Goal: Task Accomplishment & Management: Use online tool/utility

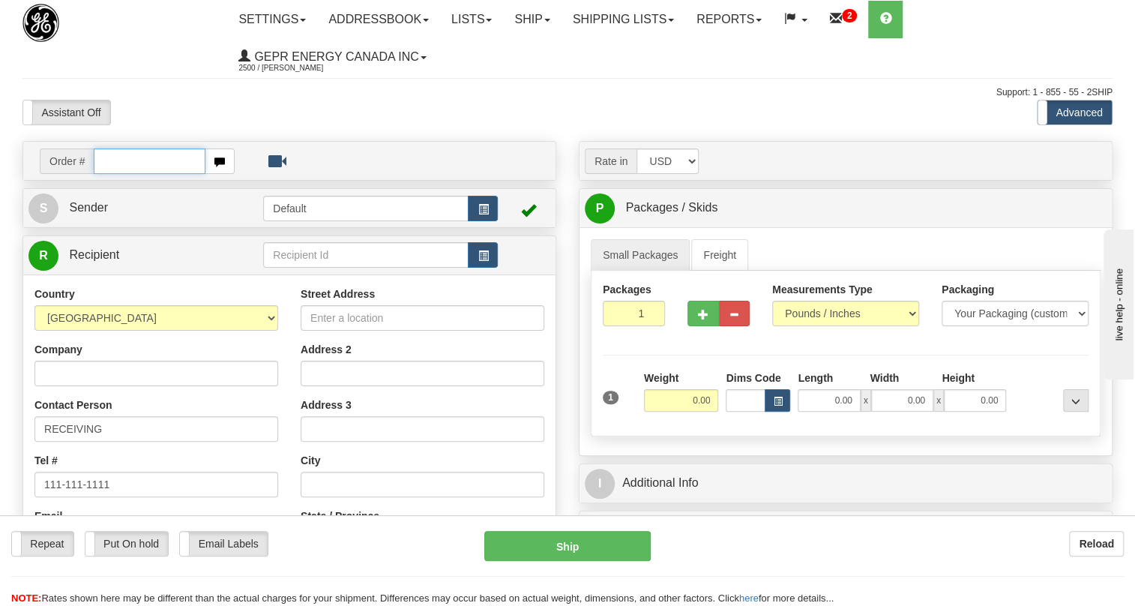
paste input "0086701731"
click at [112, 160] on input "0086701731" at bounding box center [150, 160] width 112 height 25
type input "86701731"
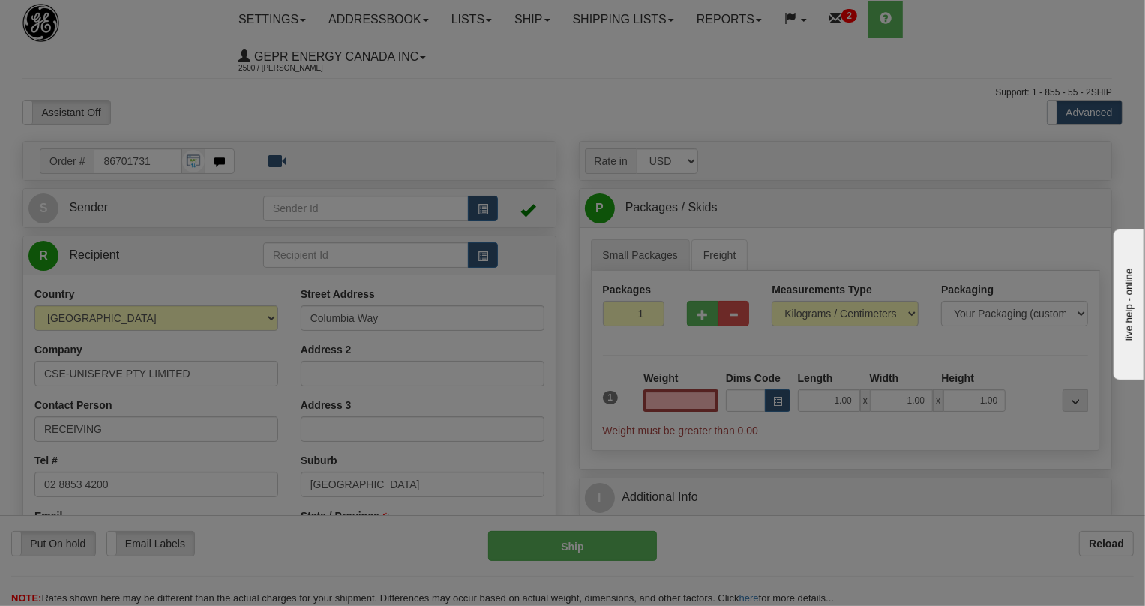
select select
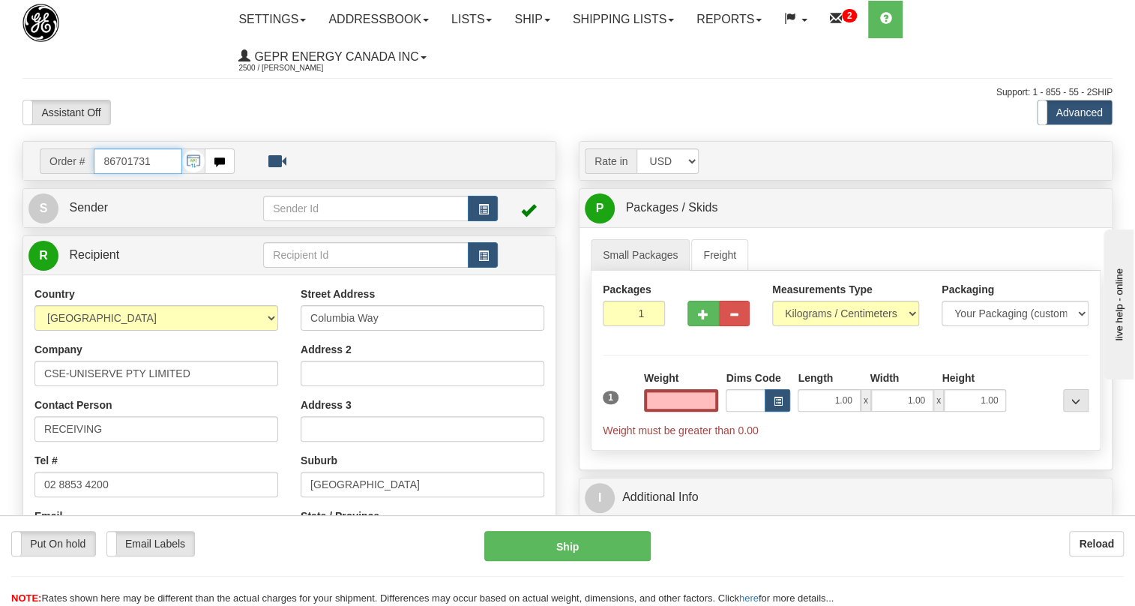
type input "0.00"
drag, startPoint x: 160, startPoint y: 165, endPoint x: 80, endPoint y: 160, distance: 79.6
click at [80, 160] on div "Order # 86701731" at bounding box center [137, 160] width 195 height 25
paste input "0086701728"
click at [113, 163] on input "0086701728" at bounding box center [138, 160] width 88 height 25
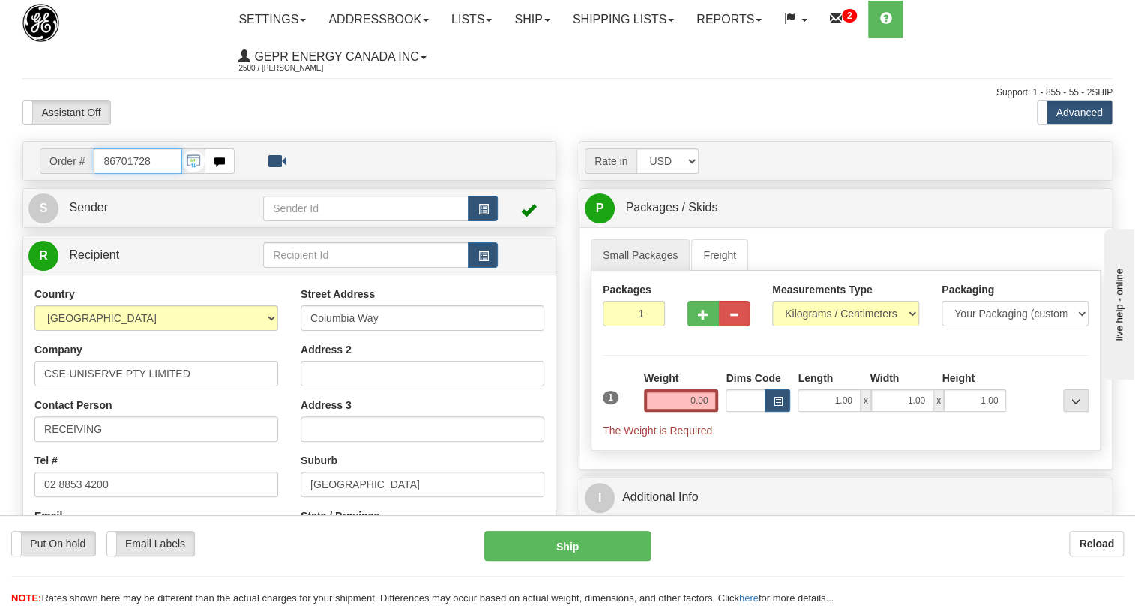
type input "86701728"
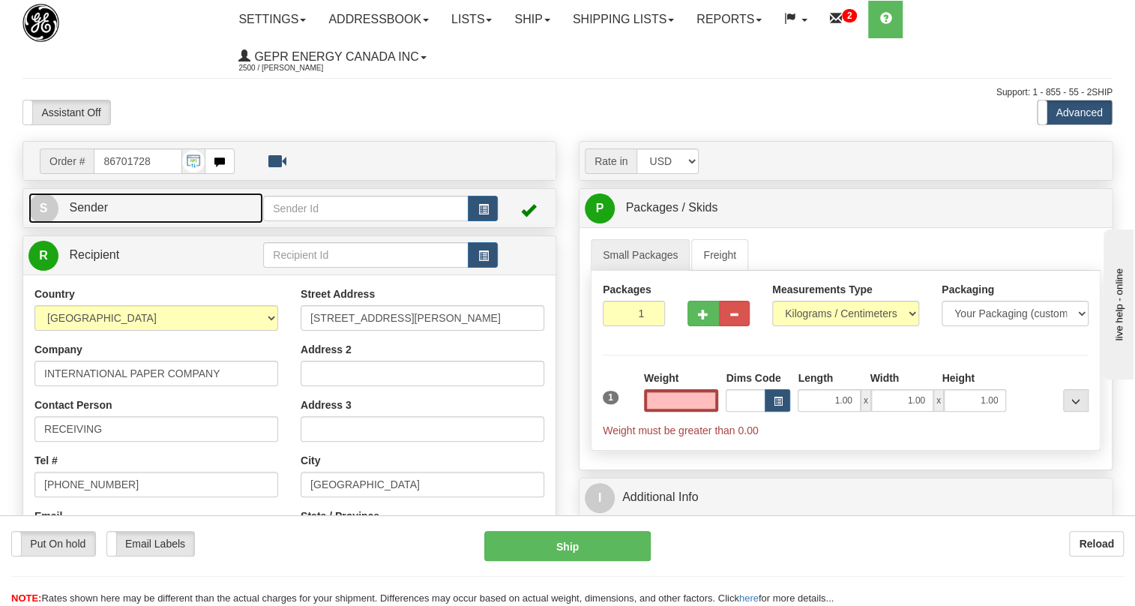
type input "0.00"
click at [82, 205] on span "Sender" at bounding box center [88, 207] width 39 height 13
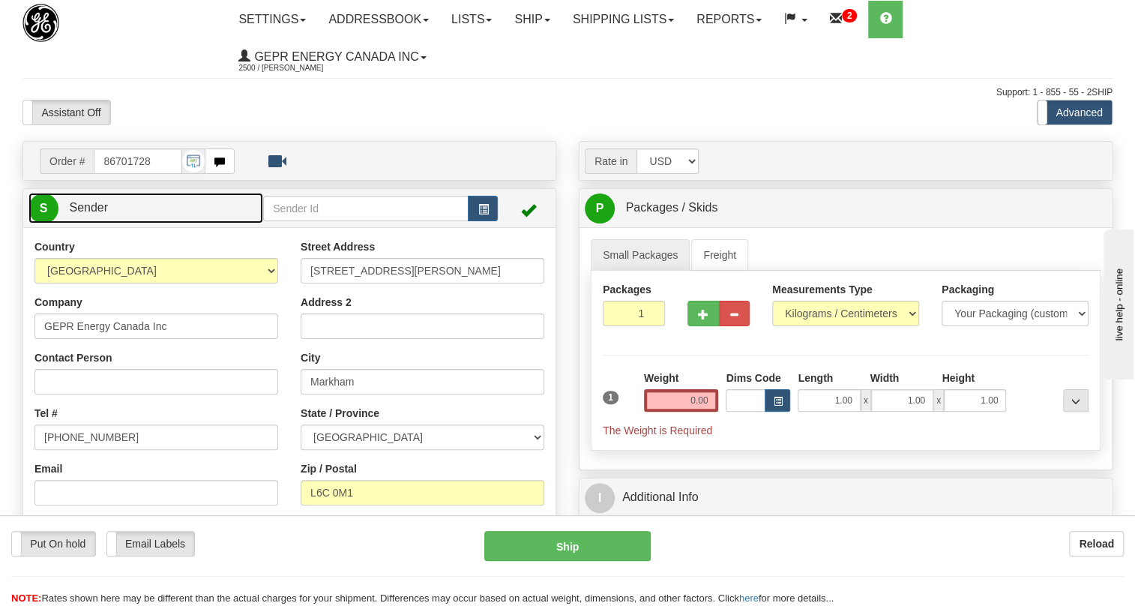
type input "MARKHAM"
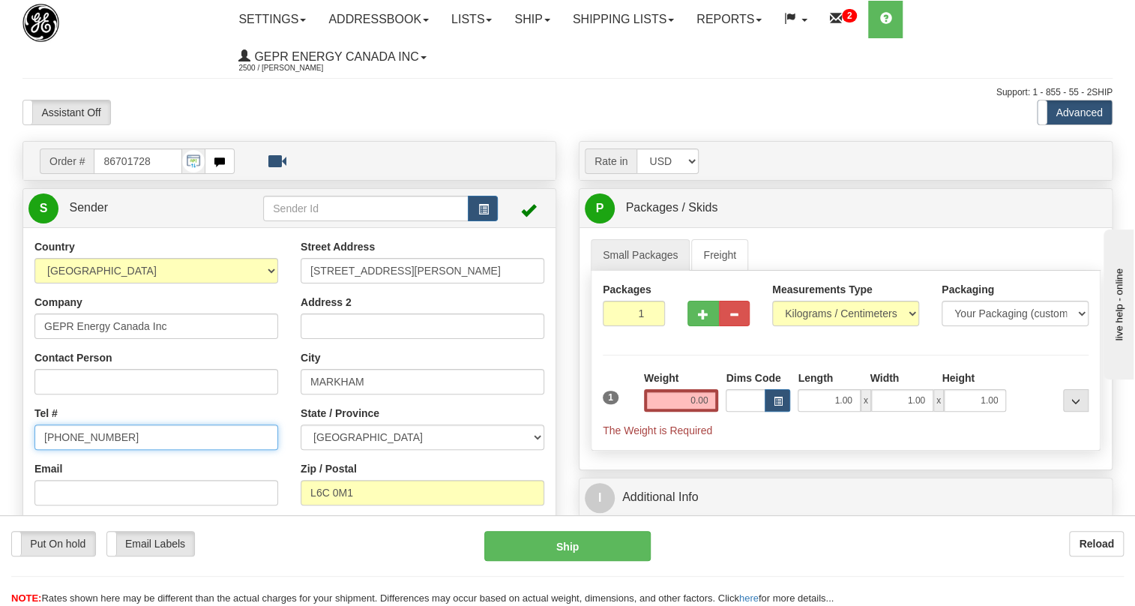
click at [99, 433] on input "(779)7960565" at bounding box center [156, 436] width 244 height 25
paste input "905-927-5013"
type input "905-927-5013"
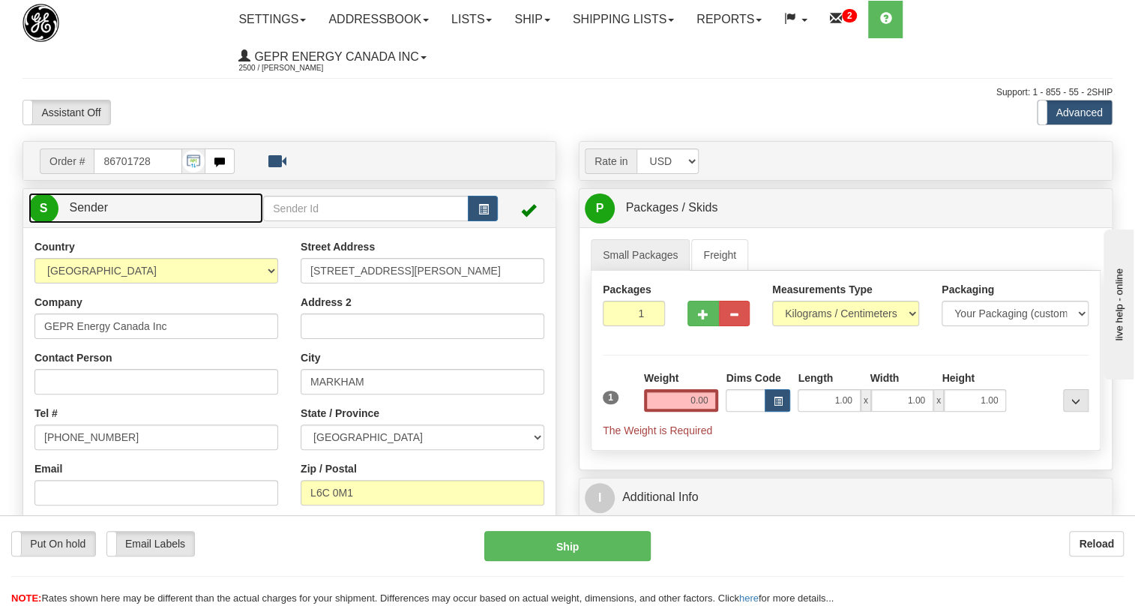
click at [95, 206] on span "Sender" at bounding box center [88, 207] width 39 height 13
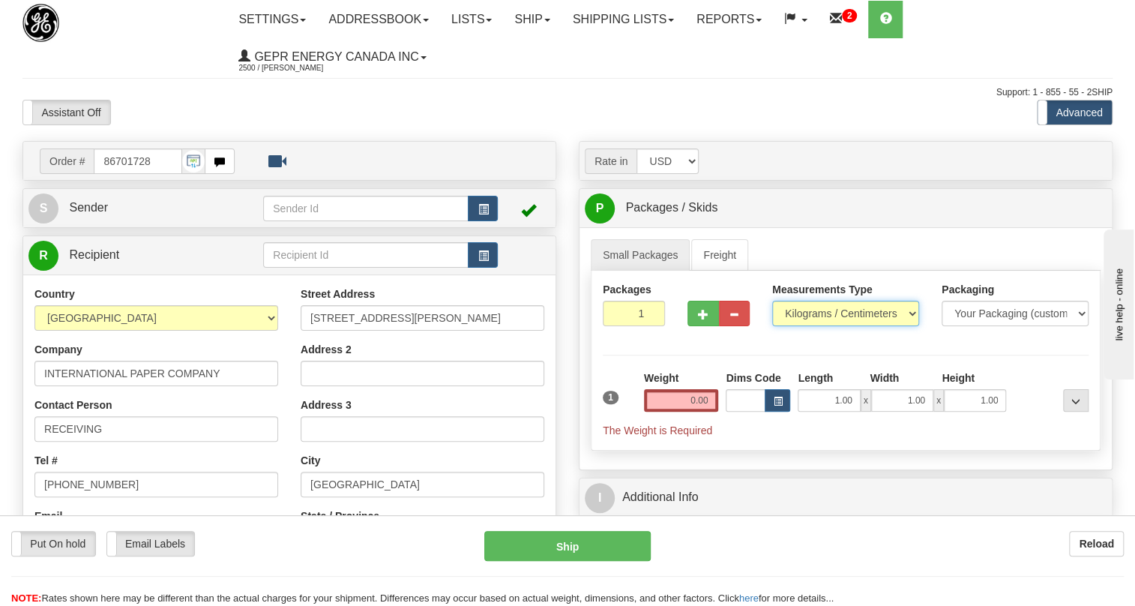
click at [815, 316] on select "Pounds / Inches Kilograms / Centimeters" at bounding box center [845, 313] width 147 height 25
click at [815, 324] on select "Pounds / Inches Kilograms / Centimeters" at bounding box center [845, 313] width 147 height 25
click at [816, 316] on select "Pounds / Inches Kilograms / Centimeters" at bounding box center [845, 313] width 147 height 25
select select "0"
click at [772, 301] on select "Pounds / Inches Kilograms / Centimeters" at bounding box center [845, 313] width 147 height 25
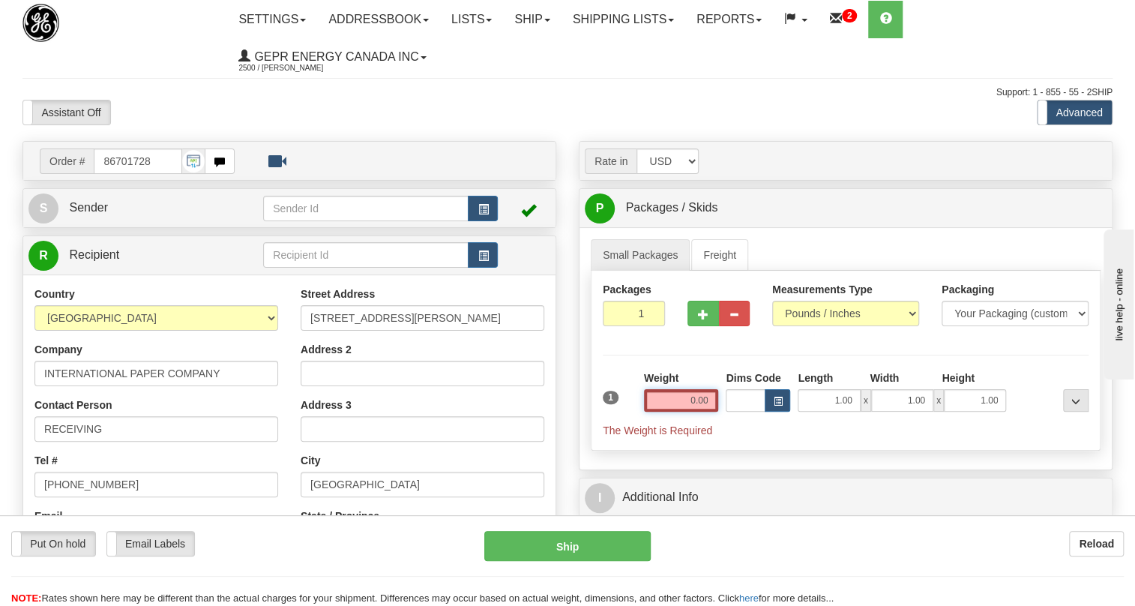
click at [690, 406] on input "0.00" at bounding box center [681, 400] width 75 height 22
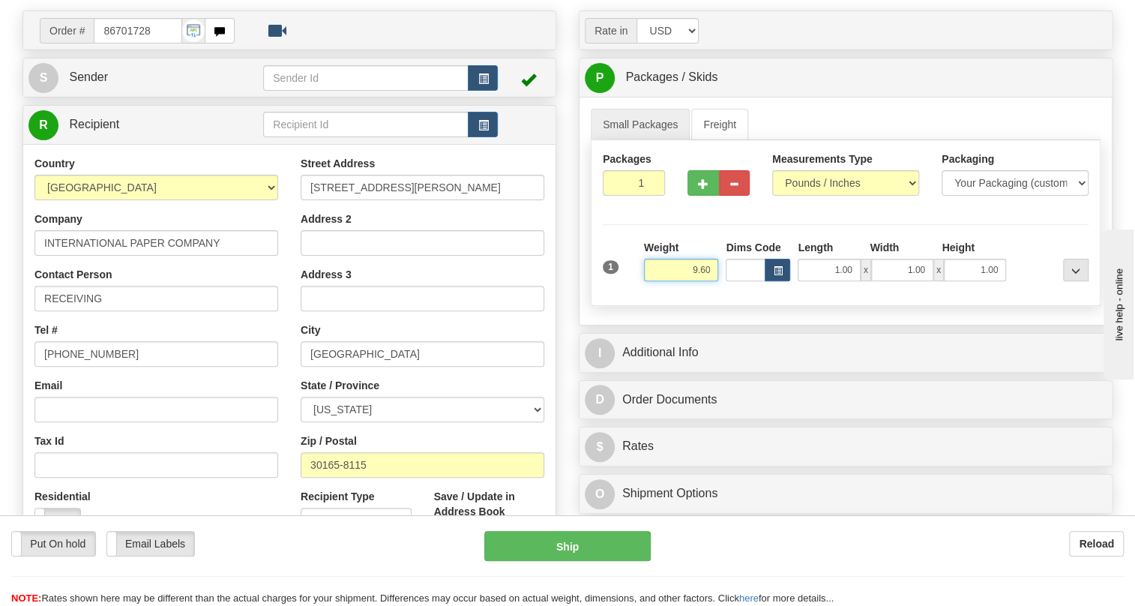
scroll to position [136, 0]
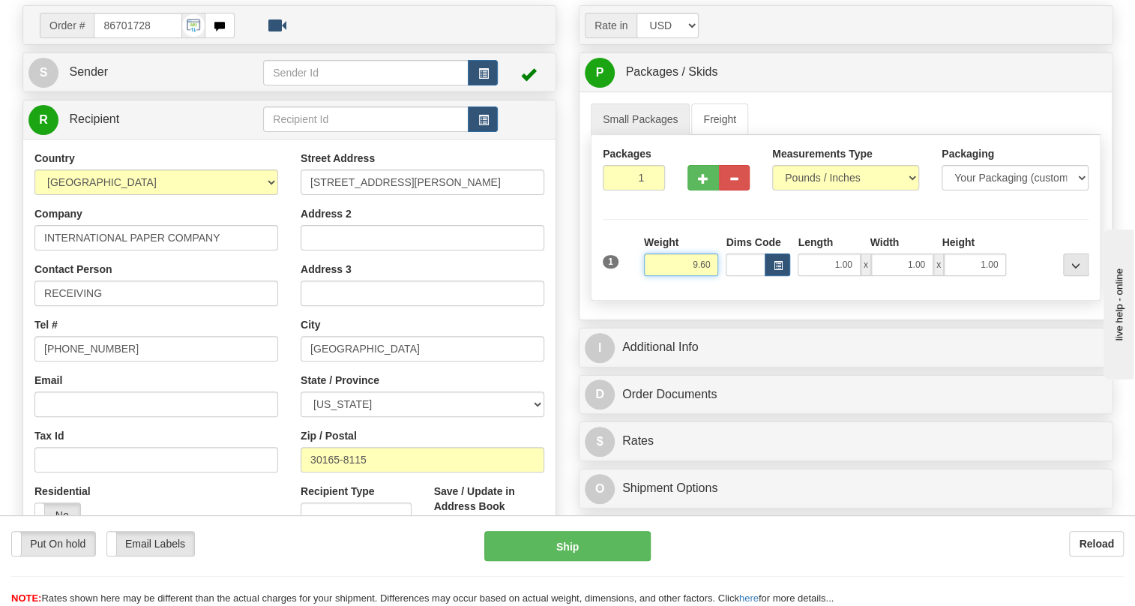
type input "9.60"
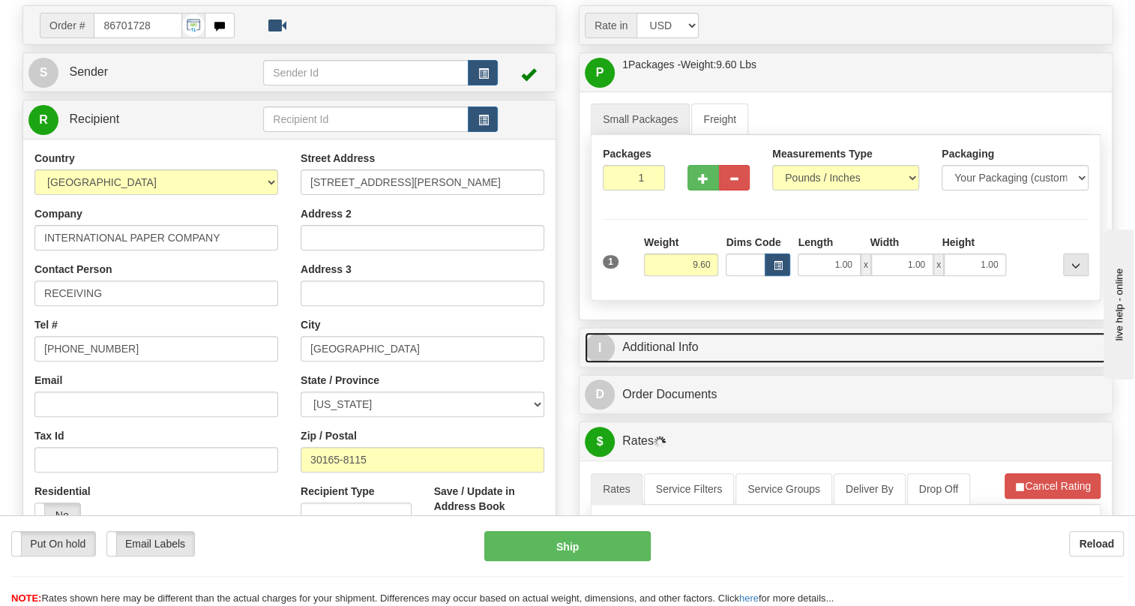
click at [682, 349] on link "I Additional Info" at bounding box center [846, 347] width 522 height 31
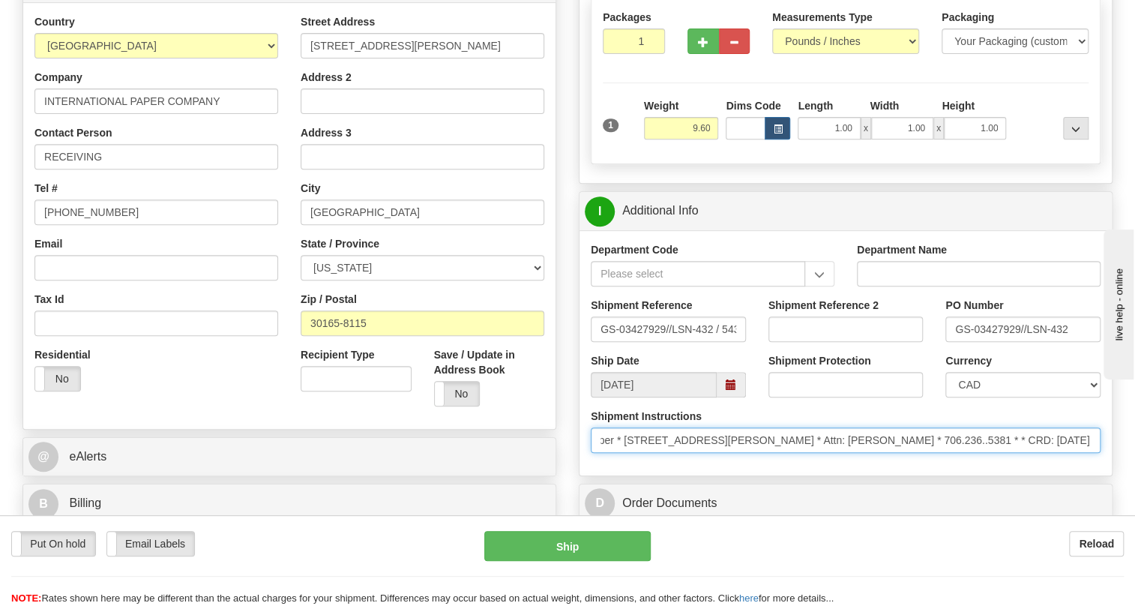
scroll to position [0, 280]
click at [960, 444] on input "* Ship-to/Bill-to Address: * * International Paper * 238 Mays Bridge Road * Rom…" at bounding box center [846, 439] width 510 height 25
click at [920, 435] on input "* Ship-to/Bill-to Address: * * International Paper * 238 Mays Bridge Road * Rom…" at bounding box center [846, 439] width 510 height 25
drag, startPoint x: 920, startPoint y: 435, endPoint x: 760, endPoint y: 442, distance: 160.6
click at [760, 442] on input "* Ship-to/Bill-to Address: * * International Paper * 238 Mays Bridge Road * Rom…" at bounding box center [846, 439] width 510 height 25
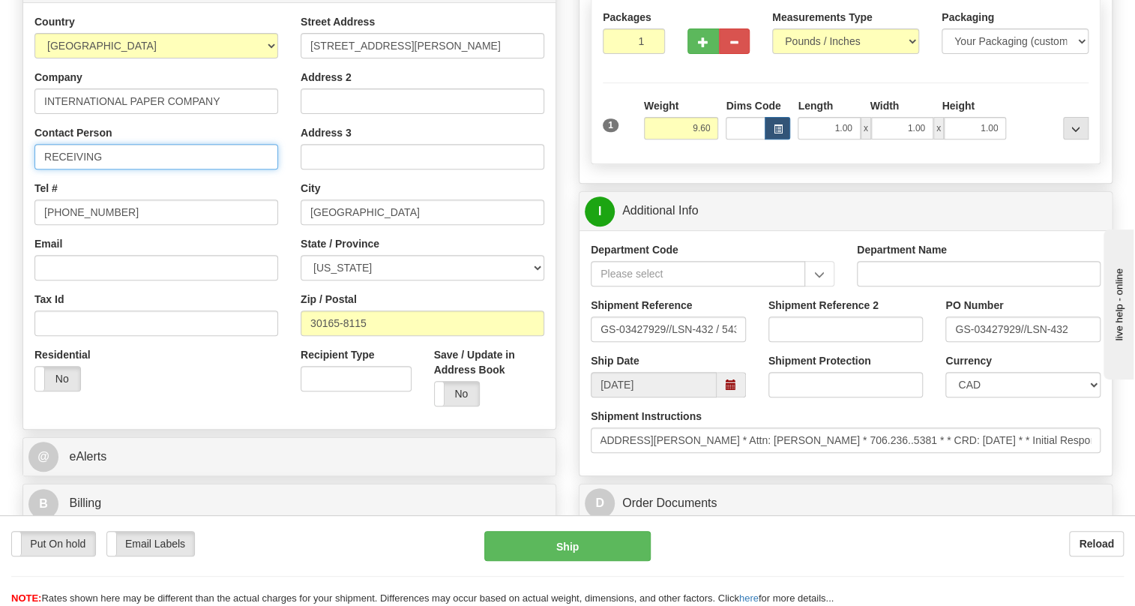
scroll to position [0, 0]
click at [121, 164] on input "RECEIVING" at bounding box center [156, 156] width 244 height 25
paste input "Attn: Kellen Mullis * 706.236..5381"
drag, startPoint x: 270, startPoint y: 154, endPoint x: 190, endPoint y: 156, distance: 79.5
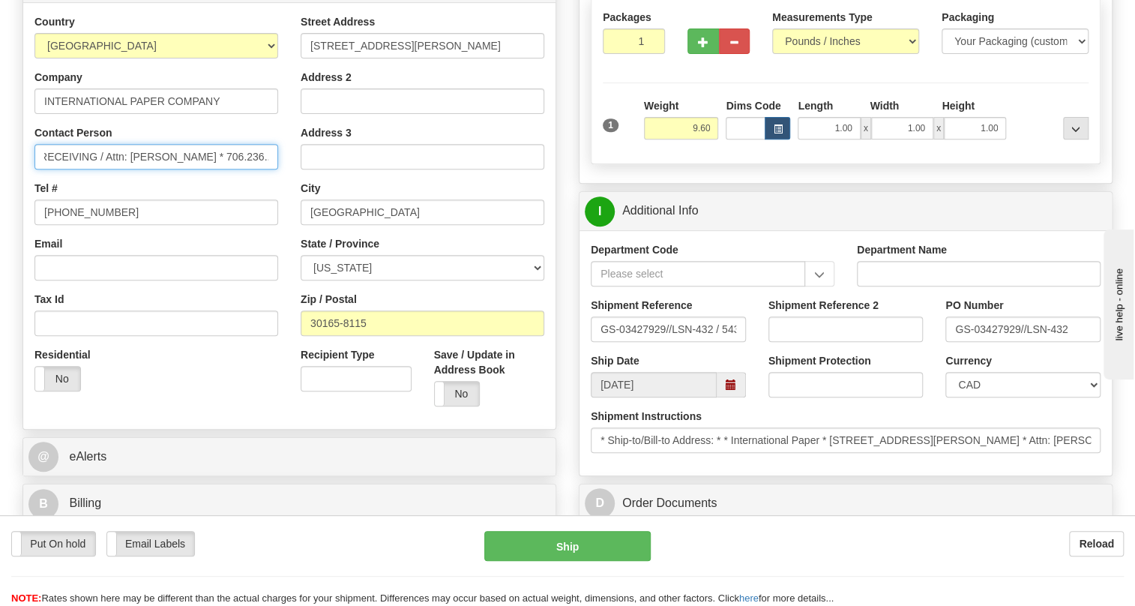
click at [190, 156] on input "RECEIVING / Attn: Kellen Mullis * 706.236..5381" at bounding box center [156, 156] width 244 height 25
type input "RECEIVING / Attn: Kellen Mullis"
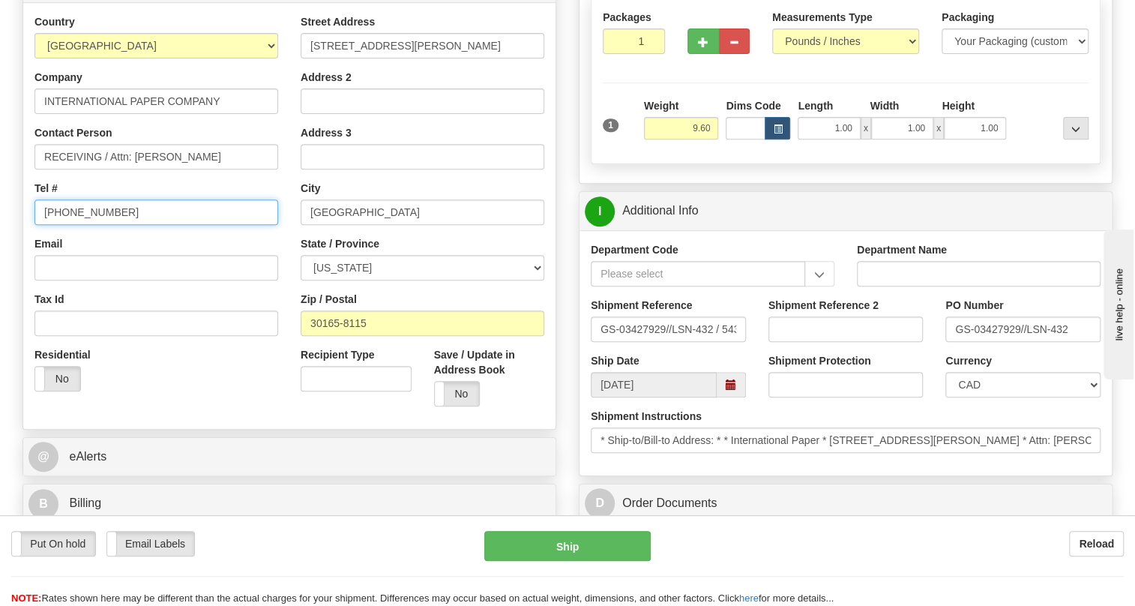
click at [75, 208] on input "(779)7960565" at bounding box center [156, 211] width 244 height 25
paste input "* 706.236..5381"
click at [52, 211] on input "* 706.236..5381" at bounding box center [156, 211] width 244 height 25
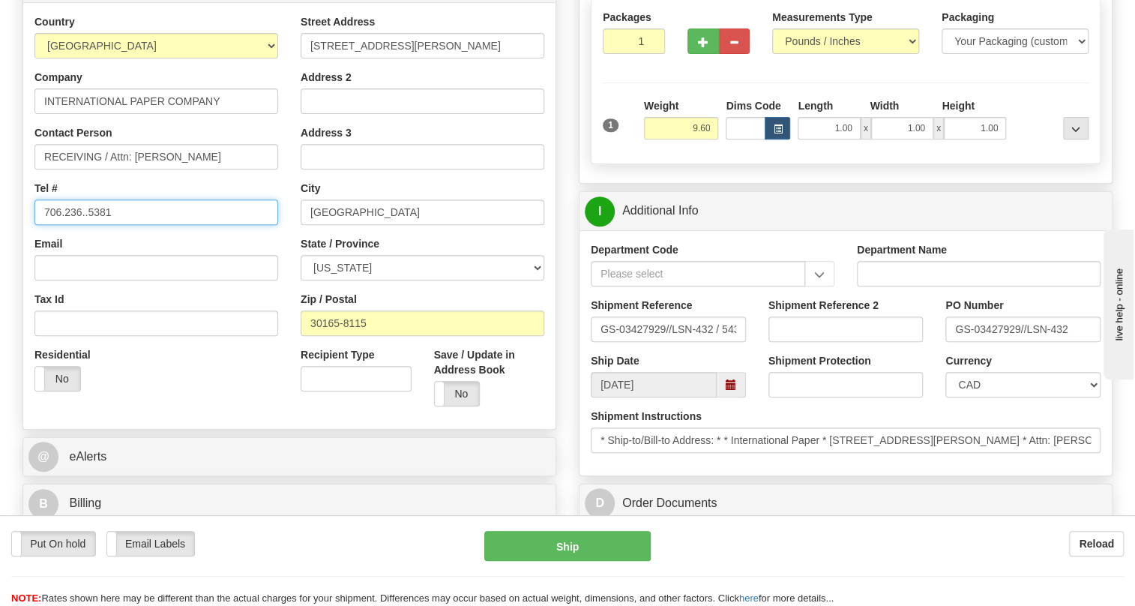
click at [83, 216] on input "706.236..5381" at bounding box center [156, 211] width 244 height 25
click at [151, 219] on input "706.236.5381" at bounding box center [156, 211] width 244 height 25
type input "706.236.5381"
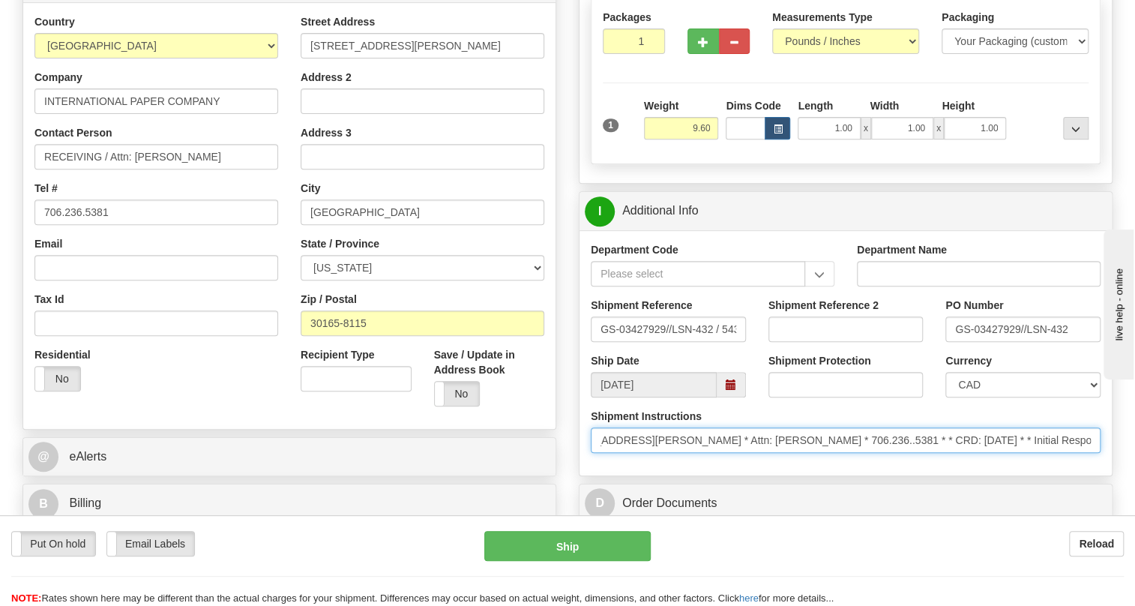
scroll to position [0, 286]
drag, startPoint x: 1051, startPoint y: 445, endPoint x: 1133, endPoint y: 443, distance: 81.7
click at [1133, 443] on div "Toggle navigation Settings Shipping Preferences Fields Preferences New" at bounding box center [567, 563] width 1135 height 1670
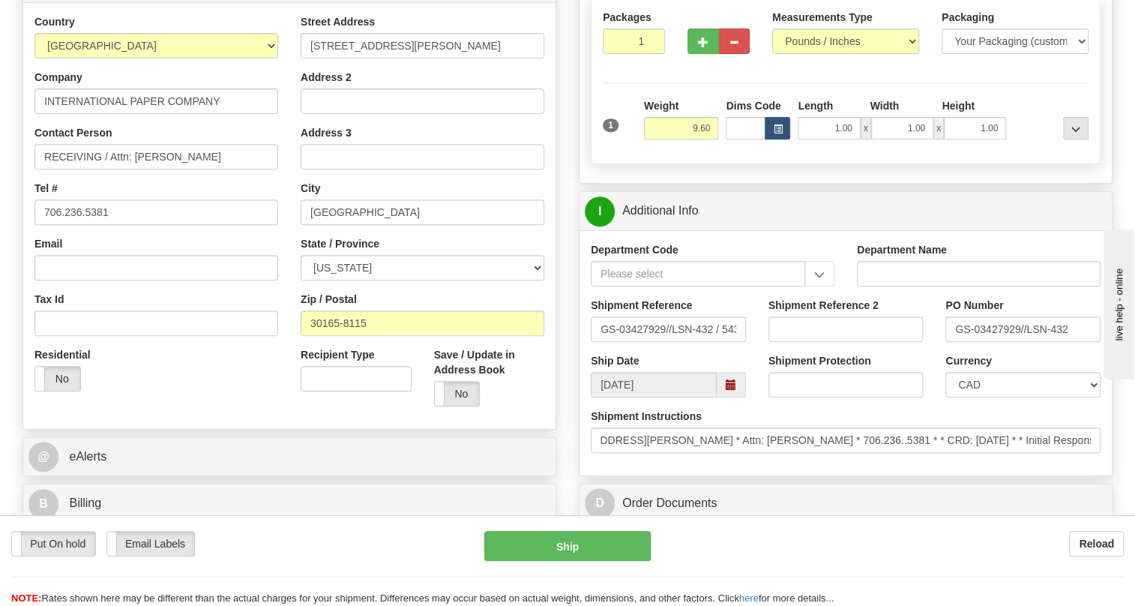
scroll to position [0, 0]
click at [831, 465] on div "Department Code Department Name Shipment Reference GS-03427929//LSN-432 / 54357…" at bounding box center [845, 352] width 532 height 245
click at [1008, 384] on select "CAD USD EUR ZAR [PERSON_NAME] ARN AUD AUS AWG BBD BFR BGN BHD BMD BND BRC BRL C…" at bounding box center [1022, 384] width 155 height 25
select select "1"
click at [945, 372] on select "CAD USD EUR ZAR [PERSON_NAME] ARN AUD AUS AWG BBD BFR BGN BHD BMD BND BRC BRL C…" at bounding box center [1022, 384] width 155 height 25
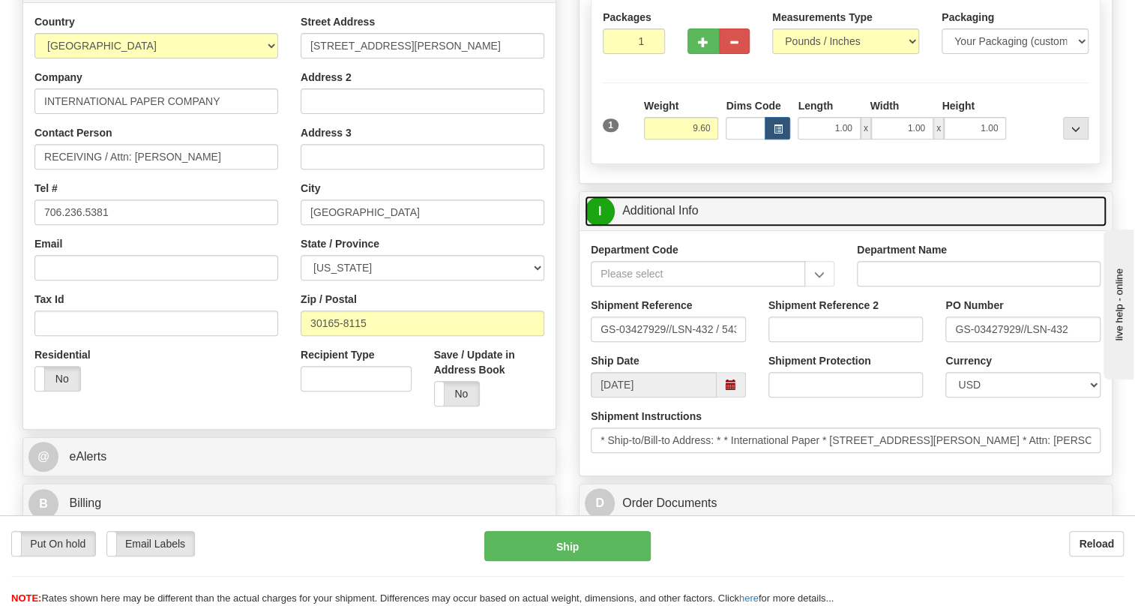
click at [649, 207] on link "I Additional Info" at bounding box center [846, 211] width 522 height 31
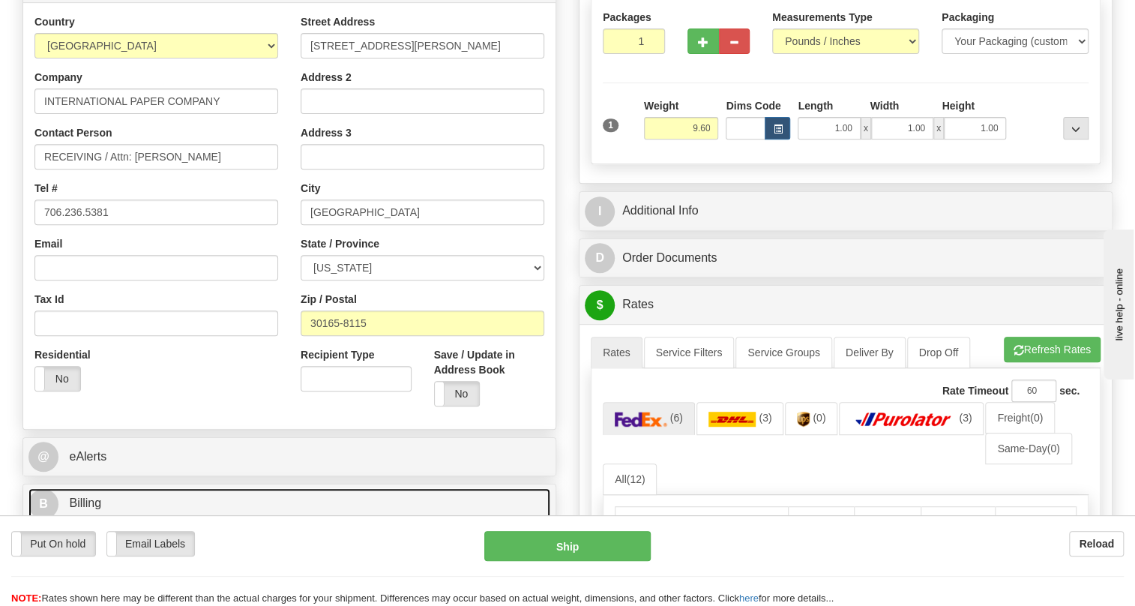
click at [77, 505] on span "Billing" at bounding box center [85, 502] width 32 height 13
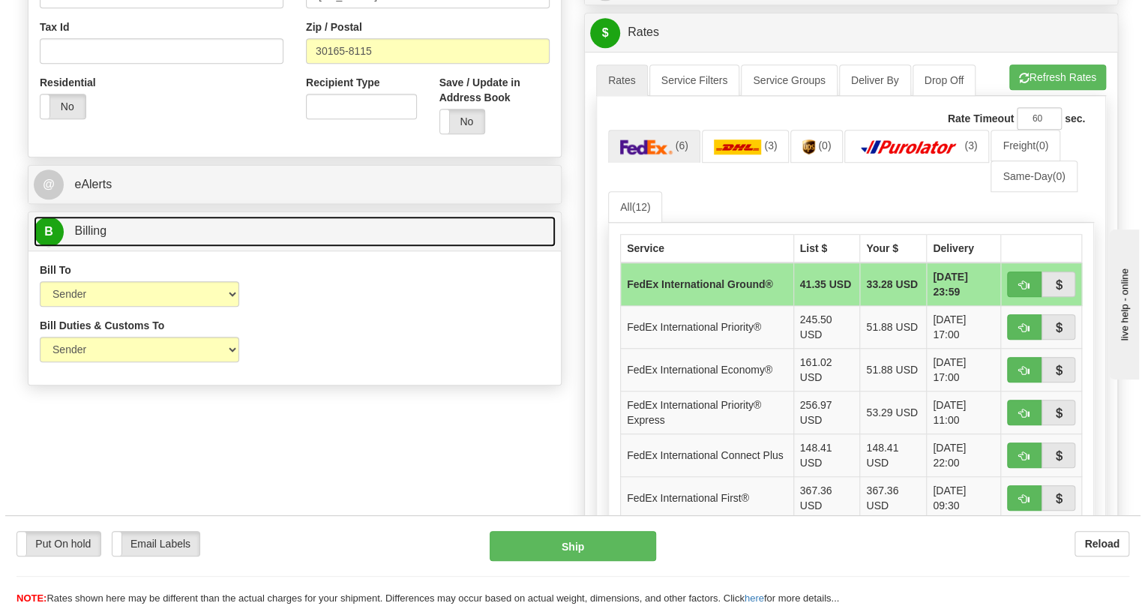
scroll to position [545, 0]
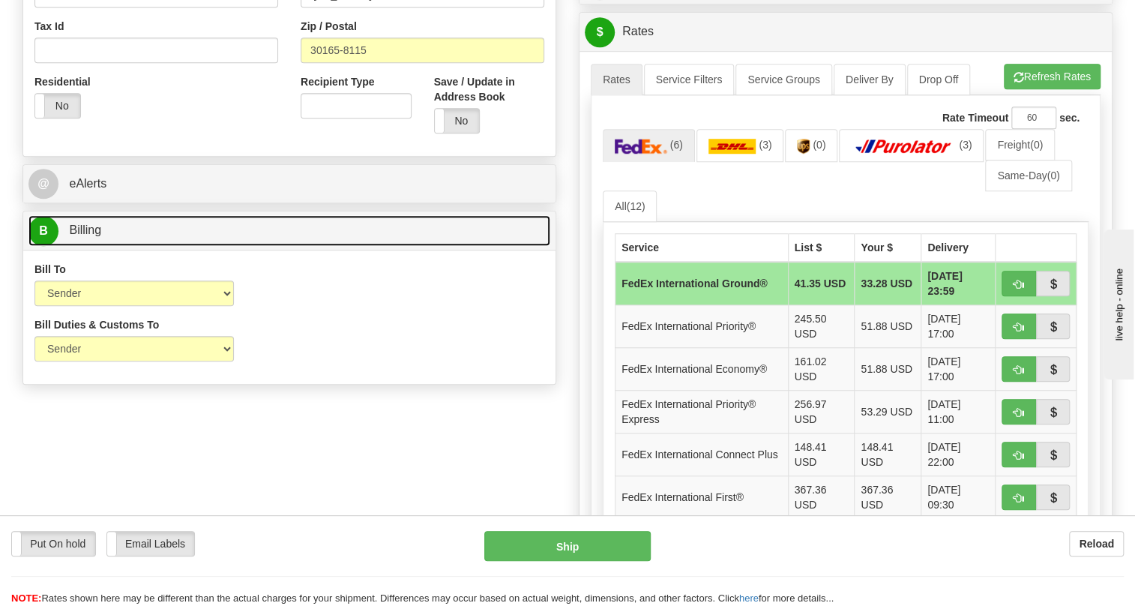
click at [82, 229] on span "Billing" at bounding box center [85, 229] width 32 height 13
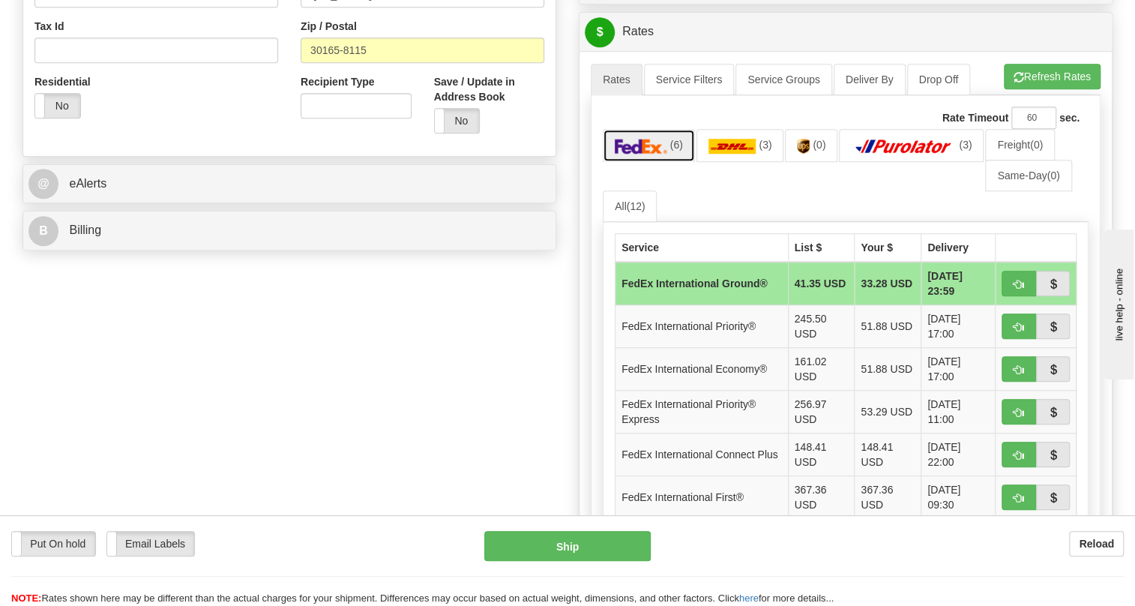
click at [660, 144] on img at bounding box center [641, 146] width 52 height 15
click at [733, 144] on img at bounding box center [732, 146] width 48 height 15
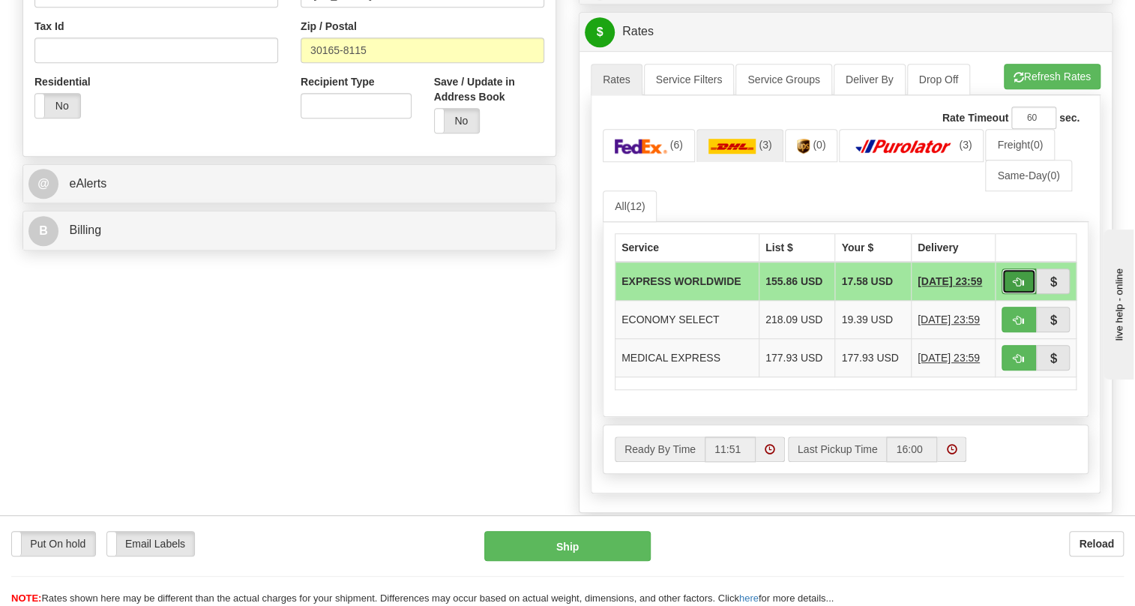
click at [1013, 277] on span "button" at bounding box center [1018, 282] width 10 height 10
type input "P"
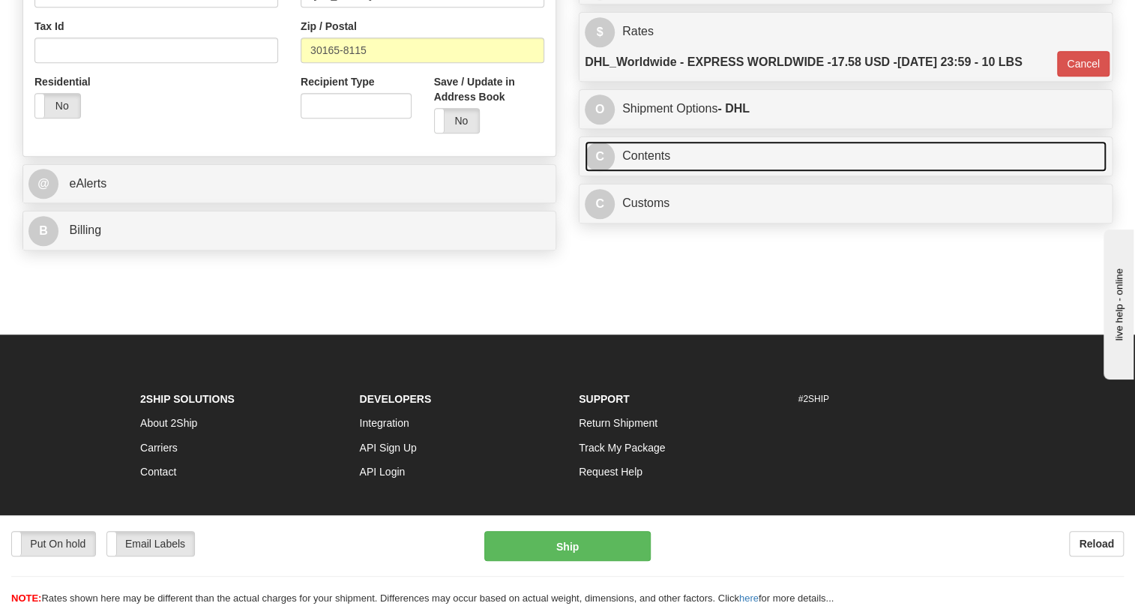
click at [643, 158] on link "C Contents" at bounding box center [846, 156] width 522 height 31
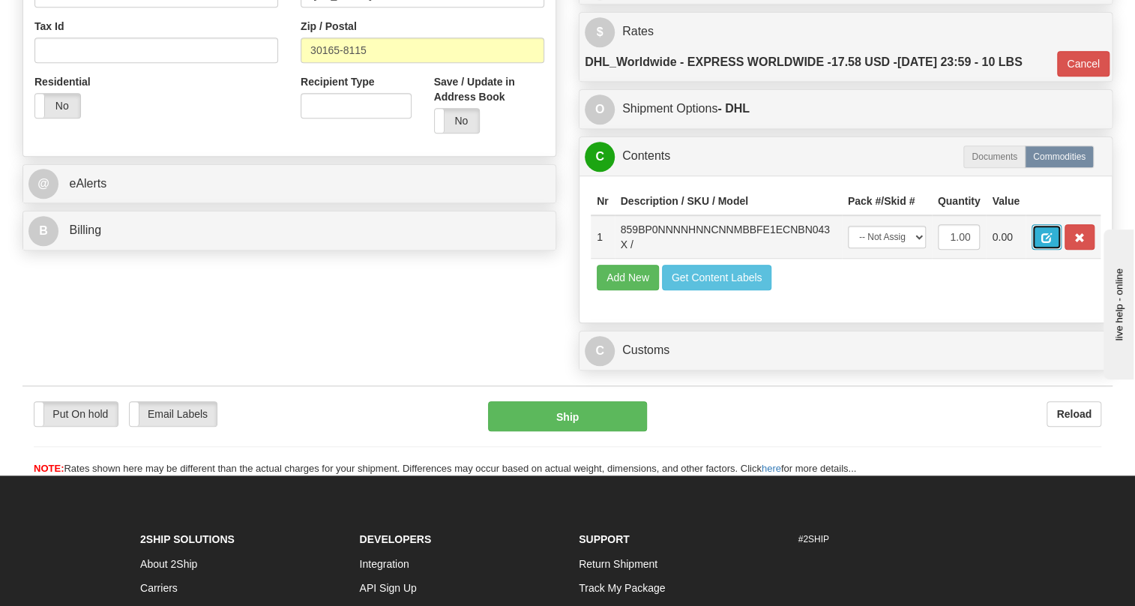
click at [1046, 233] on span "button" at bounding box center [1046, 238] width 10 height 10
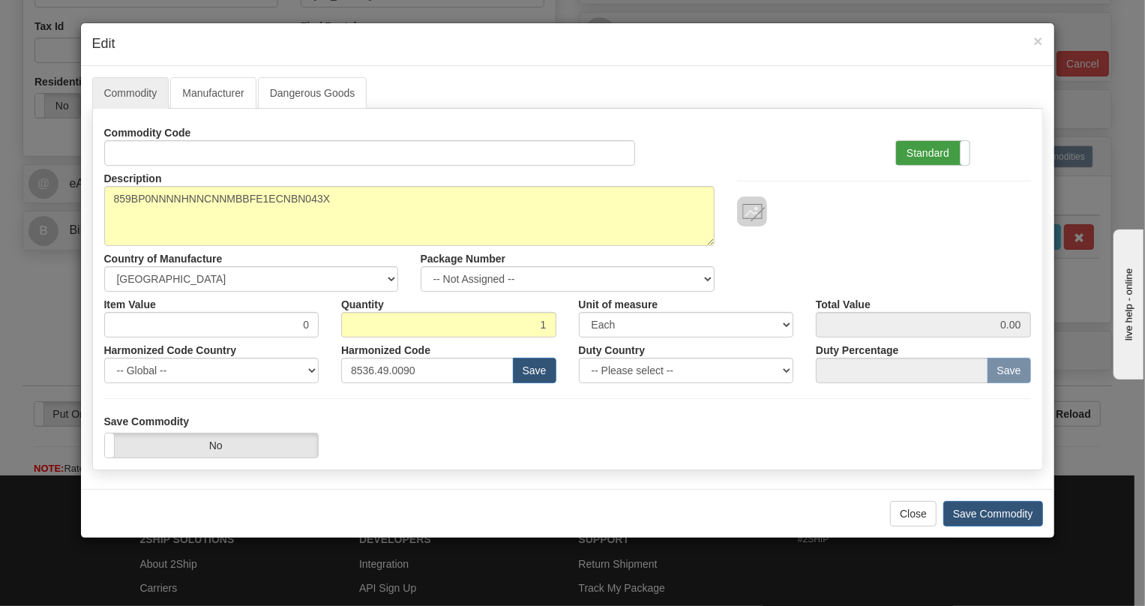
click at [929, 151] on label "Standard" at bounding box center [932, 153] width 73 height 24
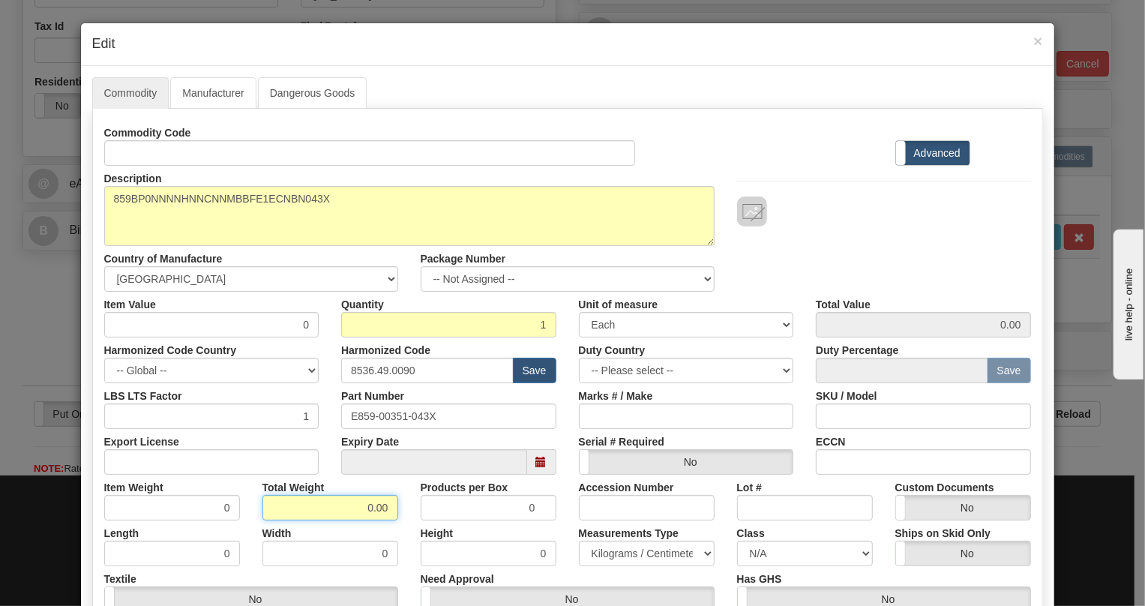
click at [364, 510] on input "0.00" at bounding box center [330, 507] width 136 height 25
type input "1.00"
type input "1.0000"
click at [605, 550] on select "Pounds / Inches Kilograms / Centimeters" at bounding box center [647, 552] width 136 height 25
select select "0"
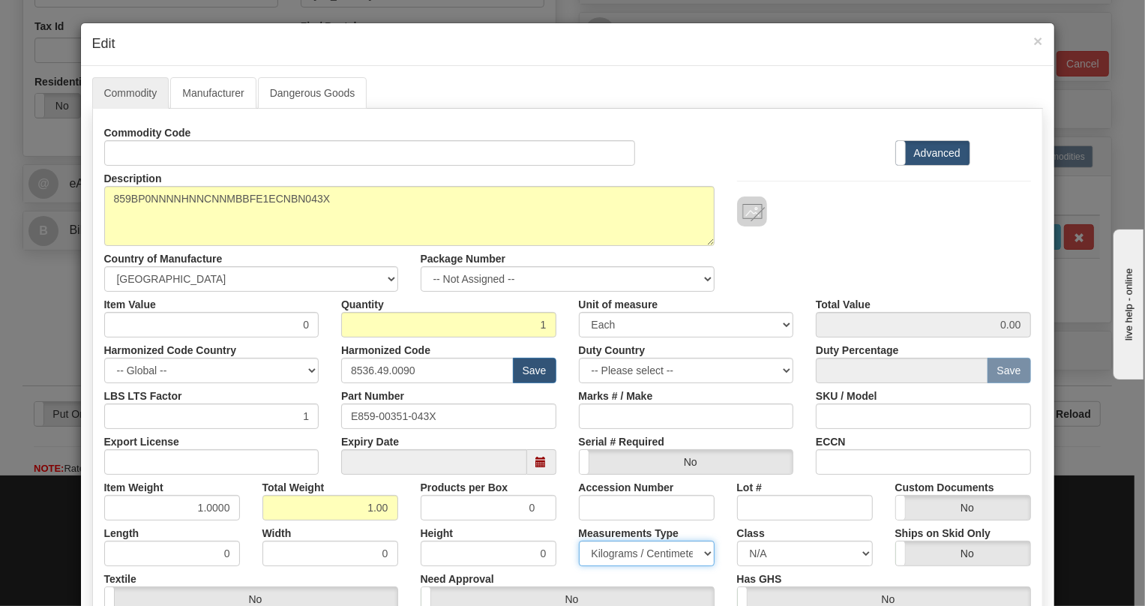
click at [579, 540] on select "Pounds / Inches Kilograms / Centimeters" at bounding box center [647, 552] width 136 height 25
click at [567, 531] on div "Measurements Type Pounds / Inches Kilograms / Centimeters" at bounding box center [646, 543] width 158 height 46
click at [303, 327] on input "0" at bounding box center [211, 324] width 215 height 25
paste input "1.353,33"
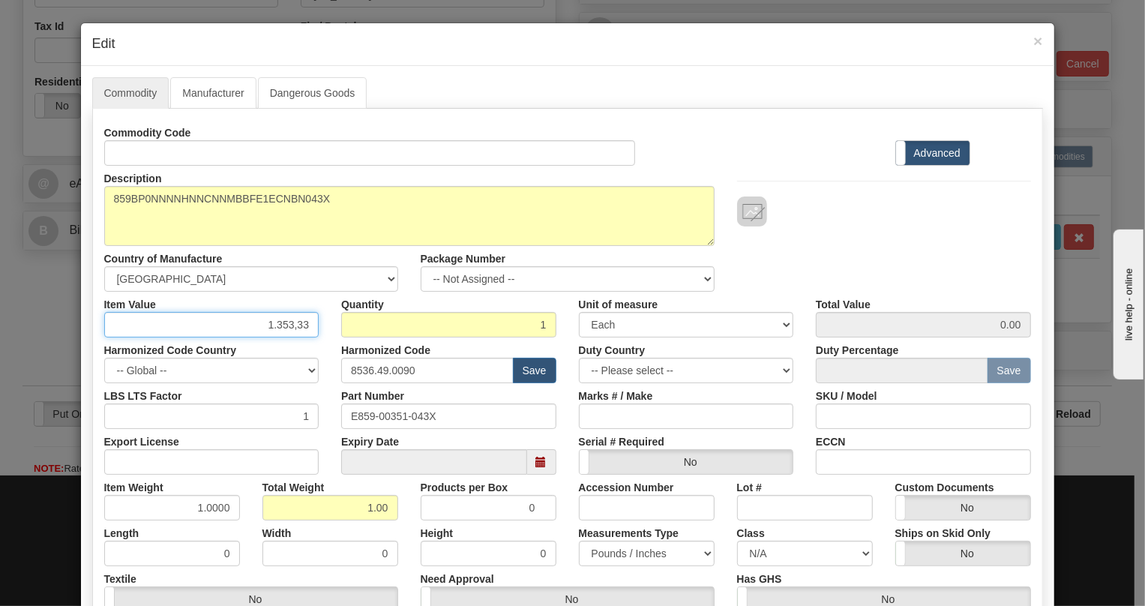
click at [270, 330] on input "1.353,33" at bounding box center [211, 324] width 215 height 25
click at [295, 329] on input "1353,33" at bounding box center [211, 324] width 215 height 25
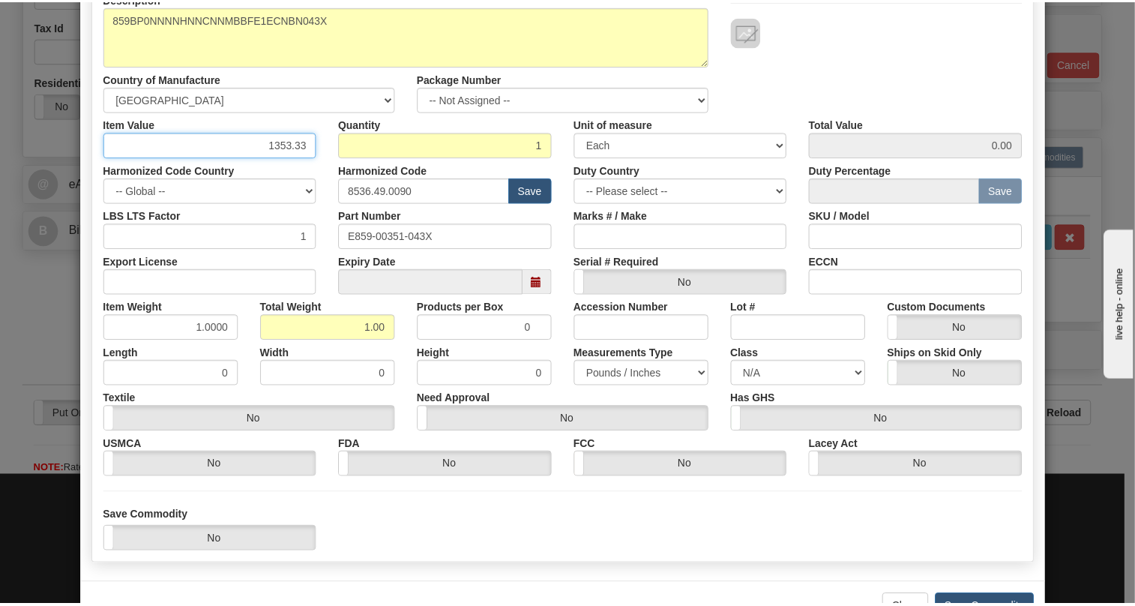
scroll to position [228, 0]
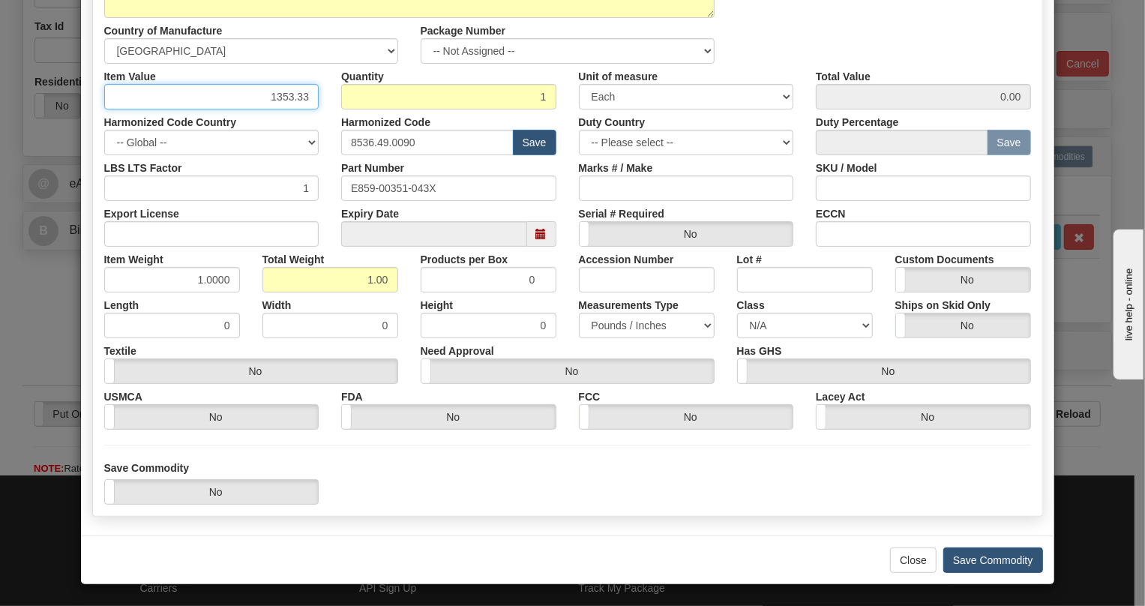
type input "1353.33"
click at [986, 558] on button "Save Commodity" at bounding box center [993, 559] width 100 height 25
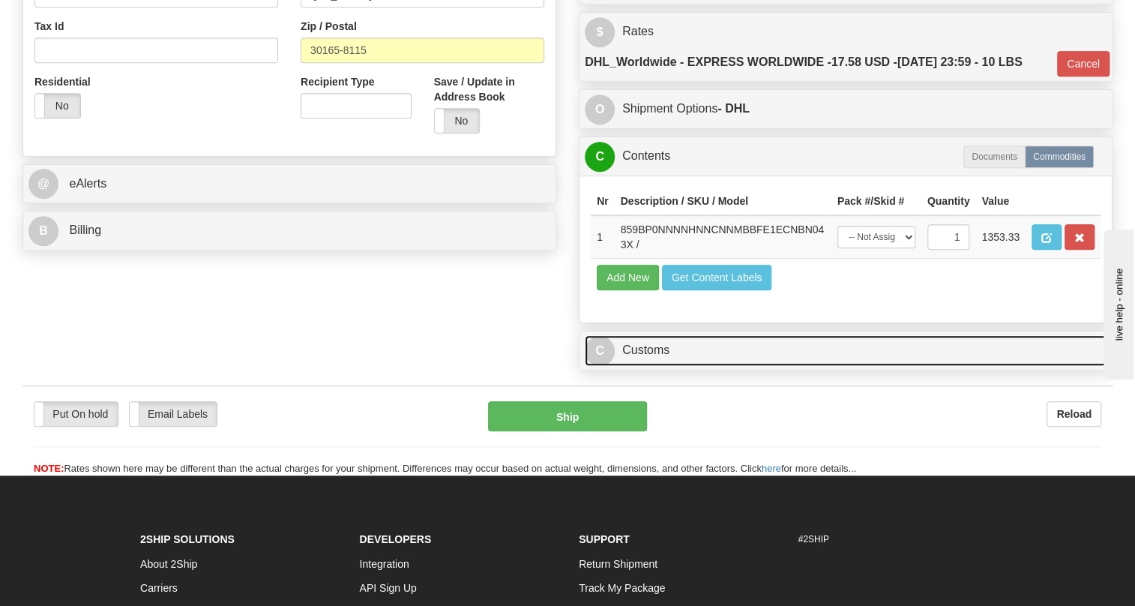
click at [649, 352] on link "C Customs" at bounding box center [846, 350] width 522 height 31
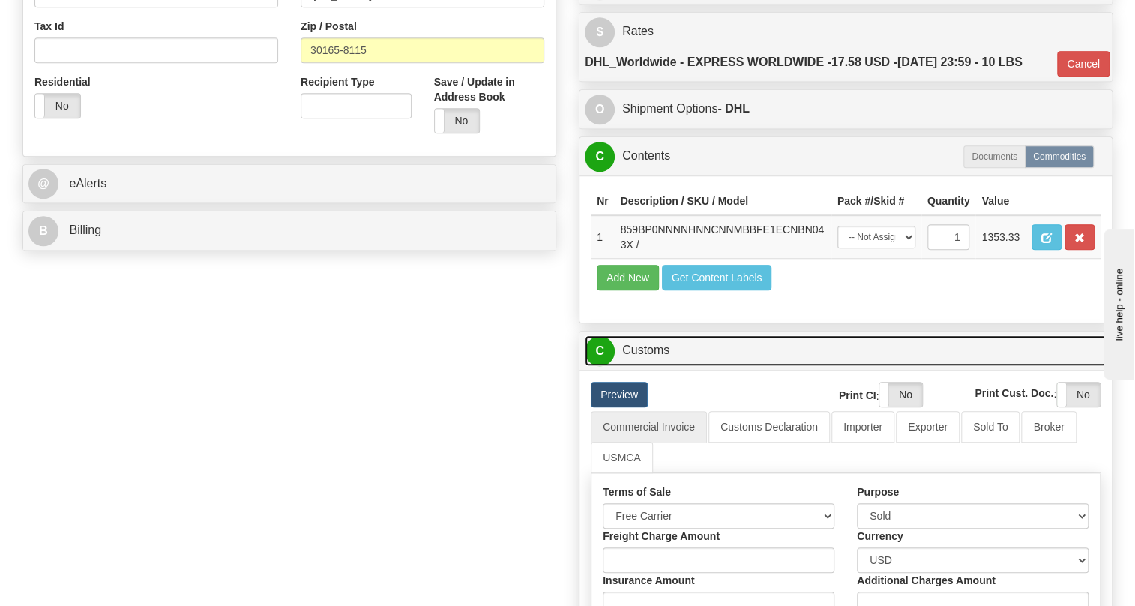
click at [649, 352] on link "C Customs" at bounding box center [846, 350] width 522 height 31
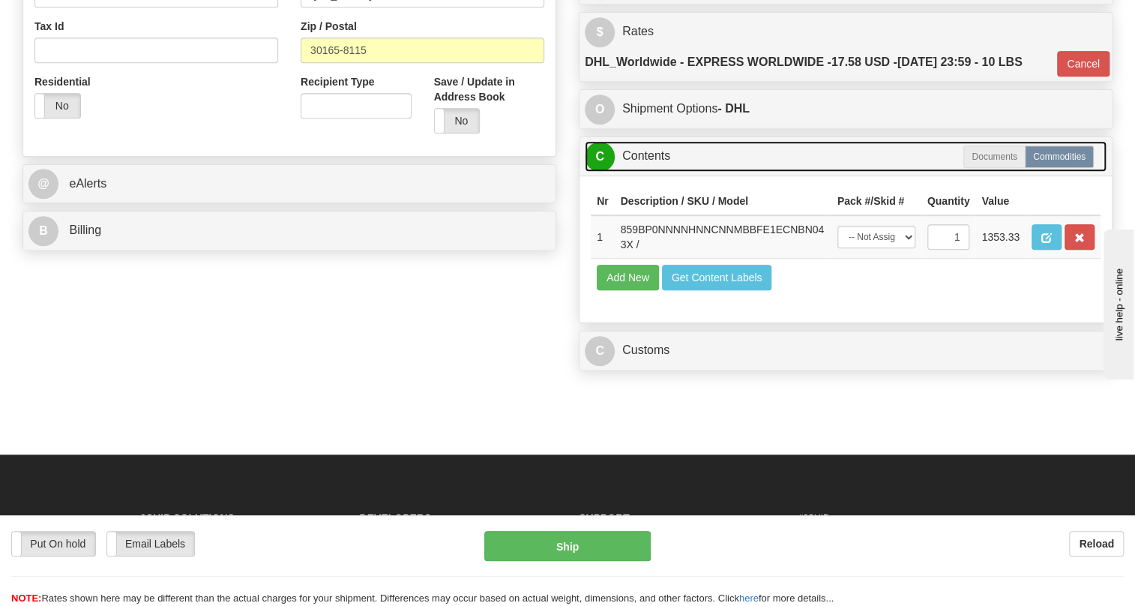
click at [639, 145] on link "C Contents" at bounding box center [846, 156] width 522 height 31
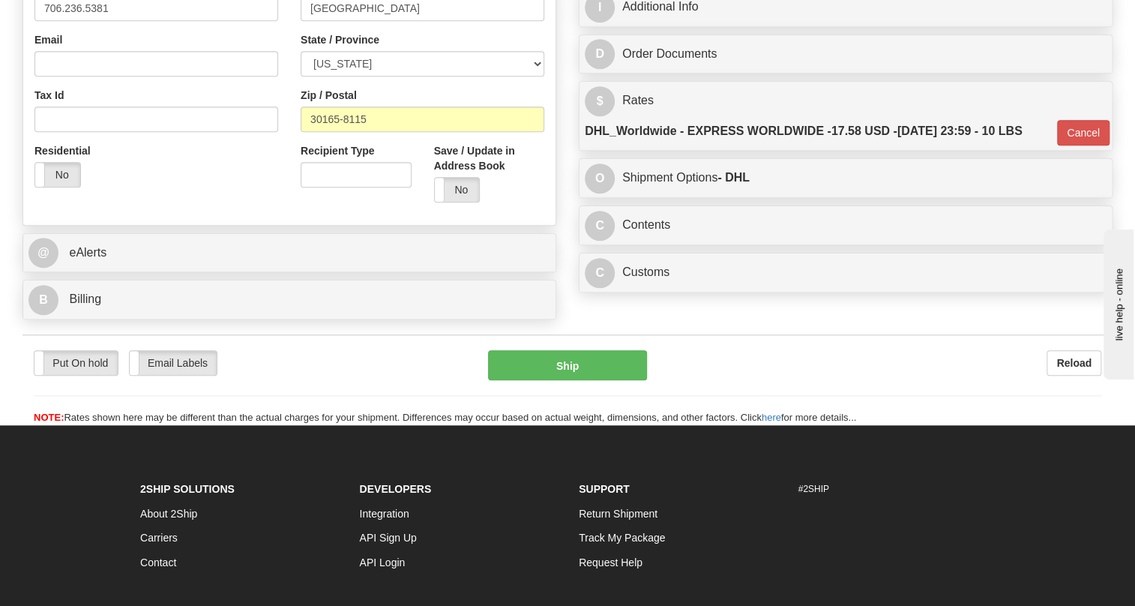
scroll to position [272, 0]
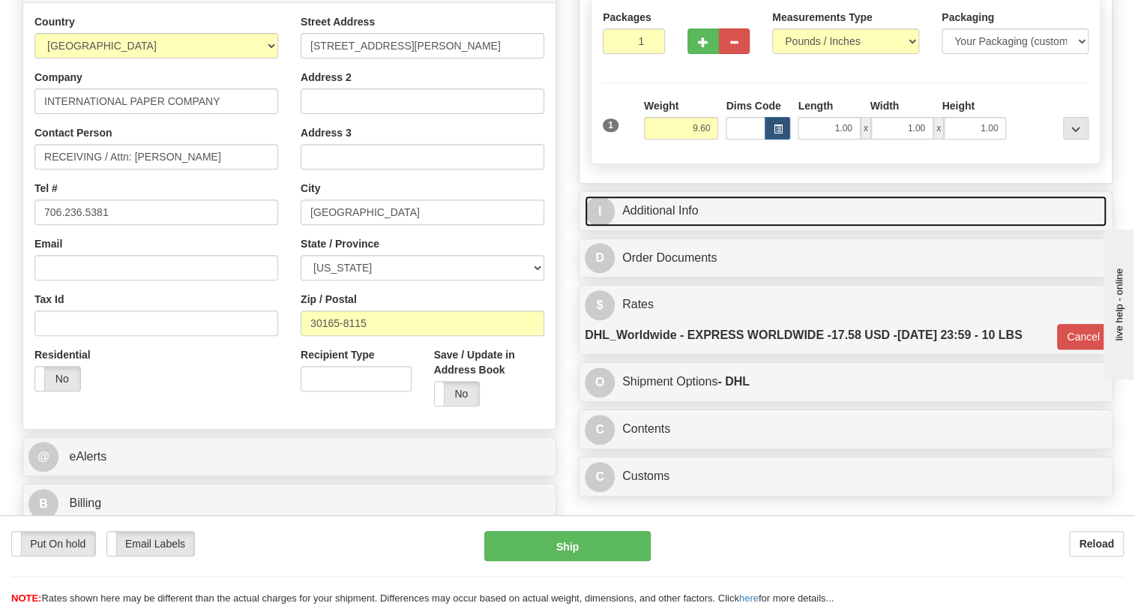
click at [669, 207] on link "I Additional Info" at bounding box center [846, 211] width 522 height 31
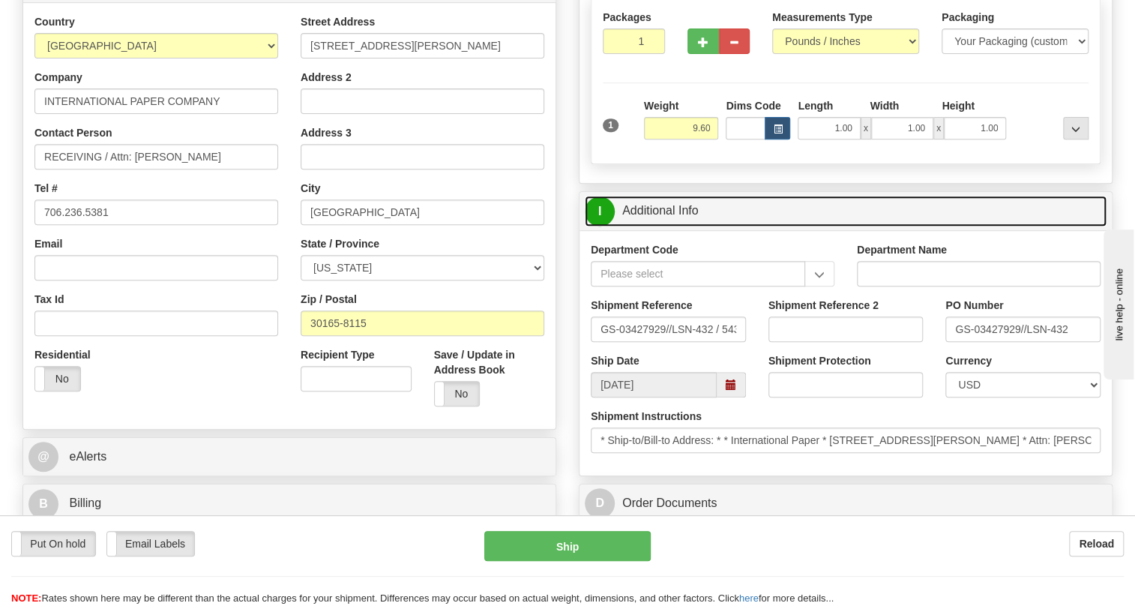
click at [669, 207] on link "I Additional Info" at bounding box center [846, 211] width 522 height 31
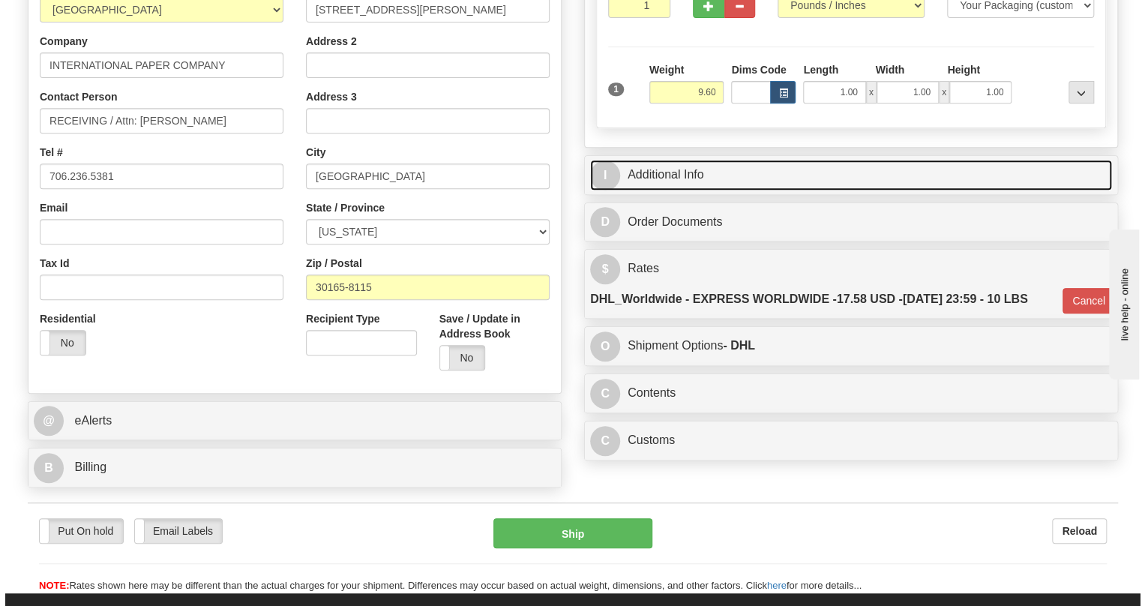
scroll to position [340, 0]
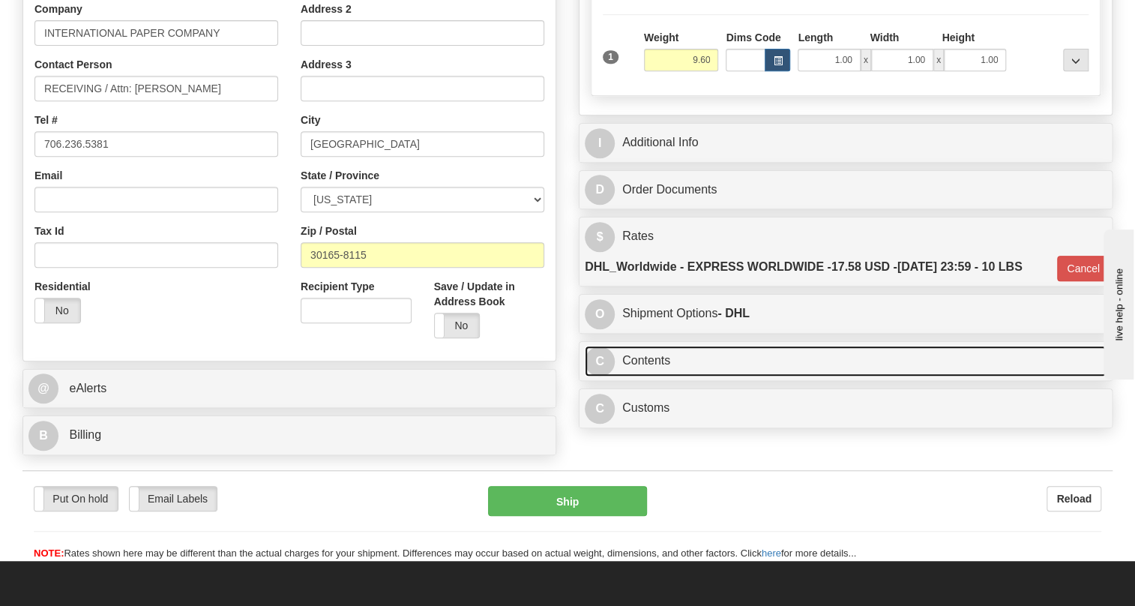
click at [657, 361] on link "C Contents" at bounding box center [846, 361] width 522 height 31
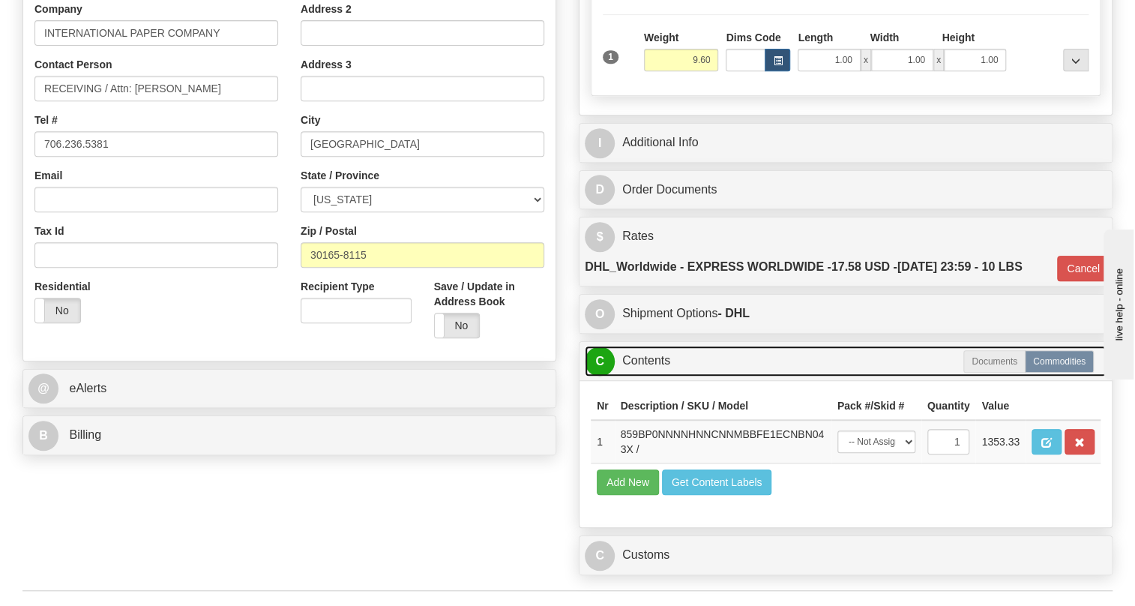
click at [657, 361] on link "C Contents" at bounding box center [846, 361] width 522 height 31
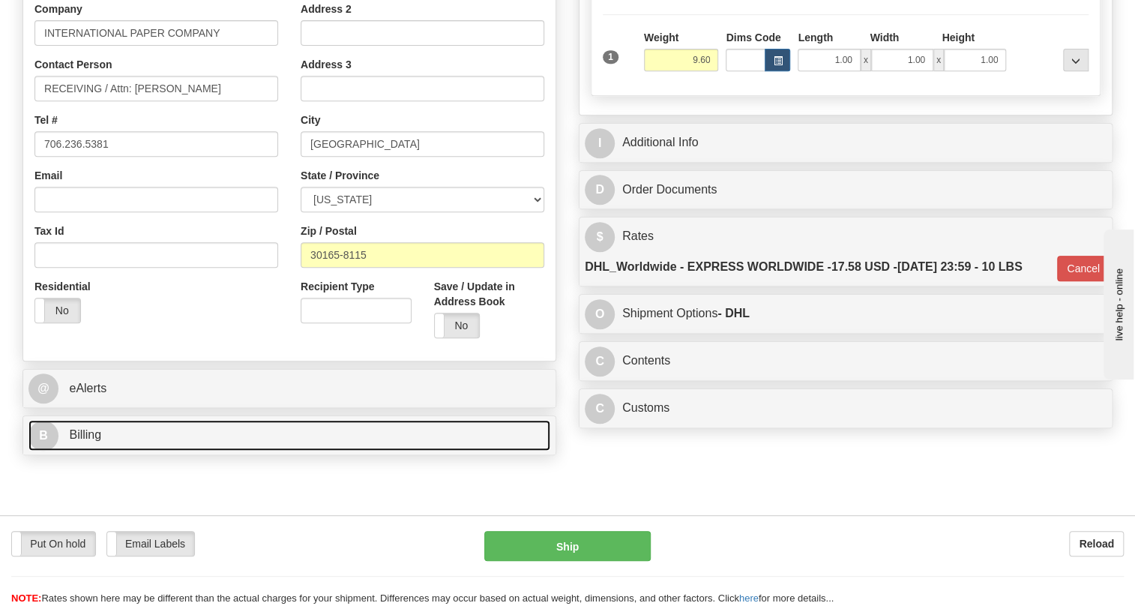
click at [81, 435] on span "Billing" at bounding box center [85, 434] width 32 height 13
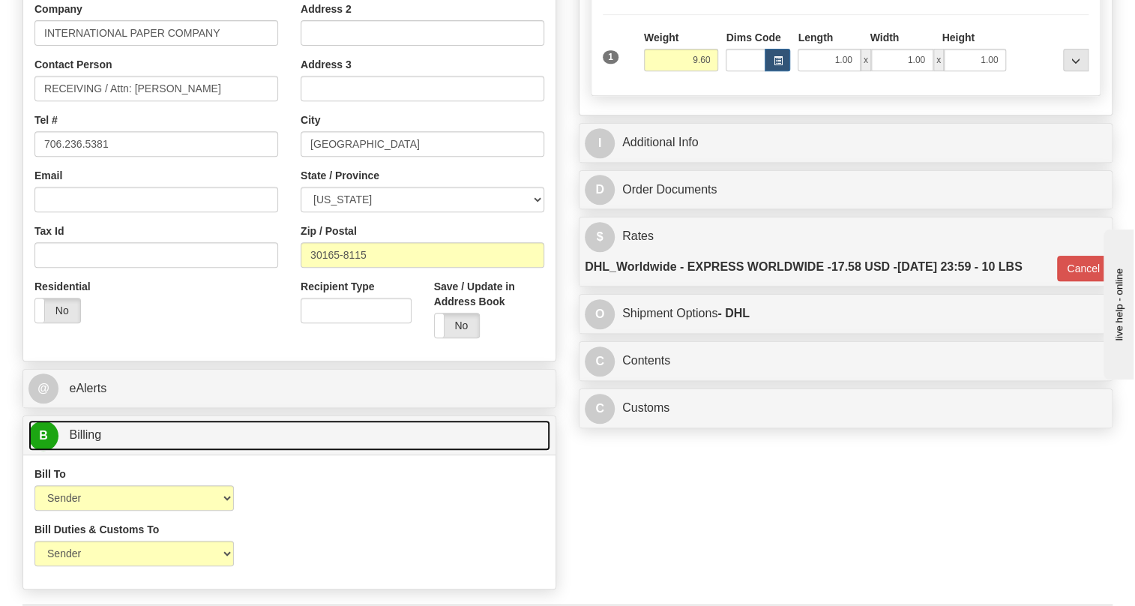
click at [81, 435] on span "Billing" at bounding box center [85, 434] width 32 height 13
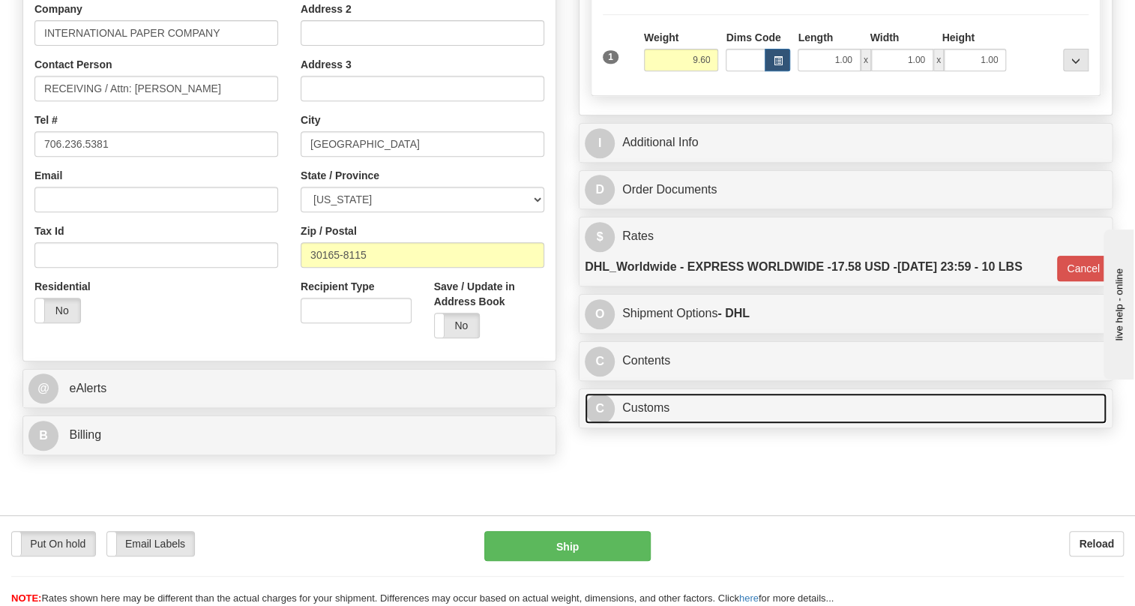
click at [649, 407] on link "C Customs" at bounding box center [846, 408] width 522 height 31
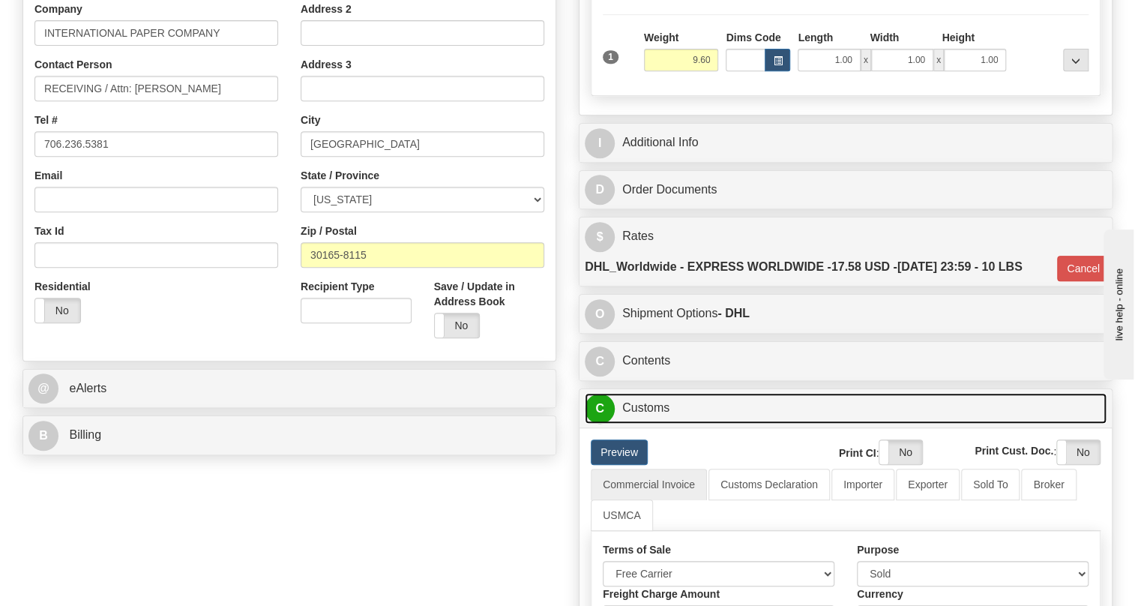
click at [649, 407] on link "C Customs" at bounding box center [846, 408] width 522 height 31
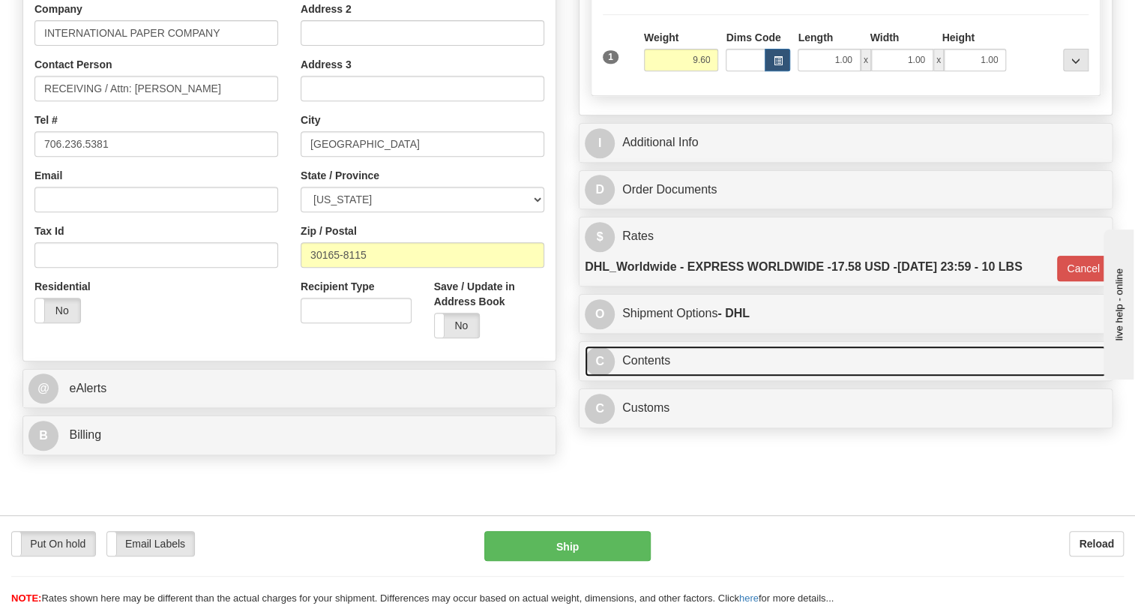
click at [655, 358] on link "C Contents" at bounding box center [846, 361] width 522 height 31
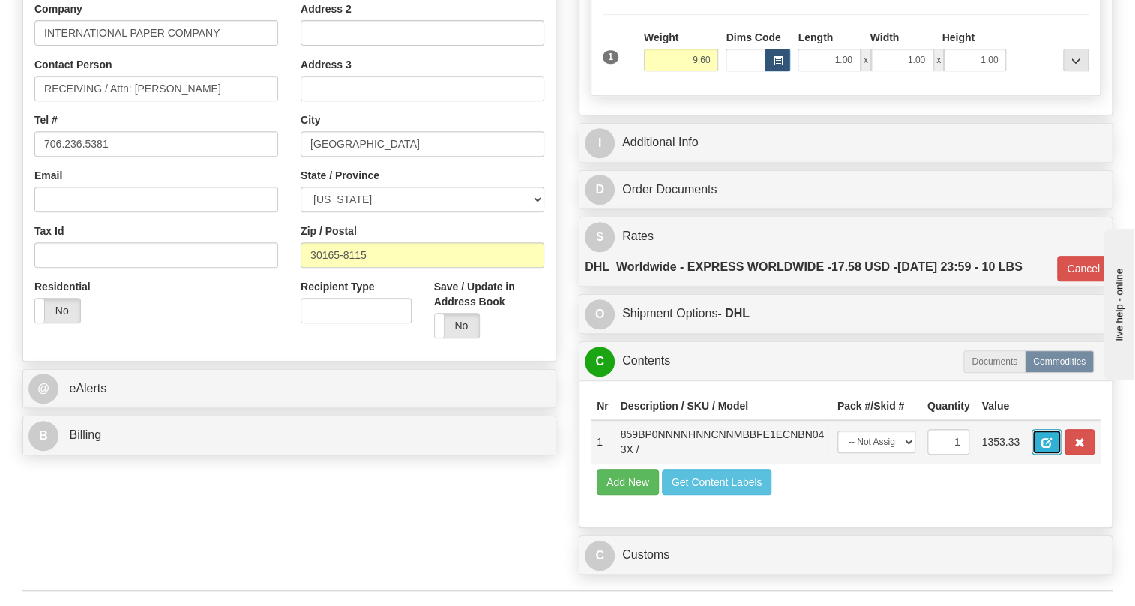
click at [1045, 442] on span "button" at bounding box center [1046, 443] width 10 height 10
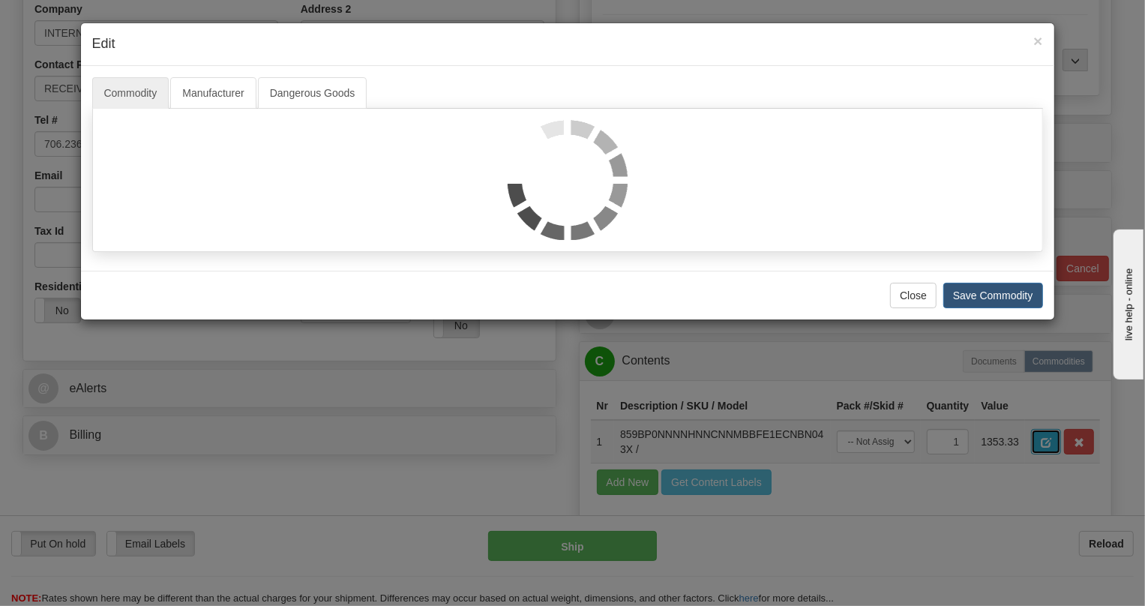
scroll to position [0, 0]
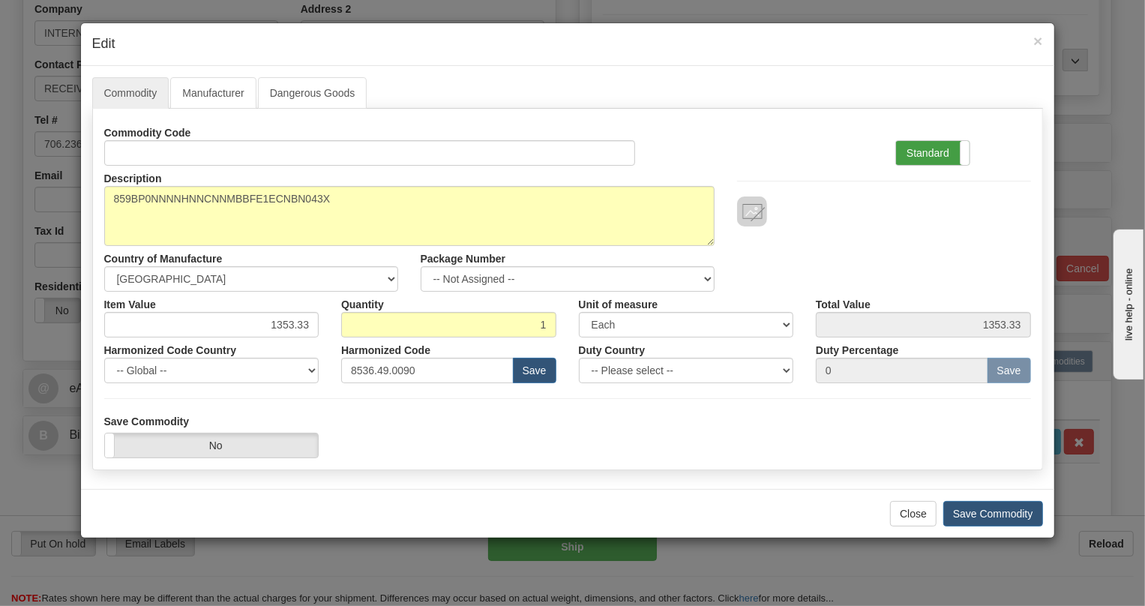
click at [935, 154] on label "Standard" at bounding box center [932, 153] width 73 height 24
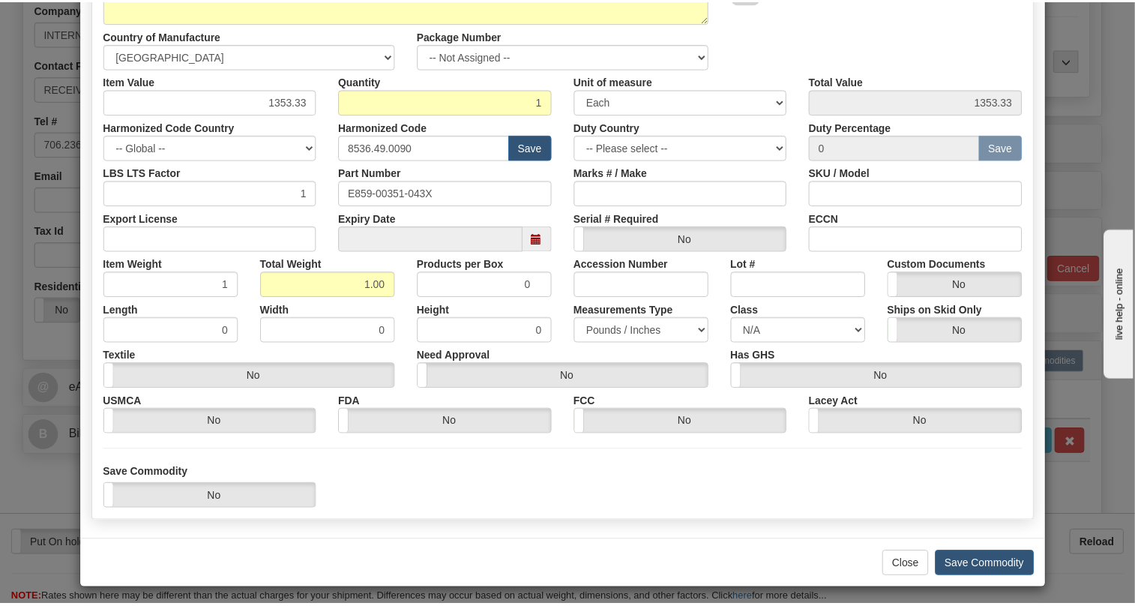
scroll to position [228, 0]
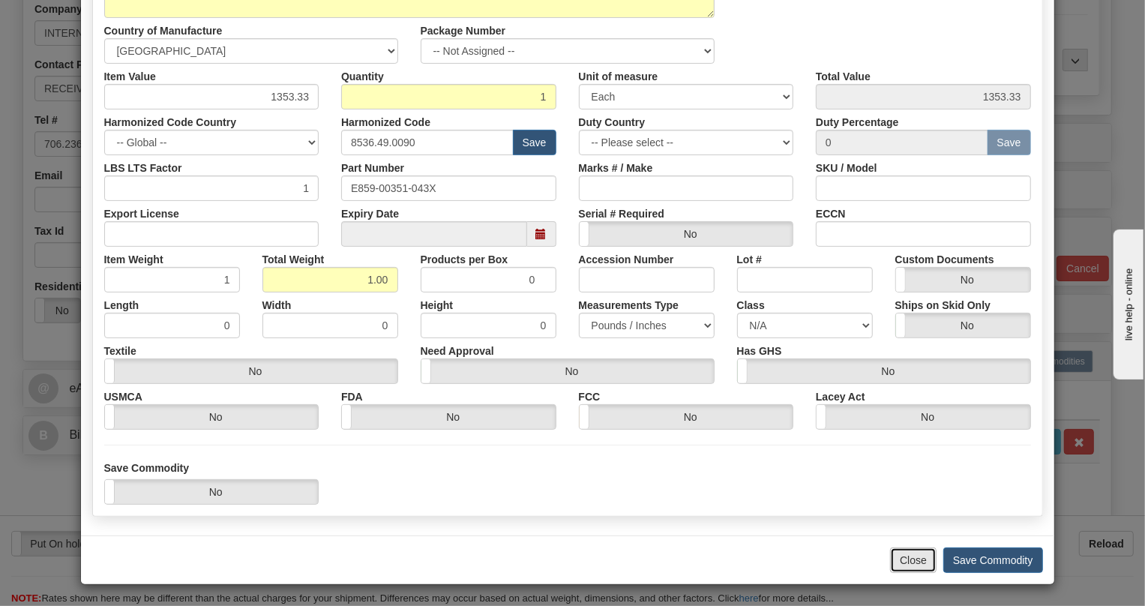
click at [911, 559] on button "Close" at bounding box center [913, 559] width 46 height 25
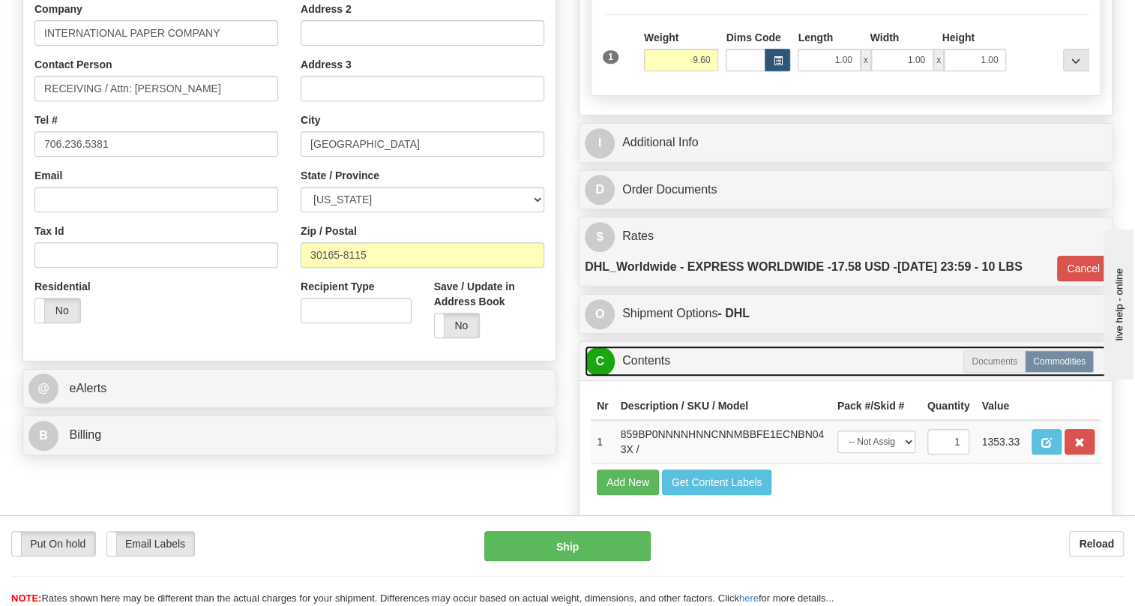
click at [645, 364] on link "C Contents" at bounding box center [846, 361] width 522 height 31
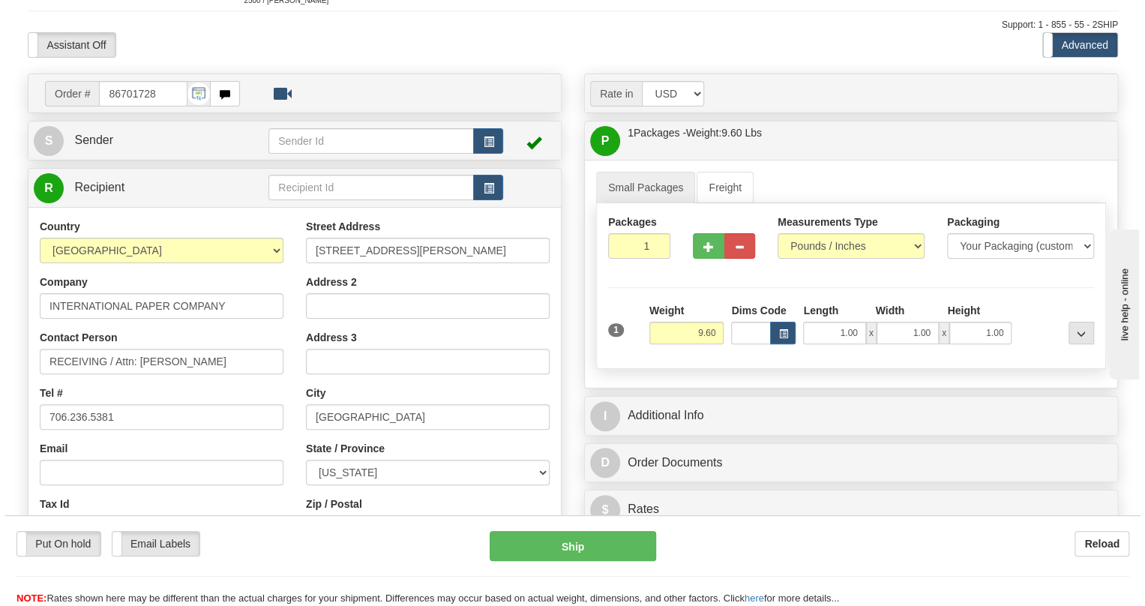
scroll to position [136, 0]
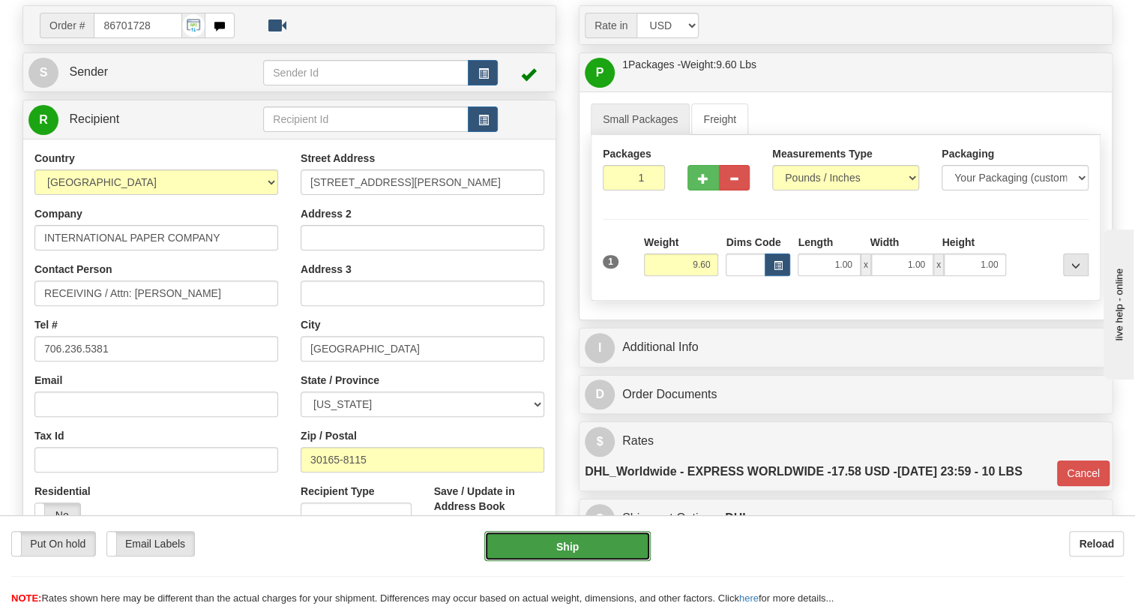
click at [562, 546] on button "Ship" at bounding box center [567, 546] width 166 height 30
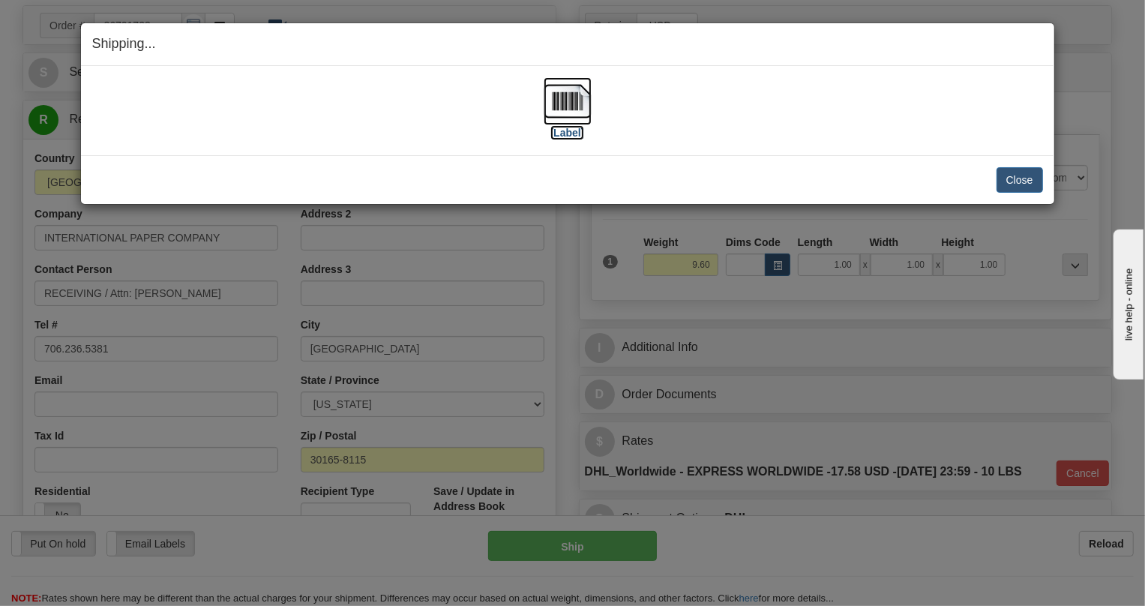
click at [562, 111] on img at bounding box center [567, 101] width 48 height 48
click at [1019, 179] on button "Close" at bounding box center [1019, 179] width 46 height 25
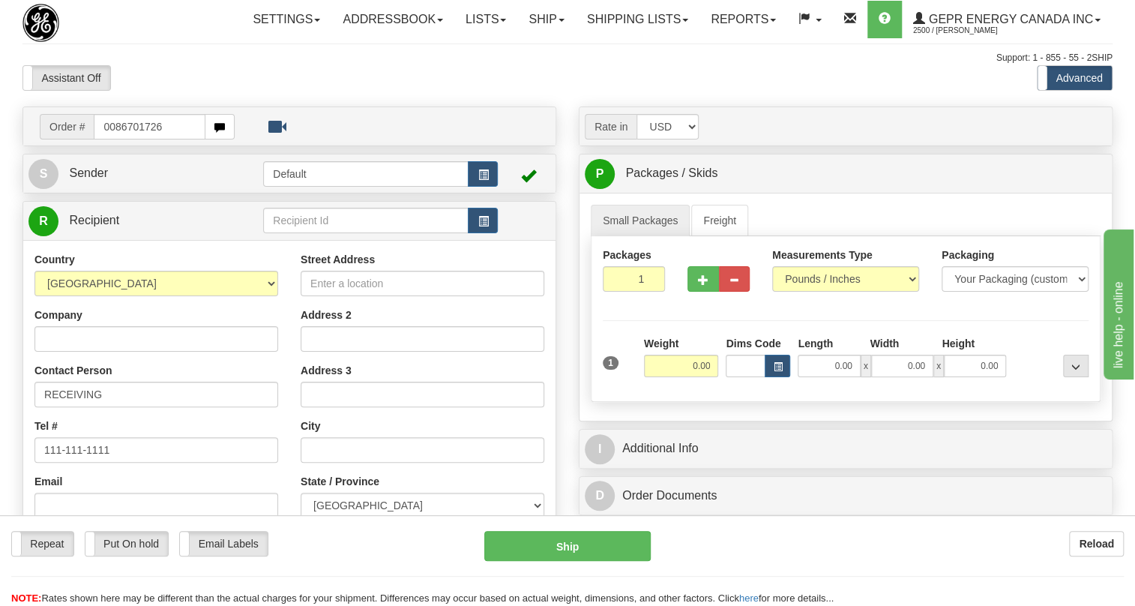
click at [113, 139] on input "0086701726" at bounding box center [150, 126] width 112 height 25
type input "86701726"
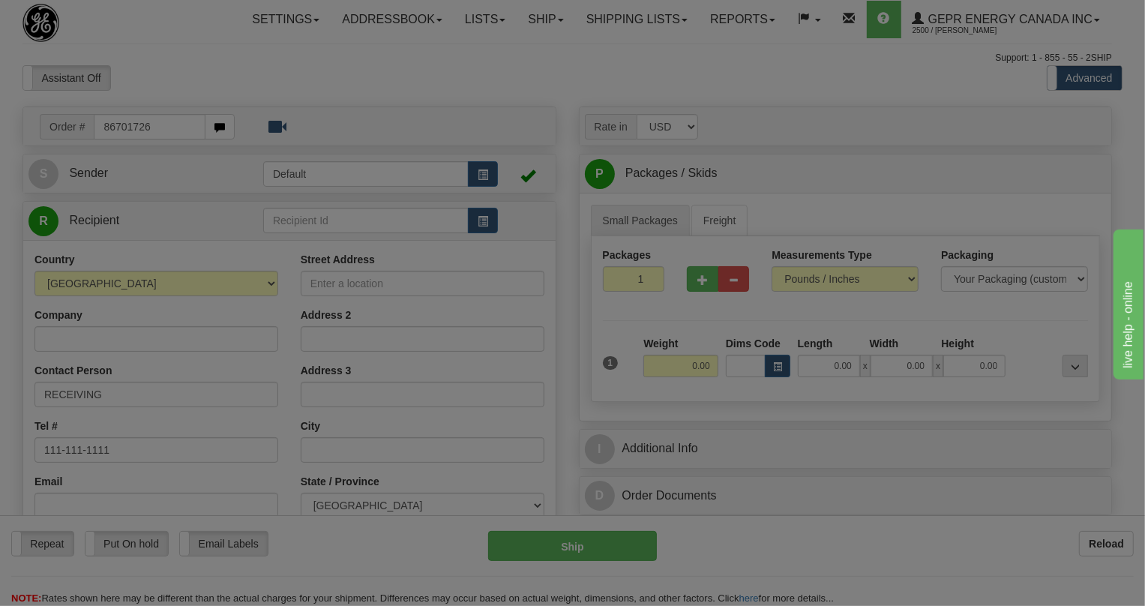
click at [343, 118] on body "Training Course Close Toggle navigation Settings Shipping Preferences New Recip…" at bounding box center [572, 303] width 1145 height 606
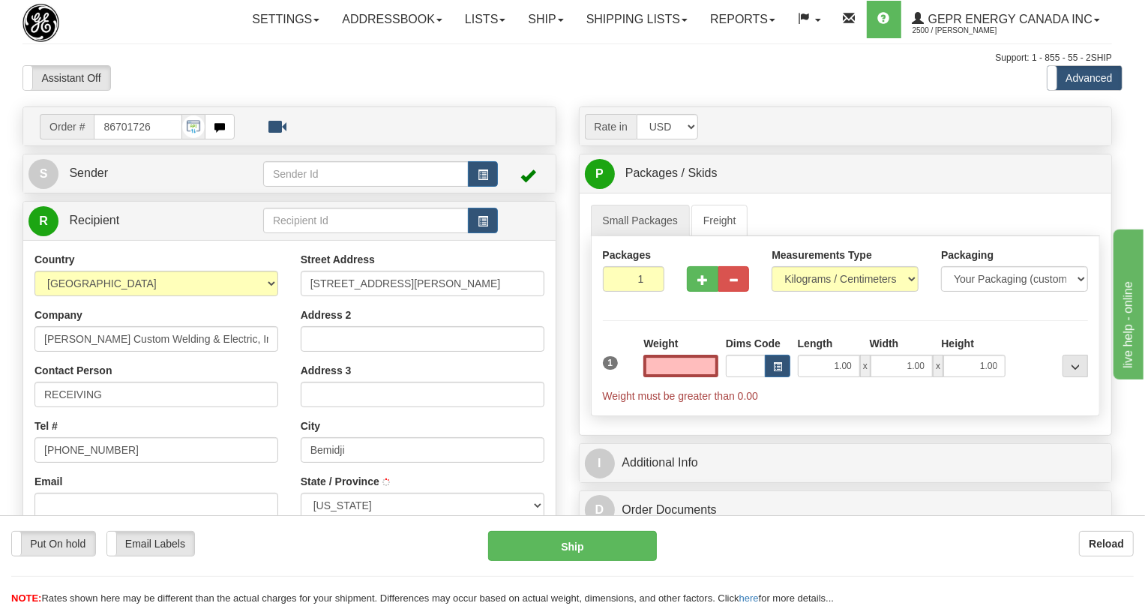
type input "BEMIDJI"
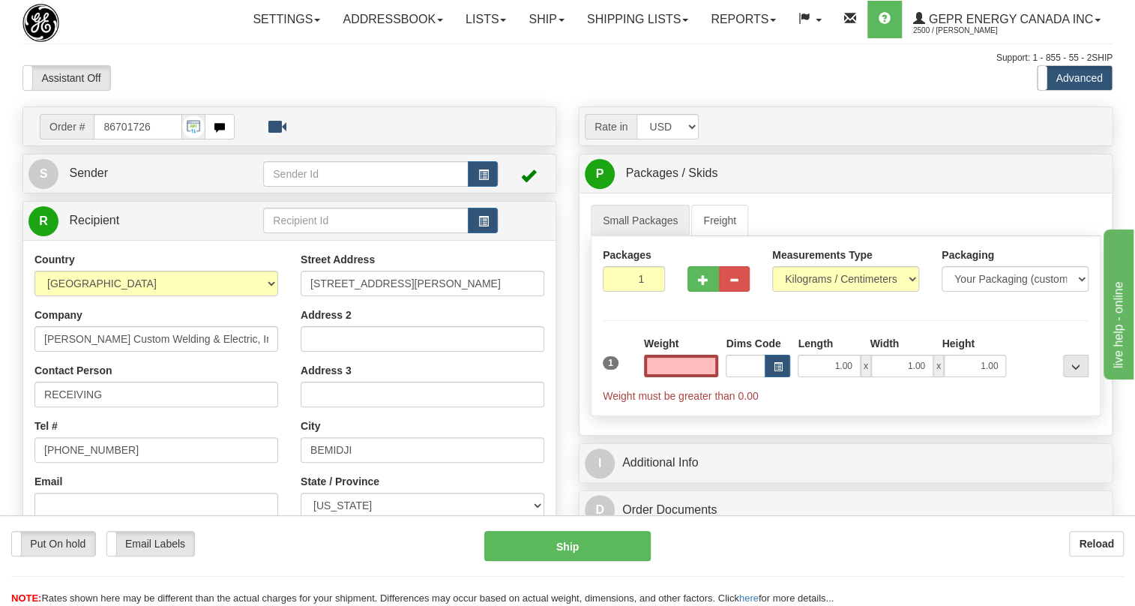
type input "0.00"
click at [93, 179] on span "Sender" at bounding box center [88, 172] width 39 height 13
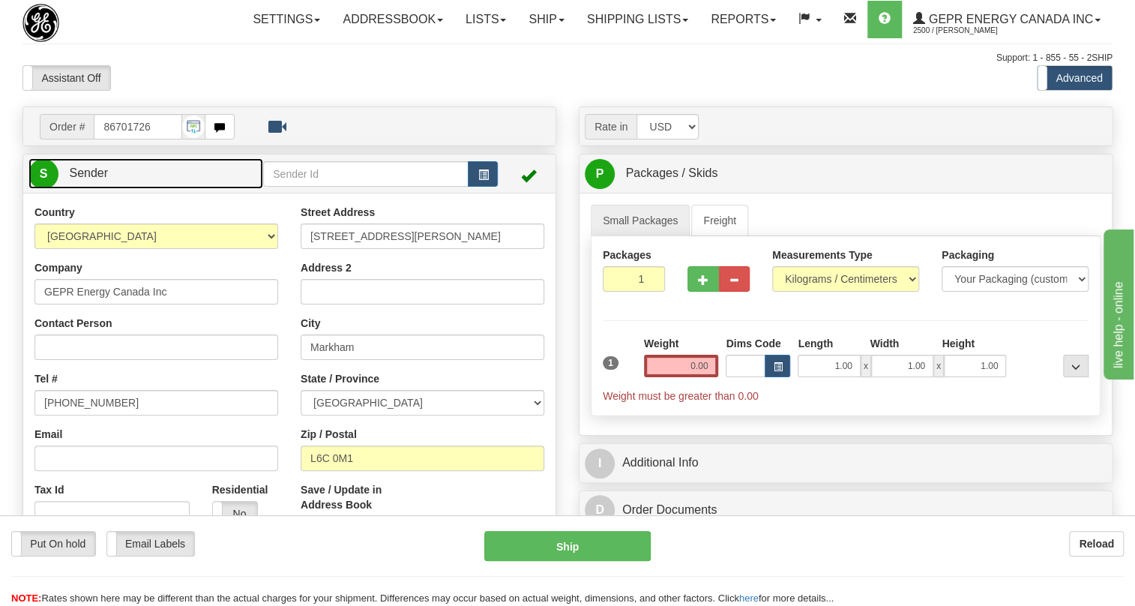
type input "MARKHAM"
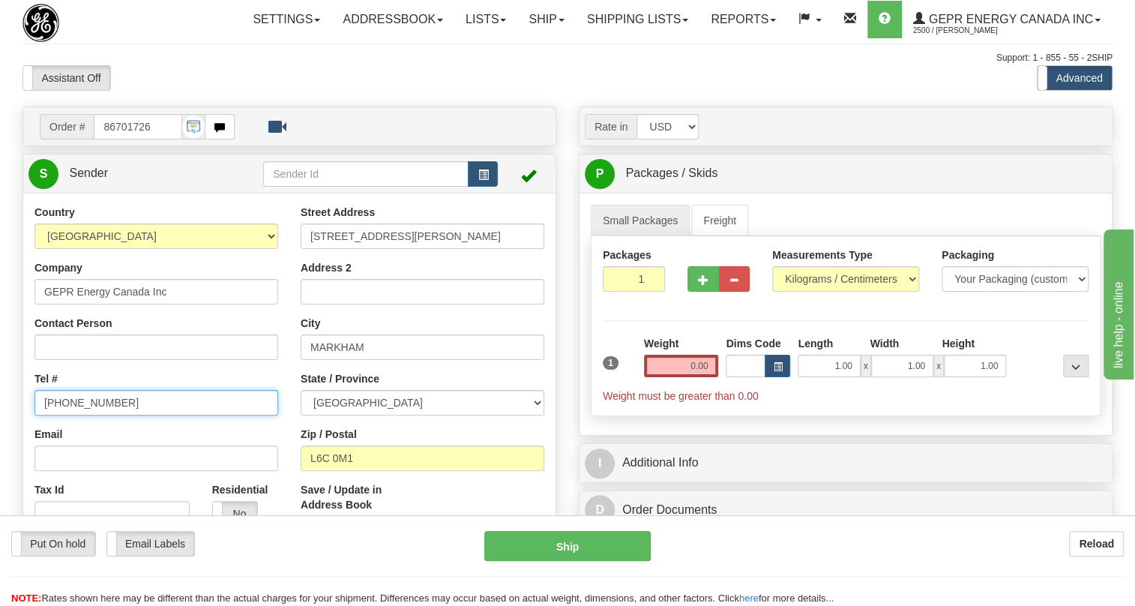
click at [96, 415] on input "(779)7960565" at bounding box center [156, 402] width 244 height 25
paste input "905-927-5013"
type input "905-927-5013"
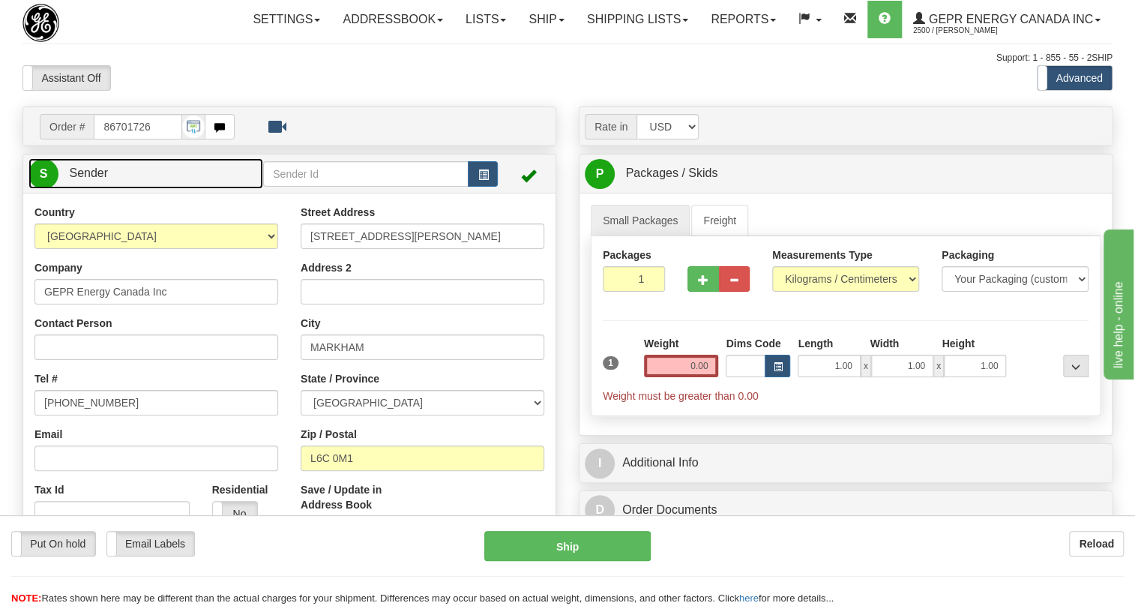
click at [91, 179] on span "Sender" at bounding box center [88, 172] width 39 height 13
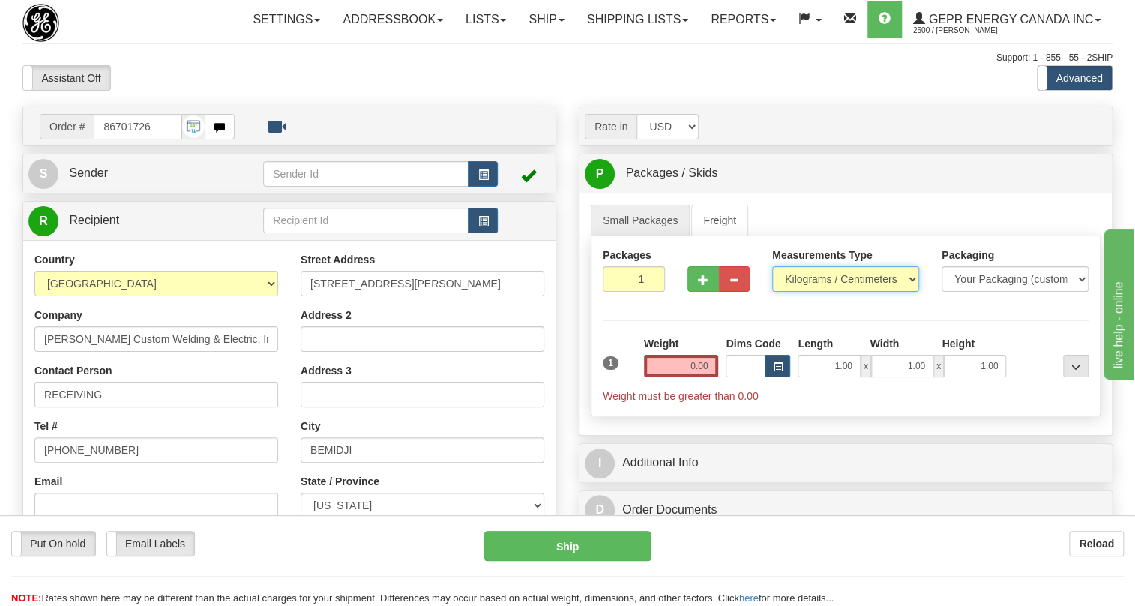
click at [816, 292] on select "Pounds / Inches Kilograms / Centimeters" at bounding box center [845, 278] width 147 height 25
select select "0"
click at [772, 292] on select "Pounds / Inches Kilograms / Centimeters" at bounding box center [845, 278] width 147 height 25
click at [708, 377] on input "0.00" at bounding box center [681, 366] width 75 height 22
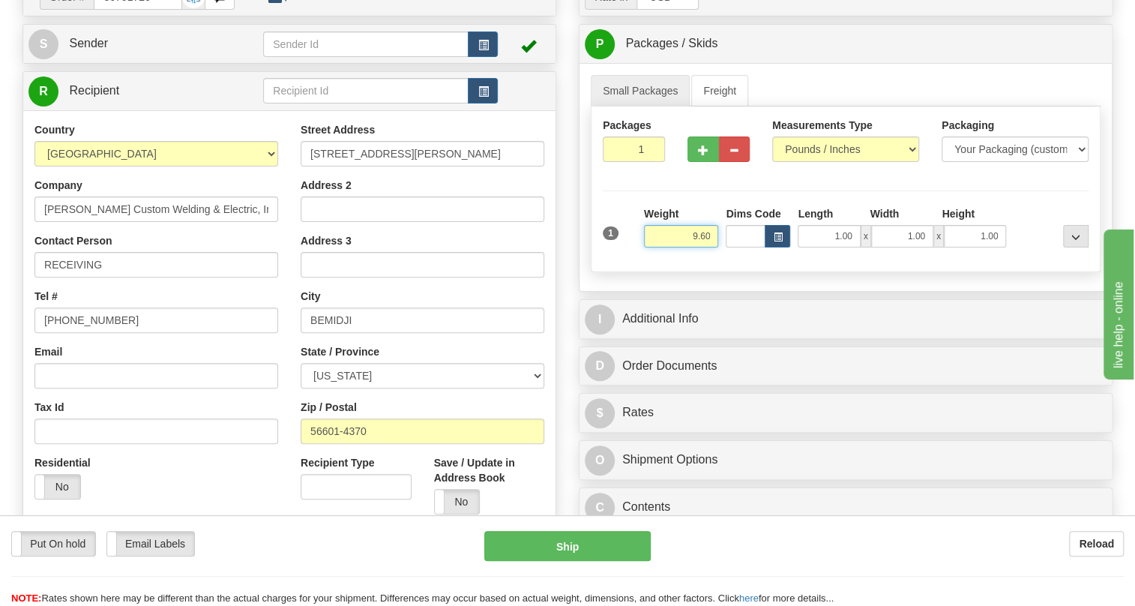
scroll to position [136, 0]
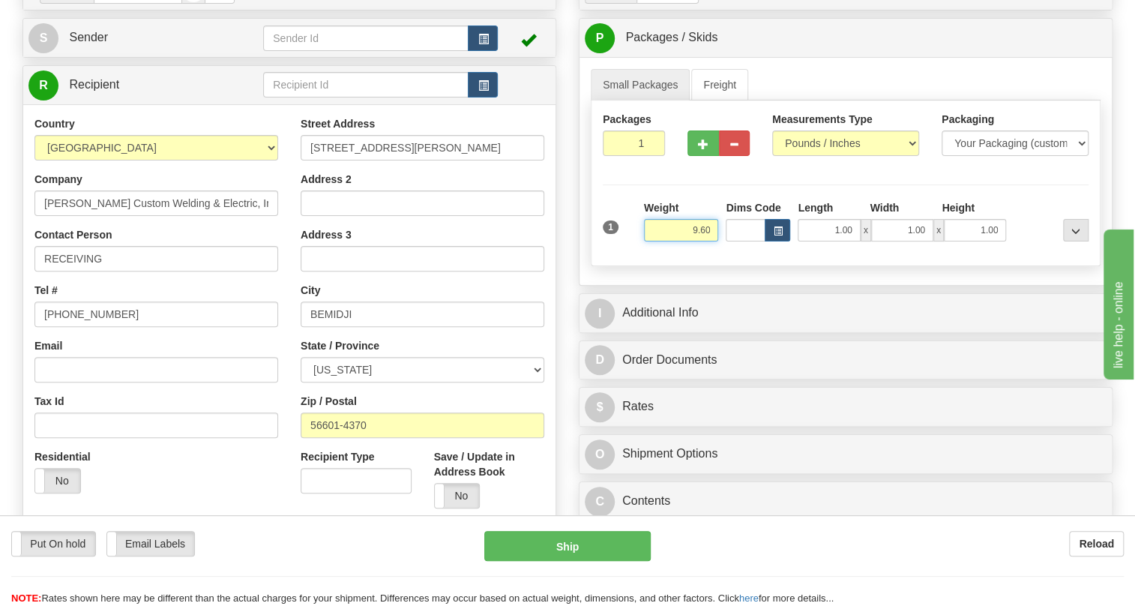
type input "9.60"
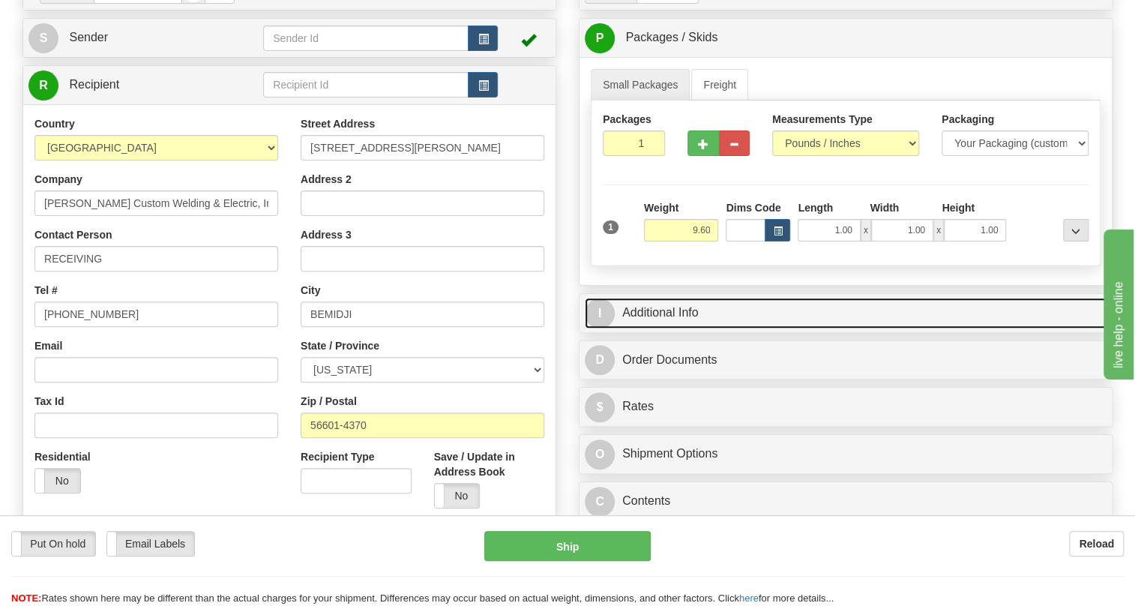
click at [678, 328] on link "I Additional Info" at bounding box center [846, 313] width 522 height 31
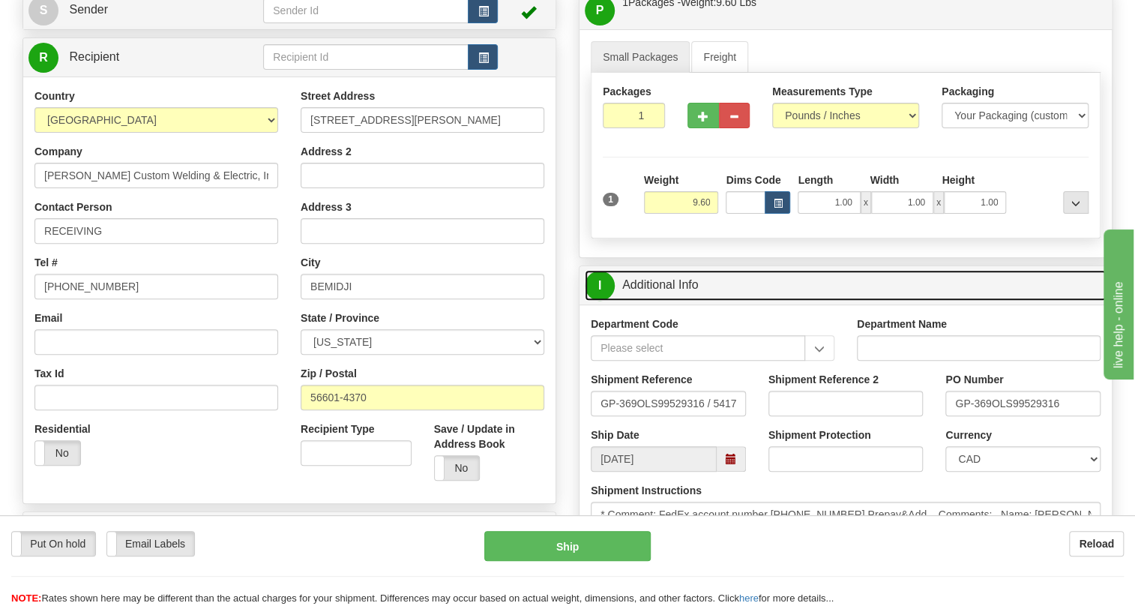
scroll to position [204, 0]
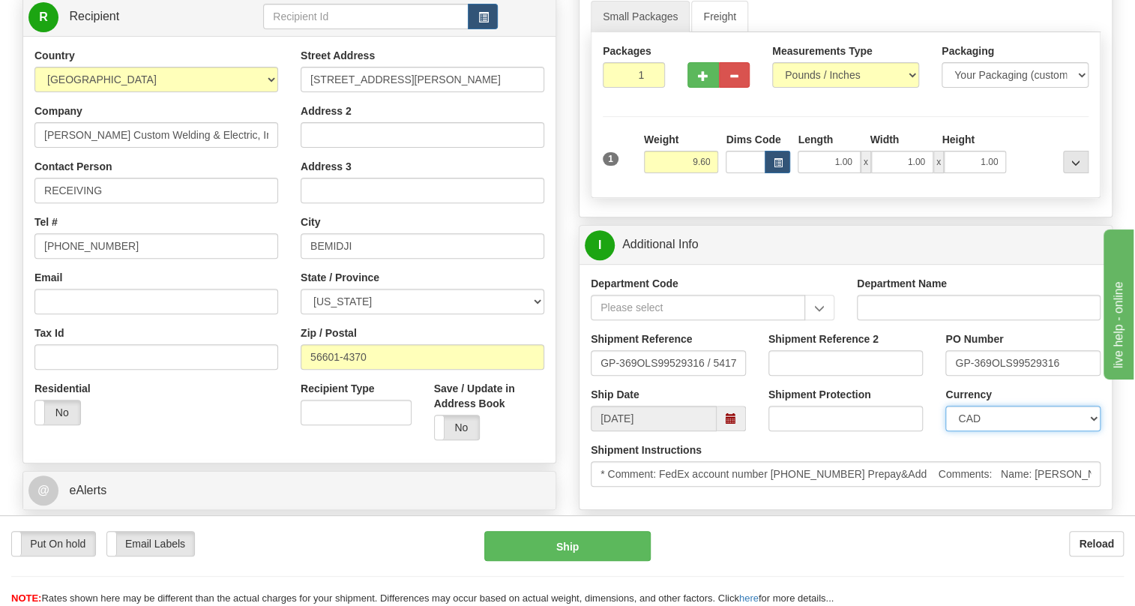
click at [1001, 431] on select "CAD USD EUR ZAR [PERSON_NAME] ARN AUD AUS AWG BBD BFR BGN BHD BMD BND BRC BRL C…" at bounding box center [1022, 418] width 155 height 25
select select "1"
click at [945, 431] on select "CAD USD EUR ZAR [PERSON_NAME] ARN AUD AUS AWG BBD BFR BGN BHD BMD BND BRC BRL C…" at bounding box center [1022, 418] width 155 height 25
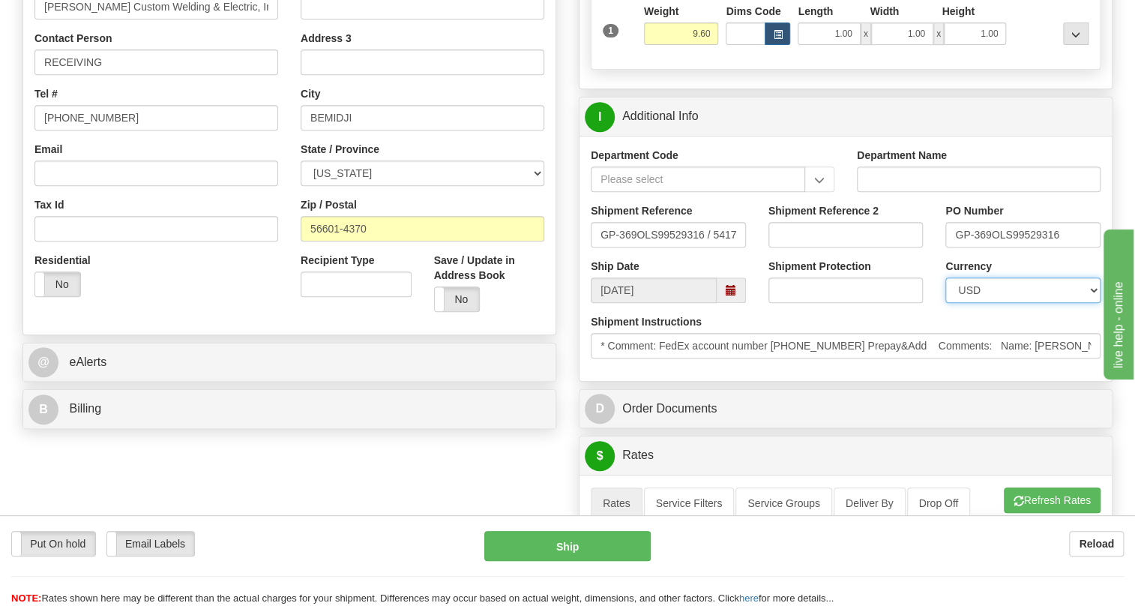
scroll to position [340, 0]
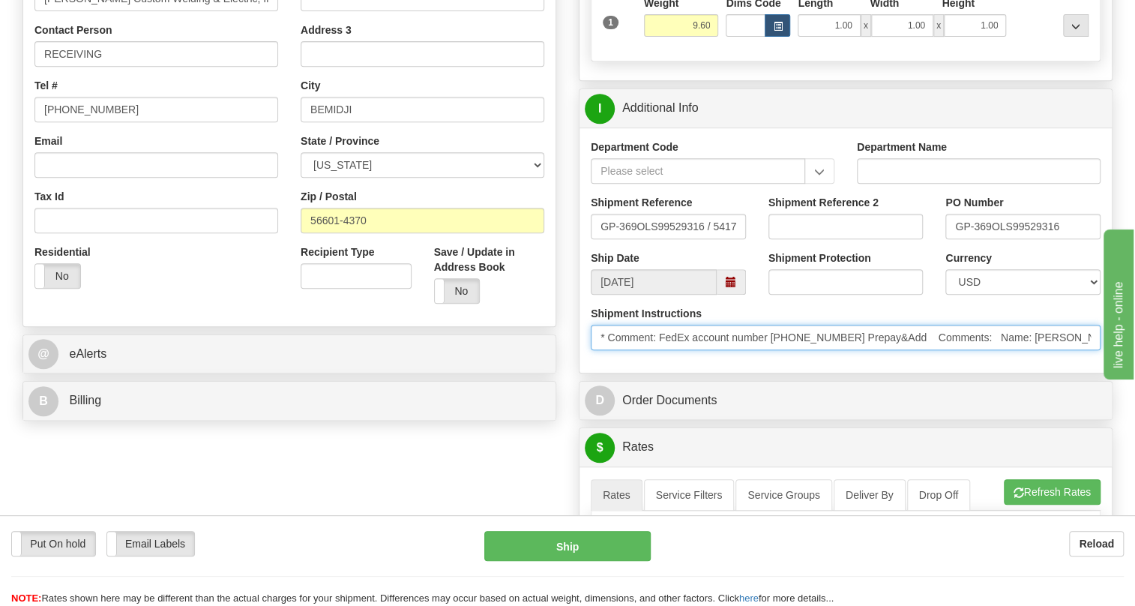
drag, startPoint x: 833, startPoint y: 370, endPoint x: 774, endPoint y: 371, distance: 58.5
click at [774, 350] on input "* Comment: FedEx account number 5616-5351-8 Prepay&Add Comments: Name: Matthew …" at bounding box center [846, 337] width 510 height 25
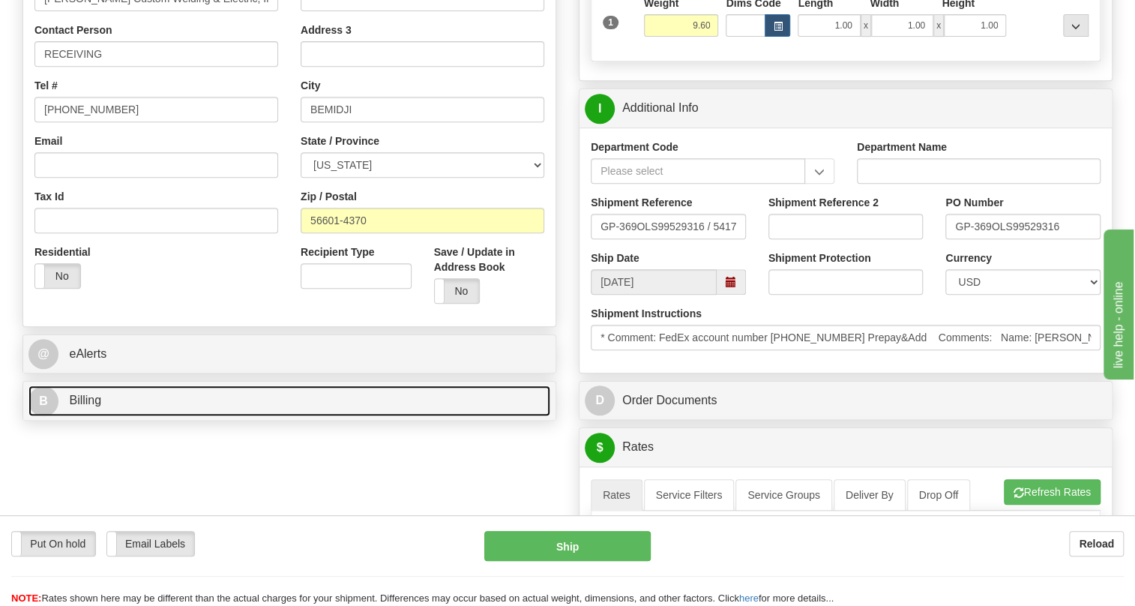
drag, startPoint x: 787, startPoint y: 370, endPoint x: 84, endPoint y: 436, distance: 706.2
click at [84, 406] on span "Billing" at bounding box center [85, 400] width 32 height 13
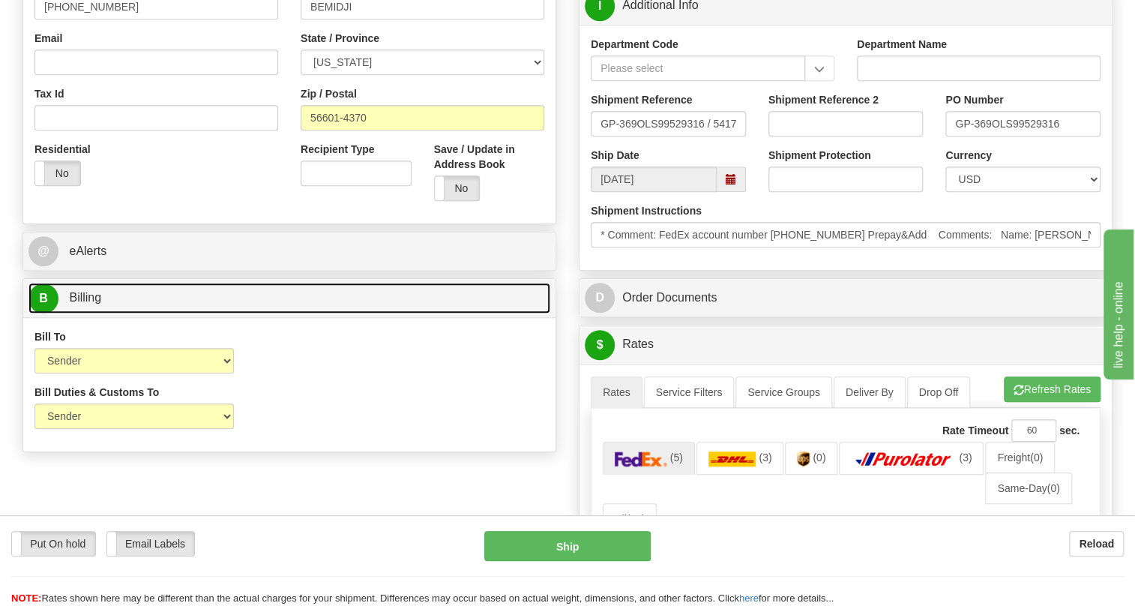
scroll to position [477, 0]
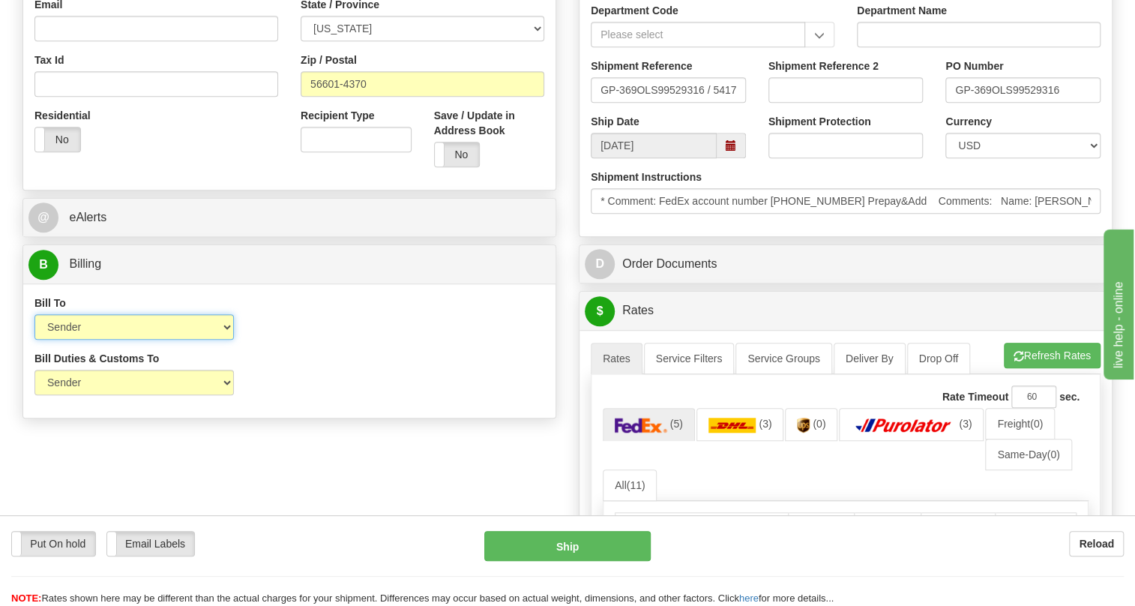
click at [95, 340] on select "Sender Recipient Third Party Collect" at bounding box center [133, 326] width 199 height 25
select select "2"
click at [34, 340] on select "Sender Recipient Third Party Collect" at bounding box center [133, 326] width 199 height 25
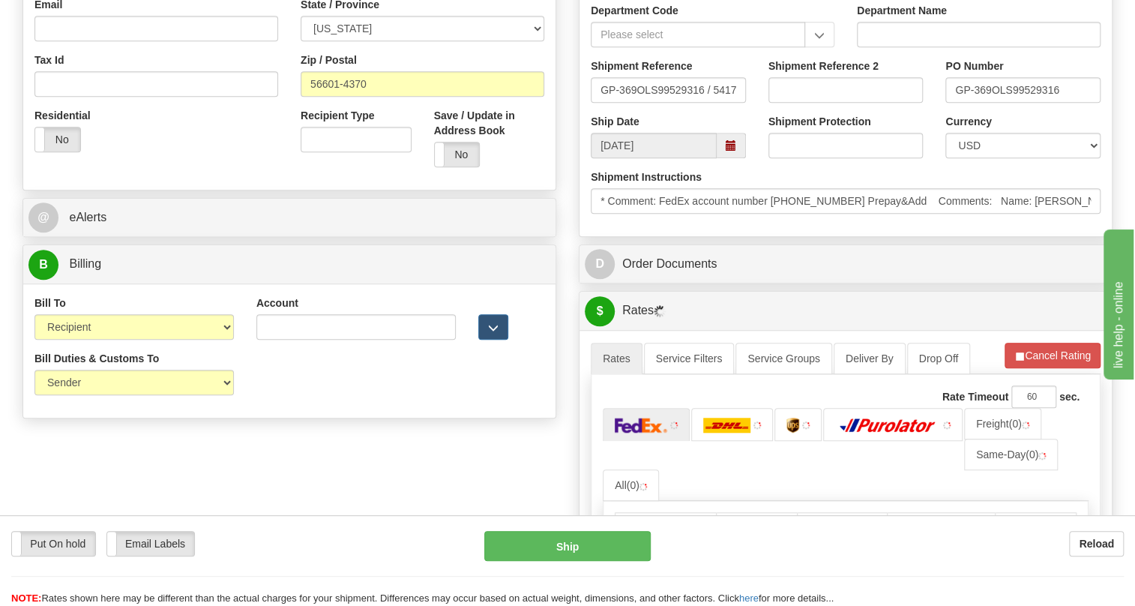
click at [247, 351] on div "Account 3rd Party Account List Please select" at bounding box center [356, 322] width 222 height 55
click at [276, 340] on input "Account" at bounding box center [355, 326] width 199 height 25
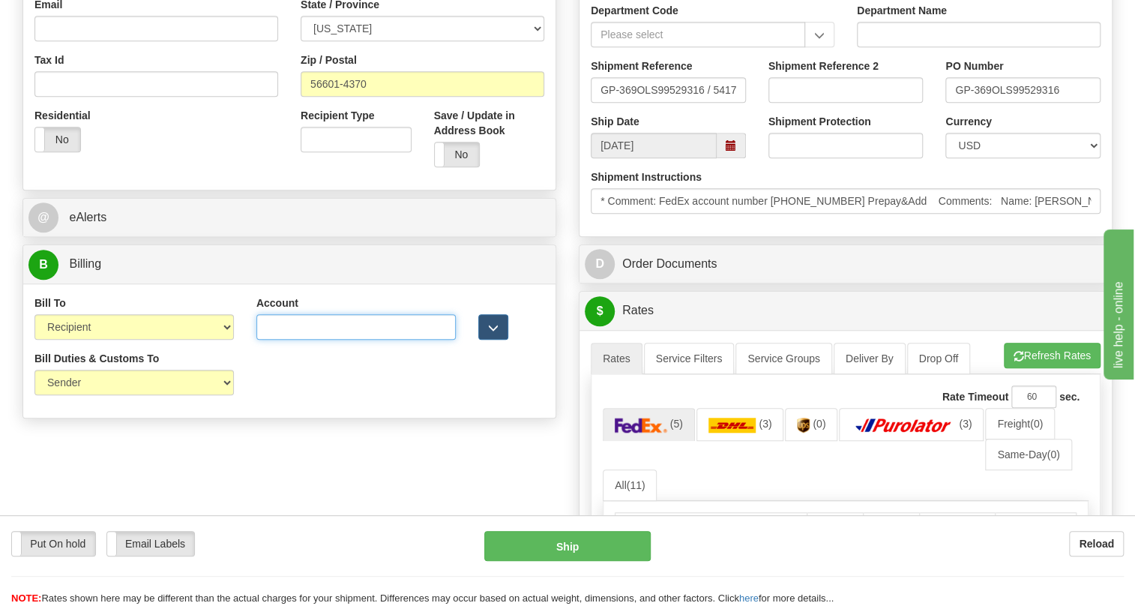
paste input "905-927-5013"
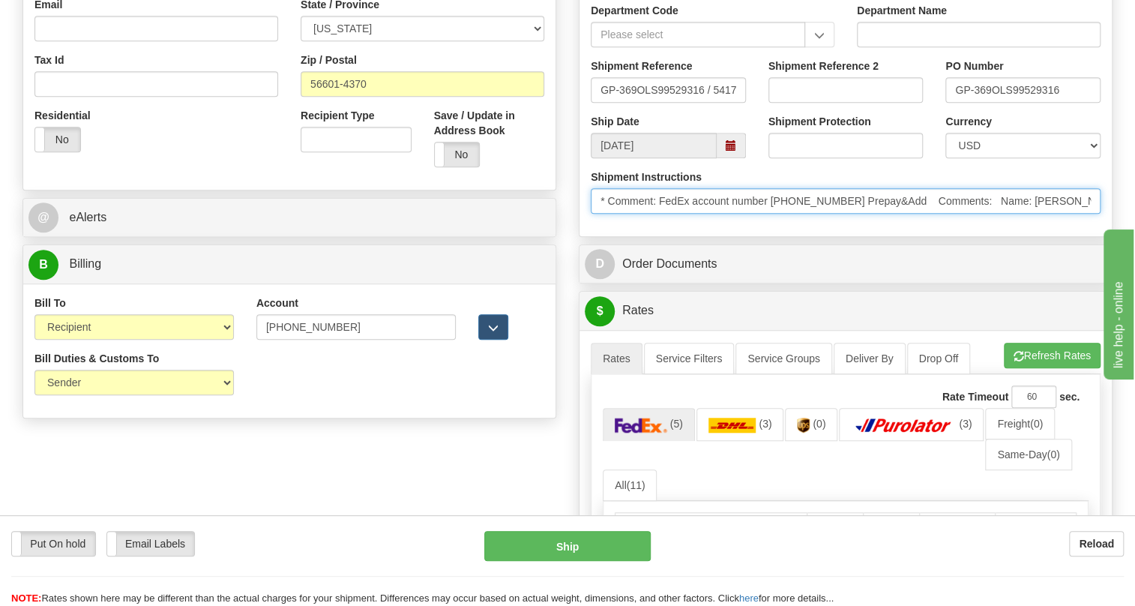
click at [832, 214] on input "* Comment: FedEx account number 5616-5351-8 Prepay&Add Comments: Name: Matthew …" at bounding box center [846, 200] width 510 height 25
drag, startPoint x: 832, startPoint y: 233, endPoint x: 770, endPoint y: 239, distance: 62.5
click at [770, 214] on input "* Comment: FedEx account number 5616-5351-8 Prepay&Add Comments: Name: Matthew …" at bounding box center [846, 200] width 510 height 25
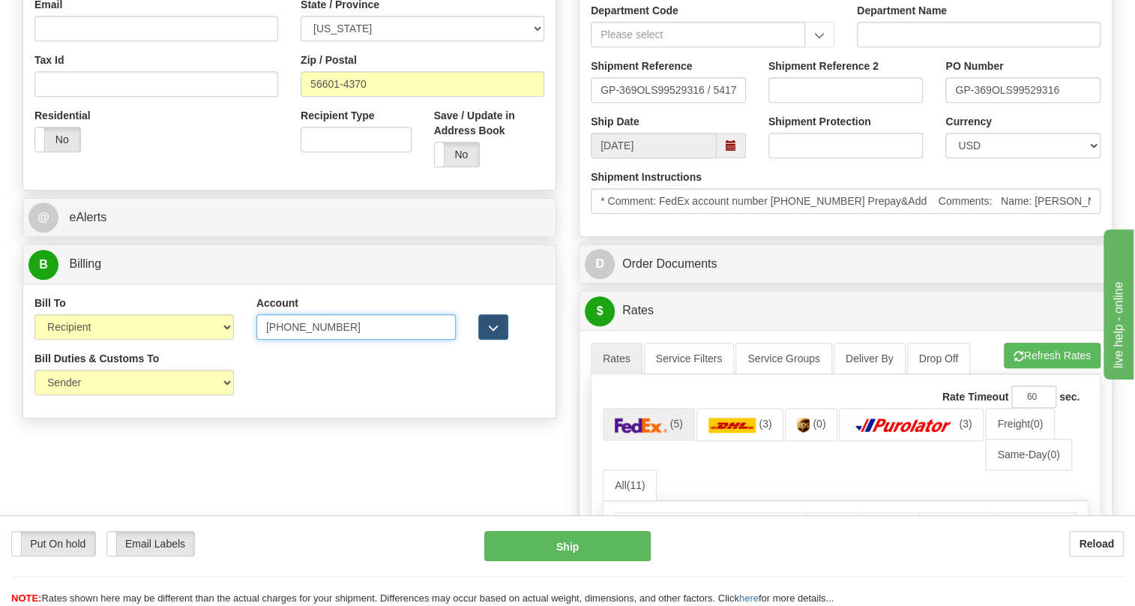
click at [320, 340] on input "905-927-5013" at bounding box center [355, 326] width 199 height 25
paste input "5616-5351-8"
click at [325, 340] on input "5616-5351-8" at bounding box center [355, 326] width 199 height 25
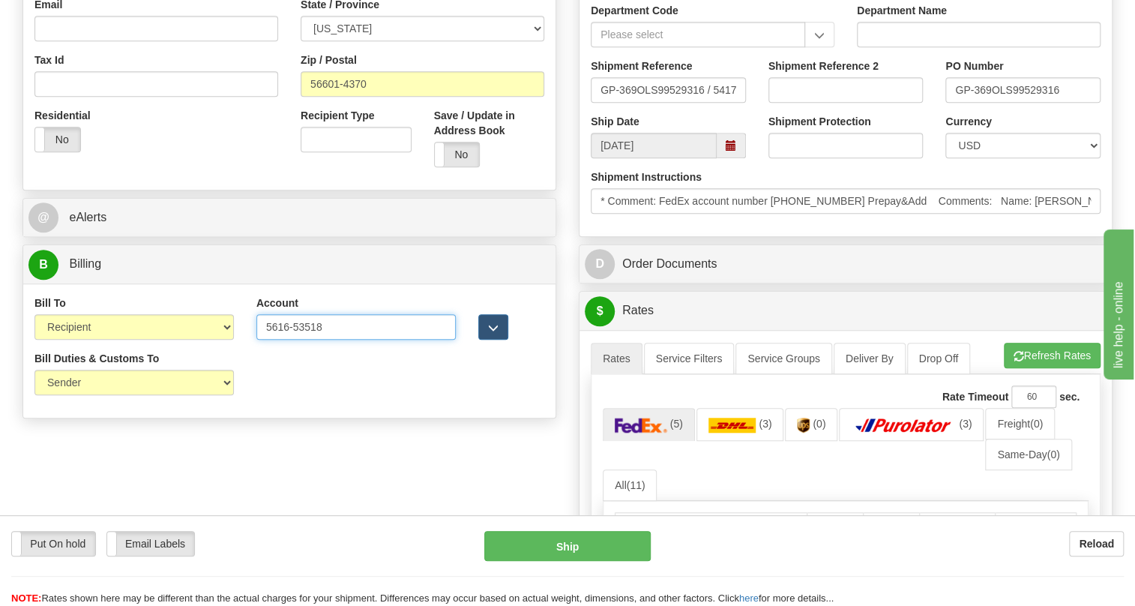
click at [295, 340] on input "5616-53518" at bounding box center [355, 326] width 199 height 25
click at [334, 340] on input "561653518" at bounding box center [355, 326] width 199 height 25
type input "561653518"
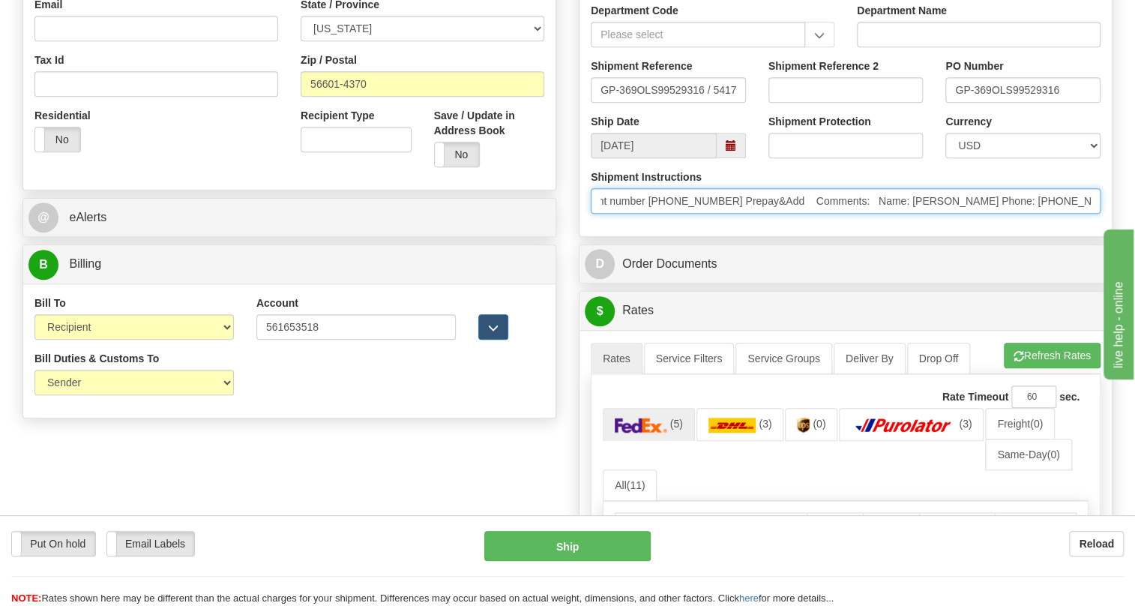
scroll to position [0, 168]
drag, startPoint x: 954, startPoint y: 240, endPoint x: 1007, endPoint y: 247, distance: 53.0
click at [1007, 225] on div "Shipment Instructions * Comment: FedEx account number 5616-5351-8 Prepay&Add Co…" at bounding box center [845, 196] width 532 height 55
click at [1023, 214] on input "* Comment: FedEx account number 5616-5351-8 Prepay&Add Comments: Name: Matthew …" at bounding box center [846, 200] width 510 height 25
drag, startPoint x: 1023, startPoint y: 232, endPoint x: 837, endPoint y: 235, distance: 185.9
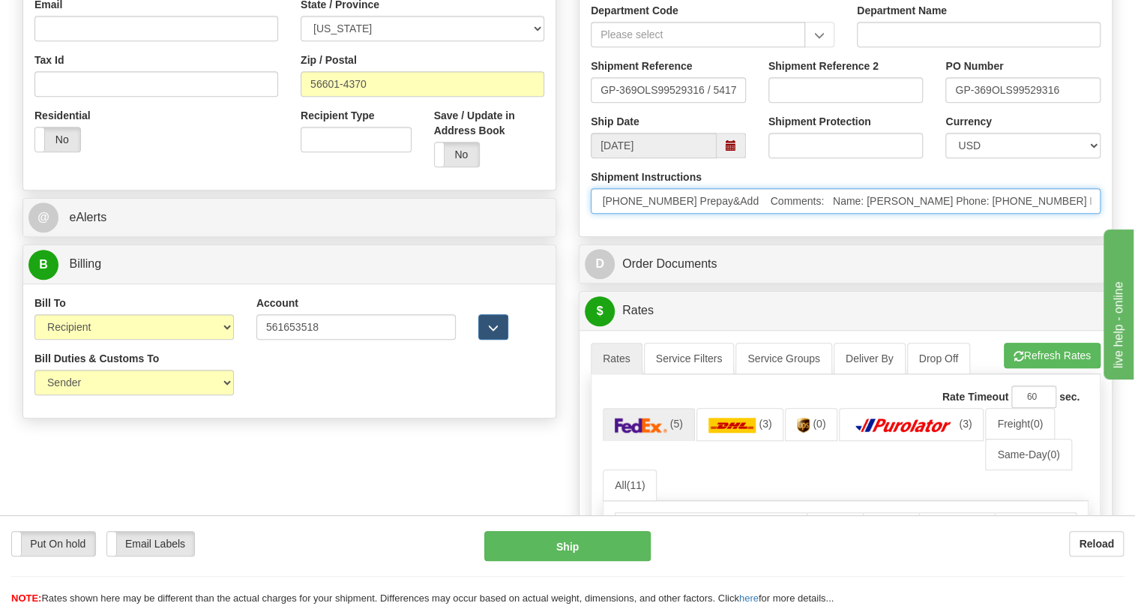
click at [837, 214] on input "* Comment: FedEx account number 5616-5351-8 Prepay&Add Comments: Name: Matthew …" at bounding box center [846, 200] width 510 height 25
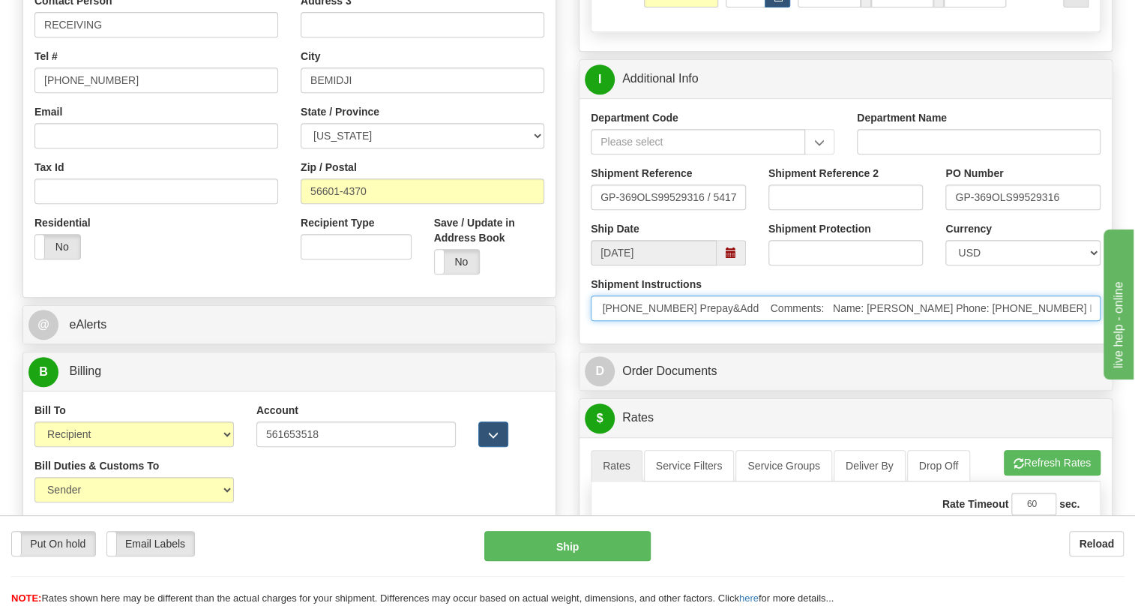
scroll to position [204, 0]
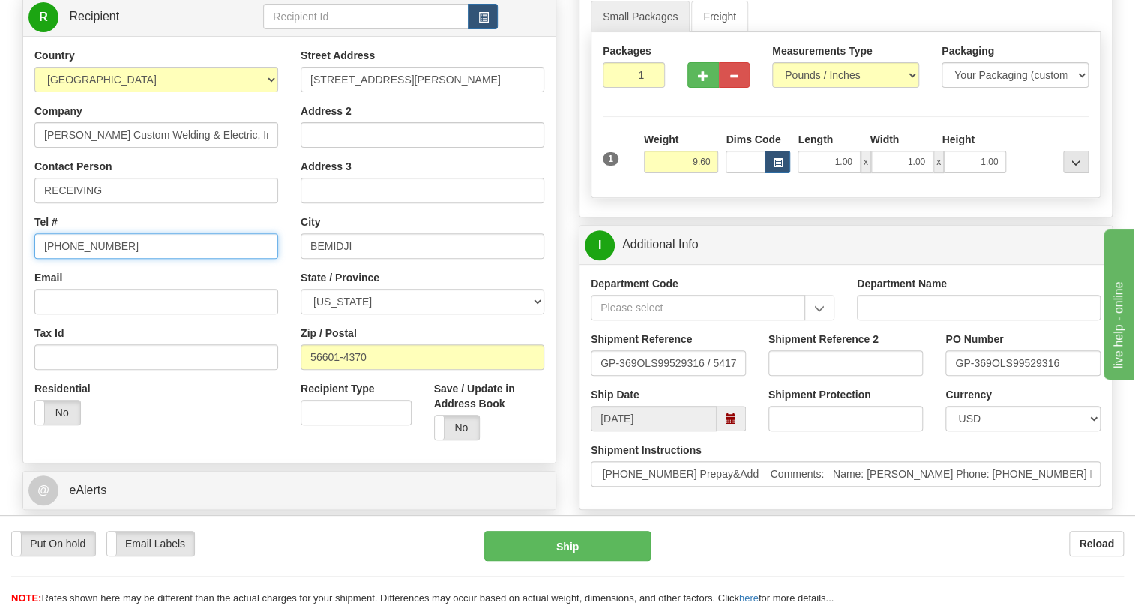
click at [97, 259] on input "(779)7960565" at bounding box center [156, 245] width 244 height 25
paste input "Matthew Copiskey Phone: 218-444-9353"
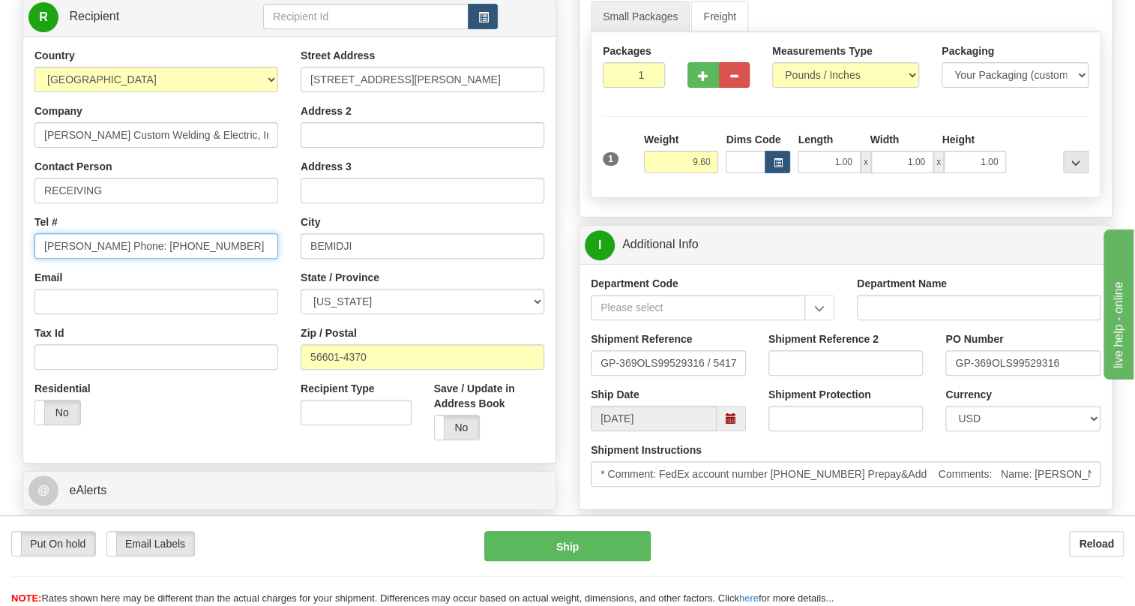
drag, startPoint x: 128, startPoint y: 283, endPoint x: 34, endPoint y: 281, distance: 93.7
click at [34, 259] on input "Matthew Copiskey Phone: 218-444-9353" at bounding box center [156, 245] width 244 height 25
type input "218-444-9353"
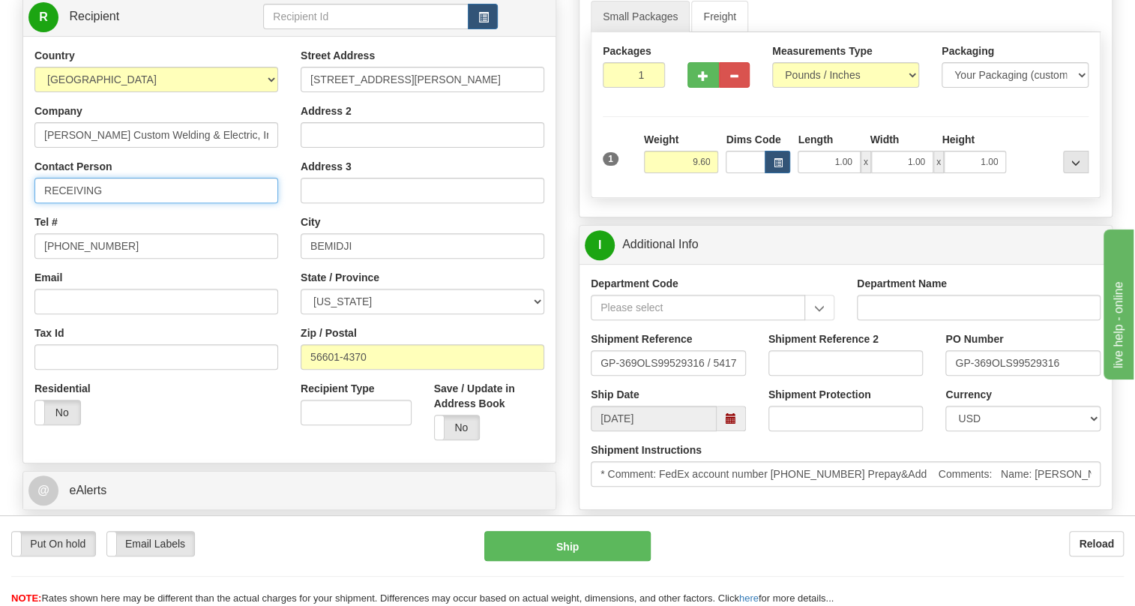
click at [122, 203] on input "RECEIVING" at bounding box center [156, 190] width 244 height 25
paste input "Matthew Copiskey"
type input "RECEIVING / Matthew Copiskey"
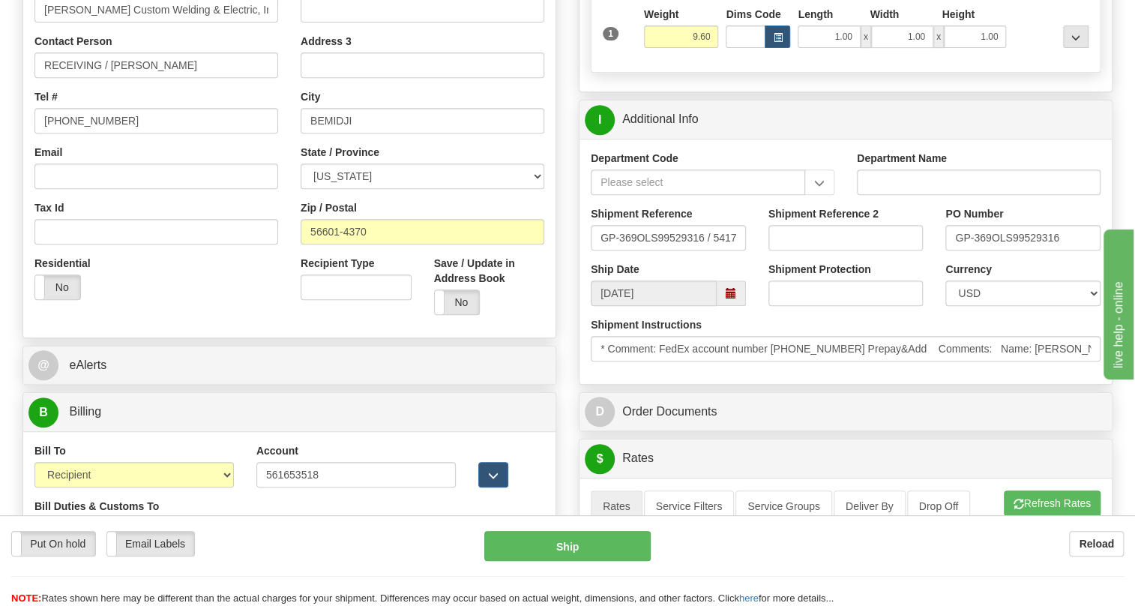
scroll to position [340, 0]
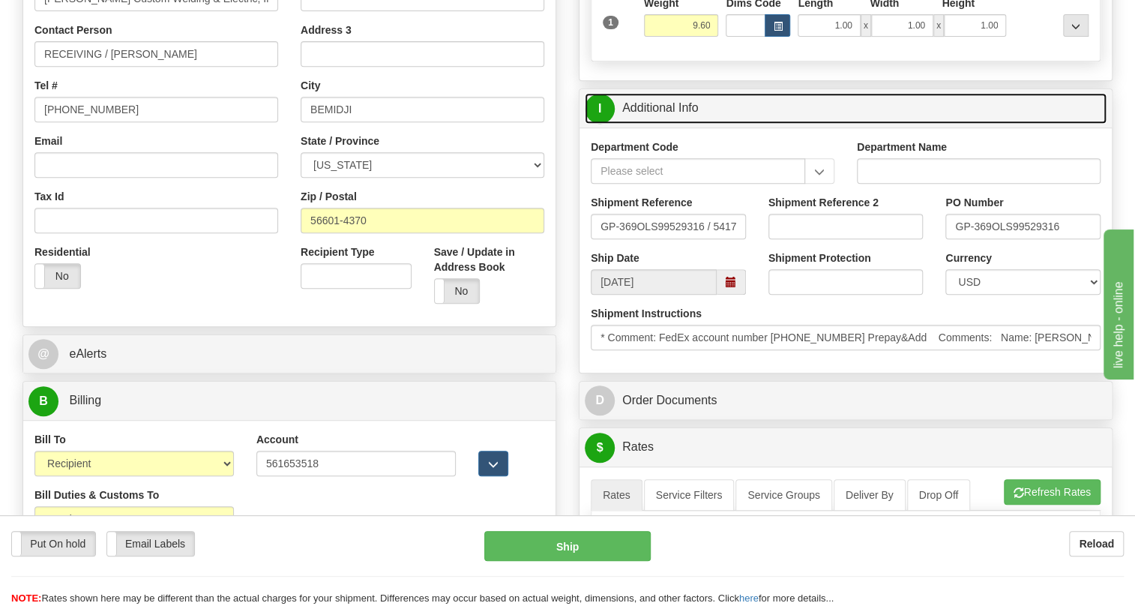
click at [665, 124] on link "I Additional Info" at bounding box center [846, 108] width 522 height 31
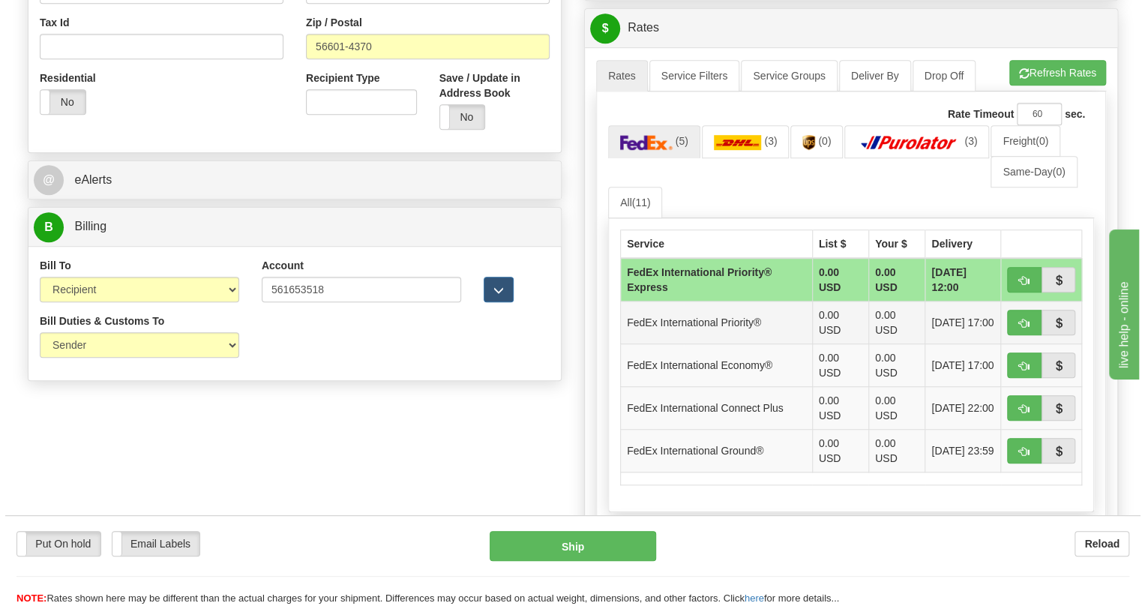
scroll to position [545, 0]
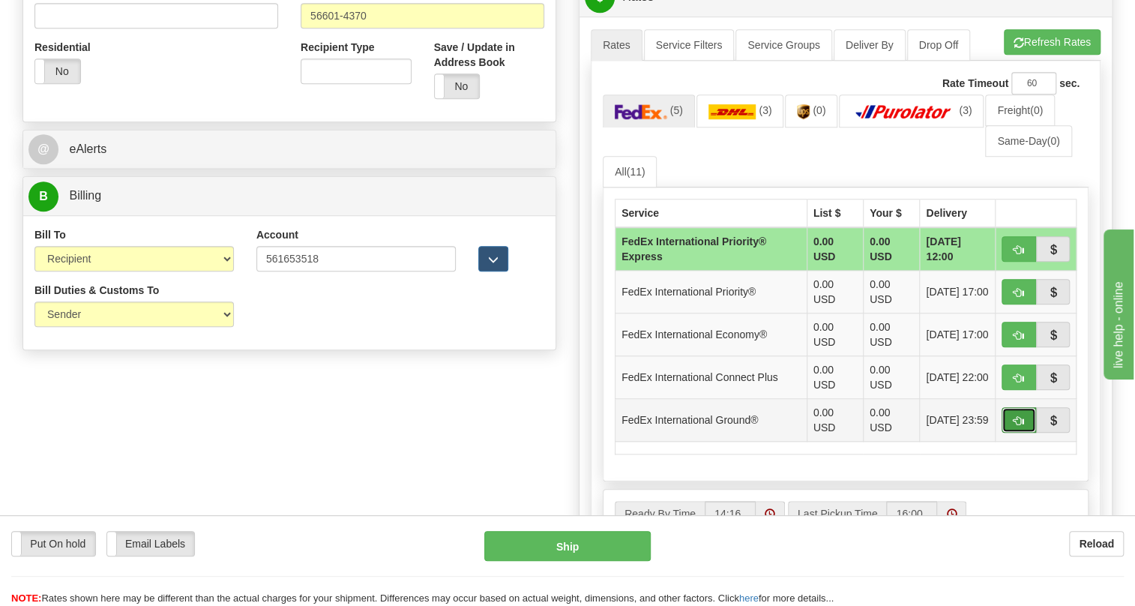
click at [1013, 426] on span "button" at bounding box center [1018, 421] width 10 height 10
type input "92"
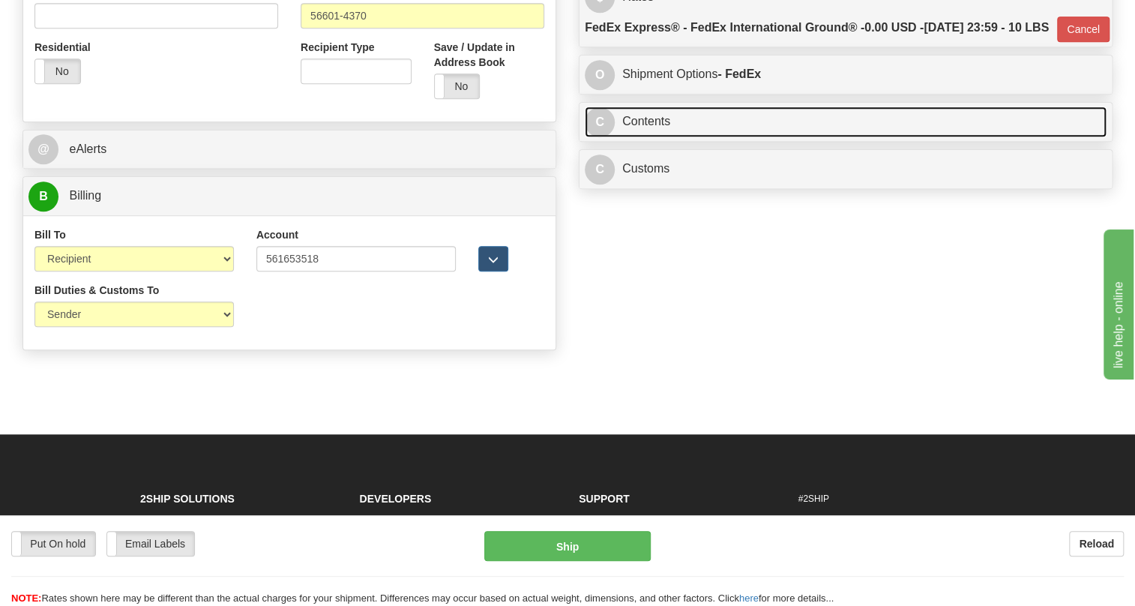
click at [645, 137] on link "C Contents" at bounding box center [846, 121] width 522 height 31
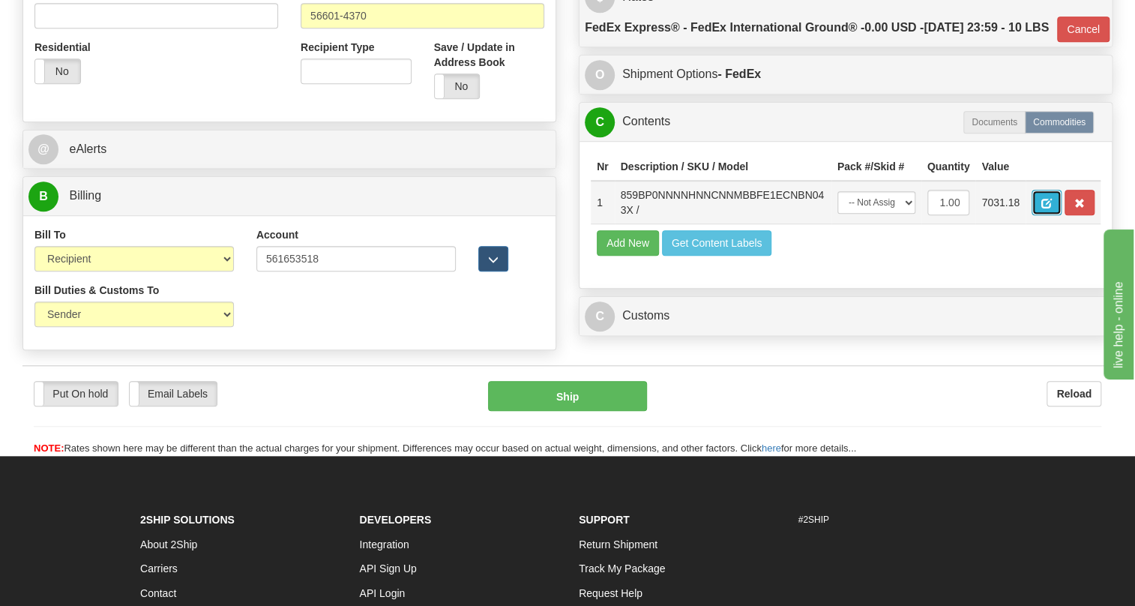
click at [1045, 208] on span "button" at bounding box center [1046, 204] width 10 height 10
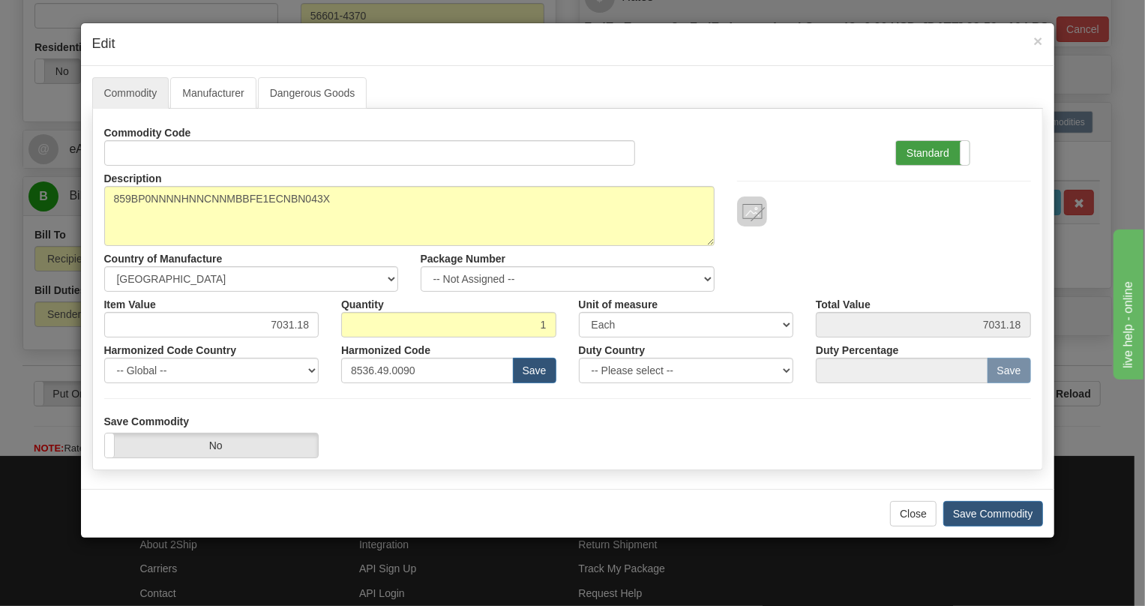
click at [928, 151] on label "Standard" at bounding box center [932, 153] width 73 height 24
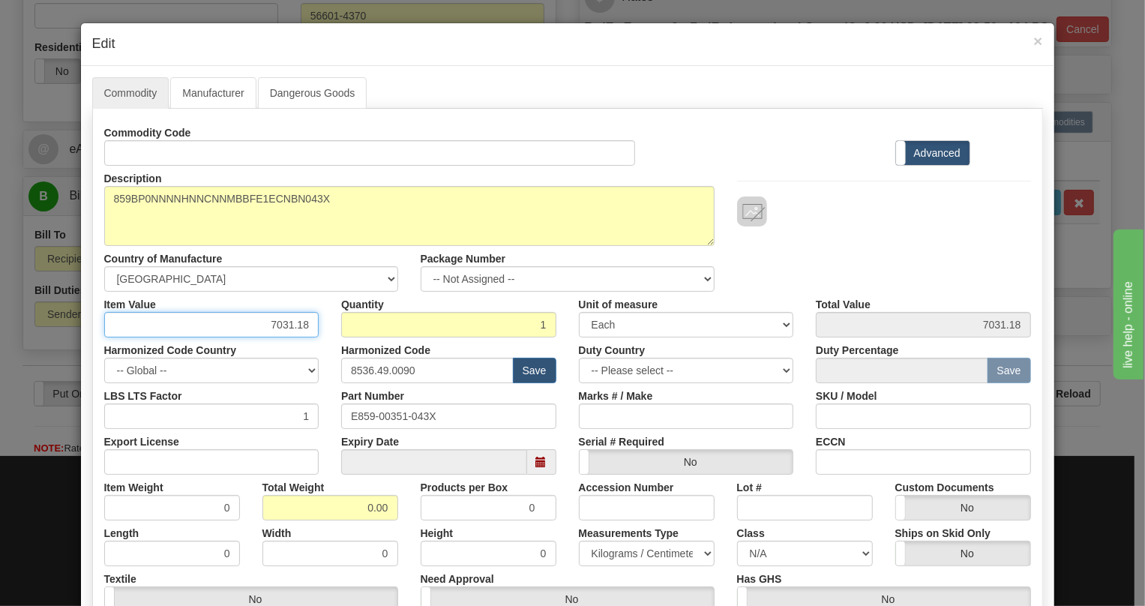
click at [287, 325] on input "7031.18" at bounding box center [211, 324] width 215 height 25
paste input "3.961,57"
click at [272, 331] on input "3.961,57" at bounding box center [211, 324] width 215 height 25
click at [295, 331] on input "3961,57" at bounding box center [211, 324] width 215 height 25
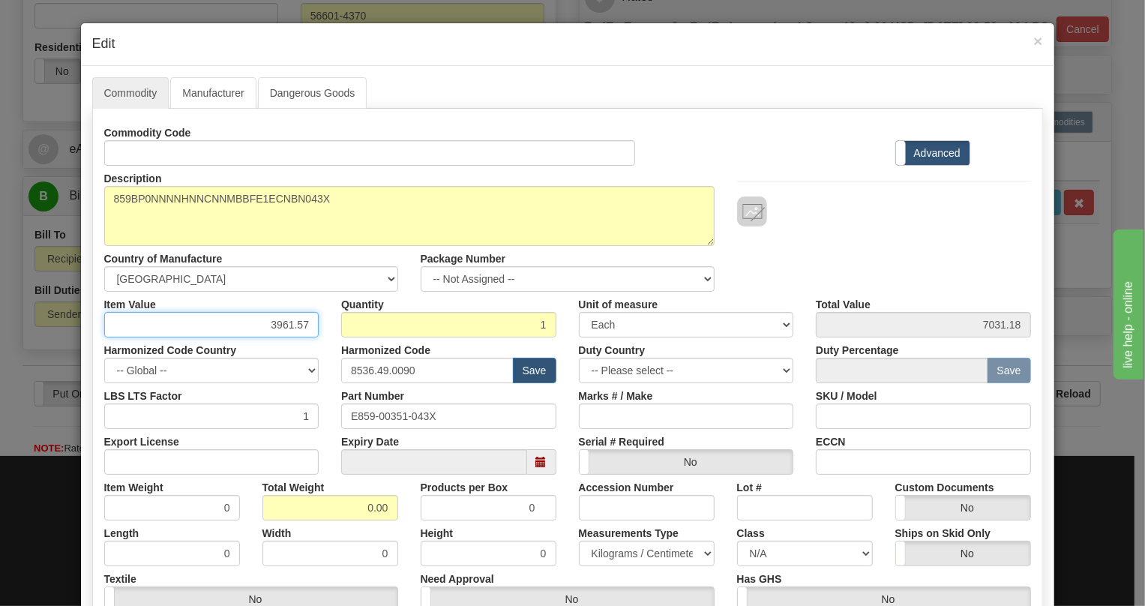
type input "3961.57"
click at [351, 505] on input "0.00" at bounding box center [330, 507] width 136 height 25
type input "1.00"
type input "1.0000"
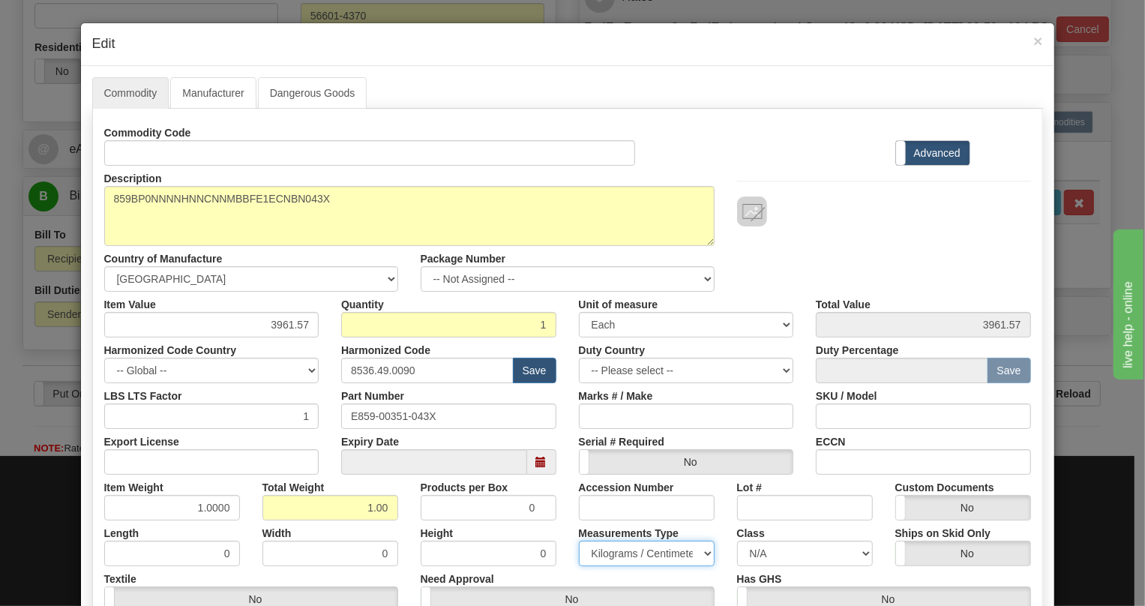
click at [625, 555] on select "Pounds / Inches Kilograms / Centimeters" at bounding box center [647, 552] width 136 height 25
select select "0"
click at [579, 540] on select "Pounds / Inches Kilograms / Centimeters" at bounding box center [647, 552] width 136 height 25
click at [567, 532] on div "Measurements Type Pounds / Inches Kilograms / Centimeters" at bounding box center [646, 543] width 158 height 46
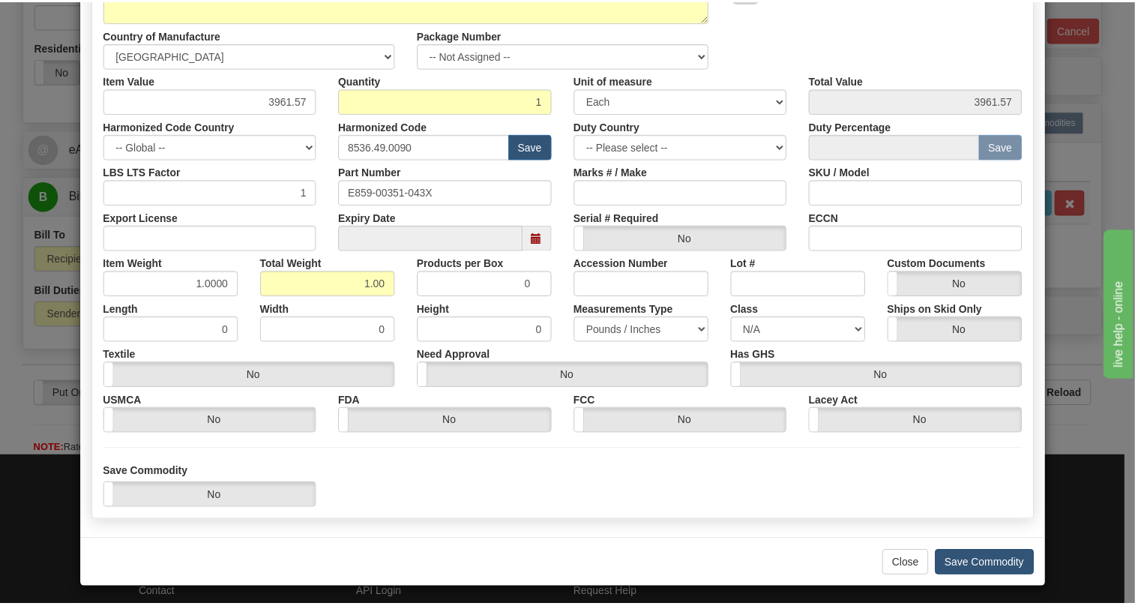
scroll to position [228, 0]
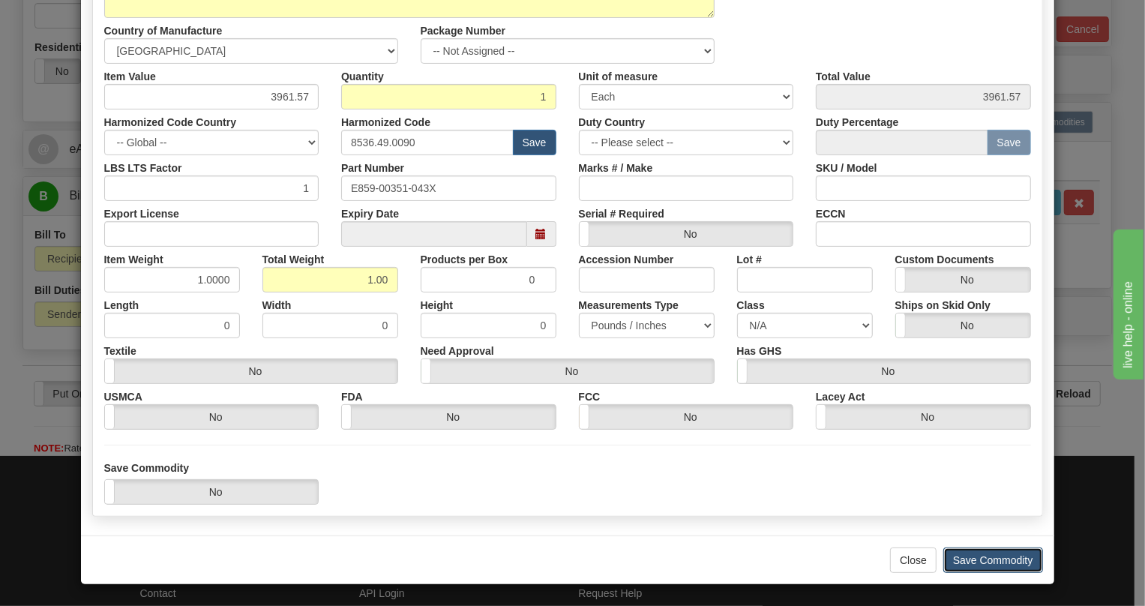
click at [990, 548] on button "Save Commodity" at bounding box center [993, 559] width 100 height 25
click at [977, 565] on button "Save Commodity" at bounding box center [993, 559] width 100 height 25
click at [980, 558] on button "Save Commodity" at bounding box center [993, 559] width 100 height 25
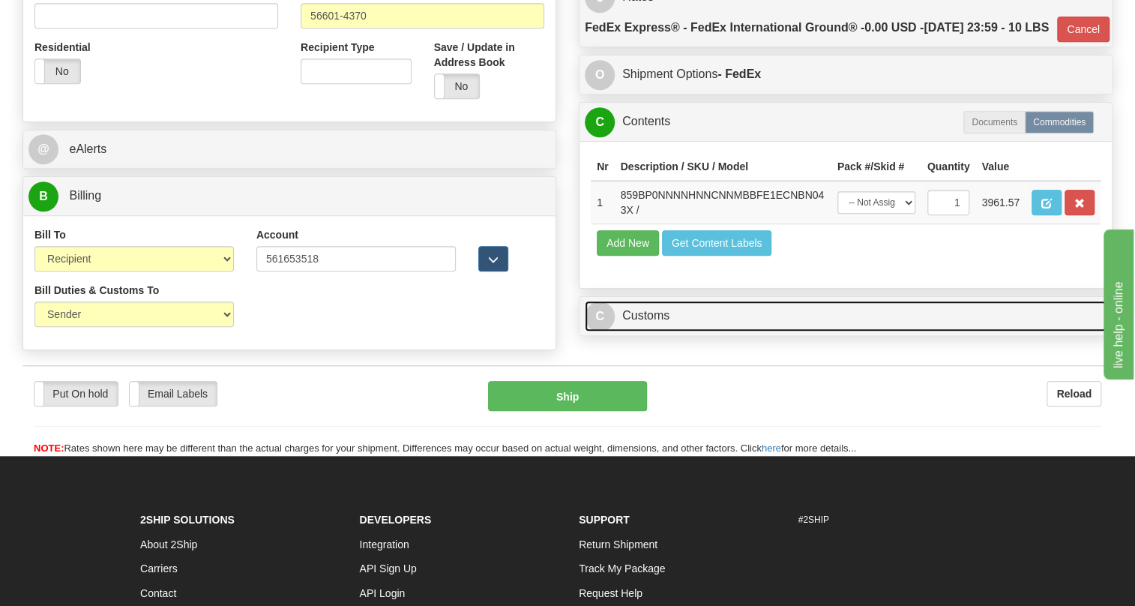
click at [657, 331] on link "C Customs" at bounding box center [846, 316] width 522 height 31
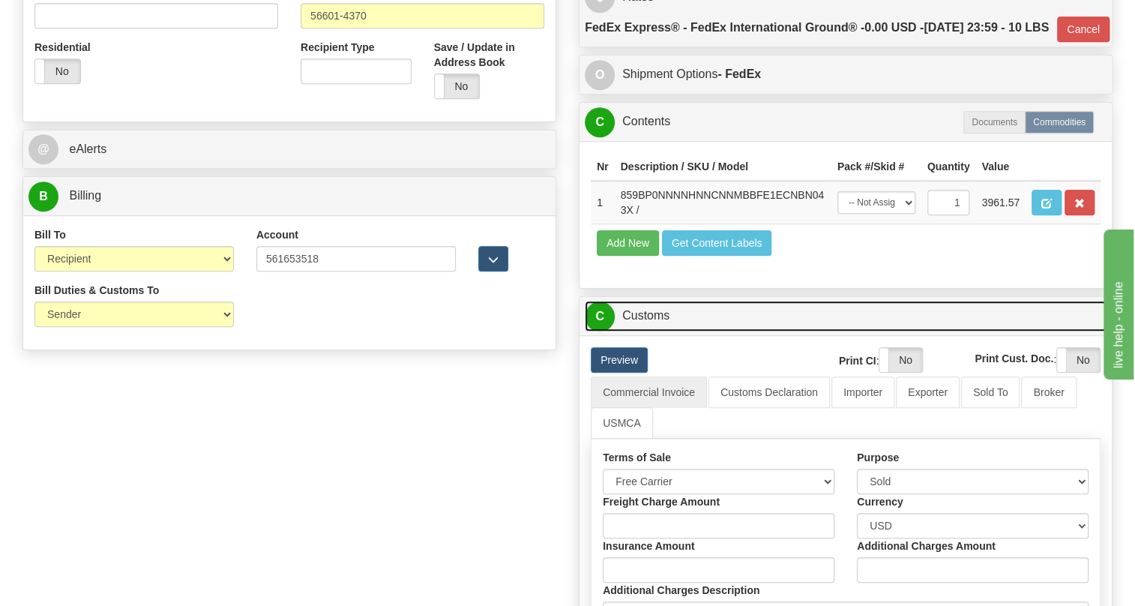
click at [657, 331] on link "C Customs" at bounding box center [846, 316] width 522 height 31
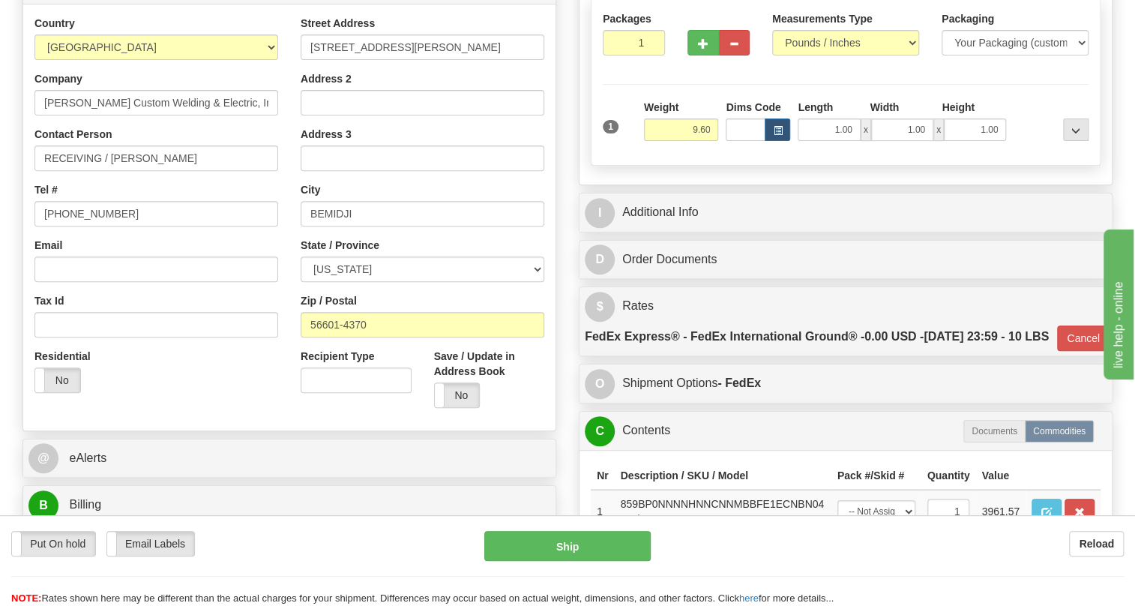
scroll to position [204, 0]
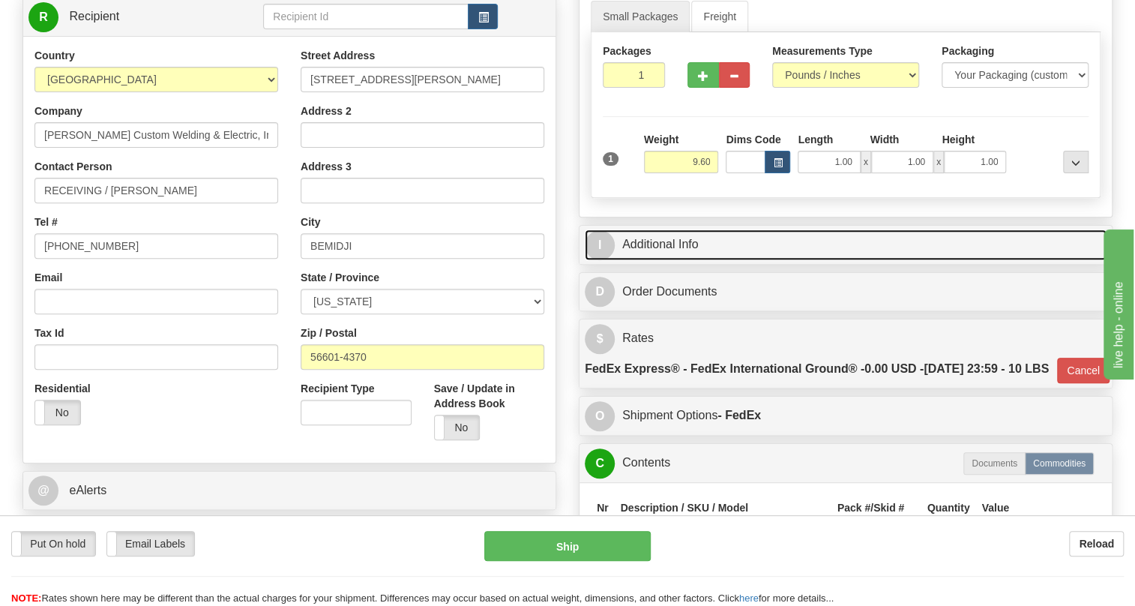
click at [660, 260] on link "I Additional Info" at bounding box center [846, 244] width 522 height 31
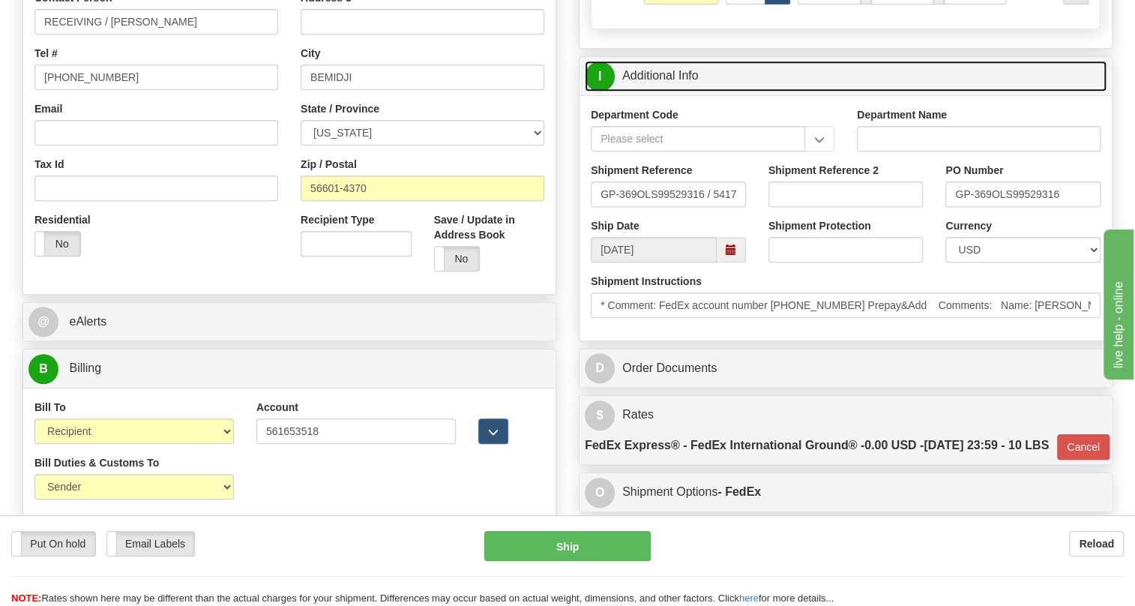
scroll to position [409, 0]
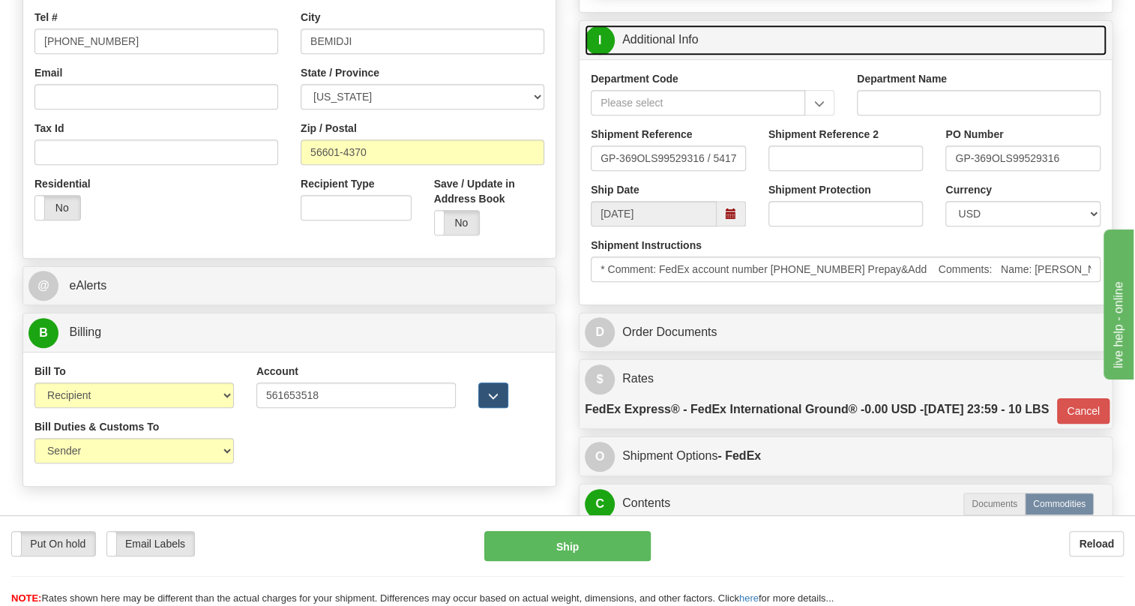
click at [666, 55] on link "I Additional Info" at bounding box center [846, 40] width 522 height 31
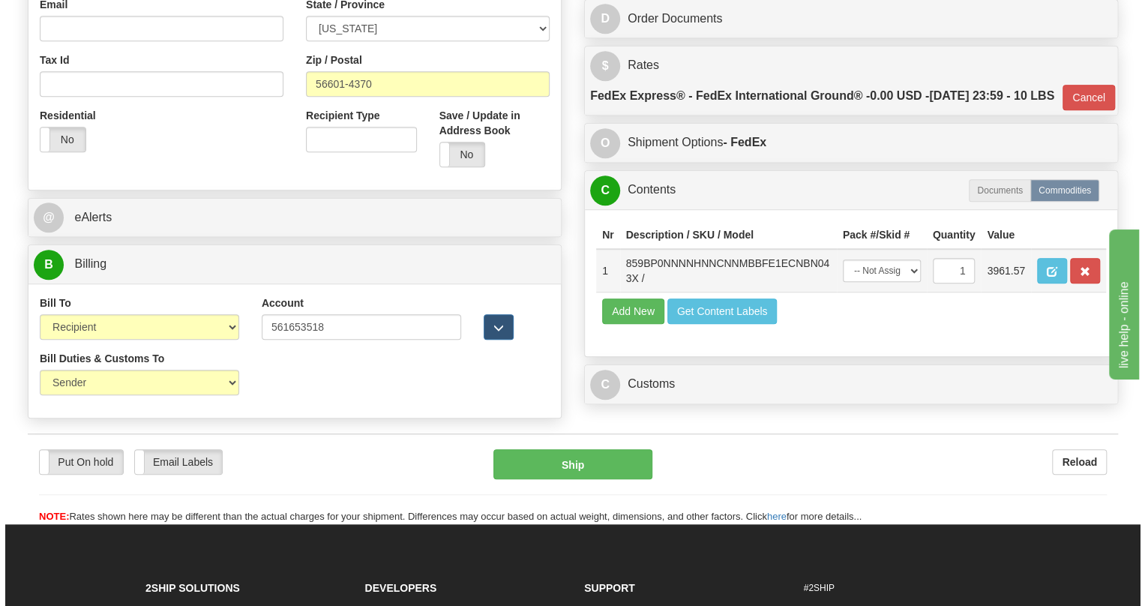
scroll to position [545, 0]
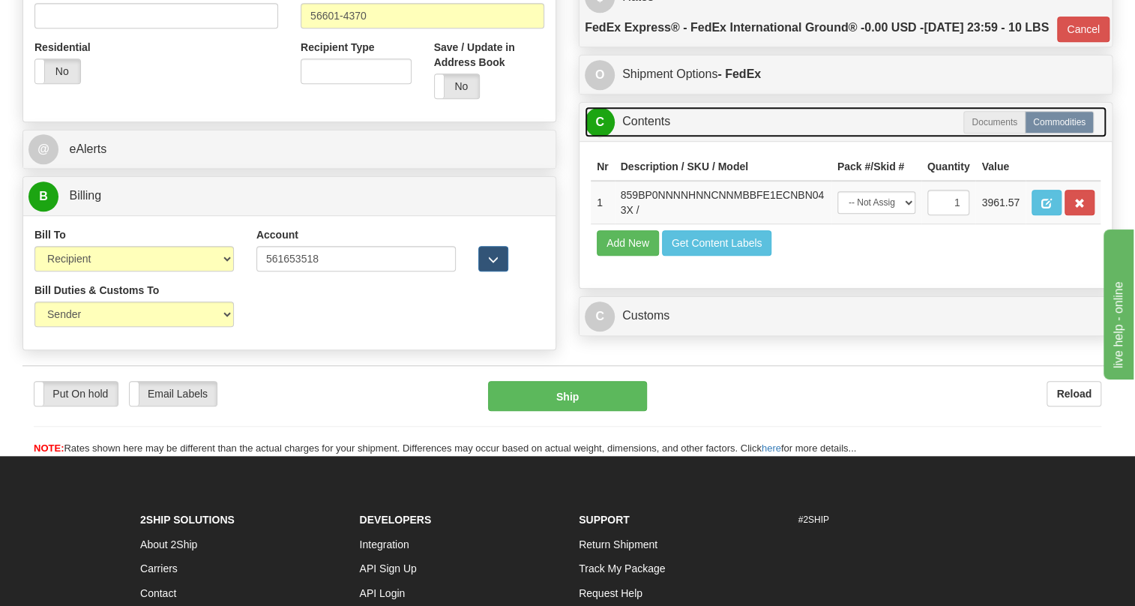
click at [657, 137] on link "C Contents" at bounding box center [846, 121] width 522 height 31
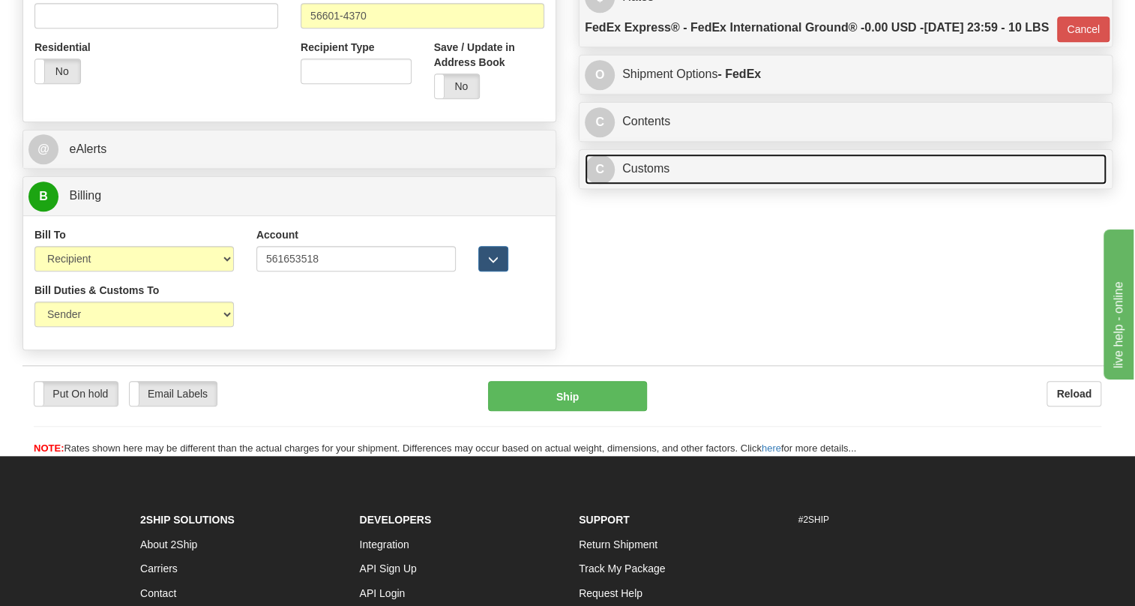
click at [651, 184] on link "C Customs" at bounding box center [846, 169] width 522 height 31
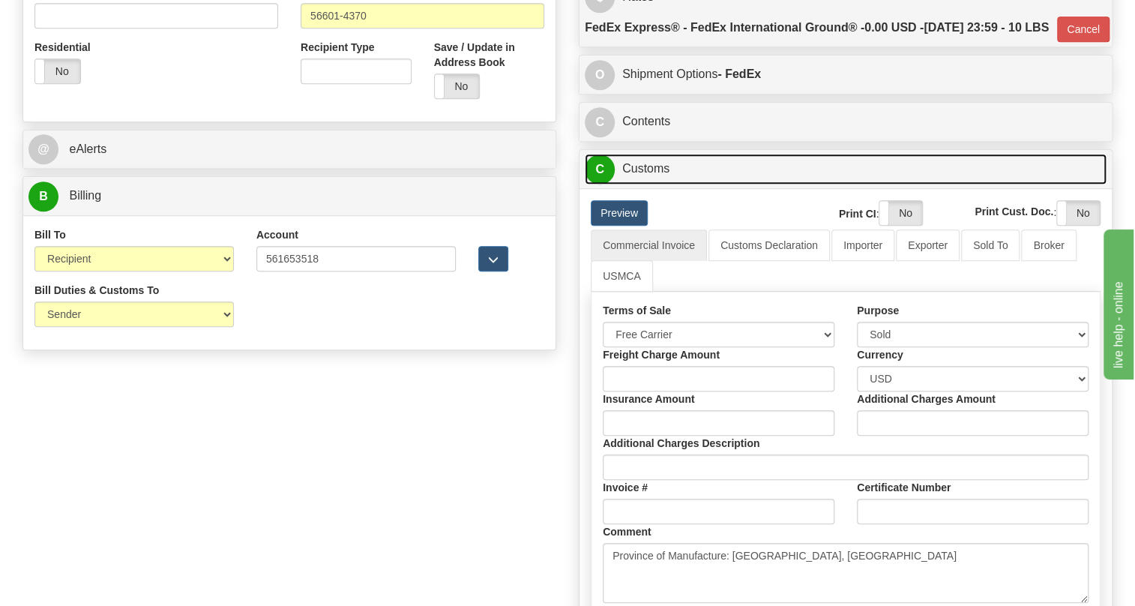
click at [651, 184] on link "C Customs" at bounding box center [846, 169] width 522 height 31
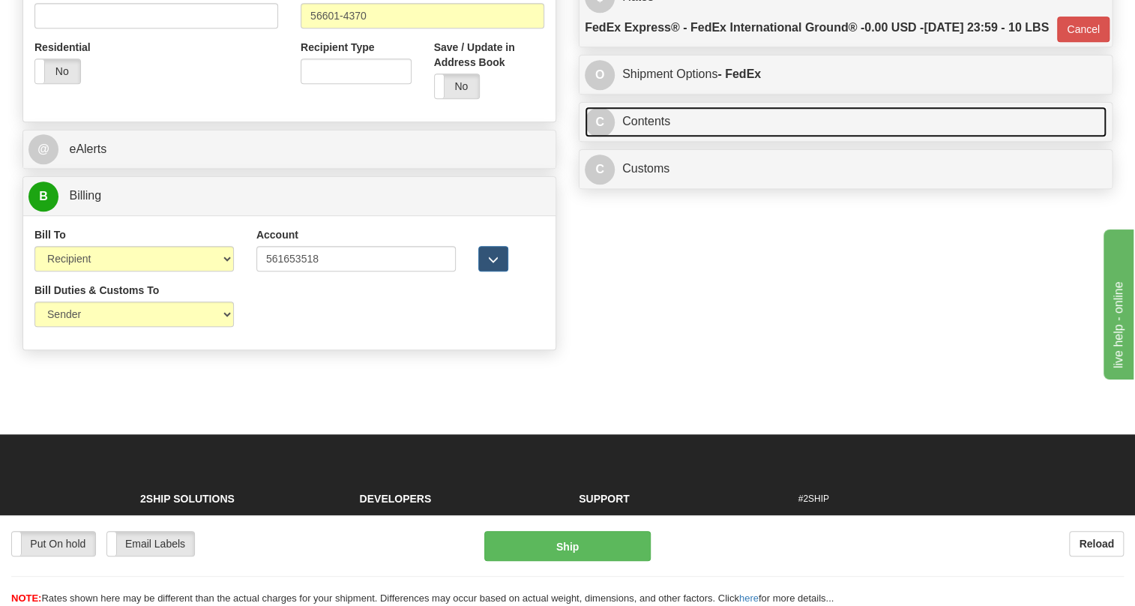
click at [651, 137] on link "C Contents" at bounding box center [846, 121] width 522 height 31
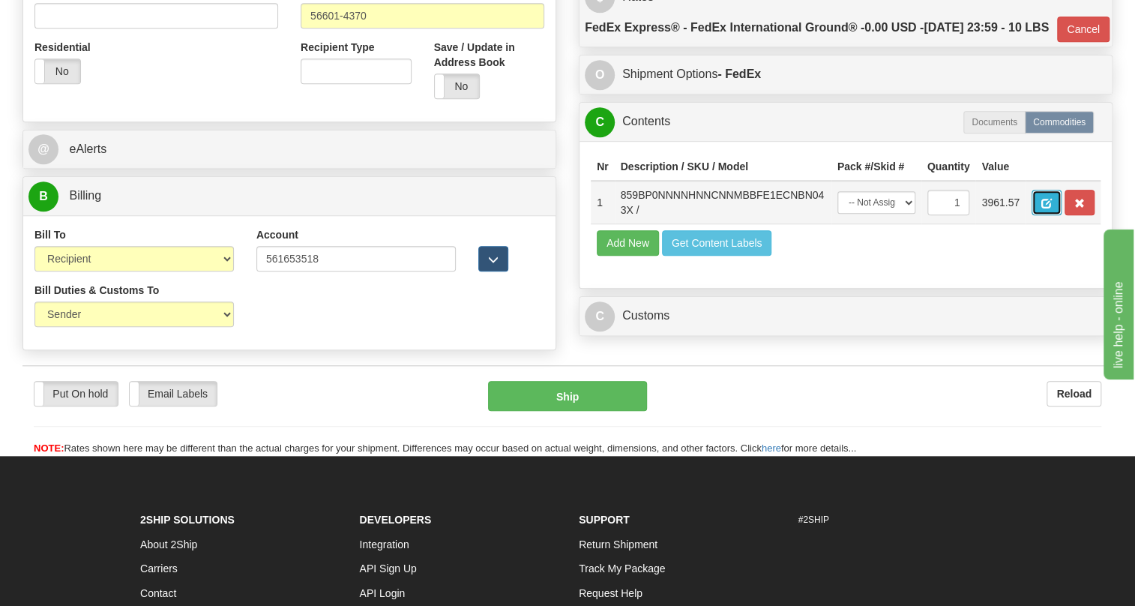
click at [1052, 215] on button "button" at bounding box center [1046, 202] width 30 height 25
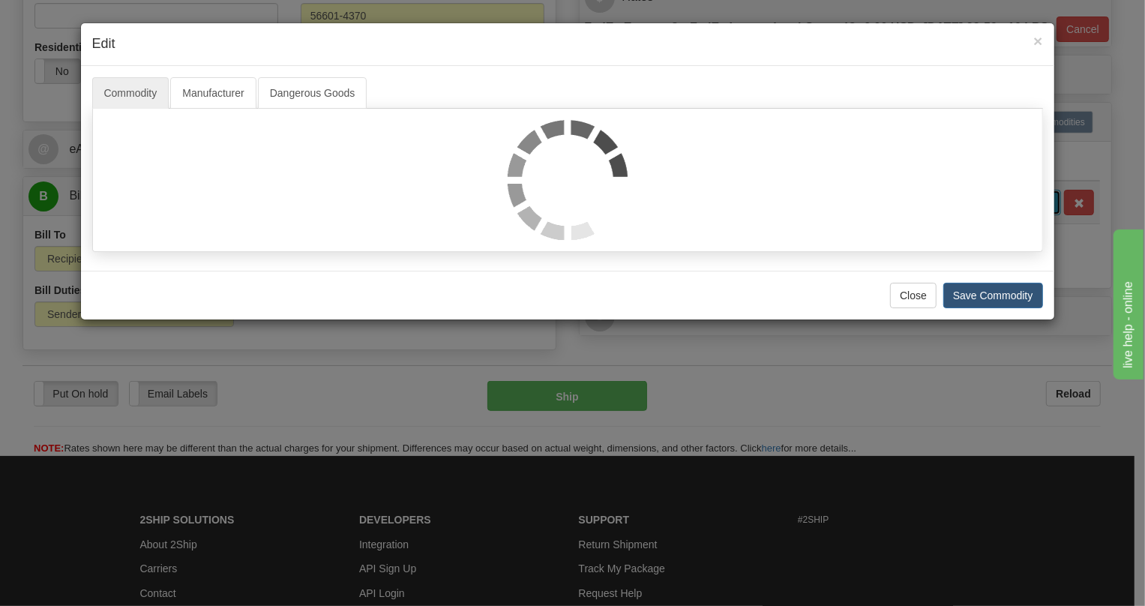
scroll to position [0, 0]
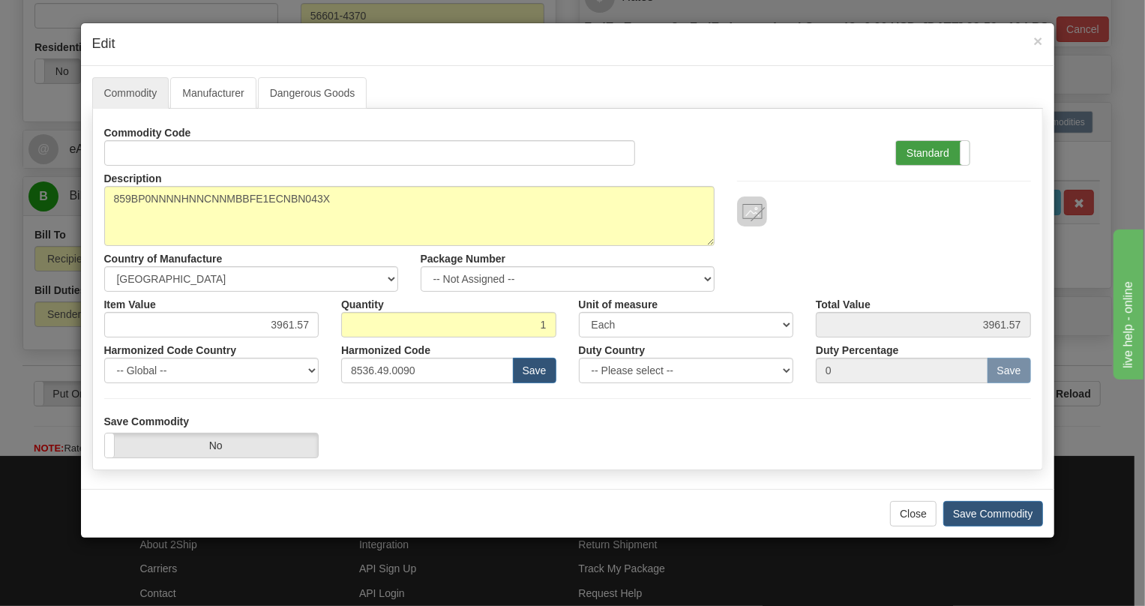
click at [922, 144] on label "Standard" at bounding box center [932, 153] width 73 height 24
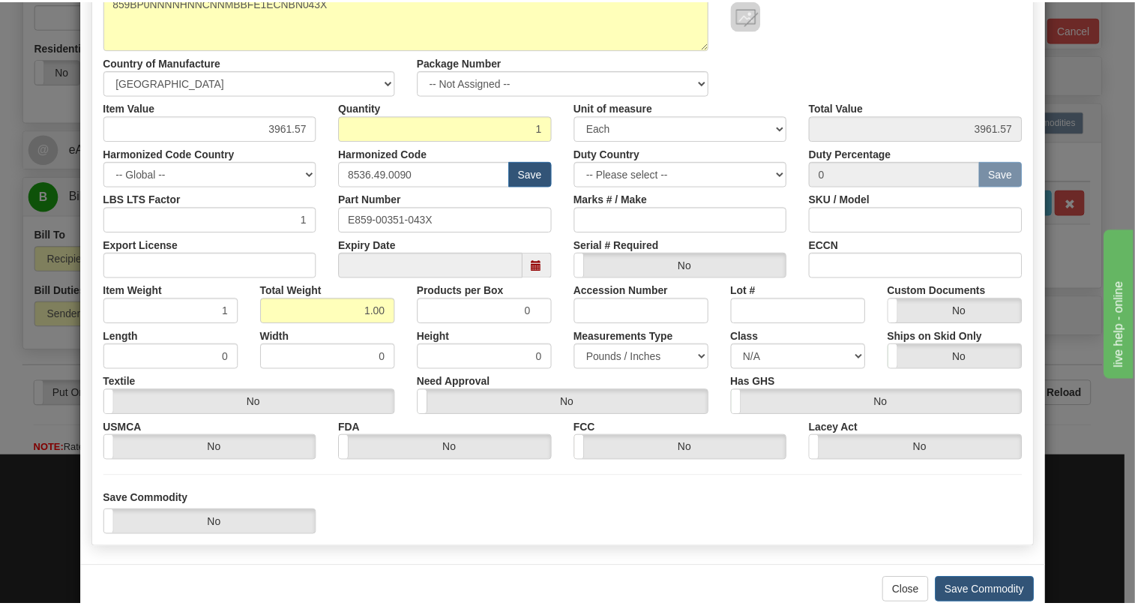
scroll to position [228, 0]
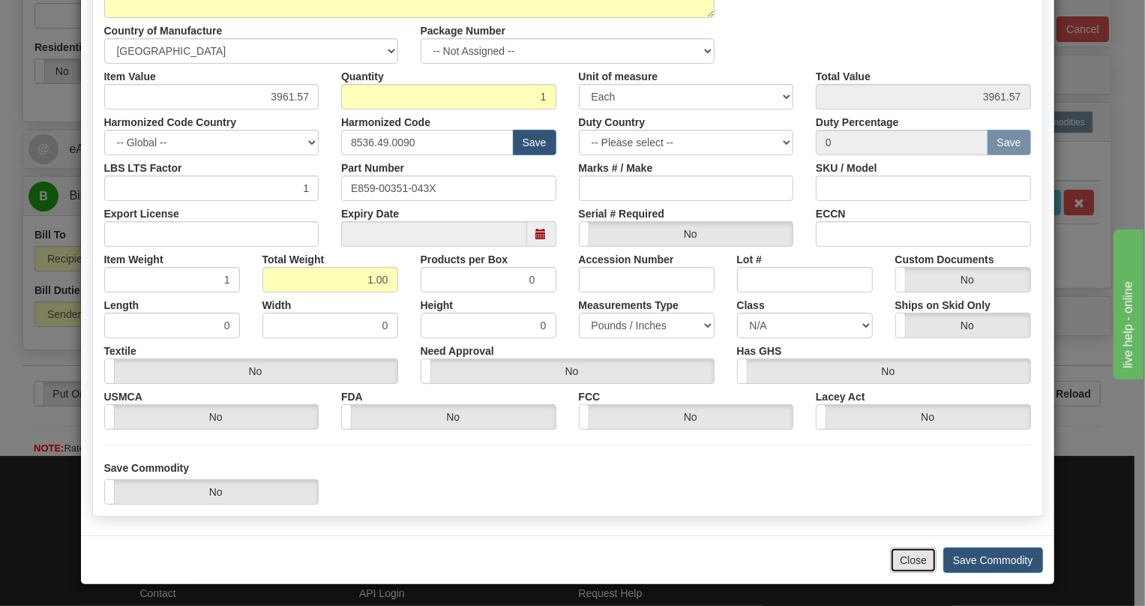
click at [913, 562] on button "Close" at bounding box center [913, 559] width 46 height 25
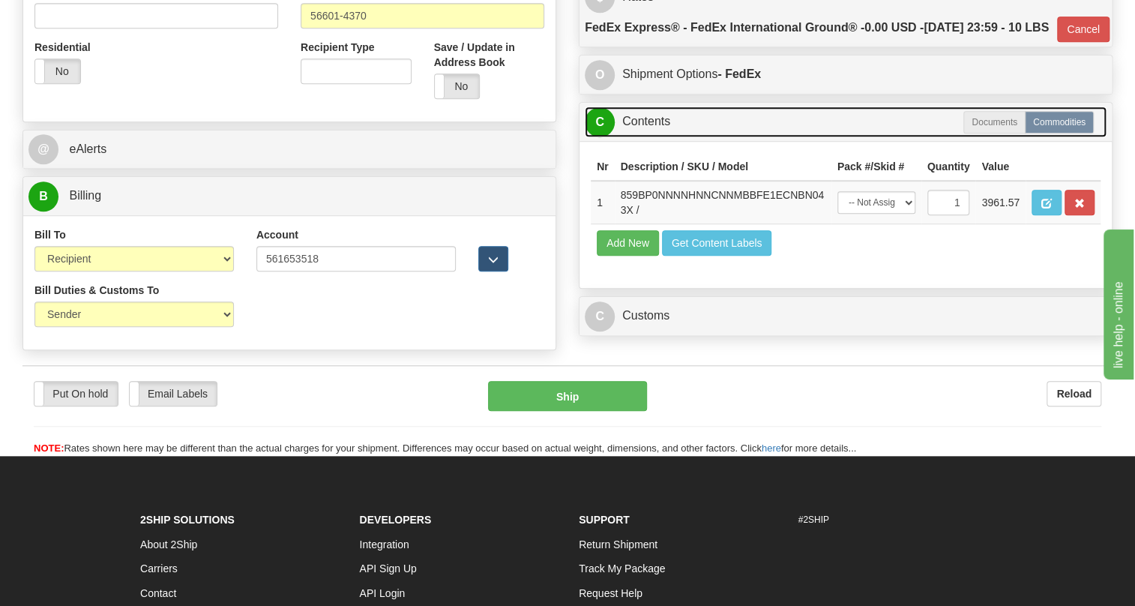
click at [648, 137] on link "C Contents" at bounding box center [846, 121] width 522 height 31
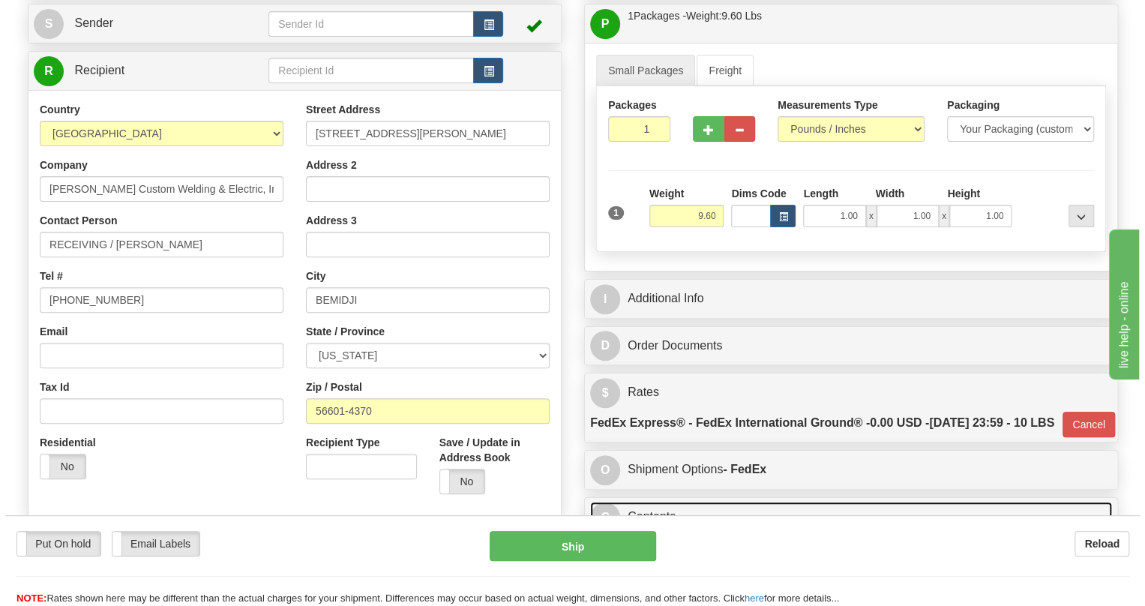
scroll to position [136, 0]
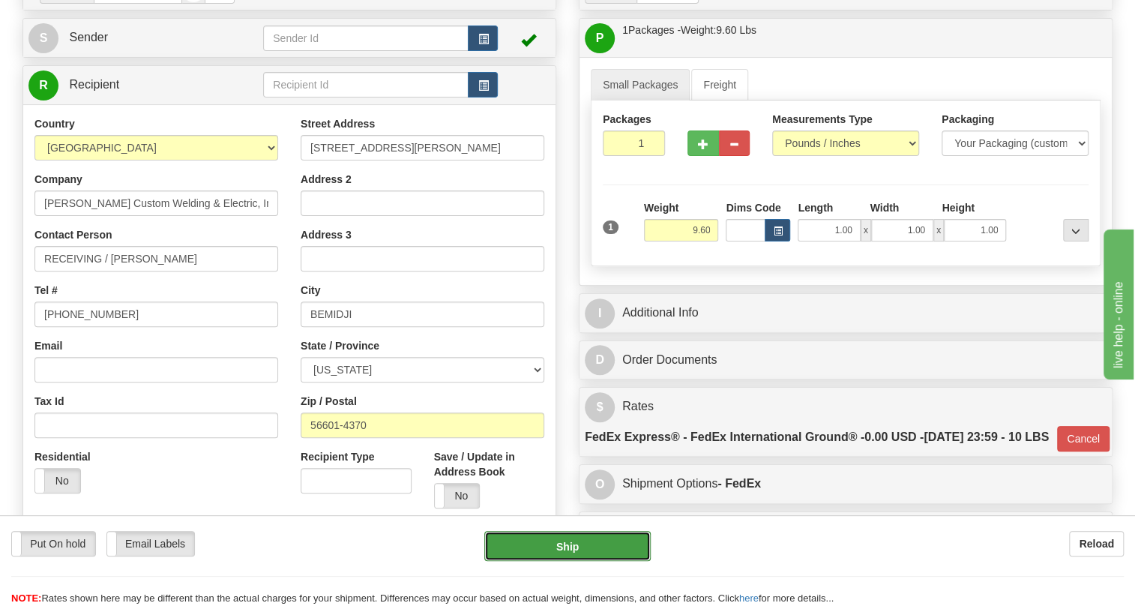
click at [567, 547] on button "Ship" at bounding box center [567, 546] width 166 height 30
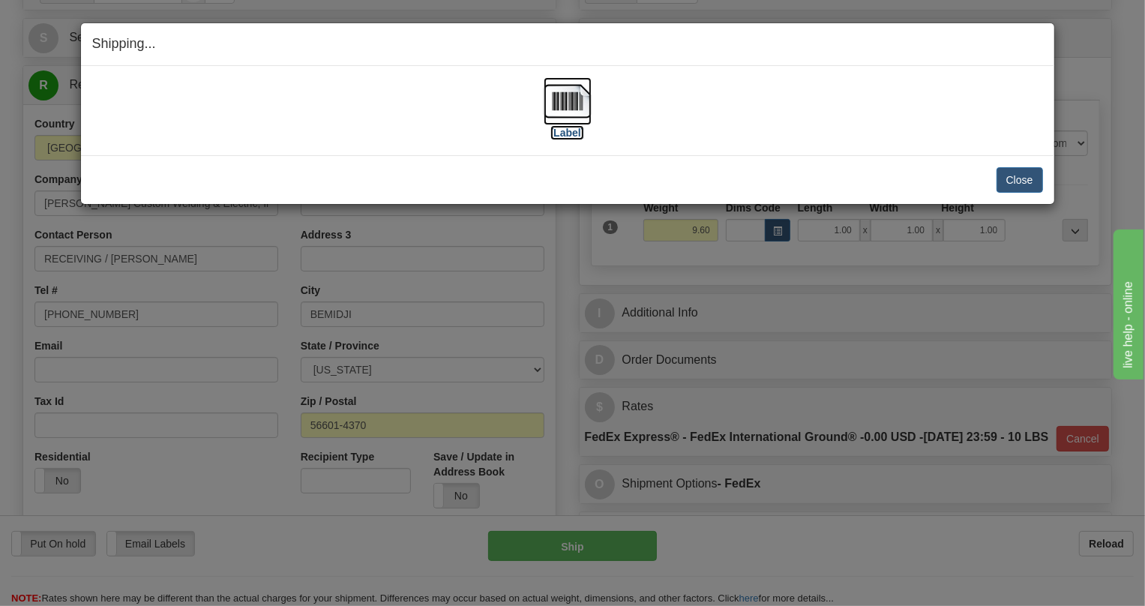
click at [563, 99] on img at bounding box center [567, 101] width 48 height 48
click at [1019, 175] on button "Close" at bounding box center [1019, 179] width 46 height 25
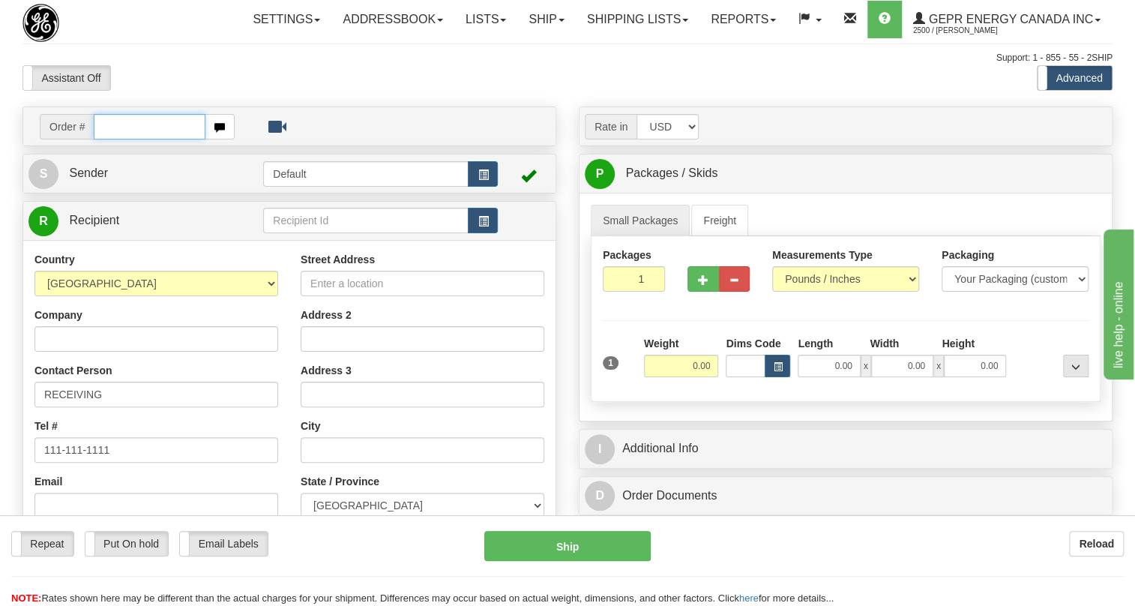
click at [122, 139] on input "text" at bounding box center [150, 126] width 112 height 25
paste input "0086701725"
click at [112, 139] on input "0086701725" at bounding box center [150, 126] width 112 height 25
type input "86701725"
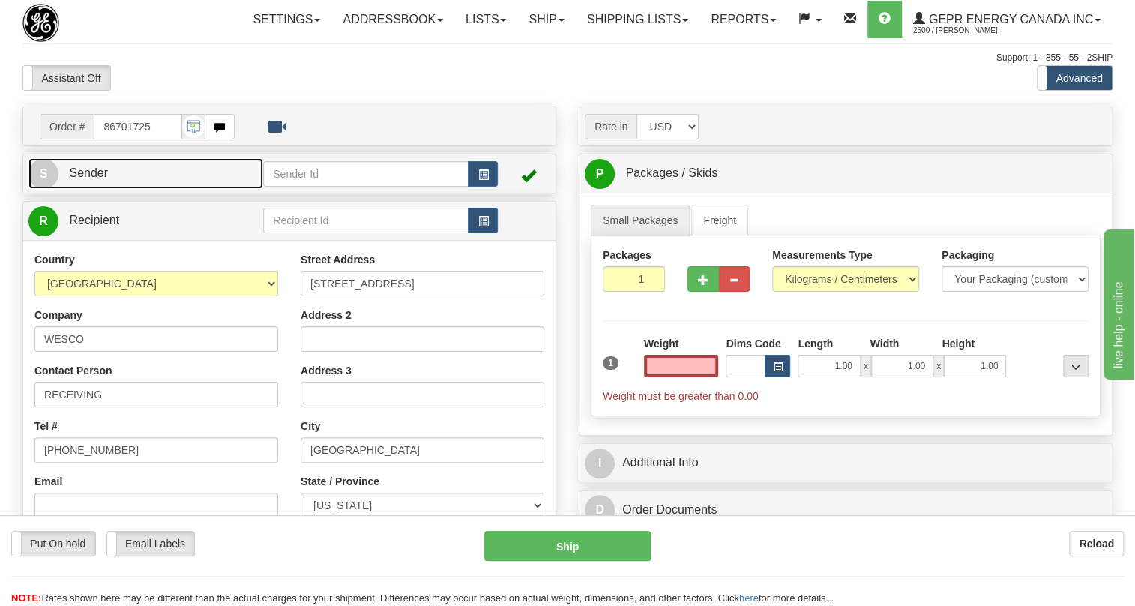
type input "0.00"
drag, startPoint x: 89, startPoint y: 201, endPoint x: 79, endPoint y: 202, distance: 9.8
click at [89, 179] on span "Sender" at bounding box center [88, 172] width 39 height 13
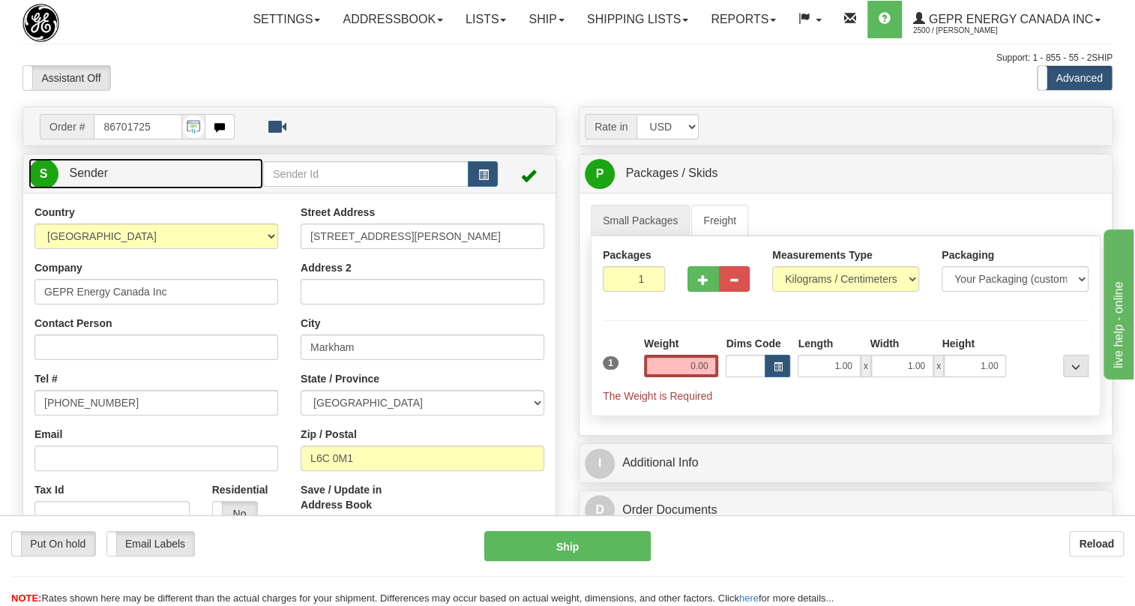
type input "MARKHAM"
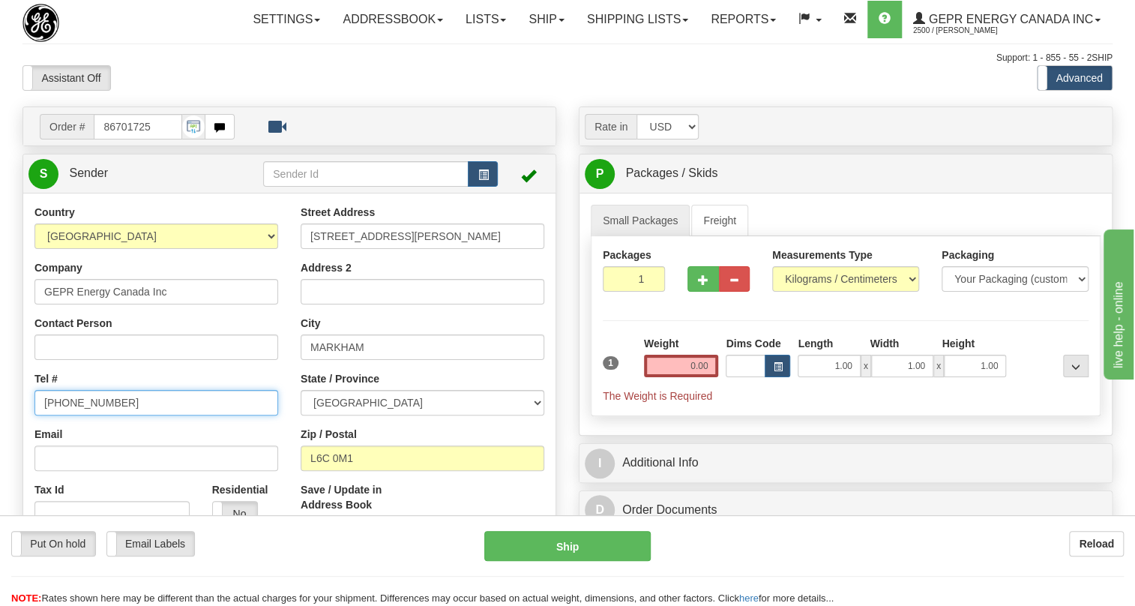
click at [97, 415] on input "(779)7960565" at bounding box center [156, 402] width 244 height 25
paste input "905-927-5013"
type input "905-927-5013"
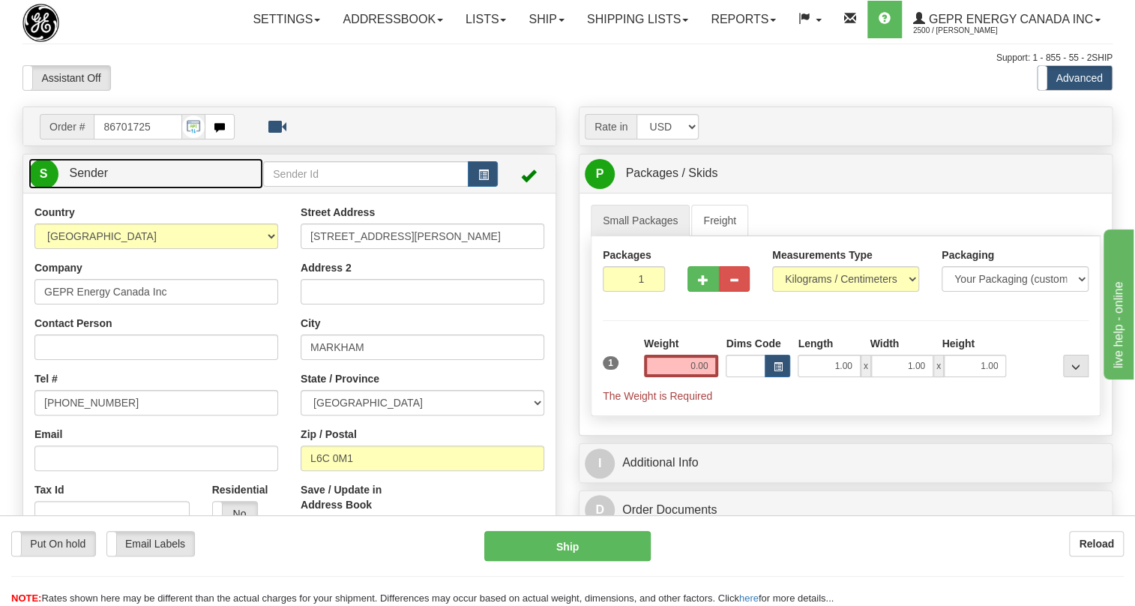
click at [94, 179] on span "Sender" at bounding box center [88, 172] width 39 height 13
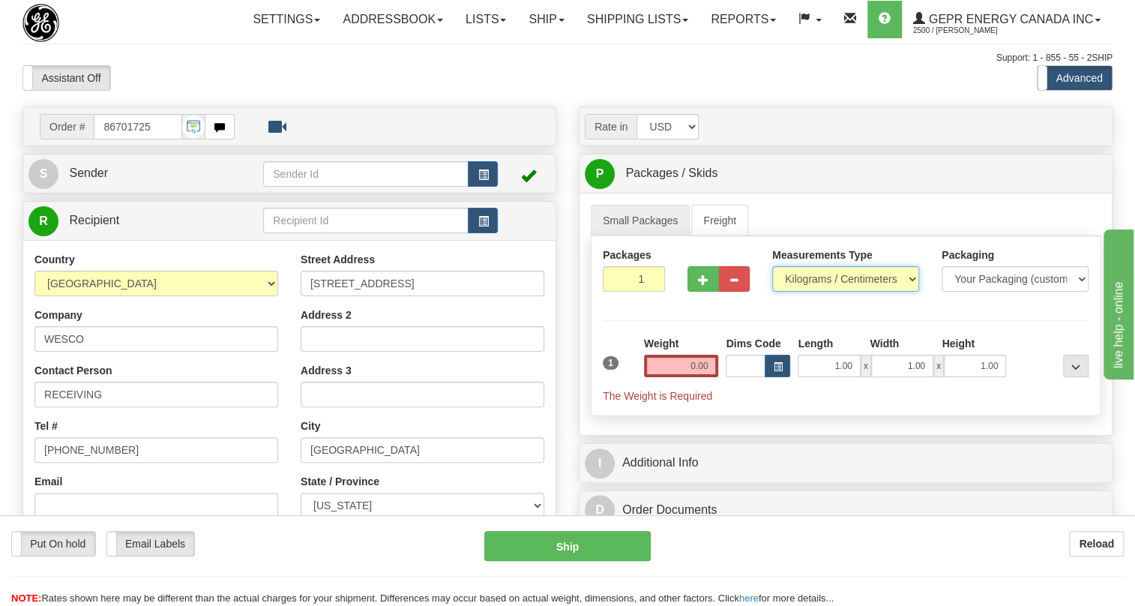
click at [832, 292] on select "Pounds / Inches Kilograms / Centimeters" at bounding box center [845, 278] width 147 height 25
select select "0"
click at [772, 292] on select "Pounds / Inches Kilograms / Centimeters" at bounding box center [845, 278] width 147 height 25
click at [700, 377] on input "0.00" at bounding box center [681, 366] width 75 height 22
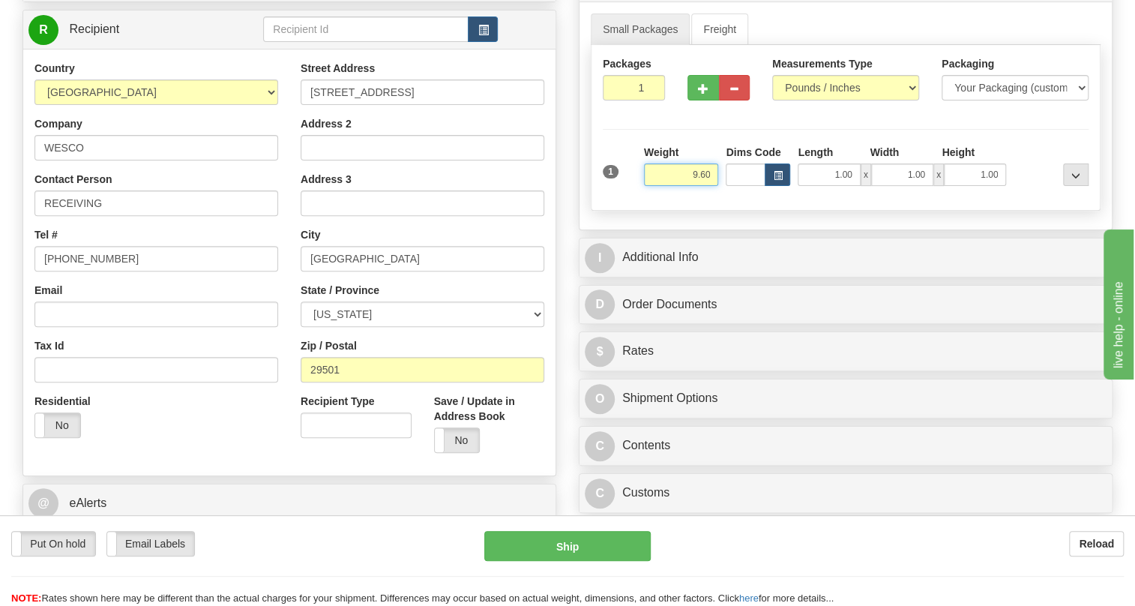
scroll to position [204, 0]
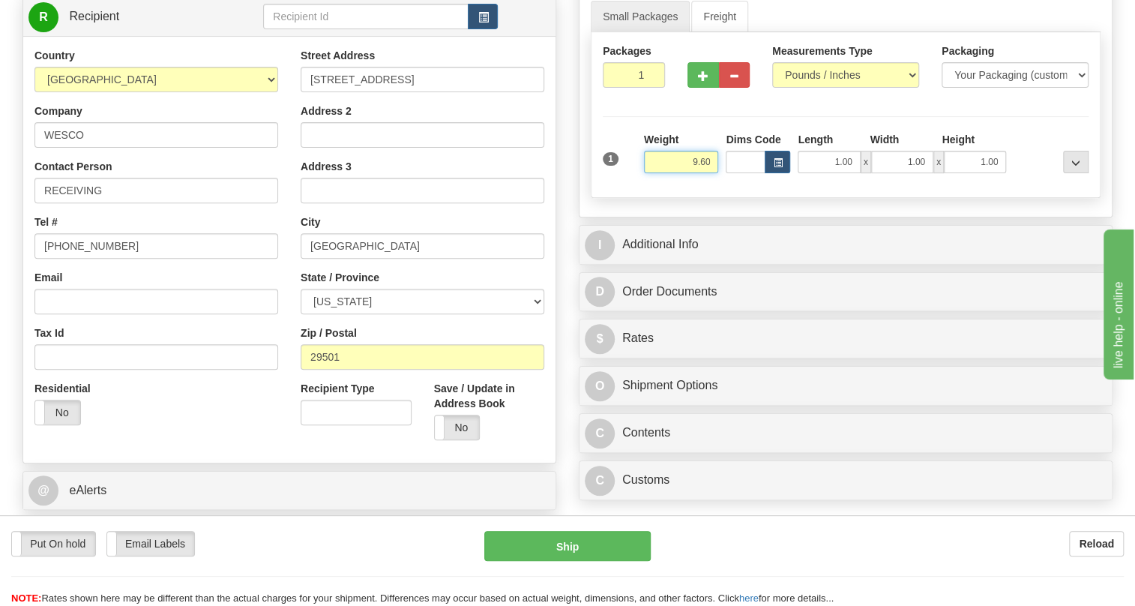
type input "9.60"
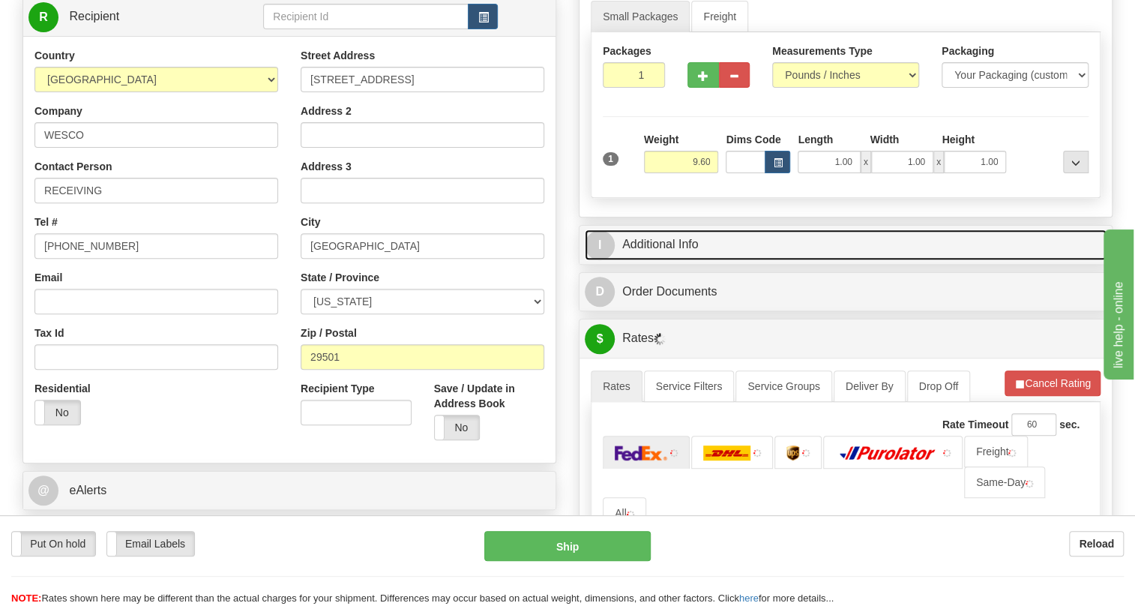
click at [665, 260] on link "I Additional Info" at bounding box center [846, 244] width 522 height 31
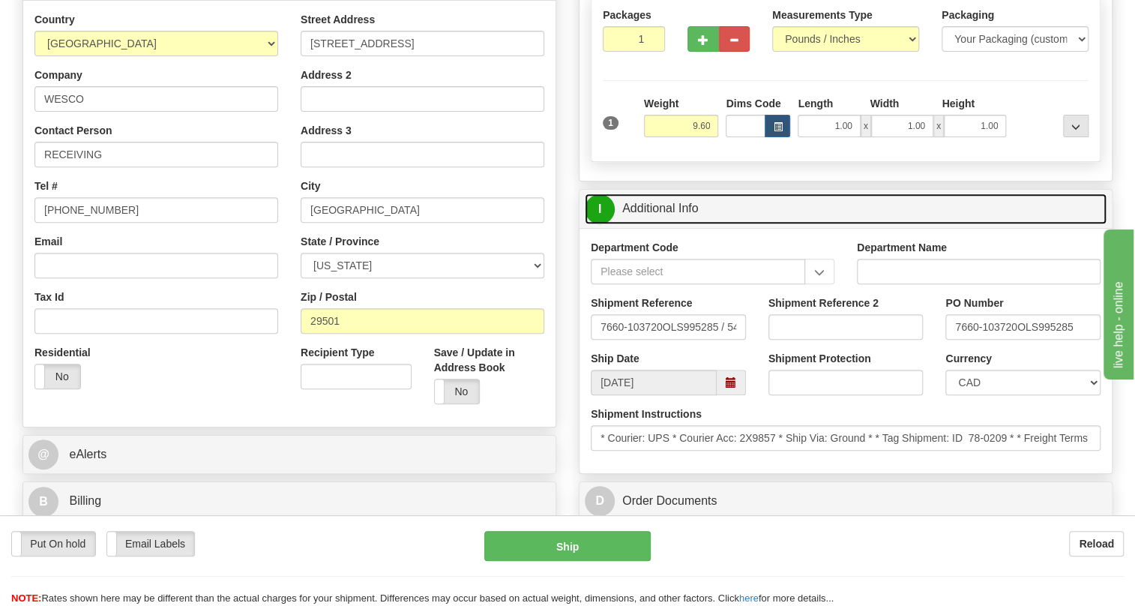
scroll to position [272, 0]
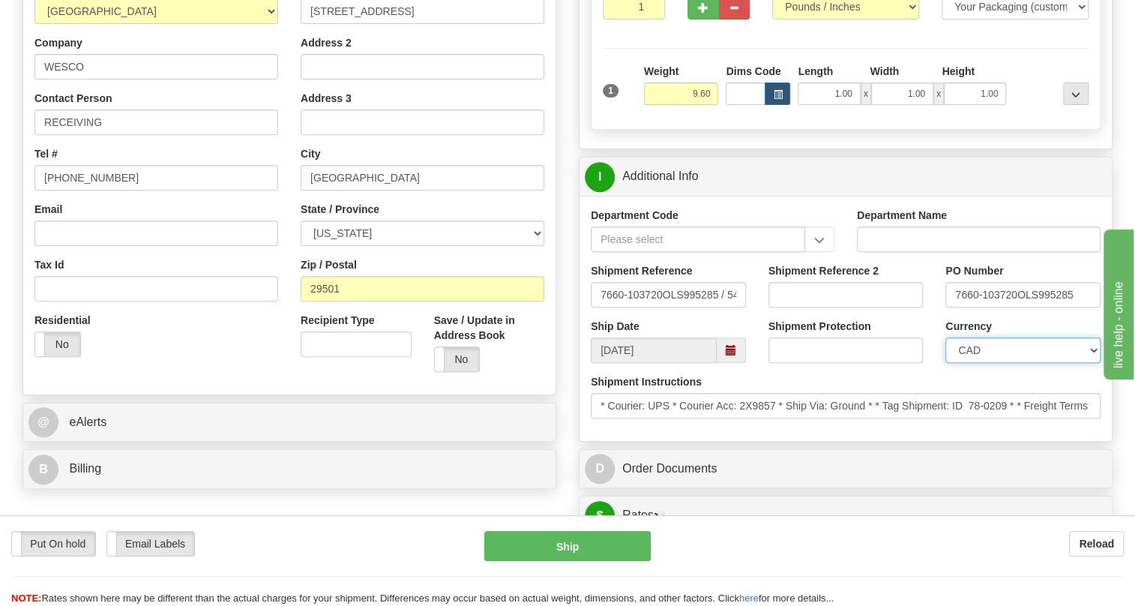
click at [986, 363] on select "CAD USD EUR ZAR [PERSON_NAME] ARN AUD AUS AWG BBD BFR BGN BHD BMD BND BRC BRL C…" at bounding box center [1022, 349] width 155 height 25
select select "1"
click at [945, 363] on select "CAD USD EUR ZAR [PERSON_NAME] ARN AUD AUS AWG BBD BFR BGN BHD BMD BND BRC BRL C…" at bounding box center [1022, 349] width 155 height 25
click at [595, 307] on input "7660-103720OLS995285 / 540788" at bounding box center [668, 294] width 155 height 25
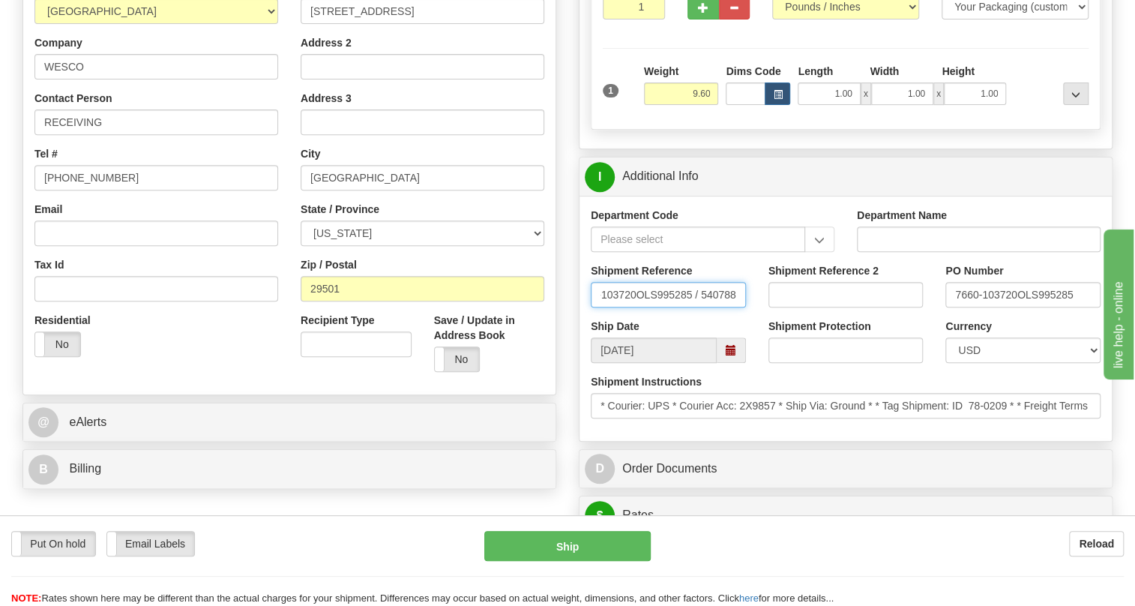
drag, startPoint x: 595, startPoint y: 326, endPoint x: 741, endPoint y: 329, distance: 146.2
click at [741, 307] on input "7660-103720OLS995285 / 540788" at bounding box center [668, 294] width 155 height 25
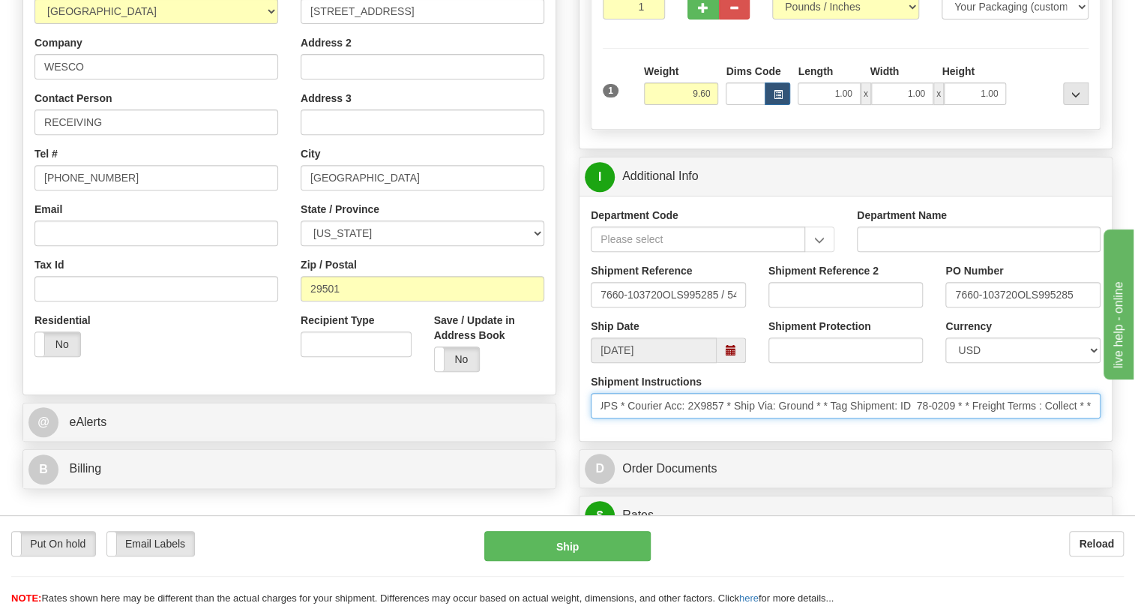
scroll to position [0, 0]
drag, startPoint x: 873, startPoint y: 435, endPoint x: 540, endPoint y: 447, distance: 333.8
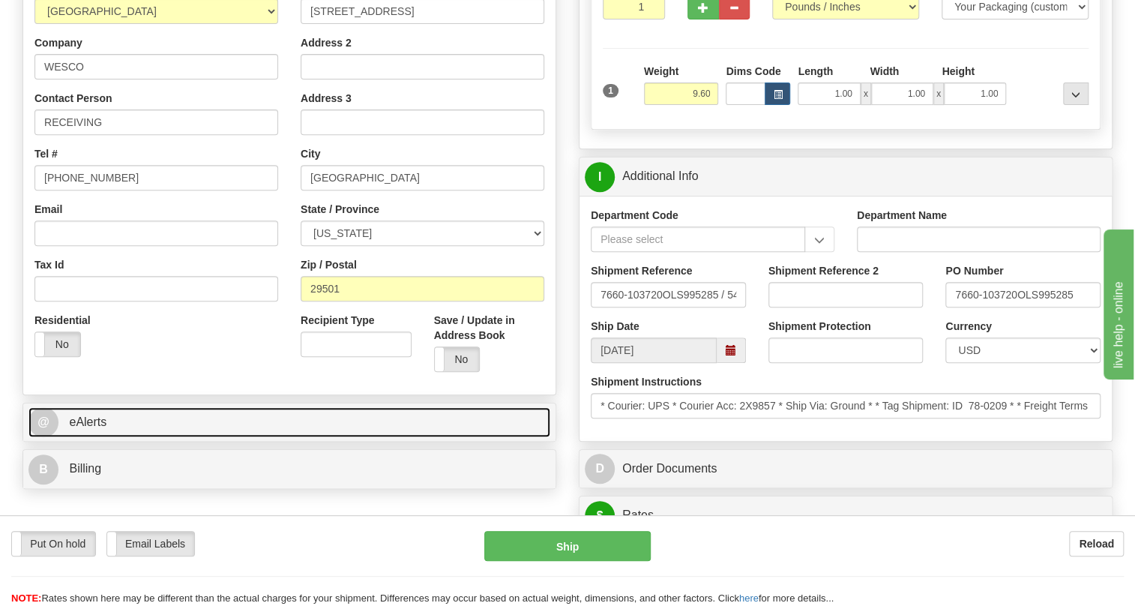
click at [501, 438] on link "@ eAlerts" at bounding box center [289, 422] width 522 height 31
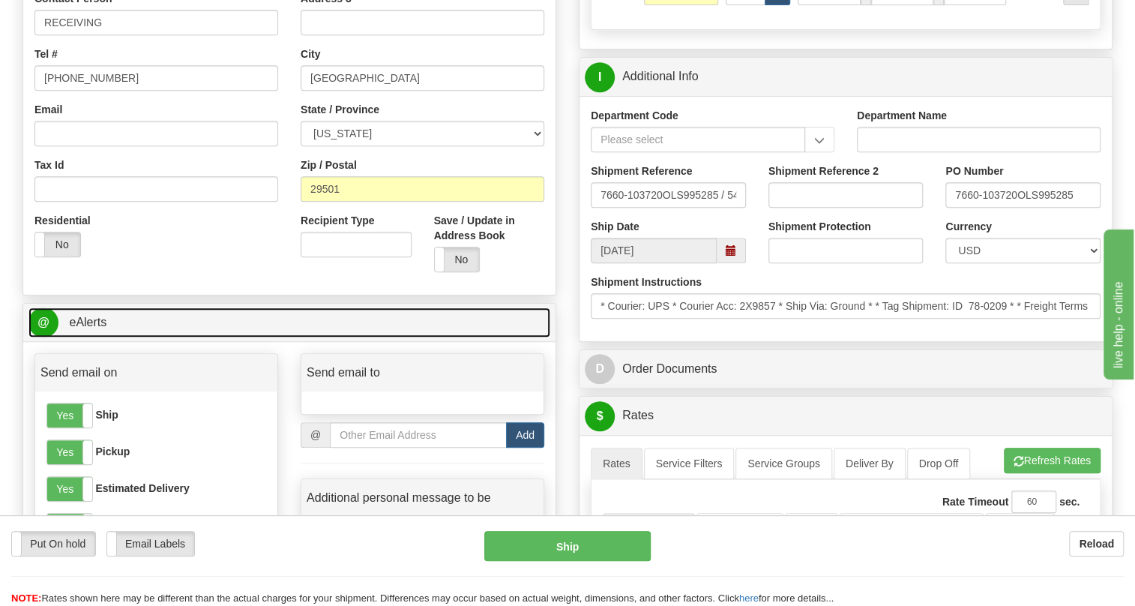
scroll to position [545, 0]
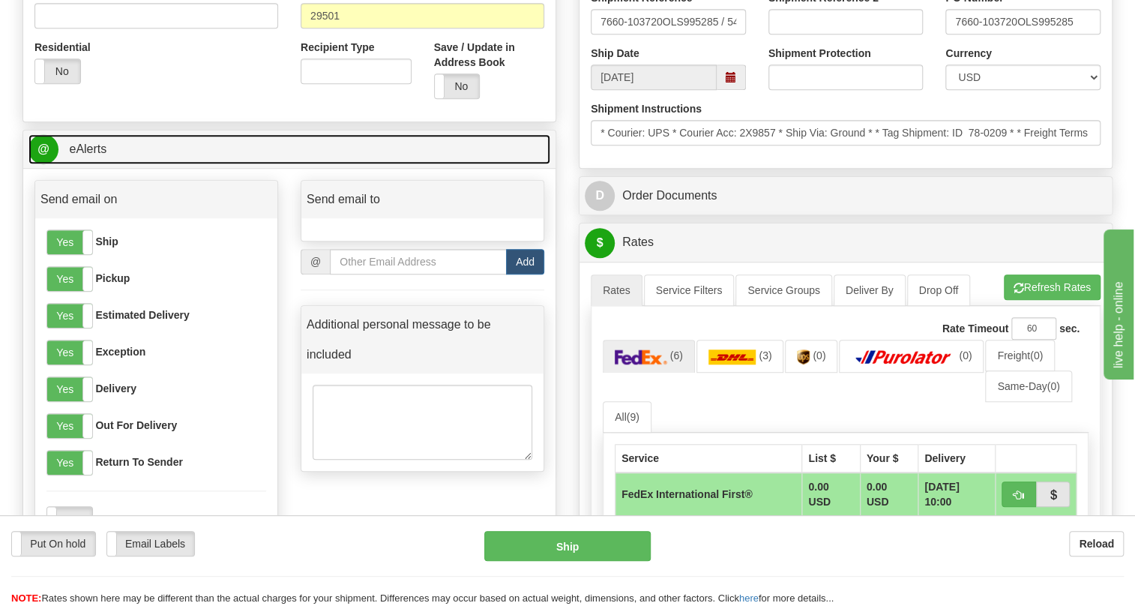
click at [76, 165] on link "@ eAlerts" at bounding box center [289, 149] width 522 height 31
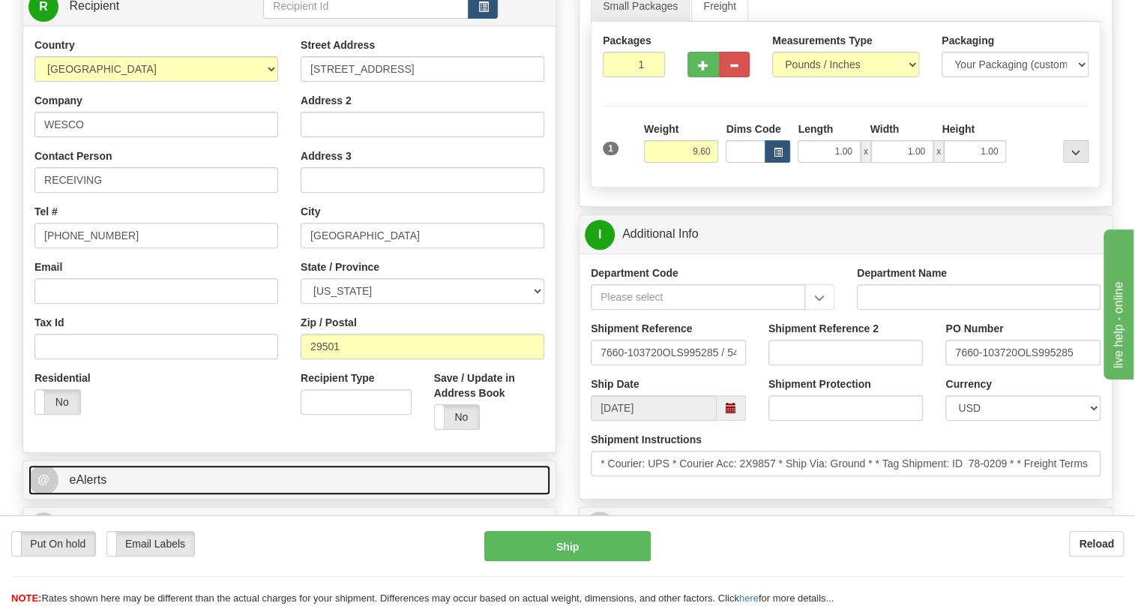
scroll to position [136, 0]
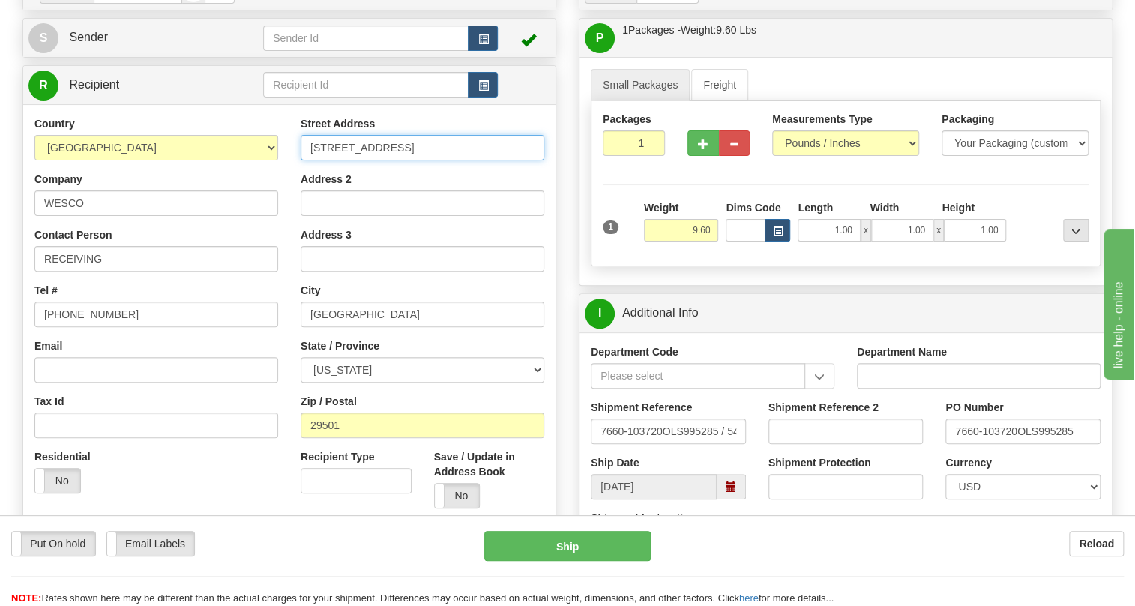
drag, startPoint x: 382, startPoint y: 181, endPoint x: 308, endPoint y: 184, distance: 74.3
click at [308, 160] on input "[STREET_ADDRESS]" at bounding box center [423, 147] width 244 height 25
drag, startPoint x: 83, startPoint y: 238, endPoint x: 34, endPoint y: 242, distance: 48.9
click at [34, 216] on input "WESCO" at bounding box center [156, 202] width 244 height 25
drag, startPoint x: 339, startPoint y: 459, endPoint x: 298, endPoint y: 461, distance: 41.3
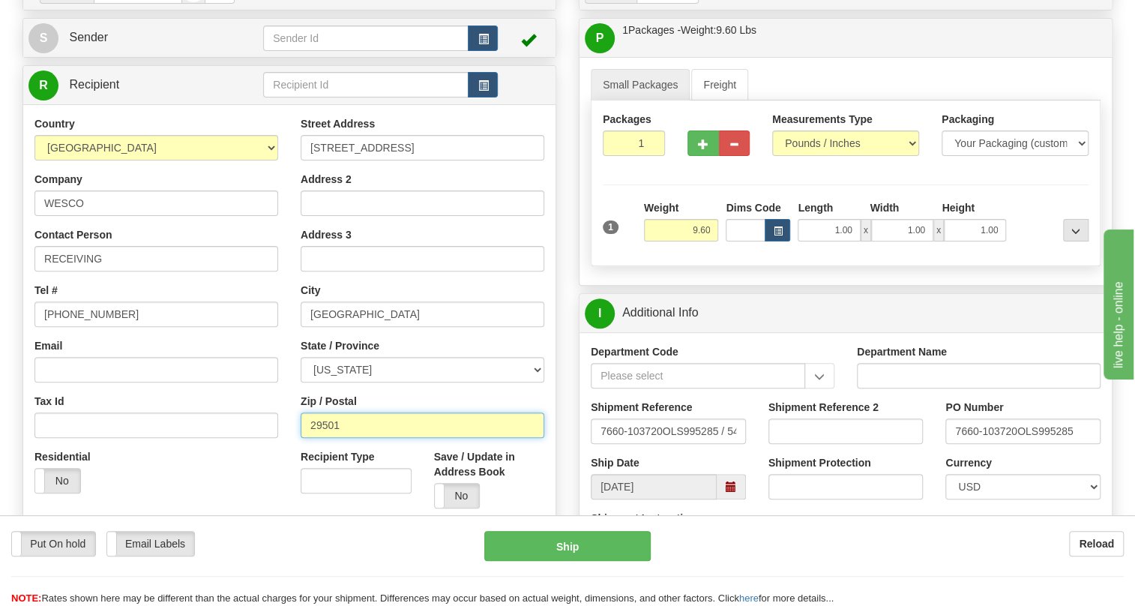
click at [298, 461] on div "Street Address 1811 WALL ST. Address 2 Address 3 City FLORENCE State / Province…" at bounding box center [422, 317] width 266 height 403
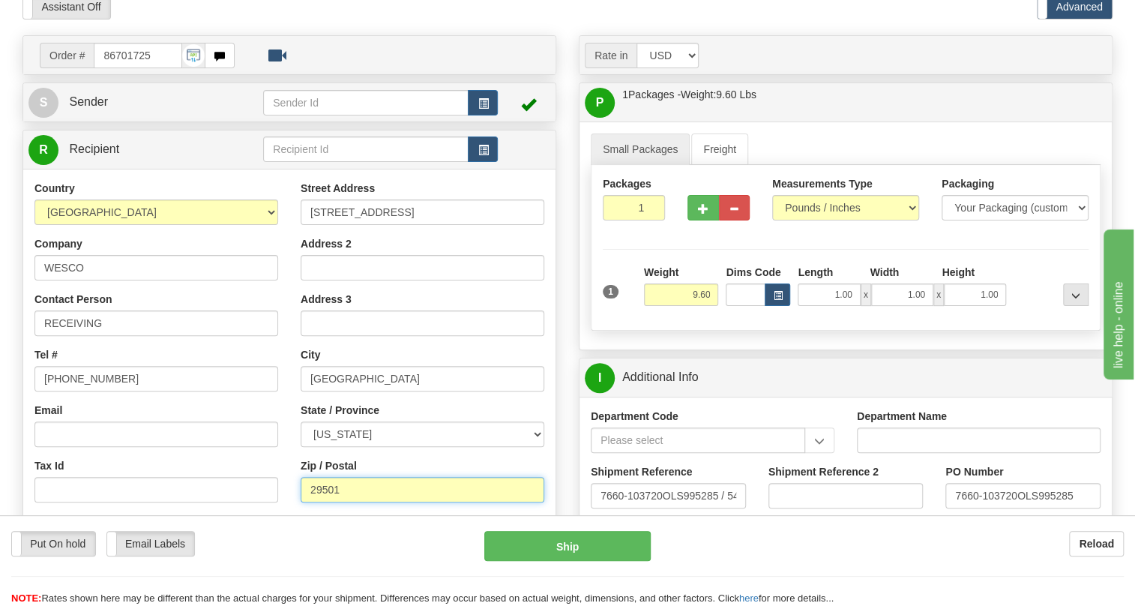
scroll to position [0, 0]
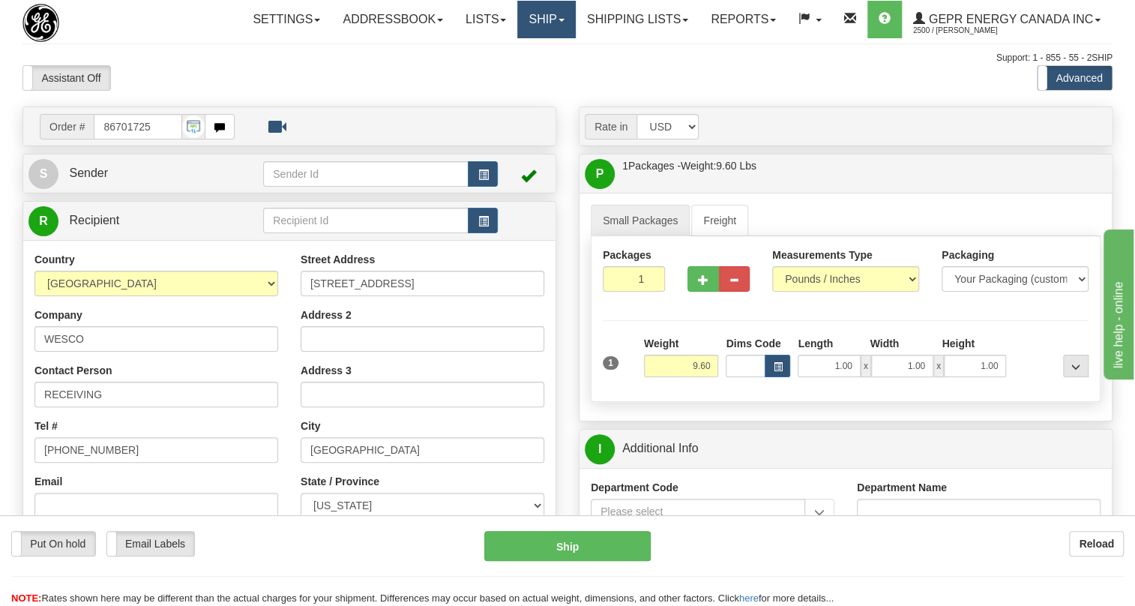
click at [559, 20] on span at bounding box center [561, 20] width 6 height 3
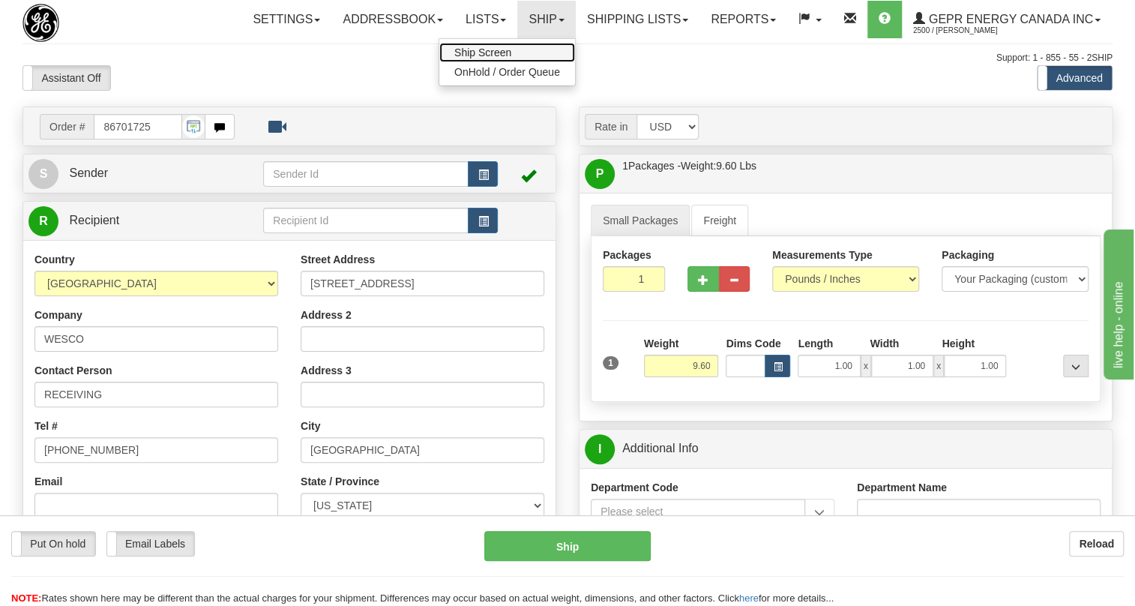
click at [482, 51] on span "Ship Screen" at bounding box center [482, 52] width 57 height 12
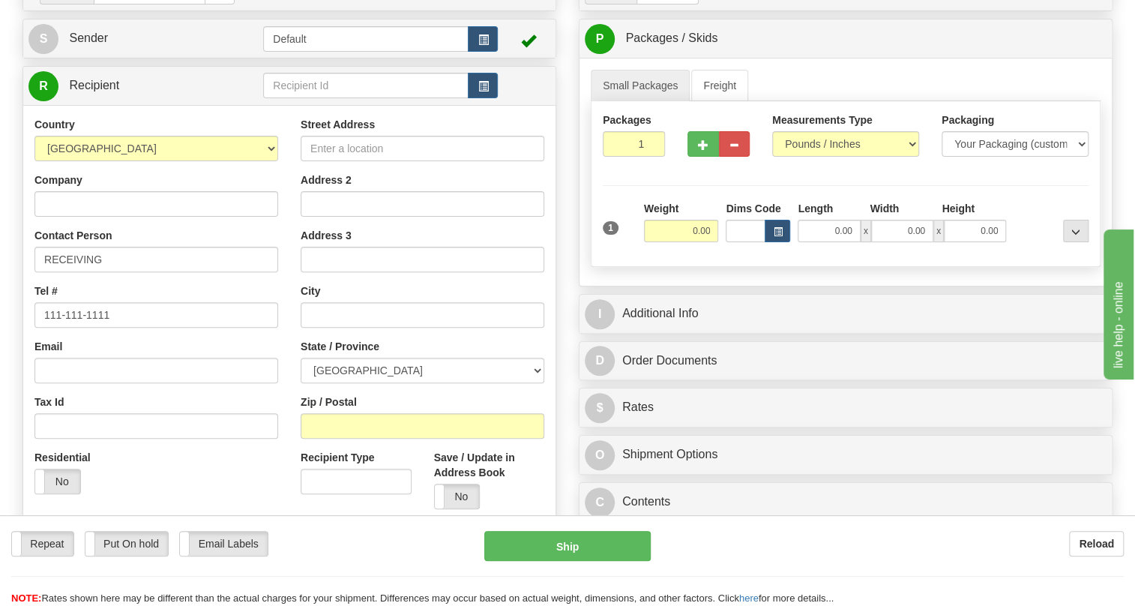
scroll to position [136, 0]
click at [268, 160] on select "[GEOGRAPHIC_DATA] [GEOGRAPHIC_DATA] [GEOGRAPHIC_DATA] [GEOGRAPHIC_DATA] [US_STA…" at bounding box center [156, 147] width 244 height 25
select select "US"
click at [34, 160] on select "[GEOGRAPHIC_DATA] [GEOGRAPHIC_DATA] [GEOGRAPHIC_DATA] [GEOGRAPHIC_DATA] [US_STA…" at bounding box center [156, 147] width 244 height 25
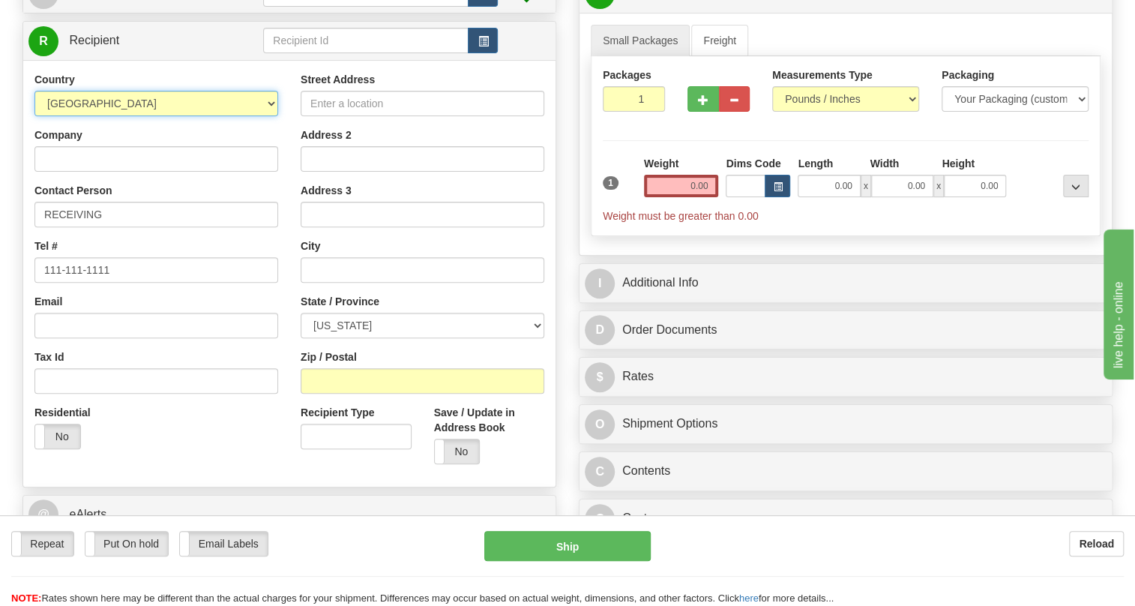
scroll to position [204, 0]
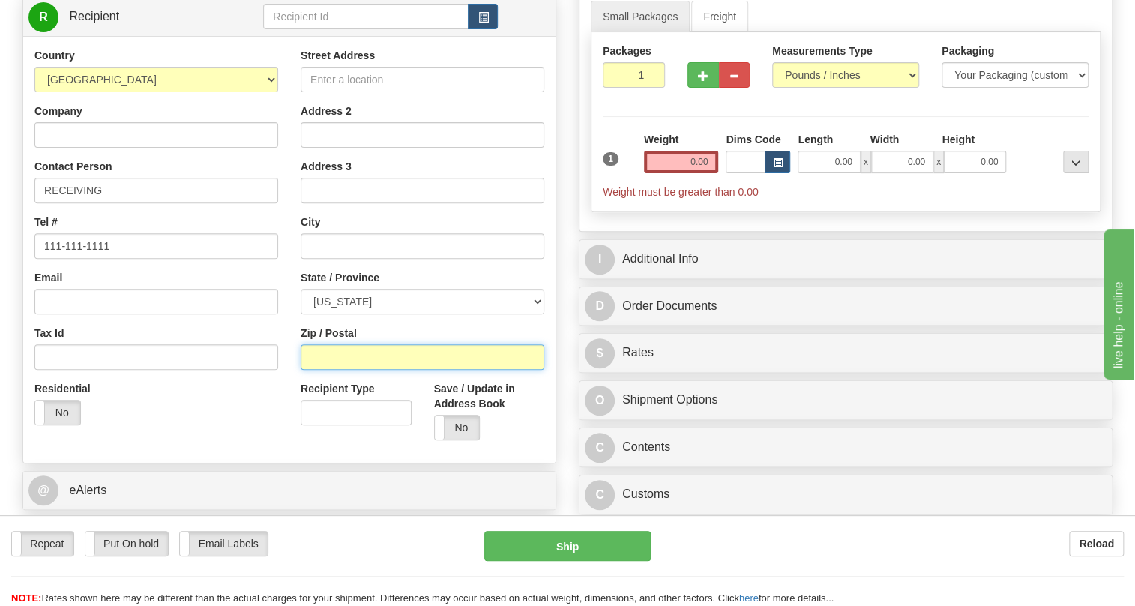
click at [313, 370] on input "Zip / Postal" at bounding box center [423, 356] width 244 height 25
paste input "29501"
type input "29501"
click at [248, 435] on div "Residential Yes No" at bounding box center [156, 408] width 266 height 55
type input "[GEOGRAPHIC_DATA]"
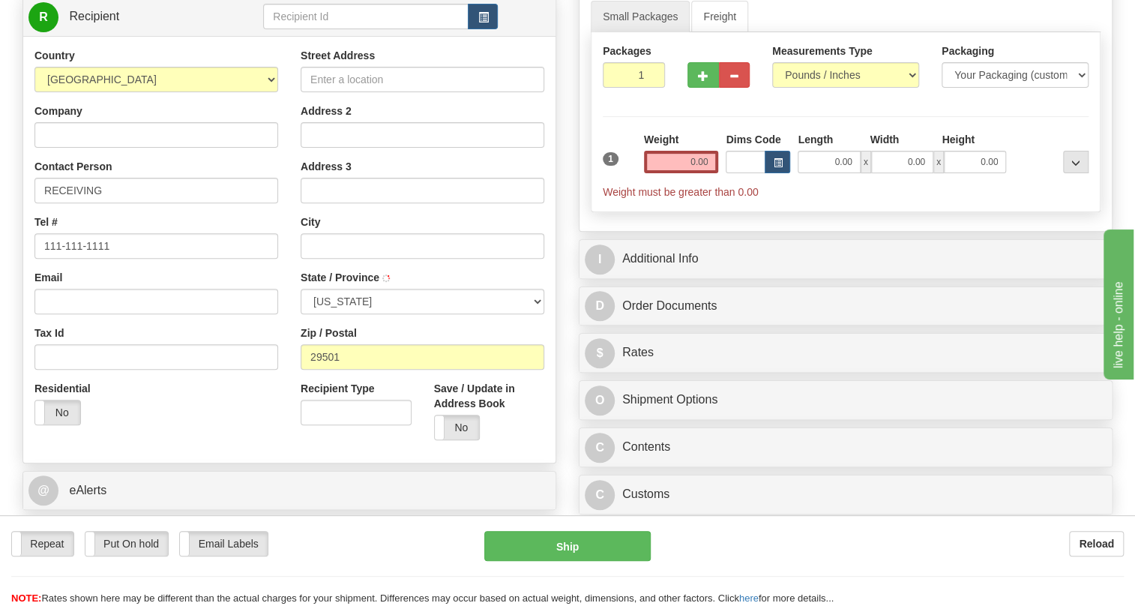
select select "SC"
click at [681, 173] on input "0.00" at bounding box center [681, 162] width 75 height 22
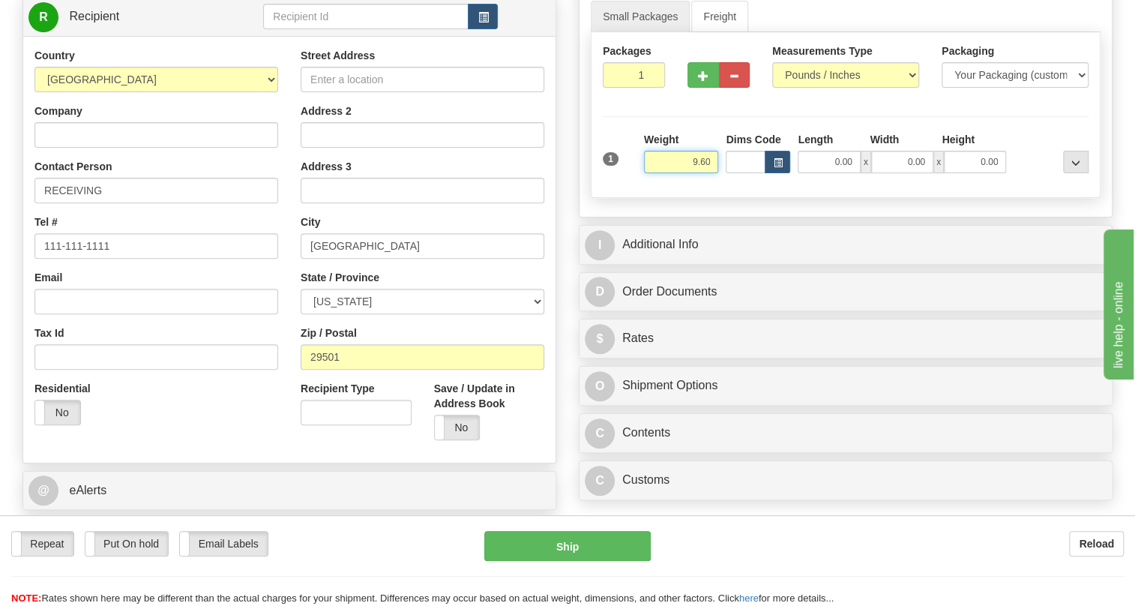
type input "9.60"
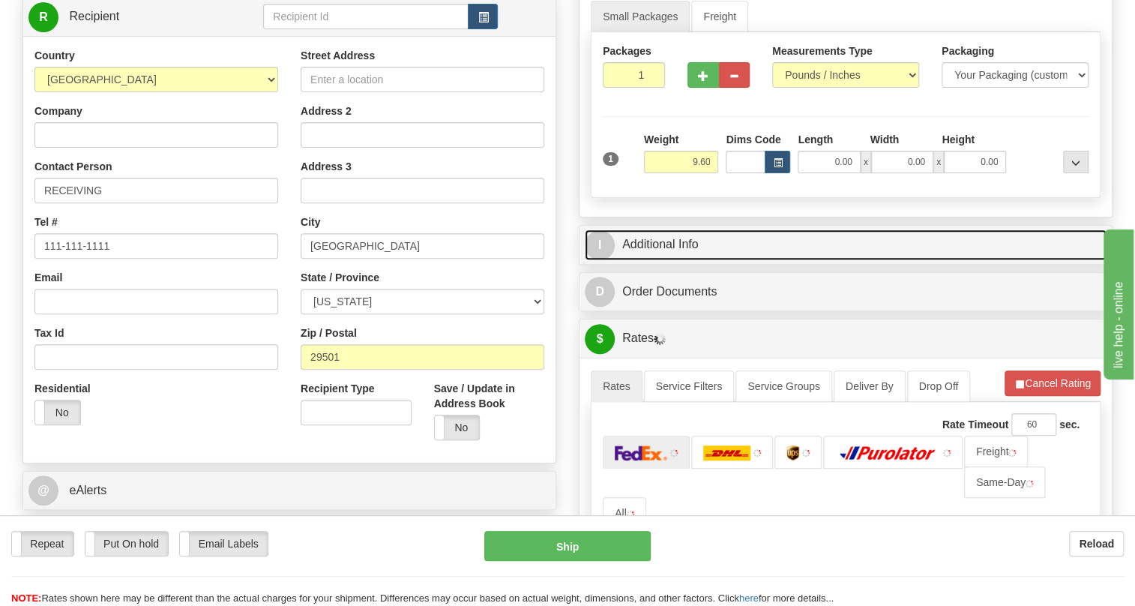
click at [672, 260] on link "I Additional Info" at bounding box center [846, 244] width 522 height 31
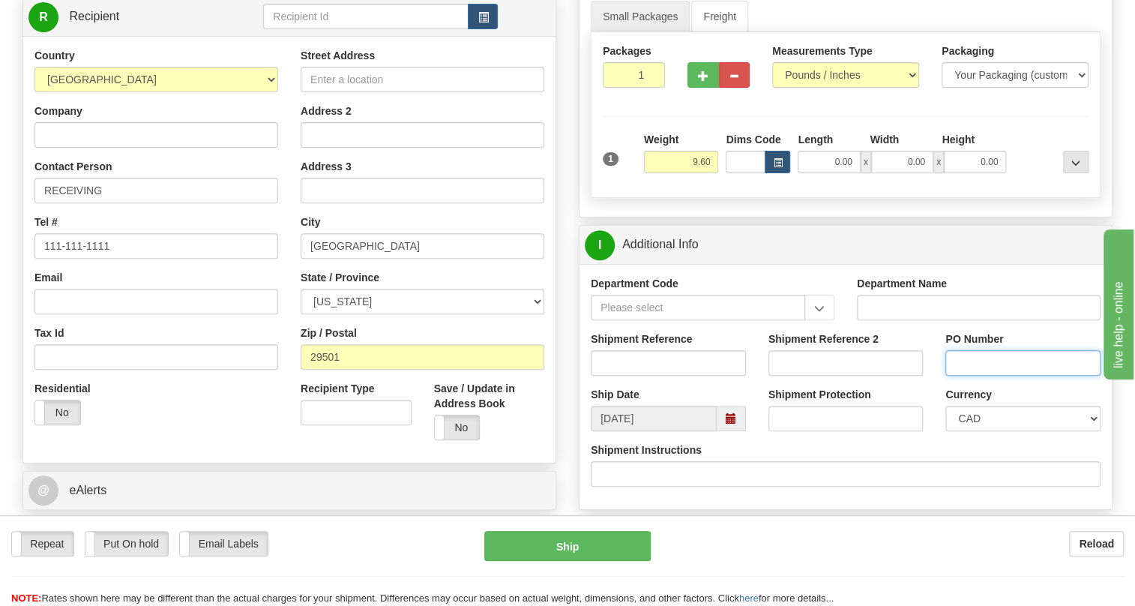
click at [957, 376] on input "PO Number" at bounding box center [1022, 362] width 155 height 25
paste input "7660-103720OLS995285"
type input "7660-103720OLS995285"
click at [610, 376] on input "Shipment Reference" at bounding box center [668, 362] width 155 height 25
paste input "7660-103720OLS995285 / 540788"
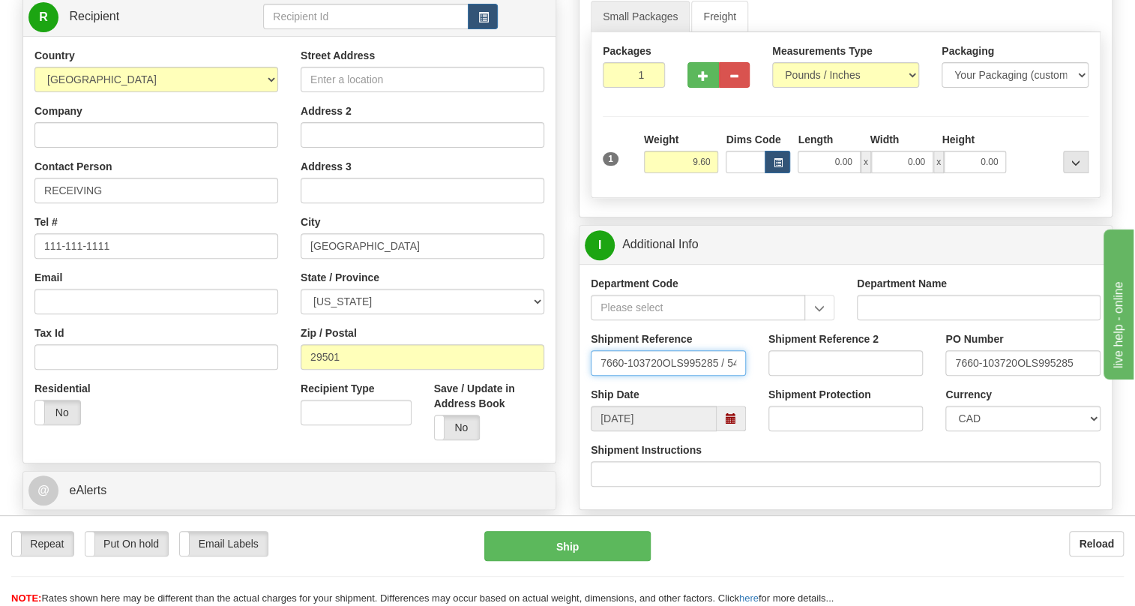
scroll to position [0, 92]
type input "7660-103720OLS995285 / 540788"
click at [1029, 431] on select "CAD USD EUR ZAR [PERSON_NAME] ARN AUD AUS AWG BBD BFR BGN BHD BMD BND BRC BRL C…" at bounding box center [1022, 418] width 155 height 25
select select "1"
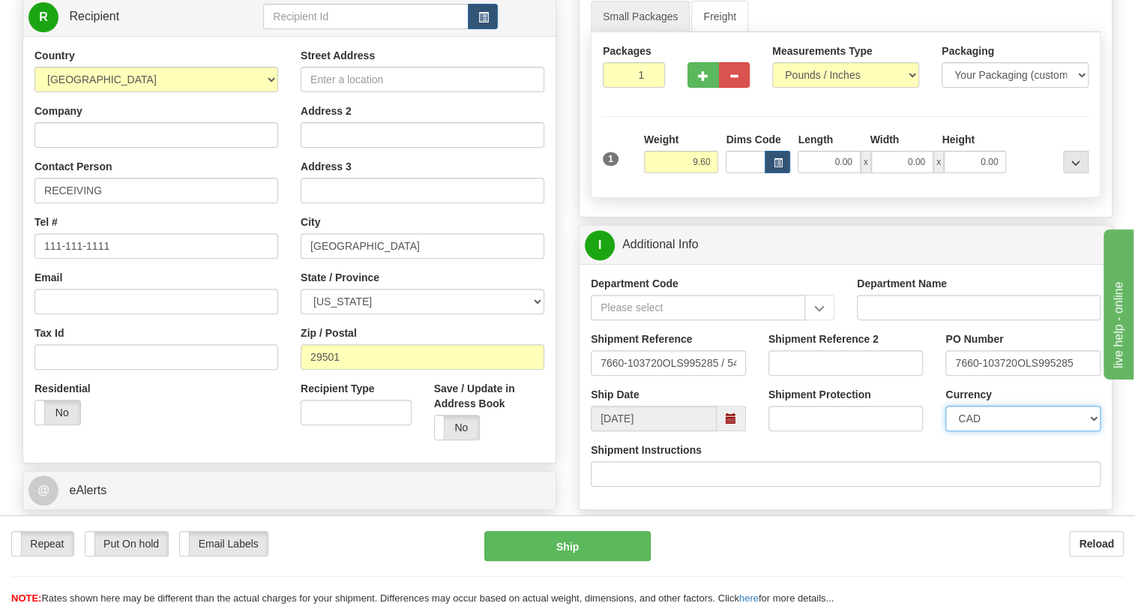
click at [945, 431] on select "CAD USD EUR ZAR [PERSON_NAME] ARN AUD AUS AWG BBD BFR BGN BHD BMD BND BRC BRL C…" at bounding box center [1022, 418] width 155 height 25
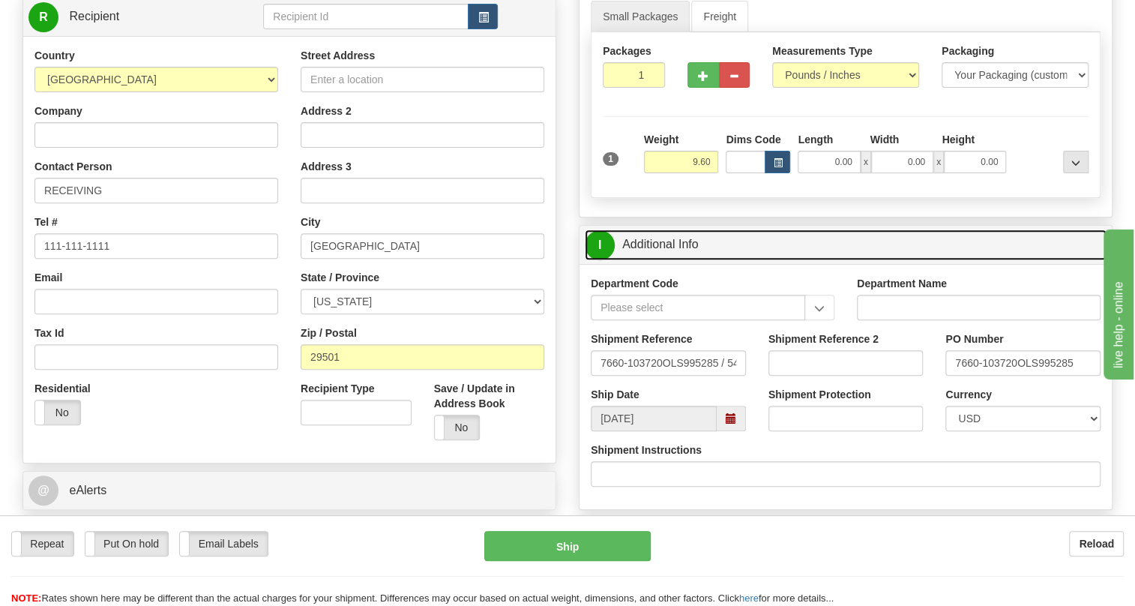
click at [680, 260] on link "I Additional Info" at bounding box center [846, 244] width 522 height 31
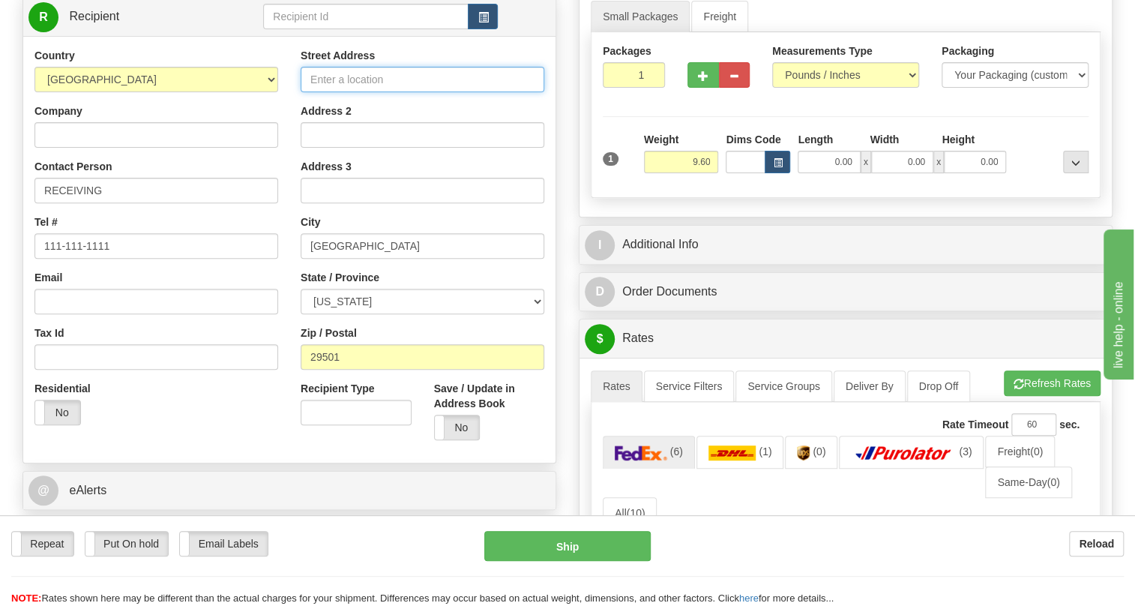
click at [349, 92] on input "Street Address" at bounding box center [423, 79] width 244 height 25
paste input "[STREET_ADDRESS]"
type input "[STREET_ADDRESS]"
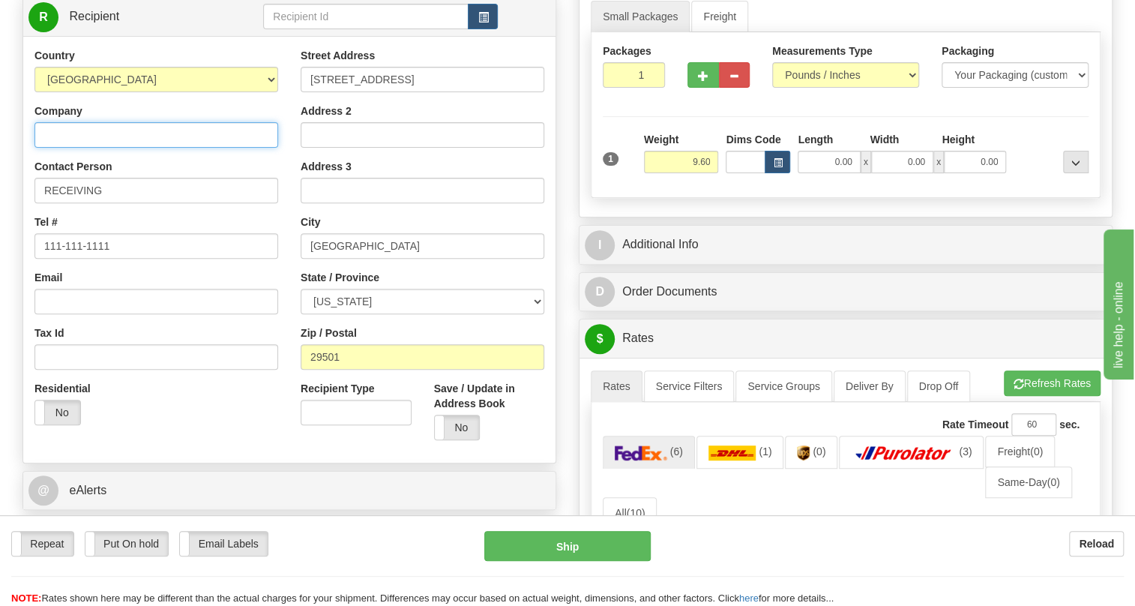
click at [61, 148] on input "Company" at bounding box center [156, 134] width 244 height 25
paste input "WESCO"
type input "WESCO"
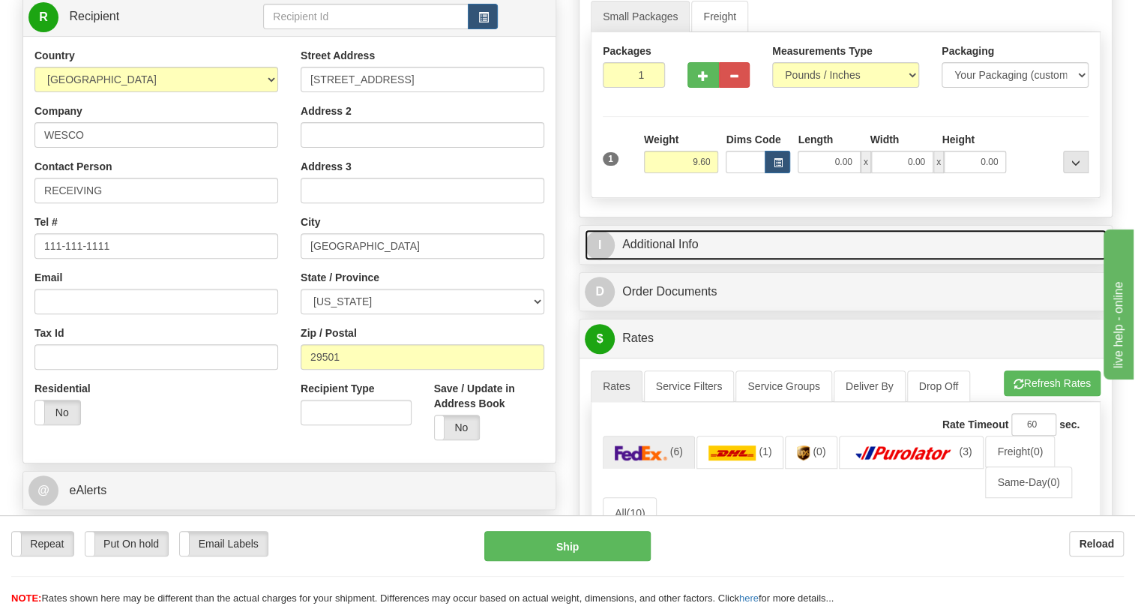
click at [664, 260] on link "I Additional Info" at bounding box center [846, 244] width 522 height 31
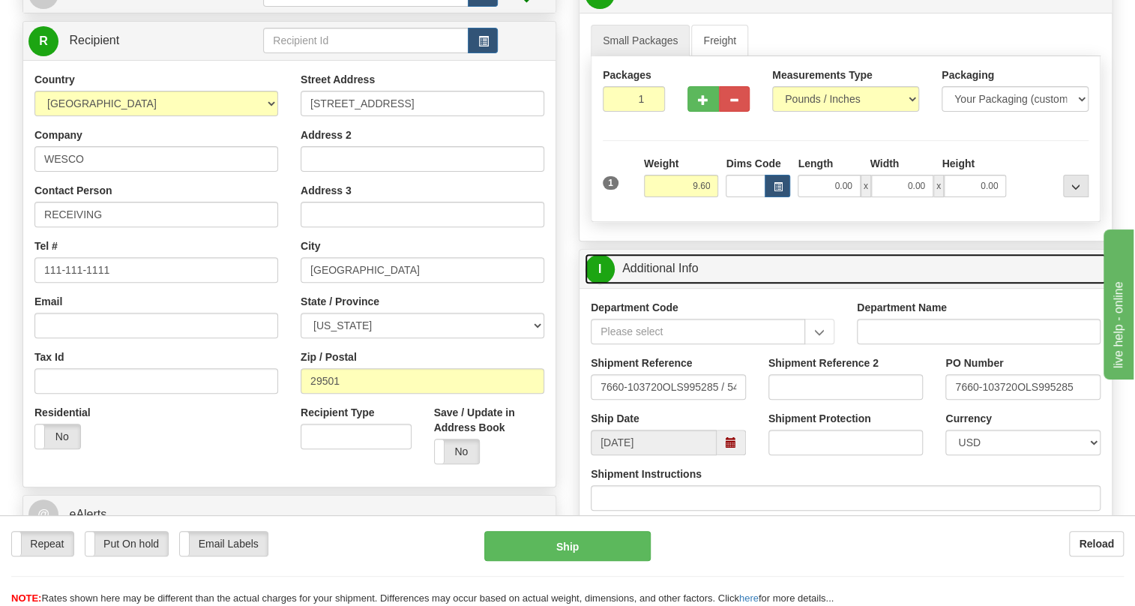
scroll to position [204, 0]
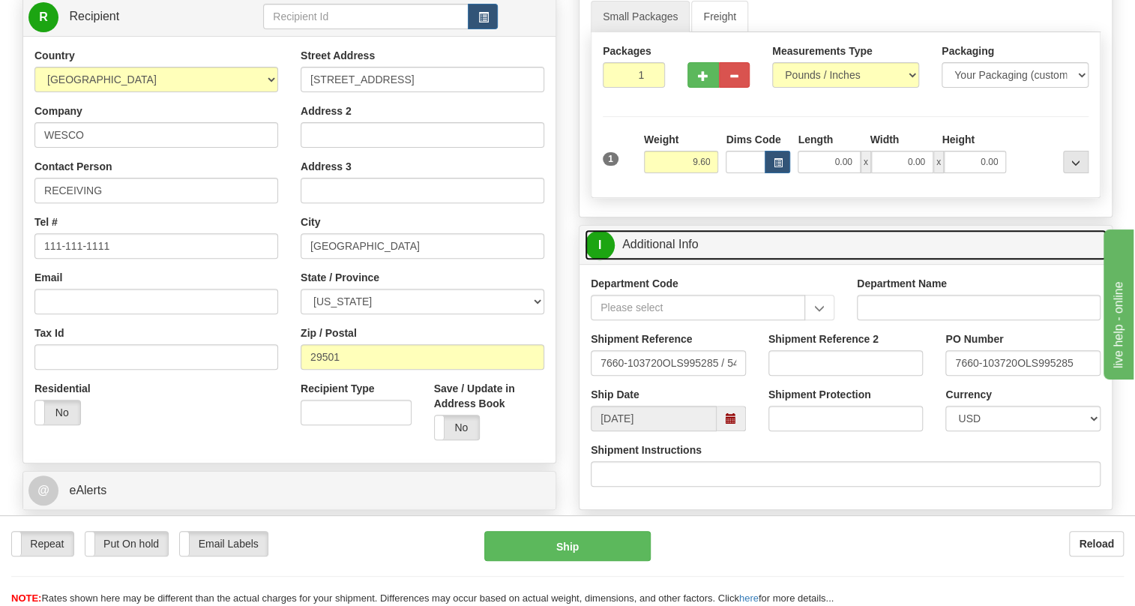
click at [684, 260] on link "I Additional Info" at bounding box center [846, 244] width 522 height 31
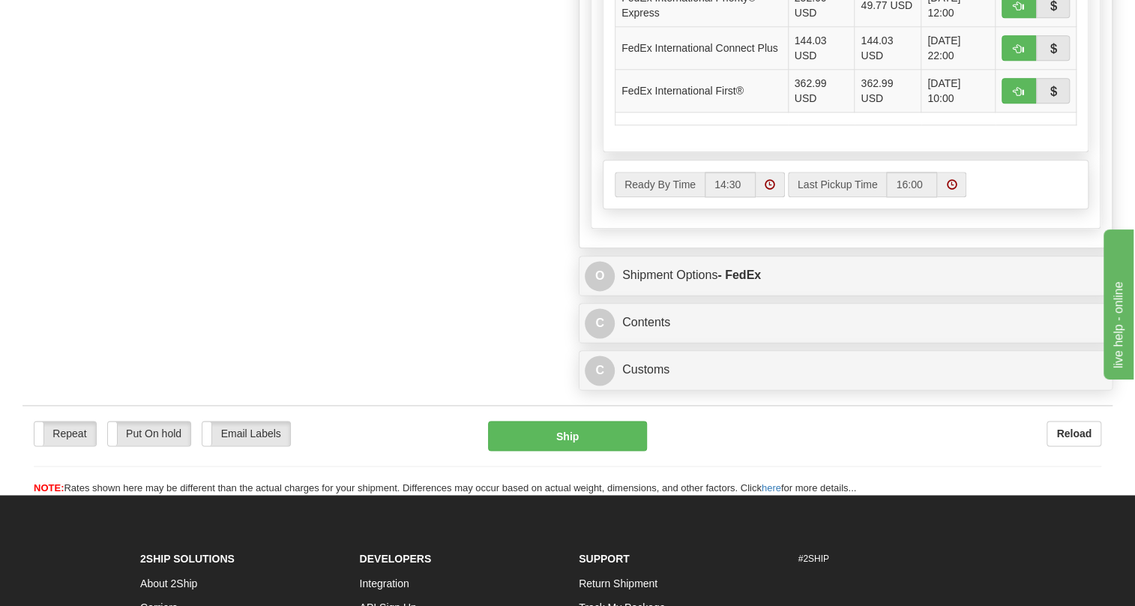
scroll to position [953, 0]
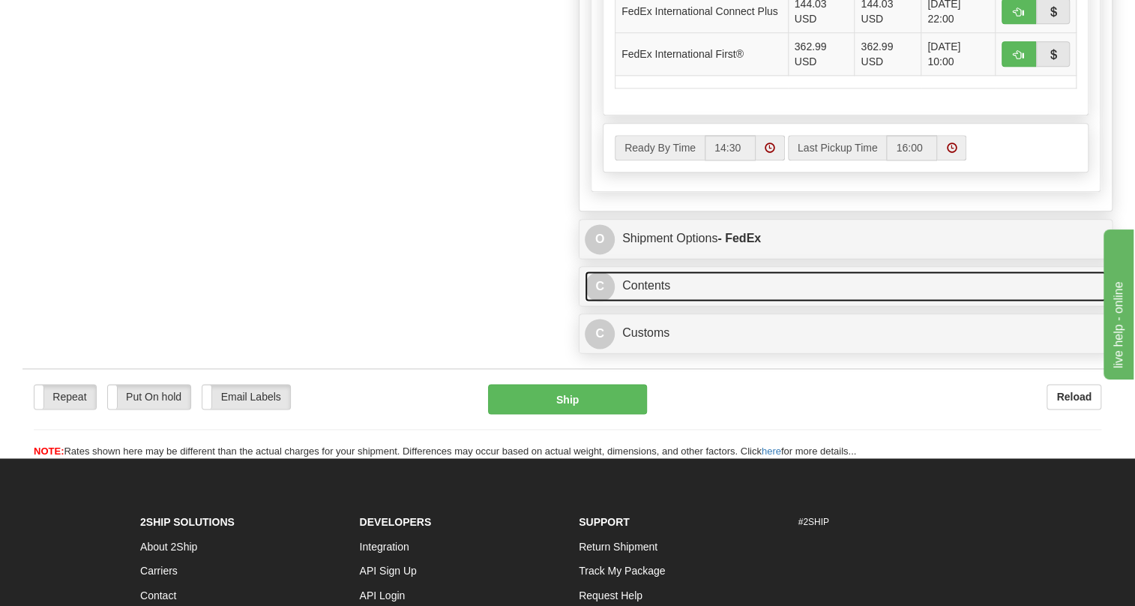
click at [653, 301] on link "C Contents" at bounding box center [846, 286] width 522 height 31
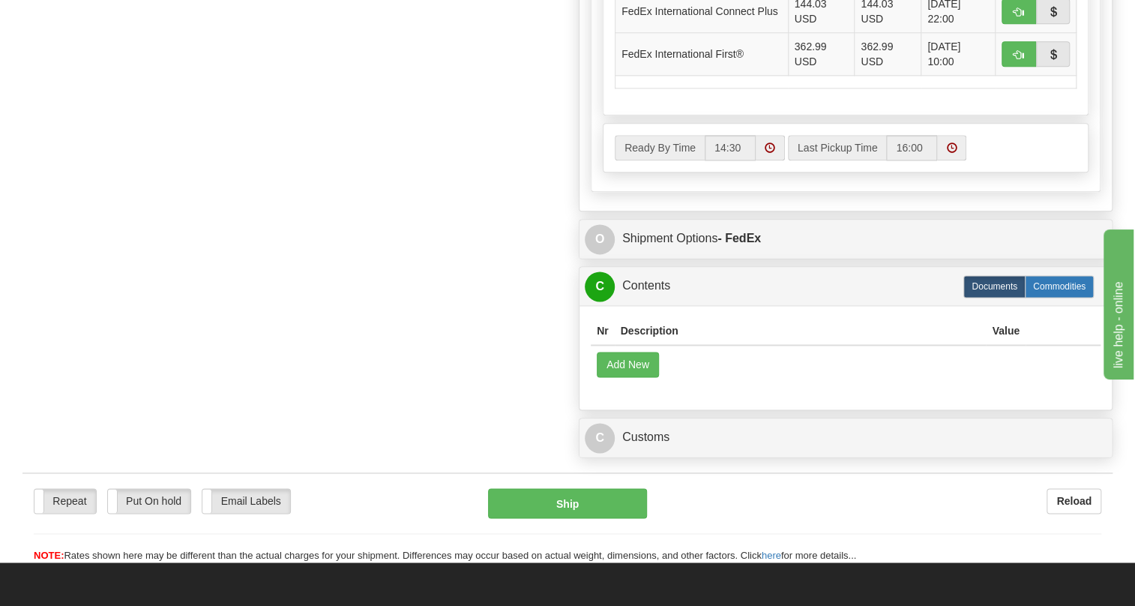
click at [1050, 298] on label "Commodities" at bounding box center [1059, 286] width 69 height 22
radio input "true"
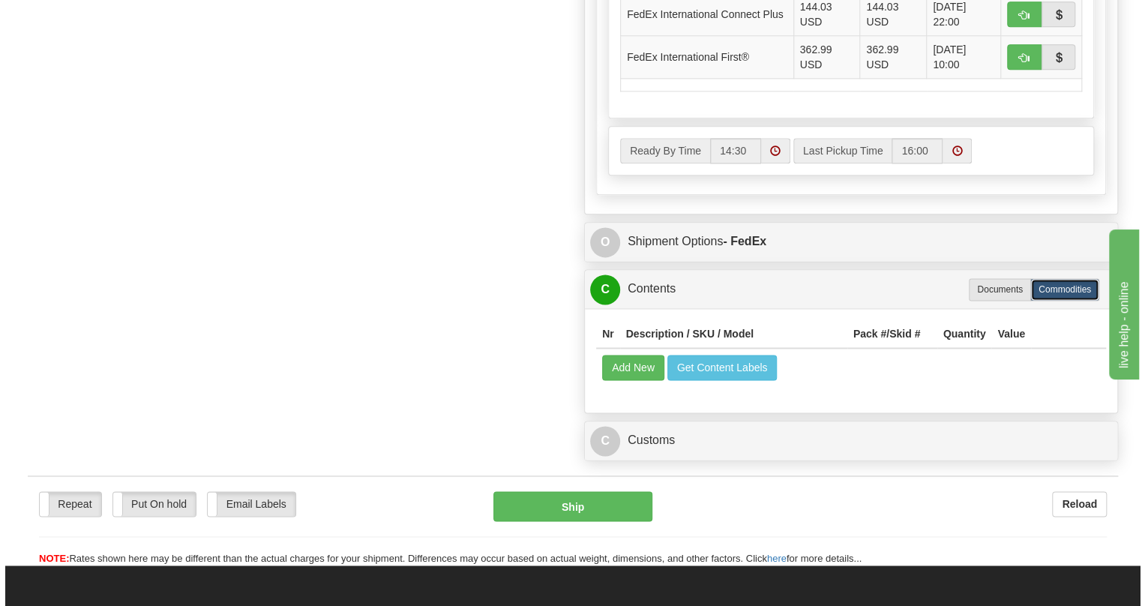
scroll to position [984, 0]
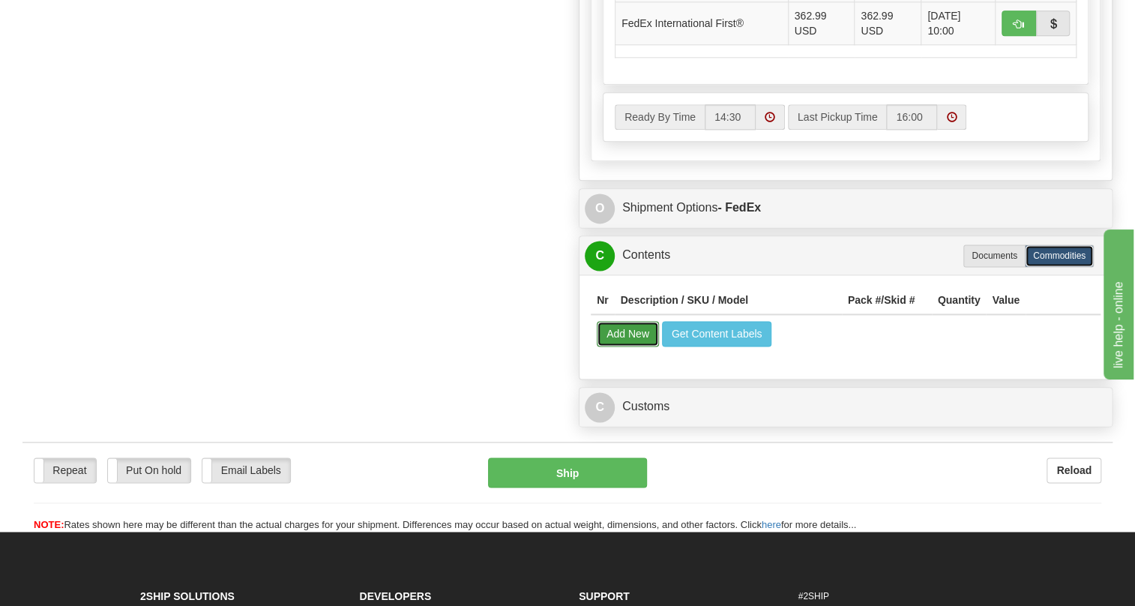
click at [627, 346] on button "Add New" at bounding box center [628, 333] width 62 height 25
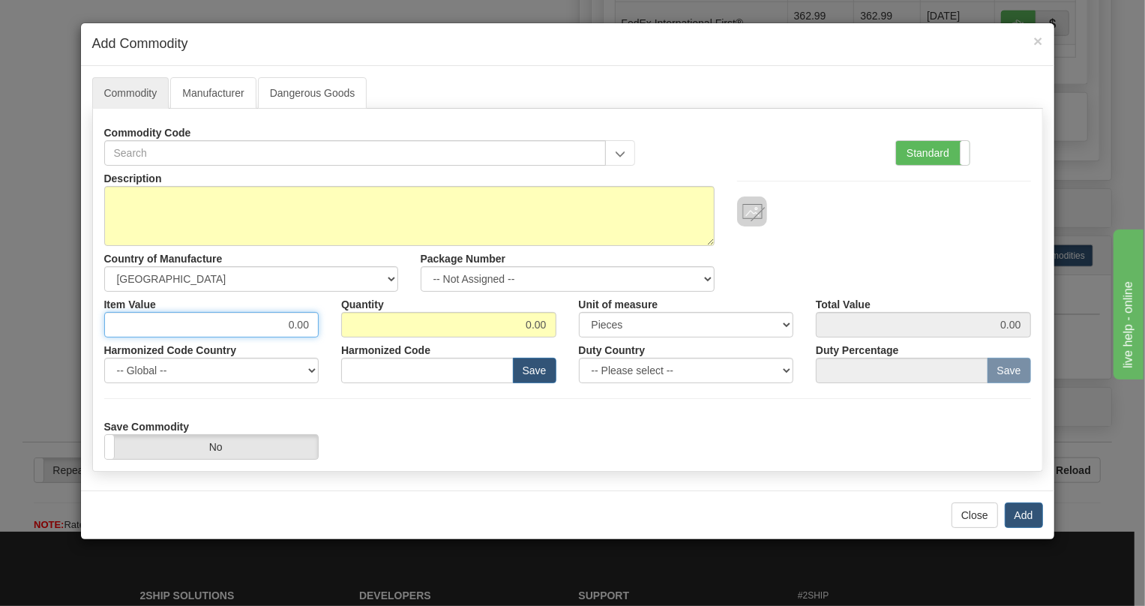
click at [306, 327] on input "0.00" at bounding box center [211, 324] width 215 height 25
paste input "3.956,96"
click at [277, 325] on input "3.956,96" at bounding box center [211, 324] width 215 height 25
click at [297, 327] on input "3956,96" at bounding box center [211, 324] width 215 height 25
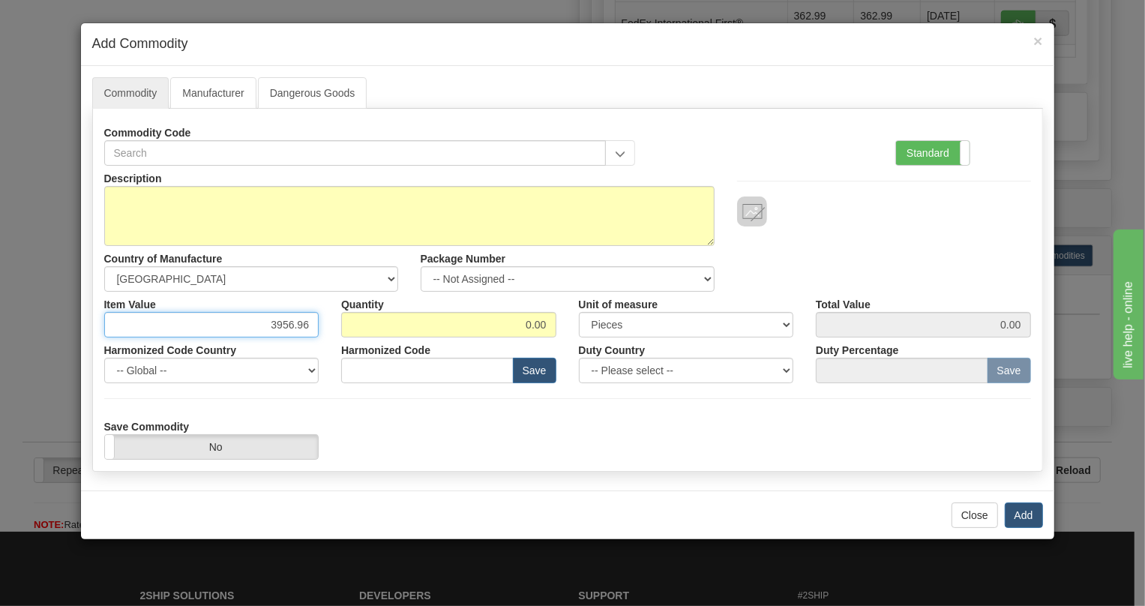
type input "3956.96"
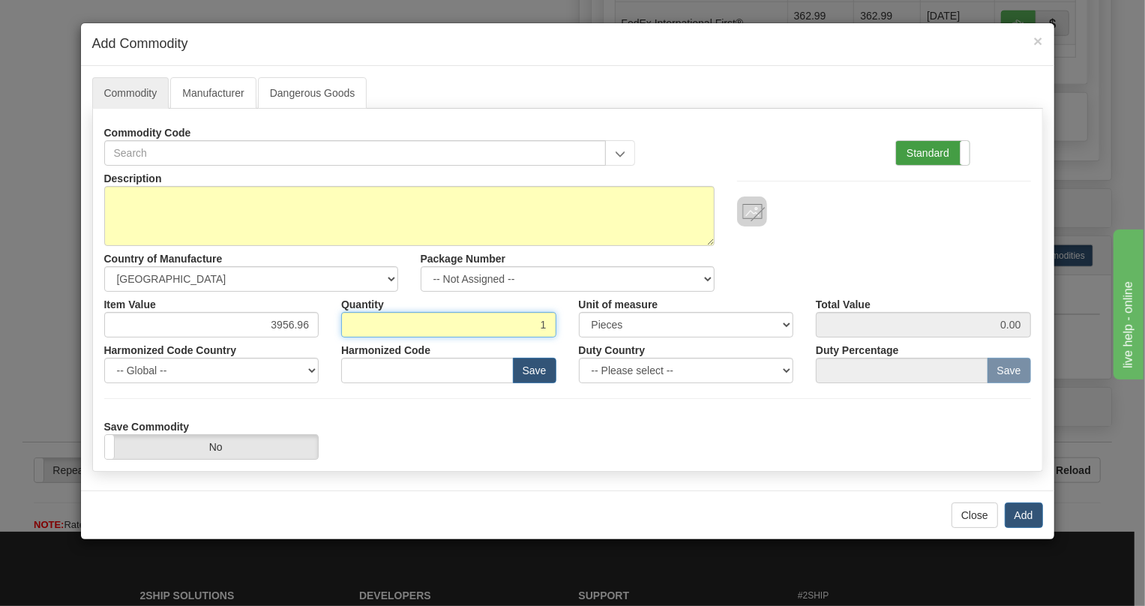
type input "1"
type input "3956.96"
click at [922, 154] on label "Standard" at bounding box center [932, 153] width 73 height 24
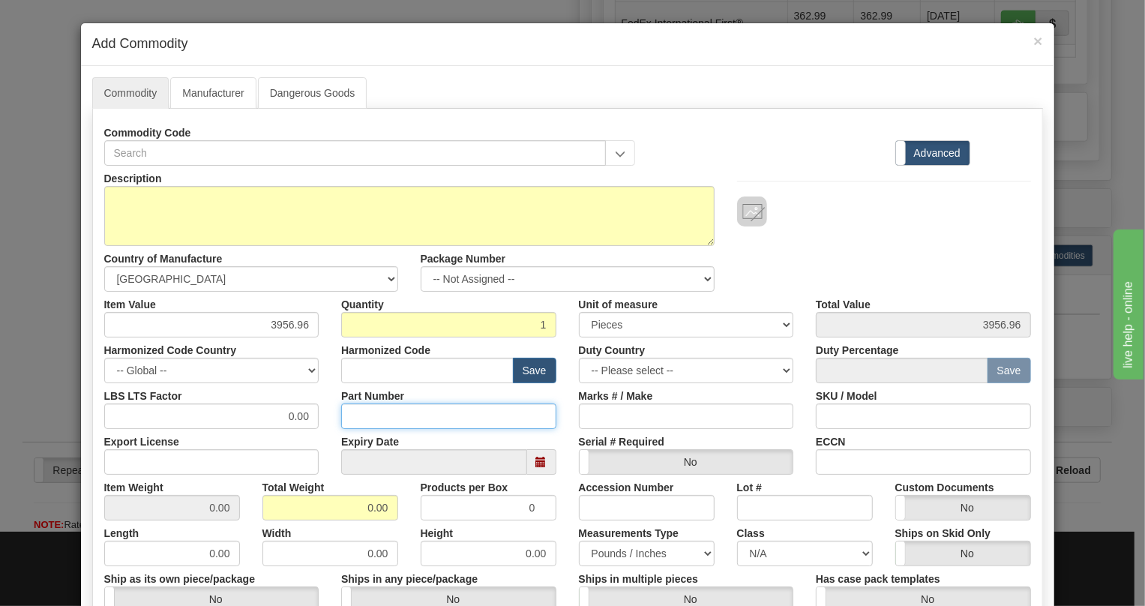
click at [360, 412] on input "Part Number" at bounding box center [448, 415] width 215 height 25
paste input "E859-00349-043X"
type input "E859-00349-043X"
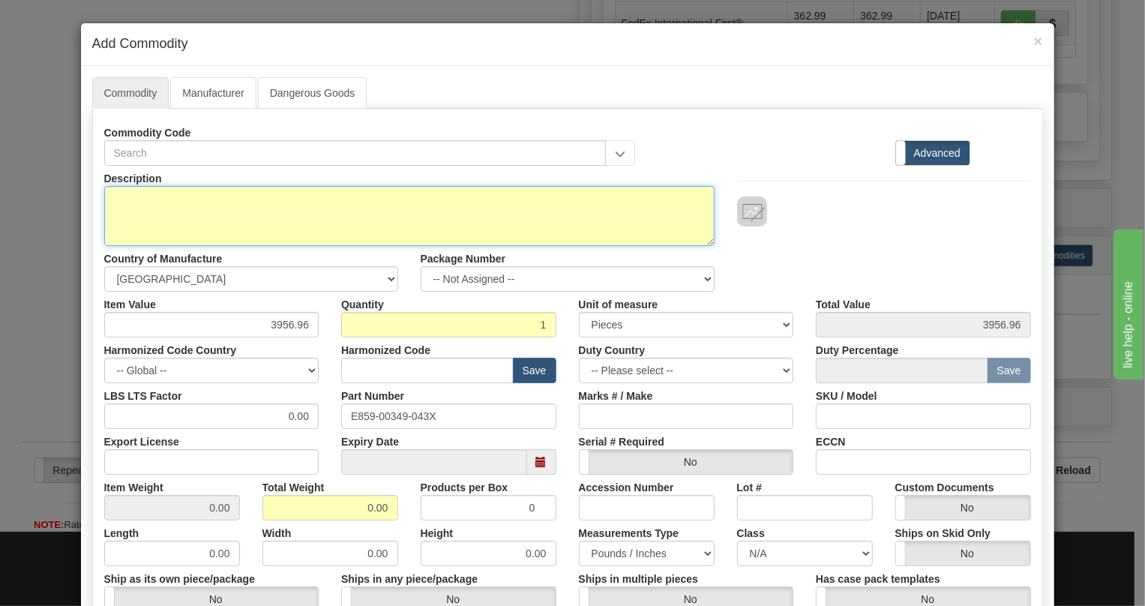
click at [133, 196] on textarea "Description" at bounding box center [409, 216] width 610 height 60
paste textarea "859BP0NNNNHNNCNNMBBFB1ECNBN"
type textarea "859BP0NNNNHNNCNNMBBFB1ECNBN"
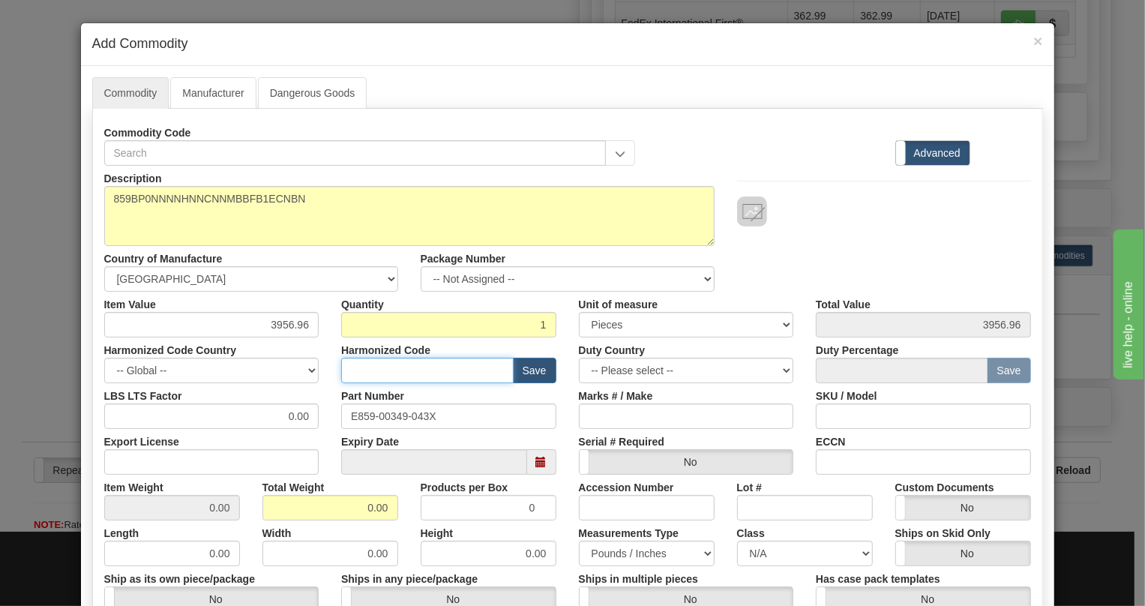
click at [358, 369] on input "text" at bounding box center [427, 370] width 172 height 25
paste input "8537.10.9160"
type input "8537.10.9160"
click at [274, 420] on input "0.00" at bounding box center [211, 415] width 215 height 25
type input "1.00"
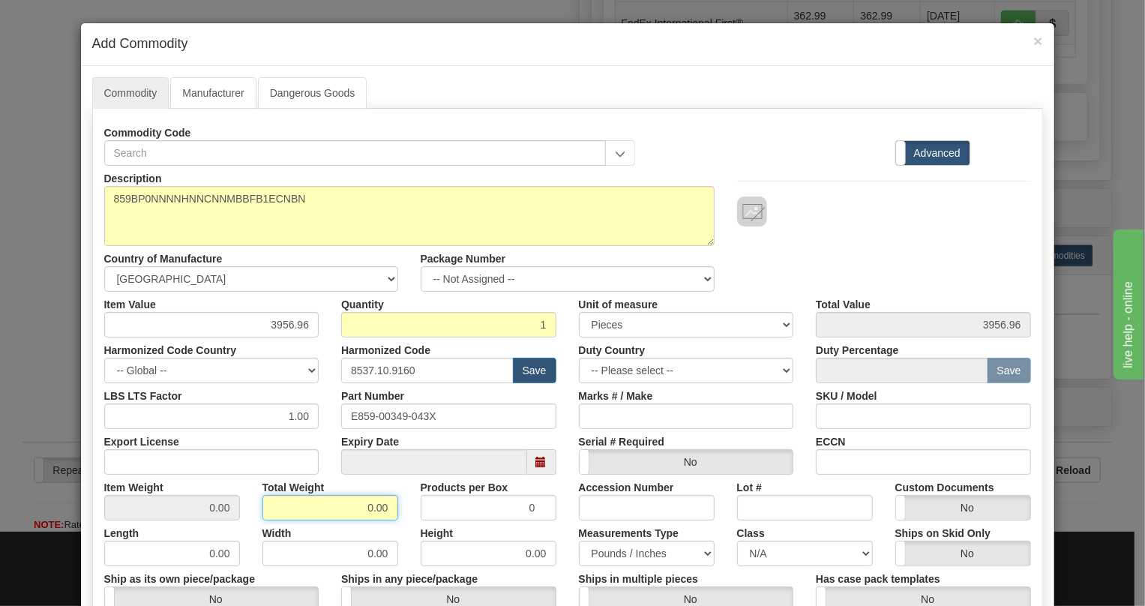
click at [360, 506] on input "0.00" at bounding box center [330, 507] width 136 height 25
type input "1.00"
type input "1.0000"
click at [567, 542] on div "Measurements Type Pounds / Inches Kilograms / Centimeters" at bounding box center [646, 543] width 158 height 46
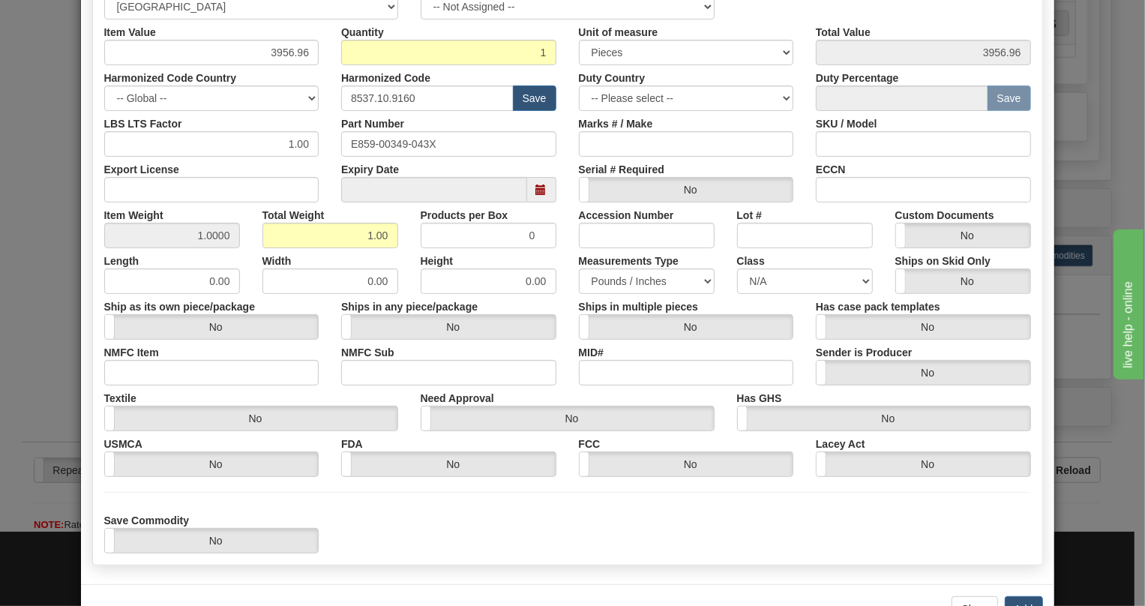
scroll to position [321, 0]
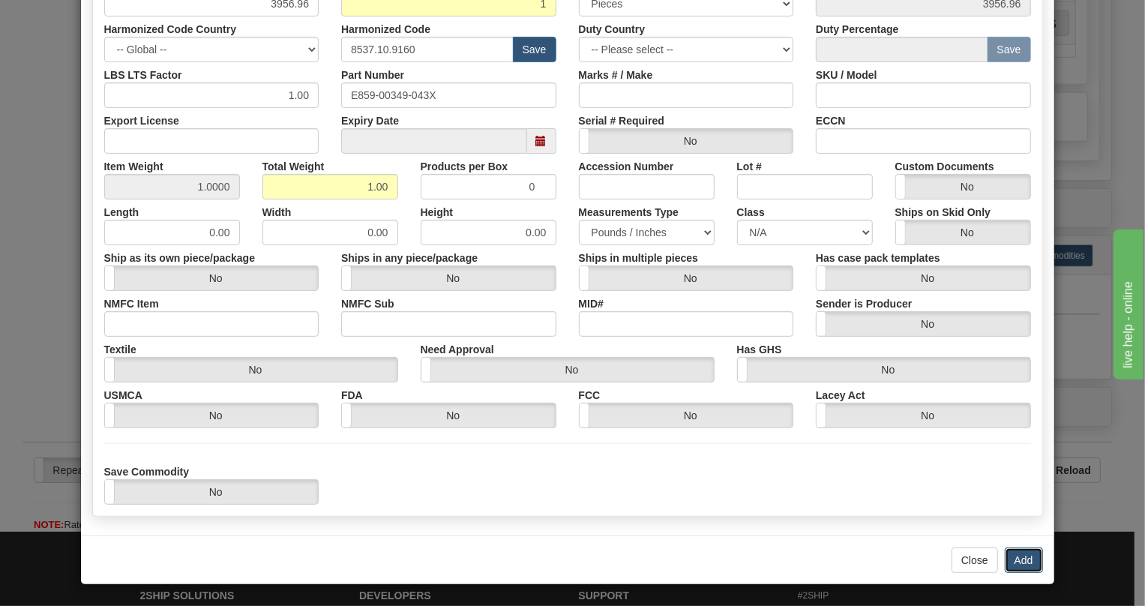
click at [1014, 555] on button "Add" at bounding box center [1023, 559] width 38 height 25
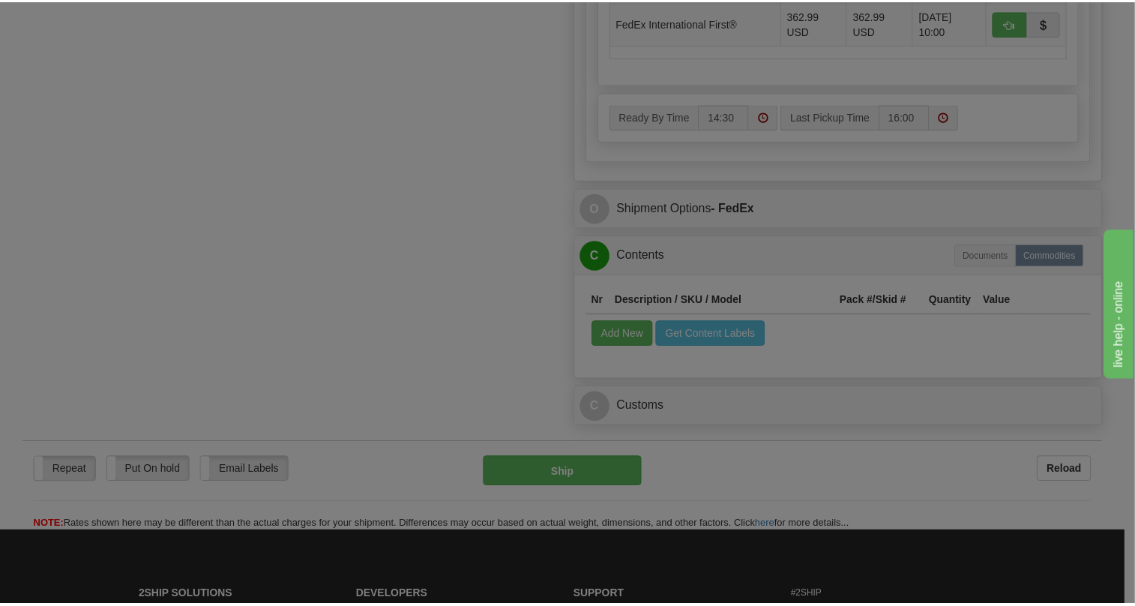
scroll to position [0, 0]
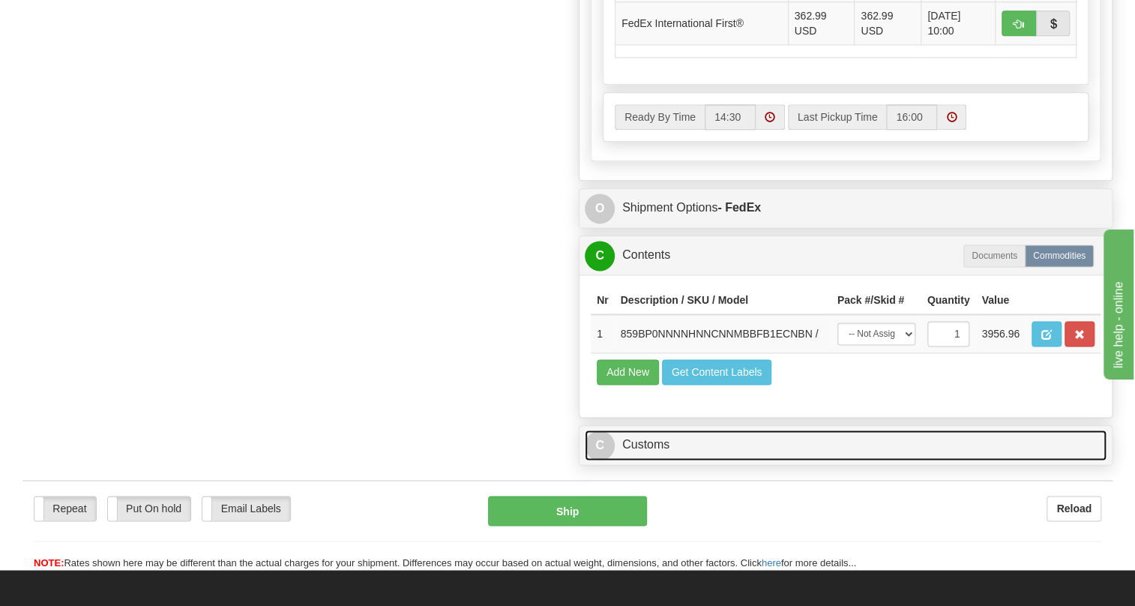
click at [648, 460] on link "C Customs" at bounding box center [846, 444] width 522 height 31
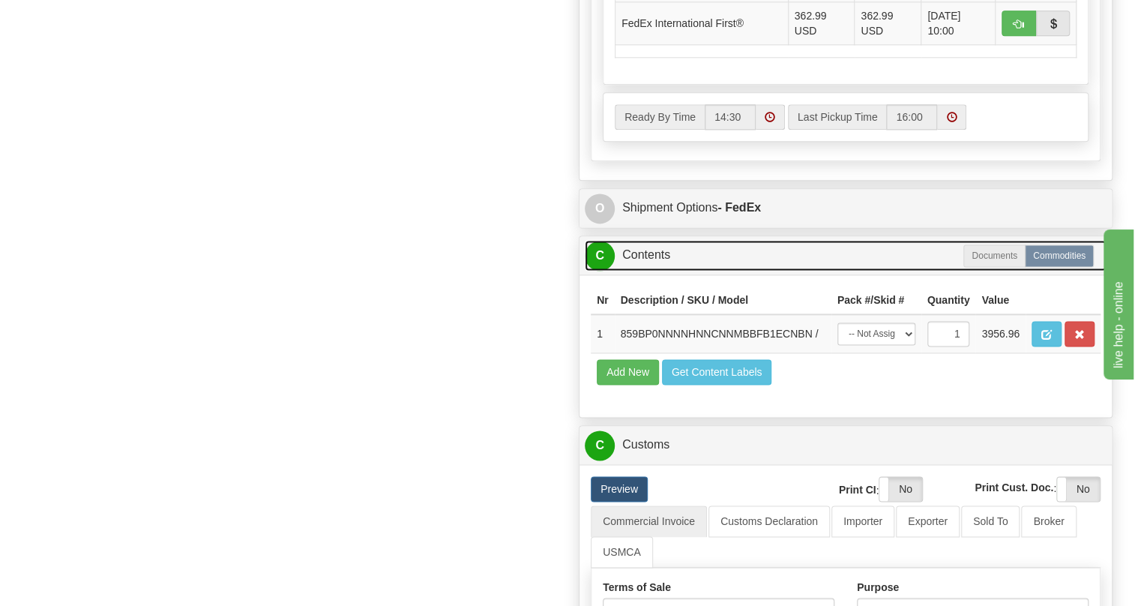
click at [648, 271] on link "C Contents" at bounding box center [846, 255] width 522 height 31
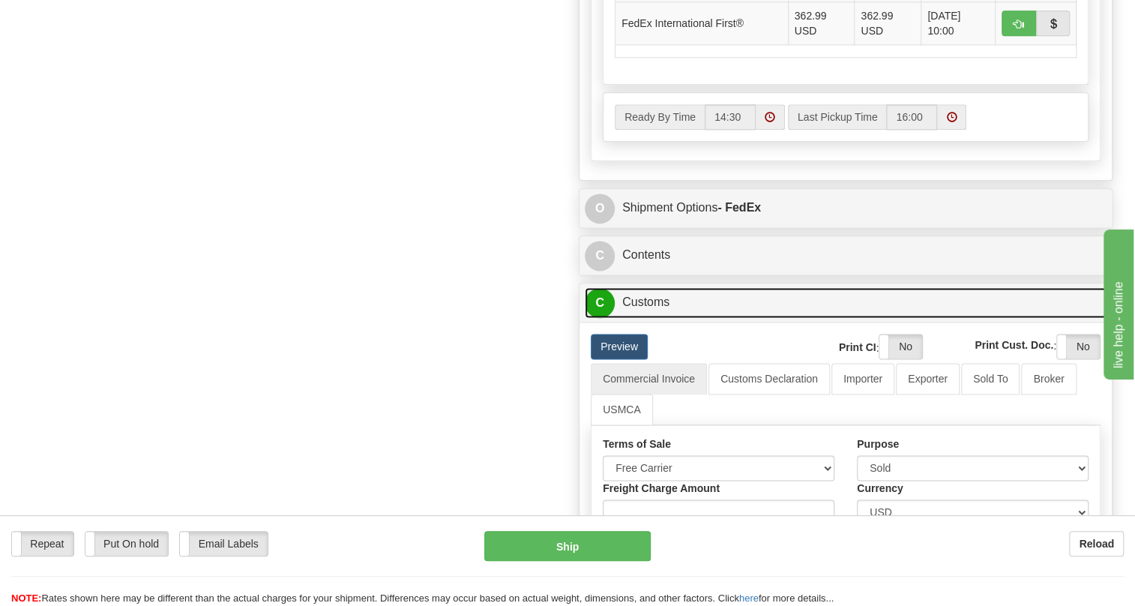
click at [659, 318] on link "C Customs" at bounding box center [846, 302] width 522 height 31
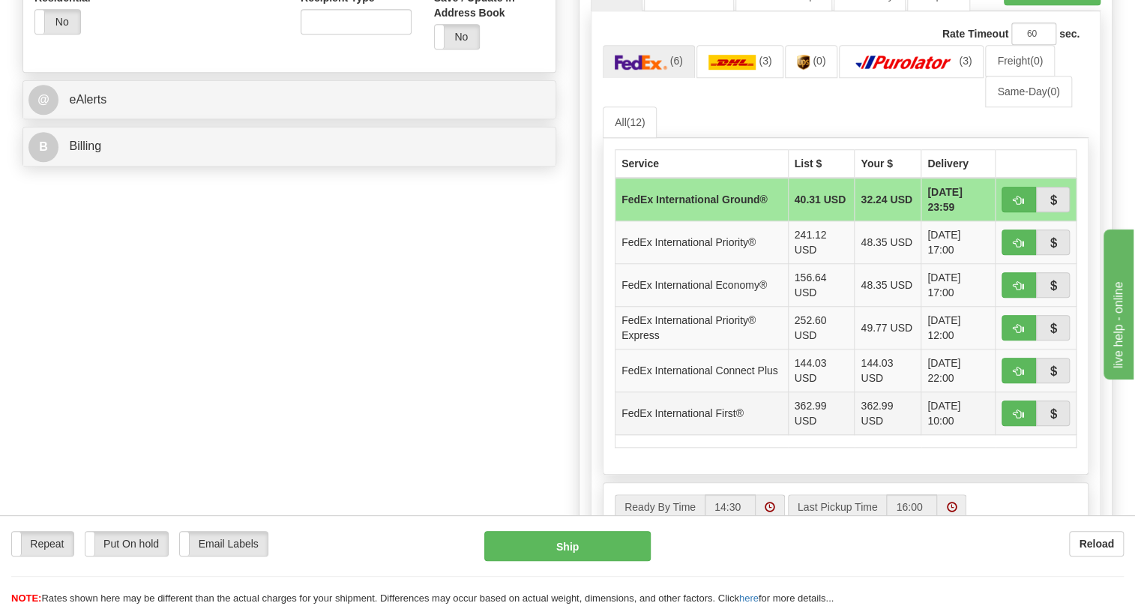
scroll to position [576, 0]
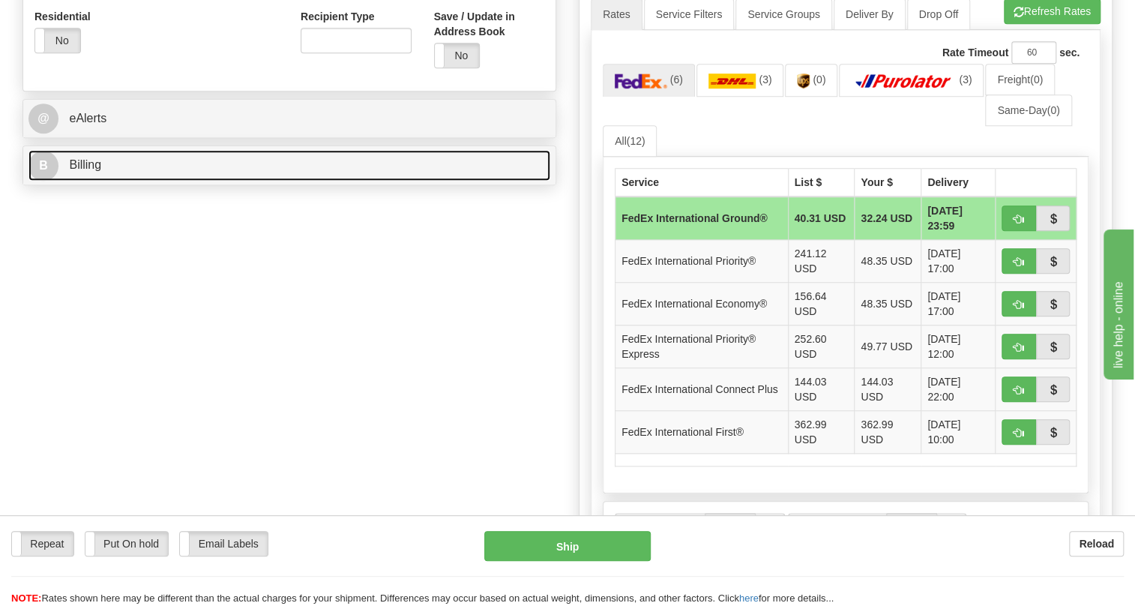
click at [88, 171] on span "Billing" at bounding box center [85, 164] width 32 height 13
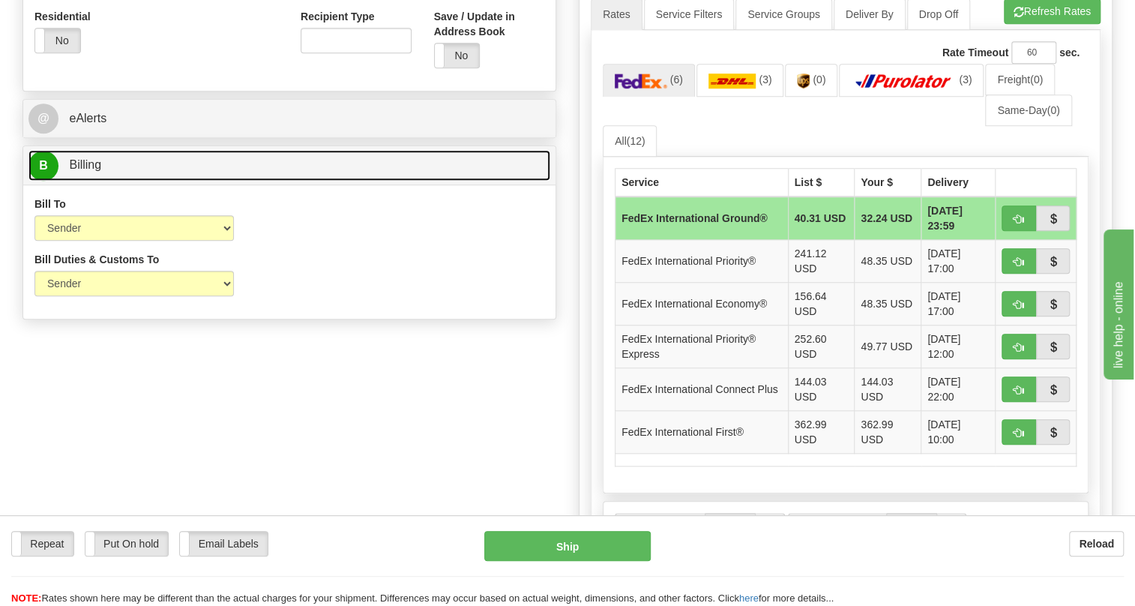
click at [88, 171] on span "Billing" at bounding box center [85, 164] width 32 height 13
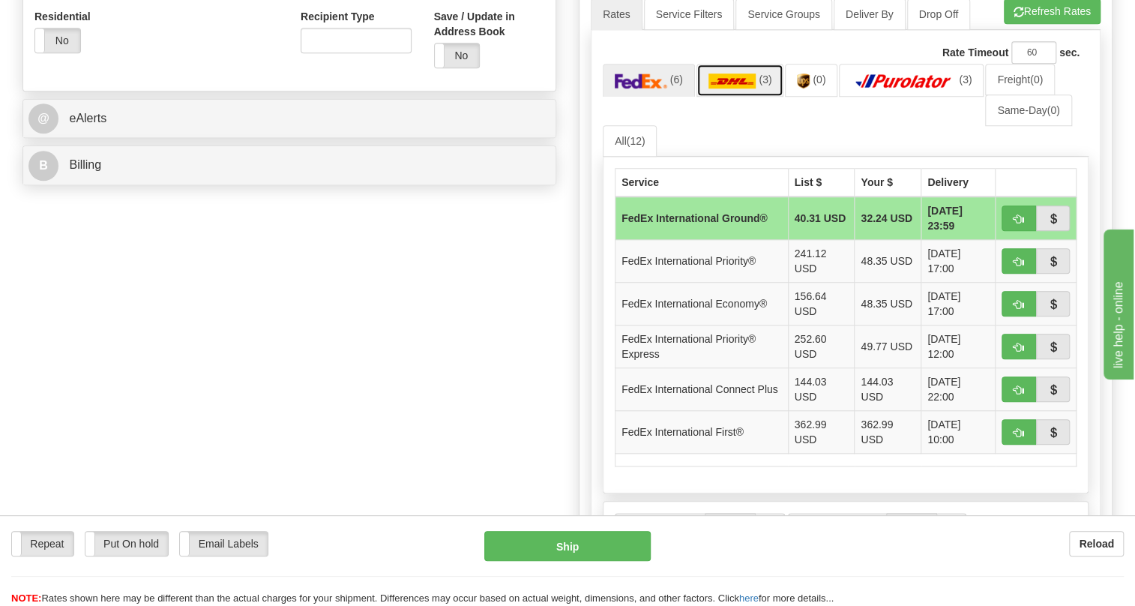
click at [728, 88] on img at bounding box center [732, 80] width 48 height 15
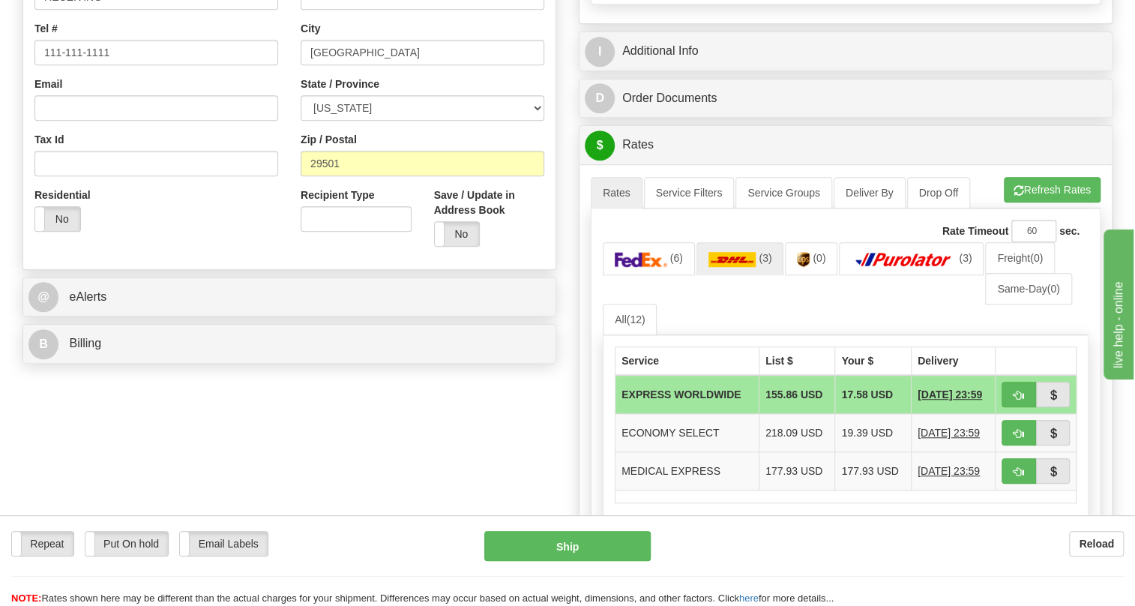
scroll to position [439, 0]
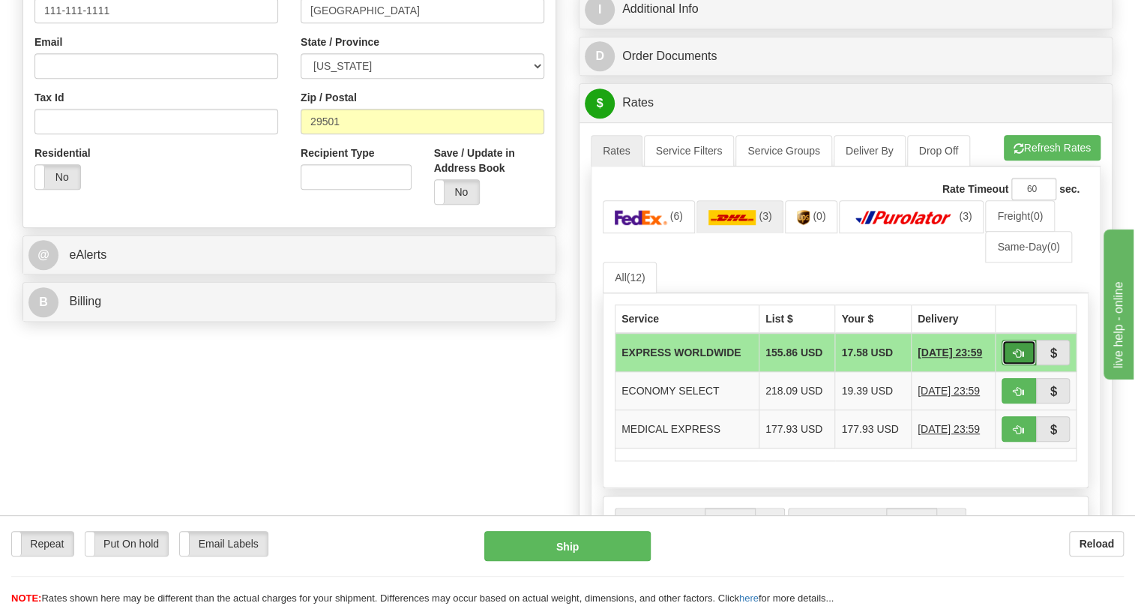
click at [1019, 358] on span "button" at bounding box center [1018, 354] width 10 height 10
type input "P"
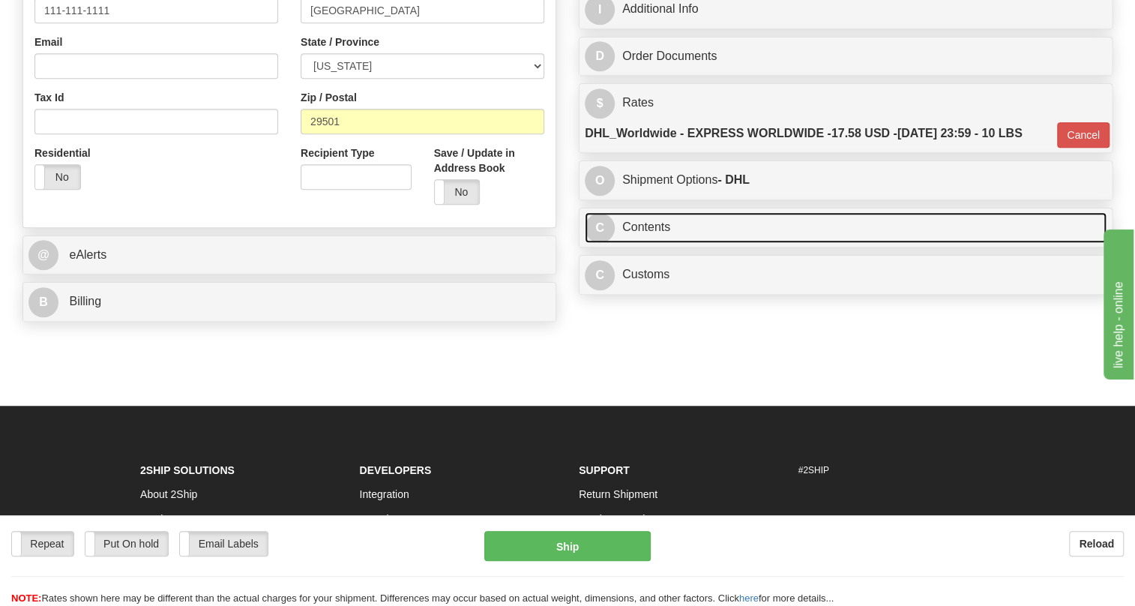
click at [655, 243] on link "C Contents" at bounding box center [846, 227] width 522 height 31
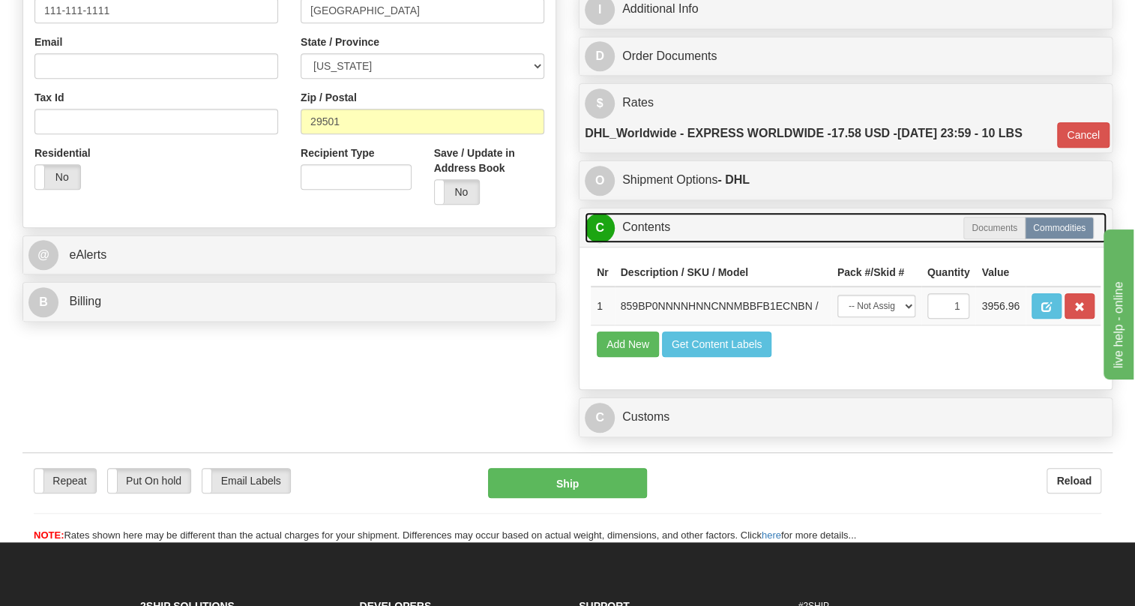
click at [655, 243] on link "C Contents" at bounding box center [846, 227] width 522 height 31
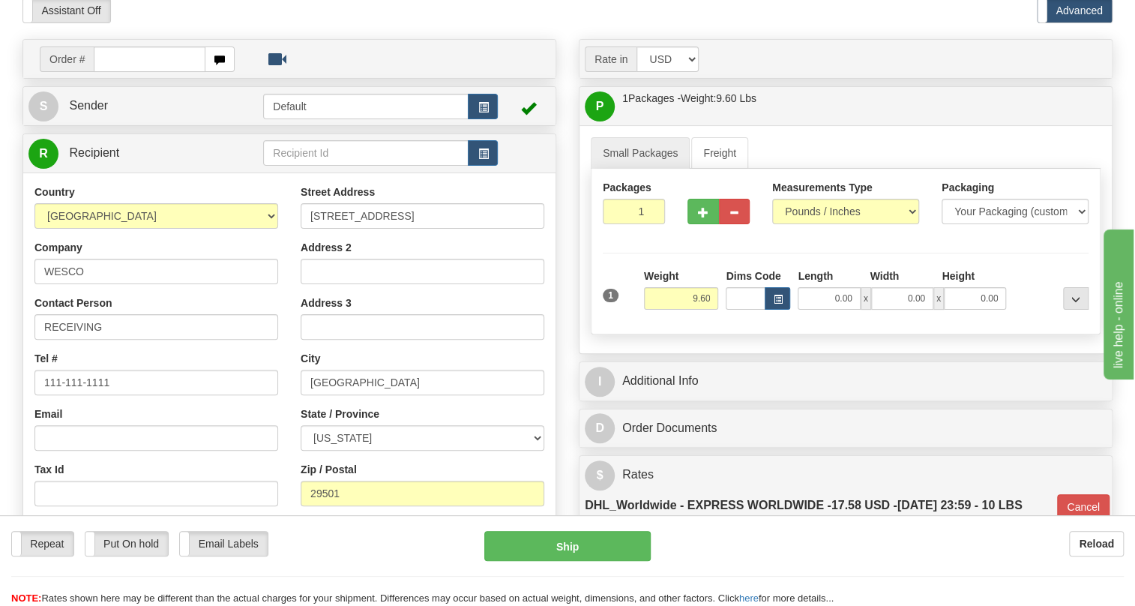
scroll to position [98, 0]
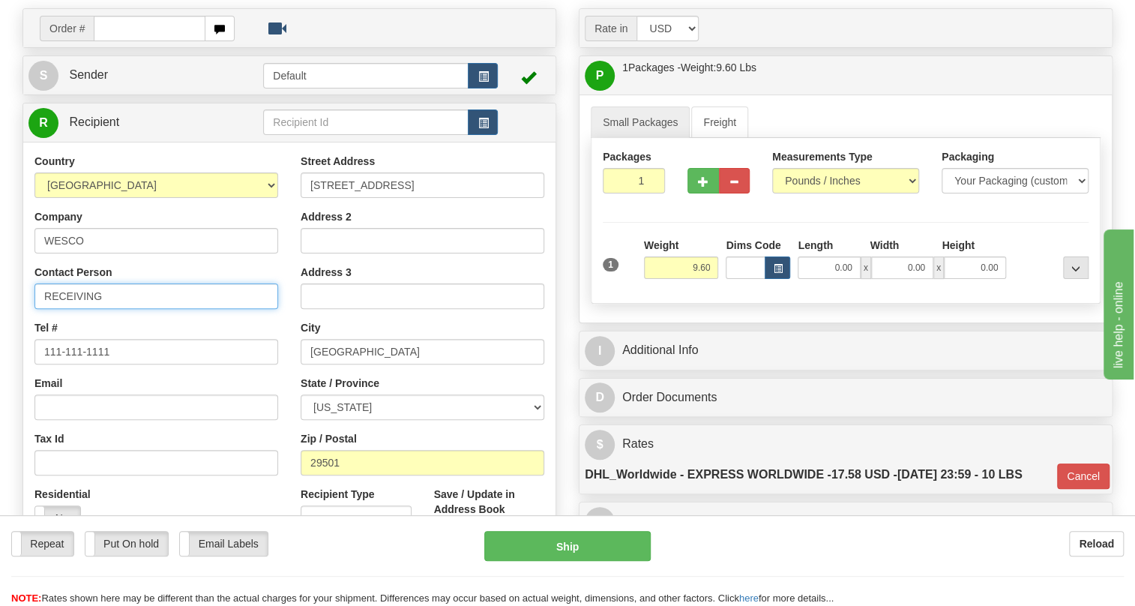
click at [127, 309] on input "RECEIVING" at bounding box center [156, 295] width 244 height 25
paste input "Tim Johnson"
type input "RECEIVING / Tim Johnson"
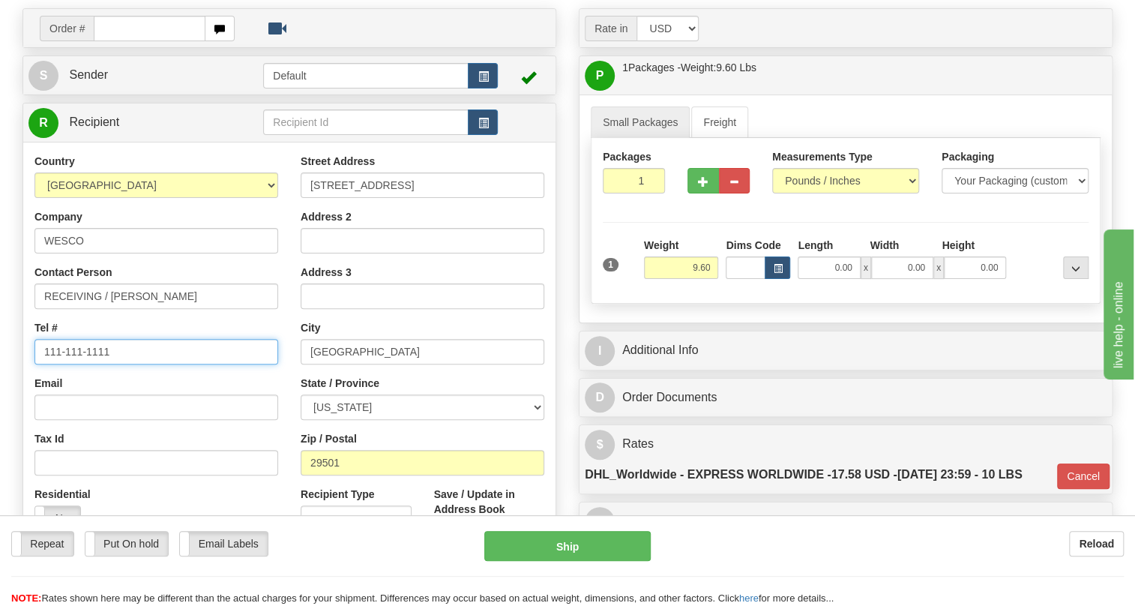
click at [89, 364] on input "111-111-1111" at bounding box center [156, 351] width 244 height 25
paste input "843-673-8690"
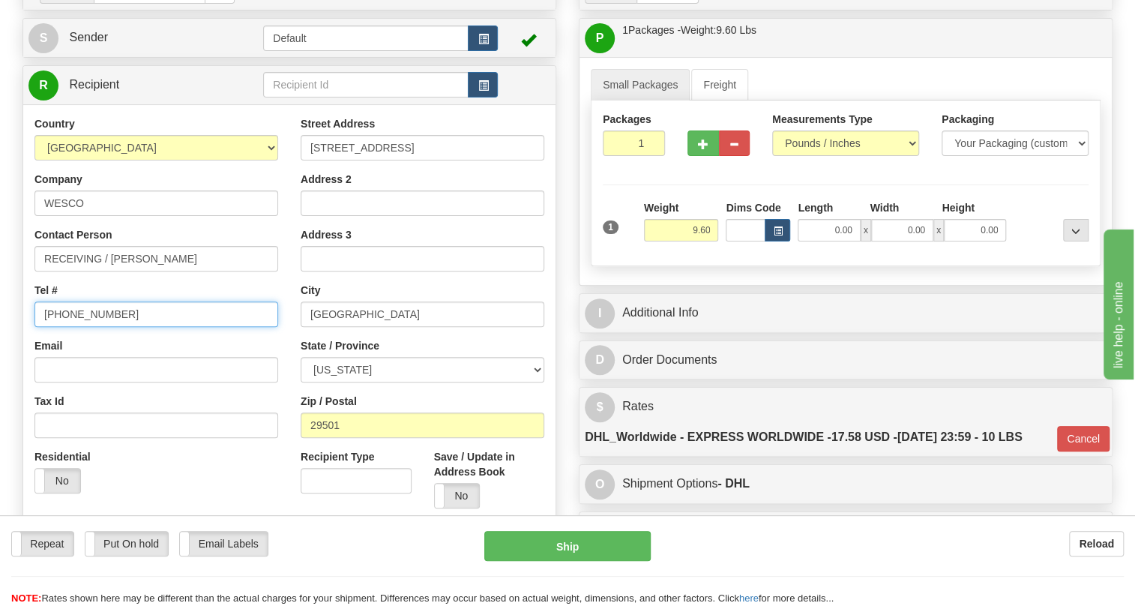
scroll to position [166, 0]
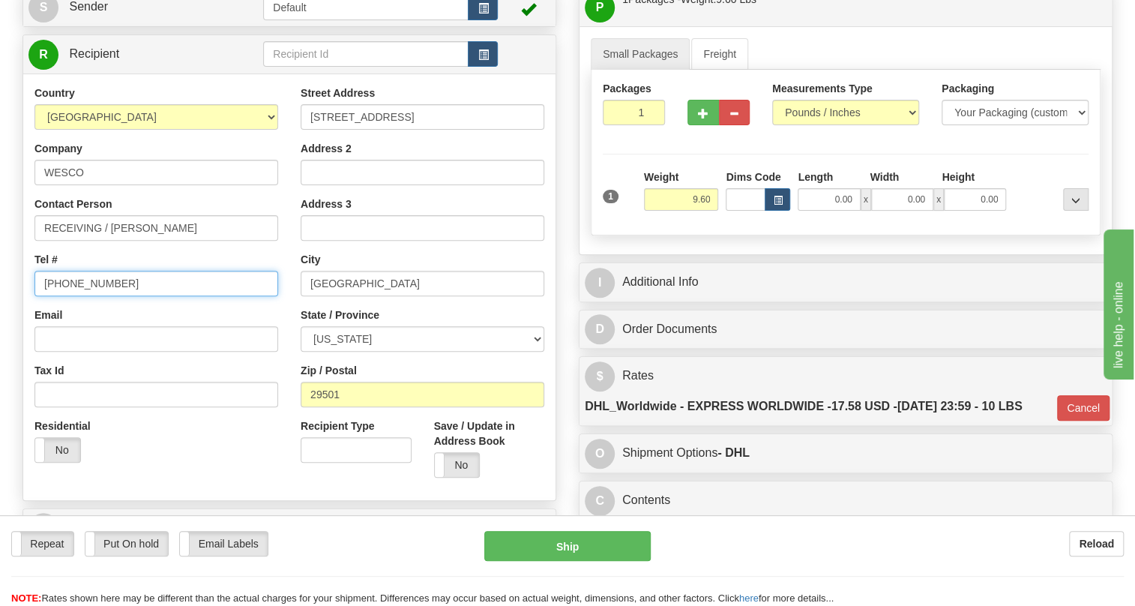
type input "843-673-8690"
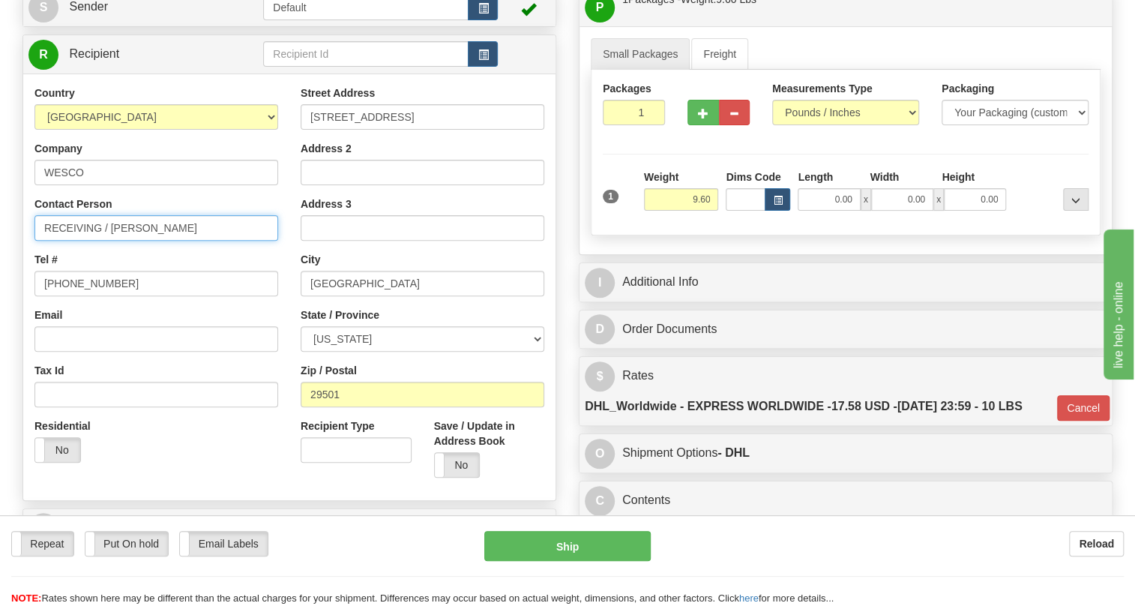
click at [202, 241] on input "RECEIVING / Tim Johnson" at bounding box center [156, 227] width 244 height 25
paste input "Tag Shipment: ID# 78-0209"
click at [211, 241] on input "RECEIVING / Tim Johnson / Tag Shipment: ID# 78-0209" at bounding box center [156, 227] width 244 height 25
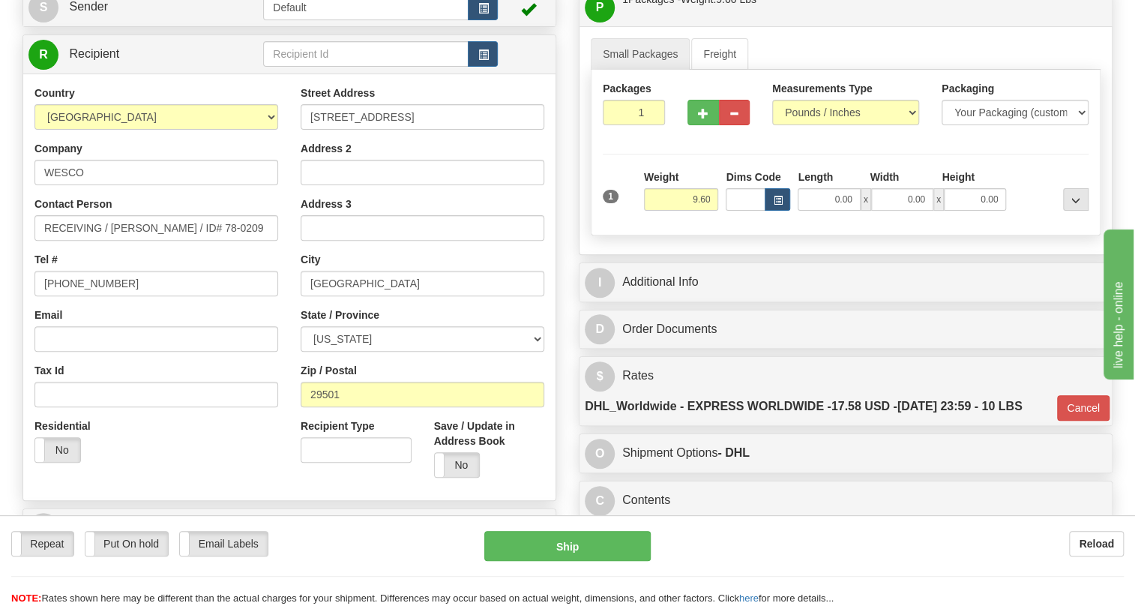
click at [270, 293] on div "Tel # 843-673-8690" at bounding box center [156, 274] width 244 height 44
click at [113, 241] on input "RECEIVING / Tim Johnson / ID# 78-0209" at bounding box center [156, 227] width 244 height 25
click at [112, 241] on input "RECEIVING / Tim Johnson / ID# 78-0209" at bounding box center [156, 227] width 244 height 25
type input "Tim Johnson / ID# 78-0209"
click at [285, 298] on div "Country AFGHANISTAN ALAND ISLANDS ALBANIA ALGERIA AMERICAN SAMOA ANDORRA ANGOLA…" at bounding box center [156, 279] width 266 height 388
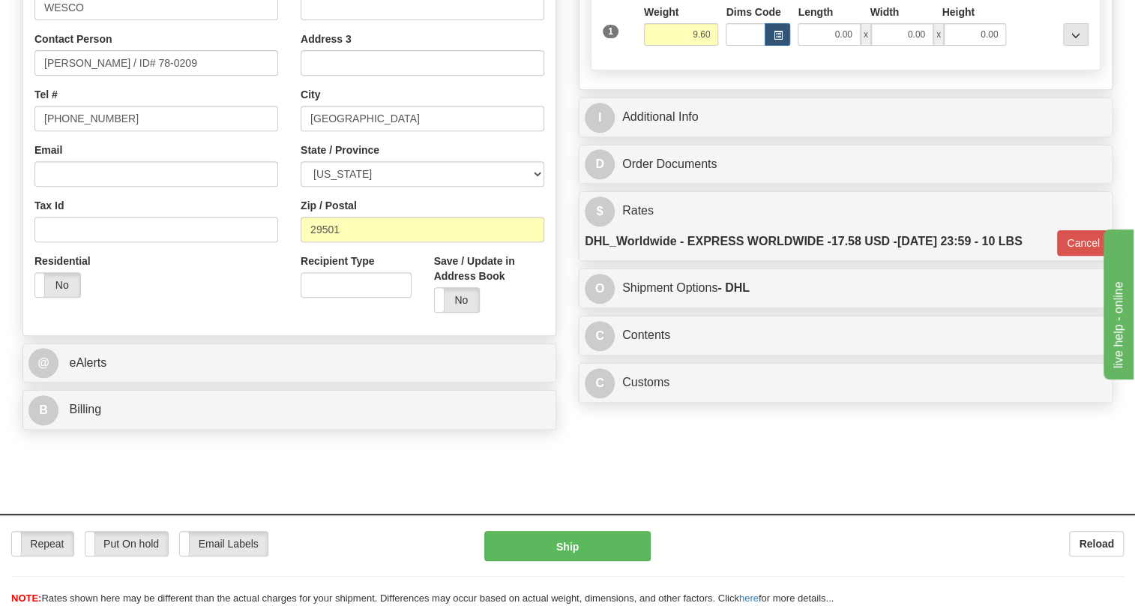
scroll to position [371, 0]
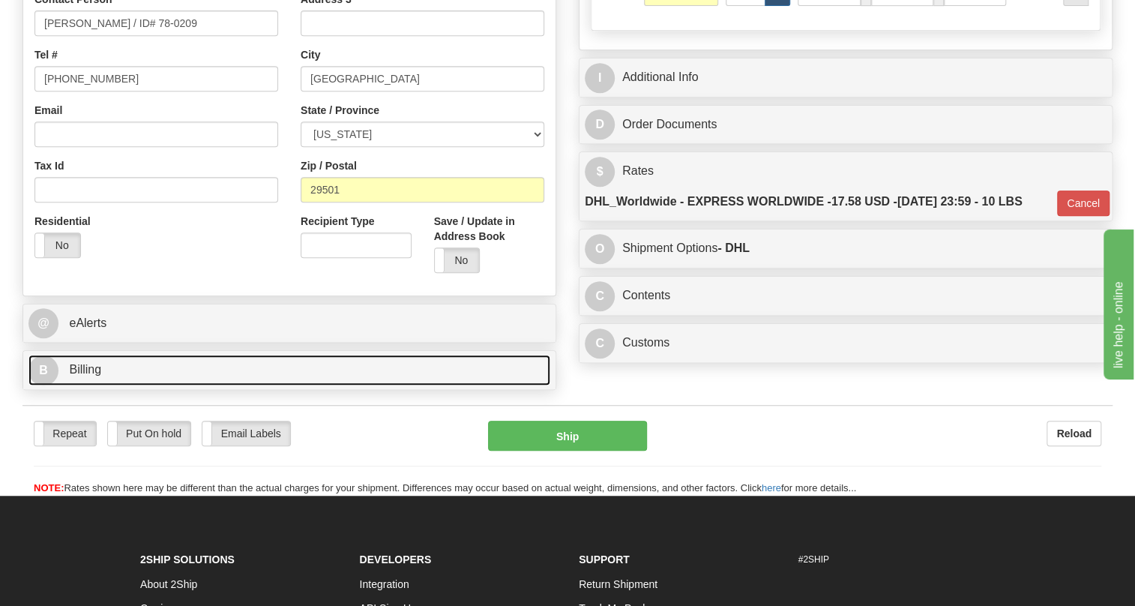
click at [82, 376] on span "Billing" at bounding box center [85, 369] width 32 height 13
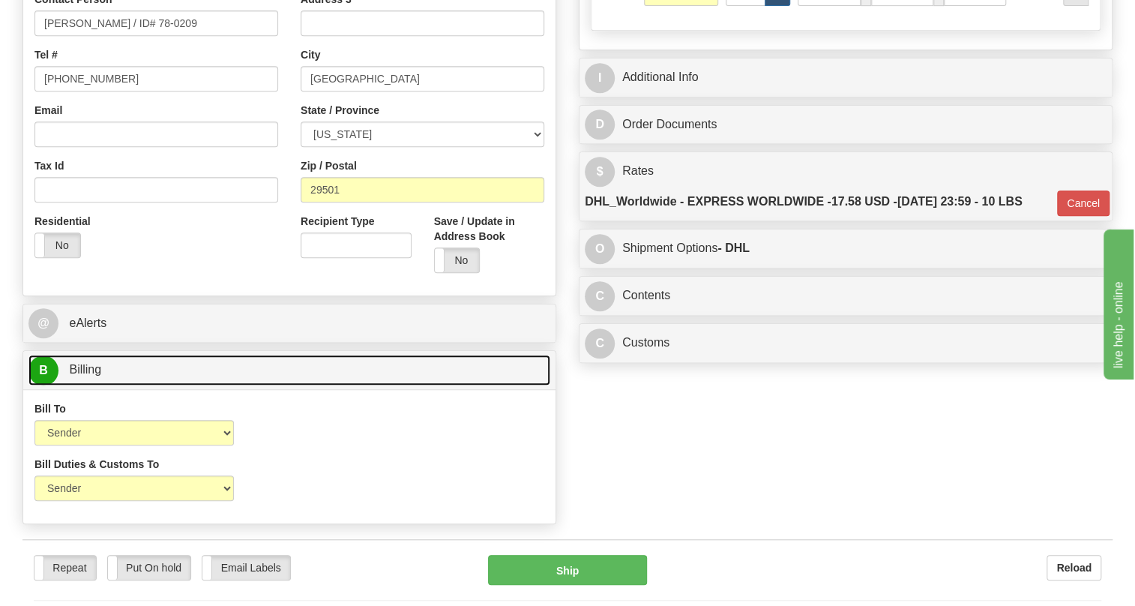
click at [82, 376] on span "Billing" at bounding box center [85, 369] width 32 height 13
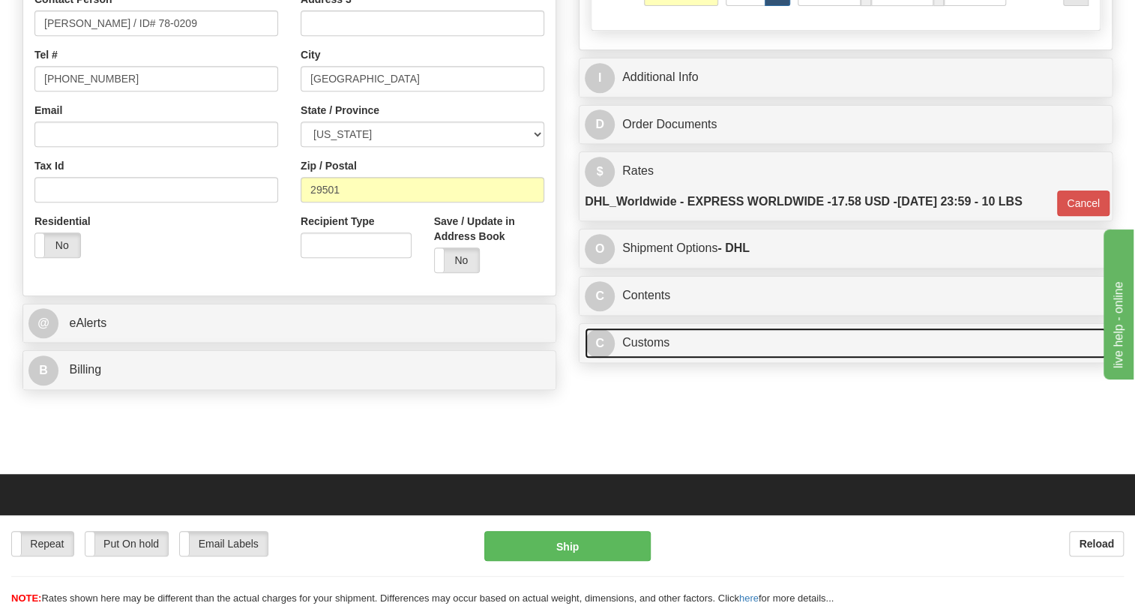
click at [658, 358] on link "C Customs" at bounding box center [846, 343] width 522 height 31
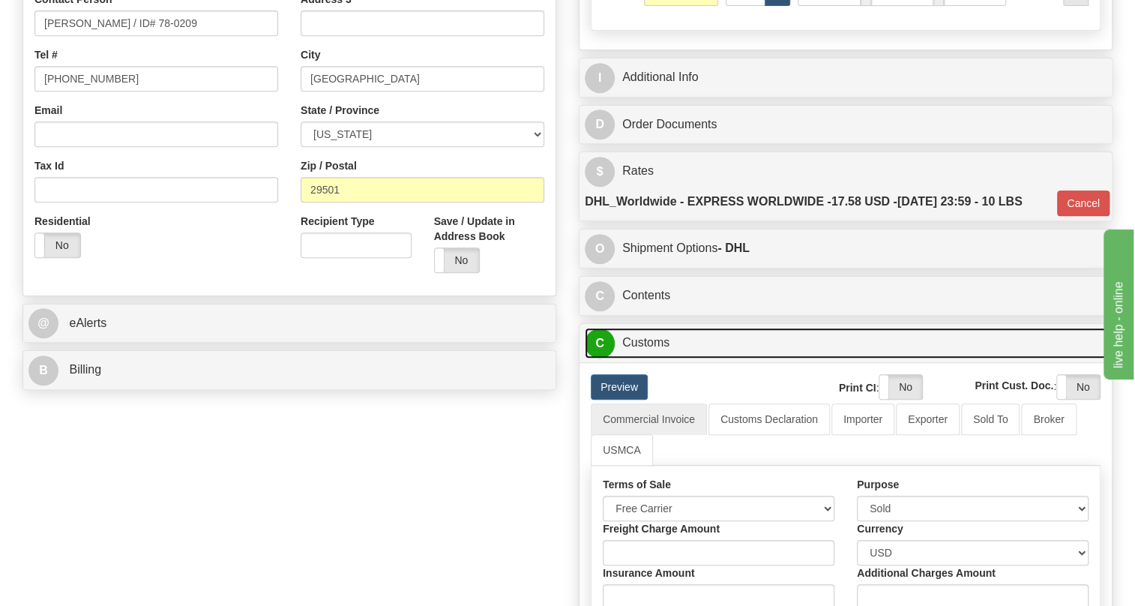
click at [658, 358] on link "C Customs" at bounding box center [846, 343] width 522 height 31
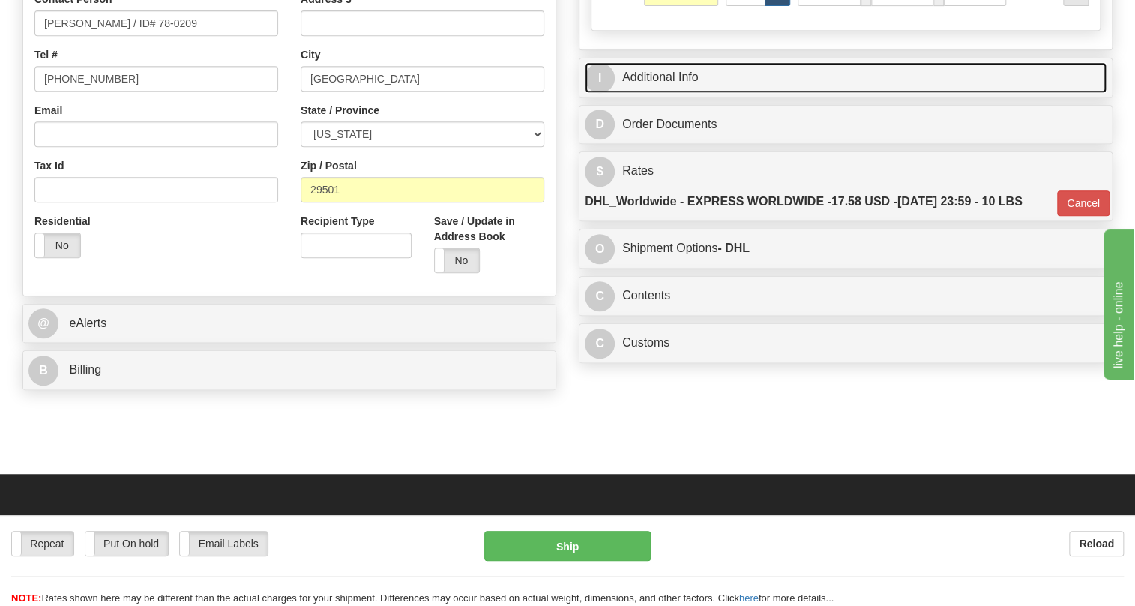
click at [662, 93] on link "I Additional Info" at bounding box center [846, 77] width 522 height 31
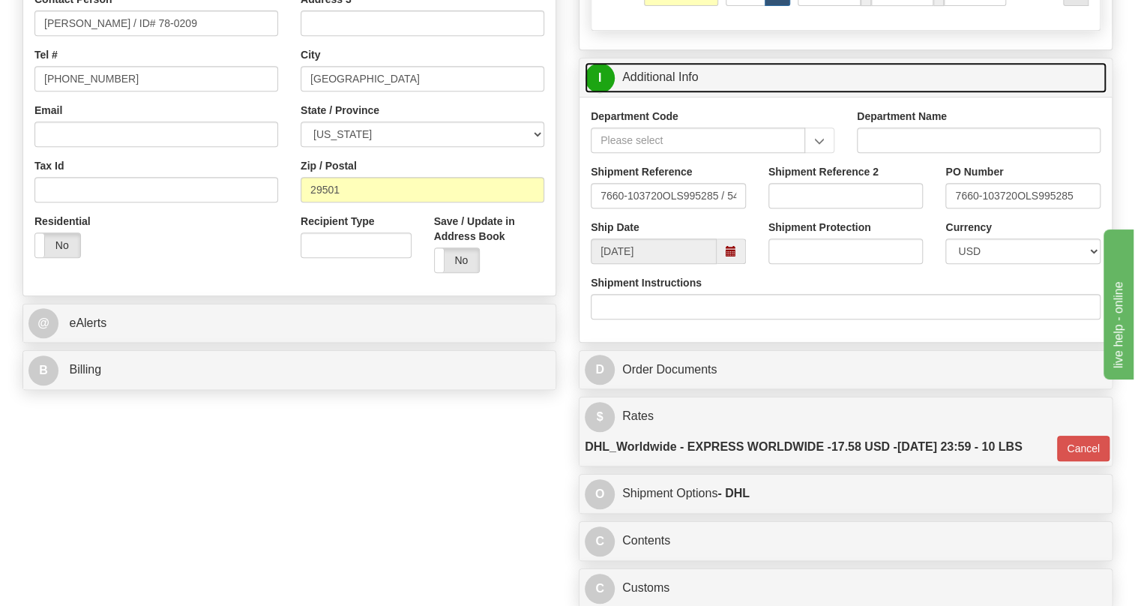
click at [662, 93] on link "I Additional Info" at bounding box center [846, 77] width 522 height 31
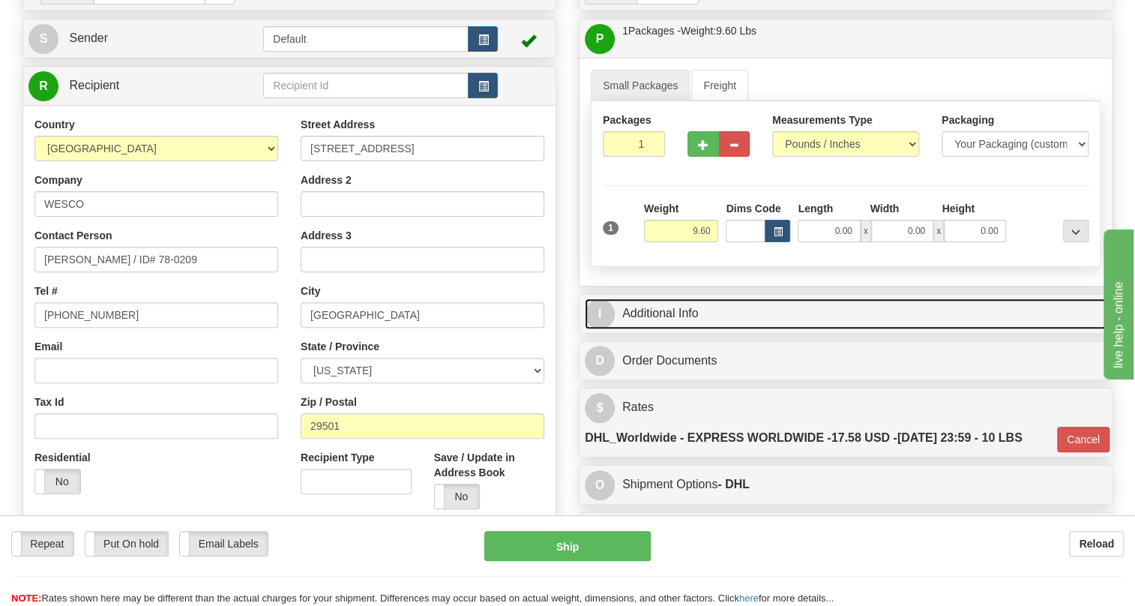
scroll to position [166, 0]
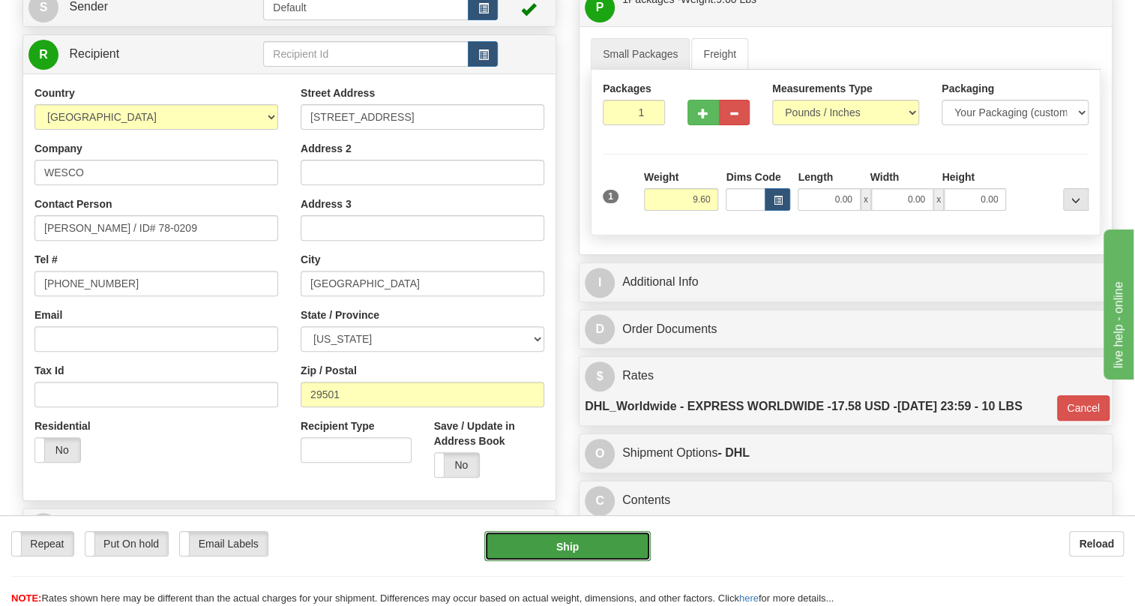
click at [565, 545] on button "Ship" at bounding box center [567, 546] width 166 height 30
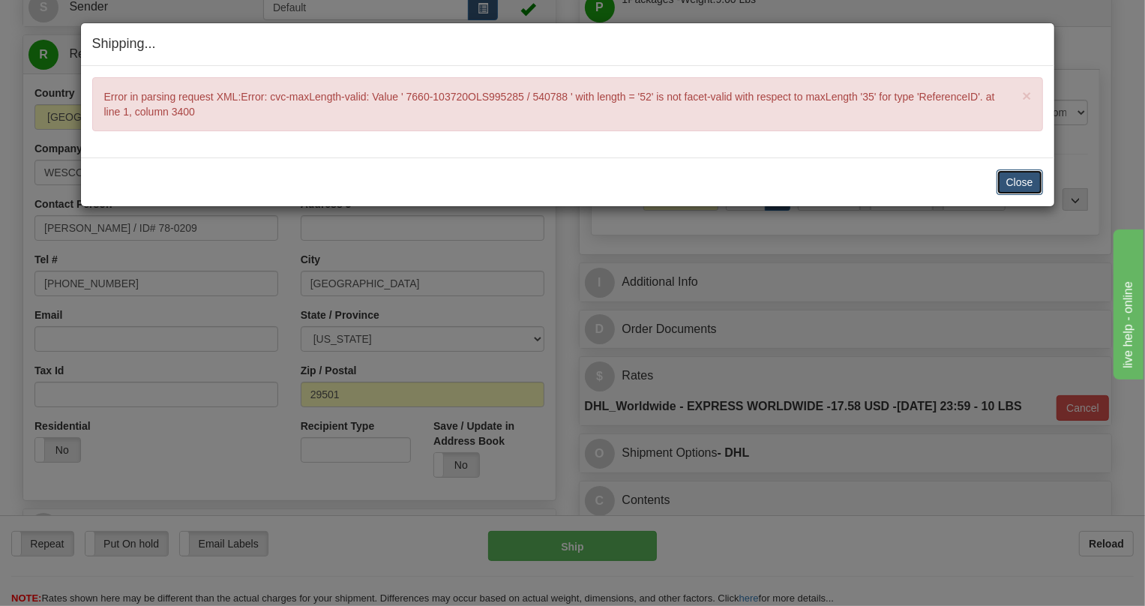
click at [1033, 181] on button "Close" at bounding box center [1019, 181] width 46 height 25
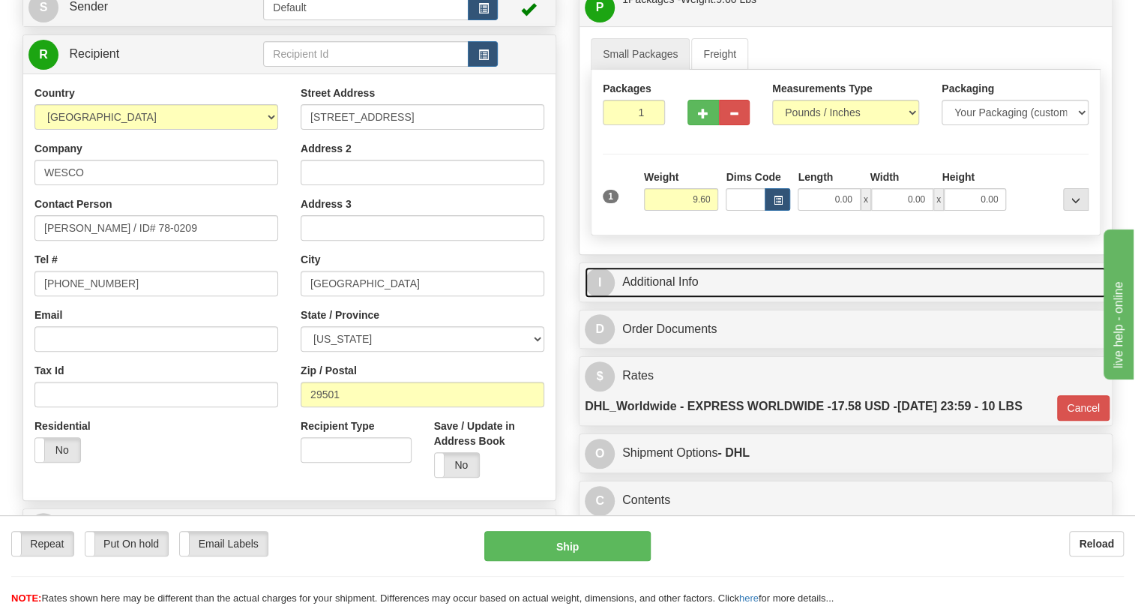
click at [650, 298] on link "I Additional Info" at bounding box center [846, 282] width 522 height 31
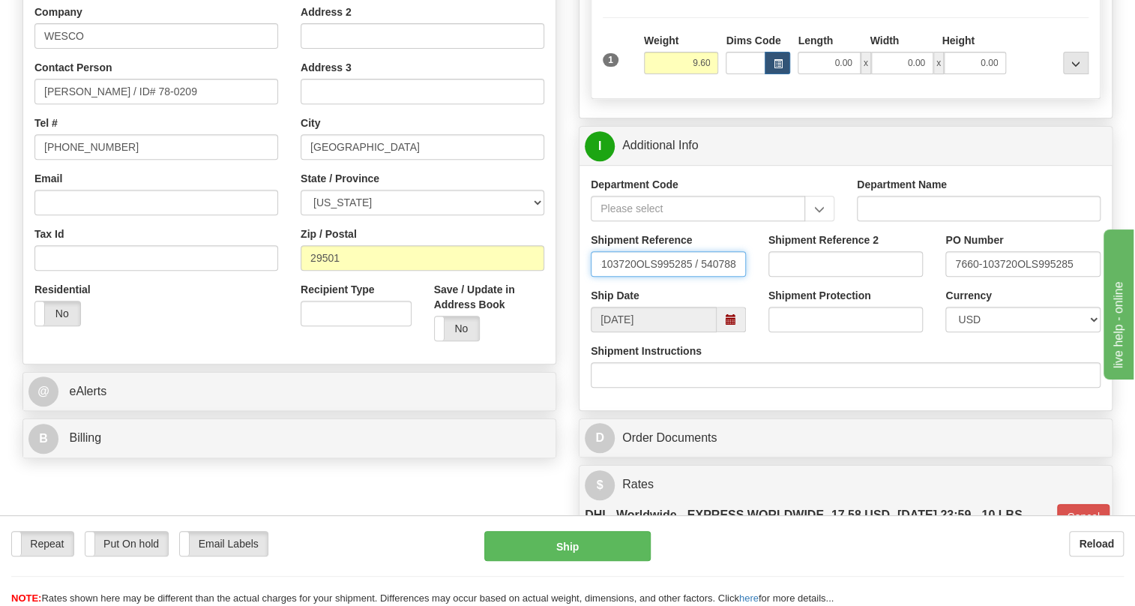
scroll to position [0, 93]
drag, startPoint x: 625, startPoint y: 295, endPoint x: 762, endPoint y: 300, distance: 137.3
click at [762, 288] on div "Shipment Reference 7660-103720OLS995285 / 540788 Shipment Reference 2 PO Number…" at bounding box center [845, 259] width 532 height 55
click at [677, 277] on input "7660-103720OLS995285 / 540788" at bounding box center [668, 263] width 155 height 25
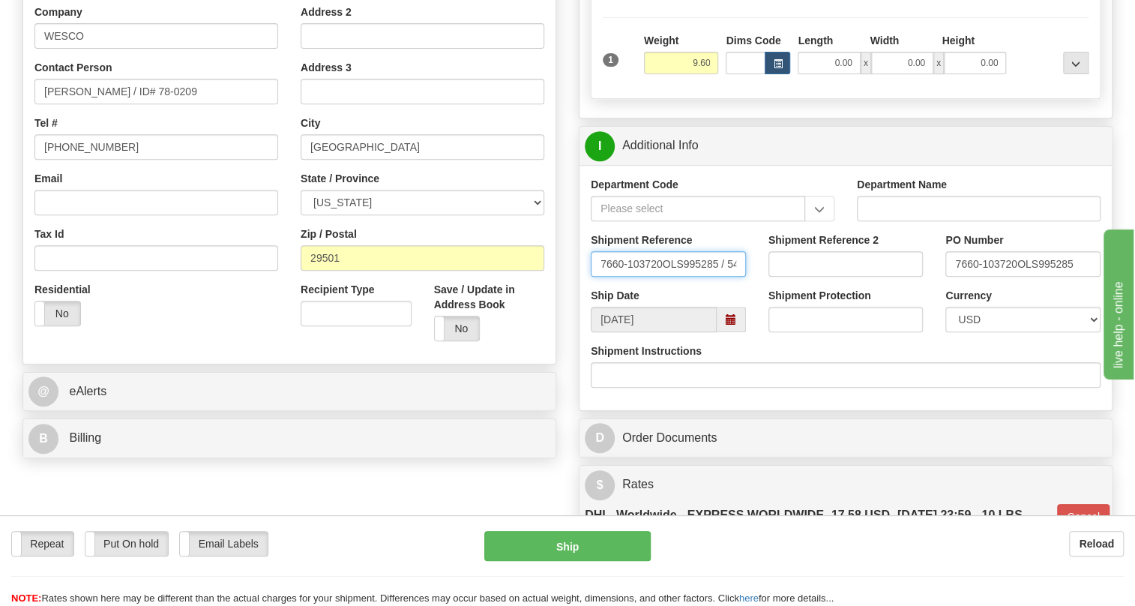
drag, startPoint x: 677, startPoint y: 297, endPoint x: 554, endPoint y: 300, distance: 123.0
click at [651, 277] on input "540788" at bounding box center [668, 263] width 155 height 25
click at [636, 277] on input "540788" at bounding box center [668, 263] width 155 height 25
type input "540788/5399006084"
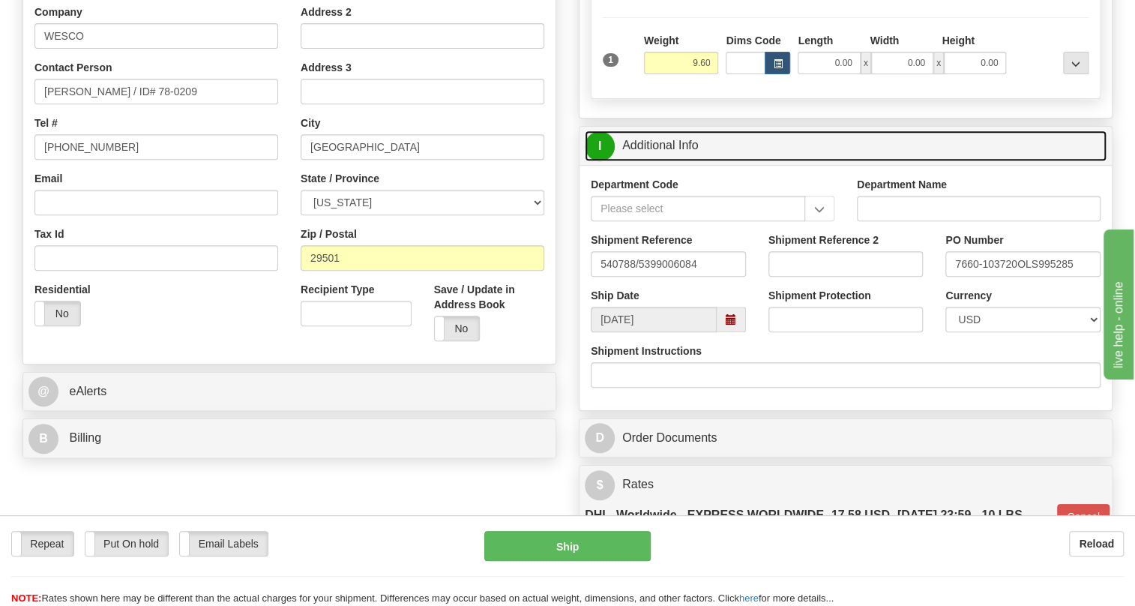
click at [670, 161] on link "I Additional Info" at bounding box center [846, 145] width 522 height 31
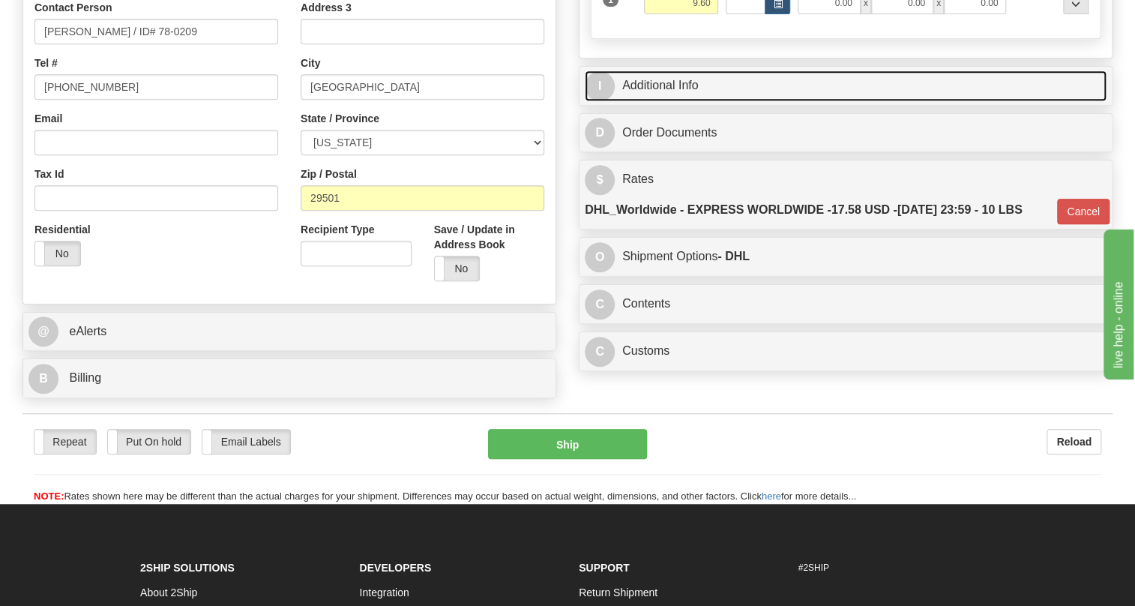
scroll to position [371, 0]
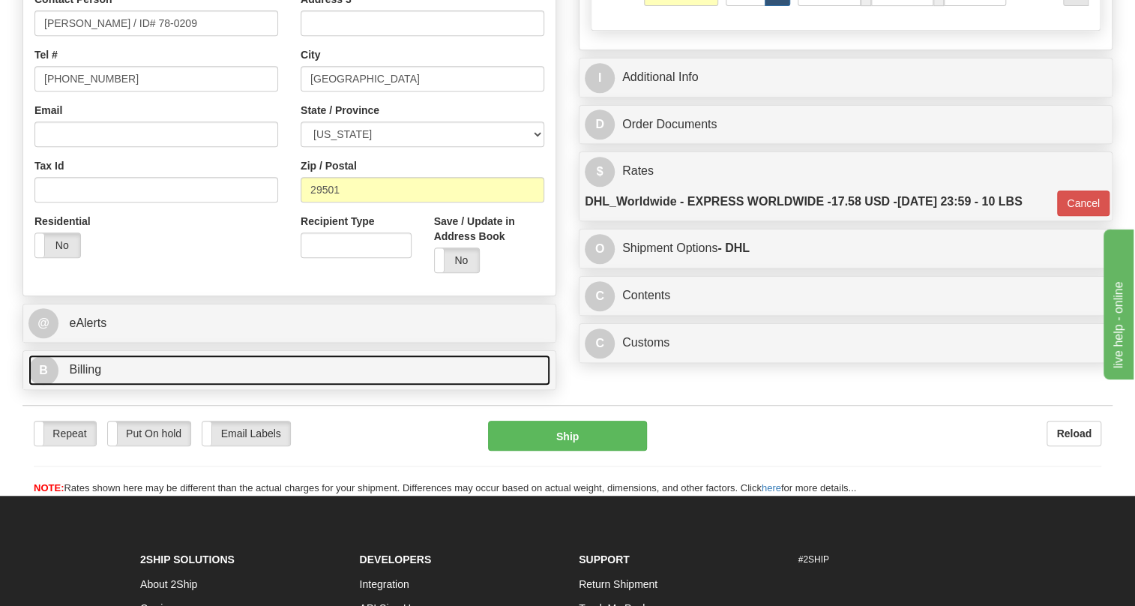
click at [94, 376] on span "Billing" at bounding box center [85, 369] width 32 height 13
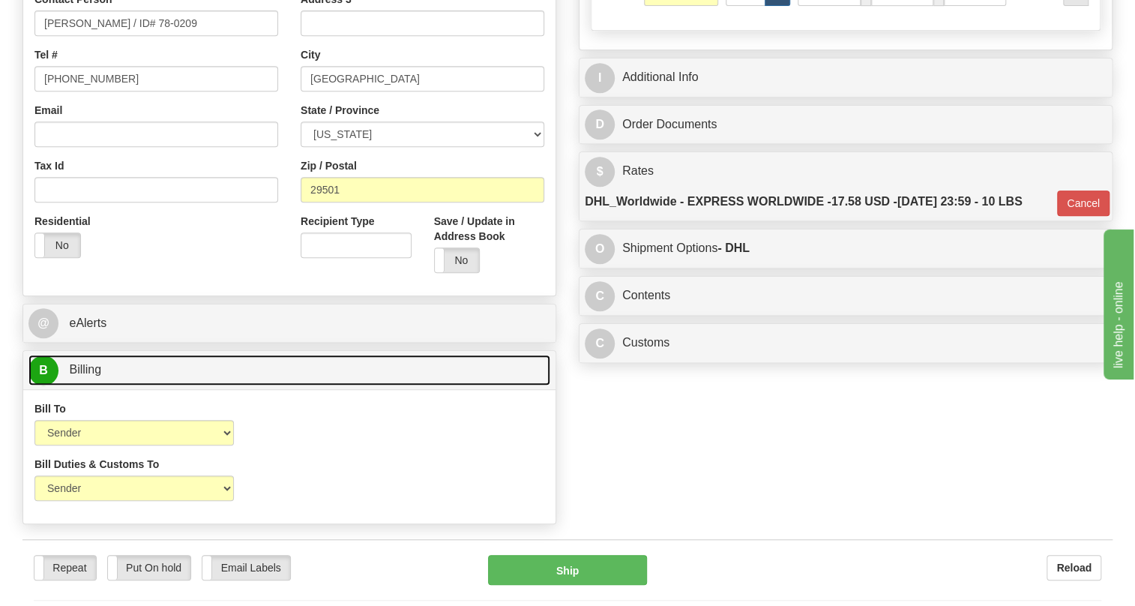
click at [94, 376] on span "Billing" at bounding box center [85, 369] width 32 height 13
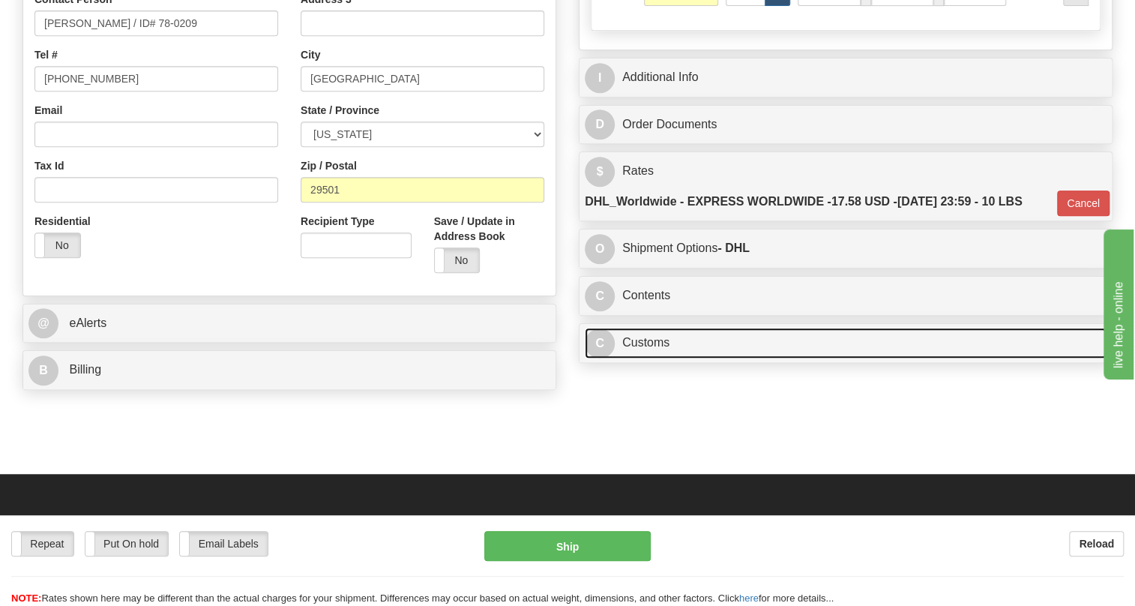
click at [655, 358] on link "C Customs" at bounding box center [846, 343] width 522 height 31
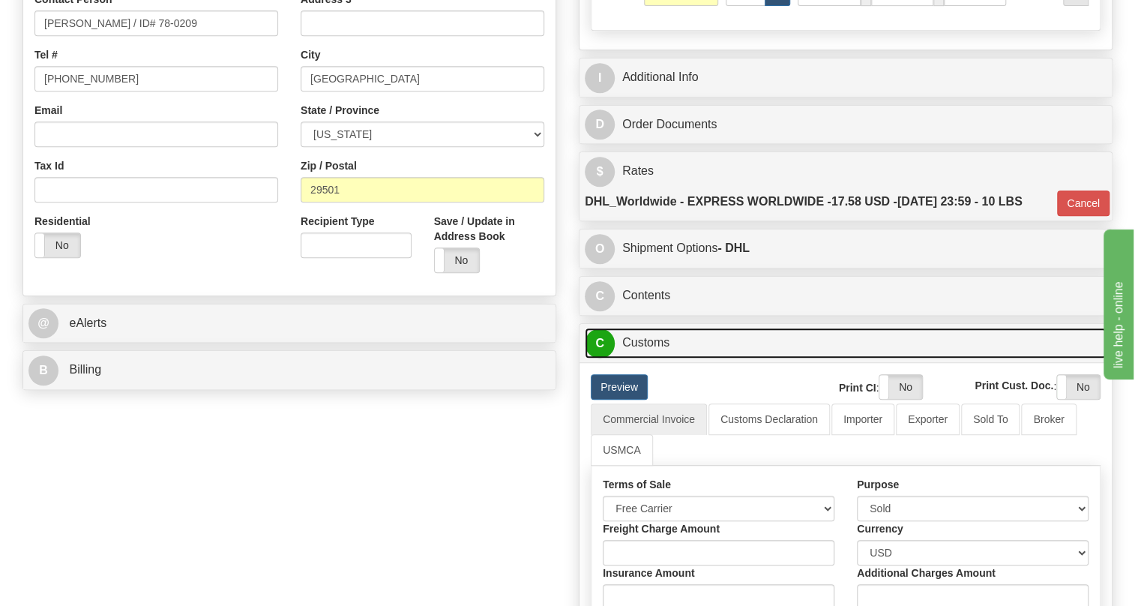
click at [655, 358] on link "C Customs" at bounding box center [846, 343] width 522 height 31
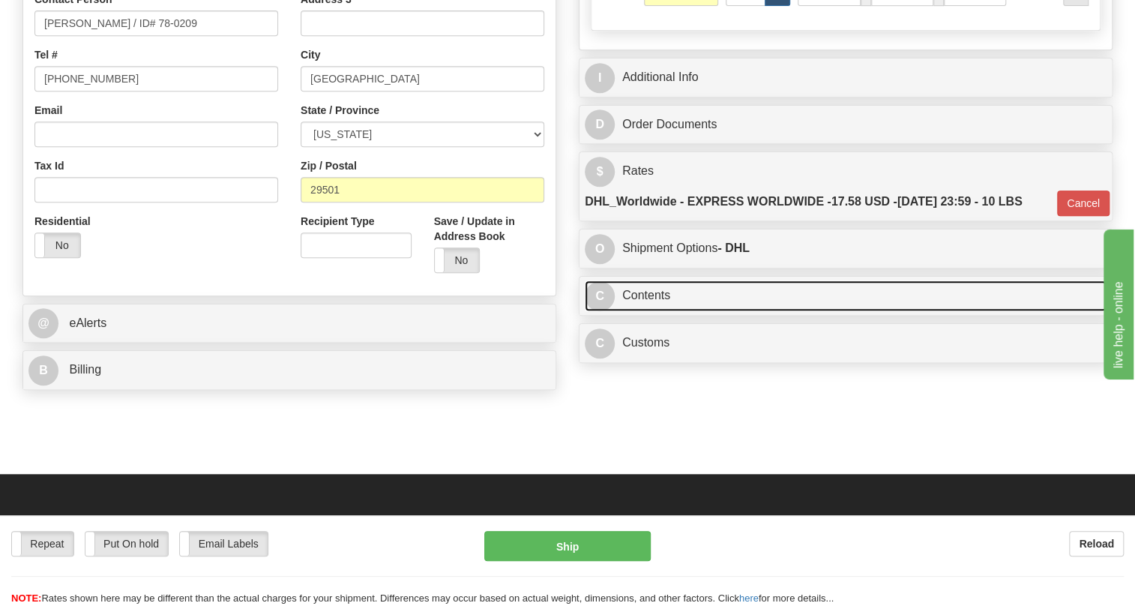
click at [648, 311] on link "C Contents" at bounding box center [846, 295] width 522 height 31
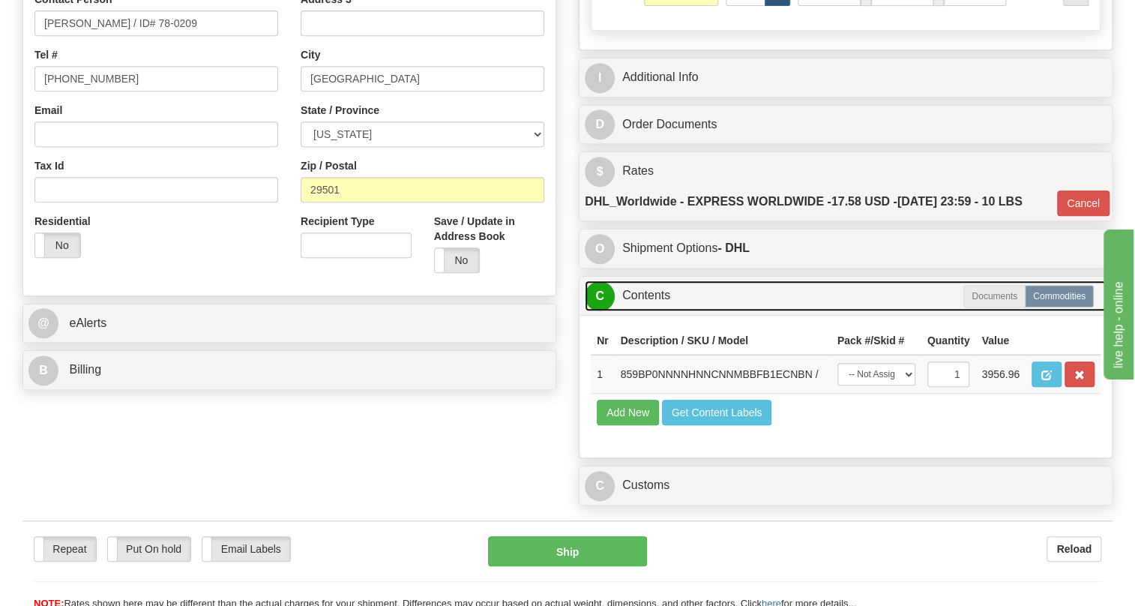
click at [648, 311] on link "C Contents" at bounding box center [846, 295] width 522 height 31
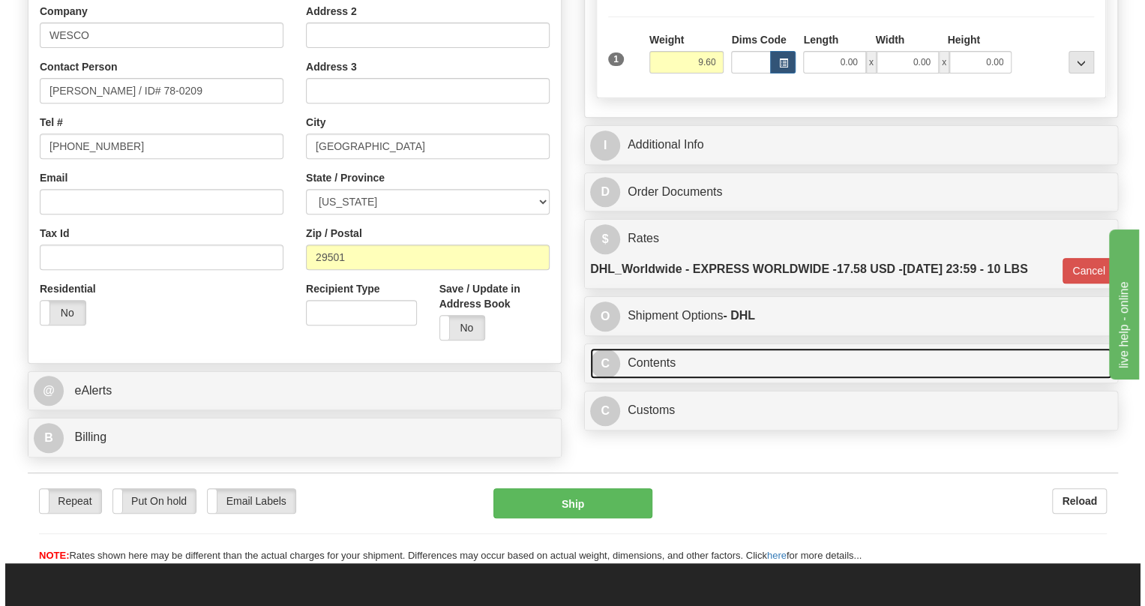
scroll to position [303, 0]
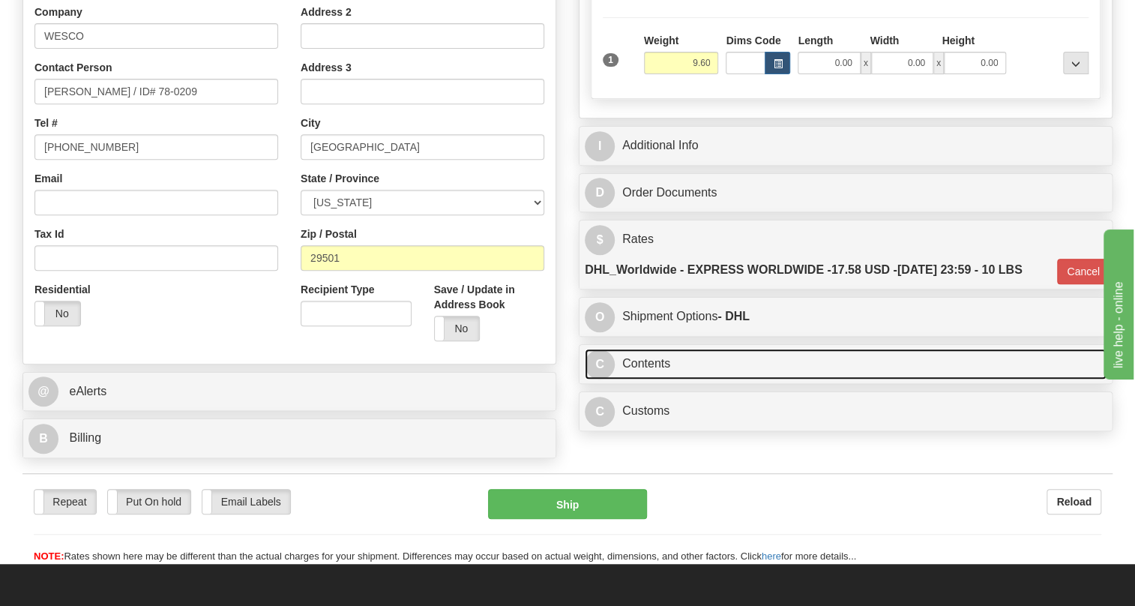
click at [643, 379] on link "C Contents" at bounding box center [846, 364] width 522 height 31
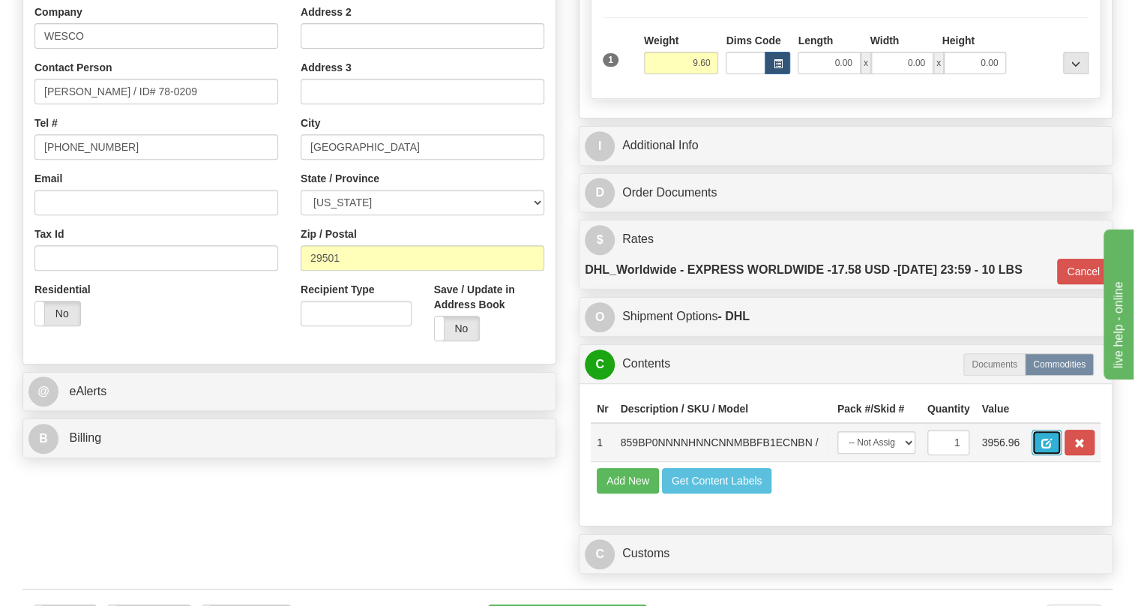
click at [1051, 448] on span "button" at bounding box center [1046, 443] width 10 height 10
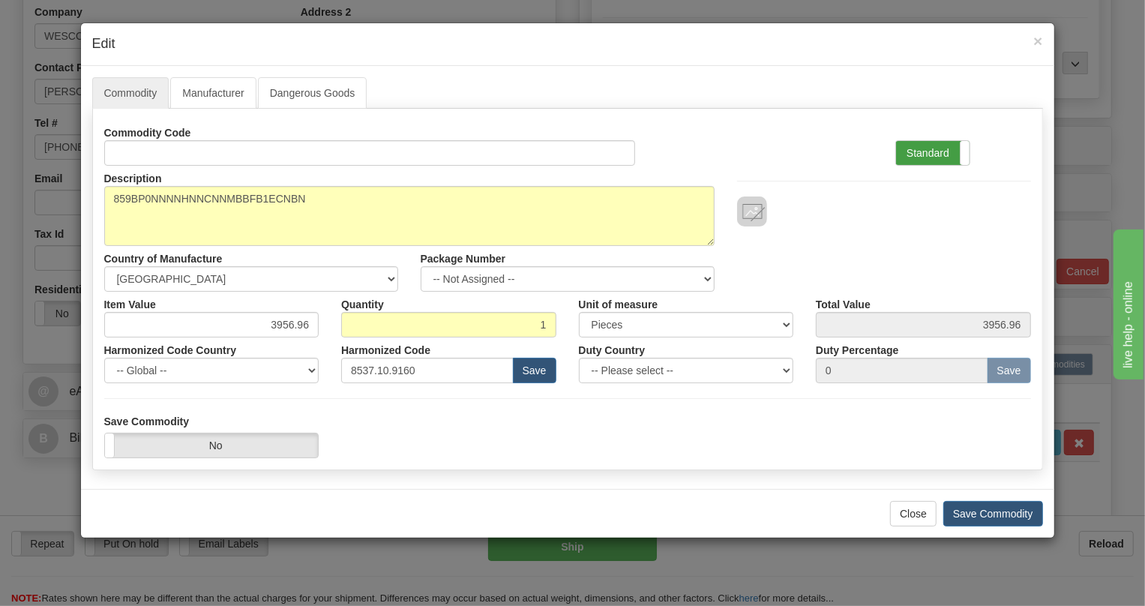
drag, startPoint x: 922, startPoint y: 155, endPoint x: 893, endPoint y: 170, distance: 32.9
click at [921, 156] on label "Standard" at bounding box center [932, 153] width 73 height 24
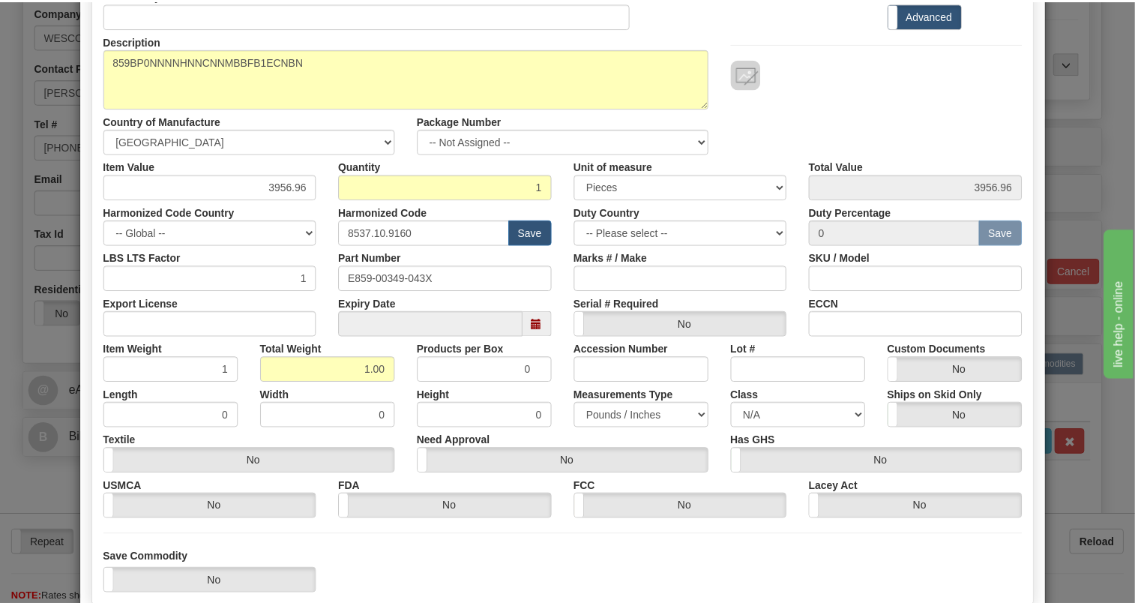
scroll to position [228, 0]
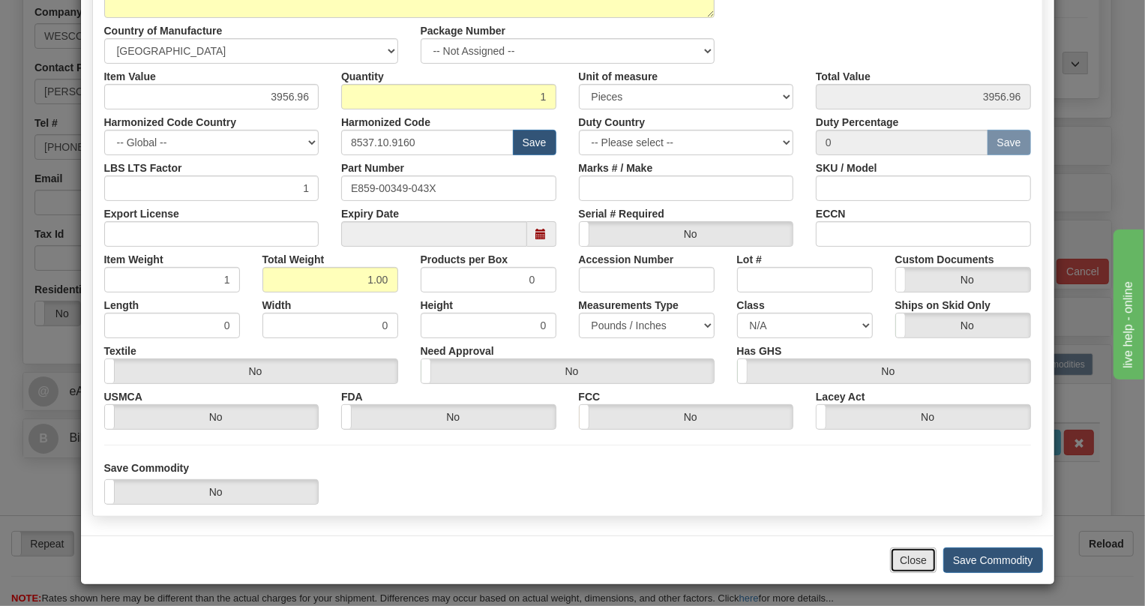
click at [902, 561] on button "Close" at bounding box center [913, 559] width 46 height 25
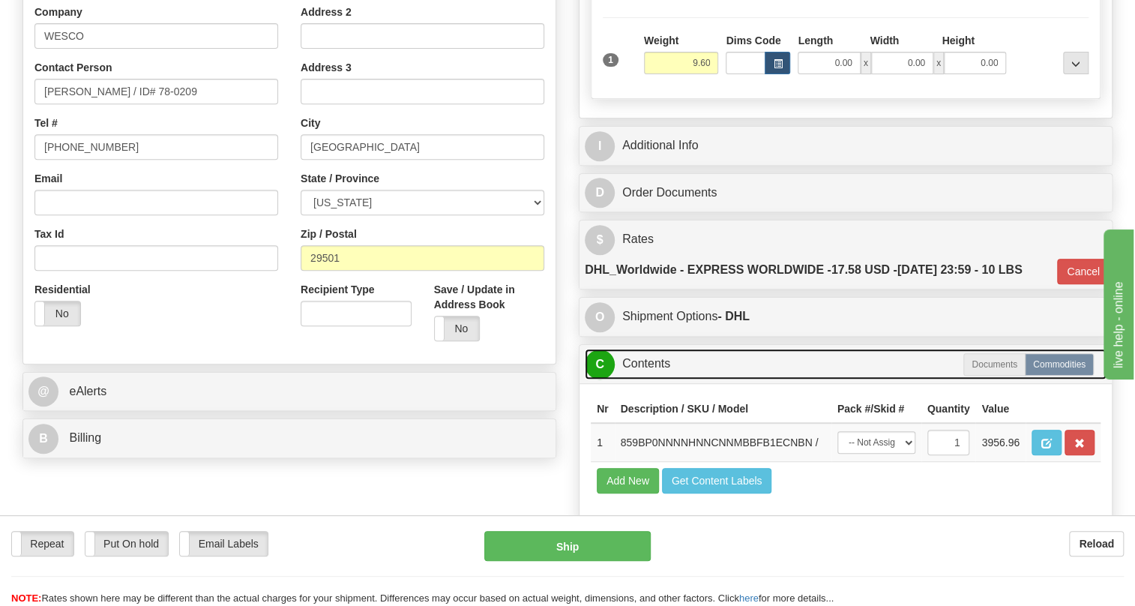
click at [667, 379] on link "C Contents" at bounding box center [846, 364] width 522 height 31
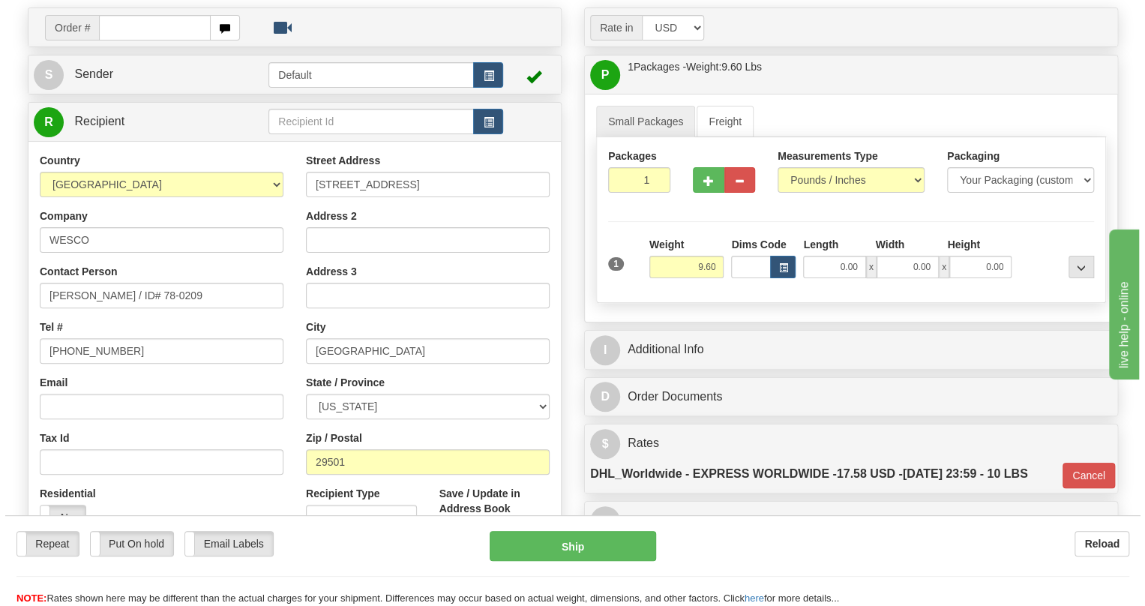
scroll to position [98, 0]
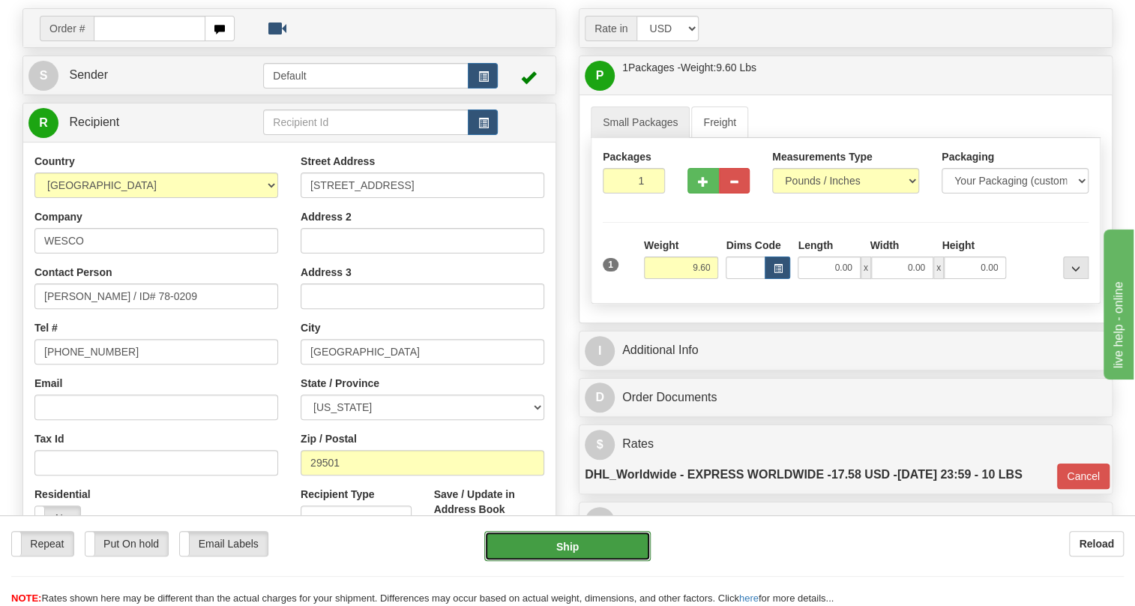
click at [570, 545] on button "Ship" at bounding box center [567, 546] width 166 height 30
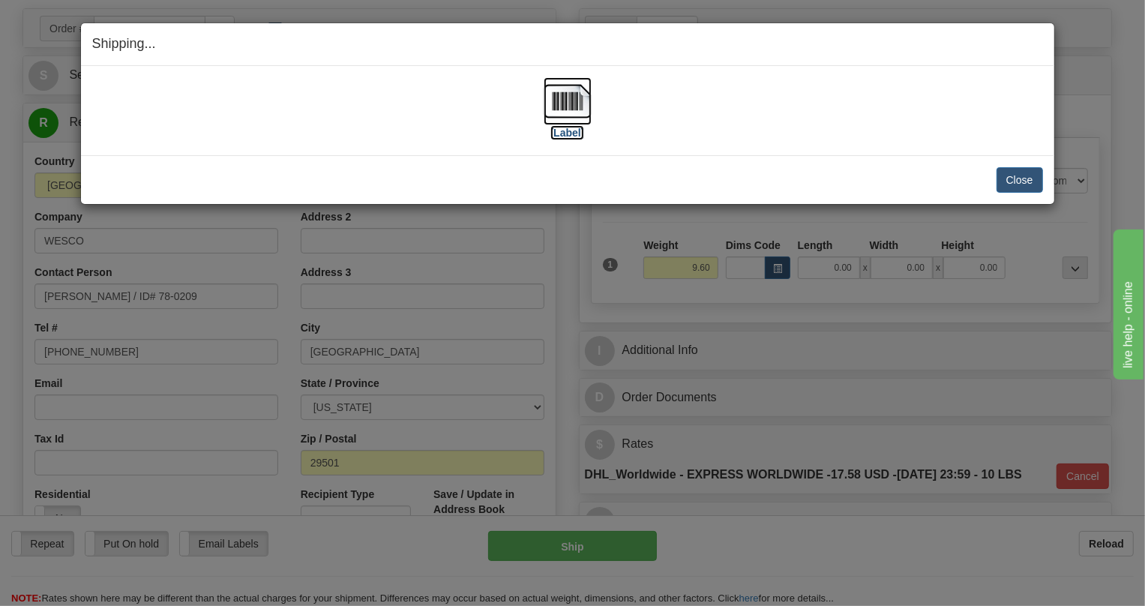
click at [567, 107] on img at bounding box center [567, 101] width 48 height 48
drag, startPoint x: 1023, startPoint y: 183, endPoint x: 639, endPoint y: 184, distance: 384.5
click at [1022, 183] on button "Close" at bounding box center [1019, 179] width 46 height 25
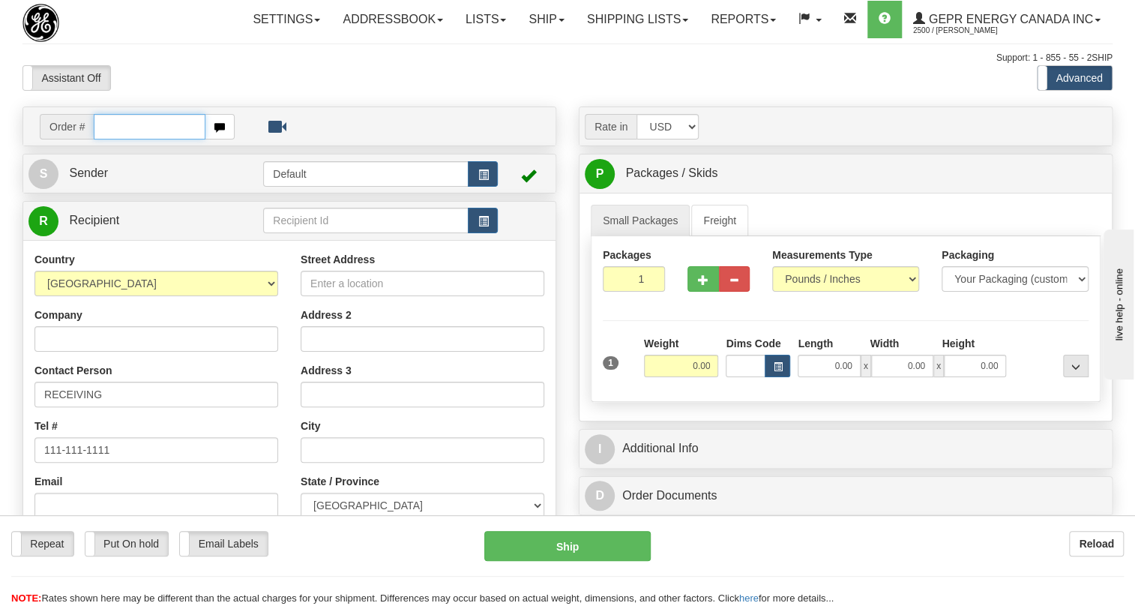
click at [124, 139] on input "text" at bounding box center [150, 126] width 112 height 25
paste input "0086701555"
click at [115, 139] on input "0086701555" at bounding box center [150, 126] width 112 height 25
type input "86701555"
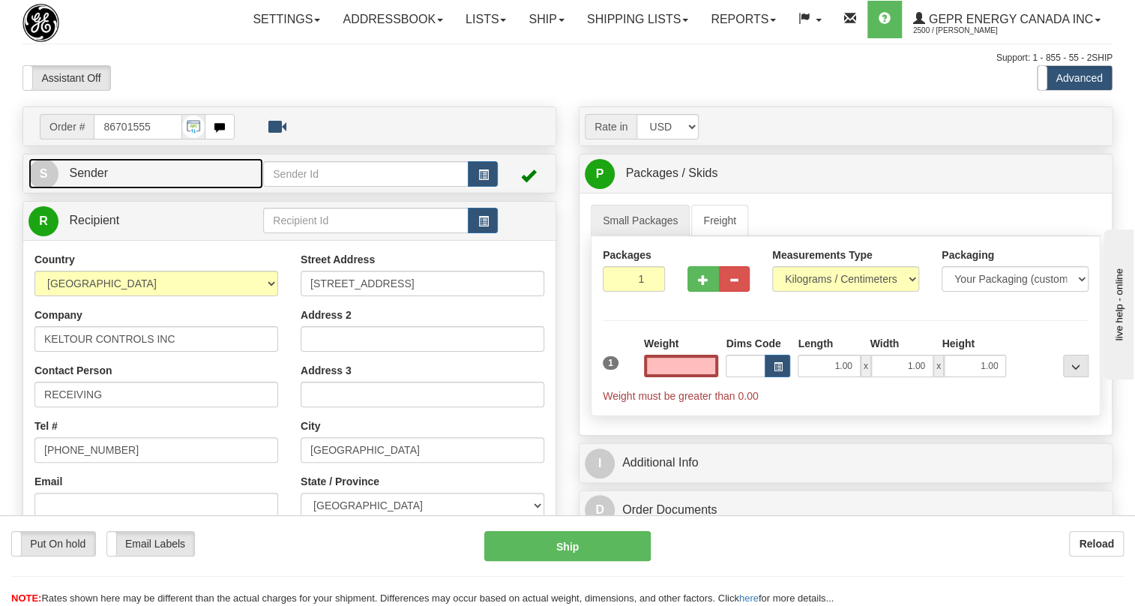
type input "0.00"
click at [91, 179] on span "Sender" at bounding box center [88, 172] width 39 height 13
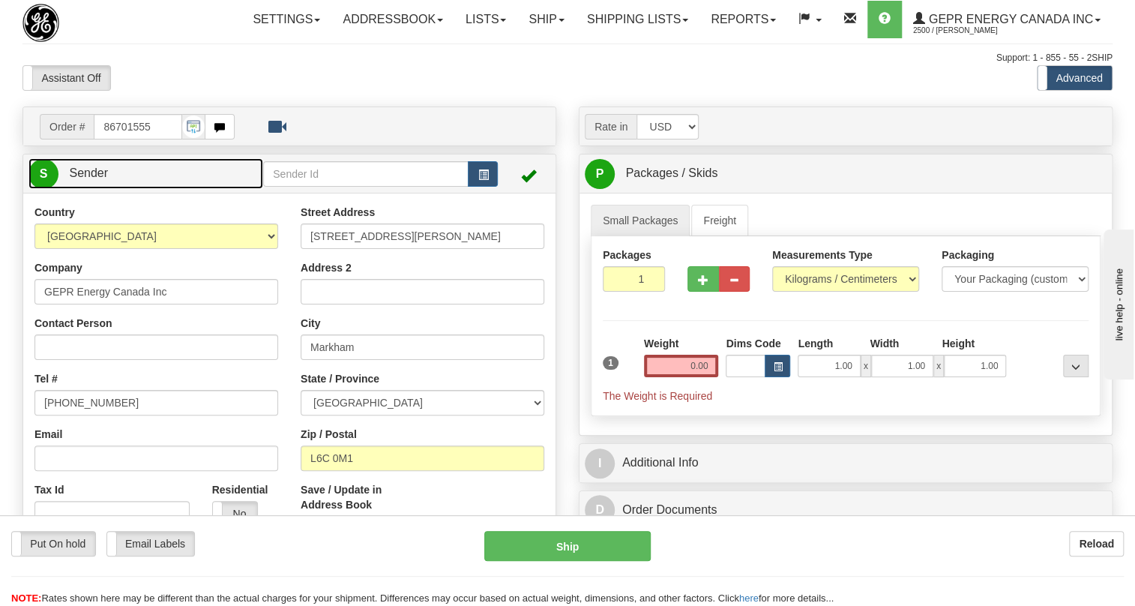
type input "MARKHAM"
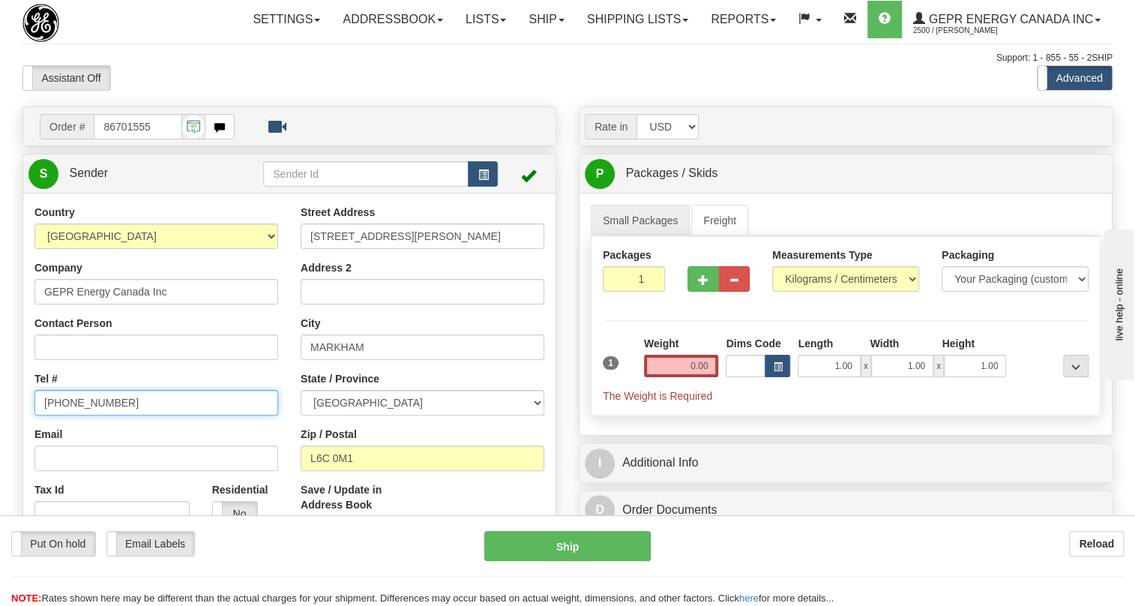
click at [89, 415] on input "[PHONE_NUMBER]" at bounding box center [156, 402] width 244 height 25
paste input "[PHONE_NUMBER]"
type input "[PHONE_NUMBER]"
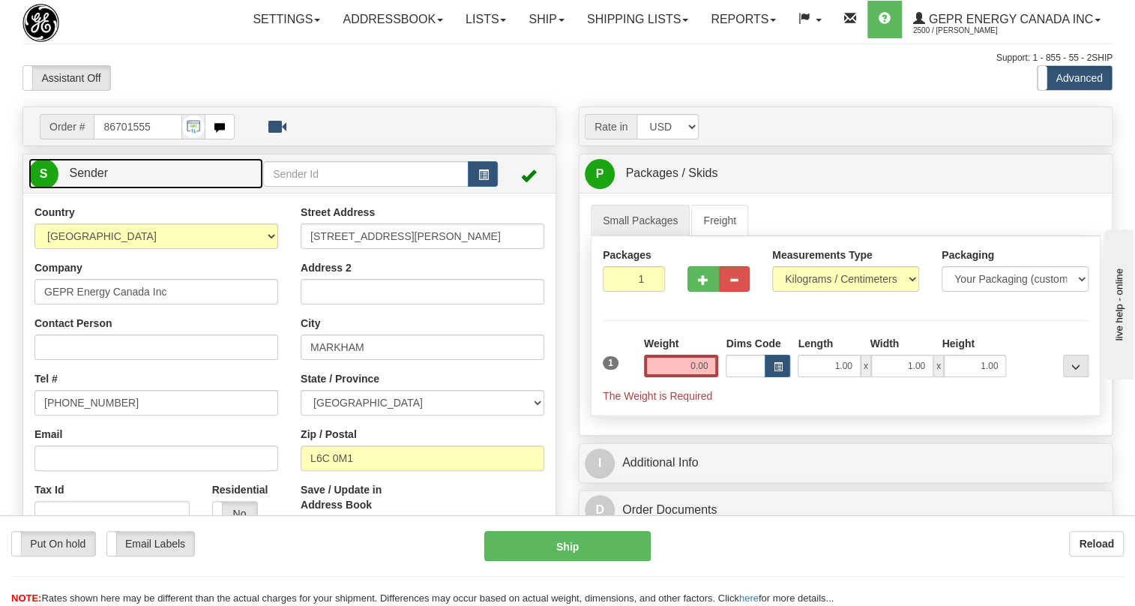
click at [96, 179] on span "Sender" at bounding box center [88, 172] width 39 height 13
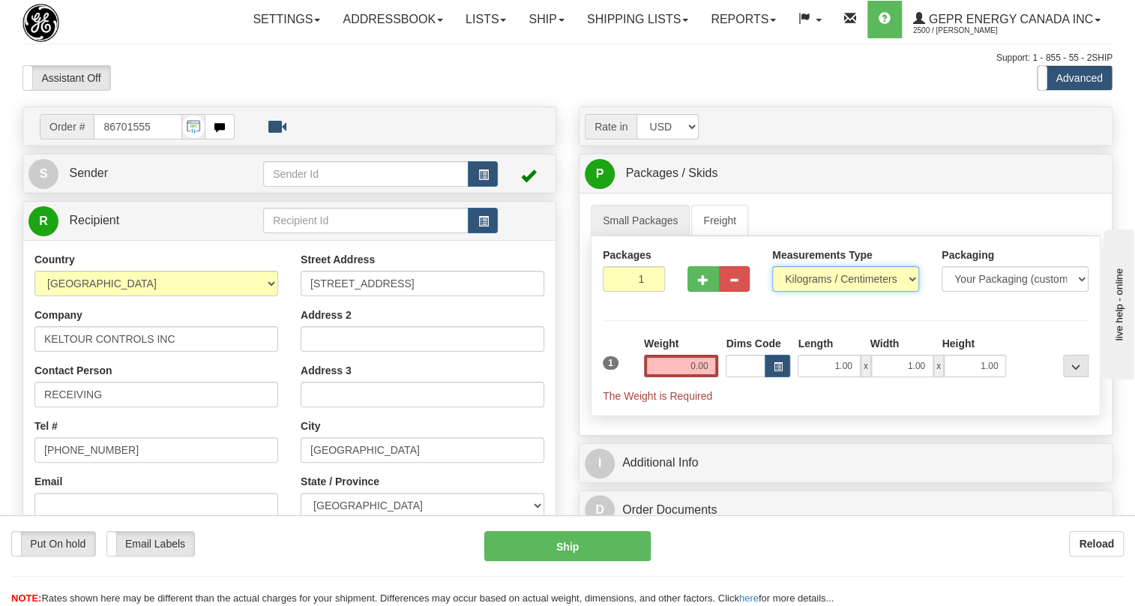
click at [807, 292] on select "Pounds / Inches Kilograms / Centimeters" at bounding box center [845, 278] width 147 height 25
select select "0"
click at [772, 292] on select "Pounds / Inches Kilograms / Centimeters" at bounding box center [845, 278] width 147 height 25
click at [693, 377] on input "0.00" at bounding box center [681, 366] width 75 height 22
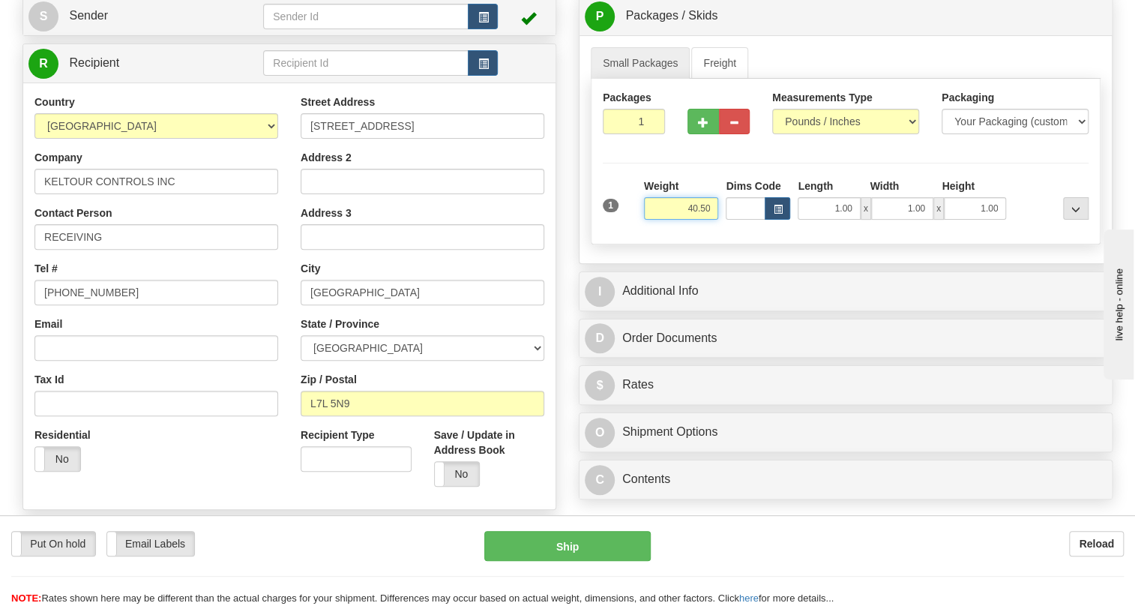
scroll to position [204, 0]
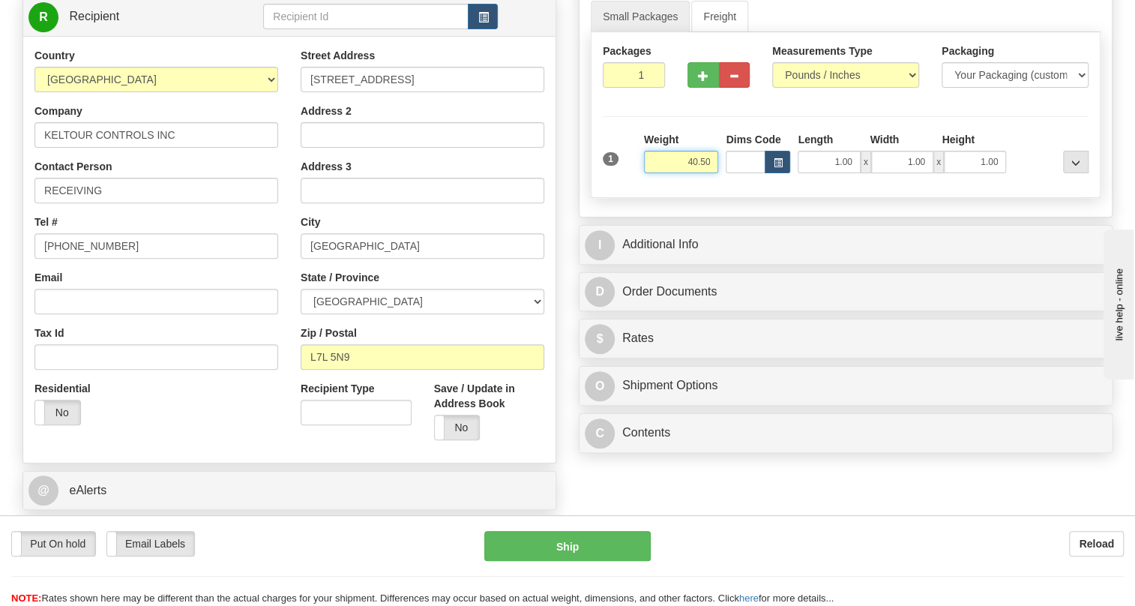
type input "40.50"
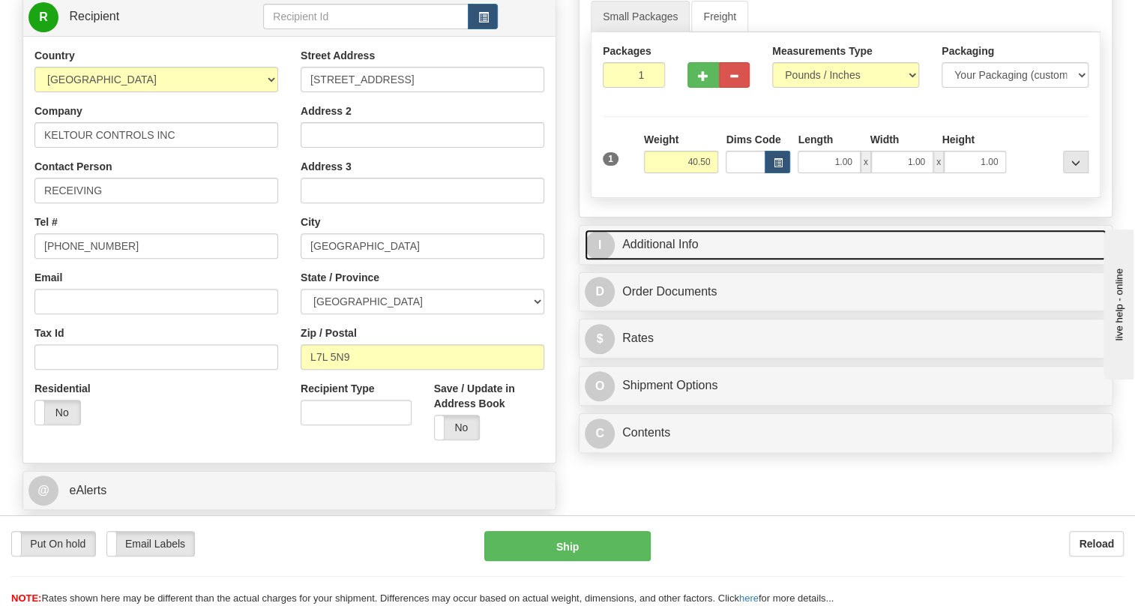
click at [657, 260] on link "I Additional Info" at bounding box center [846, 244] width 522 height 31
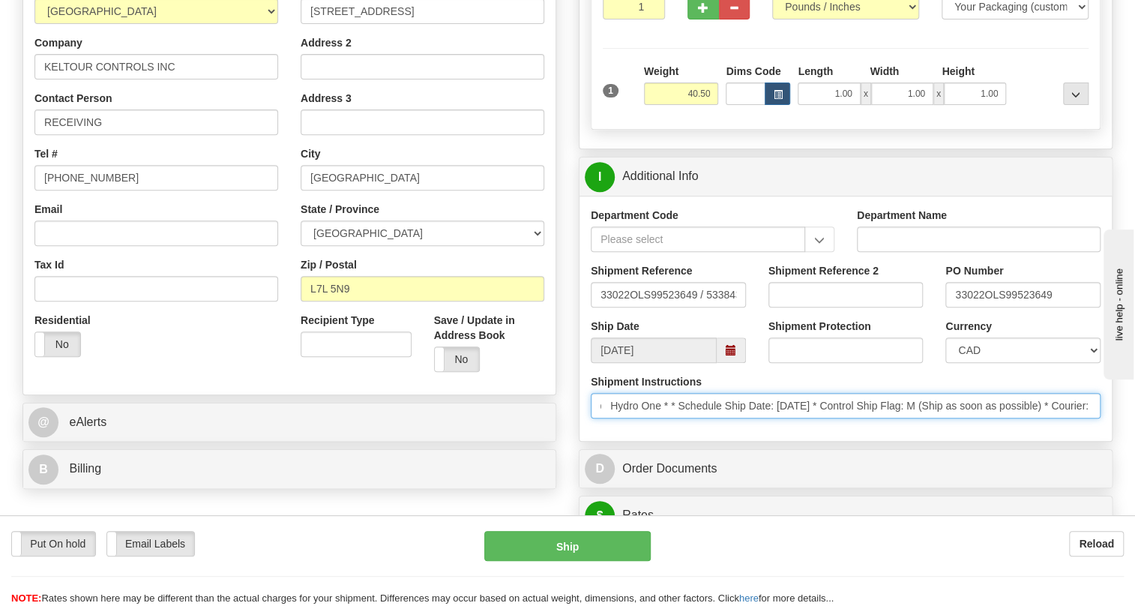
scroll to position [0, 696]
drag, startPoint x: 987, startPoint y: 438, endPoint x: 1144, endPoint y: 441, distance: 156.7
click at [1134, 334] on html "Training Course Close Toggle navigation Settings Shipping Preferences New Sende…" at bounding box center [567, 31] width 1135 height 606
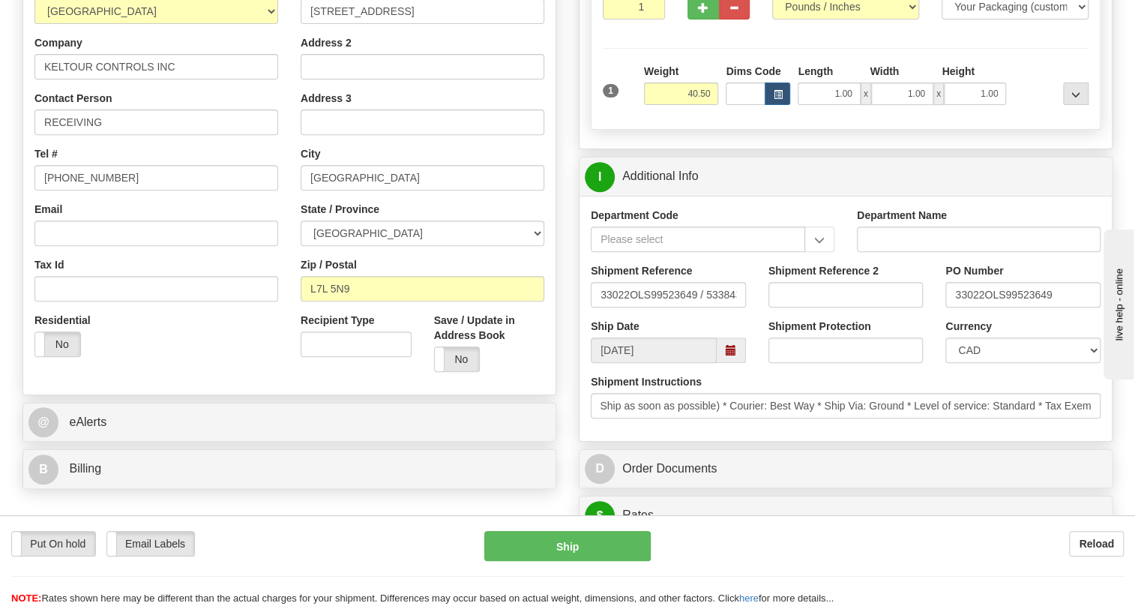
scroll to position [0, 0]
click at [887, 441] on div "Department Code Department Name Shipment Reference 33022OLS99523649 / 533843 Sh…" at bounding box center [845, 318] width 532 height 245
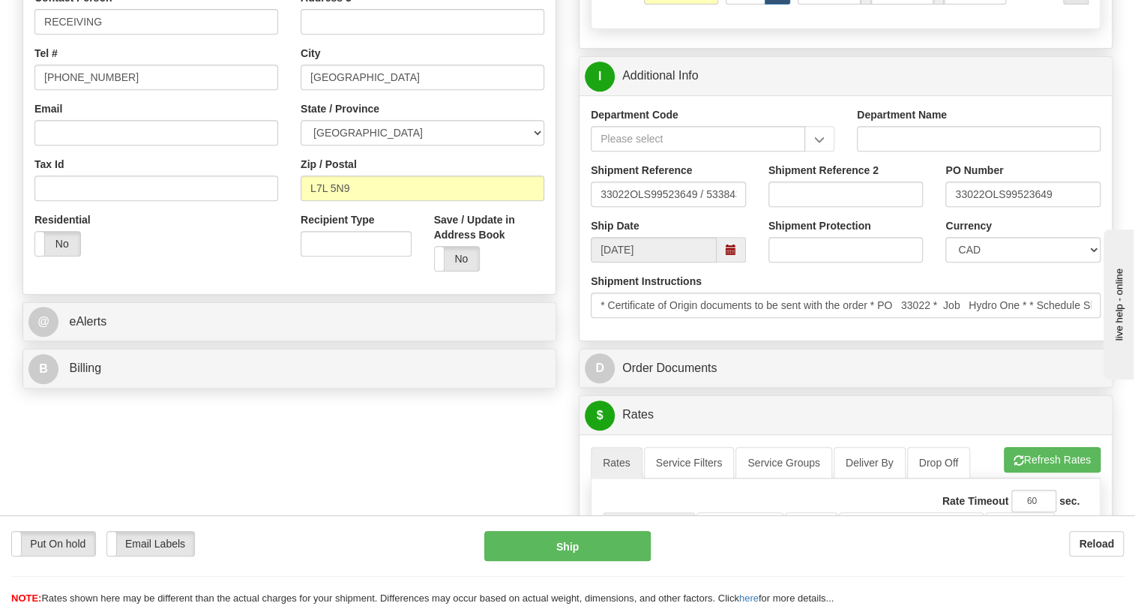
scroll to position [409, 0]
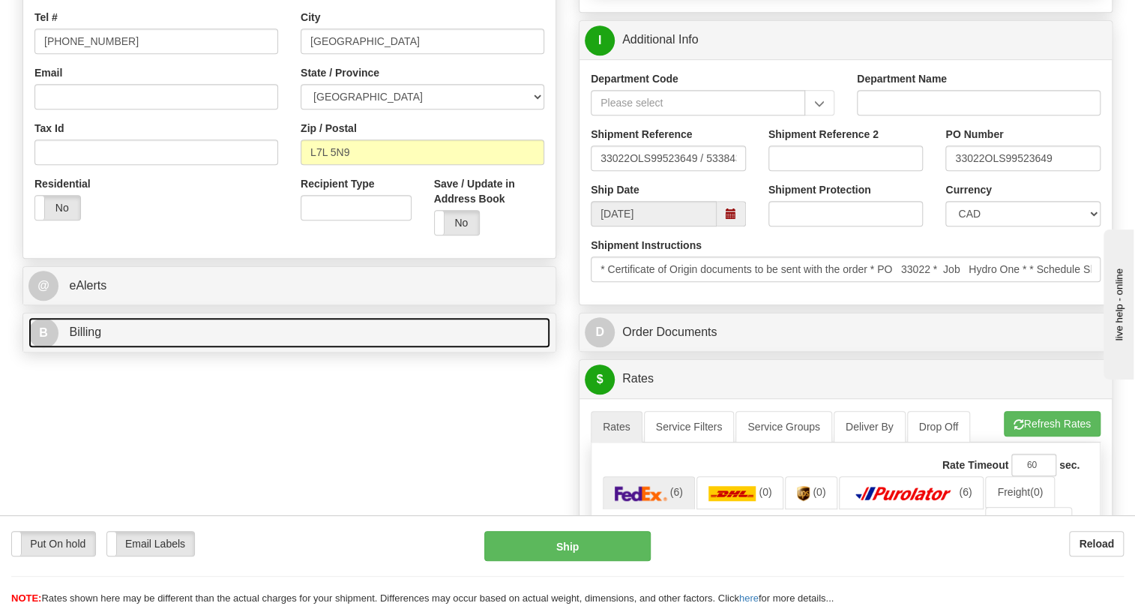
click at [96, 338] on span "Billing" at bounding box center [85, 331] width 32 height 13
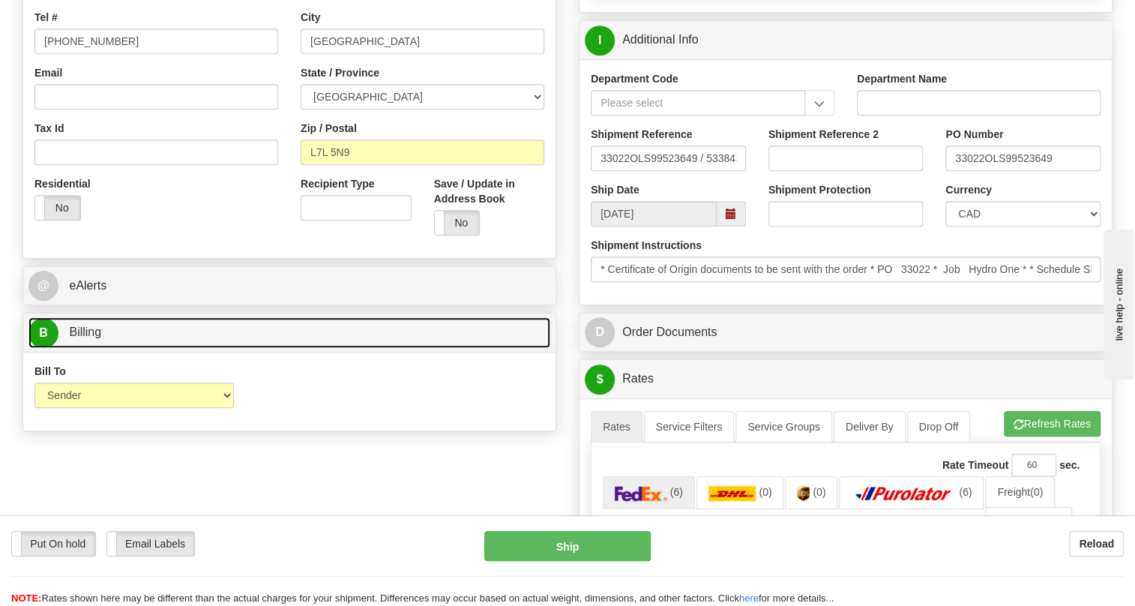
click at [96, 338] on span "Billing" at bounding box center [85, 331] width 32 height 13
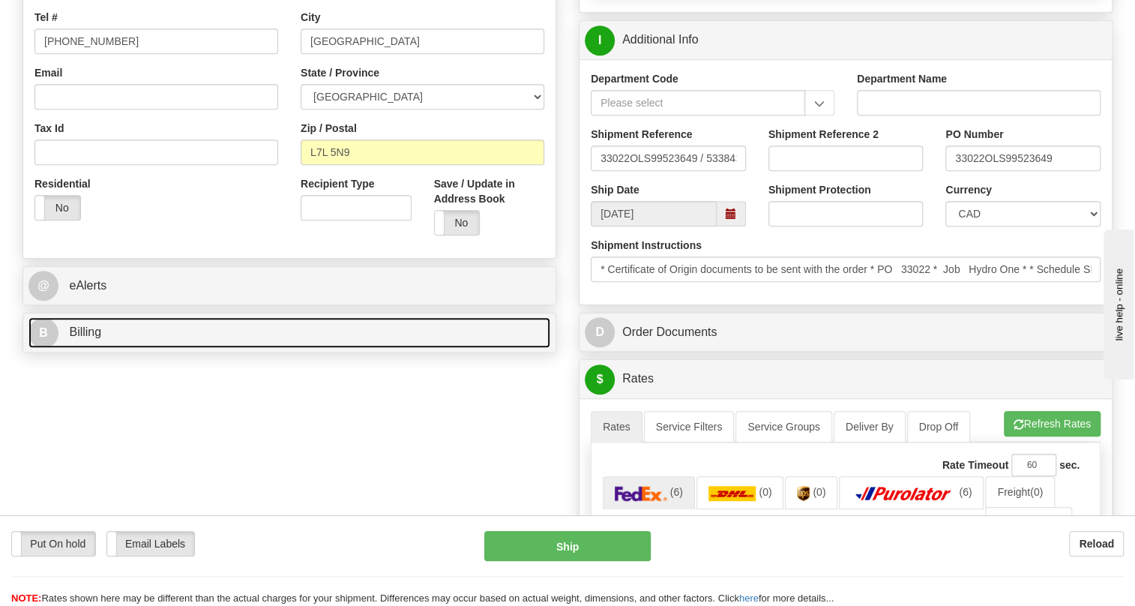
scroll to position [340, 0]
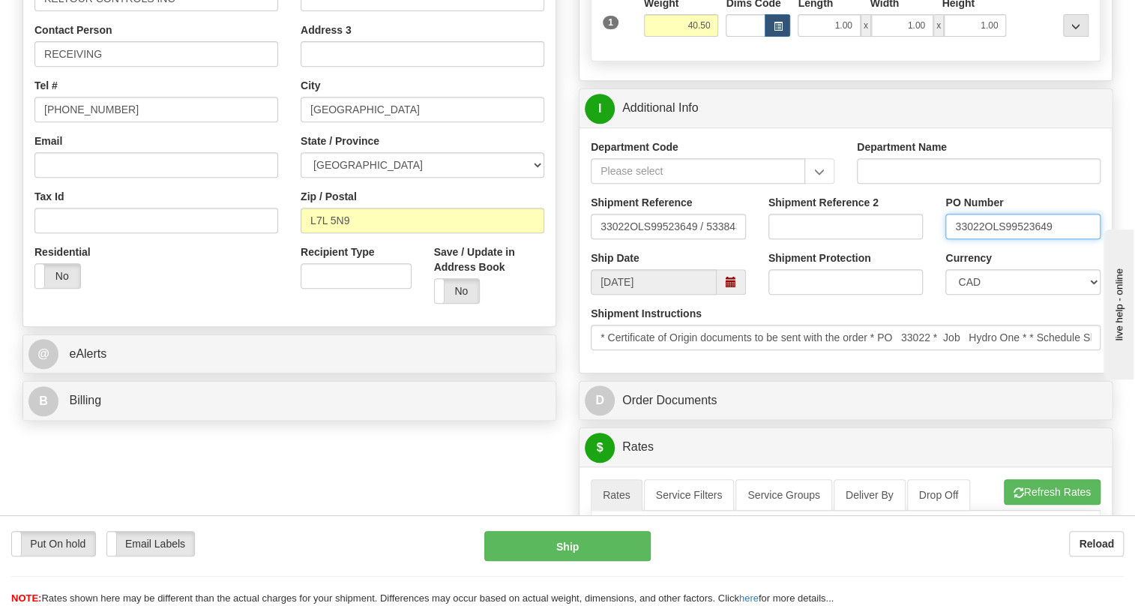
drag, startPoint x: 984, startPoint y: 256, endPoint x: 953, endPoint y: 262, distance: 31.3
click at [953, 239] on input "33022OLS99523649" at bounding box center [1022, 226] width 155 height 25
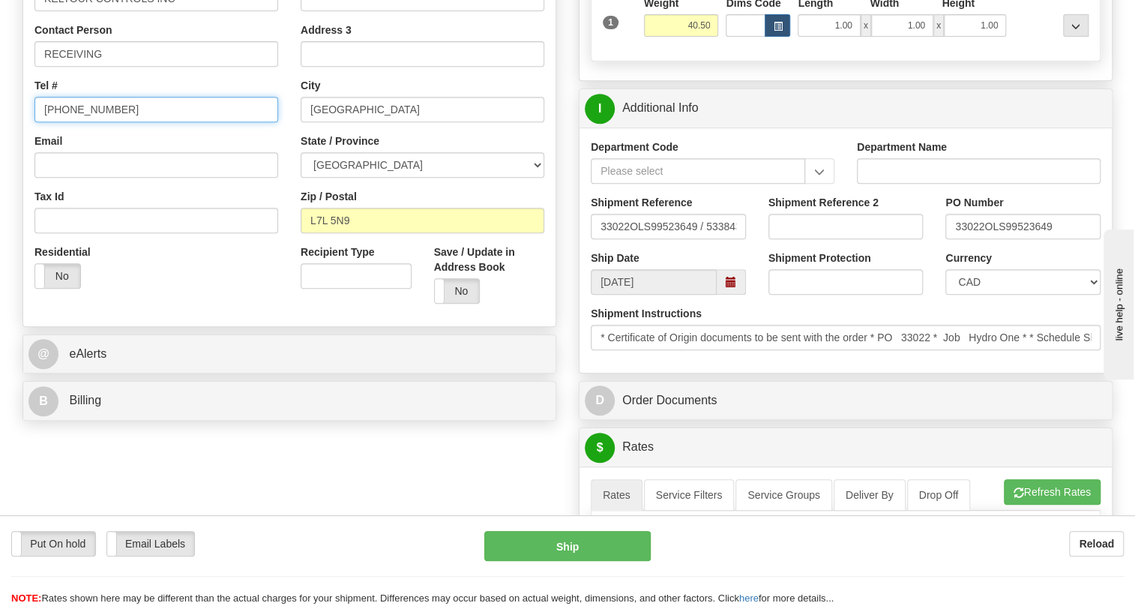
click at [120, 122] on input "905-335-6000" at bounding box center [156, 109] width 244 height 25
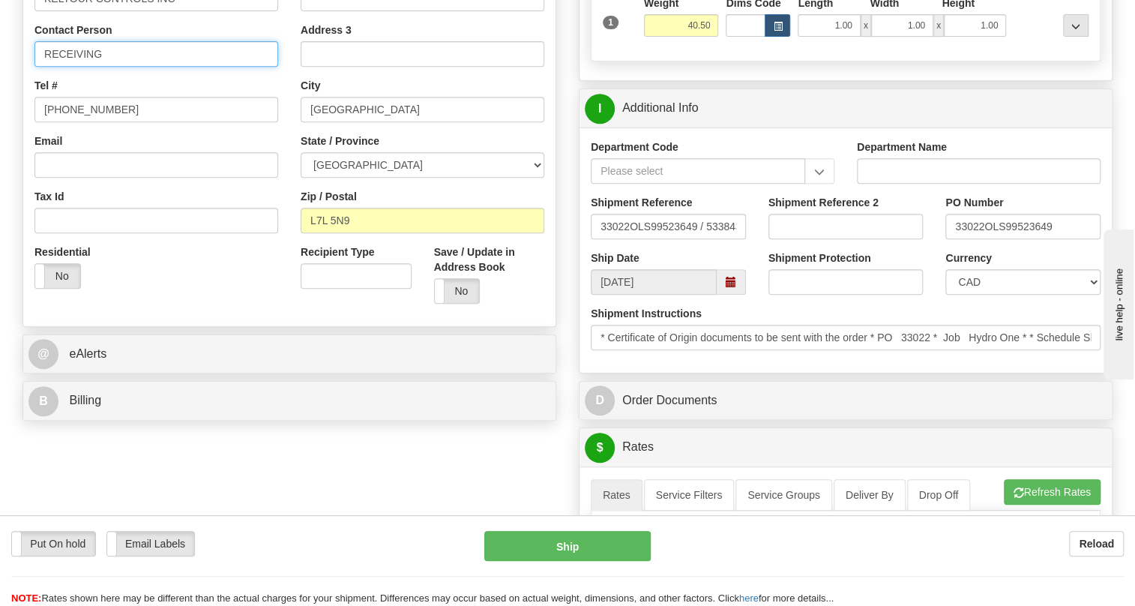
click at [116, 67] on input "RECEIVING" at bounding box center [156, 53] width 244 height 25
paste input "33022"
type input "RECEIVING / PO# 33022"
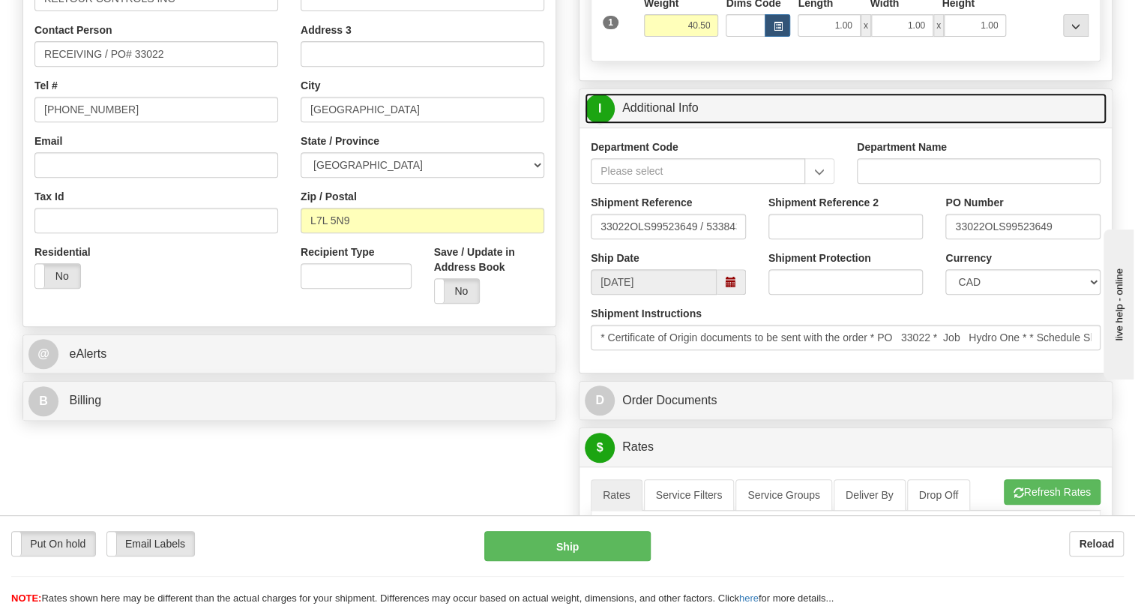
click at [660, 124] on link "I Additional Info" at bounding box center [846, 108] width 522 height 31
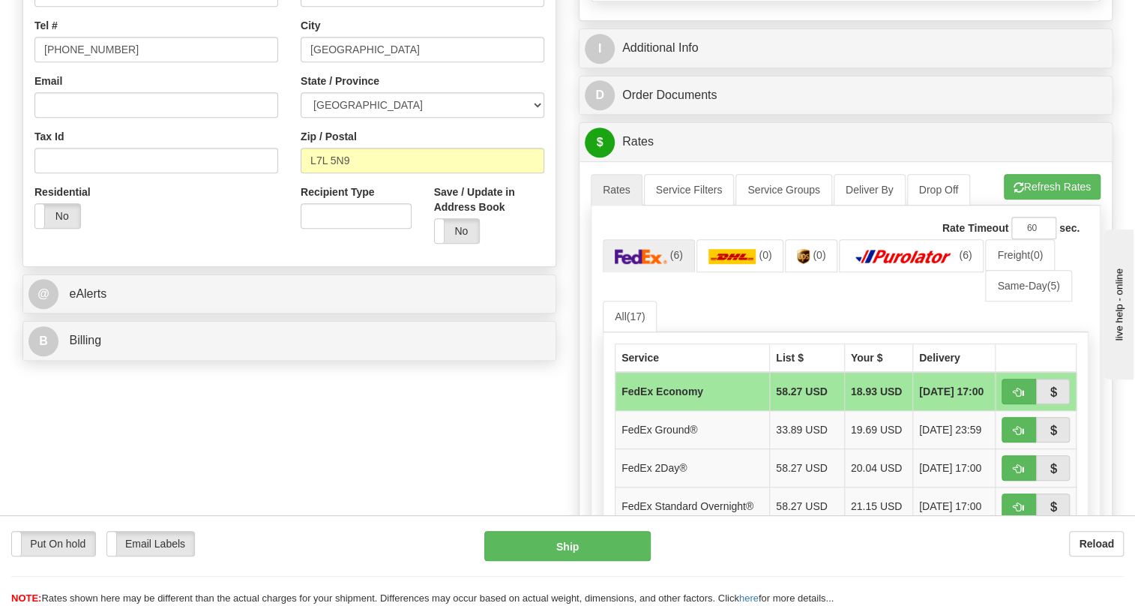
scroll to position [409, 0]
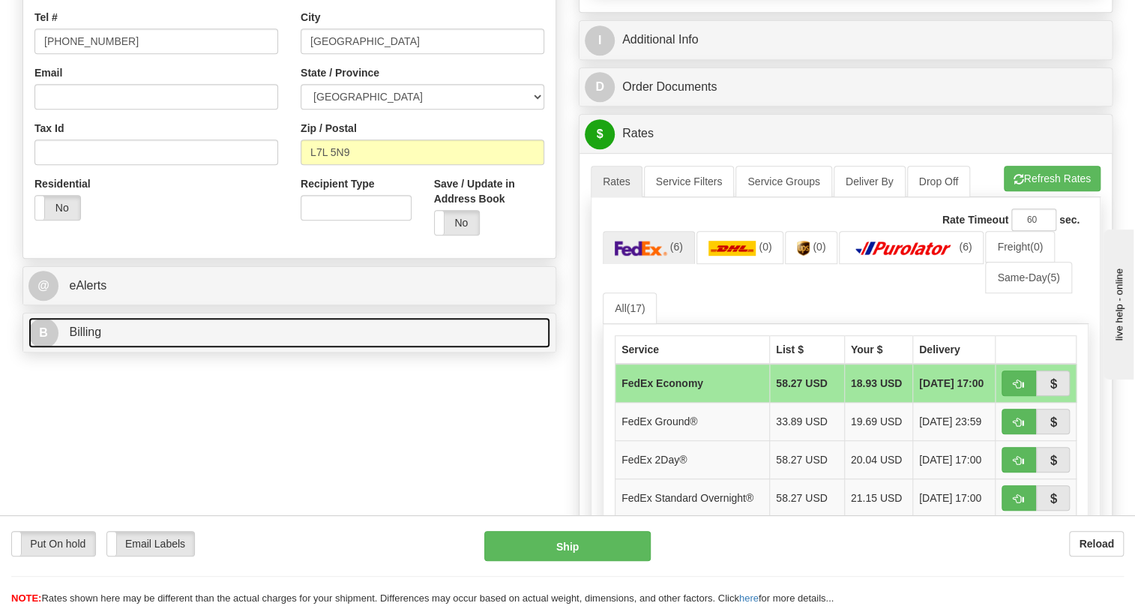
click at [87, 338] on span "Billing" at bounding box center [85, 331] width 32 height 13
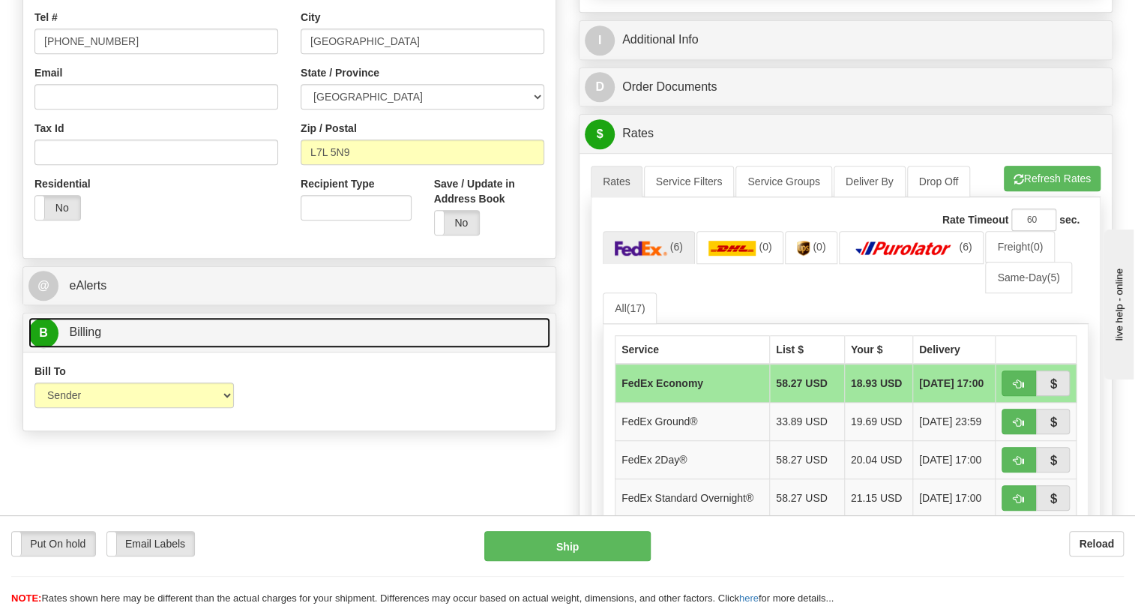
click at [87, 338] on span "Billing" at bounding box center [85, 331] width 32 height 13
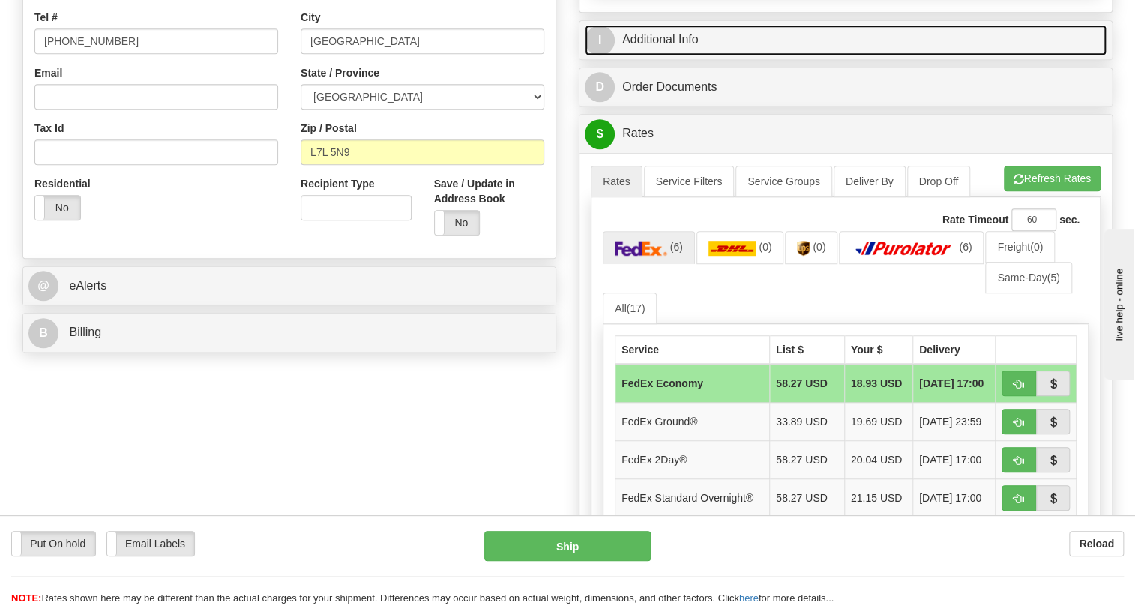
click at [670, 55] on link "I Additional Info" at bounding box center [846, 40] width 522 height 31
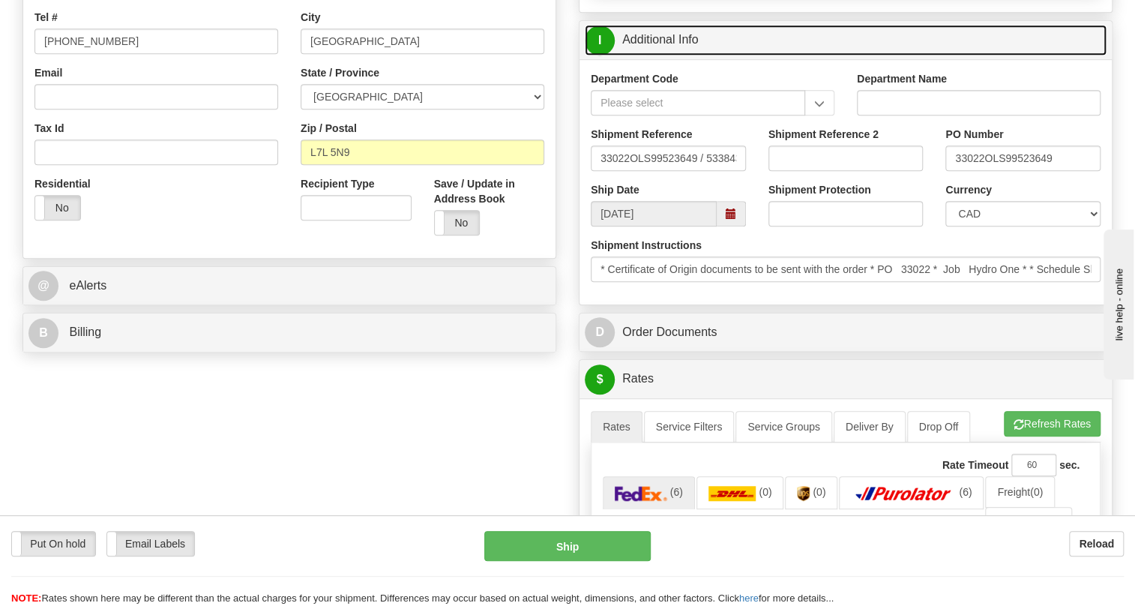
click at [670, 55] on link "I Additional Info" at bounding box center [846, 40] width 522 height 31
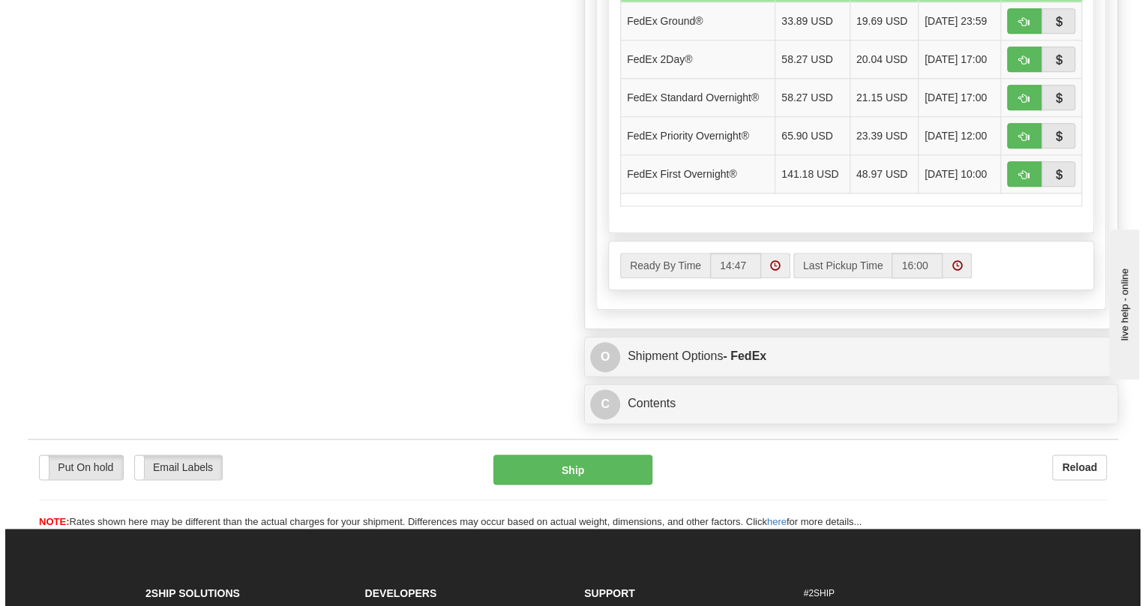
scroll to position [817, 0]
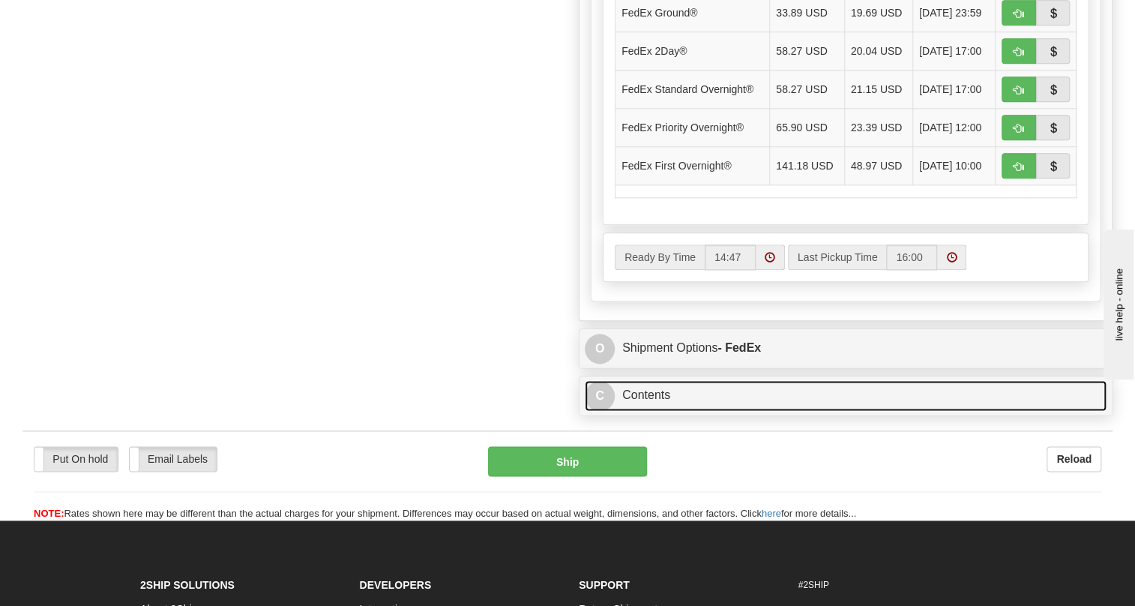
click at [651, 411] on link "C Contents" at bounding box center [846, 395] width 522 height 31
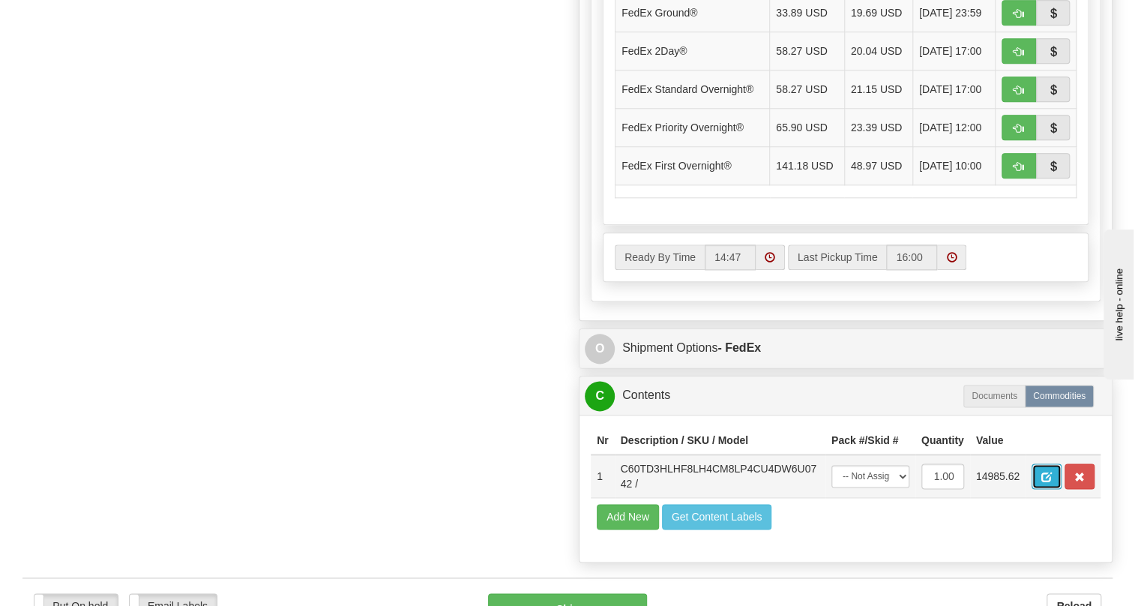
click at [1049, 482] on span "button" at bounding box center [1046, 477] width 10 height 10
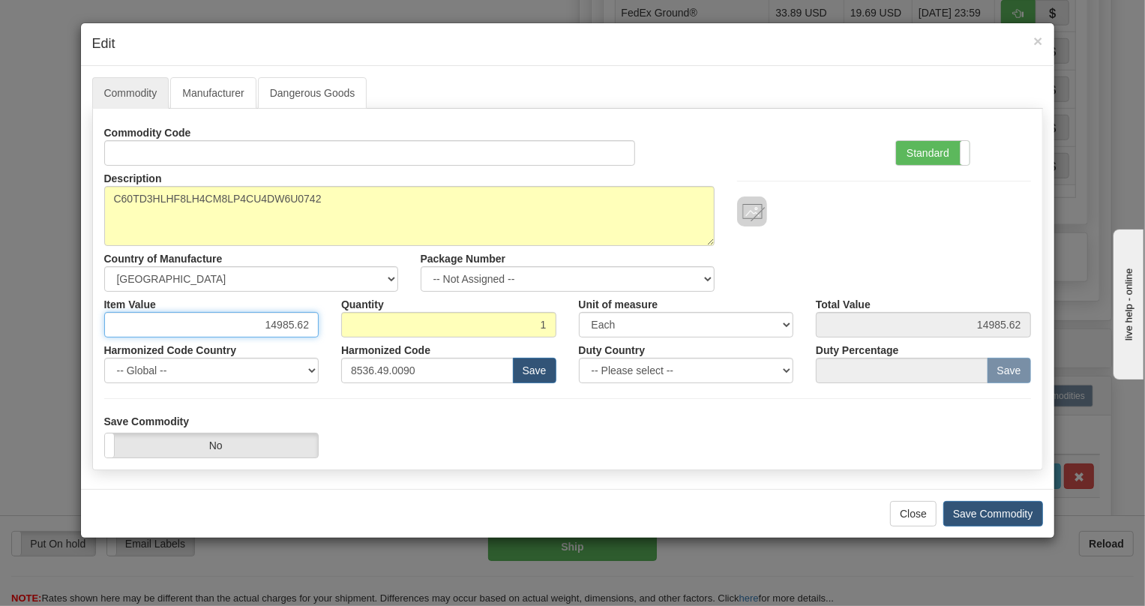
click at [296, 327] on input "14985.62" at bounding box center [211, 324] width 215 height 25
paste input "0.244,46"
click at [278, 326] on input "10.244,46" at bounding box center [211, 324] width 215 height 25
click at [298, 327] on input "10244,46" at bounding box center [211, 324] width 215 height 25
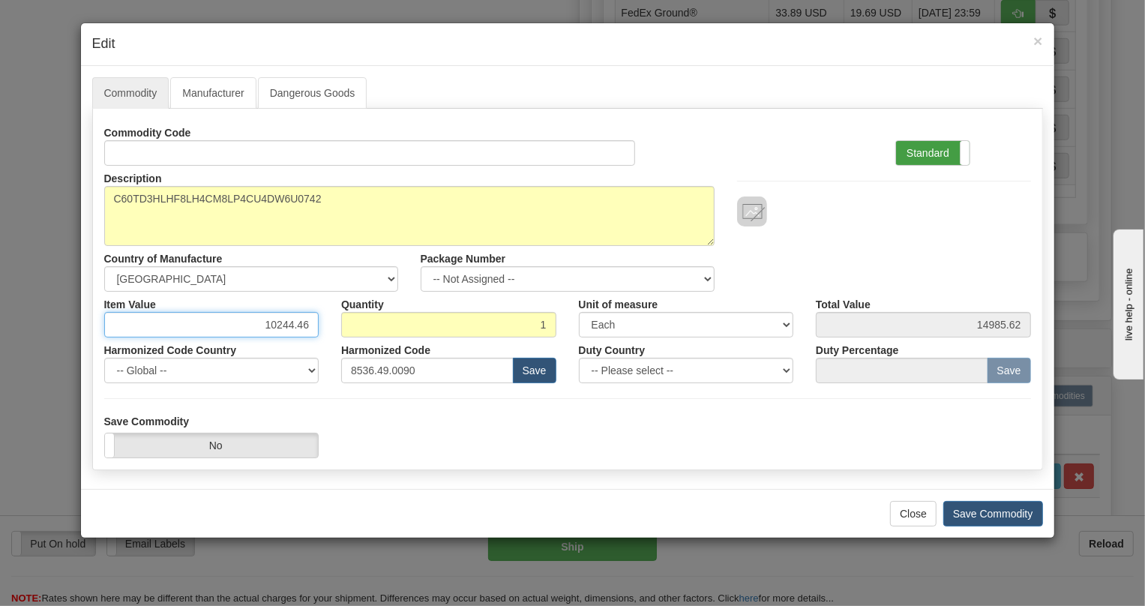
type input "10244.46"
click at [934, 150] on label "Standard" at bounding box center [932, 153] width 73 height 24
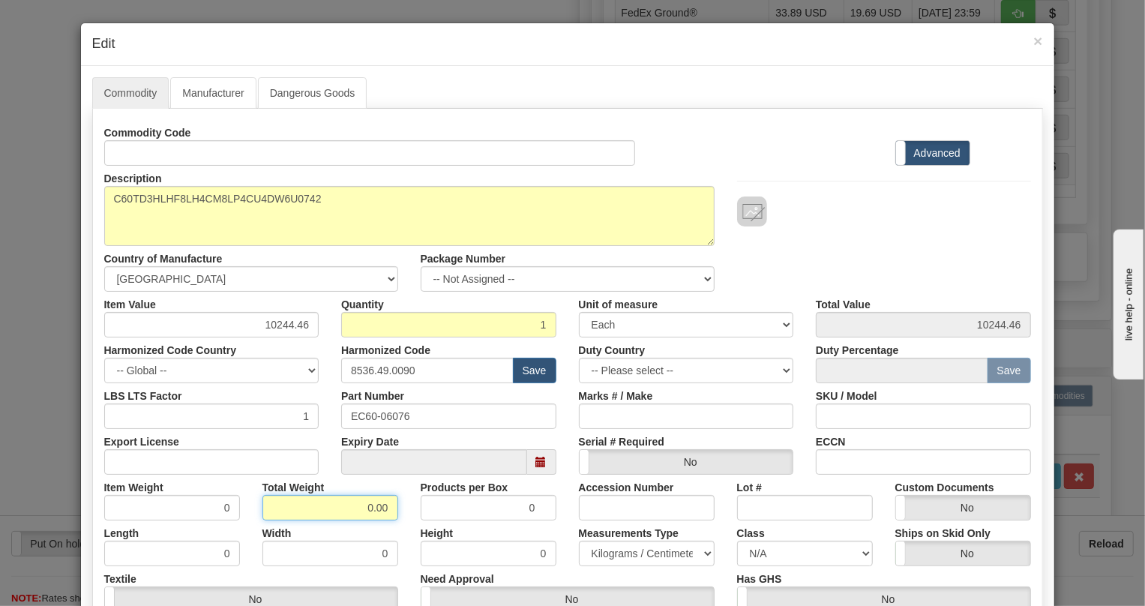
click at [356, 512] on input "0.00" at bounding box center [330, 507] width 136 height 25
type input "1.00"
type input "1.0000"
drag, startPoint x: 637, startPoint y: 549, endPoint x: 624, endPoint y: 556, distance: 15.4
click at [637, 549] on select "Pounds / Inches Kilograms / Centimeters" at bounding box center [647, 552] width 136 height 25
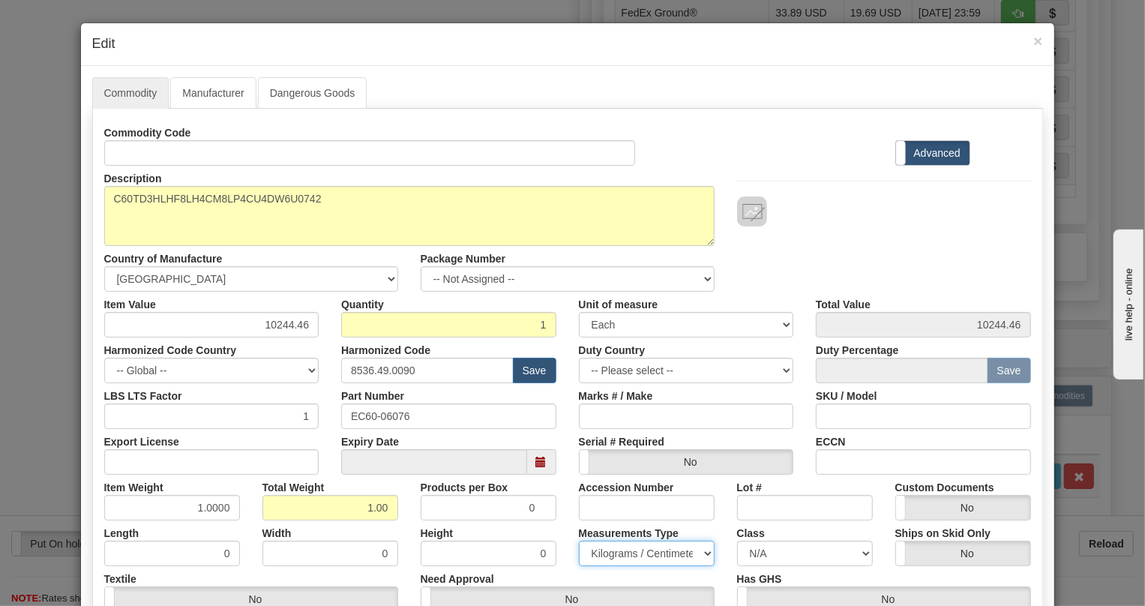
select select "0"
click at [579, 540] on select "Pounds / Inches Kilograms / Centimeters" at bounding box center [647, 552] width 136 height 25
click at [567, 530] on div "Measurements Type Pounds / Inches Kilograms / Centimeters" at bounding box center [646, 543] width 158 height 46
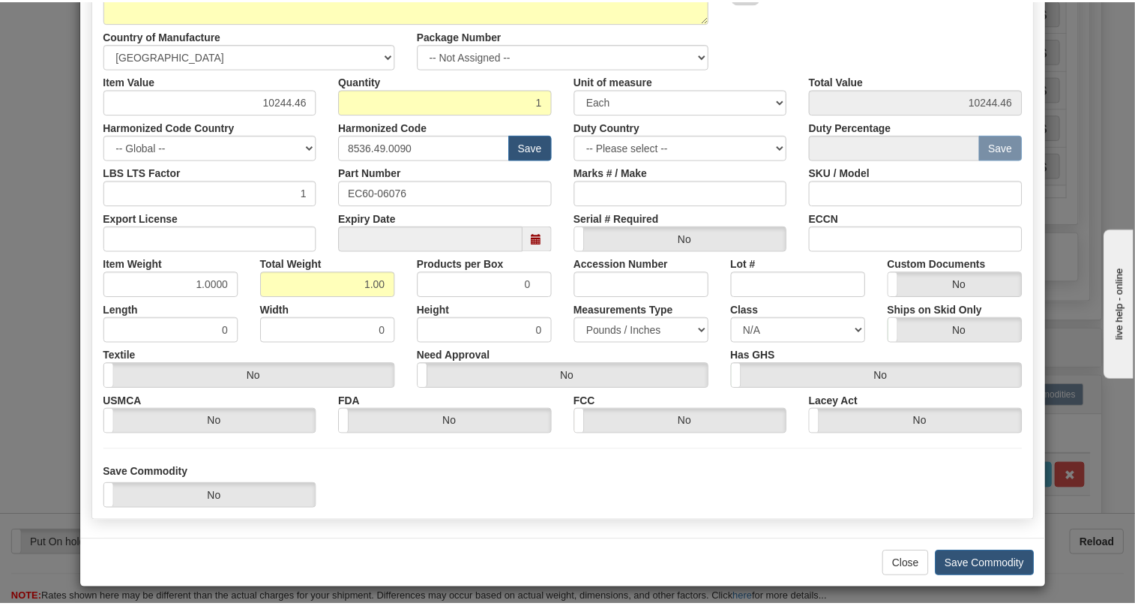
scroll to position [228, 0]
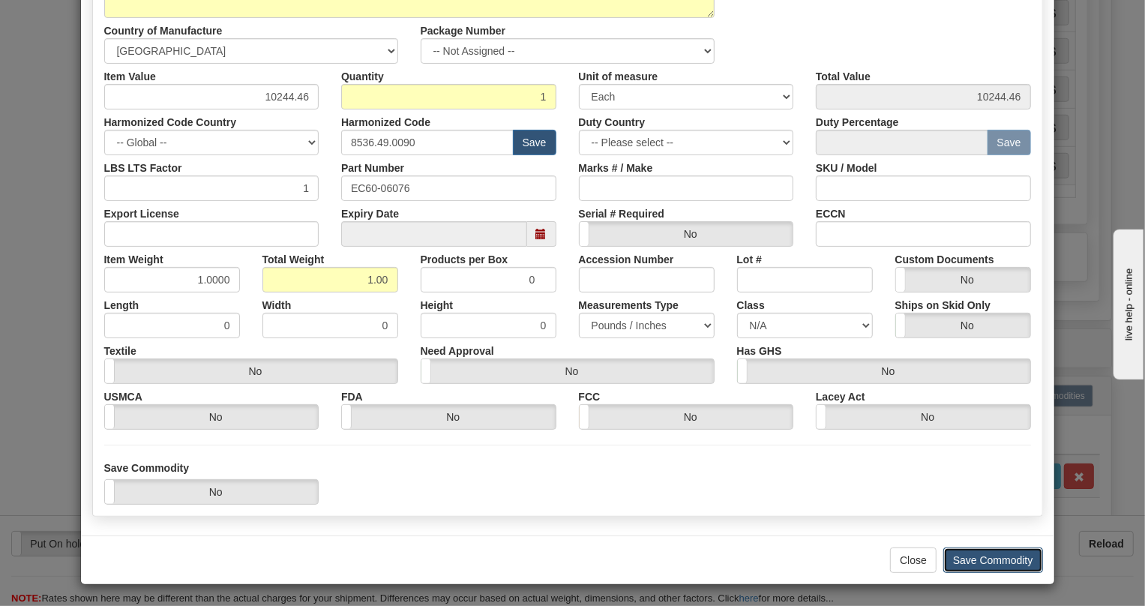
click at [983, 561] on button "Save Commodity" at bounding box center [993, 559] width 100 height 25
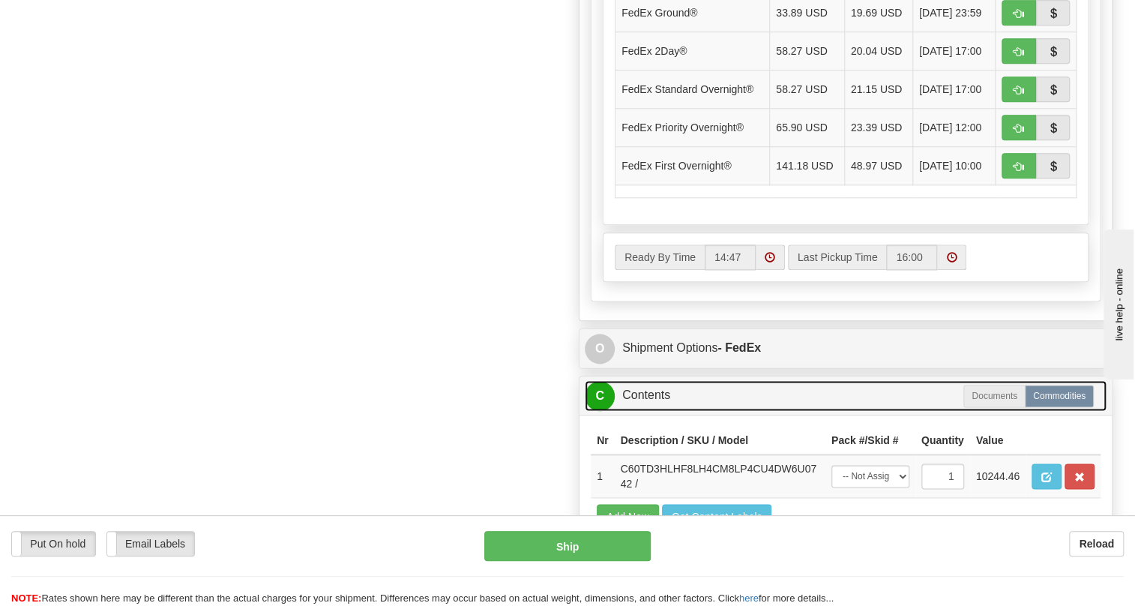
click at [651, 411] on link "C Contents" at bounding box center [846, 395] width 522 height 31
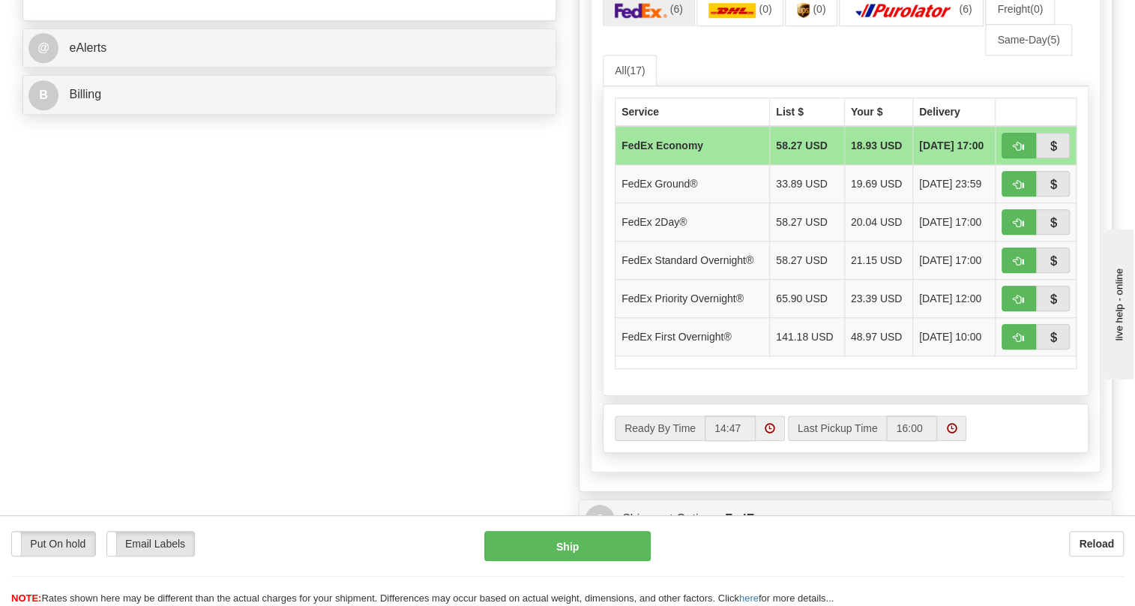
scroll to position [613, 0]
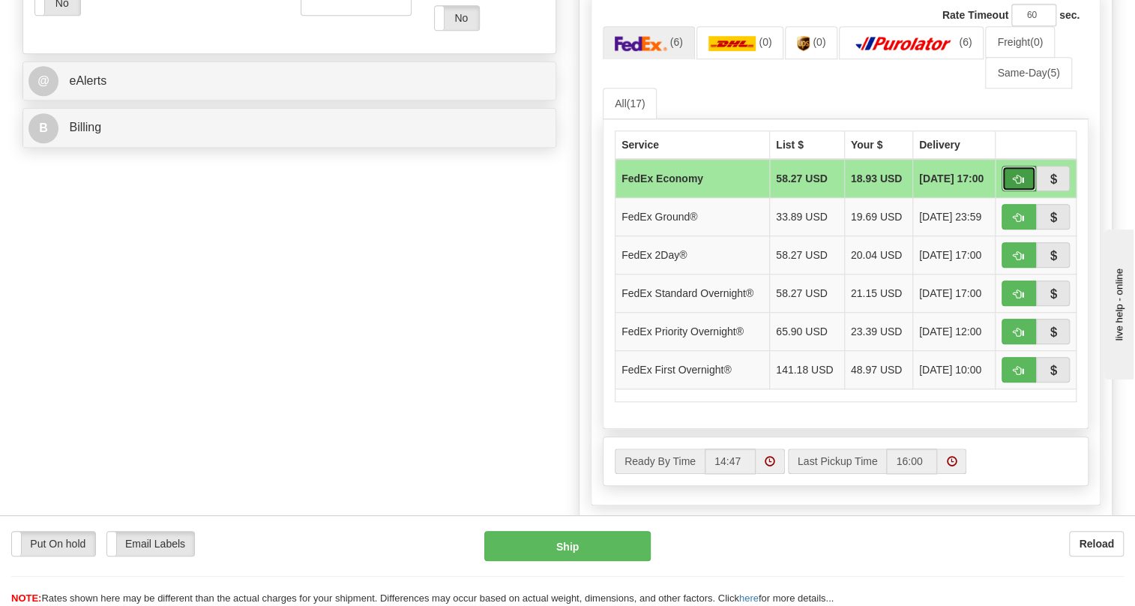
click at [1012, 191] on button "button" at bounding box center [1018, 178] width 34 height 25
type input "20"
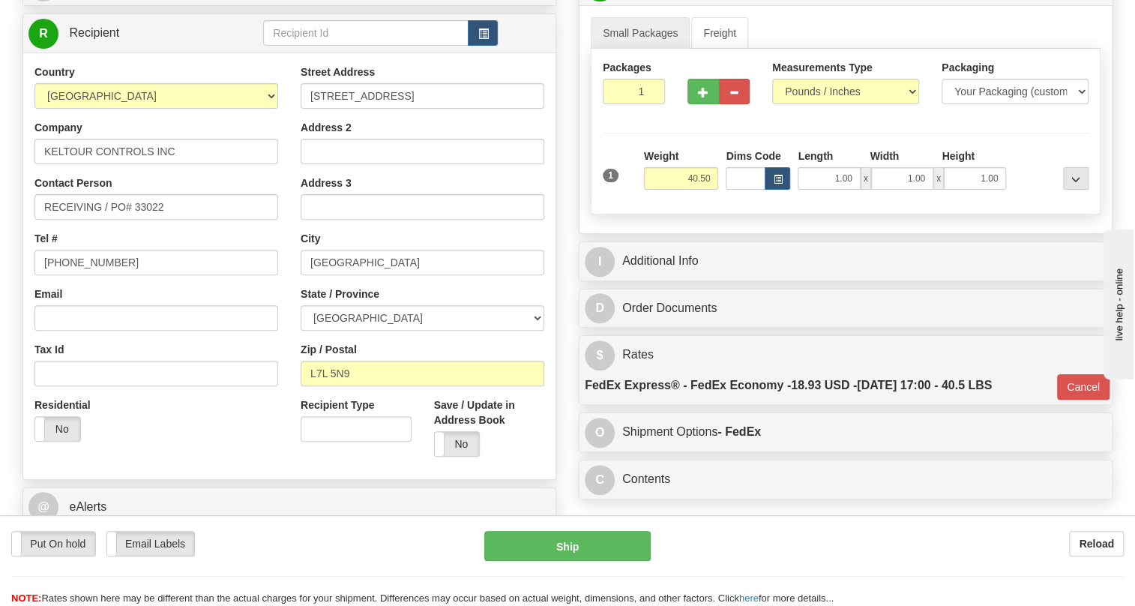
scroll to position [60, 0]
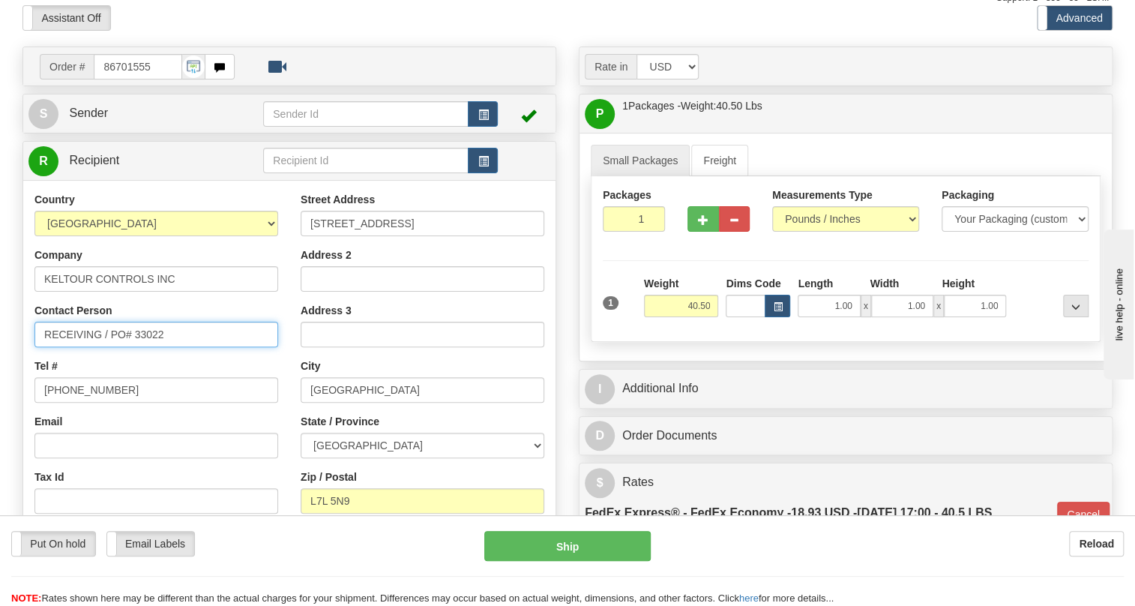
click at [46, 347] on input "RECEIVING / PO# 33022" at bounding box center [156, 334] width 244 height 25
paste input "Lisa Arbuckle"
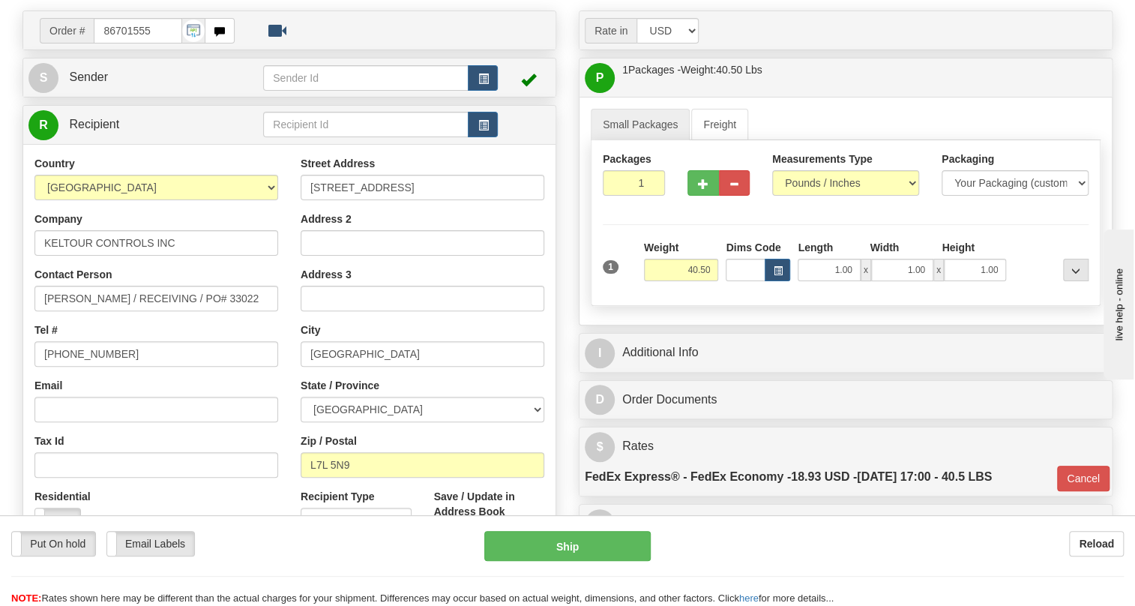
scroll to position [128, 0]
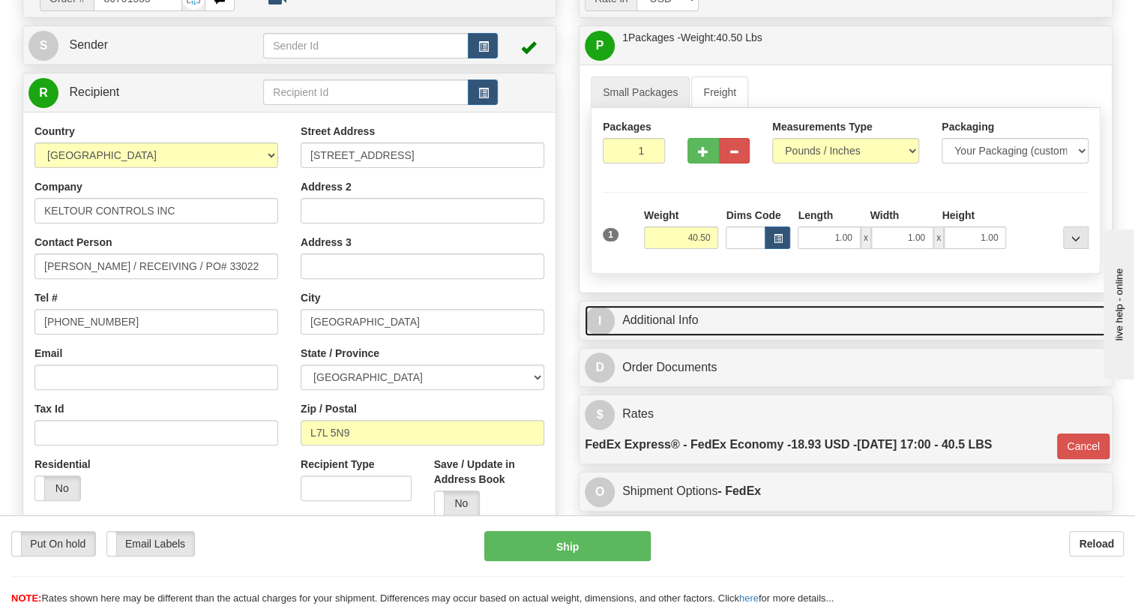
click at [660, 336] on link "I Additional Info" at bounding box center [846, 320] width 522 height 31
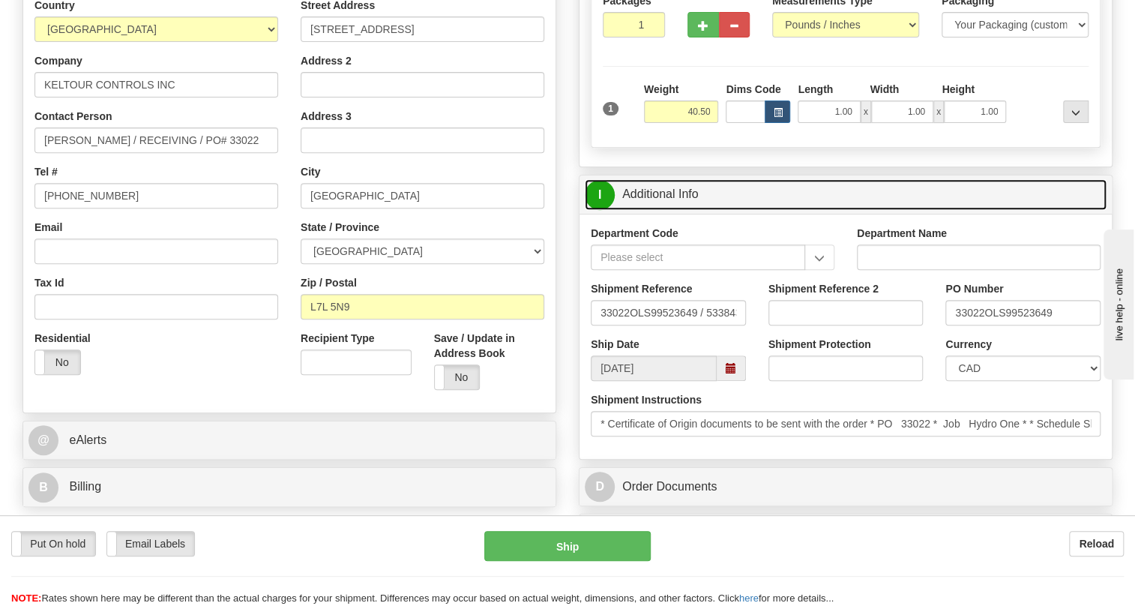
scroll to position [265, 0]
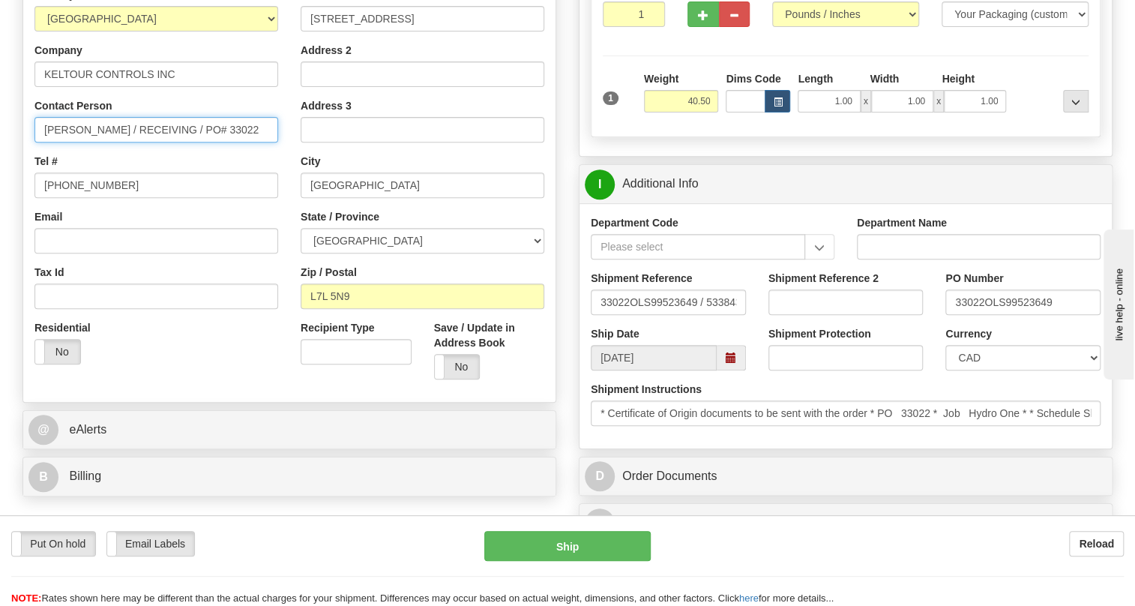
drag, startPoint x: 229, startPoint y: 164, endPoint x: 182, endPoint y: 168, distance: 47.4
click at [182, 142] on input "Lisa Arbuckle / RECEIVING / PO# 33022" at bounding box center [156, 129] width 244 height 25
type input "Lisa Arbuckle / RECEIVING"
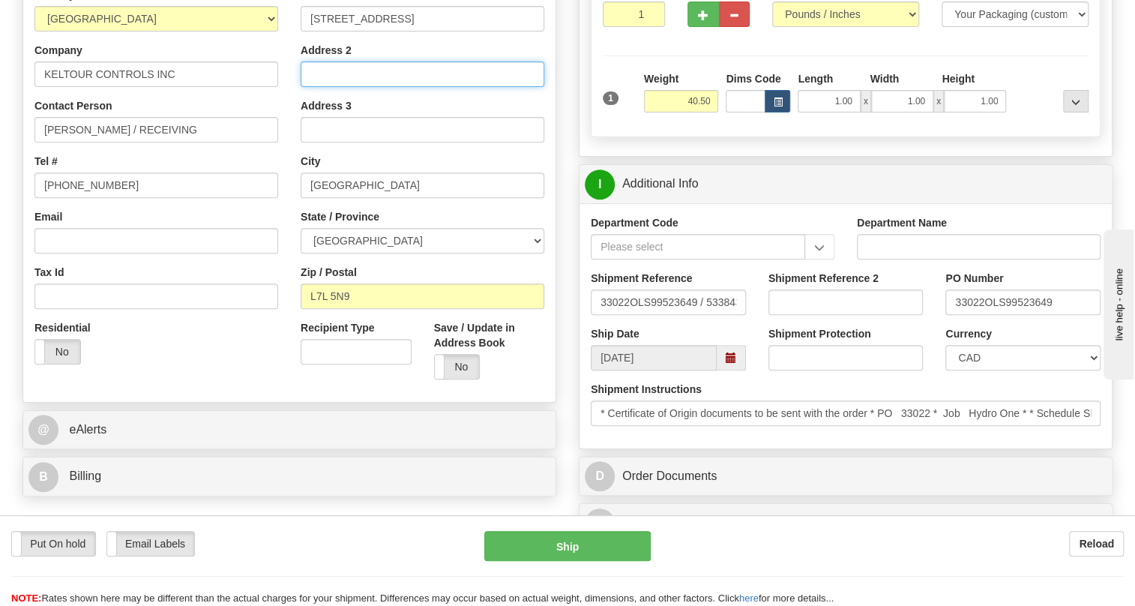
click at [318, 87] on input "Address 2" at bounding box center [423, 73] width 244 height 25
paste input "PO# 33022"
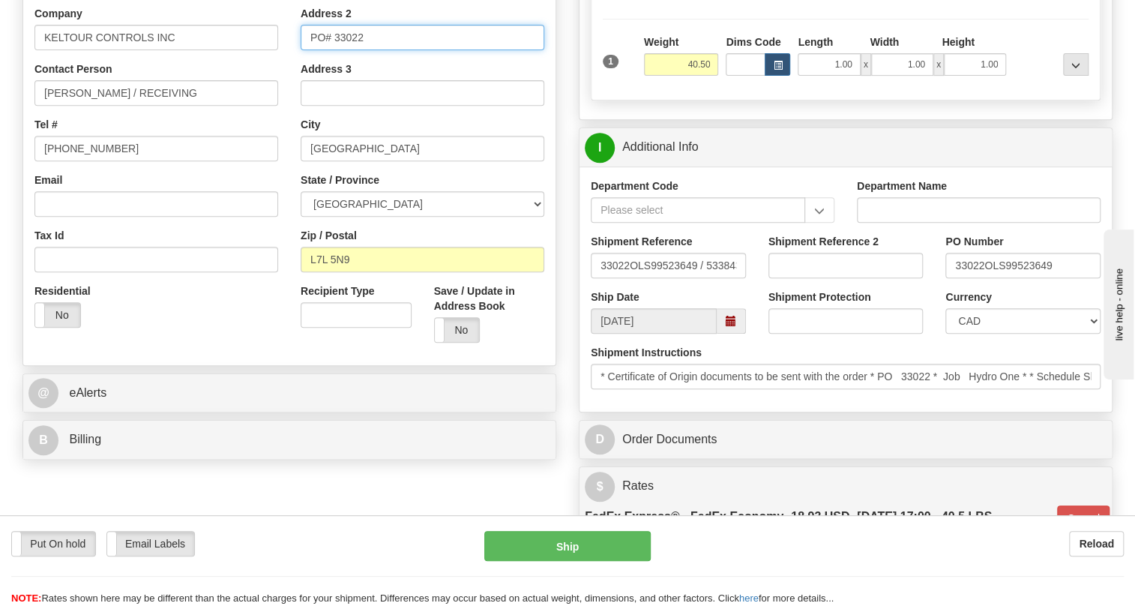
scroll to position [333, 0]
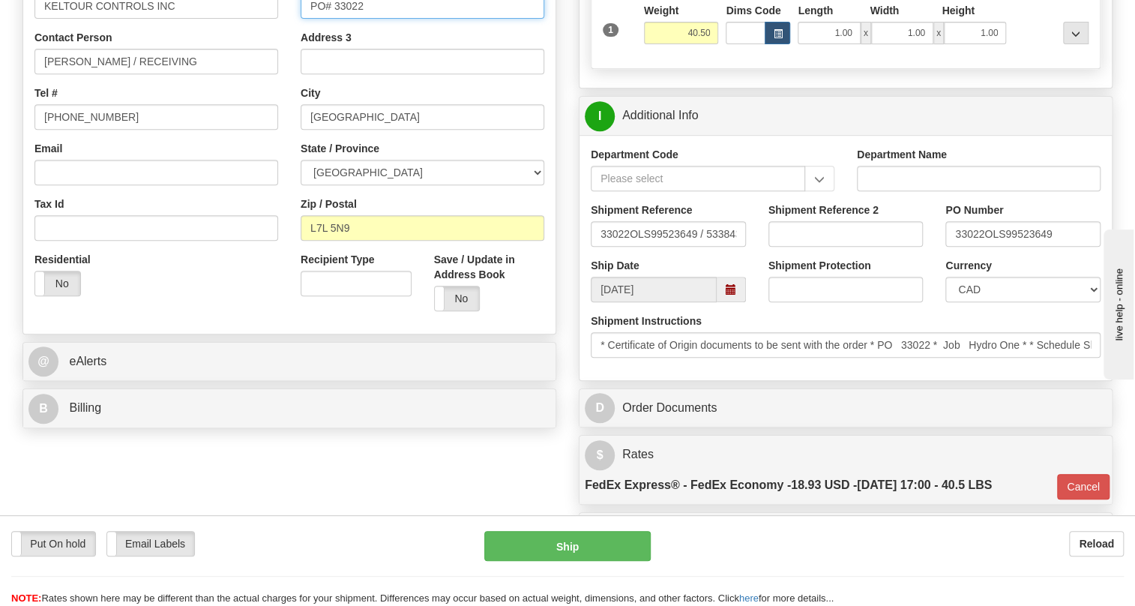
type input "PO# 33022"
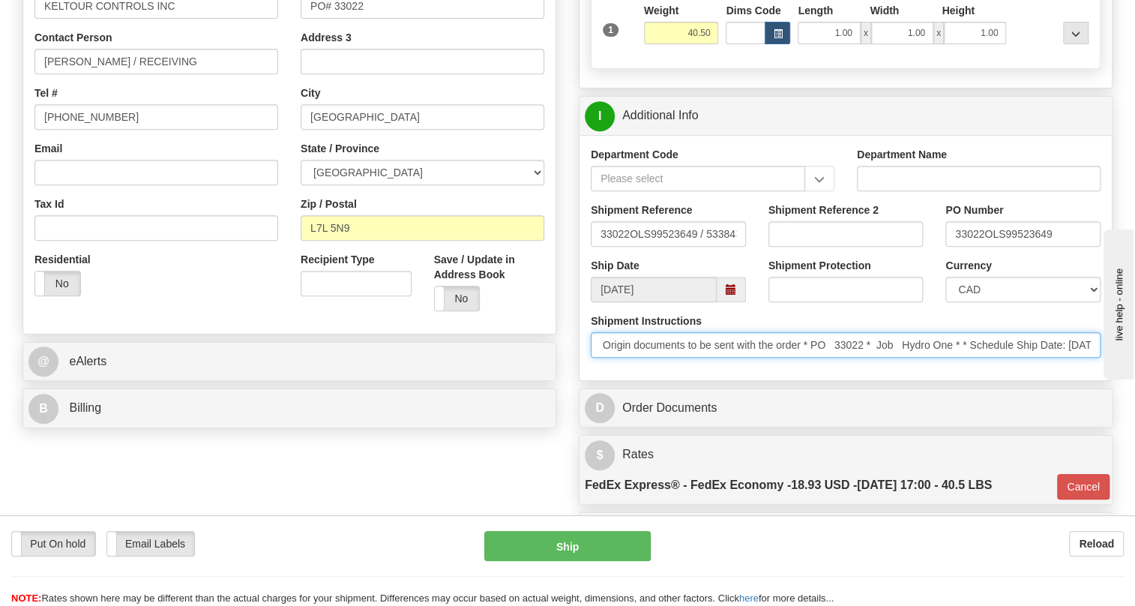
scroll to position [0, 0]
drag, startPoint x: 1031, startPoint y: 370, endPoint x: 549, endPoint y: 420, distance: 484.6
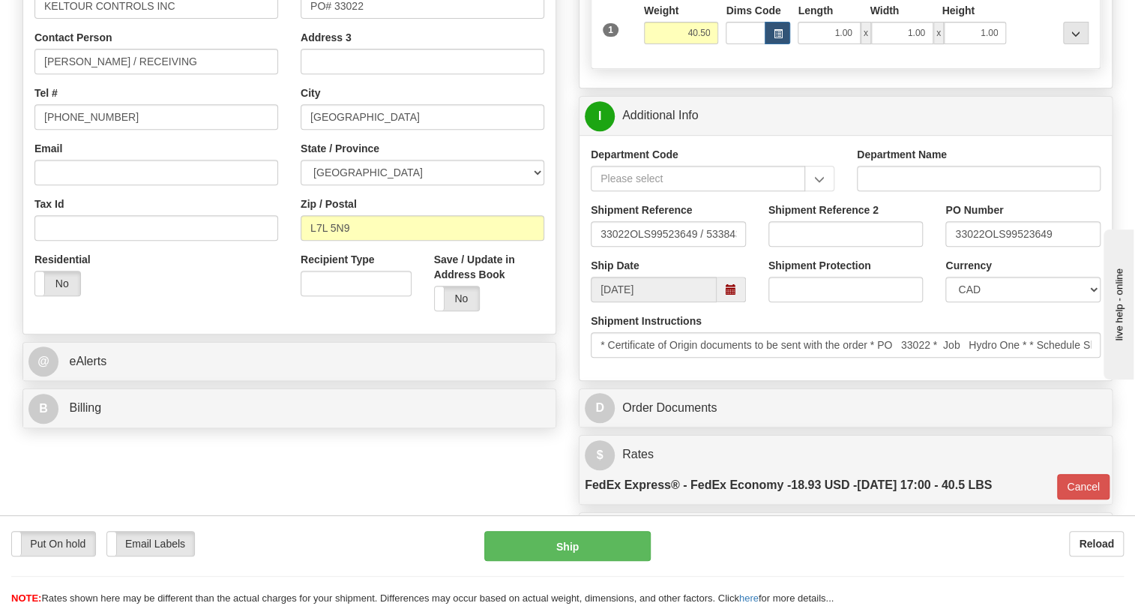
click at [694, 380] on div "Department Code Department Name Shipment Reference 33022OLS99523649 / 533843 Sh…" at bounding box center [845, 257] width 532 height 245
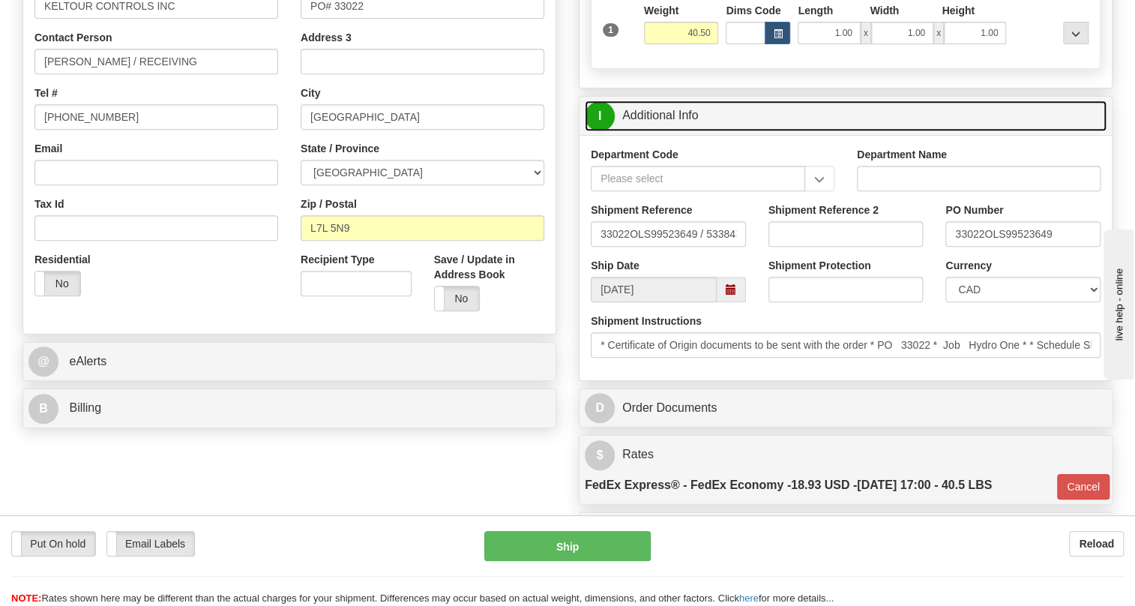
click at [651, 131] on link "I Additional Info" at bounding box center [846, 115] width 522 height 31
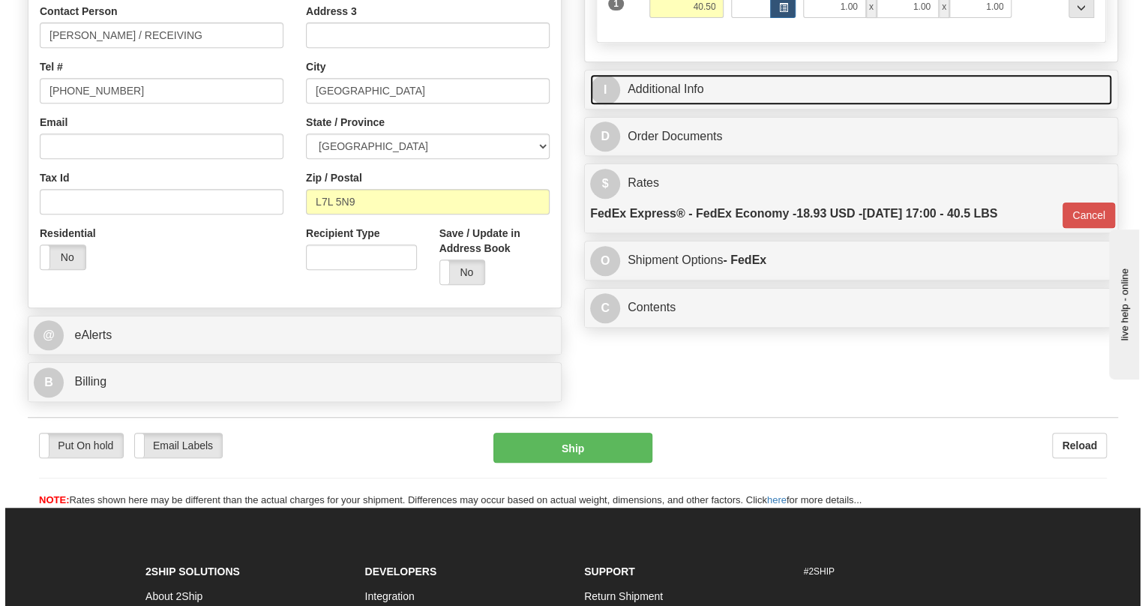
scroll to position [401, 0]
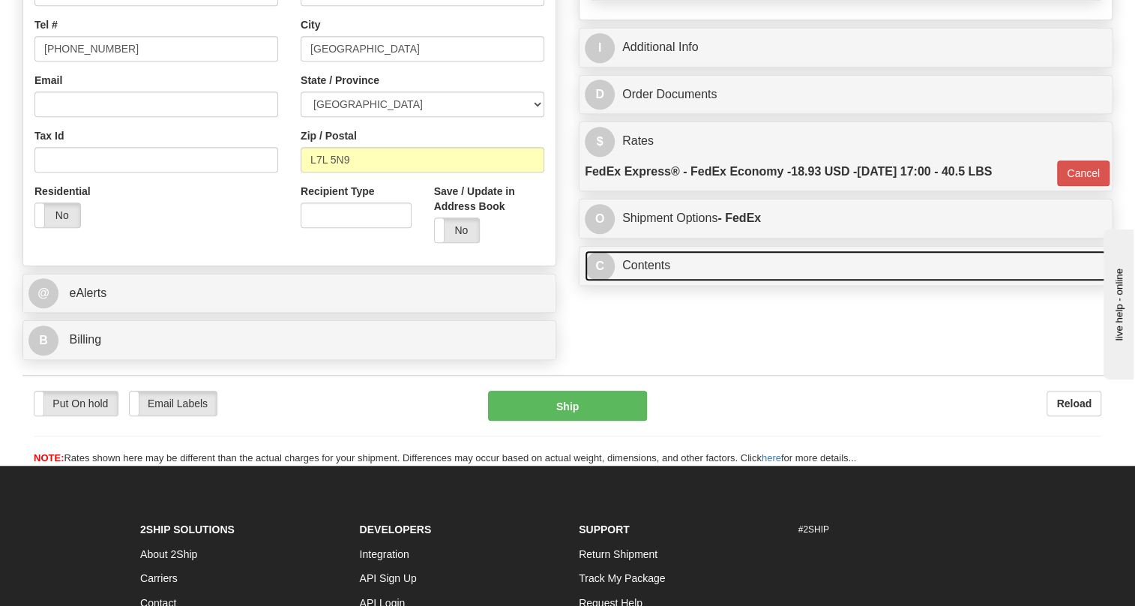
click at [656, 281] on link "C Contents" at bounding box center [846, 265] width 522 height 31
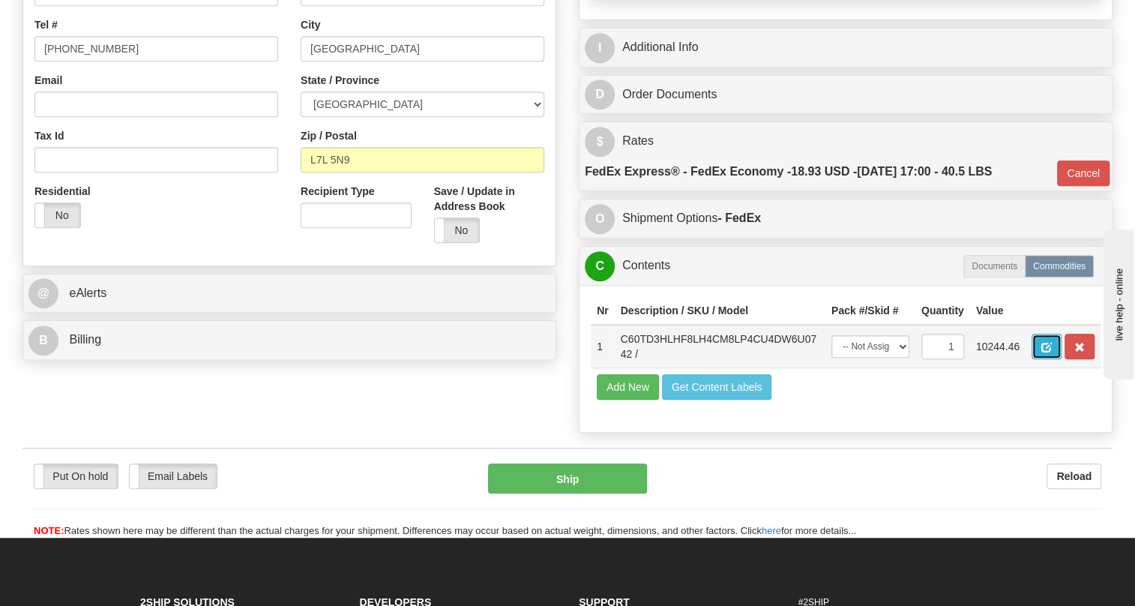
click at [1043, 352] on span "button" at bounding box center [1046, 348] width 10 height 10
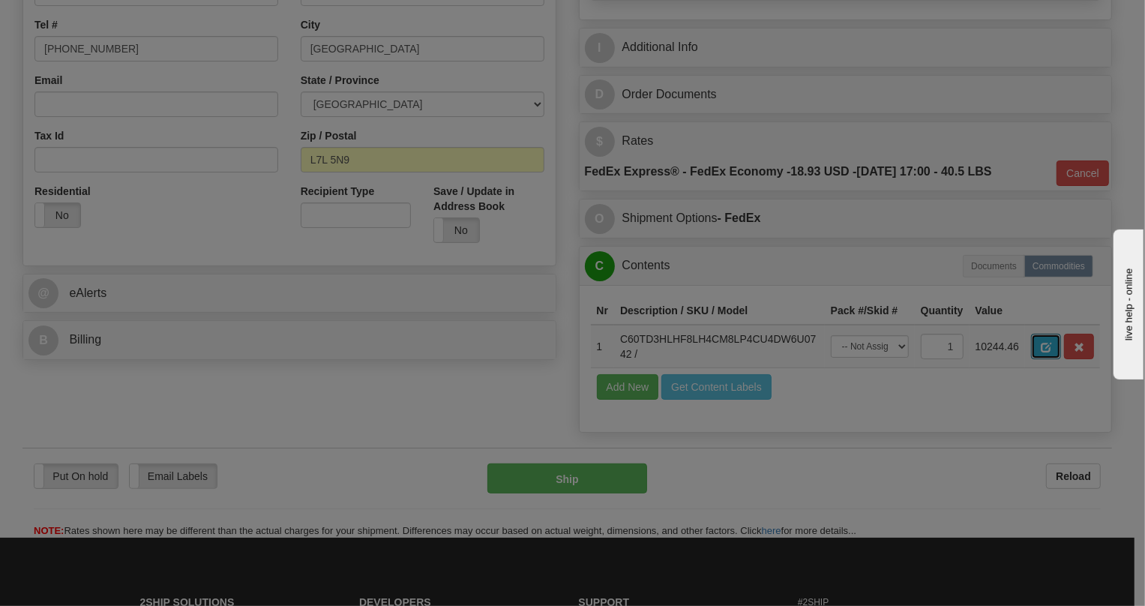
scroll to position [0, 0]
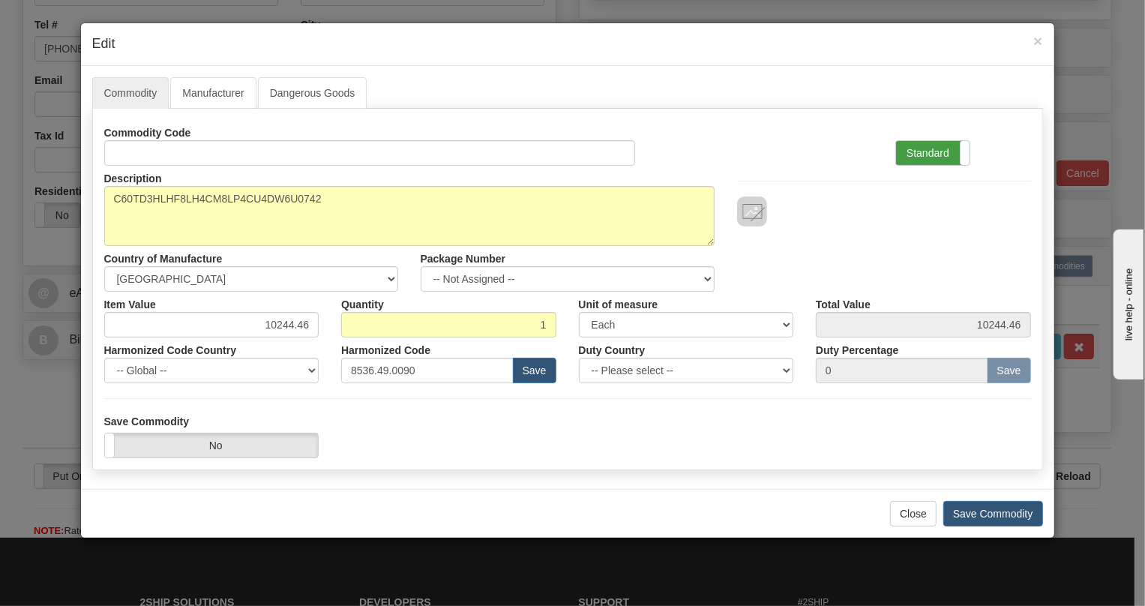
click at [917, 145] on label "Standard" at bounding box center [932, 153] width 73 height 24
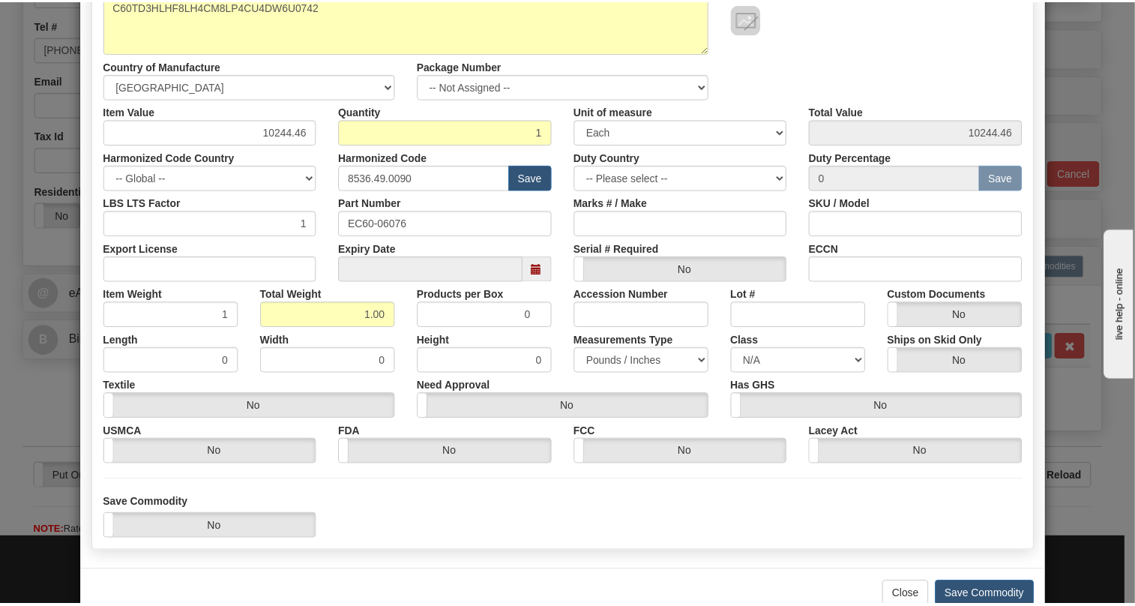
scroll to position [228, 0]
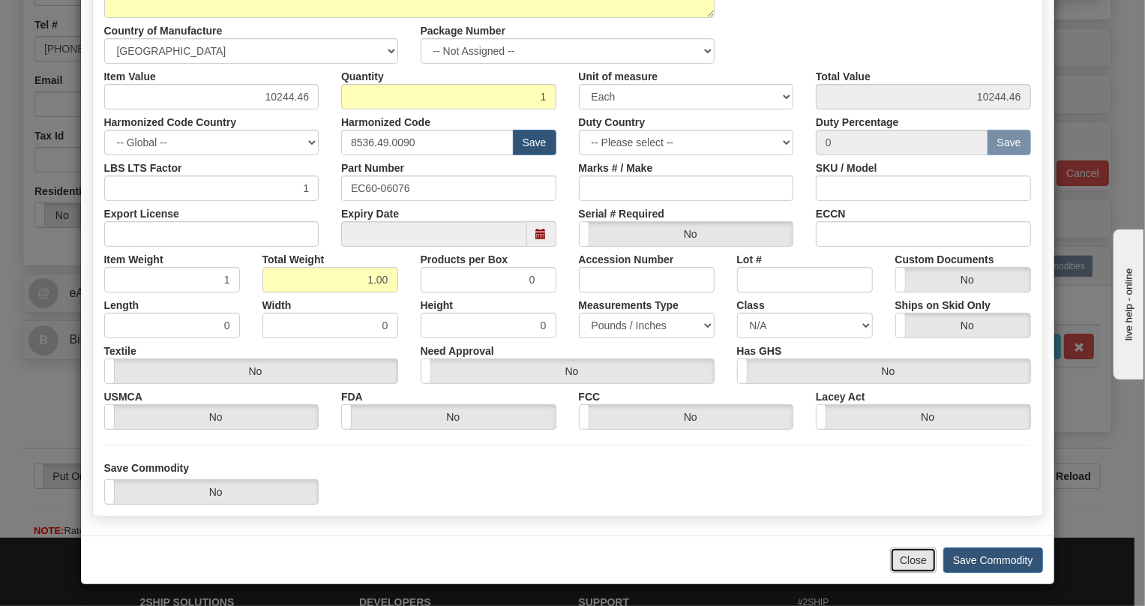
click at [890, 561] on button "Close" at bounding box center [913, 559] width 46 height 25
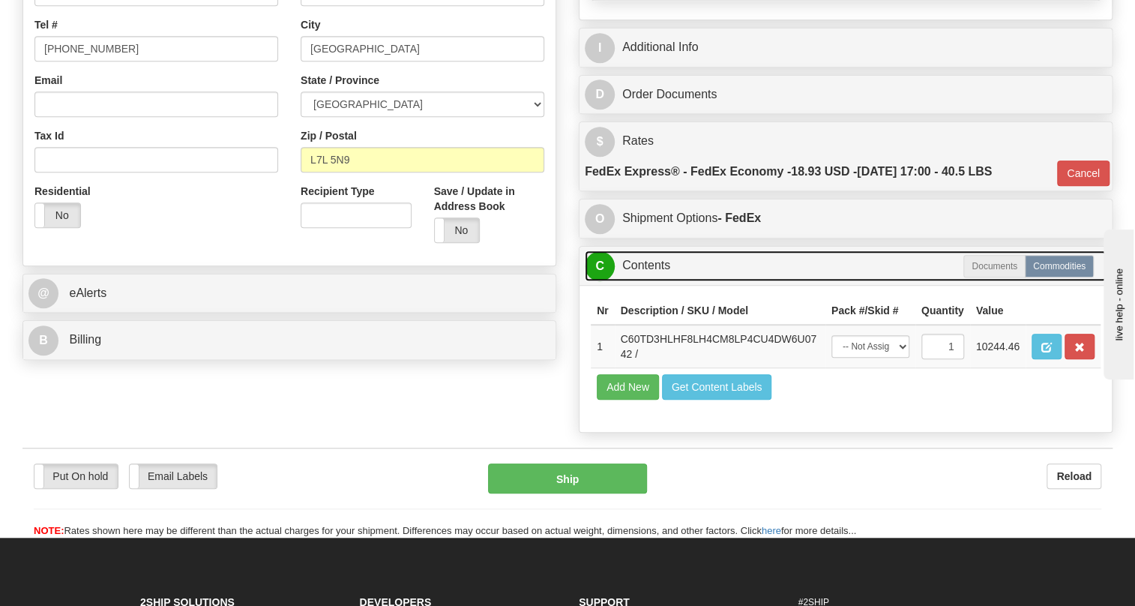
click at [644, 281] on link "C Contents" at bounding box center [846, 265] width 522 height 31
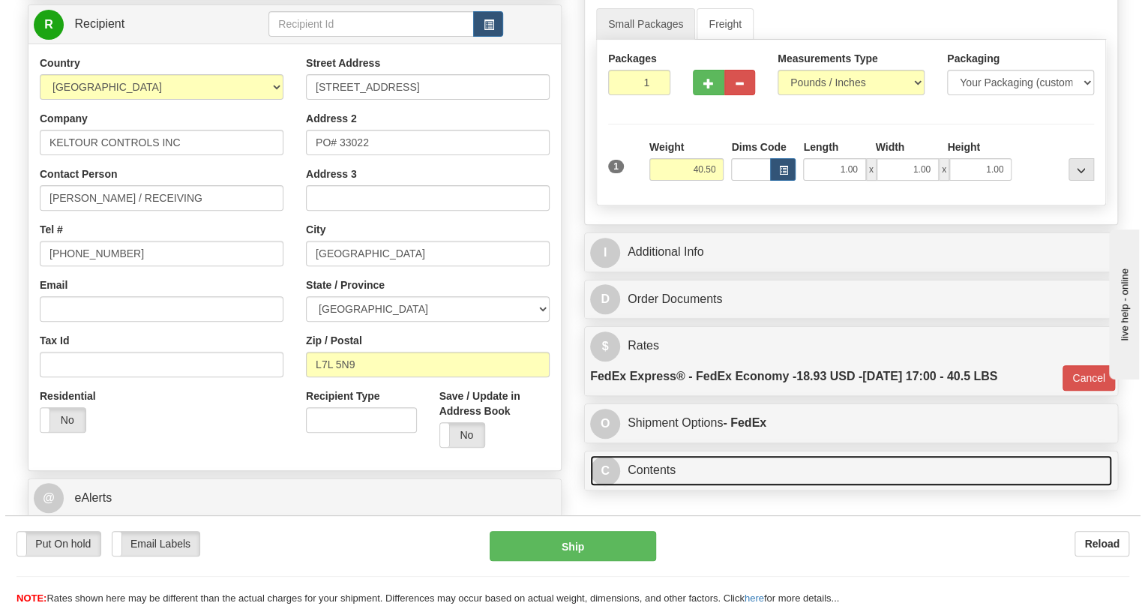
scroll to position [128, 0]
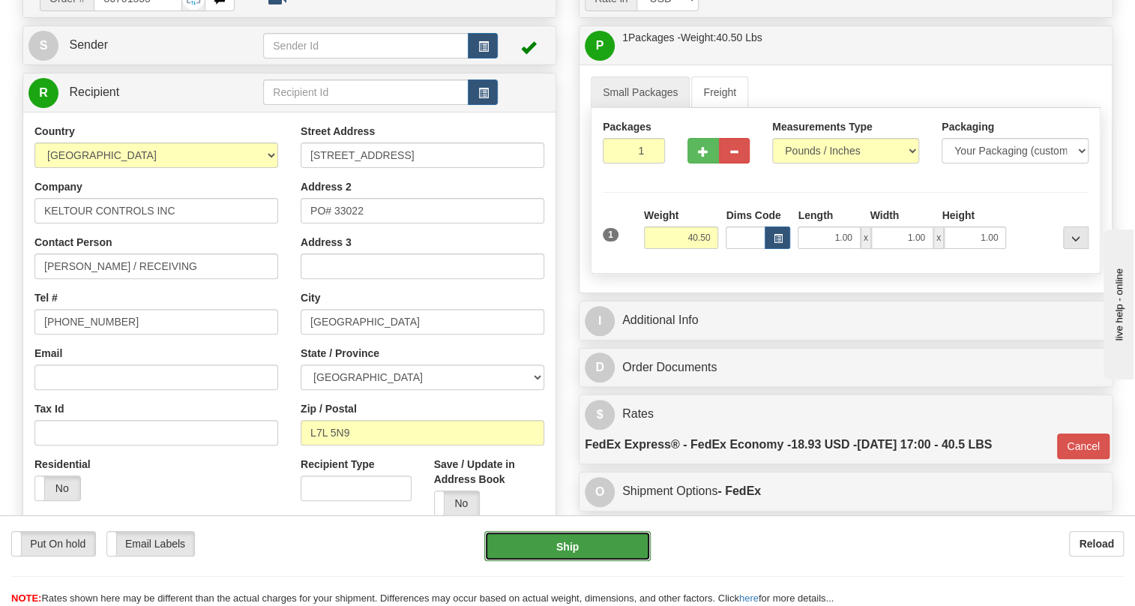
click at [562, 546] on button "Ship" at bounding box center [567, 546] width 166 height 30
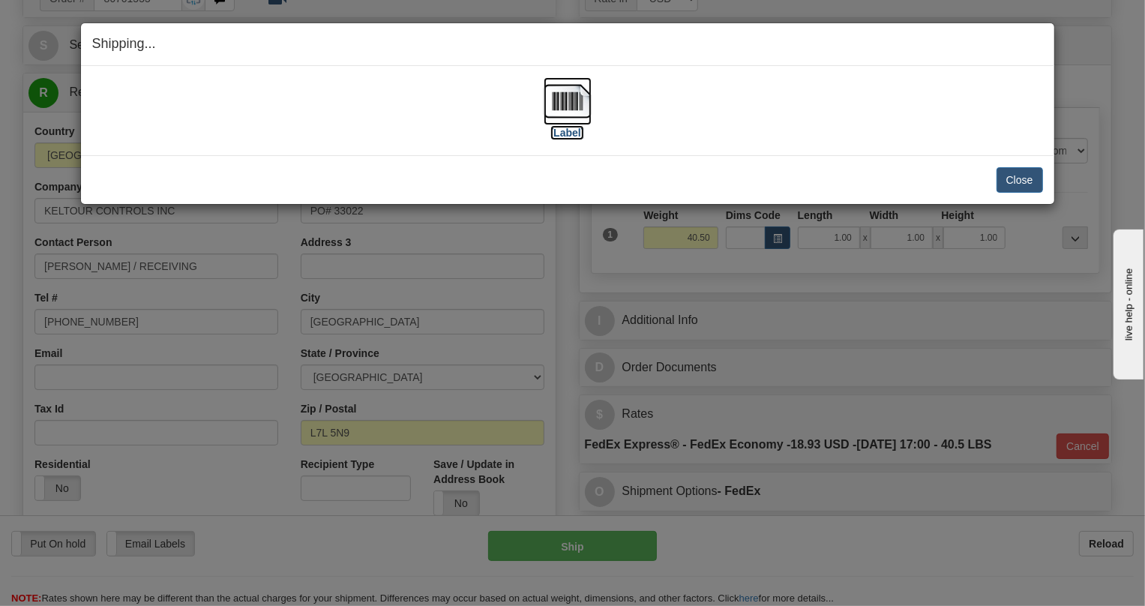
click at [574, 101] on img at bounding box center [567, 101] width 48 height 48
click at [1022, 172] on button "Close" at bounding box center [1019, 179] width 46 height 25
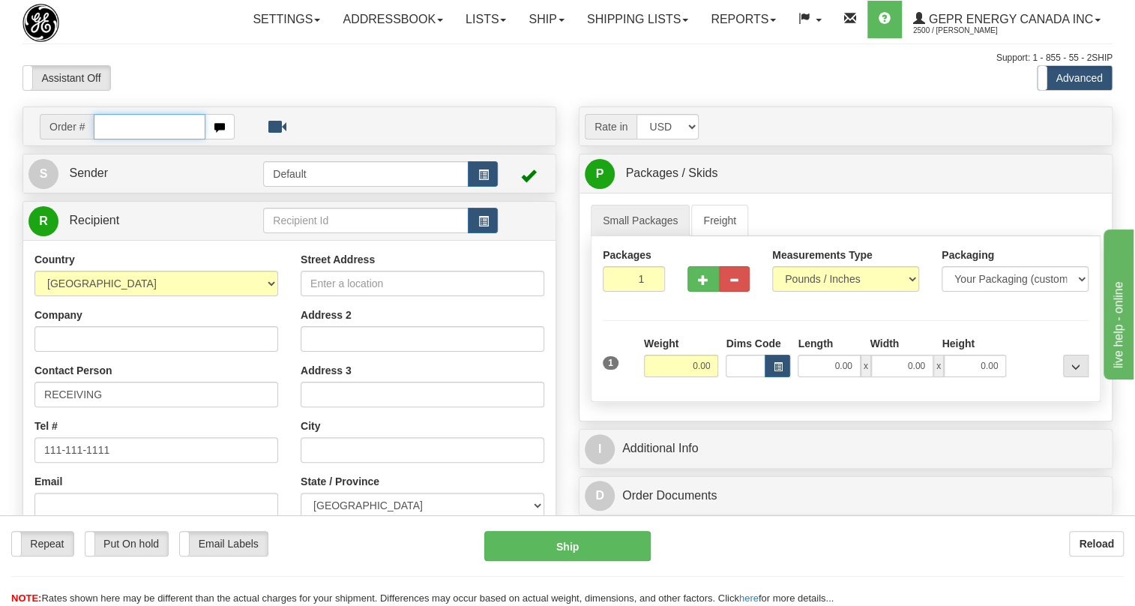
click at [133, 139] on input "text" at bounding box center [150, 126] width 112 height 25
paste input "0086701714"
click at [115, 139] on input "0086701714" at bounding box center [150, 126] width 112 height 25
type input "86701714"
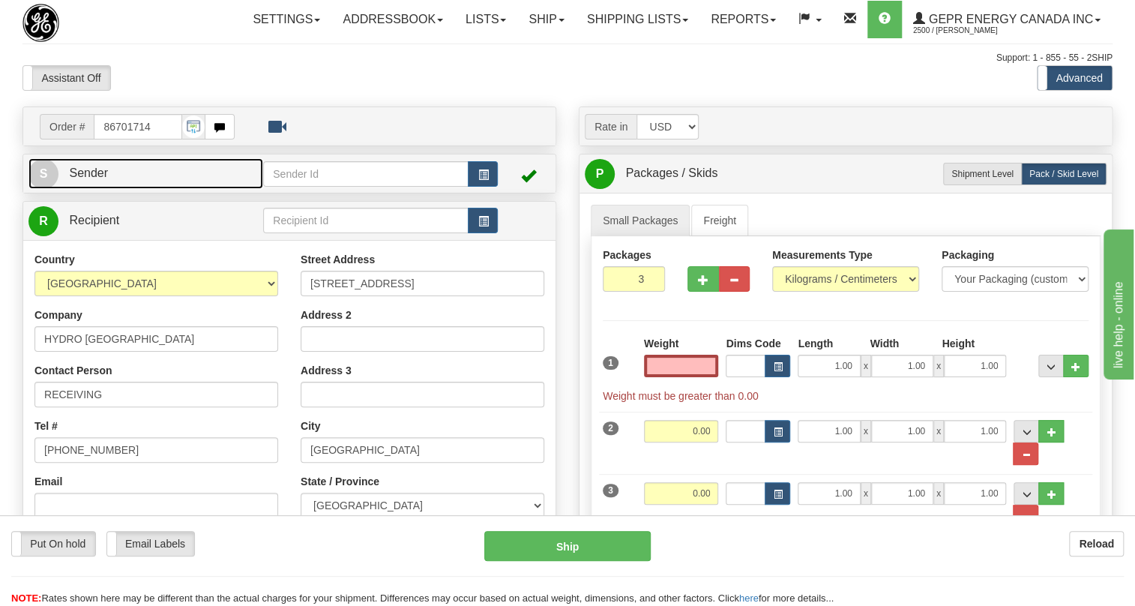
type input "0.00"
click at [88, 179] on span "Sender" at bounding box center [88, 172] width 39 height 13
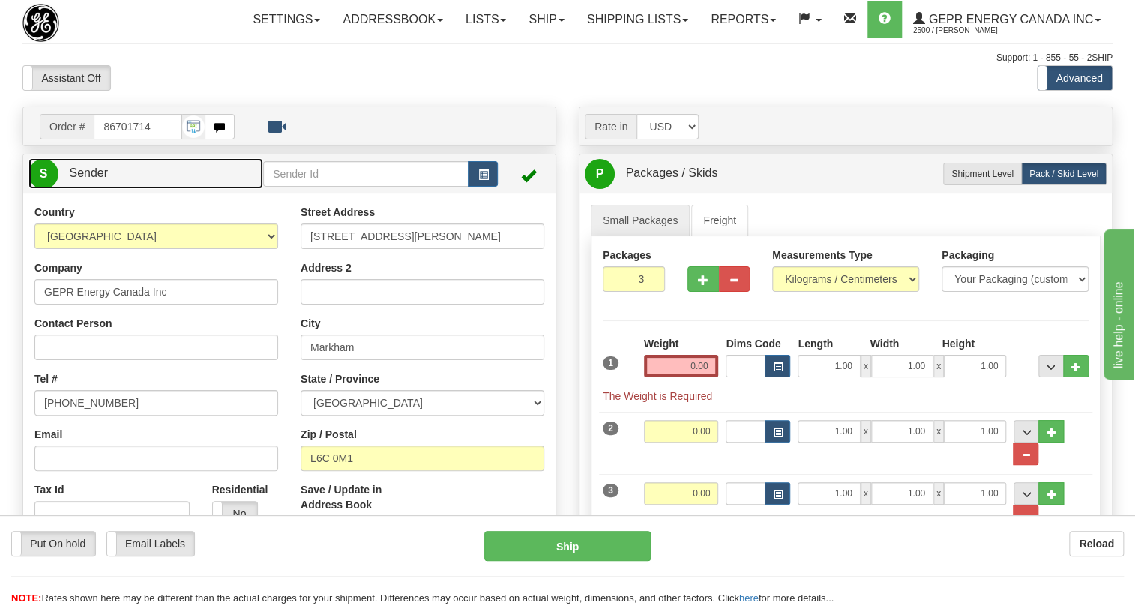
type input "MARKHAM"
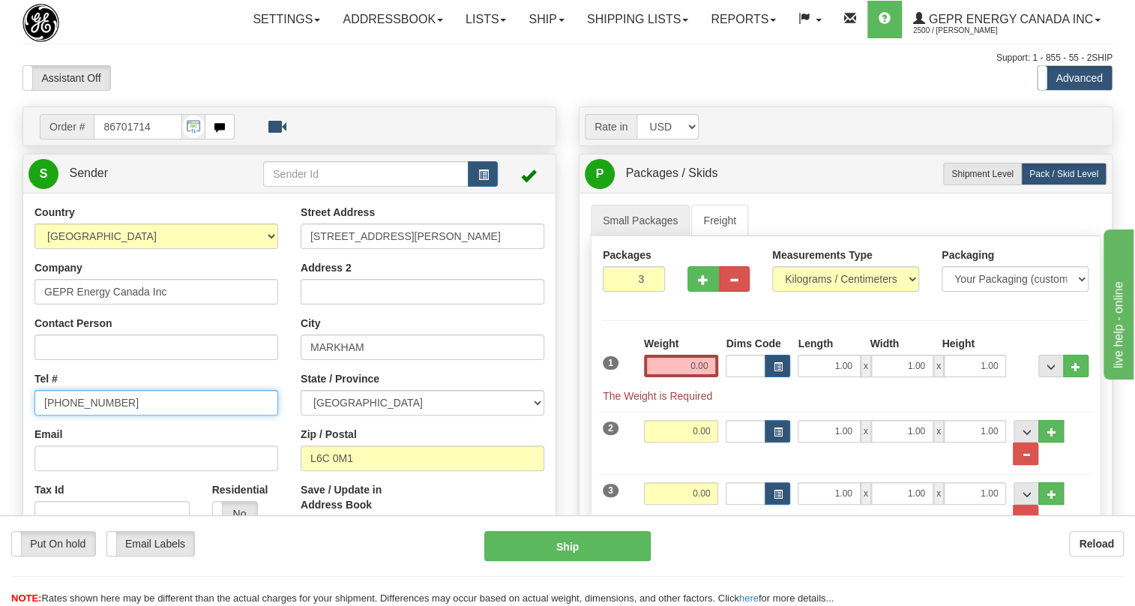
click at [77, 415] on input "[PHONE_NUMBER]" at bounding box center [156, 402] width 244 height 25
paste input "[PHONE_NUMBER]"
type input "[PHONE_NUMBER]"
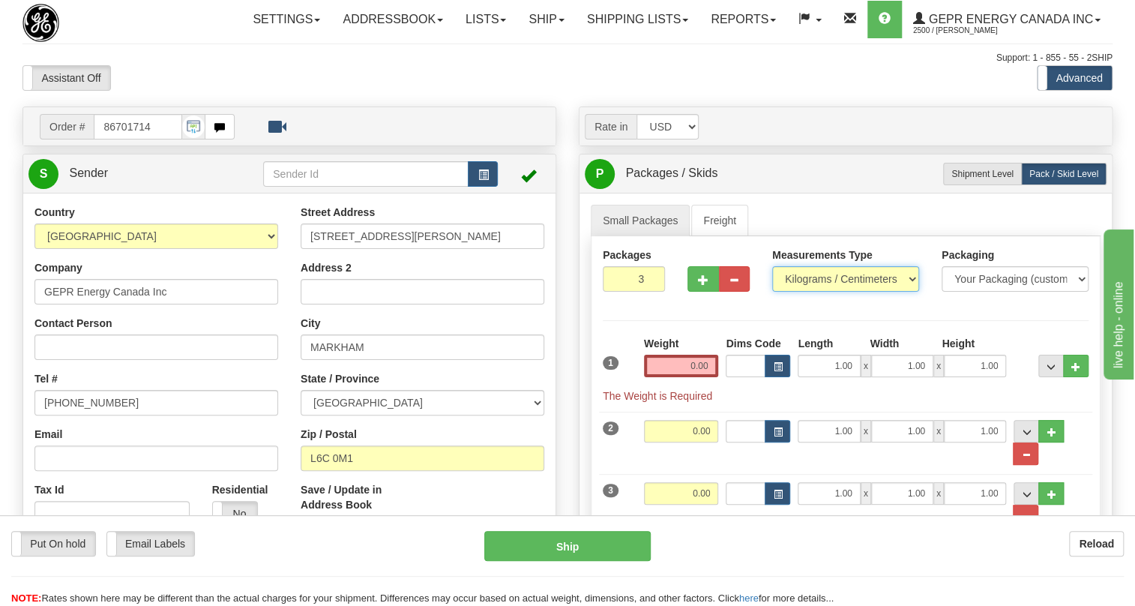
click at [795, 292] on select "Pounds / Inches Kilograms / Centimeters" at bounding box center [845, 278] width 147 height 25
select select "0"
click at [772, 292] on select "Pounds / Inches Kilograms / Centimeters" at bounding box center [845, 278] width 147 height 25
click at [676, 388] on div "Weight 0.00" at bounding box center [681, 362] width 82 height 52
click at [682, 377] on input "0.00" at bounding box center [681, 366] width 75 height 22
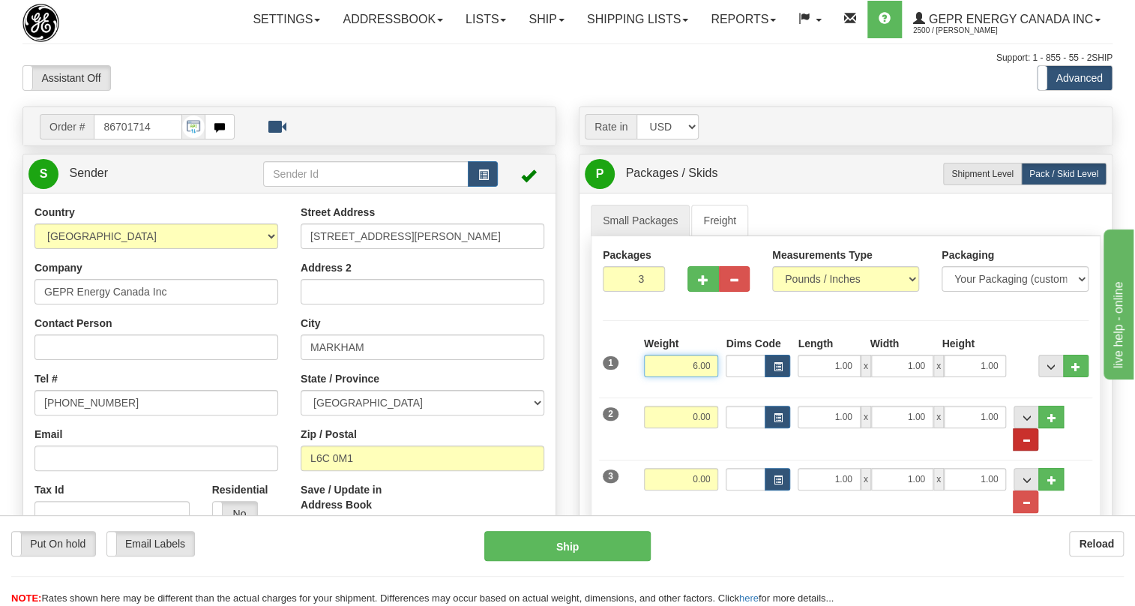
type input "6.00"
click at [1030, 444] on span "..." at bounding box center [1025, 440] width 9 height 8
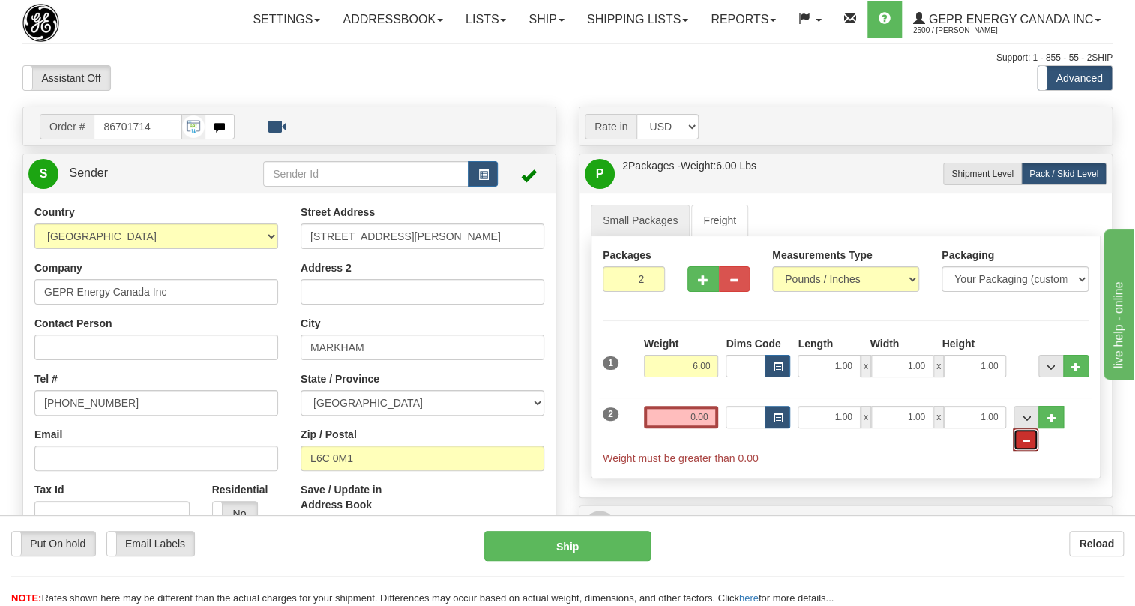
click at [1030, 444] on span "..." at bounding box center [1025, 440] width 9 height 8
type input "1"
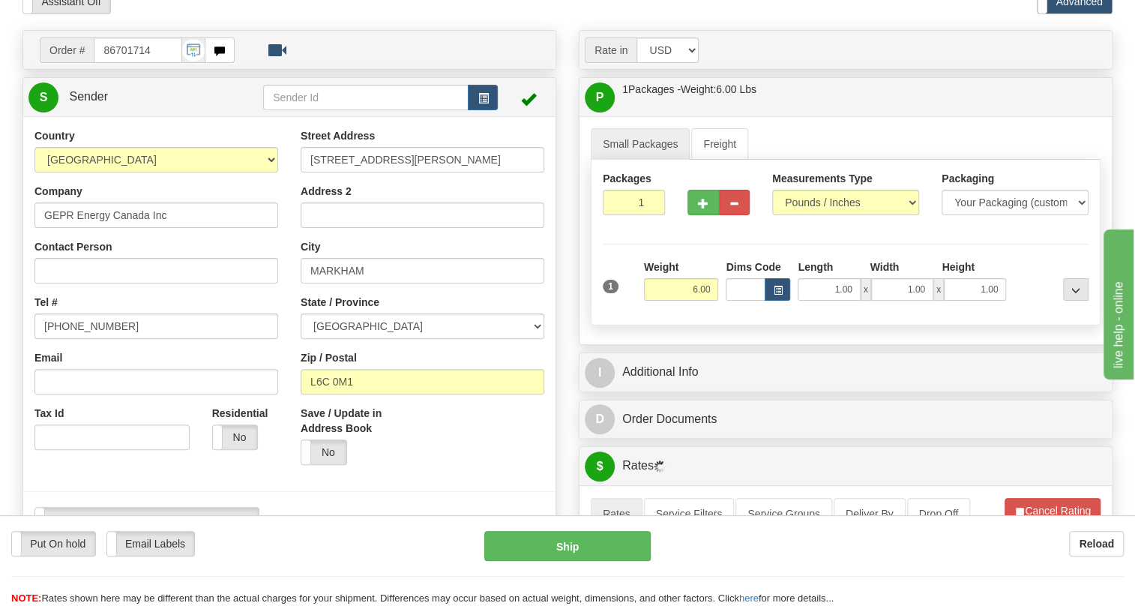
scroll to position [136, 0]
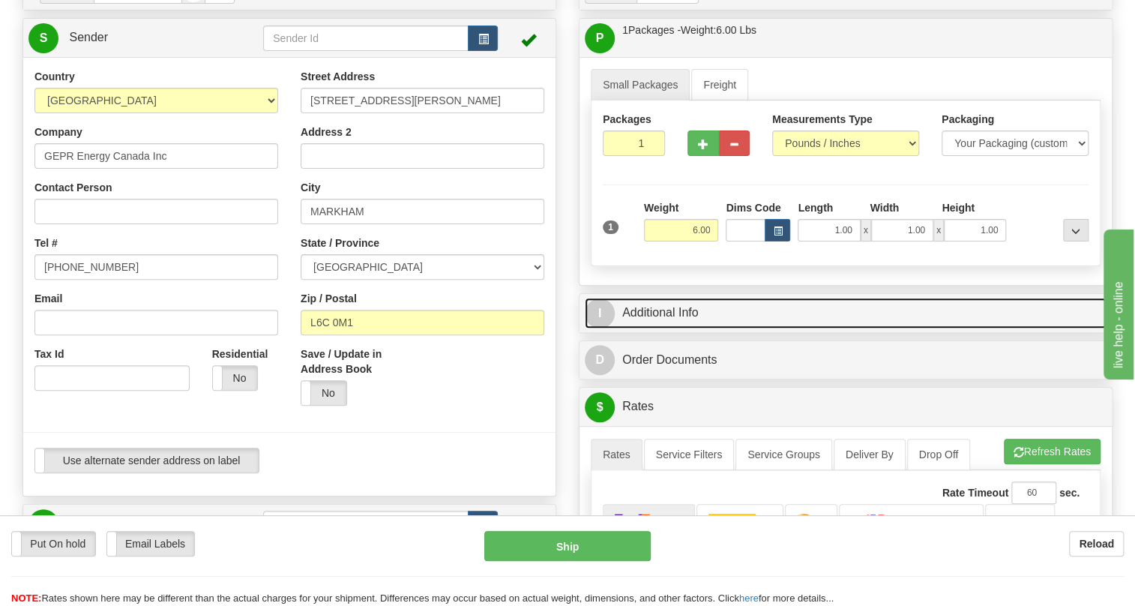
click at [660, 328] on link "I Additional Info" at bounding box center [846, 313] width 522 height 31
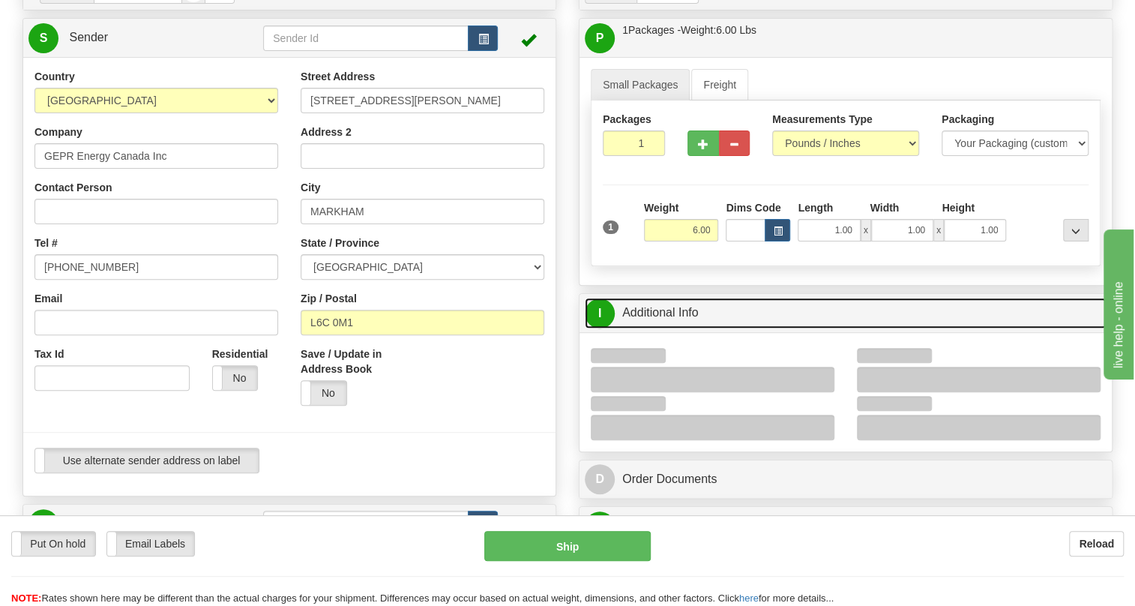
scroll to position [204, 0]
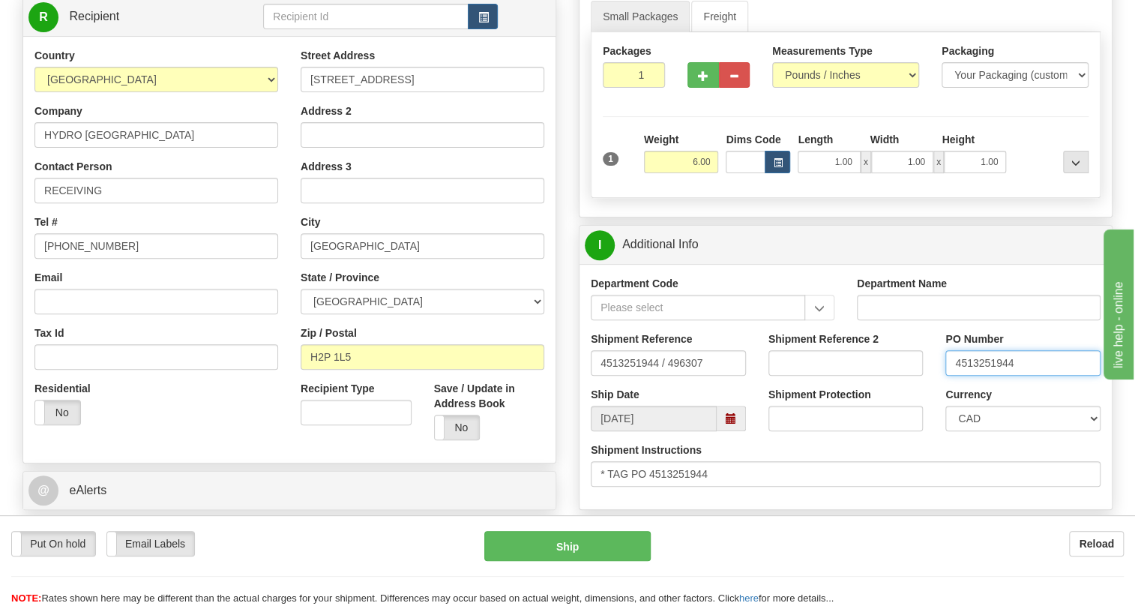
click at [981, 376] on input "4513251944" at bounding box center [1022, 362] width 155 height 25
click at [139, 203] on input "RECEIVING" at bounding box center [156, 190] width 244 height 25
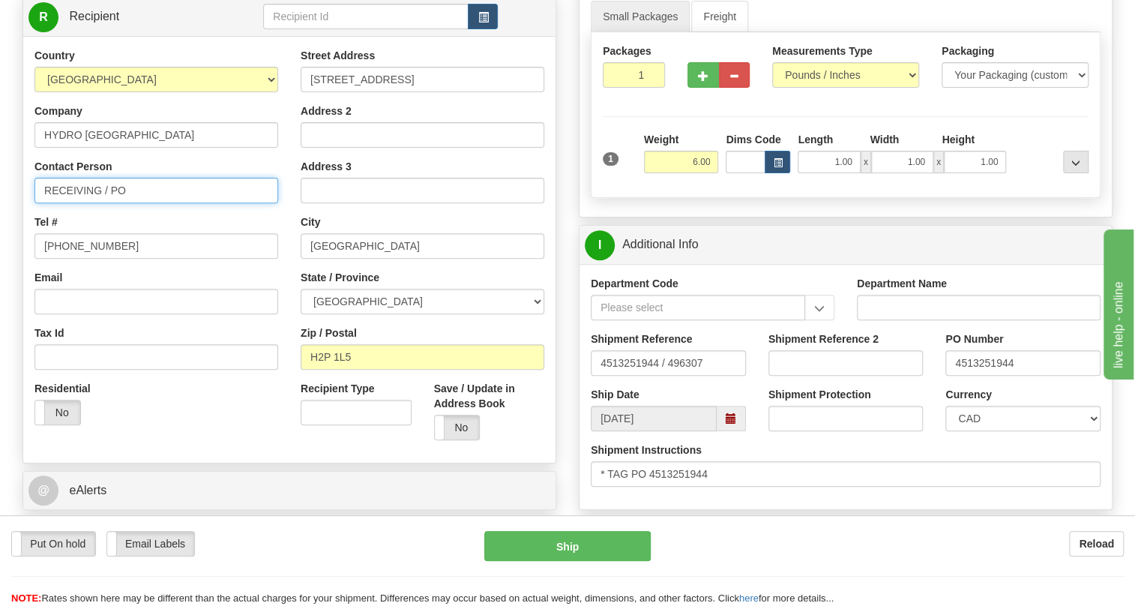
click button "Delete" at bounding box center [0, 0] width 0 height 0
paste input "4513251944"
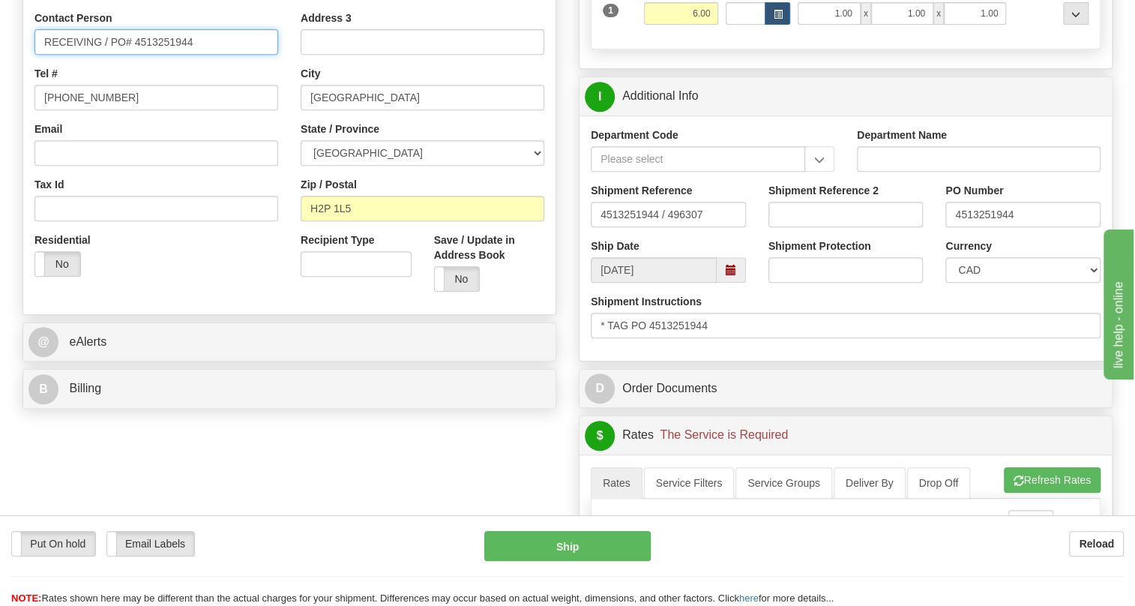
scroll to position [409, 0]
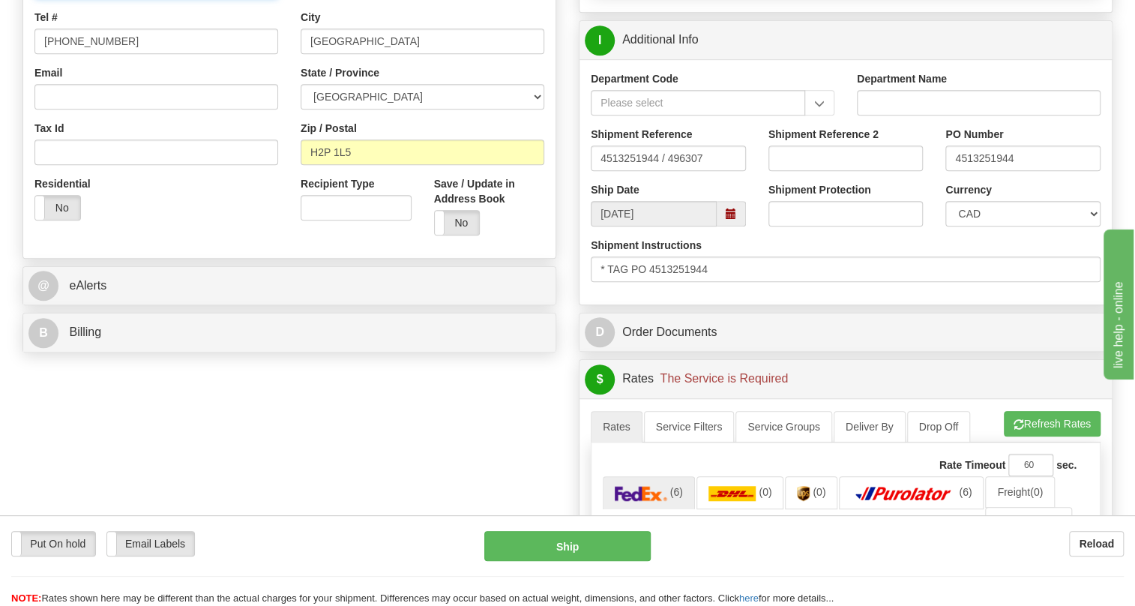
type input "RECEIVING / PO# 4513251944"
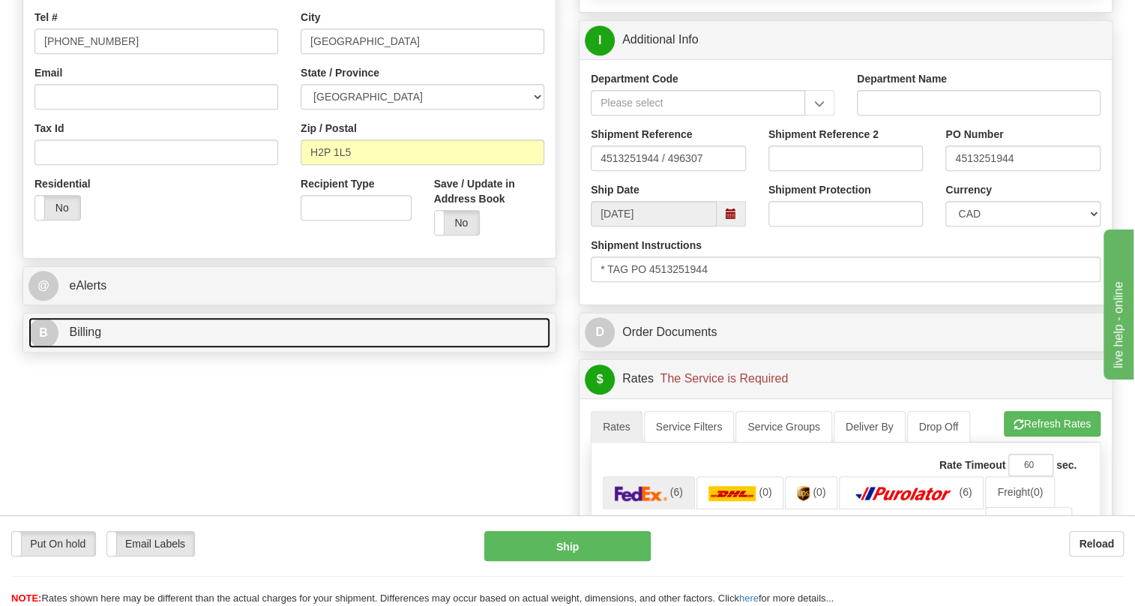
click at [94, 338] on span "Billing" at bounding box center [85, 331] width 32 height 13
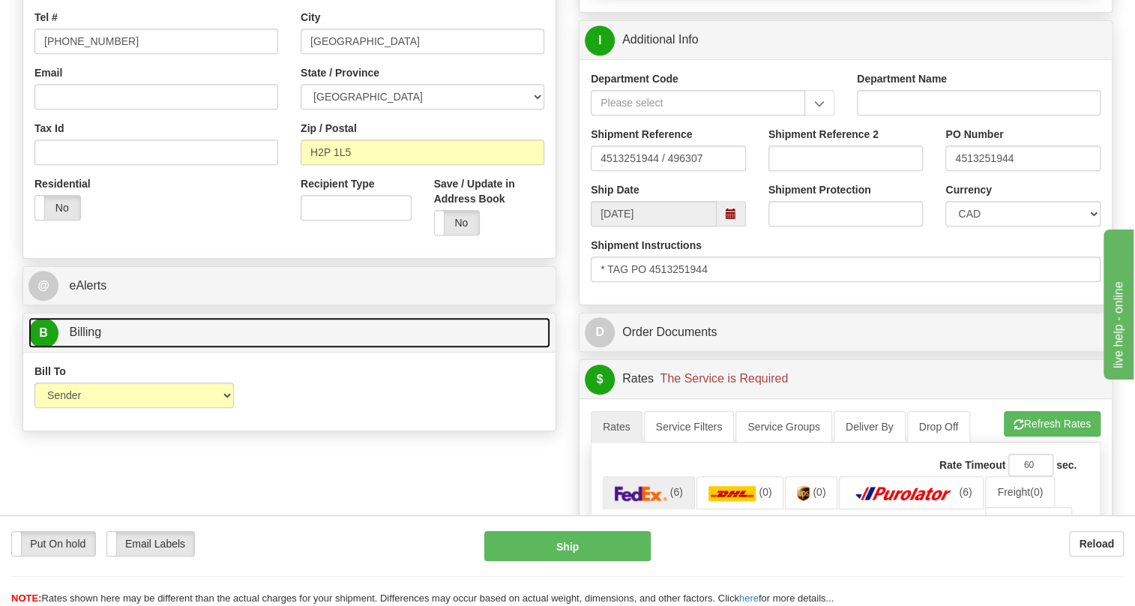
click at [97, 338] on span "Billing" at bounding box center [85, 331] width 32 height 13
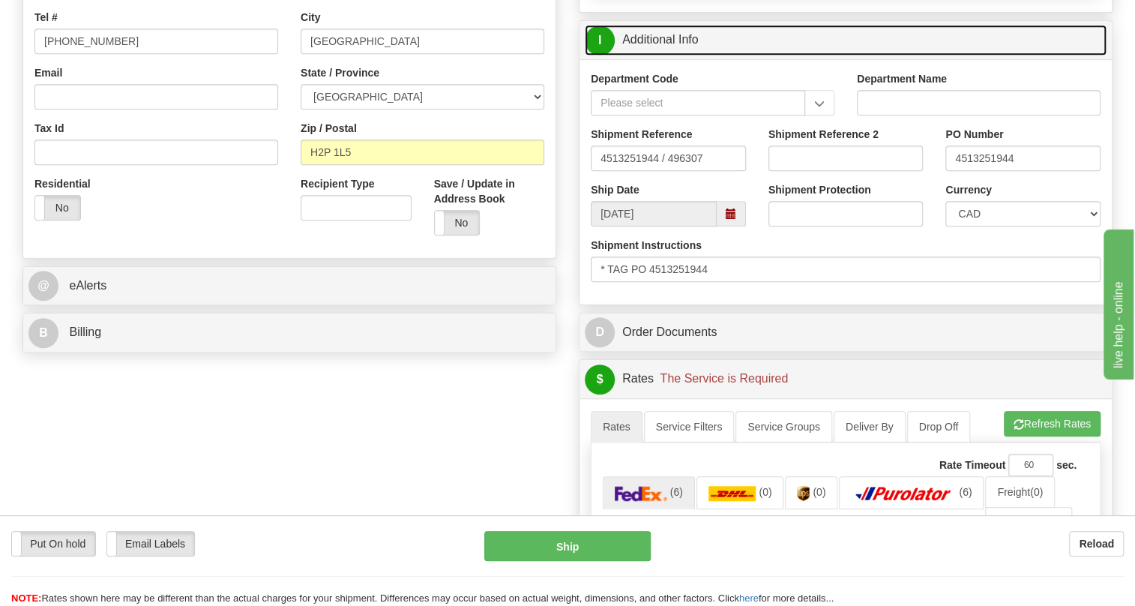
click at [652, 55] on link "I Additional Info" at bounding box center [846, 40] width 522 height 31
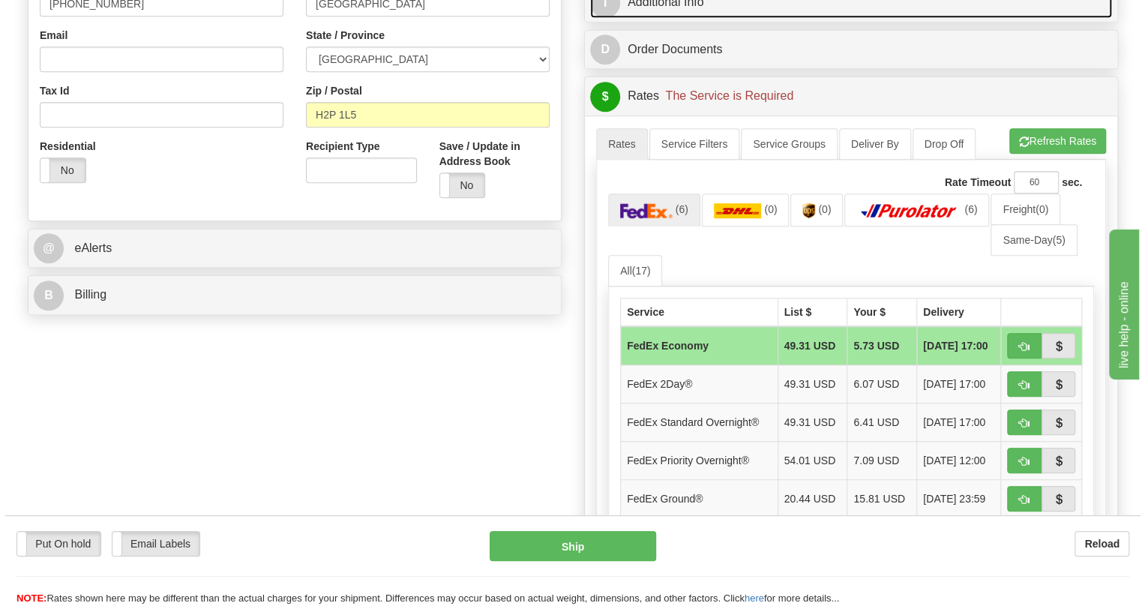
scroll to position [477, 0]
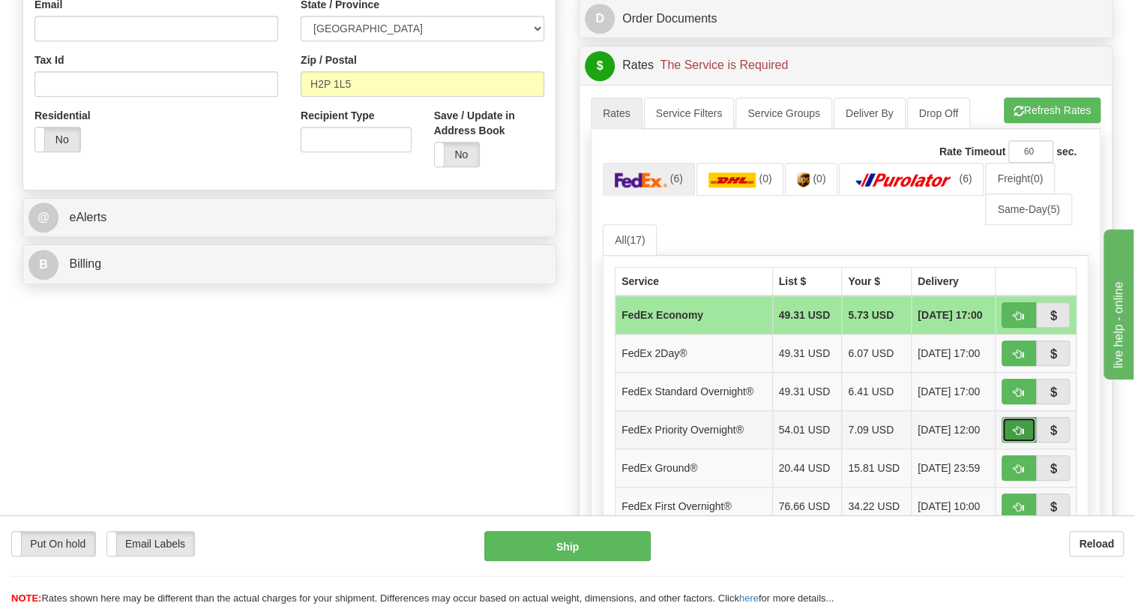
click at [1022, 435] on span "button" at bounding box center [1018, 431] width 10 height 10
type input "01"
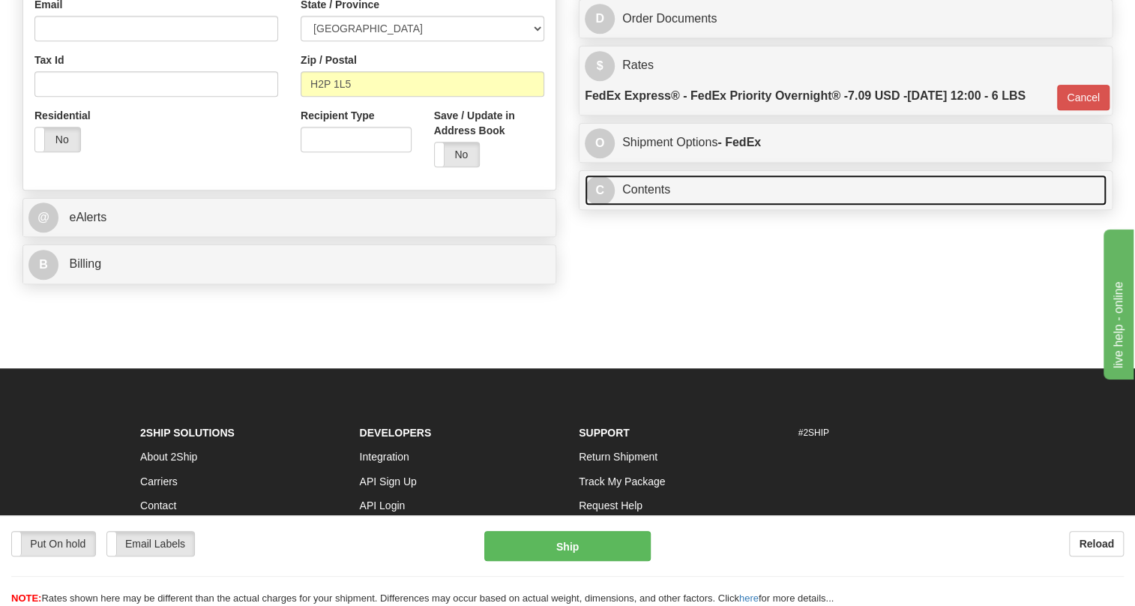
click at [663, 205] on link "C Contents" at bounding box center [846, 190] width 522 height 31
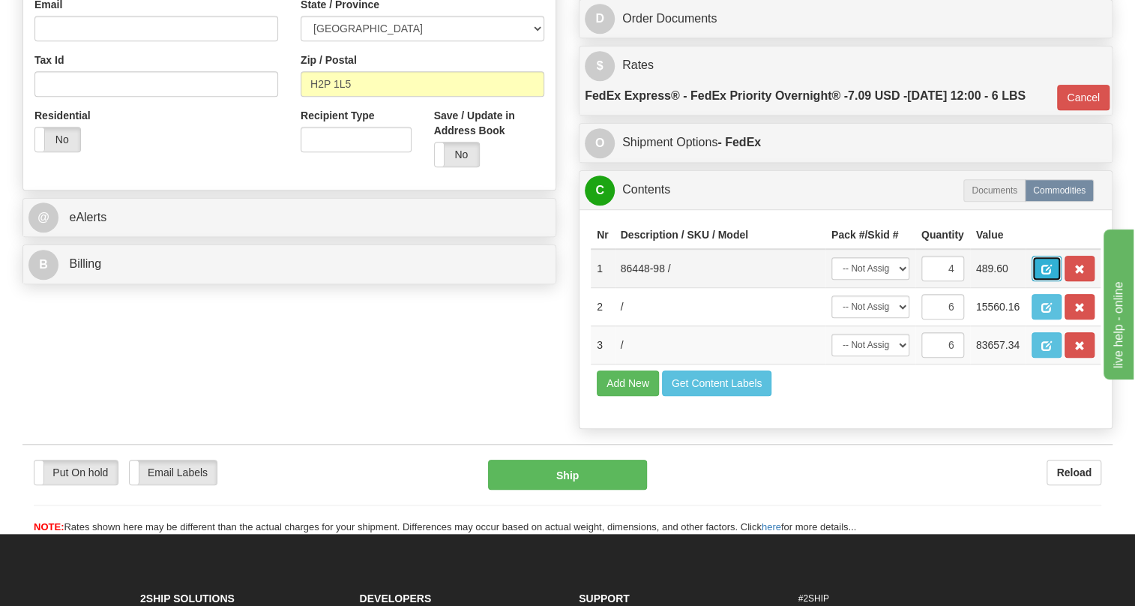
click at [1049, 274] on span "button" at bounding box center [1046, 270] width 10 height 10
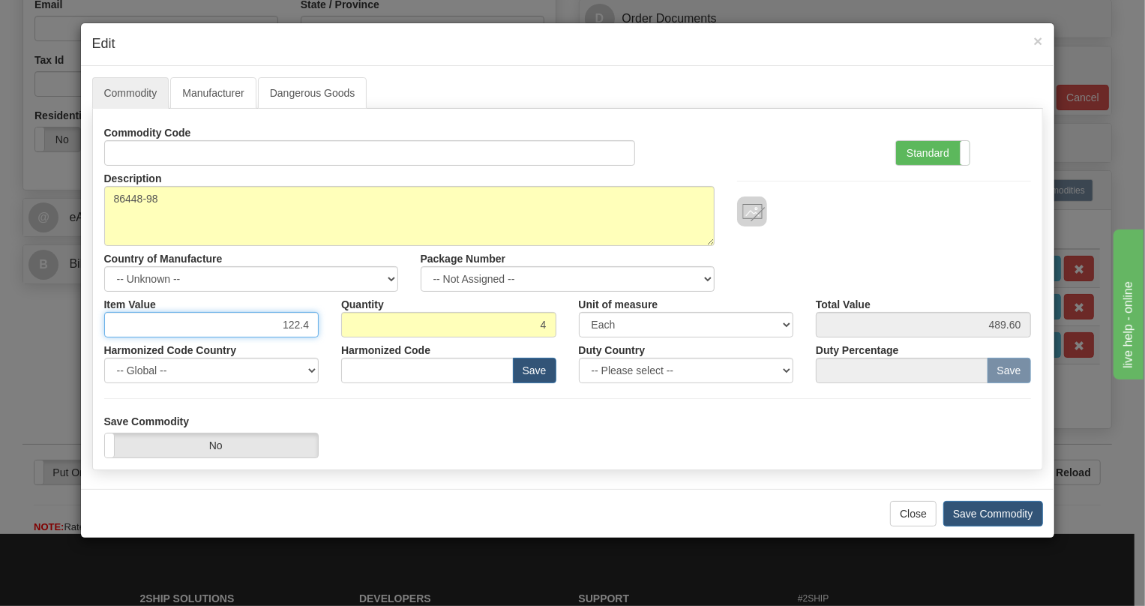
click at [307, 321] on input "122.4" at bounding box center [211, 324] width 215 height 25
paste input "657,3"
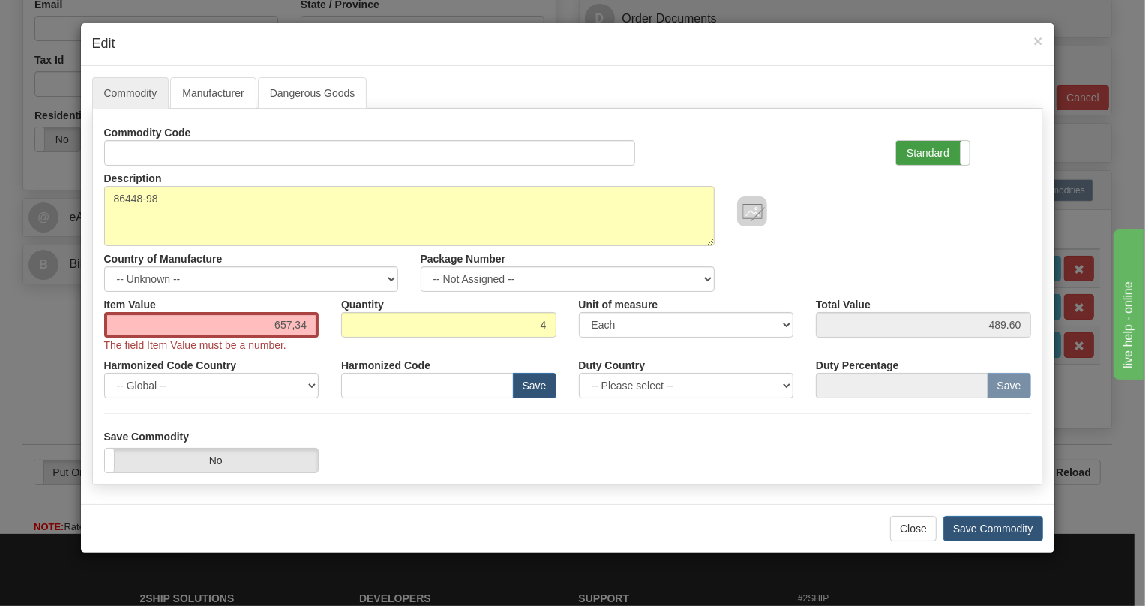
click at [937, 150] on label "Standard" at bounding box center [932, 153] width 73 height 24
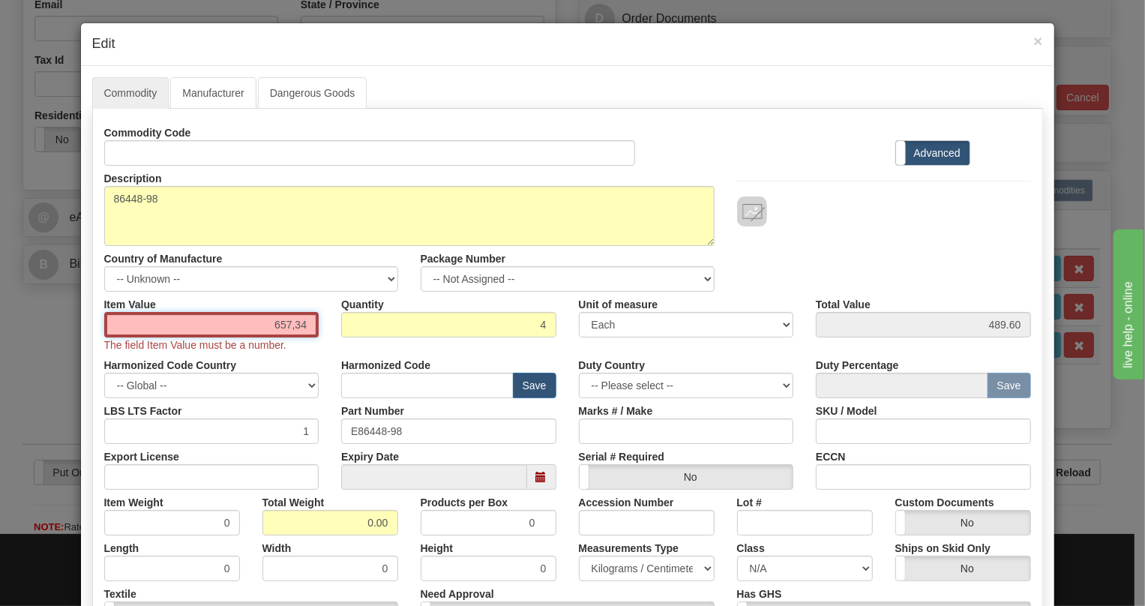
click at [291, 328] on input "657,34" at bounding box center [211, 324] width 215 height 25
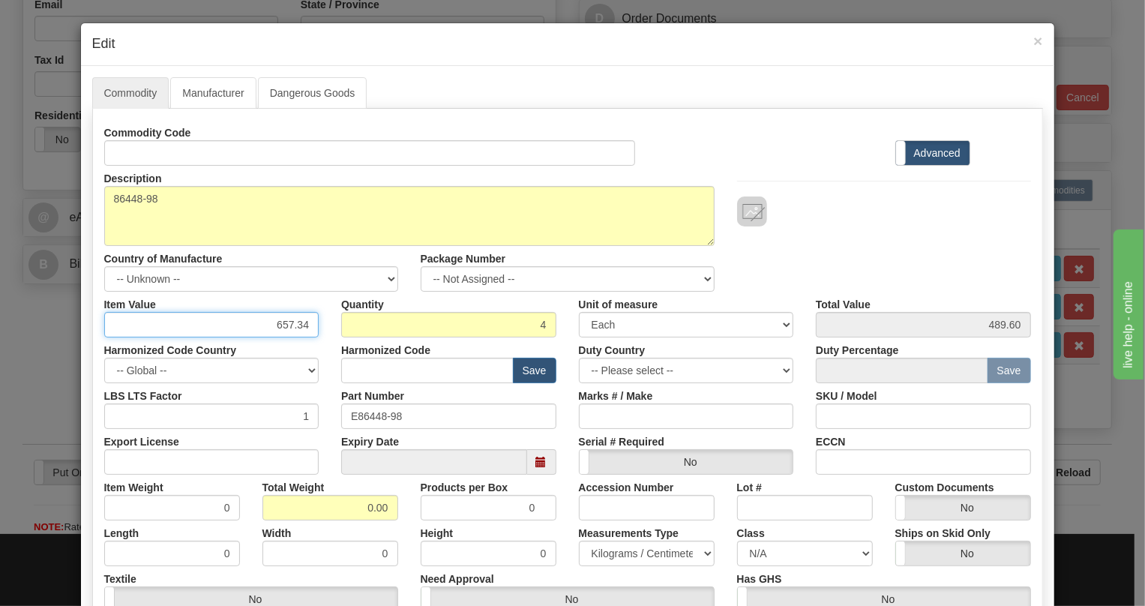
type input "657.34"
type input "2629.36"
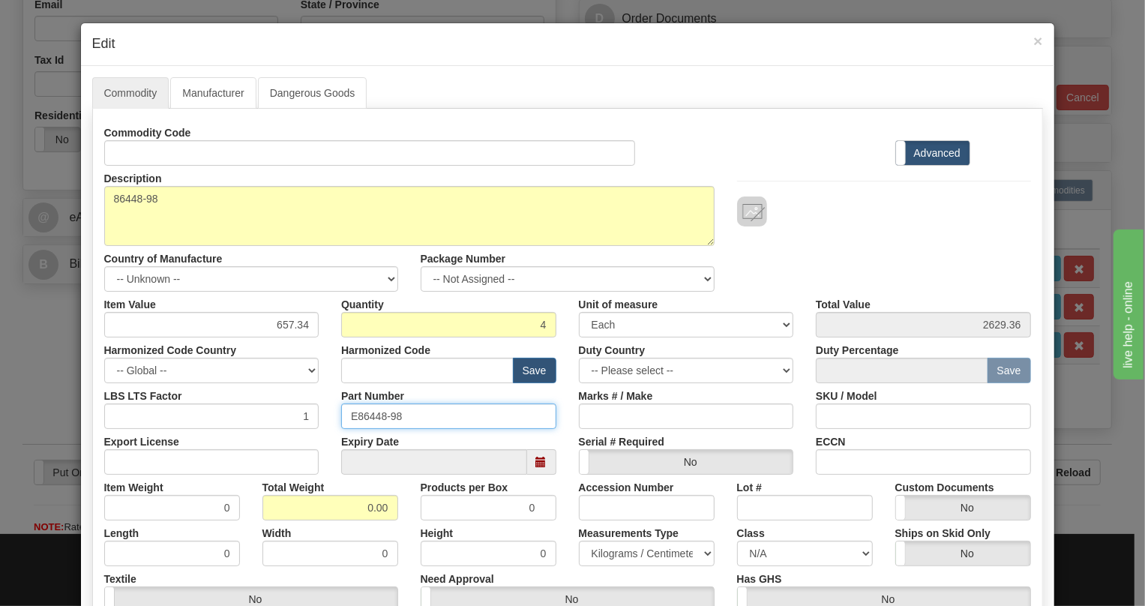
click at [388, 415] on input "E86448-98" at bounding box center [448, 415] width 215 height 25
click at [382, 418] on input "E86448-98" at bounding box center [448, 415] width 215 height 25
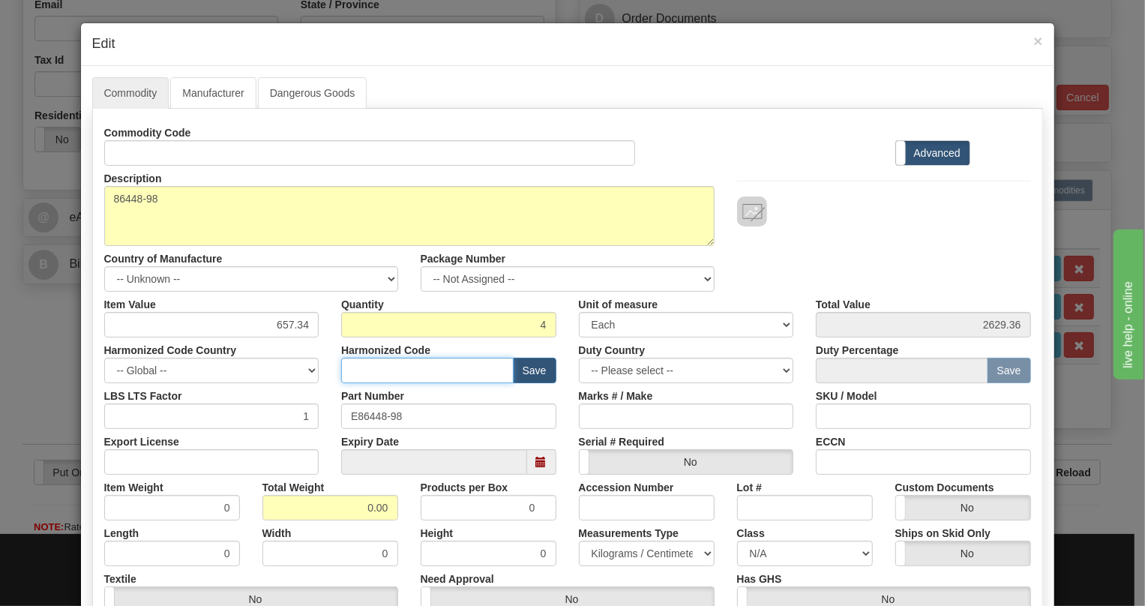
click at [370, 369] on input "text" at bounding box center [427, 370] width 172 height 25
paste input "8517.79.0000"
type input "8517.79.0000"
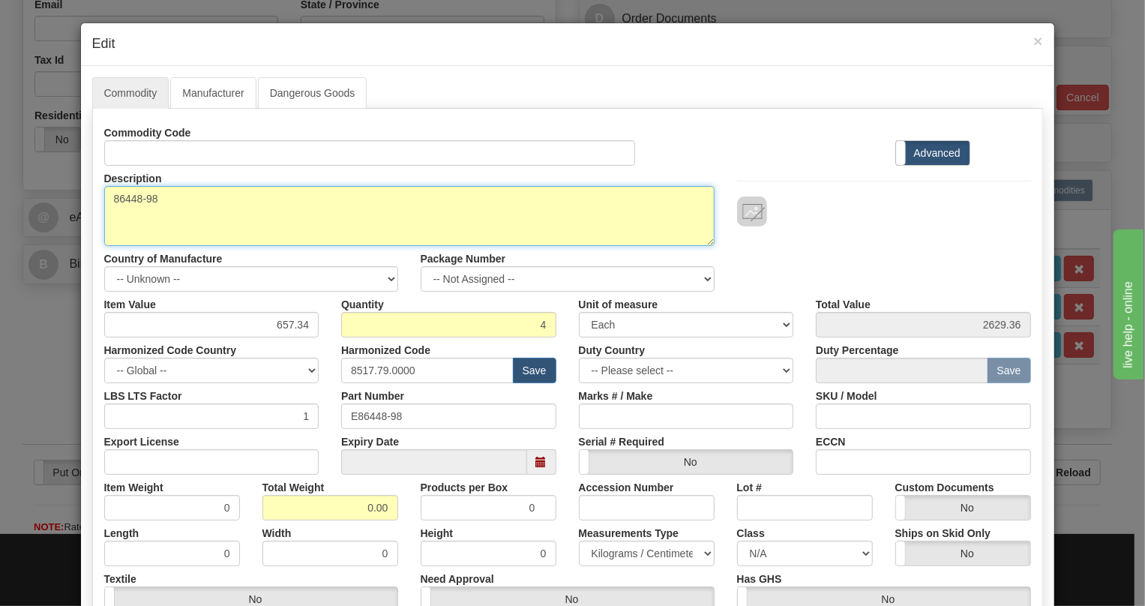
click at [148, 196] on textarea "86448-98" at bounding box center [409, 216] width 610 height 60
paste textarea "2W FXO PADDLEBOARD"
type textarea "2W FXO PADDLEBOARD"
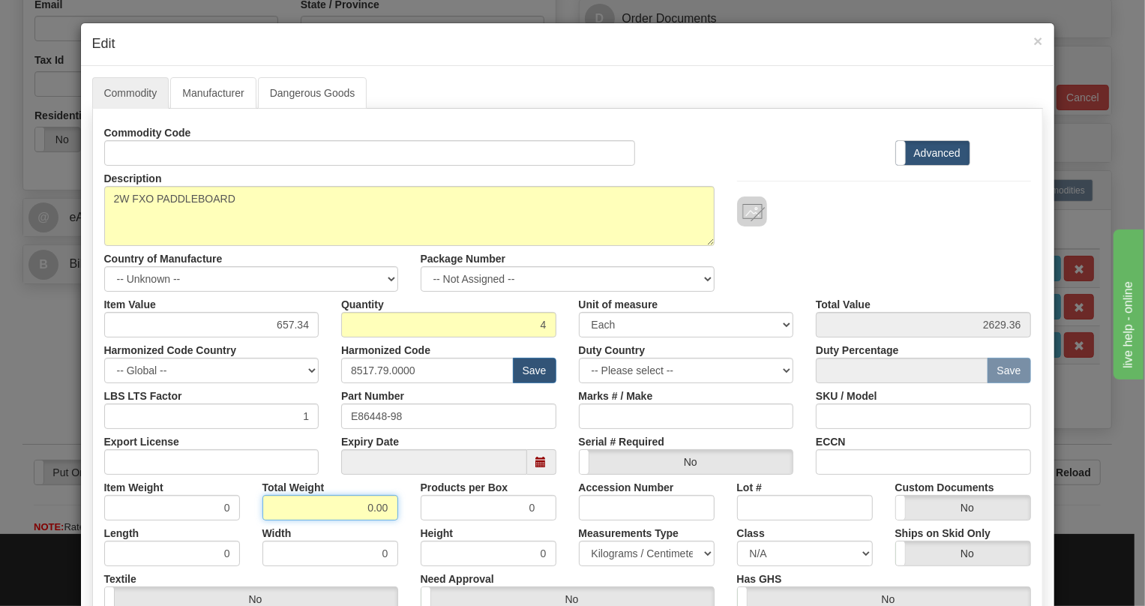
click at [346, 516] on input "0.00" at bounding box center [330, 507] width 136 height 25
type input "1.00"
type input "0.2500"
click at [605, 555] on select "Pounds / Inches Kilograms / Centimeters" at bounding box center [647, 552] width 136 height 25
select select "0"
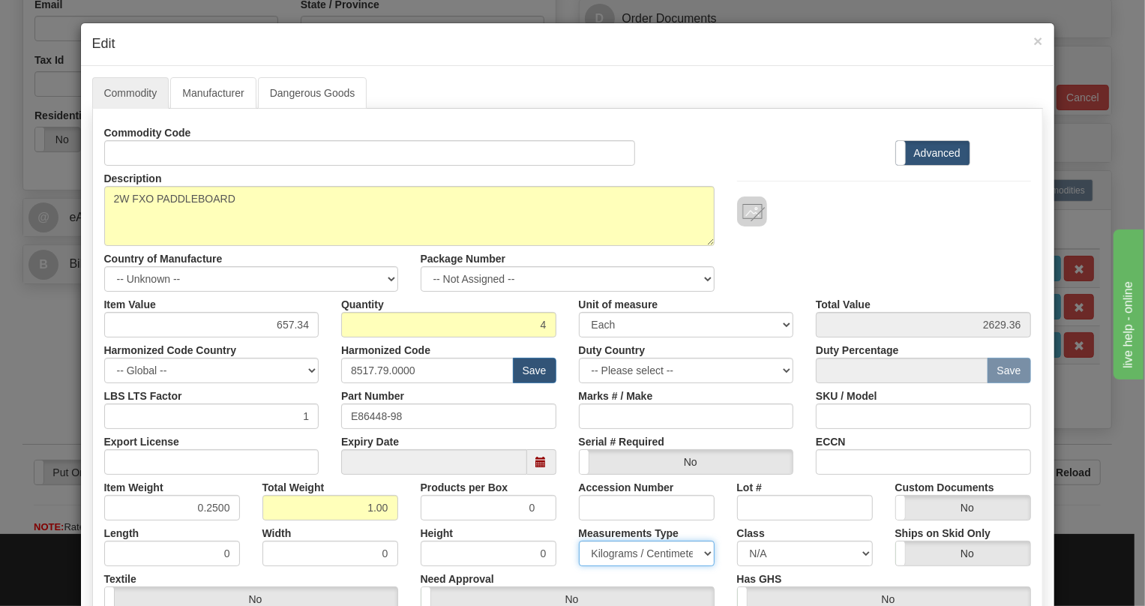
click at [579, 540] on select "Pounds / Inches Kilograms / Centimeters" at bounding box center [647, 552] width 136 height 25
click at [567, 499] on div "Accession Number" at bounding box center [646, 497] width 158 height 46
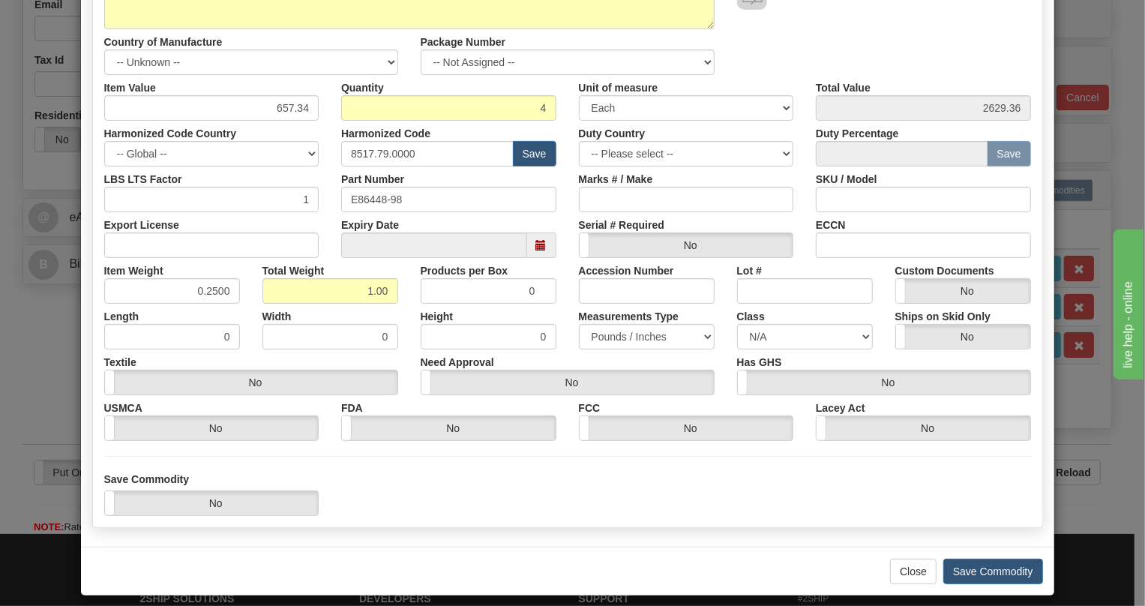
scroll to position [228, 0]
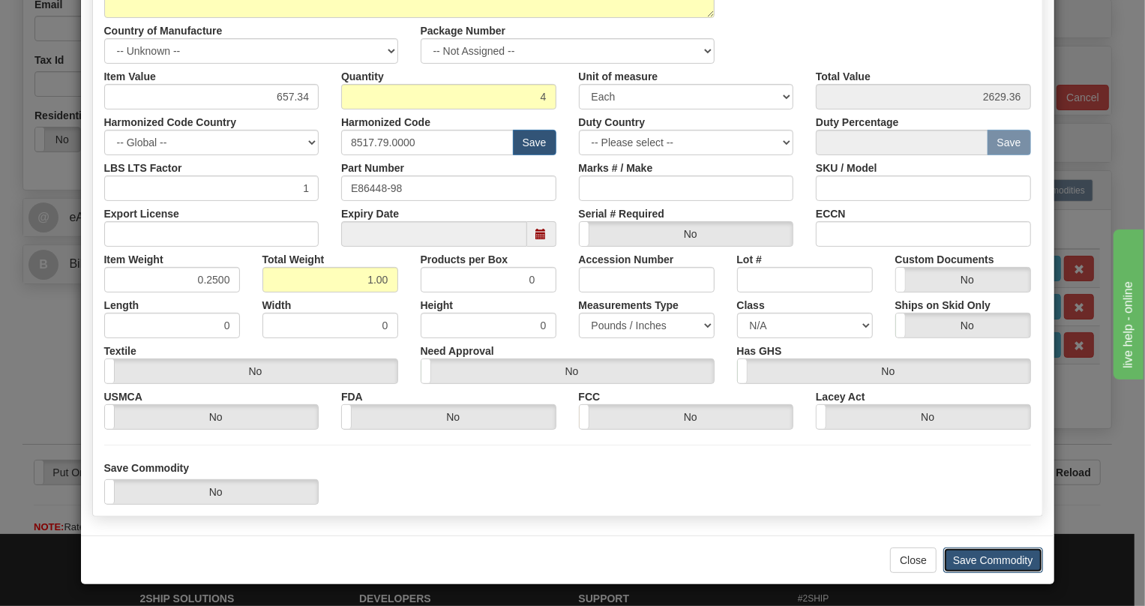
click at [981, 560] on button "Save Commodity" at bounding box center [993, 559] width 100 height 25
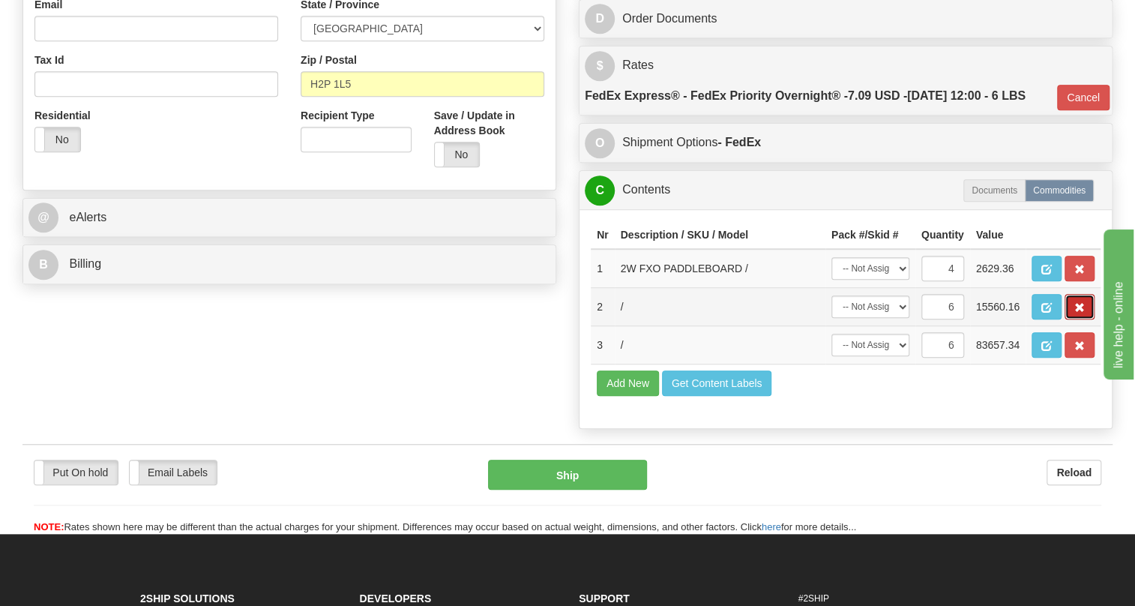
click at [1078, 313] on span "button" at bounding box center [1079, 308] width 10 height 10
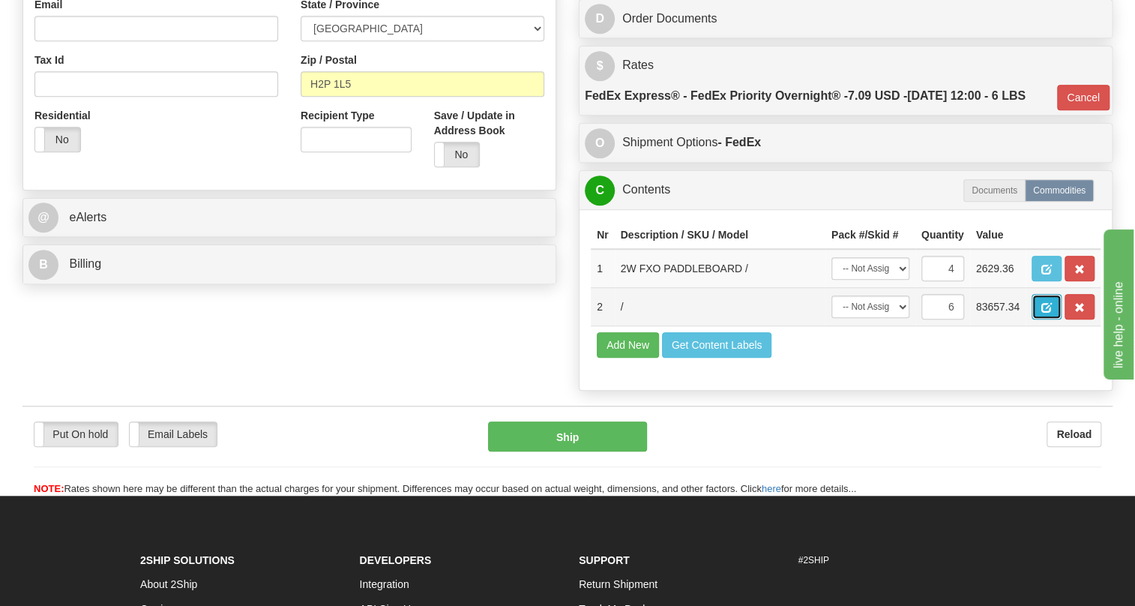
click at [1042, 313] on span "button" at bounding box center [1046, 308] width 10 height 10
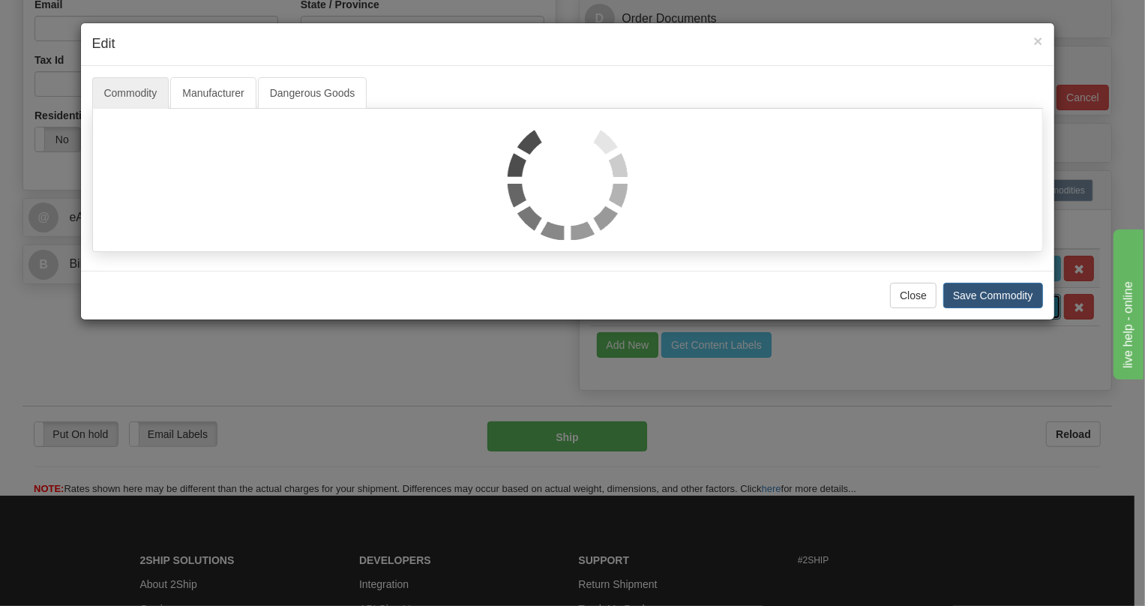
scroll to position [0, 0]
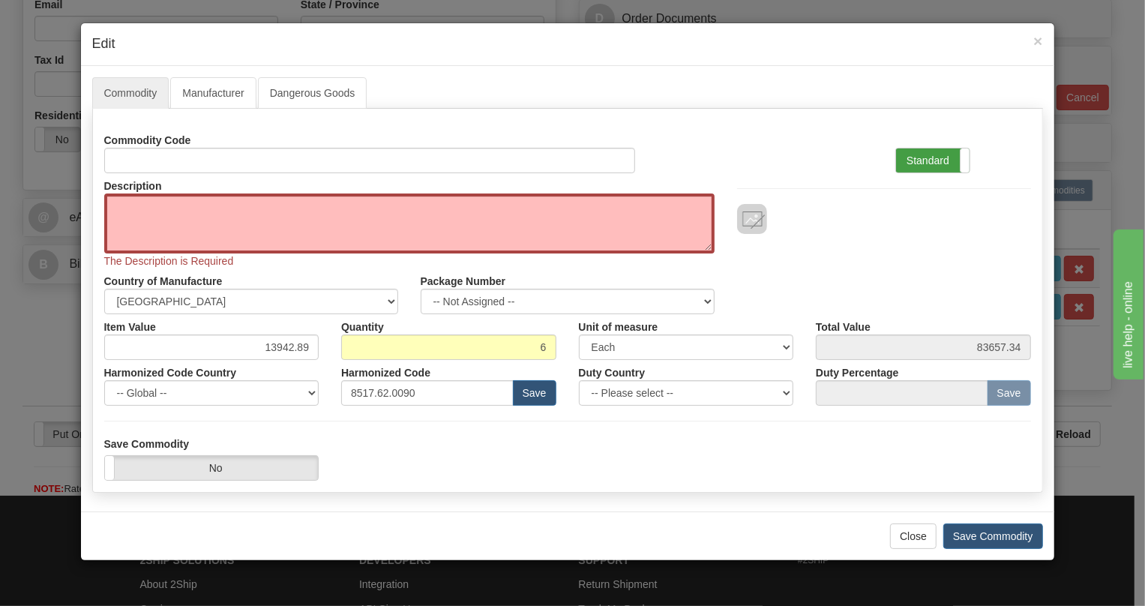
click at [926, 164] on label "Standard" at bounding box center [932, 160] width 73 height 24
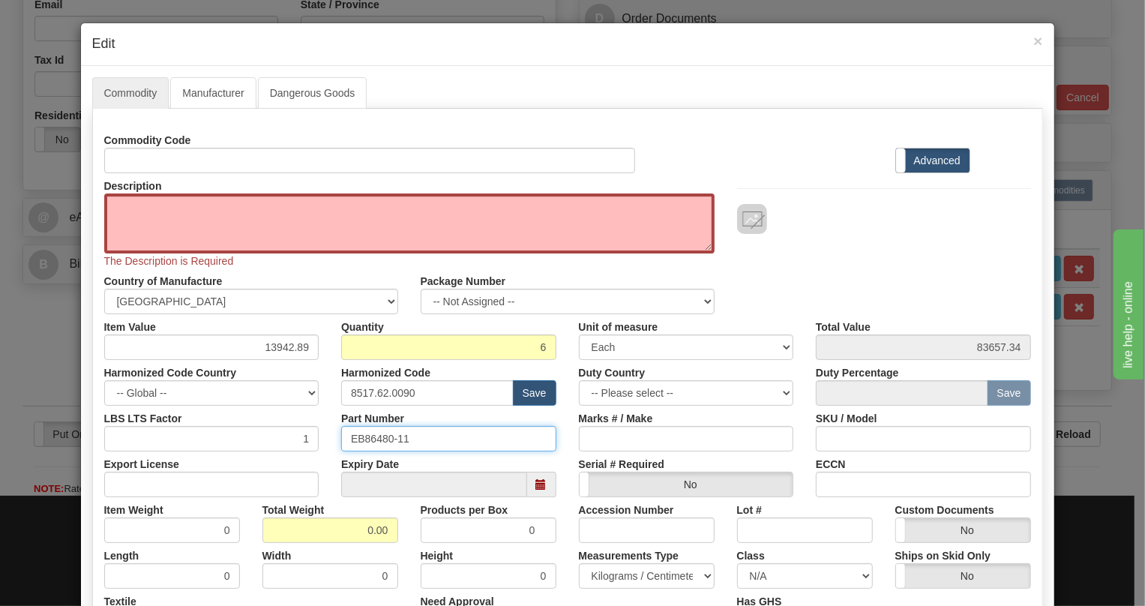
click at [373, 441] on input "EB86480-11" at bounding box center [448, 438] width 215 height 25
click at [372, 438] on input "EB86480-11" at bounding box center [448, 438] width 215 height 25
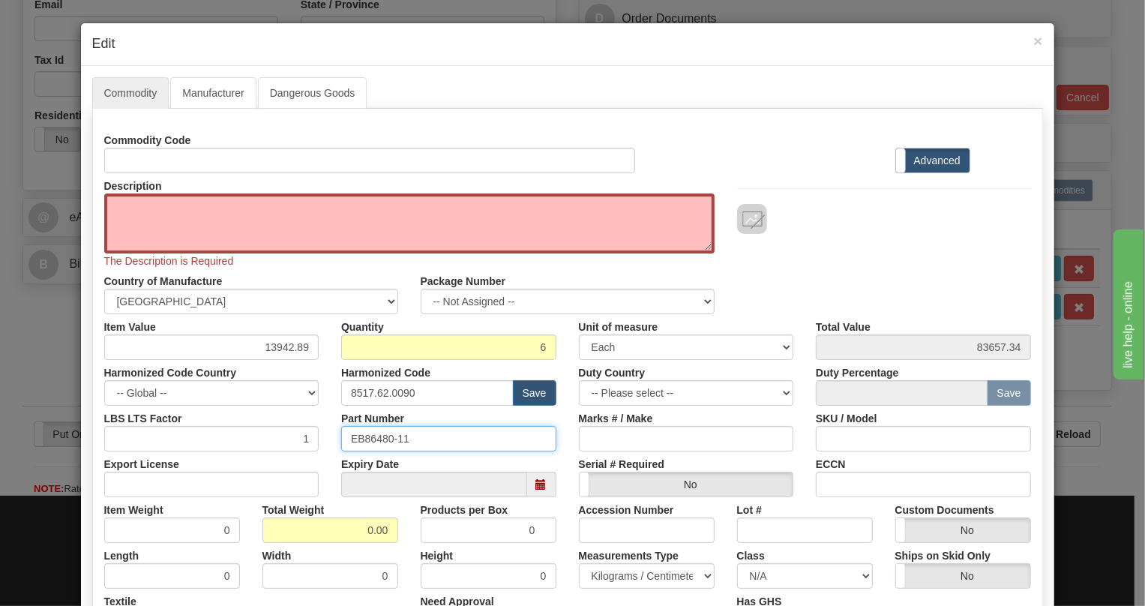
click at [372, 438] on input "EB86480-11" at bounding box center [448, 438] width 215 height 25
paste input "86486-9"
type input "E86486-91"
click at [121, 201] on textarea "Description" at bounding box center [409, 223] width 610 height 60
paste textarea "CDAX Paddleboard"
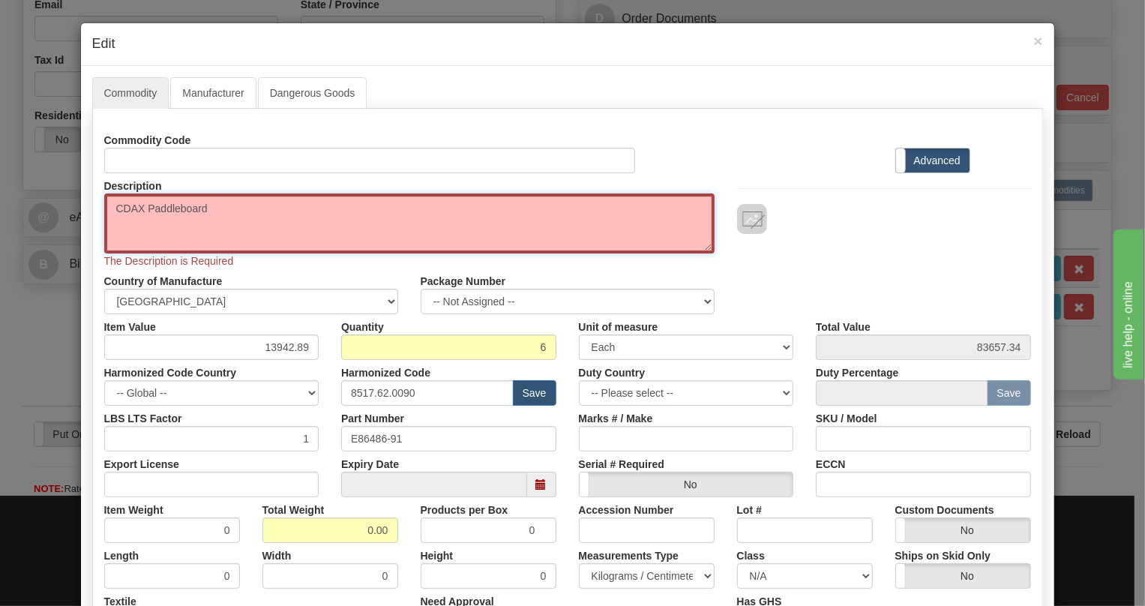
type textarea "CDAX Paddleboard"
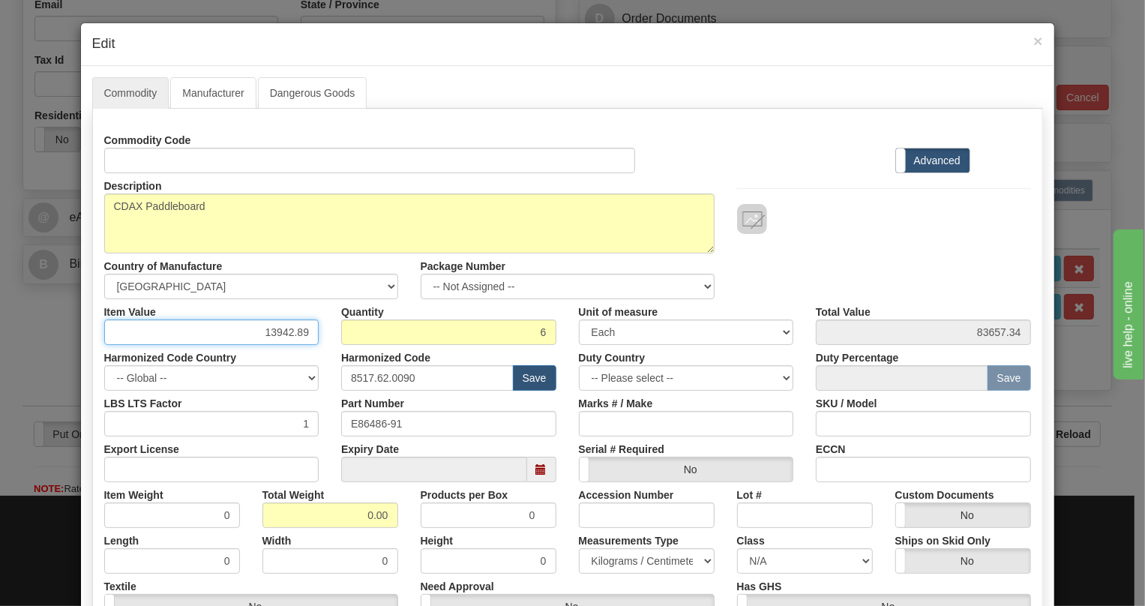
click at [300, 329] on input "13942.89" at bounding box center [211, 331] width 215 height 25
paste input "321,72"
click at [293, 335] on input "321,72" at bounding box center [211, 331] width 215 height 25
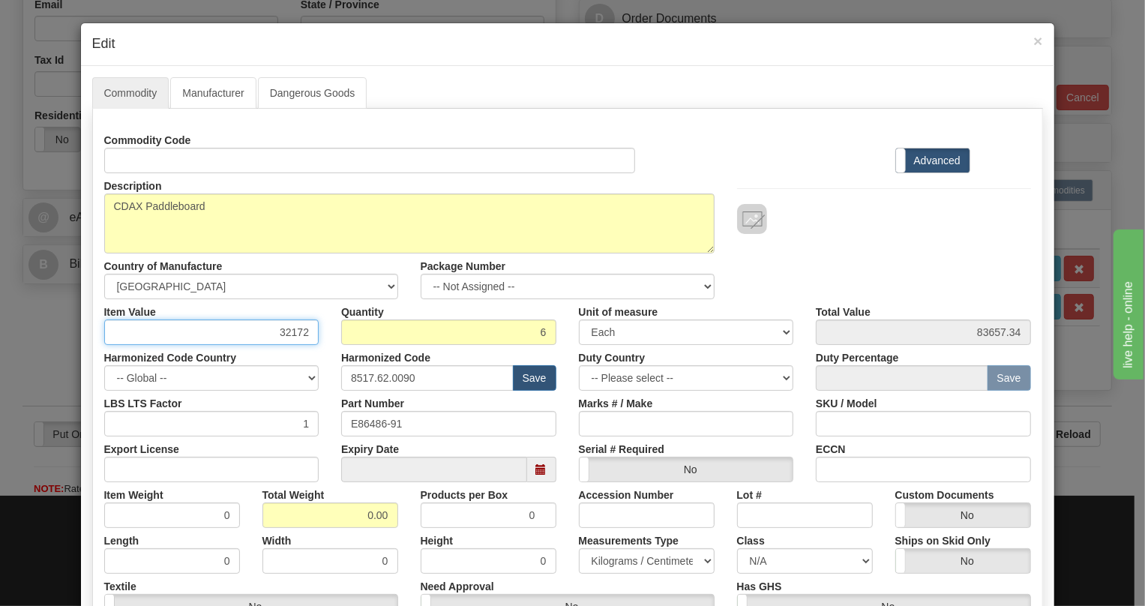
type input "32172"
type input "193032.00"
click at [361, 512] on input "0.00" at bounding box center [330, 514] width 136 height 25
type input "1.00"
type input "0.1667"
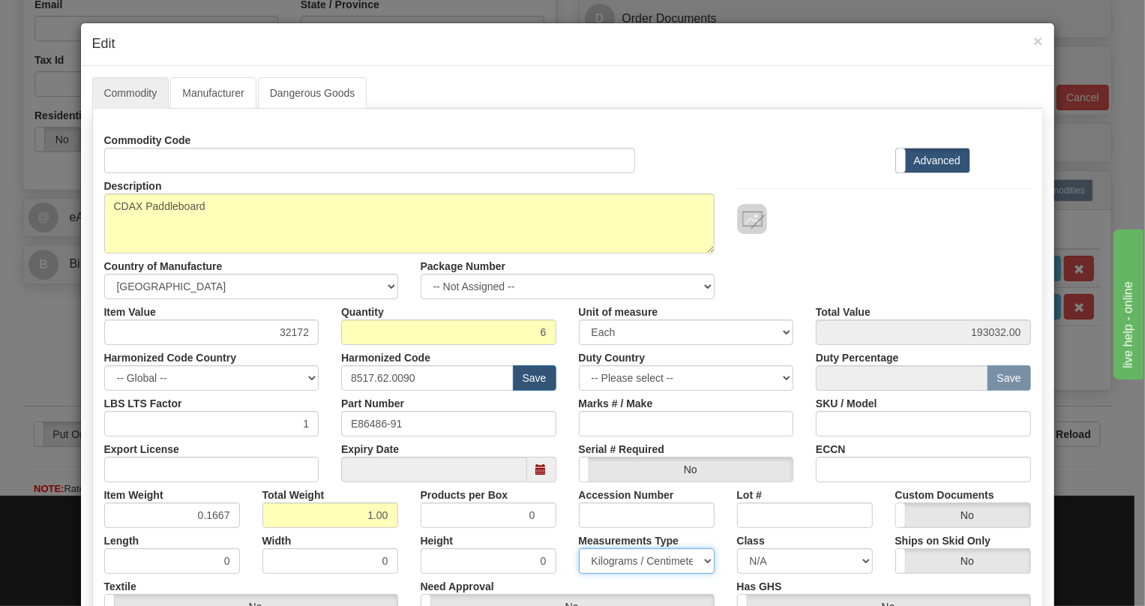
click at [621, 555] on select "Pounds / Inches Kilograms / Centimeters" at bounding box center [647, 560] width 136 height 25
select select "0"
click at [579, 548] on select "Pounds / Inches Kilograms / Centimeters" at bounding box center [647, 560] width 136 height 25
click at [567, 499] on div "Accession Number" at bounding box center [646, 505] width 158 height 46
click at [292, 331] on input "32172" at bounding box center [211, 331] width 215 height 25
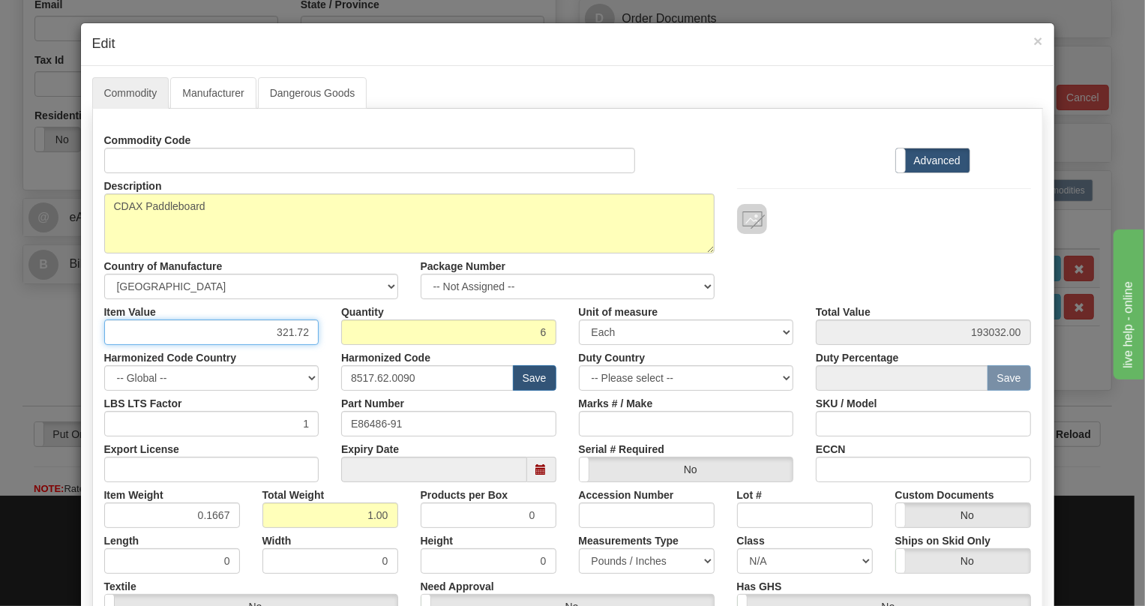
type input "321.72"
type input "1930.32"
click at [318, 342] on div "Item Value 321.72" at bounding box center [212, 322] width 238 height 46
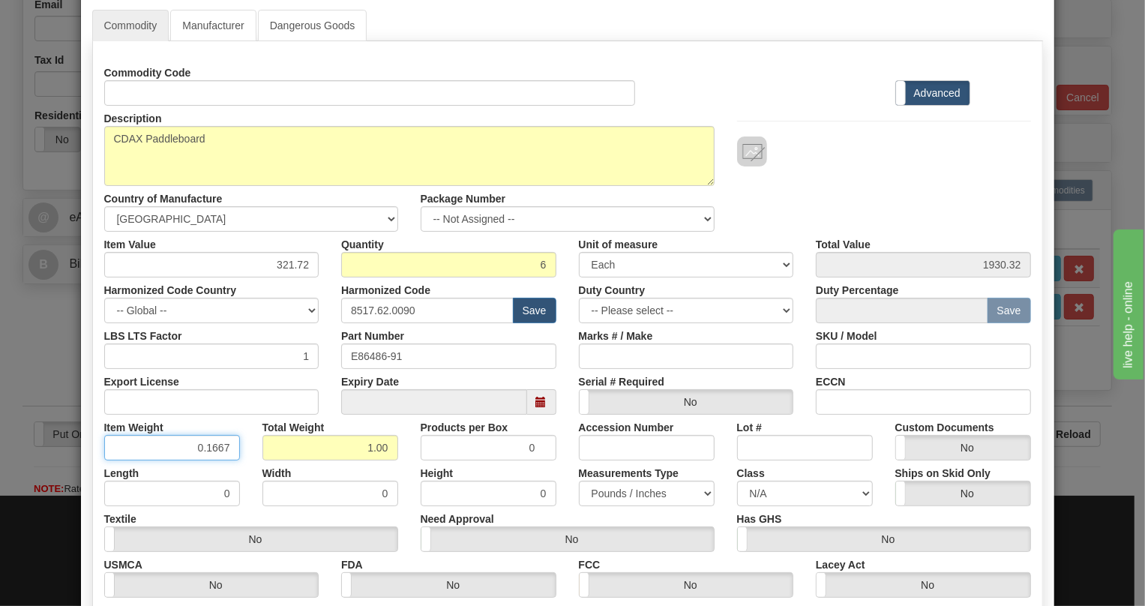
drag, startPoint x: 218, startPoint y: 449, endPoint x: 223, endPoint y: 456, distance: 8.7
click at [223, 456] on input "0.1667" at bounding box center [172, 447] width 136 height 25
type input "0.1665"
click at [251, 460] on div "Width 0" at bounding box center [330, 483] width 158 height 46
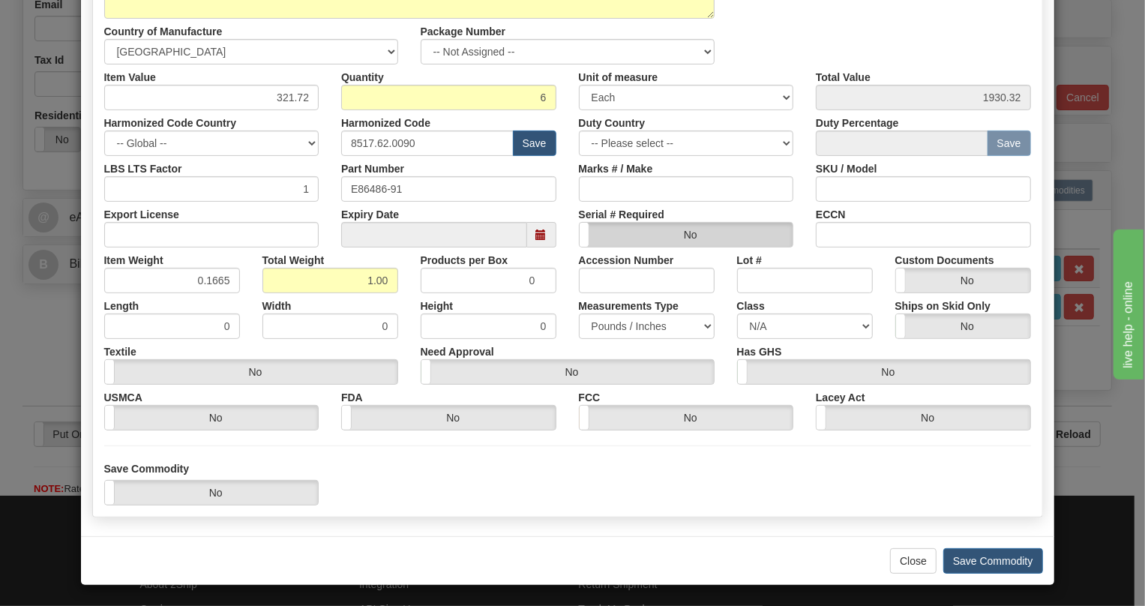
scroll to position [235, 0]
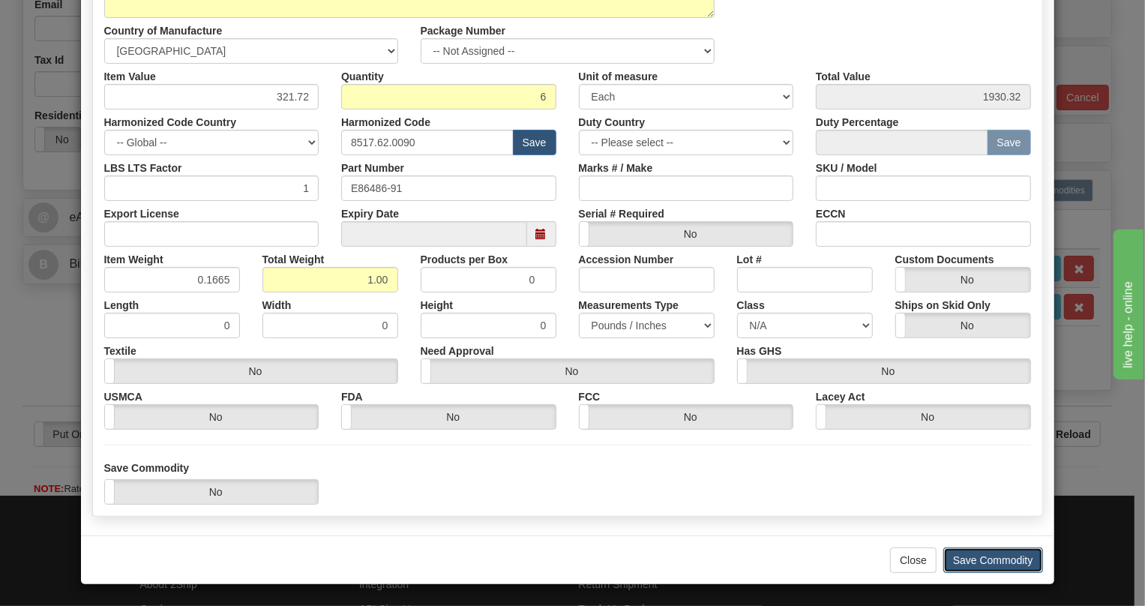
click at [984, 561] on button "Save Commodity" at bounding box center [993, 559] width 100 height 25
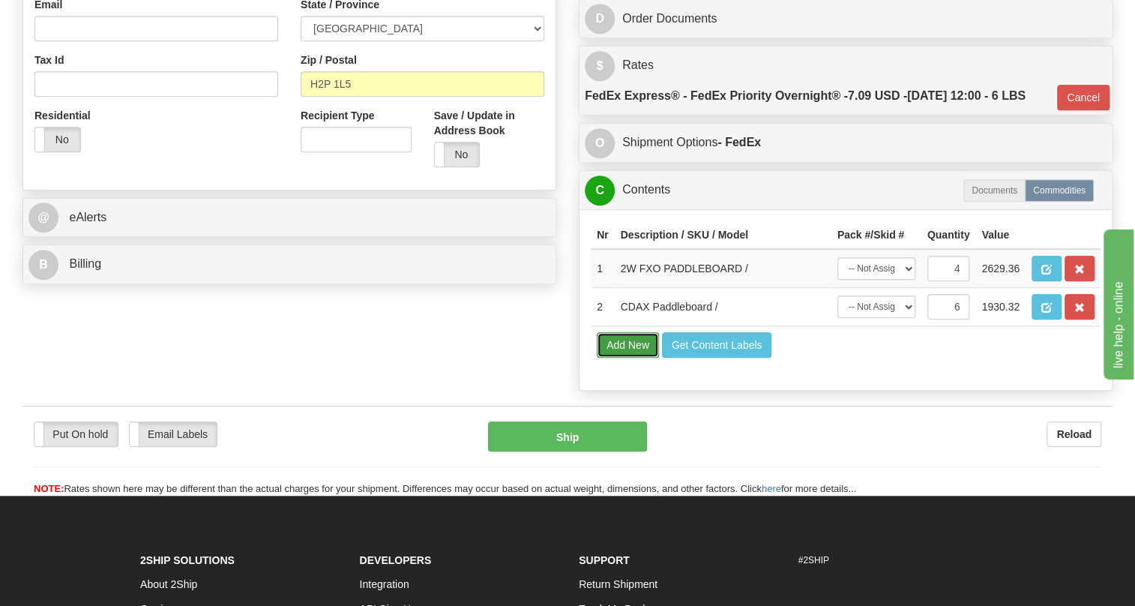
click at [618, 358] on button "Add New" at bounding box center [628, 344] width 62 height 25
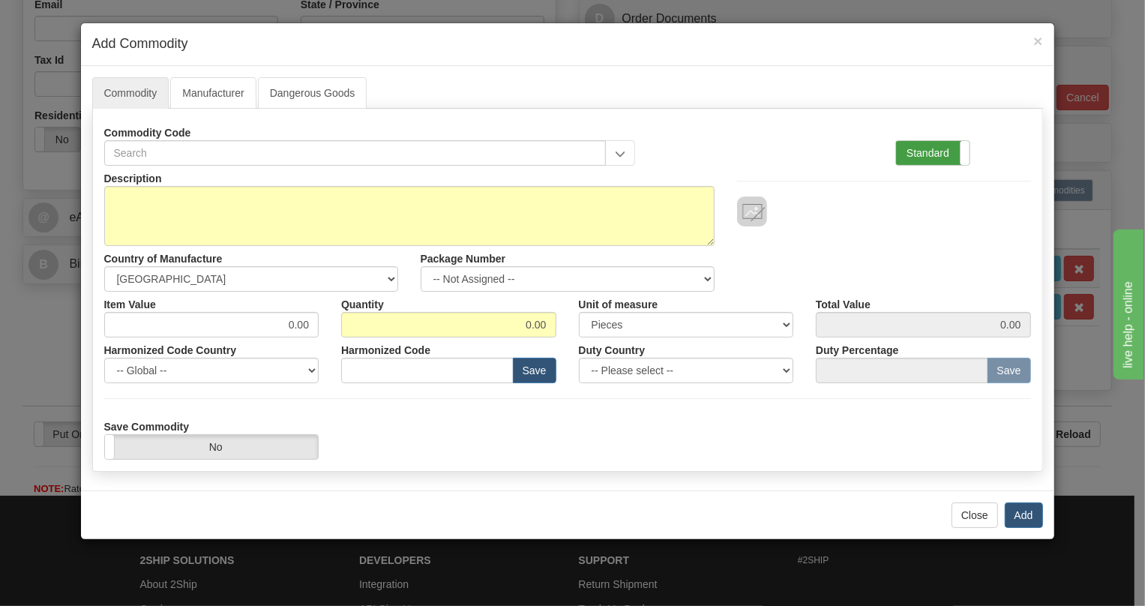
click at [914, 151] on label "Standard" at bounding box center [932, 153] width 73 height 24
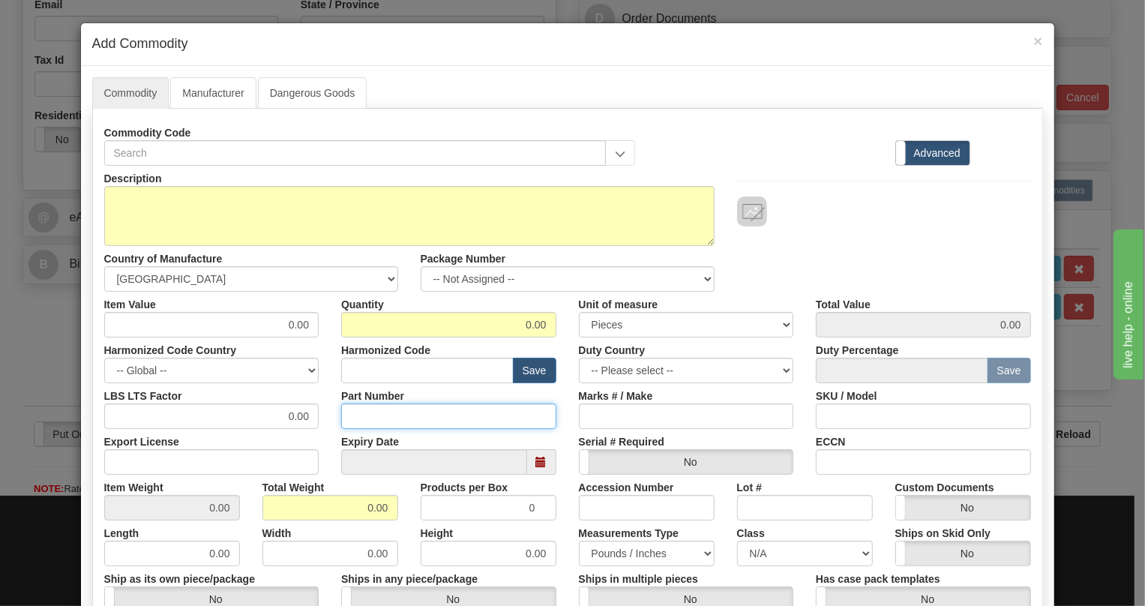
click at [354, 415] on input "Part Number" at bounding box center [448, 415] width 215 height 25
paste input "EB86480-11"
type input "EB86480-11"
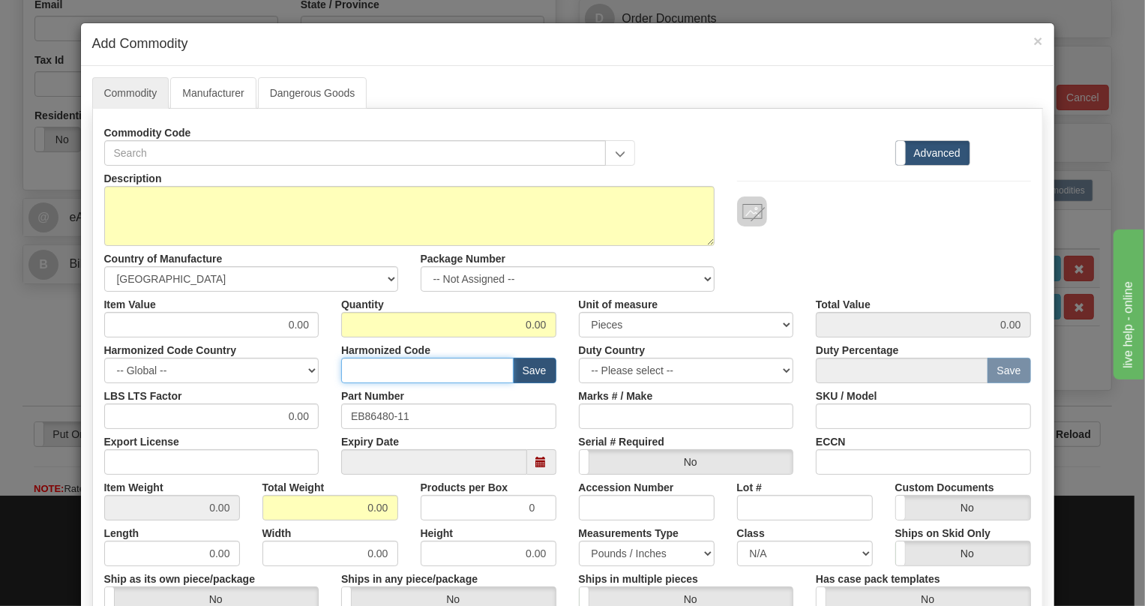
click at [359, 367] on input "text" at bounding box center [427, 370] width 172 height 25
paste input "8517.62.0090"
type input "8517.62.0090"
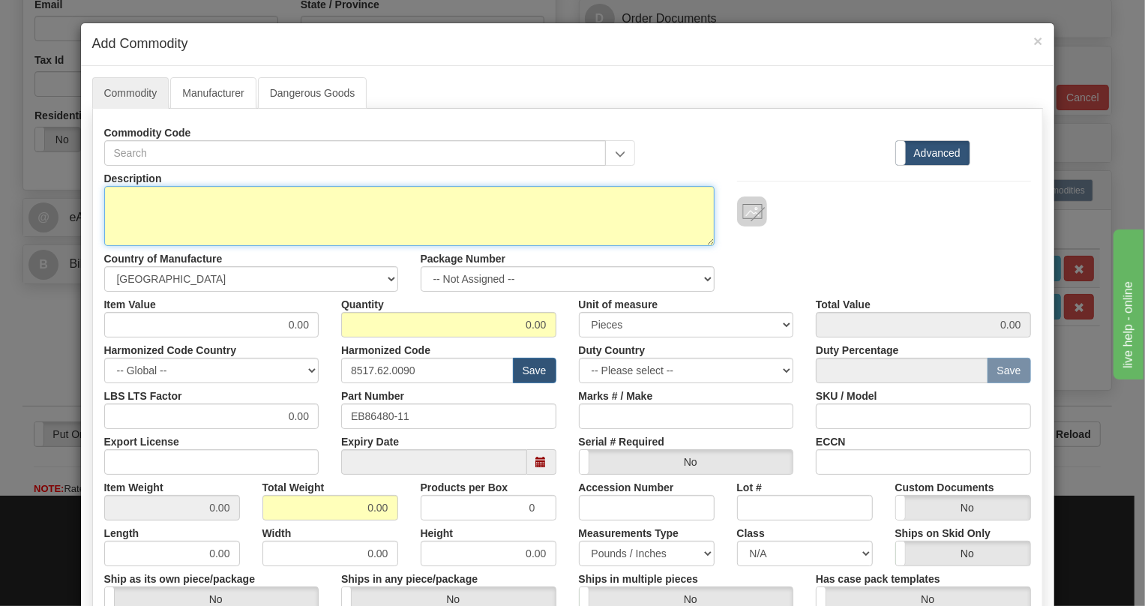
click at [130, 193] on textarea "Description" at bounding box center [409, 216] width 610 height 60
paste textarea "External T-Sync Unit (J-SYNC)"
type textarea "External T-Sync Unit (J-SYNC)"
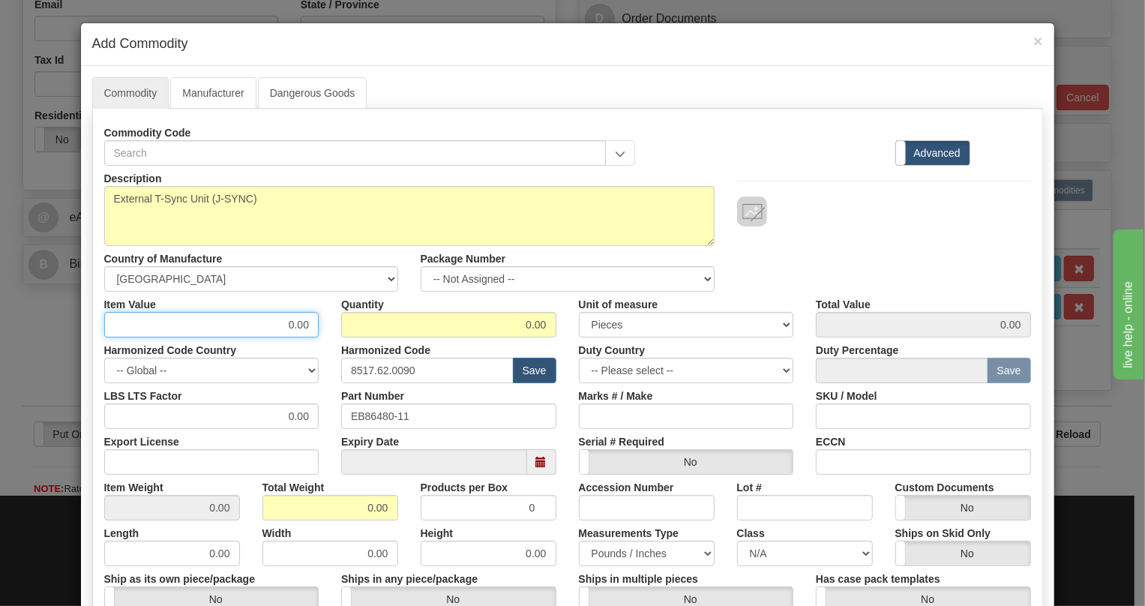
click at [301, 328] on input "0.00" at bounding box center [211, 324] width 215 height 25
paste input "1.523,9"
click at [273, 328] on input "1.523,90" at bounding box center [211, 324] width 215 height 25
click at [292, 331] on input "1523,90" at bounding box center [211, 324] width 215 height 25
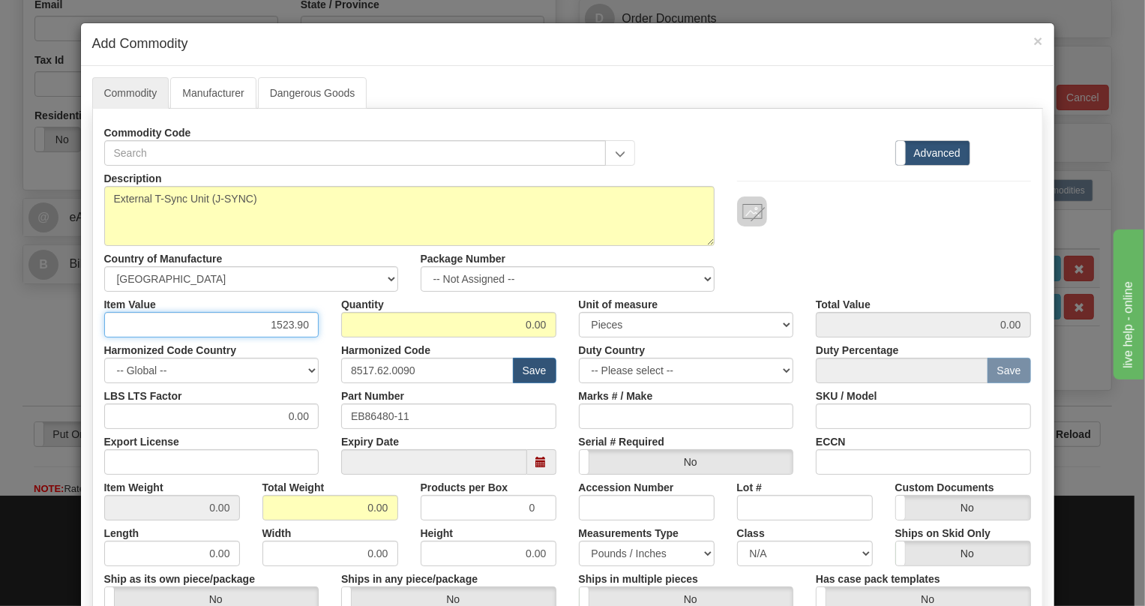
type input "1523.90"
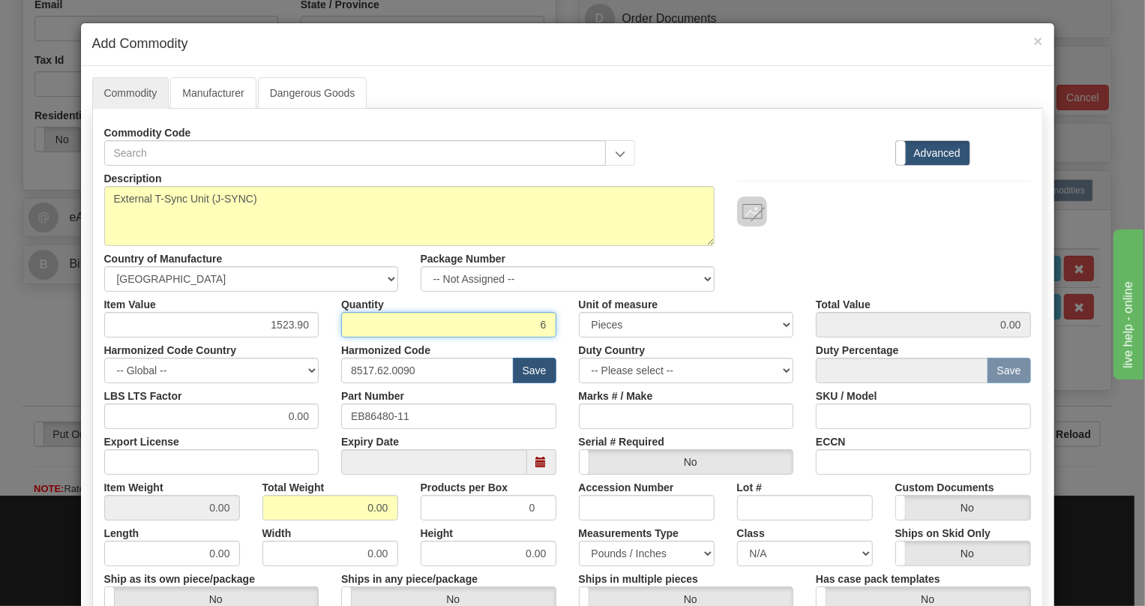
type input "6"
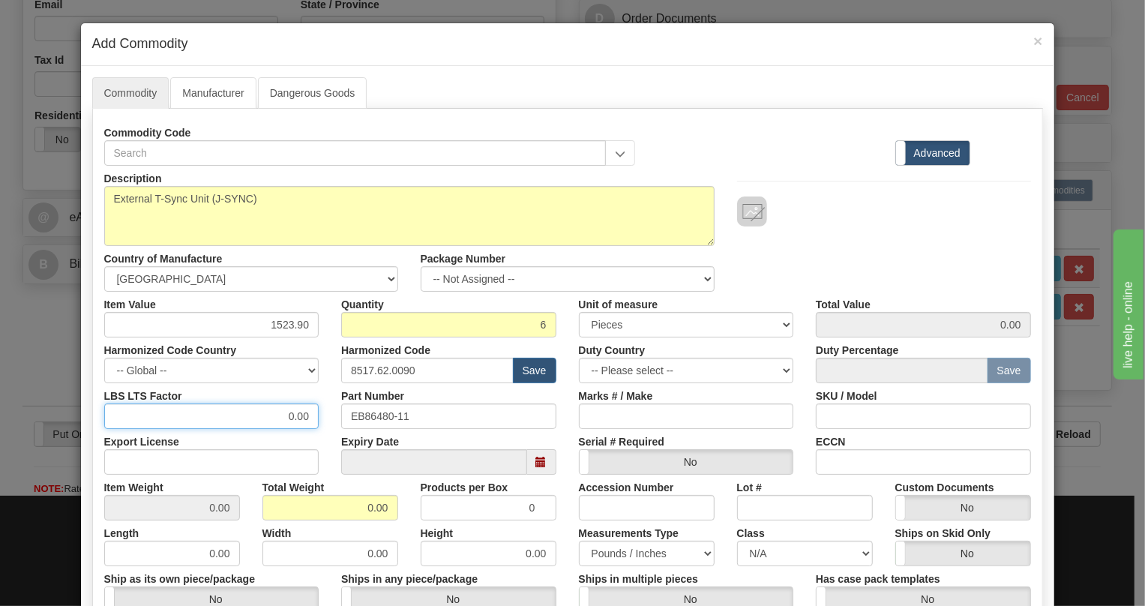
type input "9143.40"
click at [279, 420] on input "0.00" at bounding box center [211, 415] width 215 height 25
type input "1.00"
click at [361, 505] on input "0.00" at bounding box center [330, 507] width 136 height 25
type input "1.00"
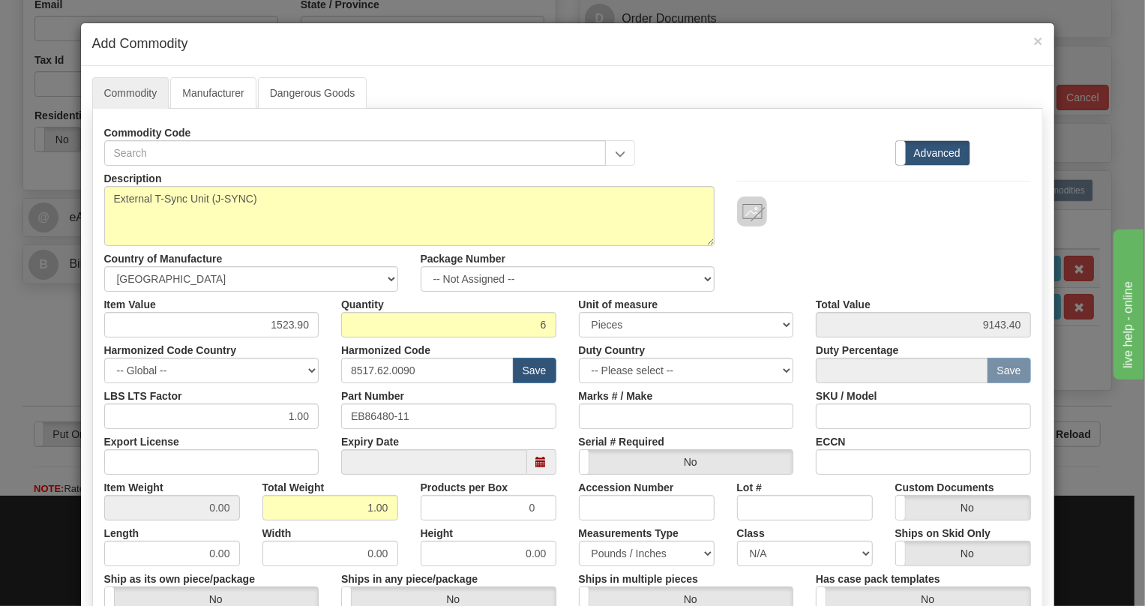
type input "0.1667"
click at [546, 528] on div "Height 0.00" at bounding box center [488, 543] width 158 height 46
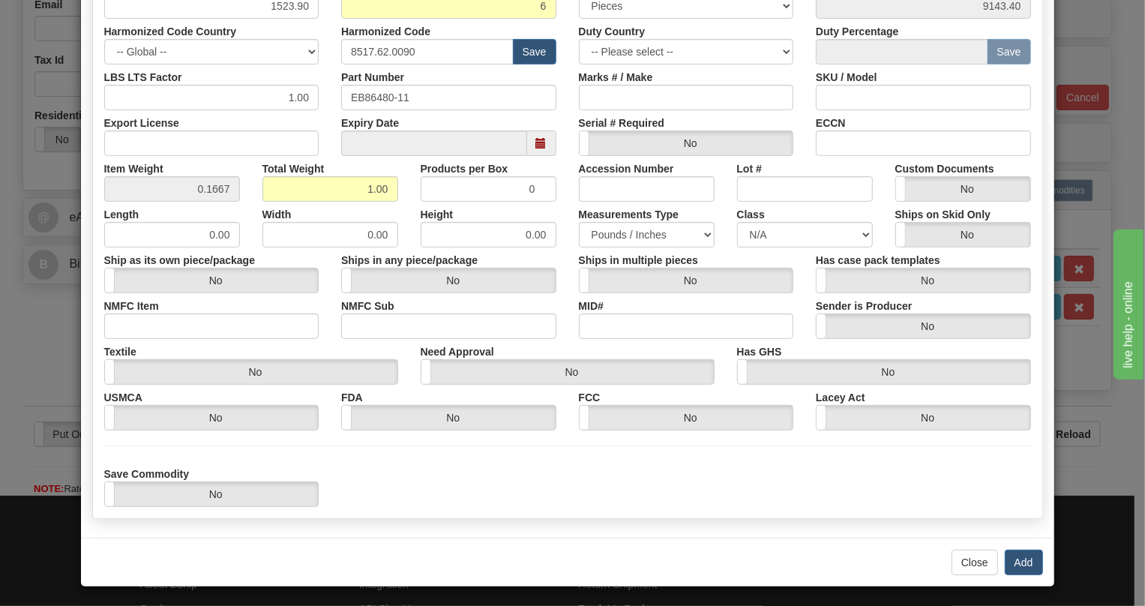
scroll to position [321, 0]
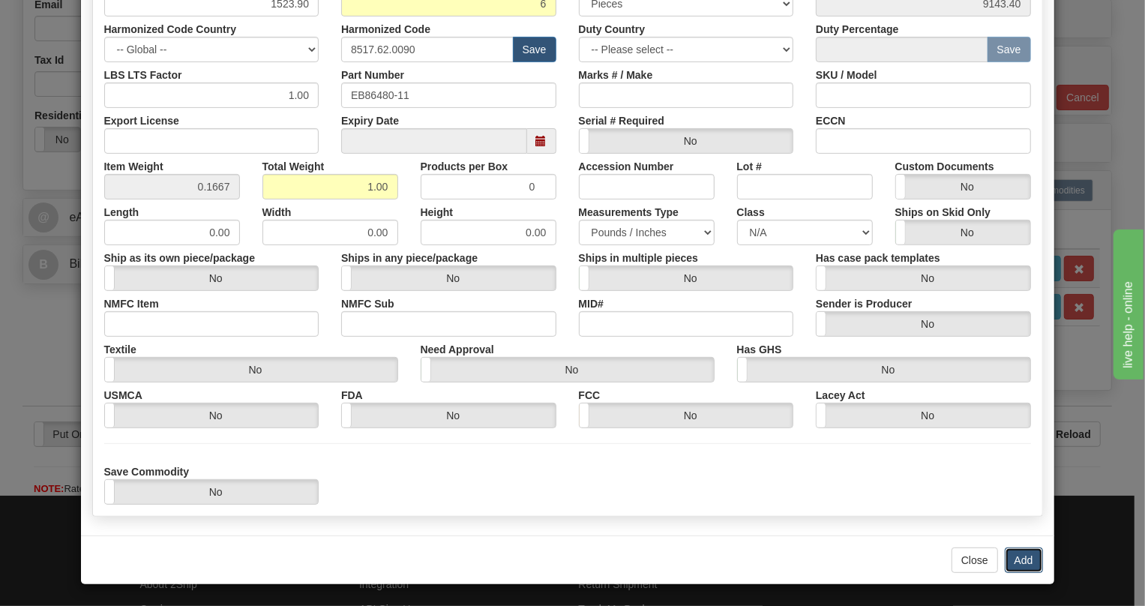
click at [1016, 558] on button "Add" at bounding box center [1023, 559] width 38 height 25
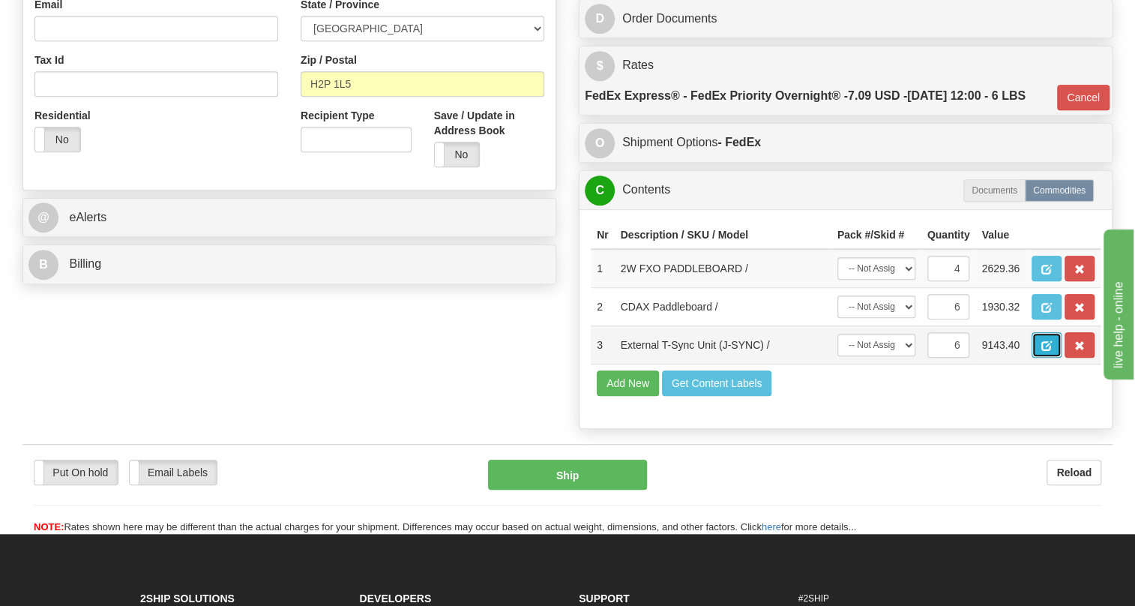
click at [1042, 351] on span "button" at bounding box center [1046, 346] width 10 height 10
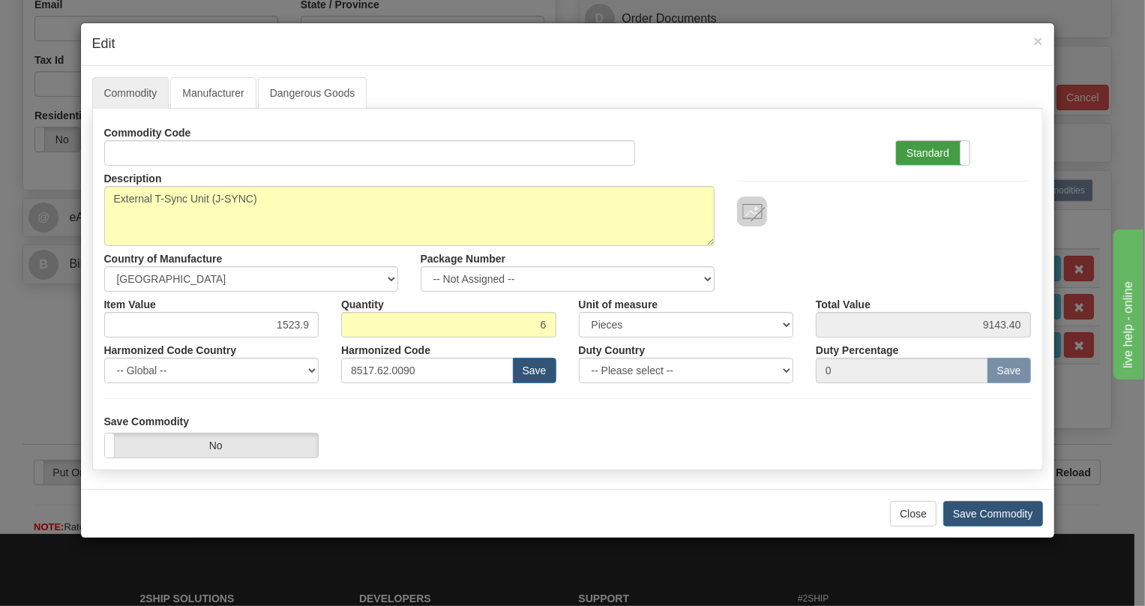
click at [927, 142] on label "Standard" at bounding box center [932, 153] width 73 height 24
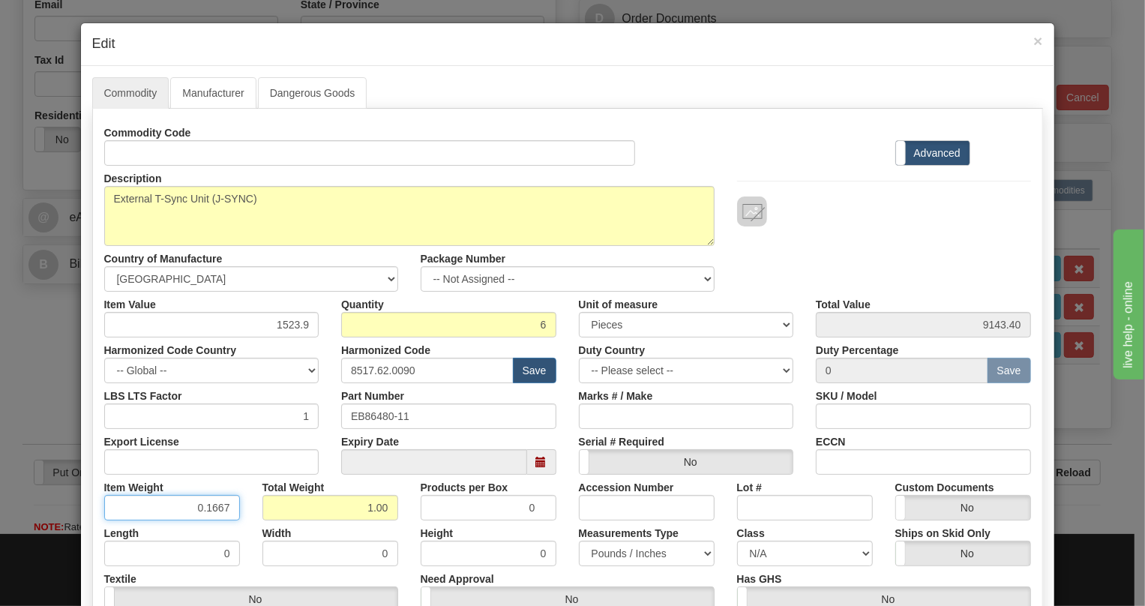
drag, startPoint x: 219, startPoint y: 506, endPoint x: 223, endPoint y: 517, distance: 12.1
click at [223, 517] on input "0.1667" at bounding box center [172, 507] width 136 height 25
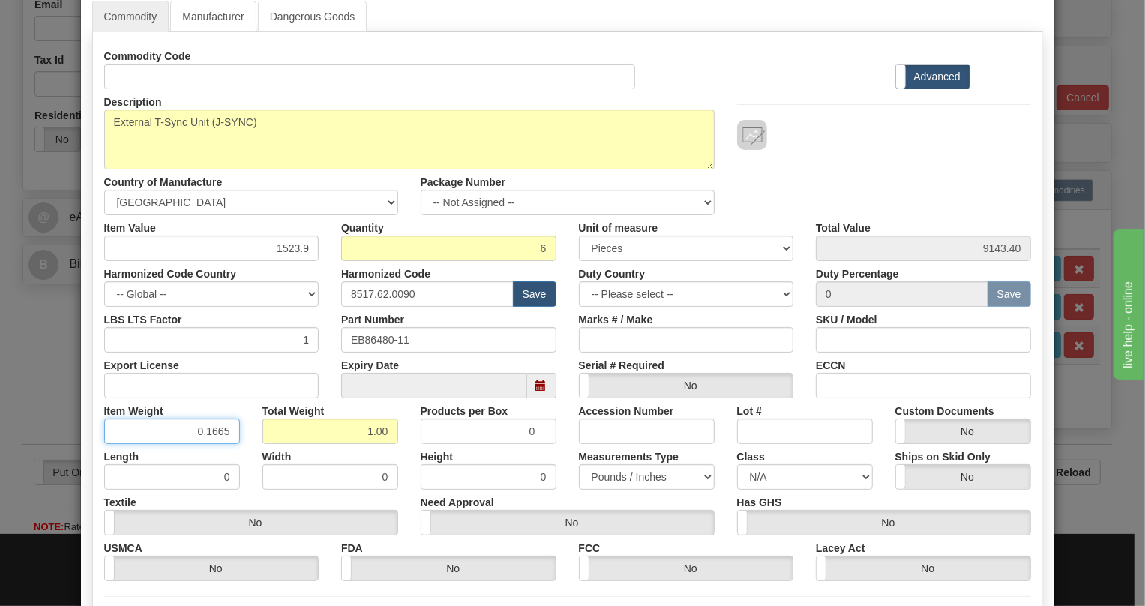
scroll to position [204, 0]
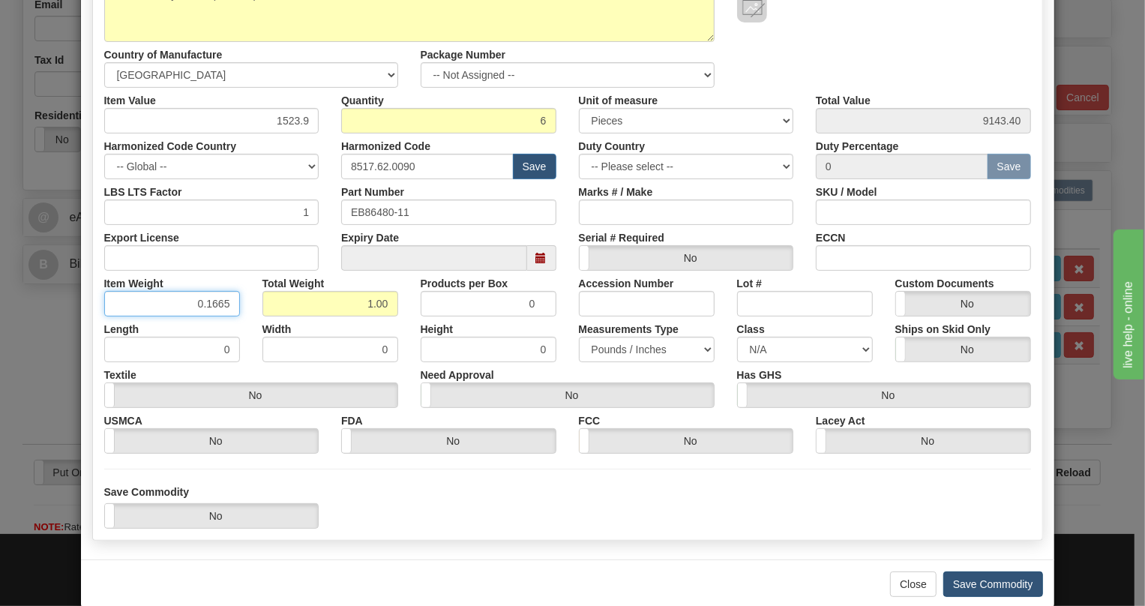
type input "0.1665"
click at [989, 585] on button "Save Commodity" at bounding box center [993, 583] width 100 height 25
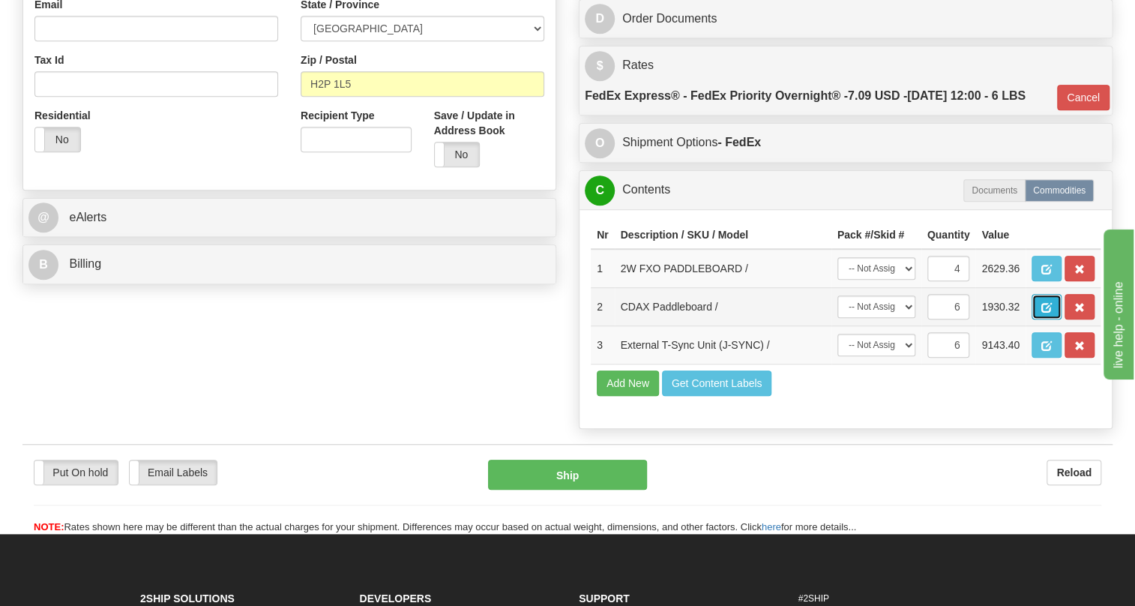
click at [1049, 313] on span "button" at bounding box center [1046, 308] width 10 height 10
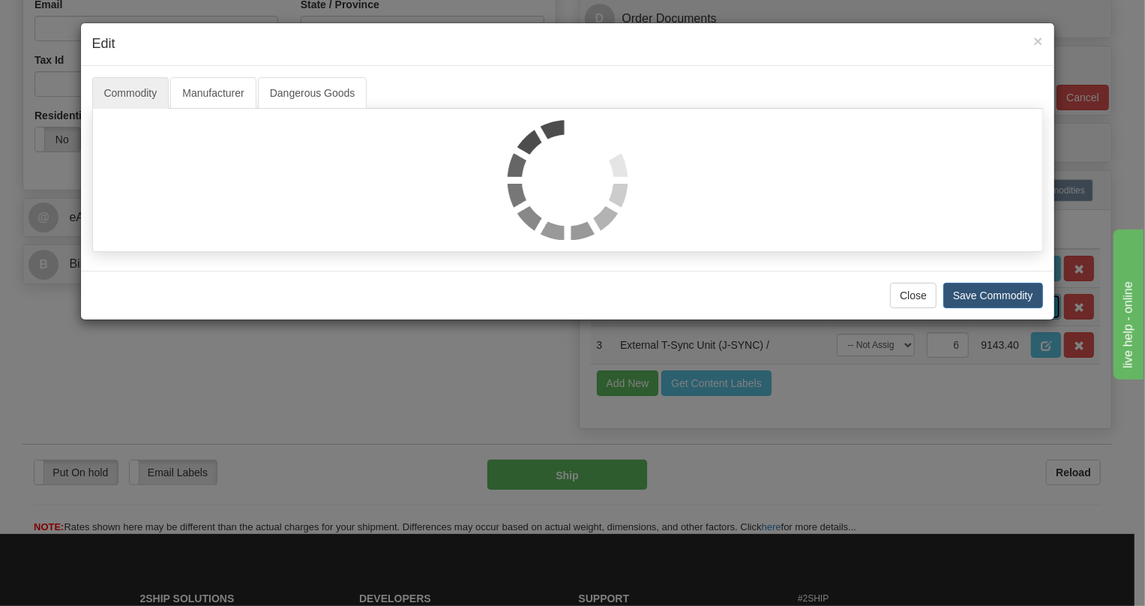
scroll to position [0, 0]
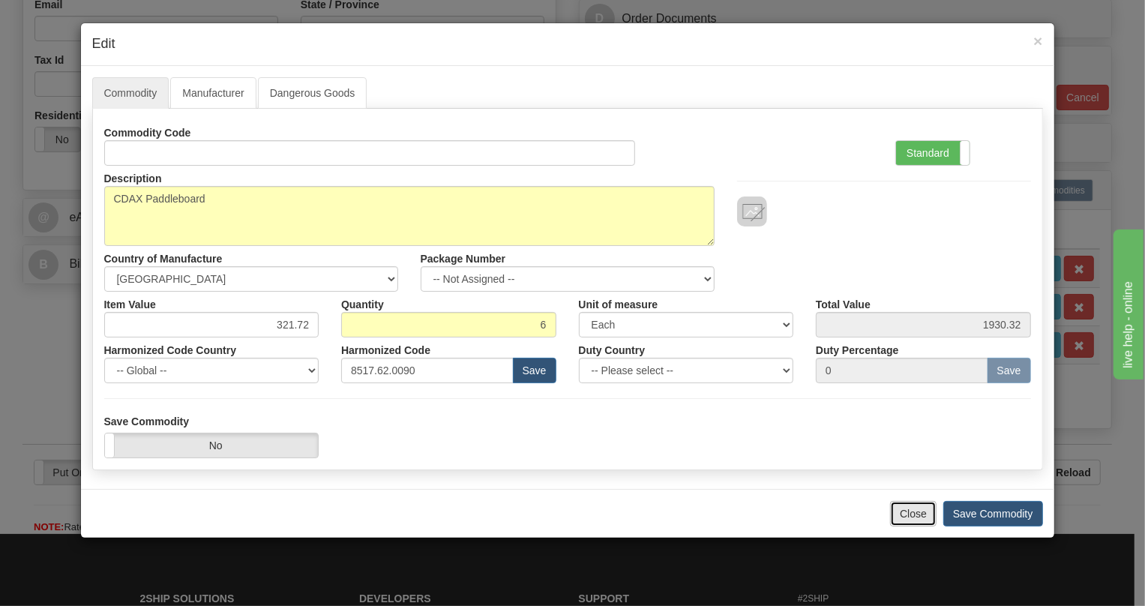
click at [913, 513] on button "Close" at bounding box center [913, 513] width 46 height 25
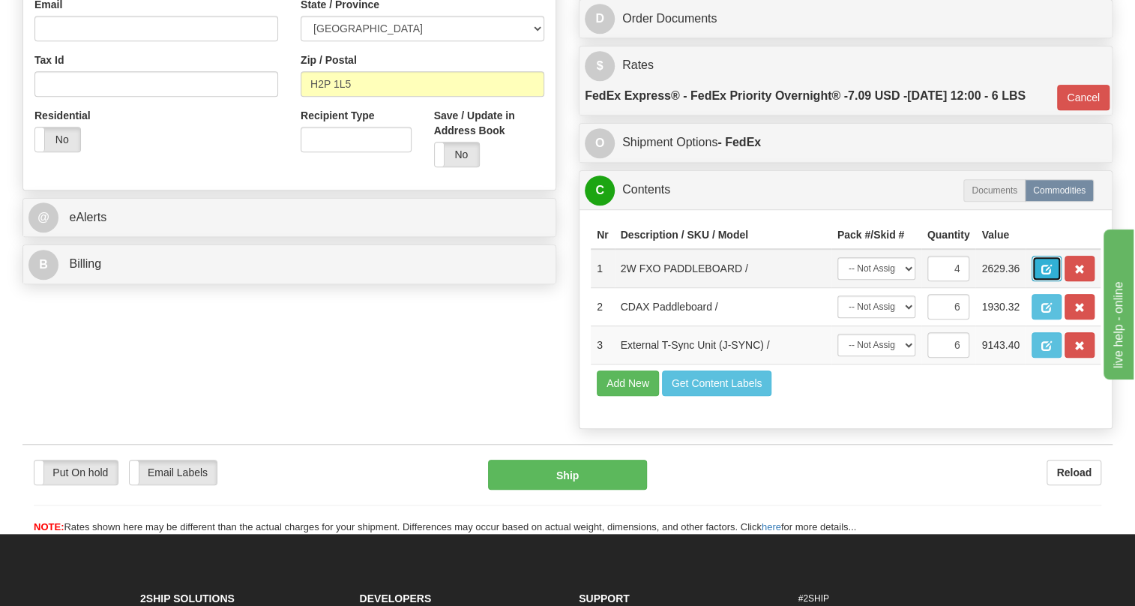
click at [1048, 274] on span "button" at bounding box center [1046, 270] width 10 height 10
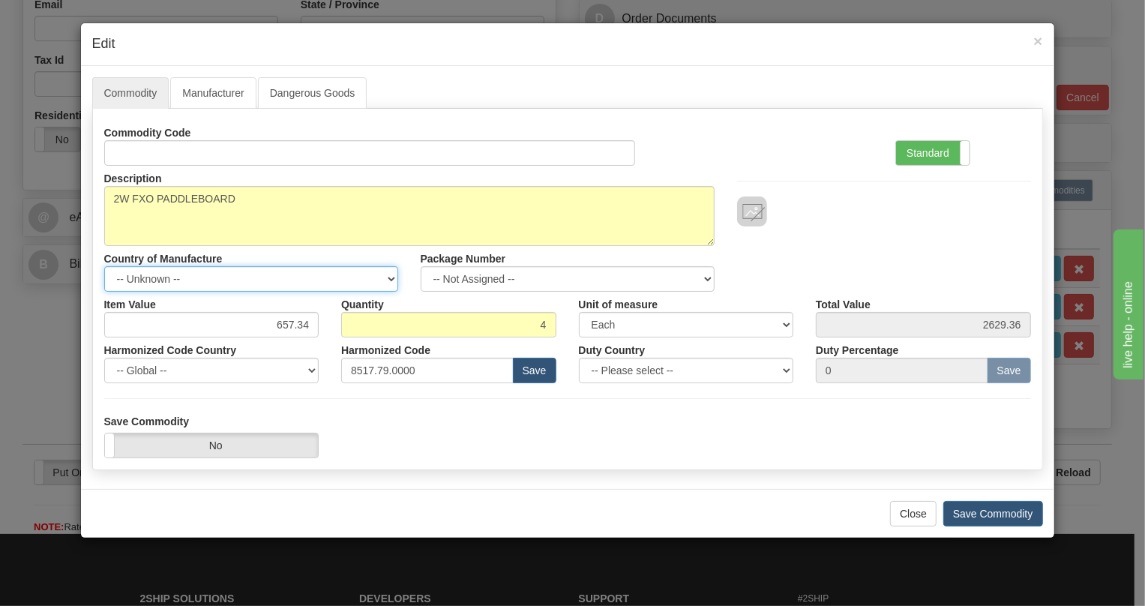
click at [388, 277] on select "-- Unknown -- AFGHANISTAN ALAND ISLANDS ALBANIA ALGERIA AMERICAN SAMOA ANDORRA …" at bounding box center [251, 278] width 294 height 25
select select "CA"
click at [104, 266] on select "-- Unknown -- AFGHANISTAN ALAND ISLANDS ALBANIA ALGERIA AMERICAN SAMOA ANDORRA …" at bounding box center [251, 278] width 294 height 25
click at [923, 151] on label "Standard" at bounding box center [932, 153] width 73 height 24
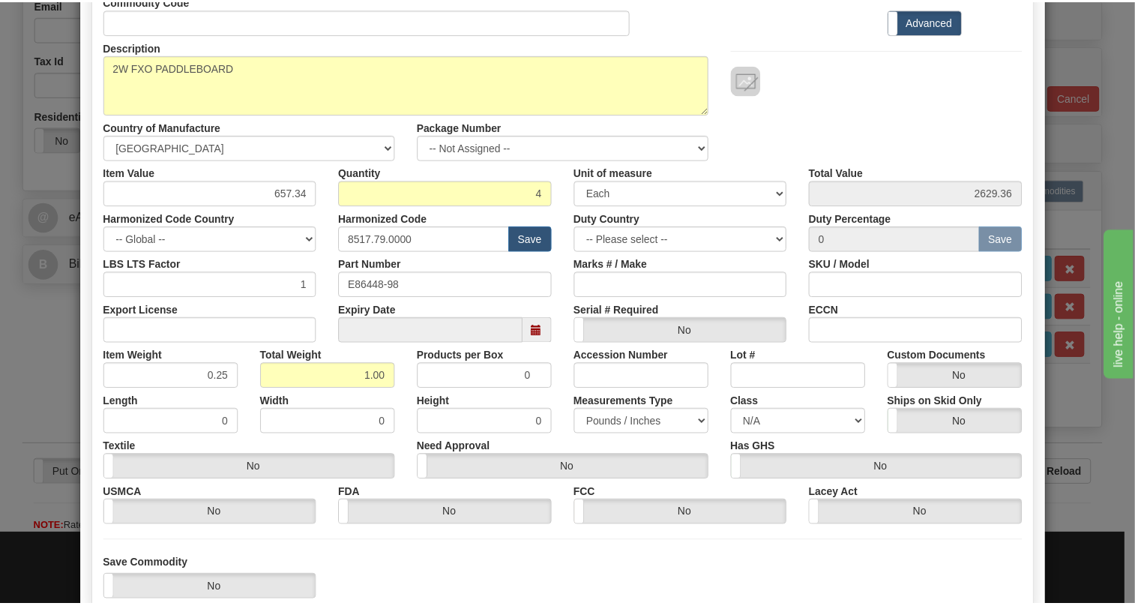
scroll to position [204, 0]
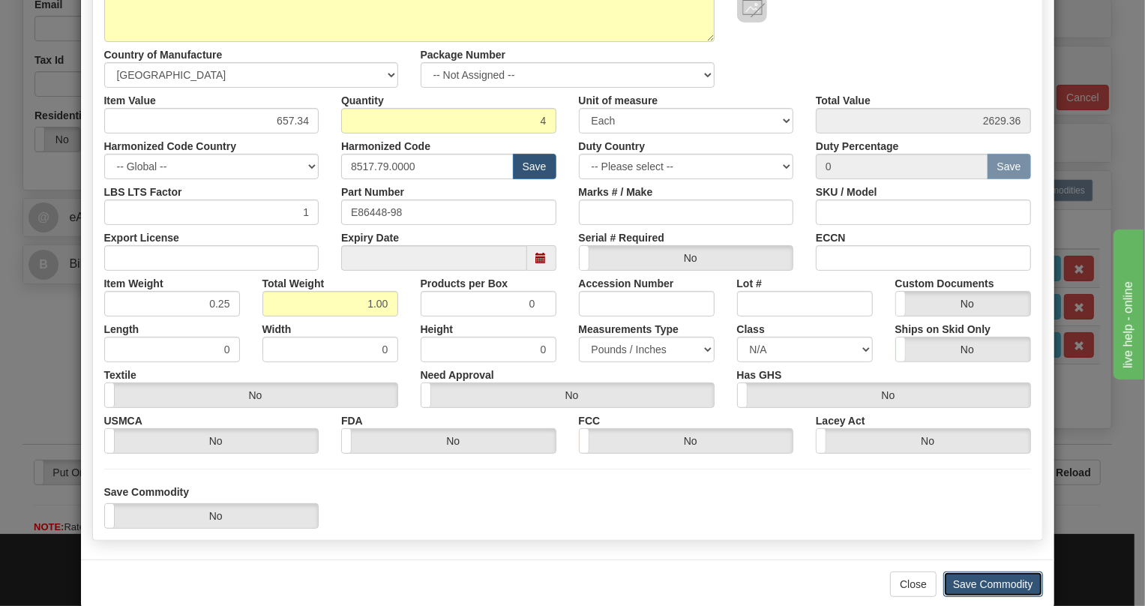
click at [979, 587] on button "Save Commodity" at bounding box center [993, 583] width 100 height 25
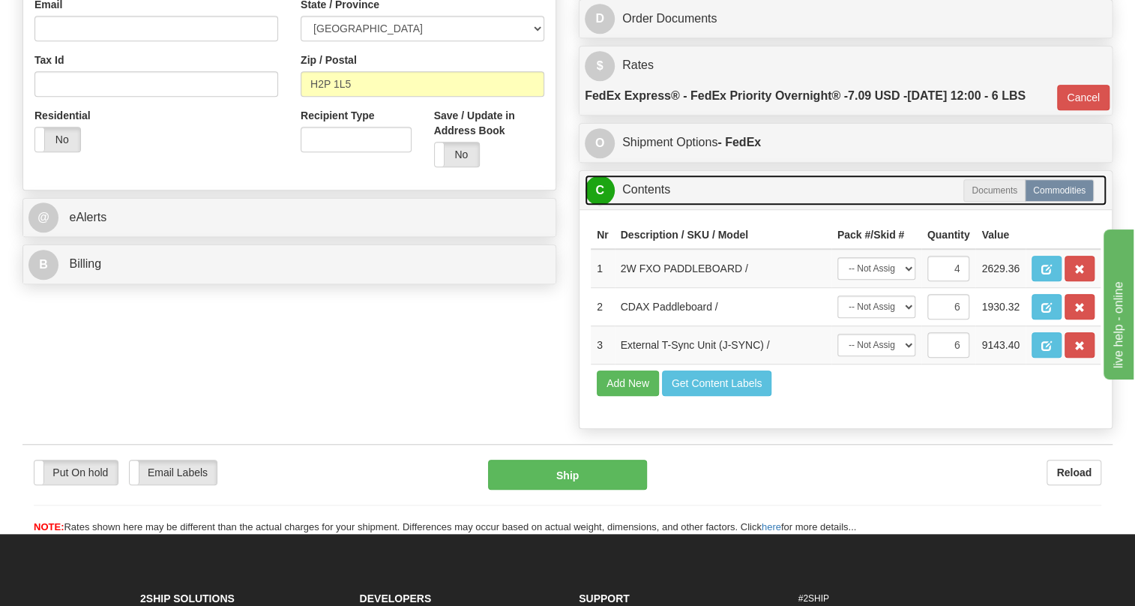
click at [637, 205] on link "C Contents" at bounding box center [846, 190] width 522 height 31
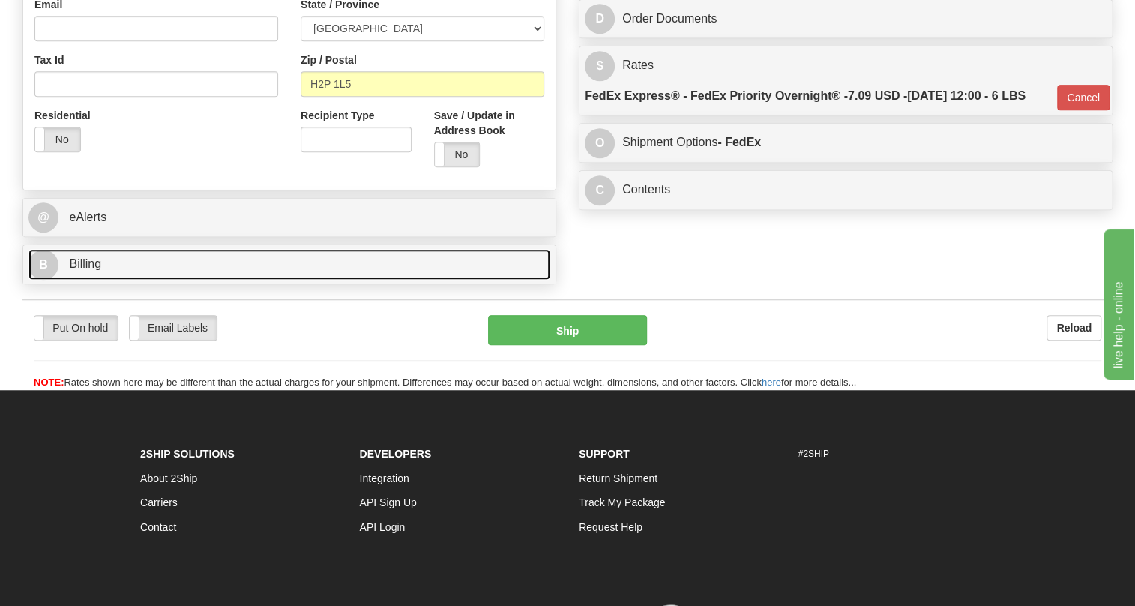
click at [94, 270] on span "Billing" at bounding box center [85, 263] width 32 height 13
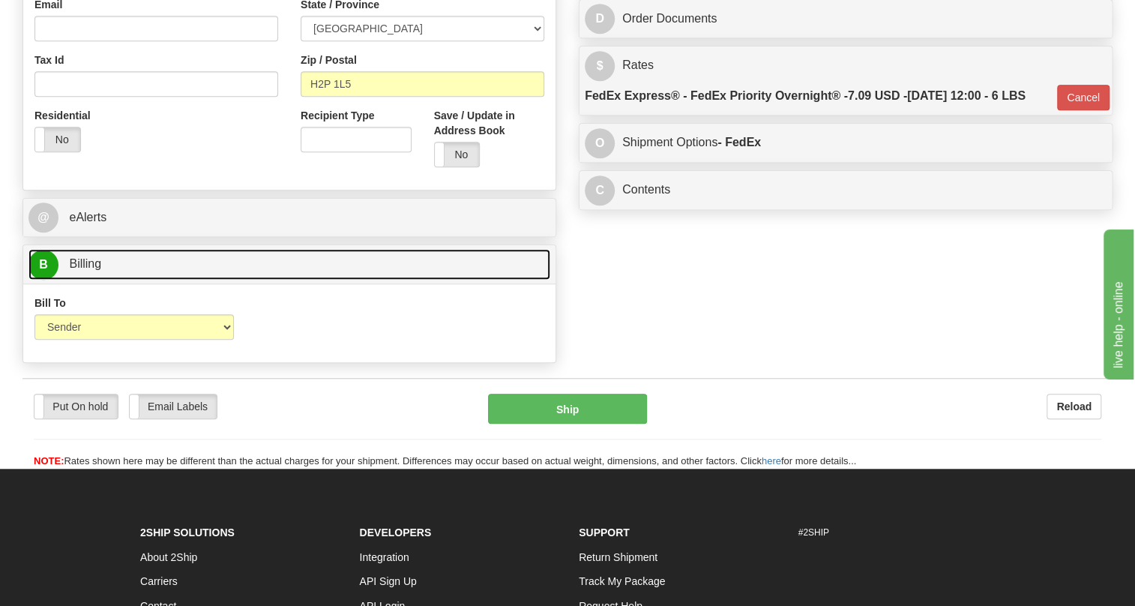
click at [94, 270] on span "Billing" at bounding box center [85, 263] width 32 height 13
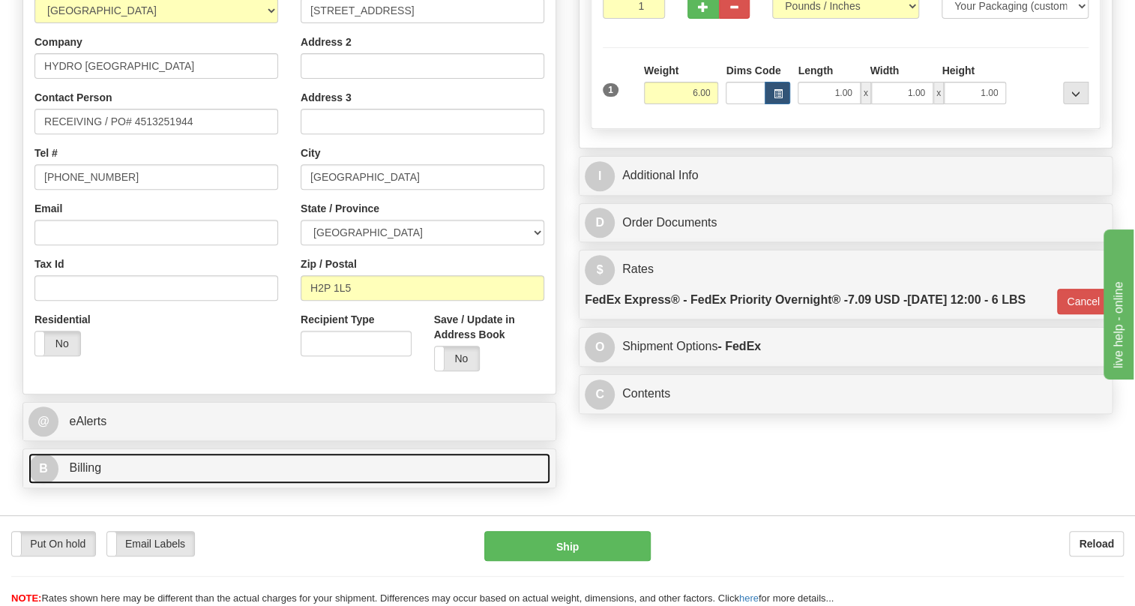
scroll to position [272, 0]
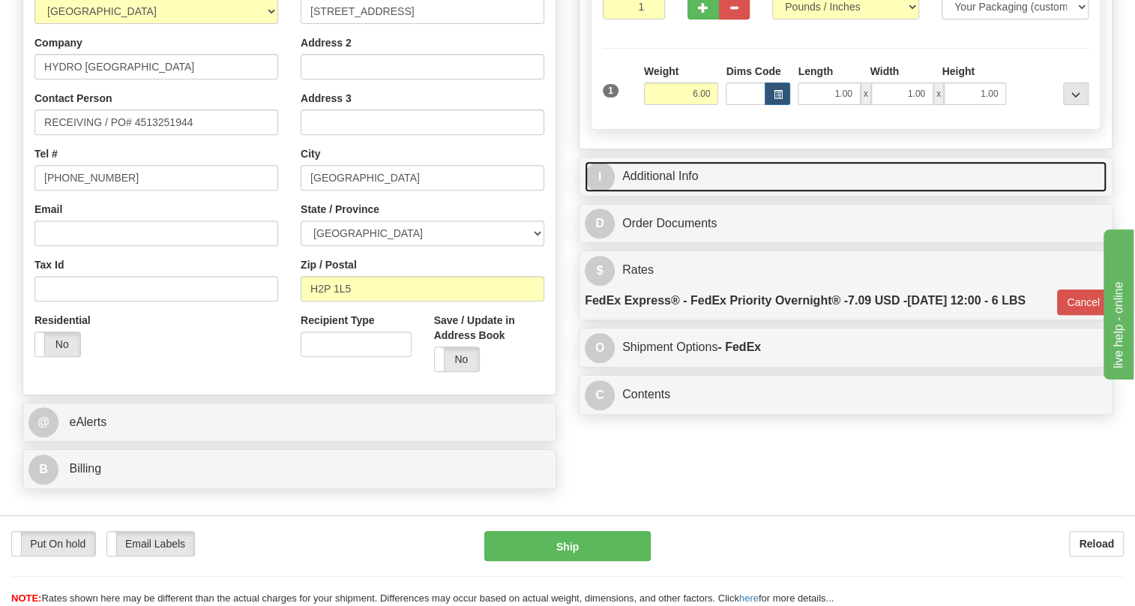
click at [666, 192] on link "I Additional Info" at bounding box center [846, 176] width 522 height 31
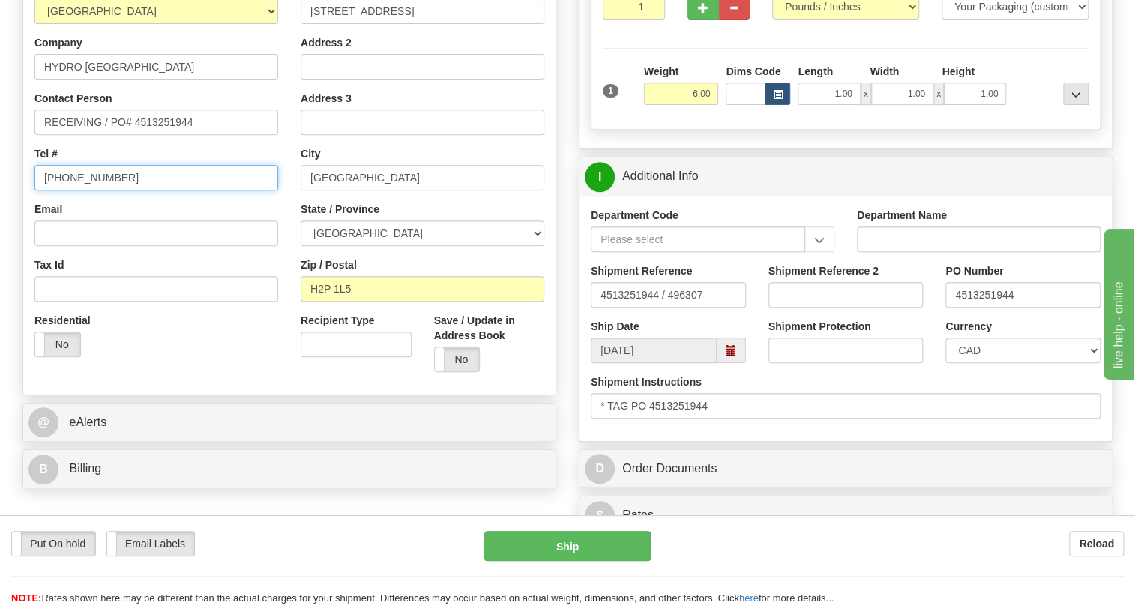
click at [87, 190] on input "[PHONE_NUMBER]" at bounding box center [156, 177] width 244 height 25
type input "111-111-1111"
click at [285, 239] on div "Country [GEOGRAPHIC_DATA] [GEOGRAPHIC_DATA] [GEOGRAPHIC_DATA] [GEOGRAPHIC_DATA]…" at bounding box center [156, 174] width 266 height 388
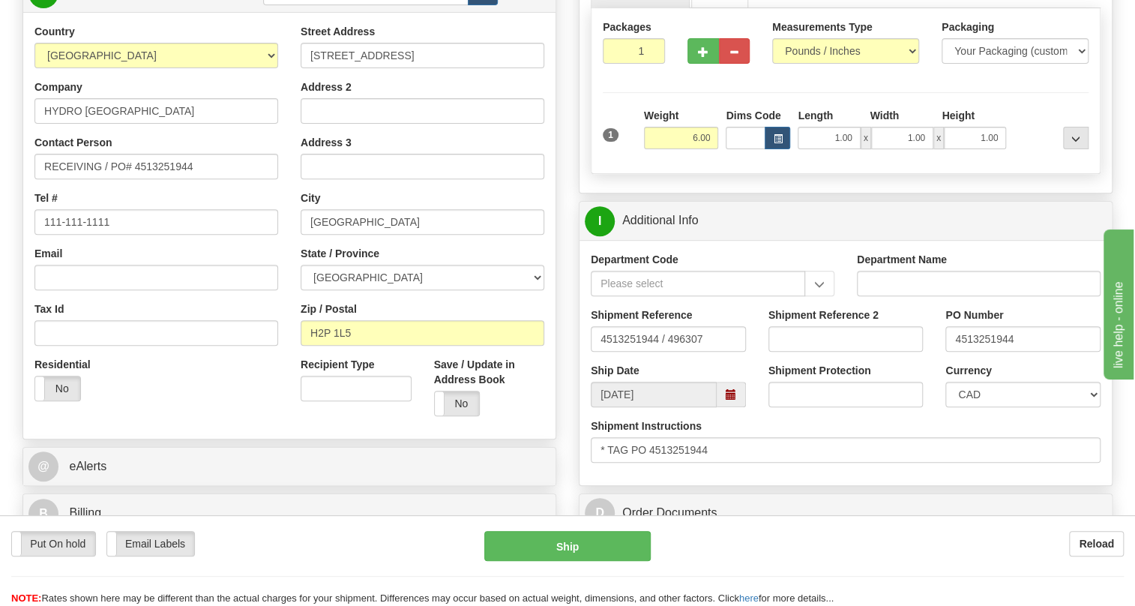
scroll to position [204, 0]
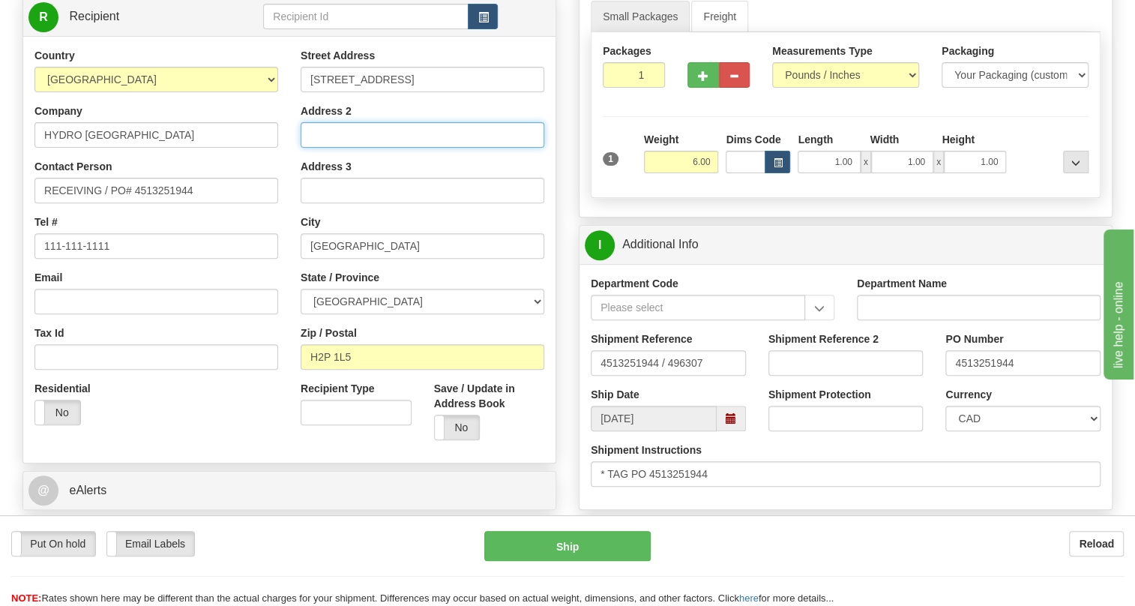
click at [321, 148] on input "Address 2" at bounding box center [423, 134] width 244 height 25
paste input "PORTE 14"
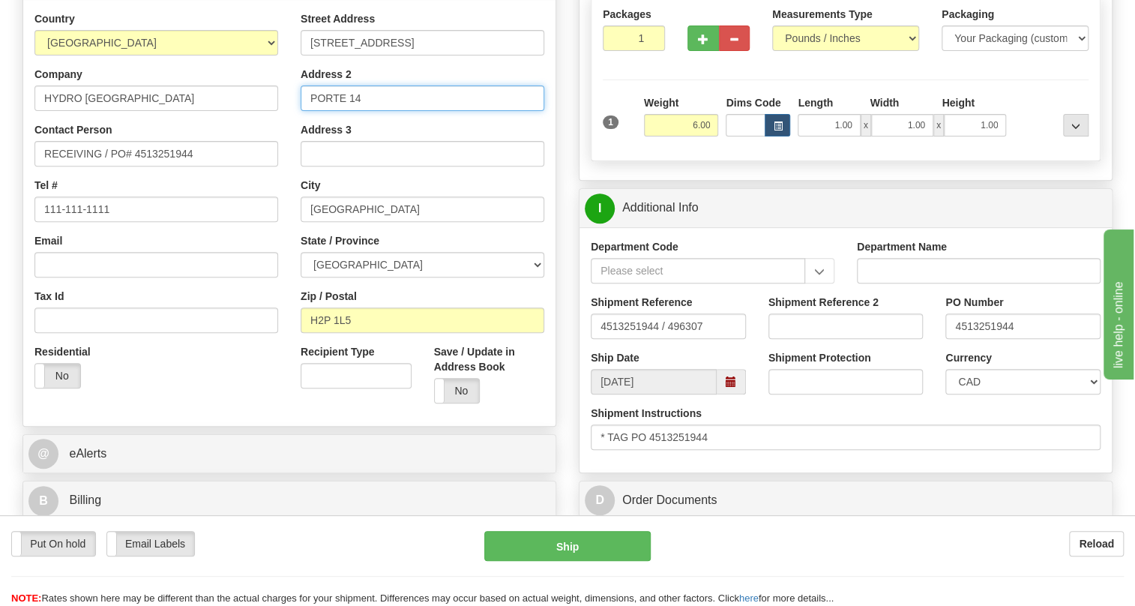
scroll to position [272, 0]
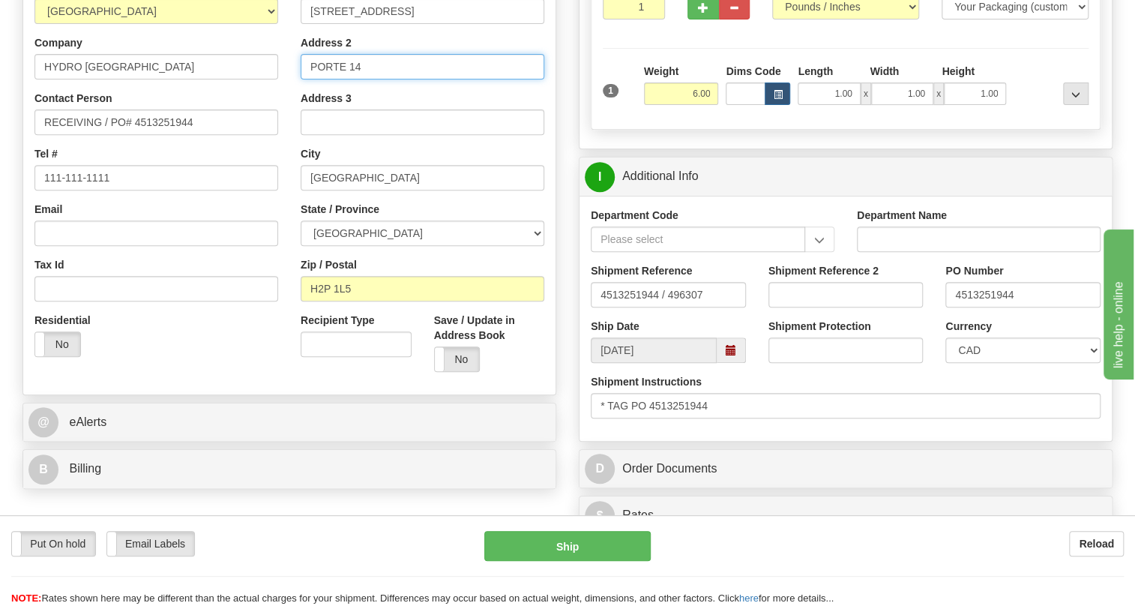
type input "PORTE 14"
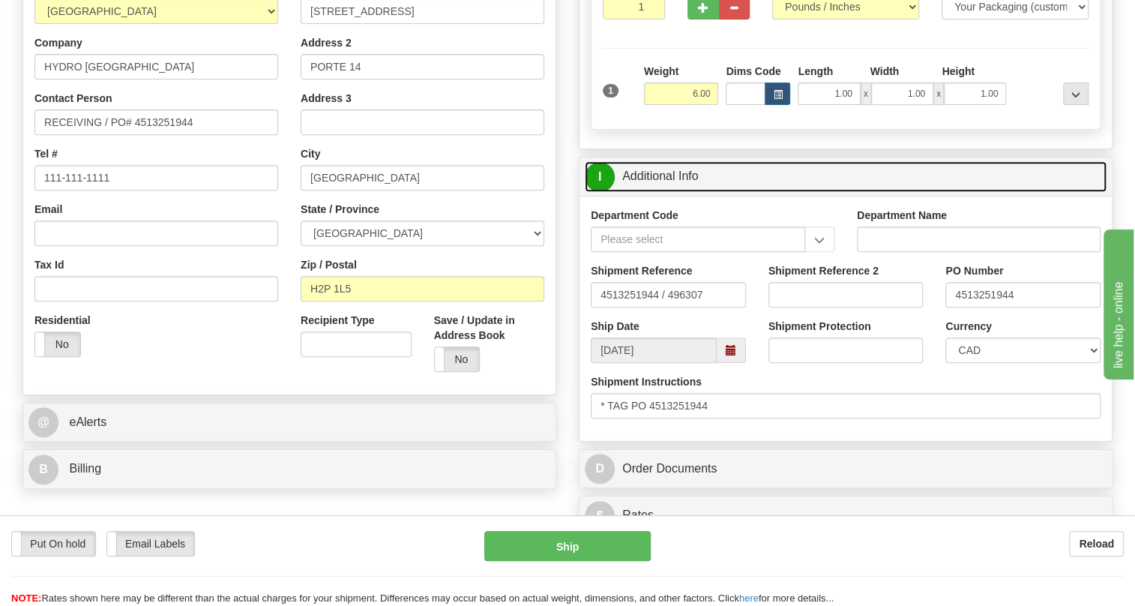
click at [665, 192] on link "I Additional Info" at bounding box center [846, 176] width 522 height 31
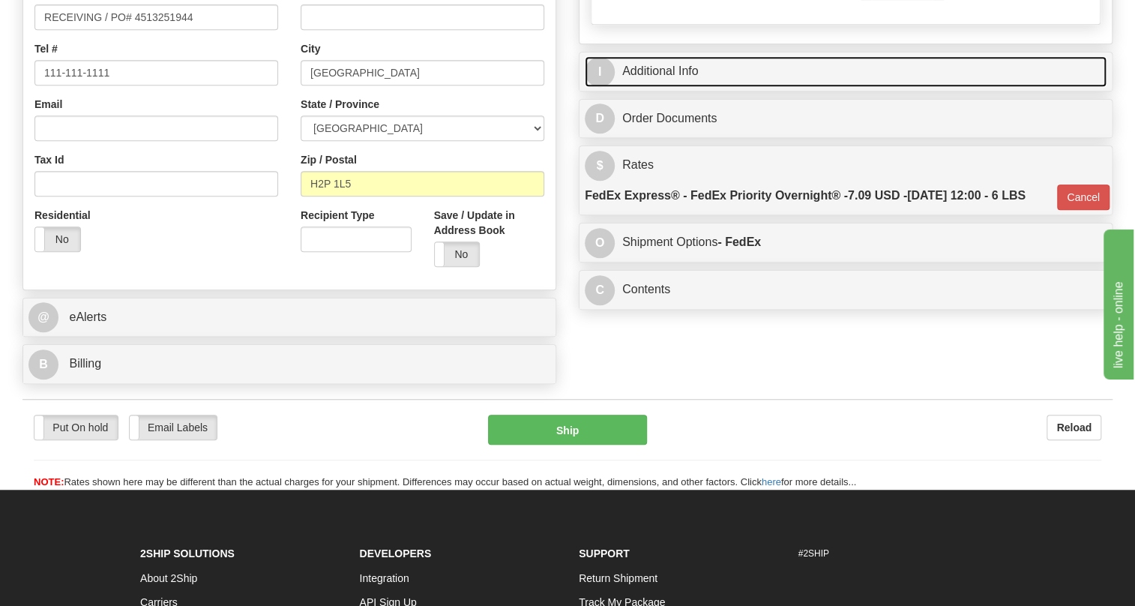
scroll to position [409, 0]
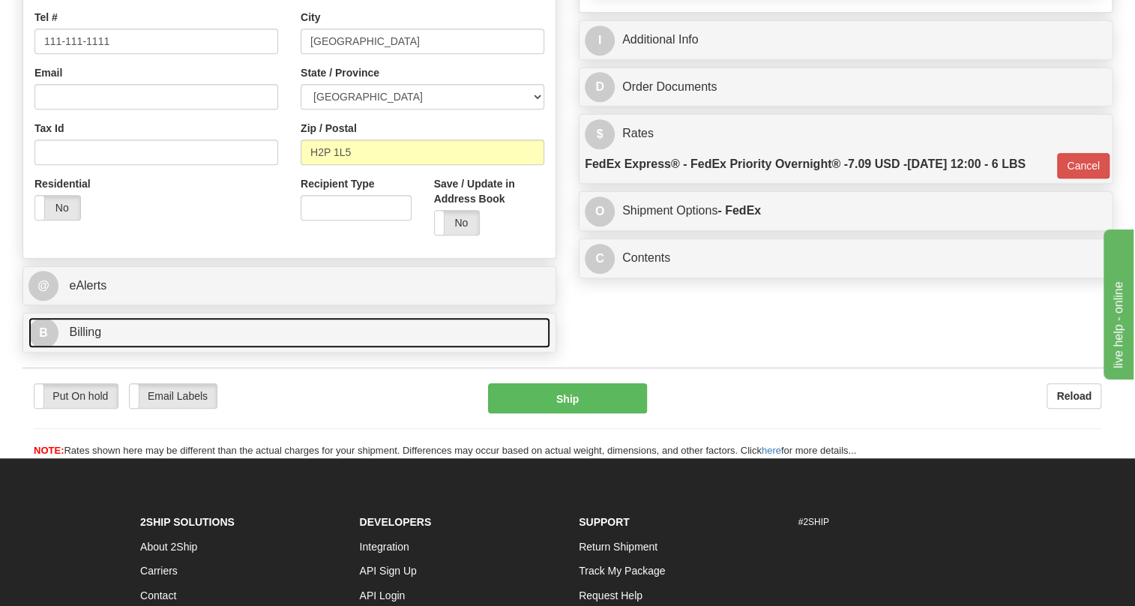
click at [85, 348] on link "B Billing" at bounding box center [289, 332] width 522 height 31
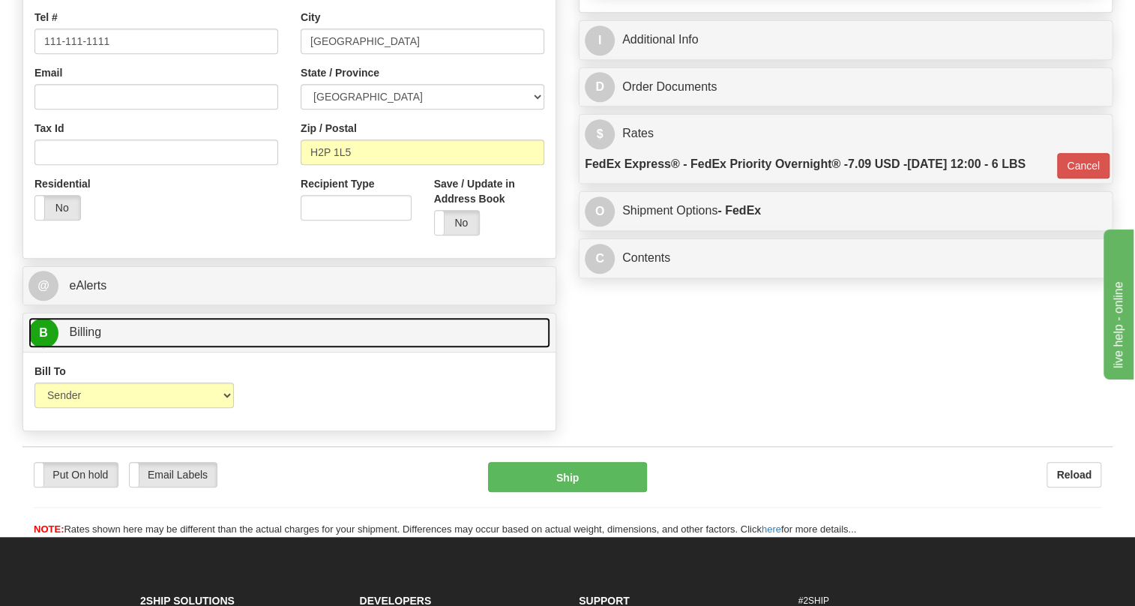
click at [85, 348] on link "B Billing" at bounding box center [289, 332] width 522 height 31
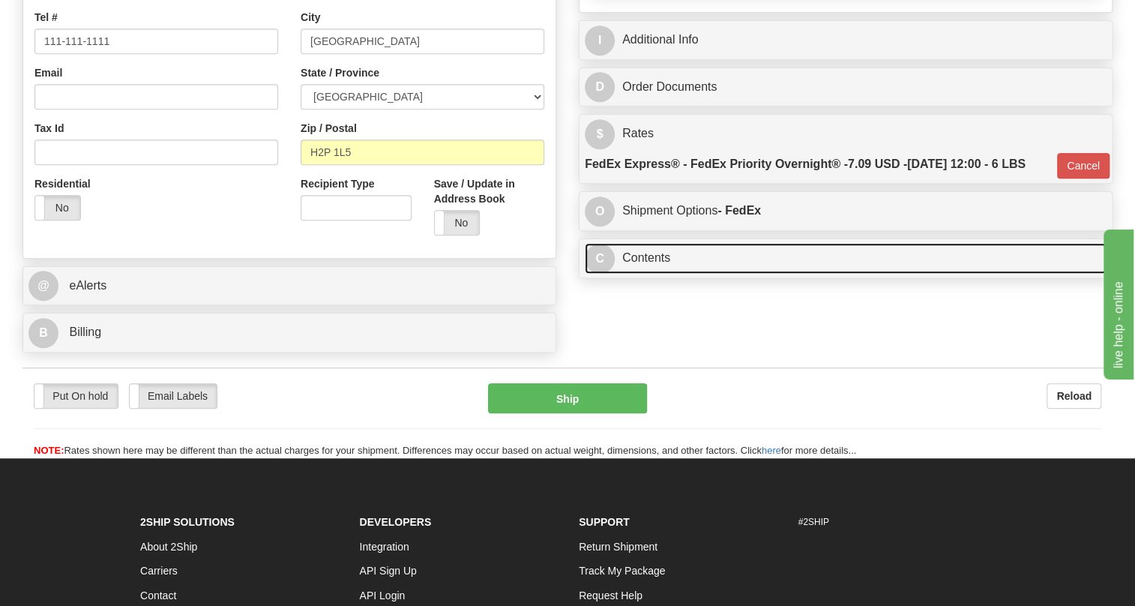
click at [646, 274] on link "C Contents" at bounding box center [846, 258] width 522 height 31
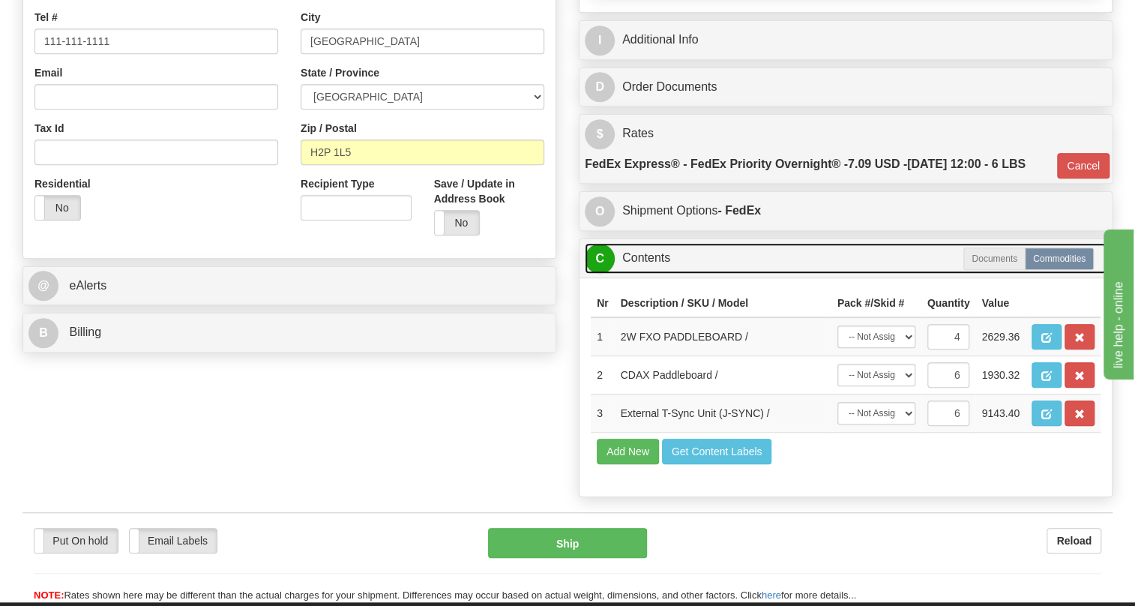
click at [646, 274] on link "C Contents" at bounding box center [846, 258] width 522 height 31
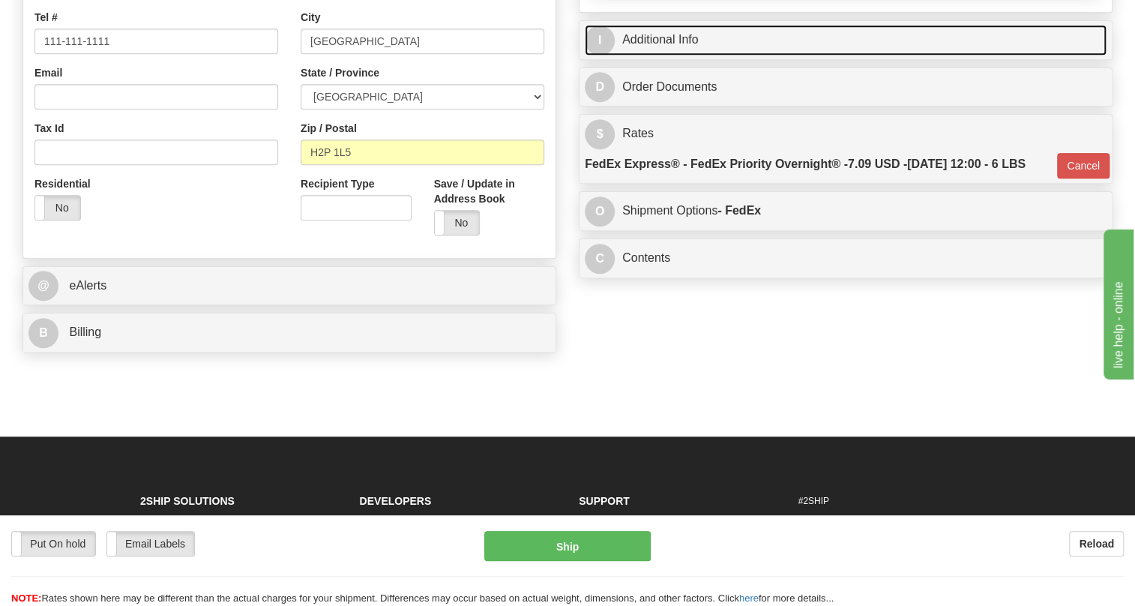
click at [667, 55] on link "I Additional Info" at bounding box center [846, 40] width 522 height 31
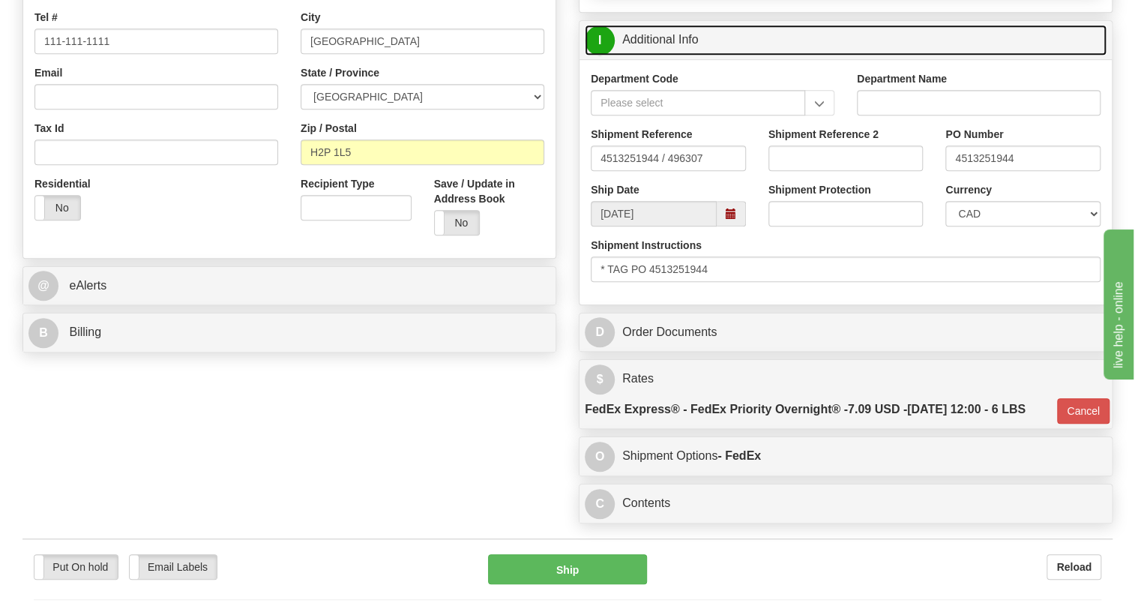
click at [667, 55] on link "I Additional Info" at bounding box center [846, 40] width 522 height 31
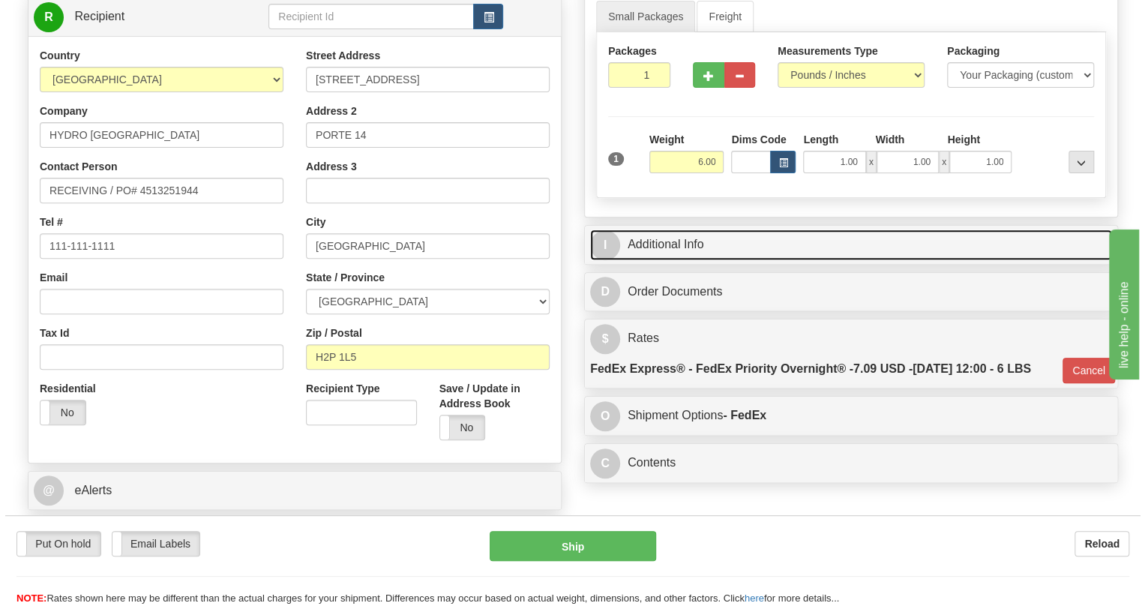
scroll to position [136, 0]
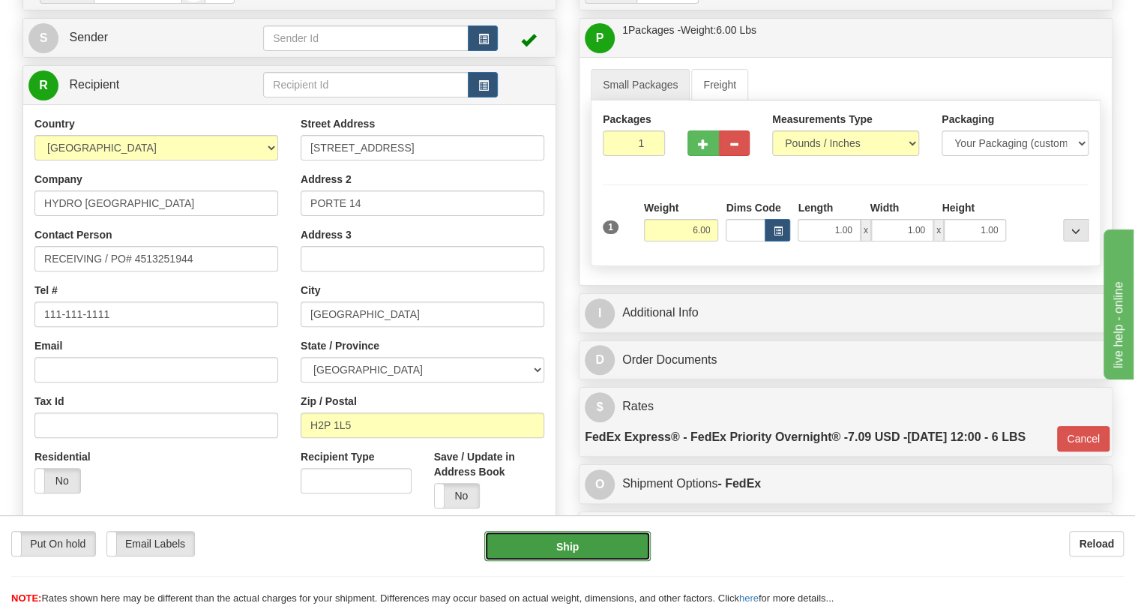
click at [561, 543] on button "Ship" at bounding box center [567, 546] width 166 height 30
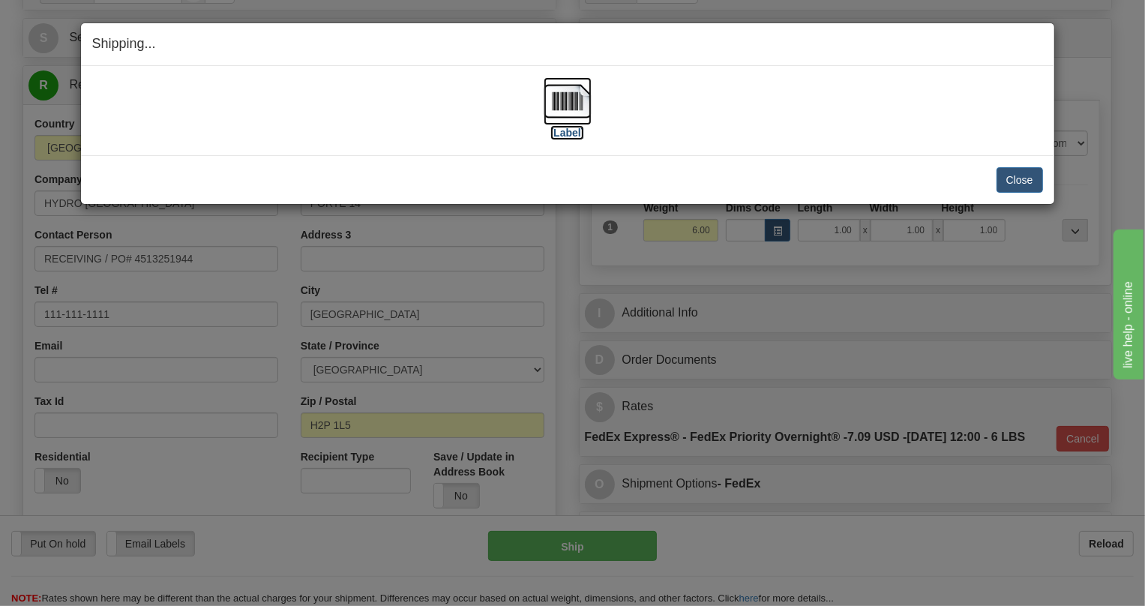
click at [569, 104] on img at bounding box center [567, 101] width 48 height 48
click at [1014, 184] on button "Close" at bounding box center [1019, 179] width 46 height 25
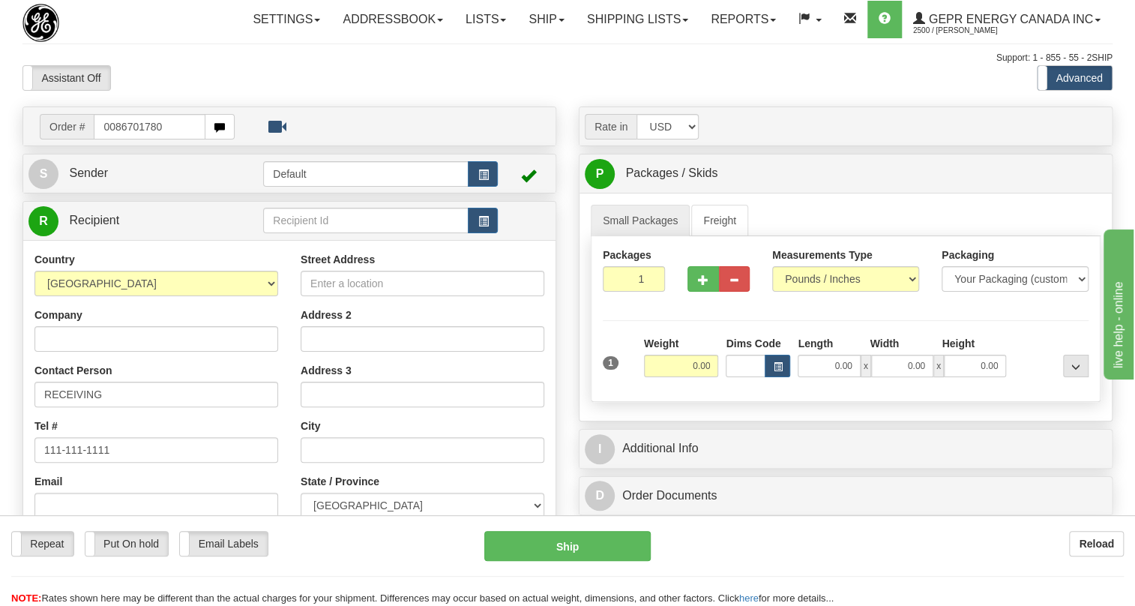
click at [115, 139] on input "0086701780" at bounding box center [150, 126] width 112 height 25
type input "86701780"
click at [195, 127] on body "Training Course Close Toggle navigation Settings Shipping Preferences New Recip…" at bounding box center [567, 303] width 1135 height 606
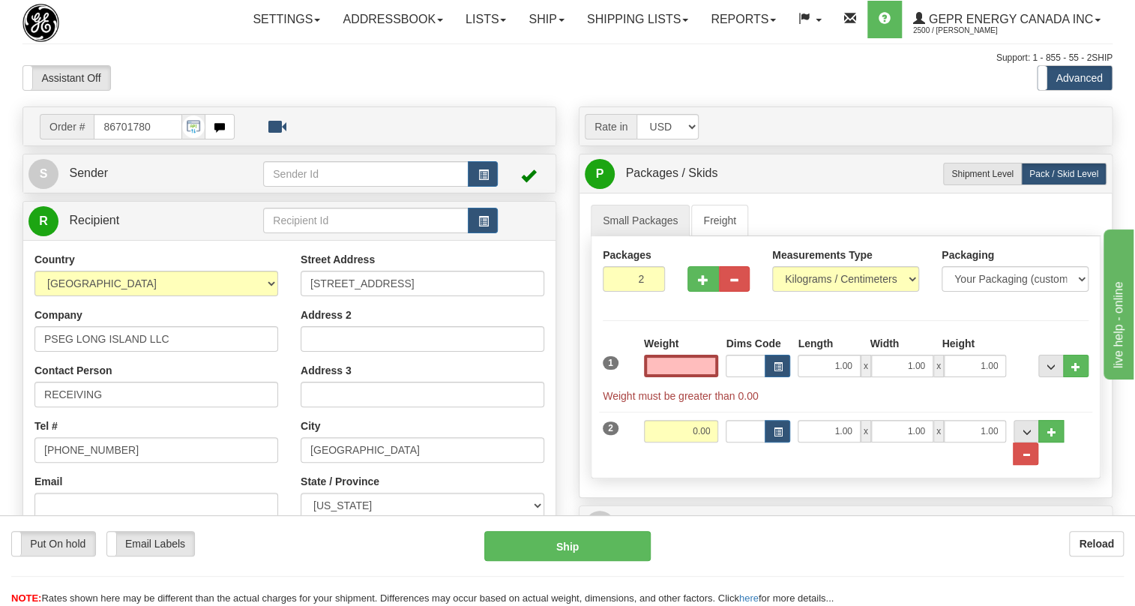
type input "0.00"
click at [92, 179] on span "Sender" at bounding box center [88, 172] width 39 height 13
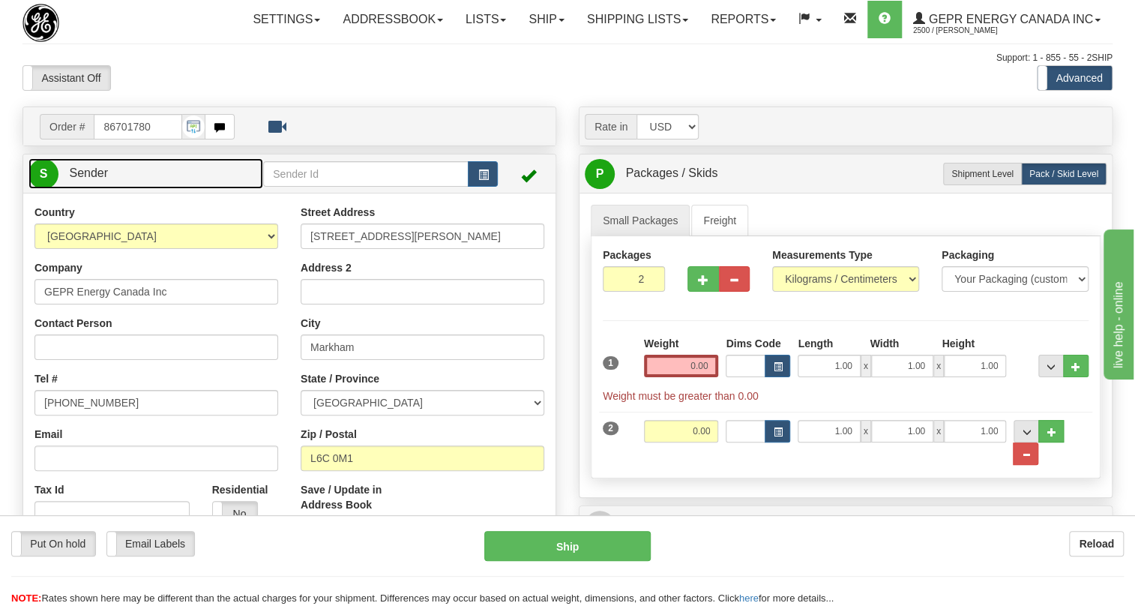
type input "MARKHAM"
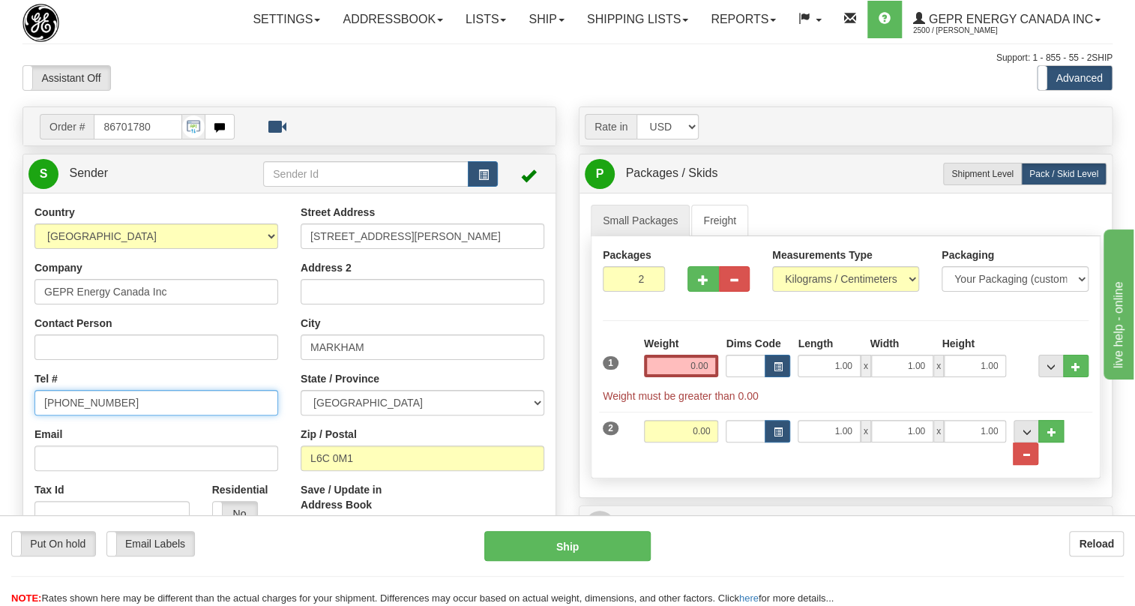
click at [96, 415] on input "[PHONE_NUMBER]" at bounding box center [156, 402] width 244 height 25
paste input "[PHONE_NUMBER]"
type input "[PHONE_NUMBER]"
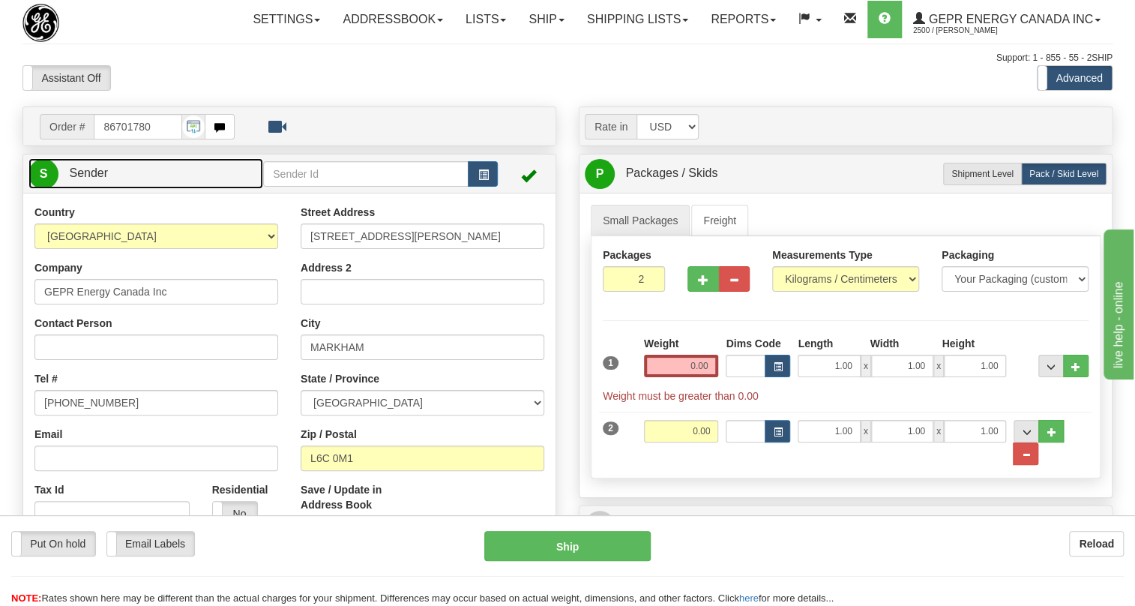
click at [94, 179] on span "Sender" at bounding box center [88, 172] width 39 height 13
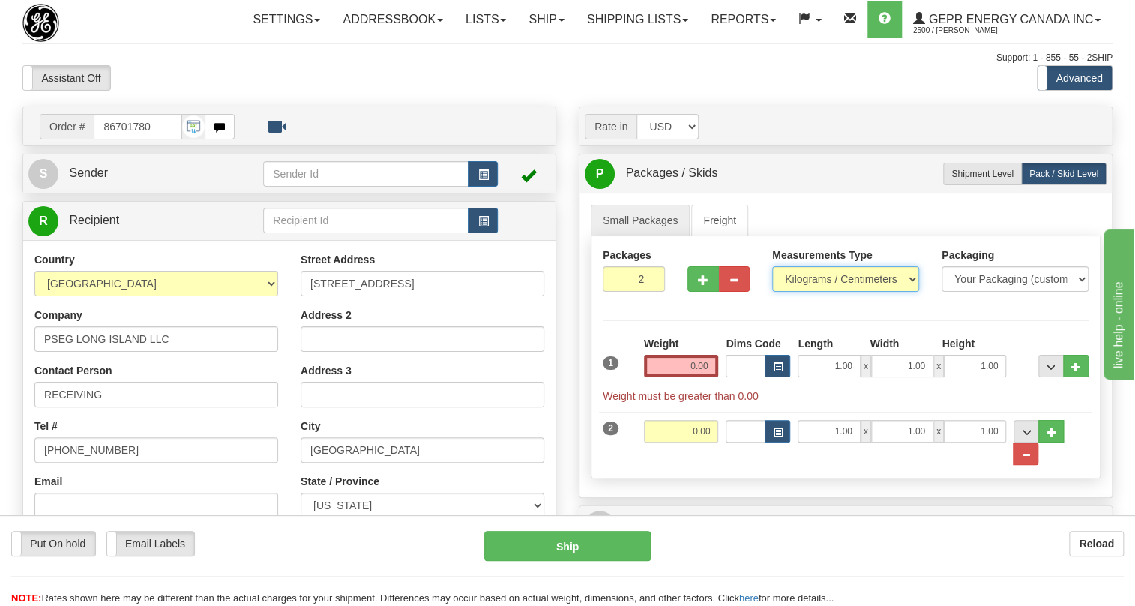
click at [814, 292] on select "Pounds / Inches Kilograms / Centimeters" at bounding box center [845, 278] width 147 height 25
select select "0"
click at [772, 292] on select "Pounds / Inches Kilograms / Centimeters" at bounding box center [845, 278] width 147 height 25
click at [676, 377] on input "0.00" at bounding box center [681, 366] width 75 height 22
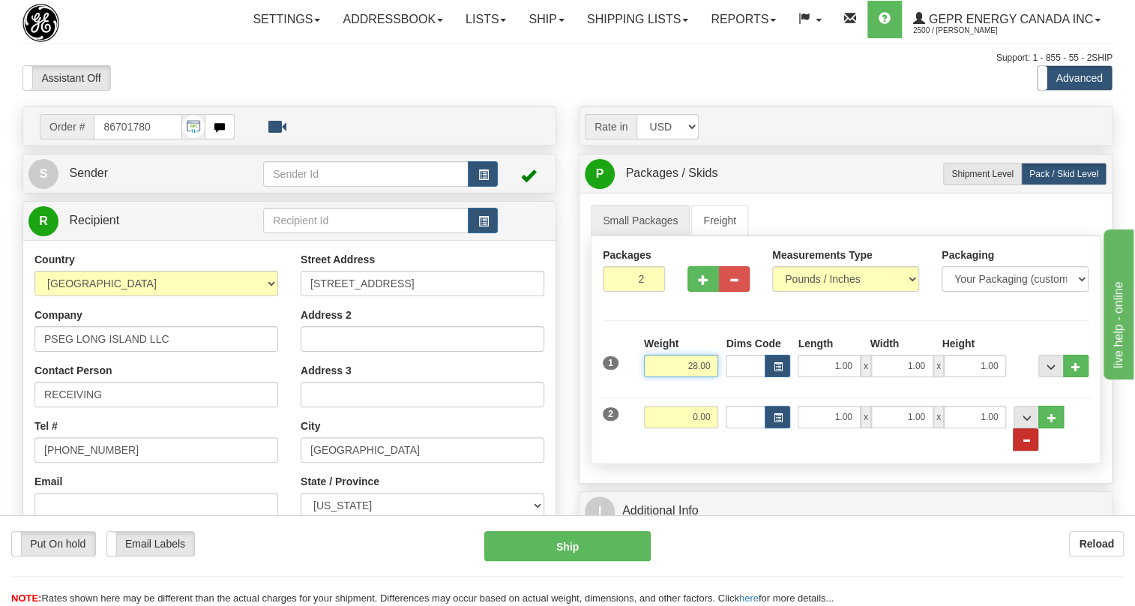
type input "28.00"
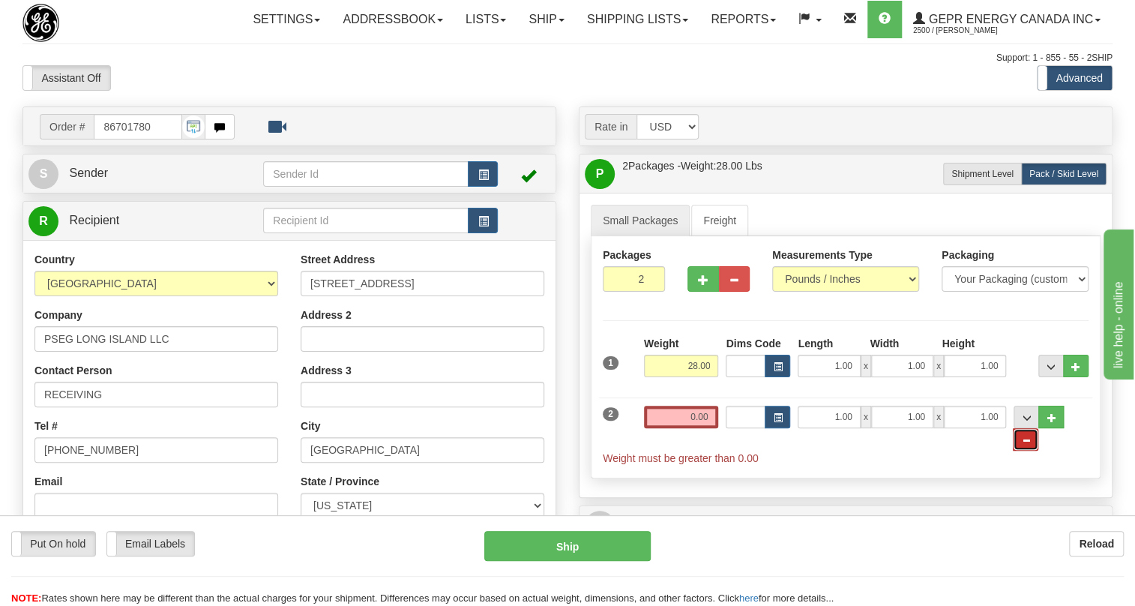
click at [1030, 444] on span "..." at bounding box center [1025, 440] width 9 height 8
type input "1"
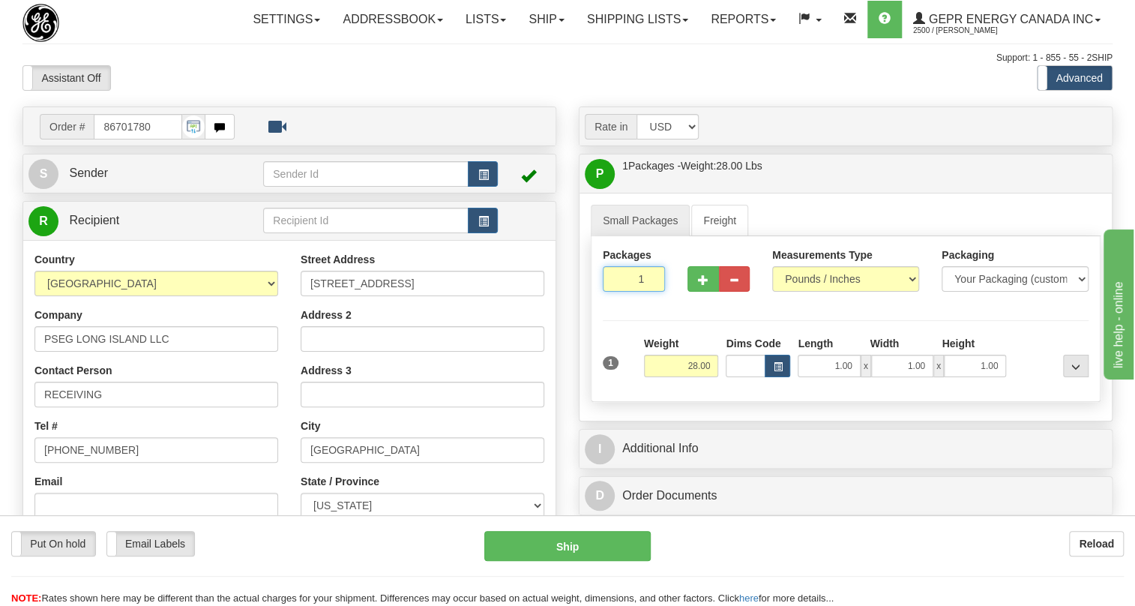
click at [633, 292] on input "1" at bounding box center [634, 278] width 62 height 25
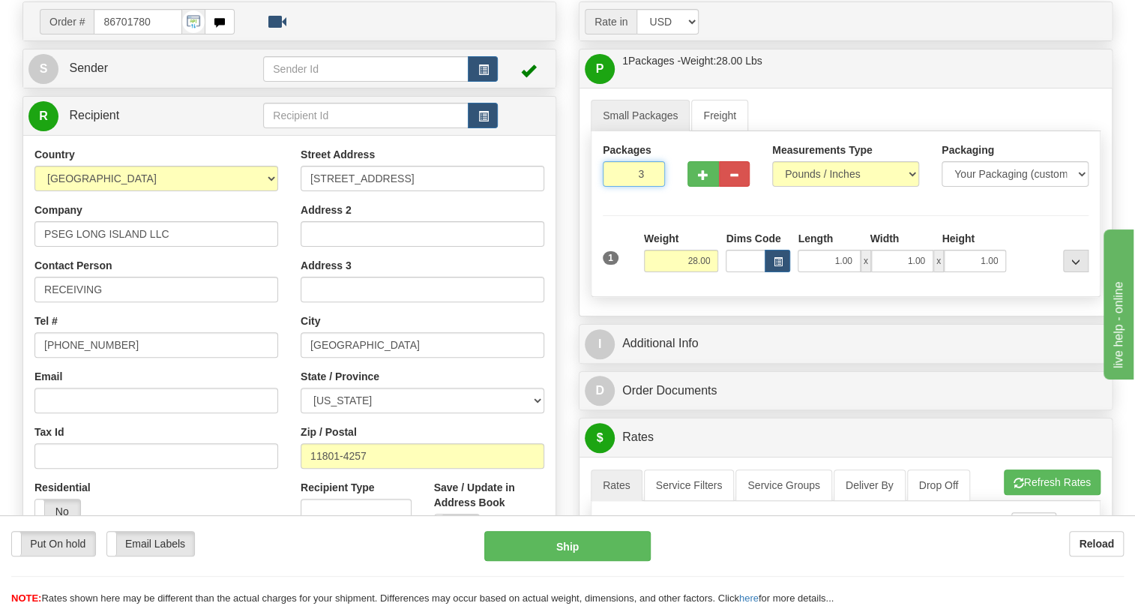
scroll to position [136, 0]
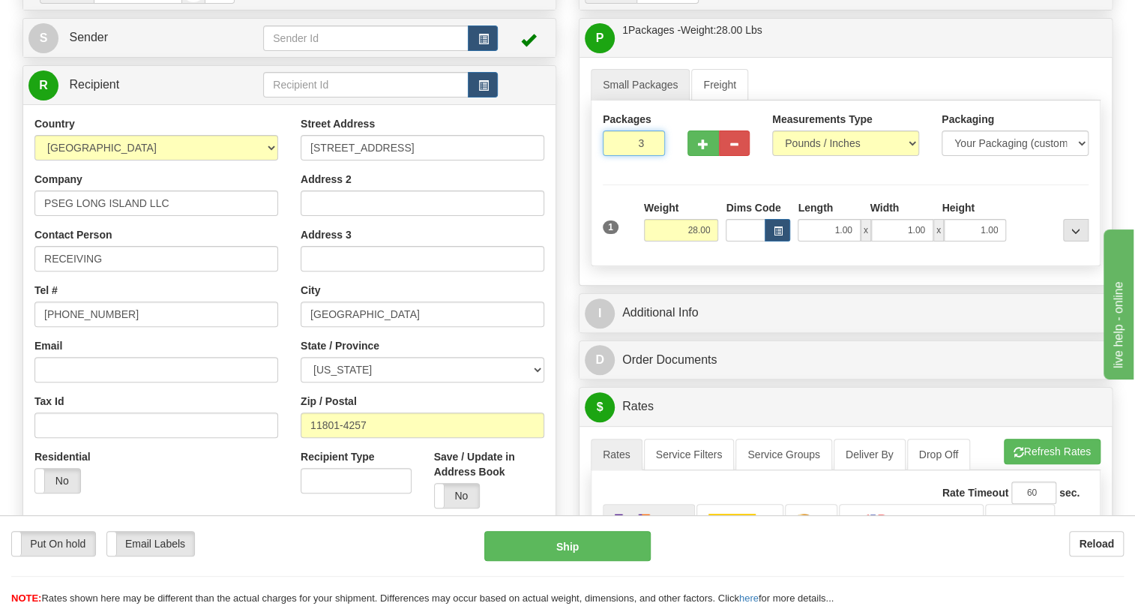
type input "3"
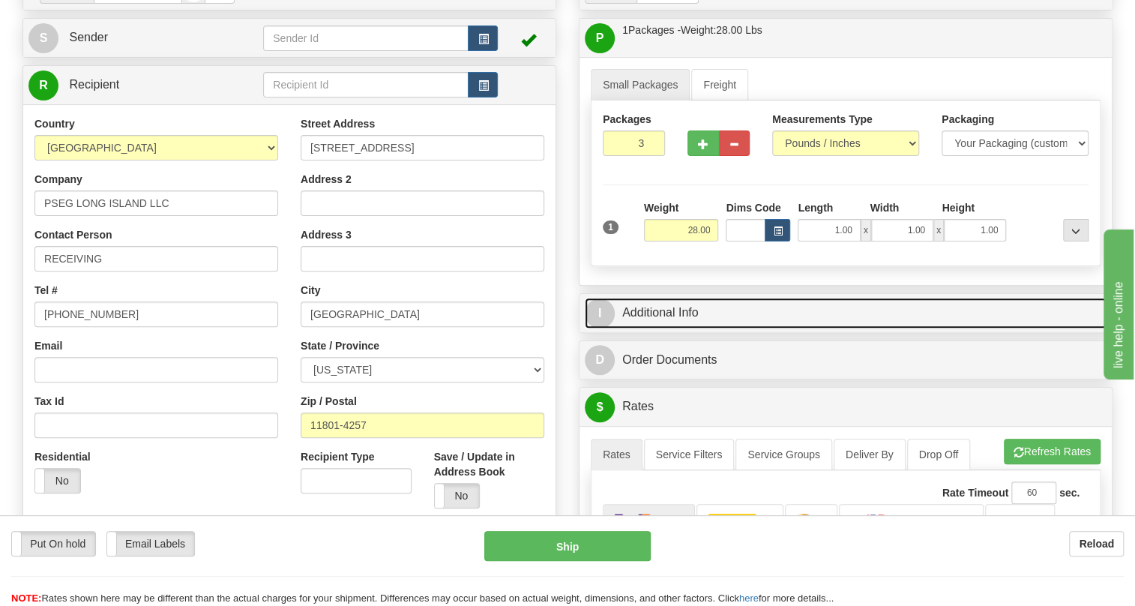
click at [655, 328] on link "I Additional Info" at bounding box center [846, 313] width 522 height 31
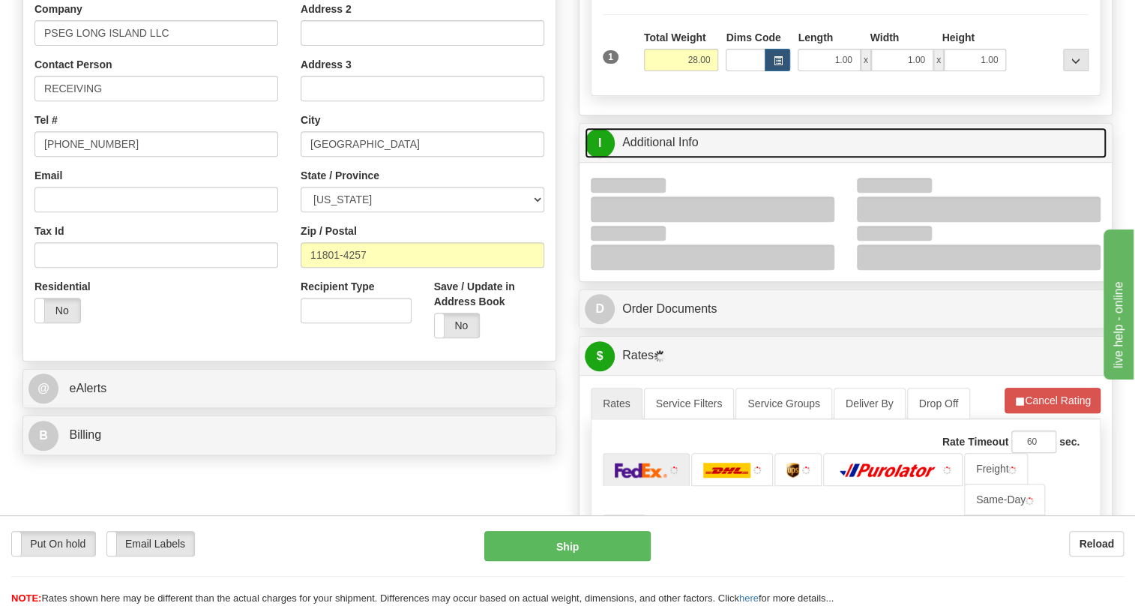
scroll to position [340, 0]
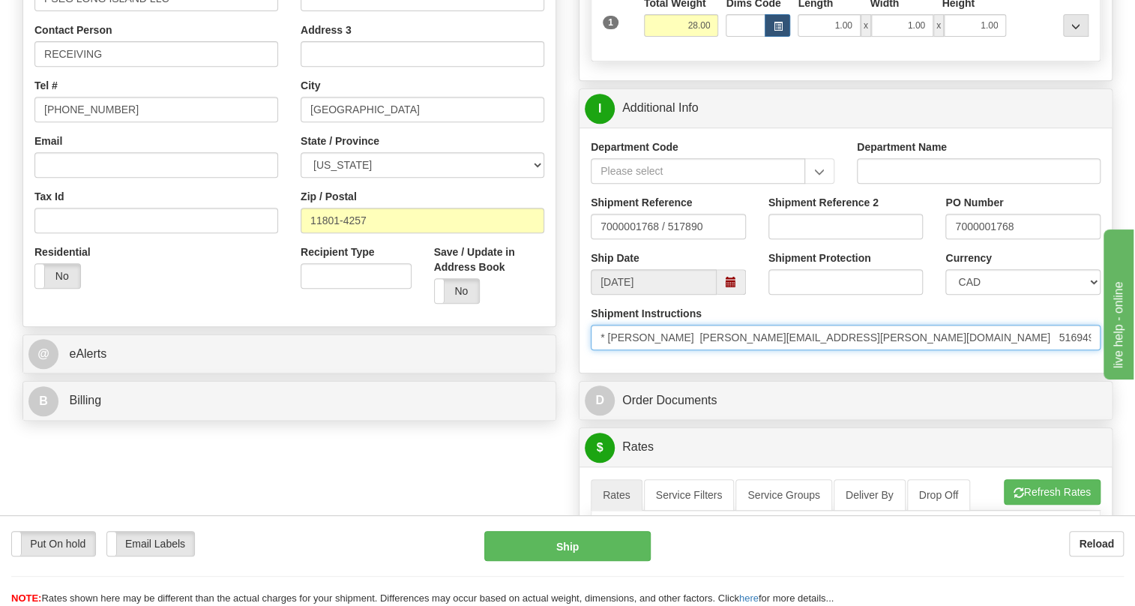
drag, startPoint x: 676, startPoint y: 371, endPoint x: 609, endPoint y: 372, distance: 66.7
click at [609, 350] on input "* [PERSON_NAME] [PERSON_NAME][EMAIL_ADDRESS][PERSON_NAME][DOMAIN_NAME] 51694971…" at bounding box center [846, 337] width 510 height 25
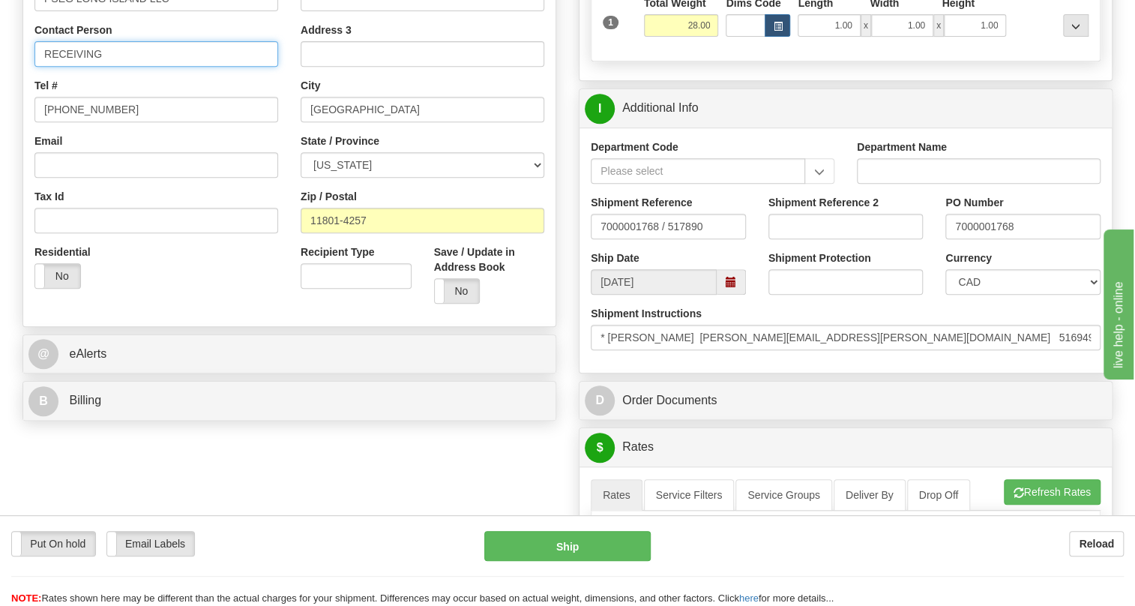
click at [112, 67] on input "RECEIVING" at bounding box center [156, 53] width 244 height 25
paste input "[PERSON_NAME]"
type input "RECEIVING / [PERSON_NAME]"
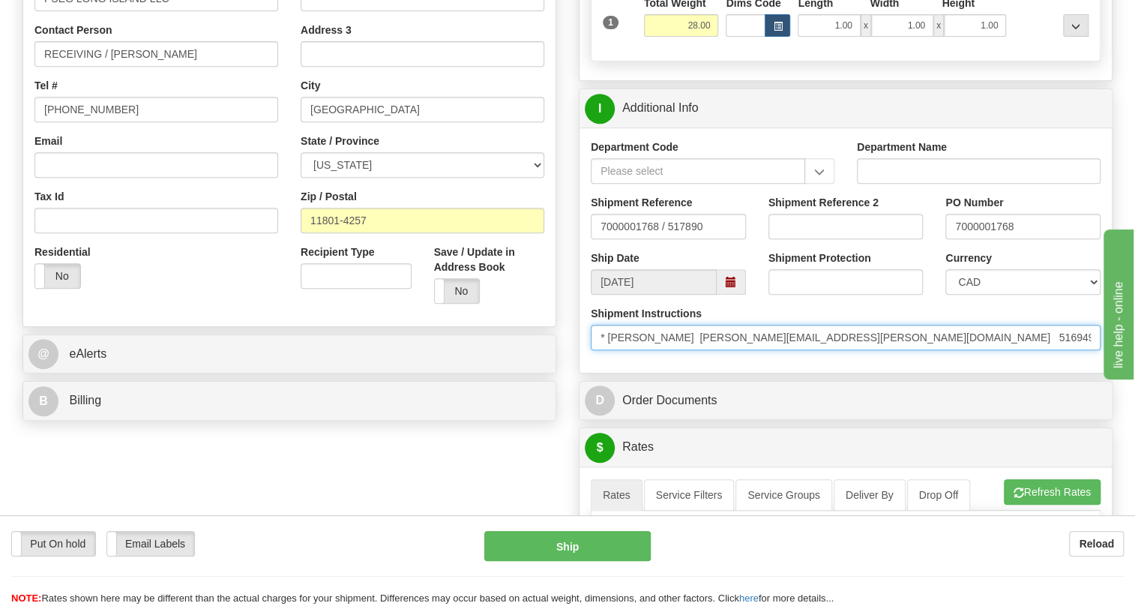
drag, startPoint x: 876, startPoint y: 367, endPoint x: 819, endPoint y: 376, distance: 58.3
click at [819, 350] on input "* [PERSON_NAME] [PERSON_NAME][EMAIL_ADDRESS][PERSON_NAME][DOMAIN_NAME] 51694971…" at bounding box center [846, 337] width 510 height 25
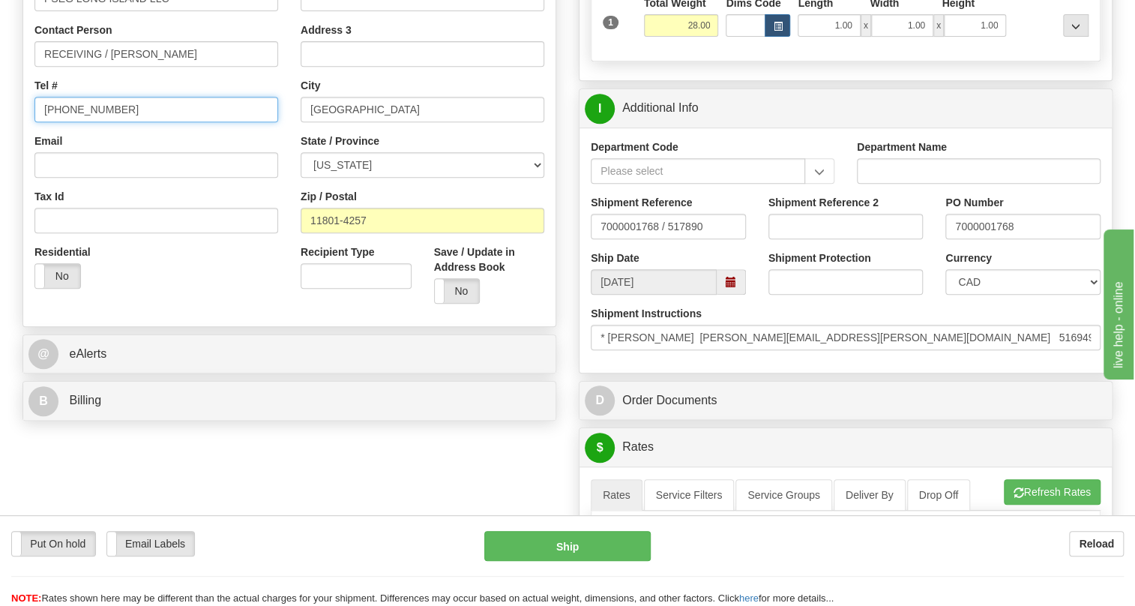
click at [81, 122] on input "[PHONE_NUMBER]" at bounding box center [156, 109] width 244 height 25
paste input "5169497192"
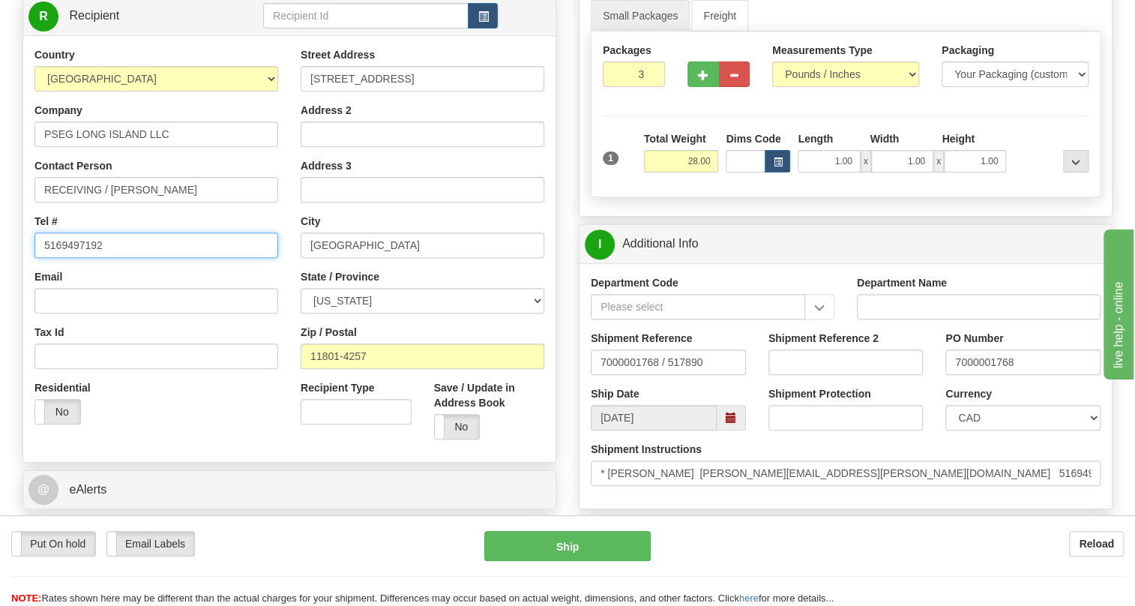
scroll to position [204, 0]
type input "5169497192"
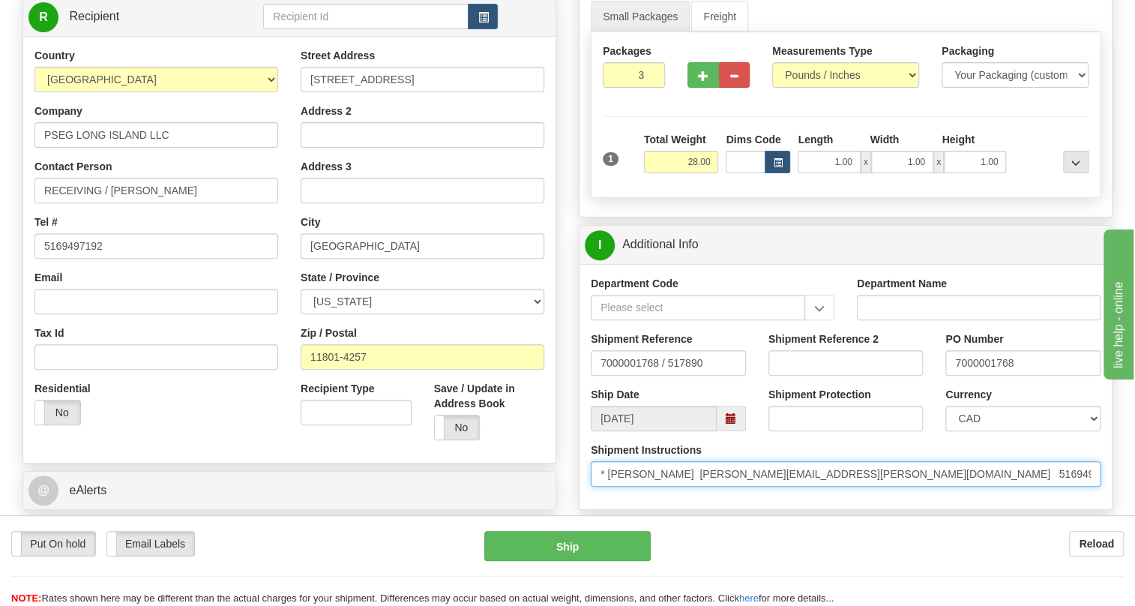
scroll to position [0, 34]
drag, startPoint x: 1040, startPoint y: 510, endPoint x: 1112, endPoint y: 505, distance: 72.1
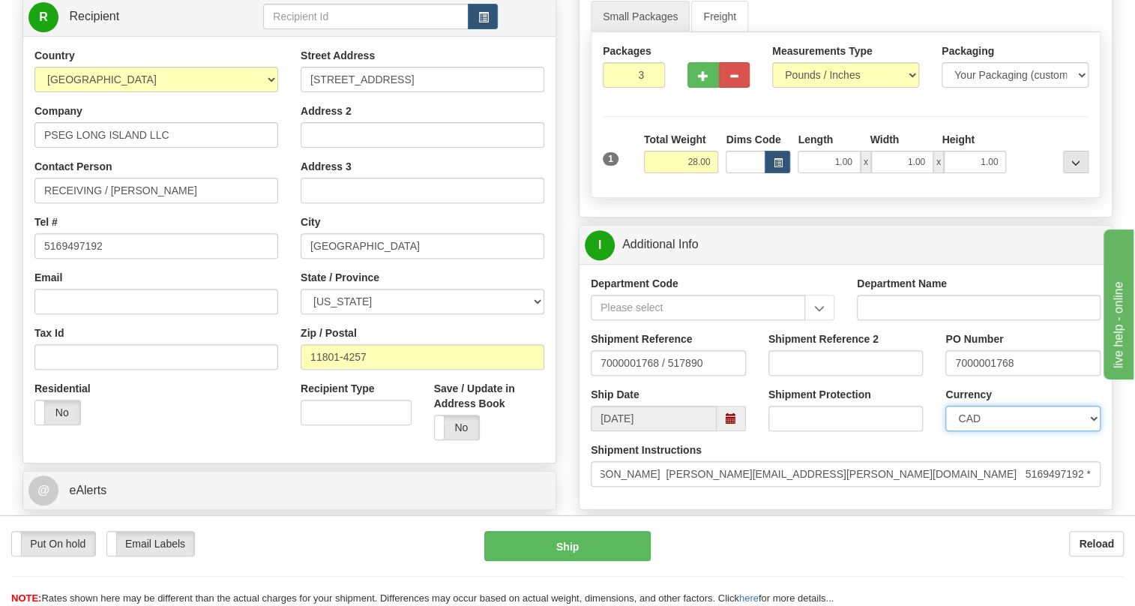
click at [997, 431] on select "CAD USD EUR ZAR [PERSON_NAME] ARN AUD AUS AWG BBD BFR BGN BHD BMD BND BRC BRL C…" at bounding box center [1022, 418] width 155 height 25
select select "1"
click at [945, 431] on select "CAD USD EUR ZAR [PERSON_NAME] ARN AUD AUS AWG BBD BFR BGN BHD BMD BND BRC BRL C…" at bounding box center [1022, 418] width 155 height 25
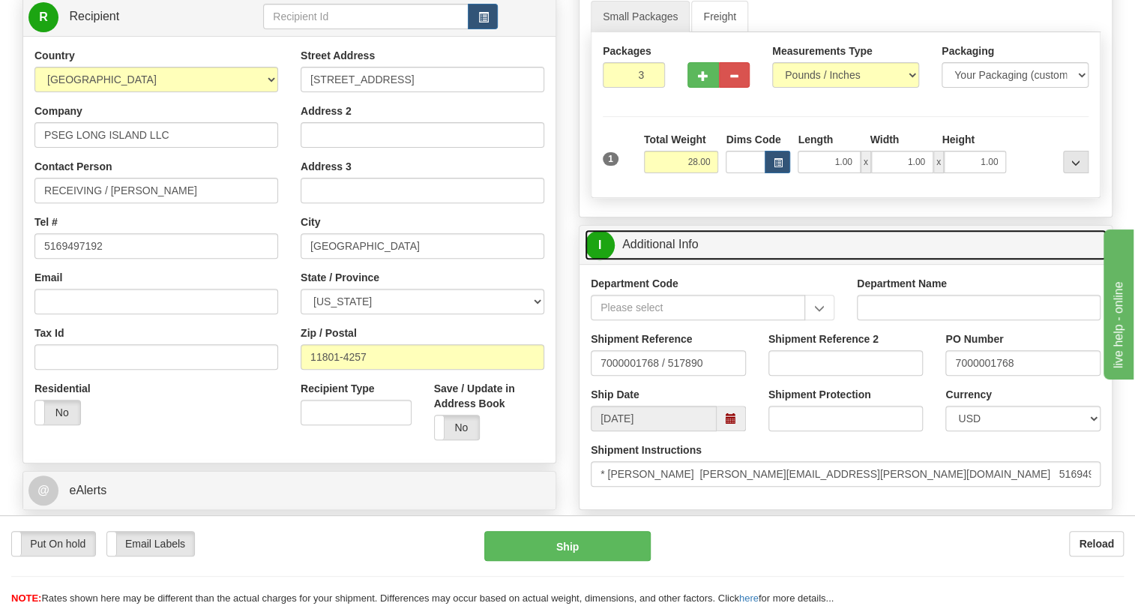
click at [653, 260] on link "I Additional Info" at bounding box center [846, 244] width 522 height 31
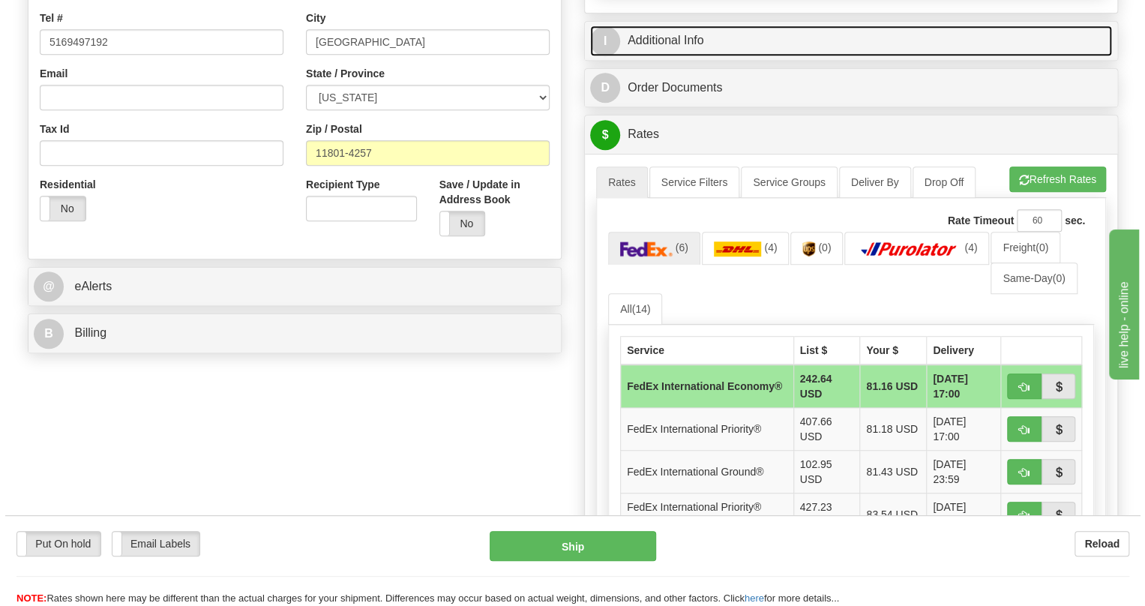
scroll to position [477, 0]
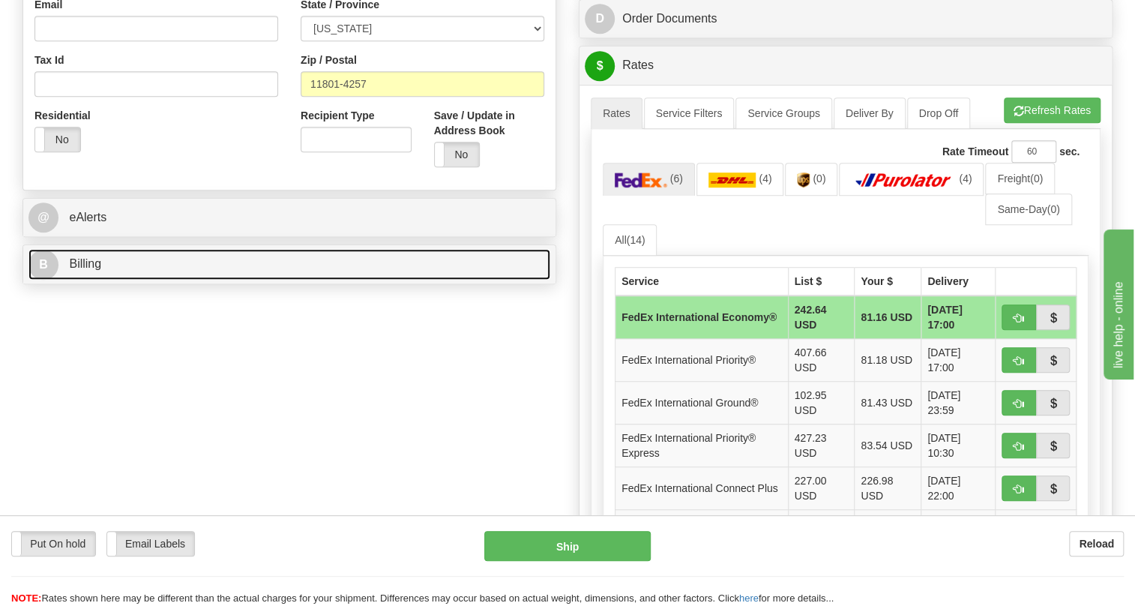
click at [91, 270] on span "Billing" at bounding box center [85, 263] width 32 height 13
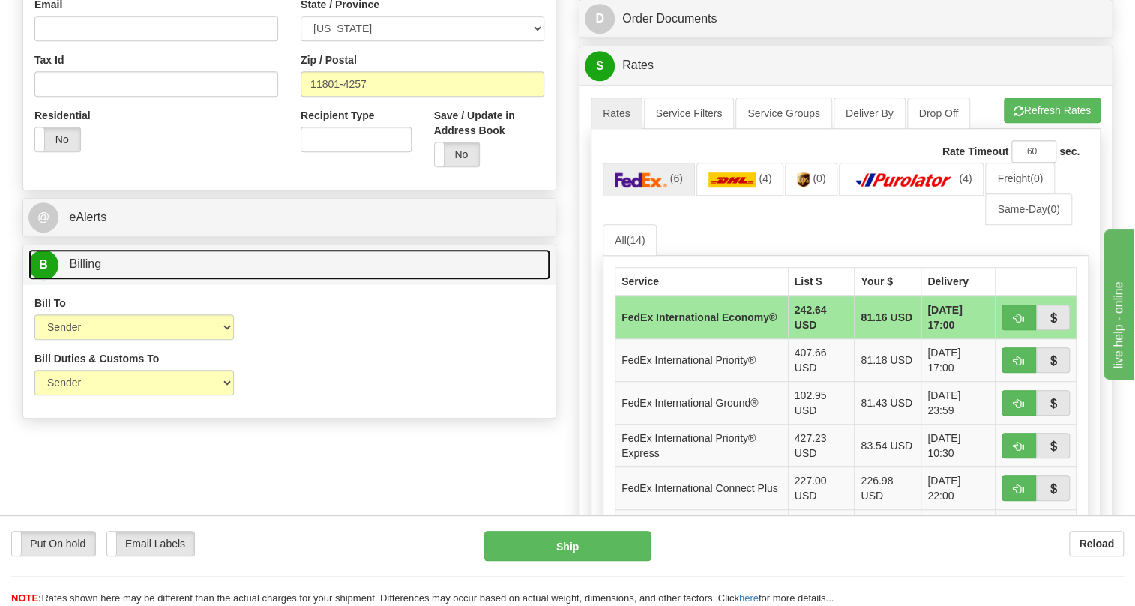
click at [95, 270] on span "Billing" at bounding box center [85, 263] width 32 height 13
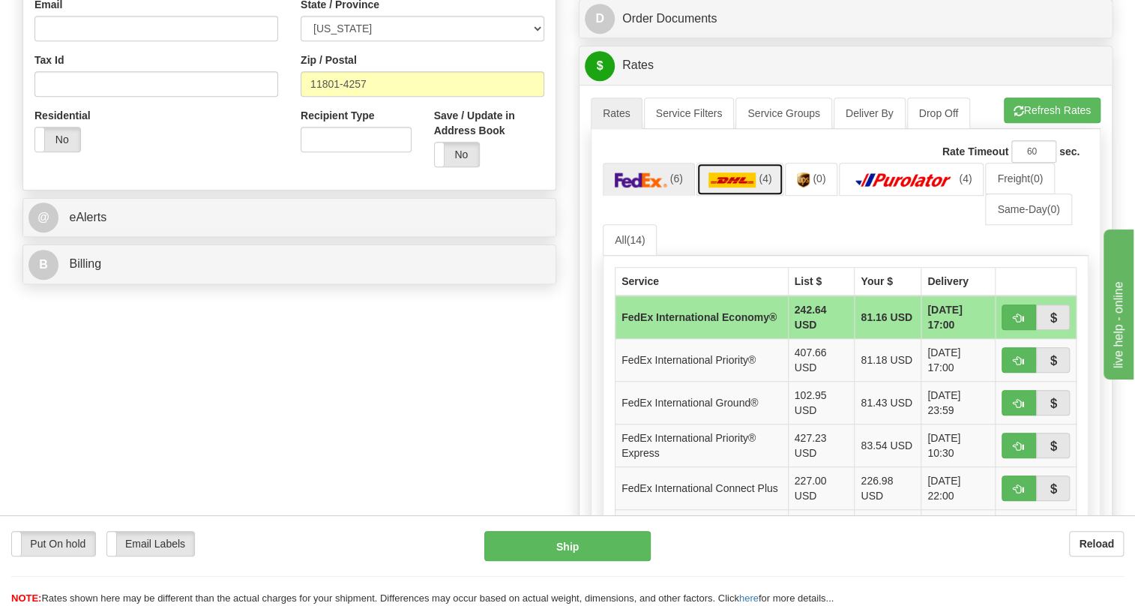
click at [732, 195] on link "(4)" at bounding box center [740, 179] width 88 height 32
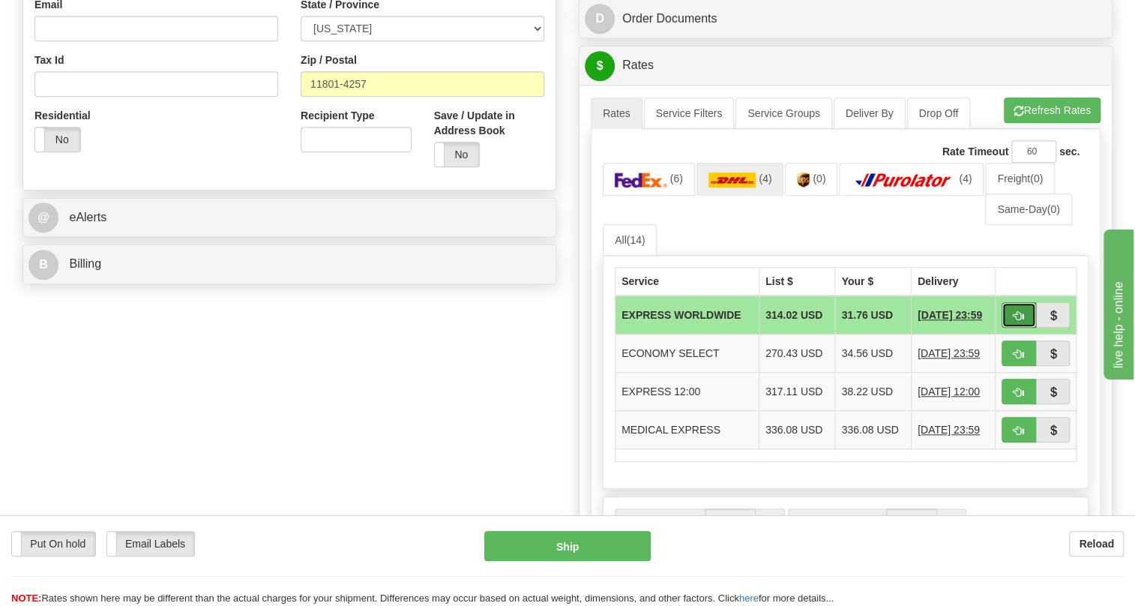
click at [1020, 321] on span "button" at bounding box center [1018, 316] width 10 height 10
type input "P"
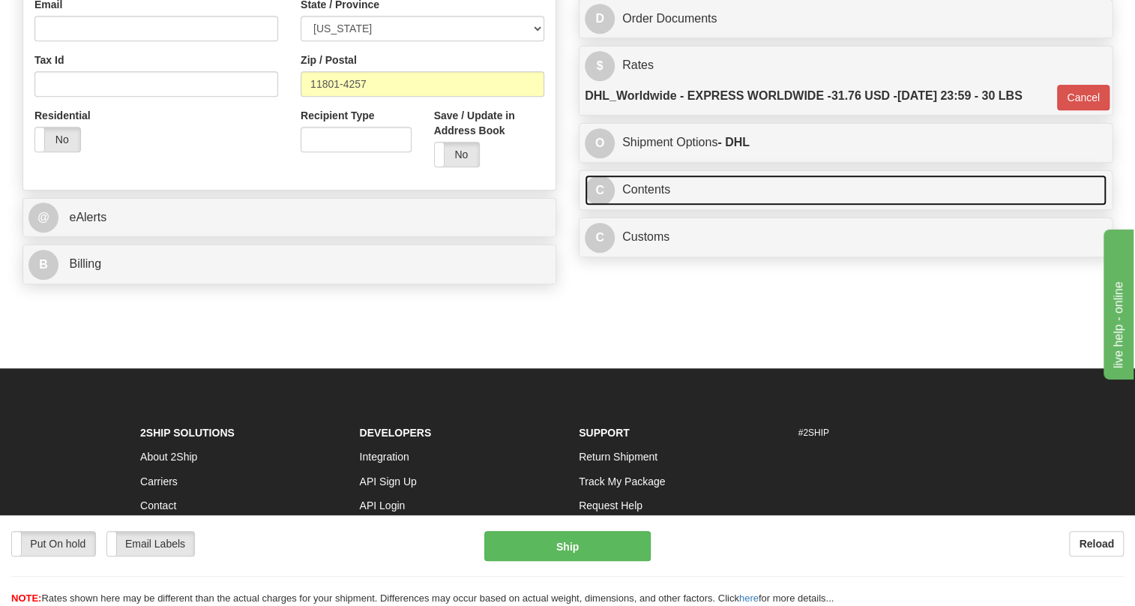
click at [660, 205] on link "C Contents" at bounding box center [846, 190] width 522 height 31
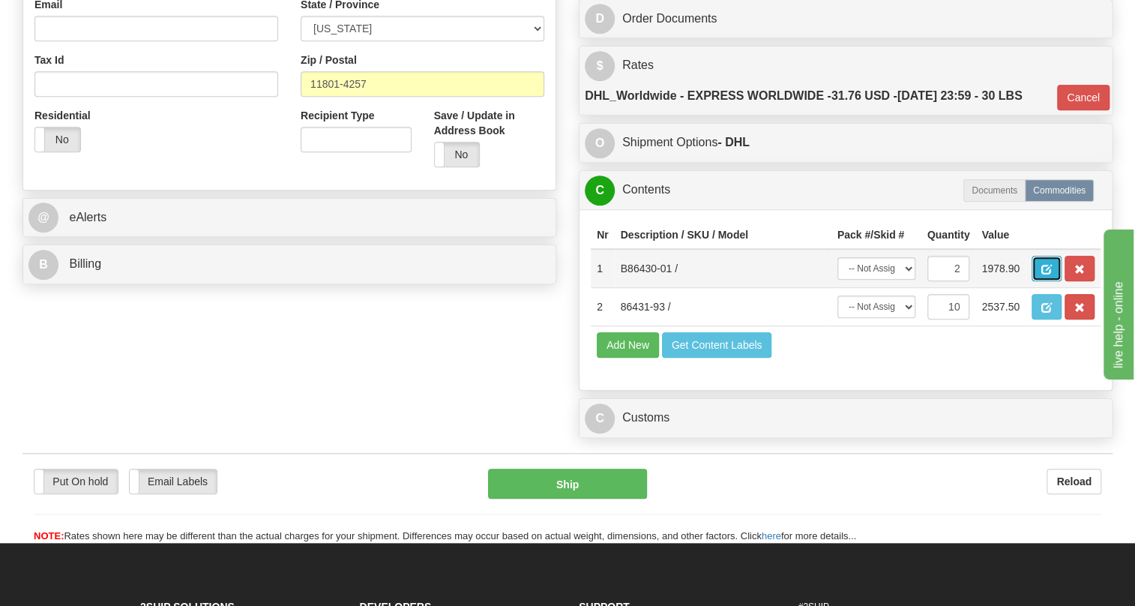
click at [1044, 274] on span "button" at bounding box center [1046, 270] width 10 height 10
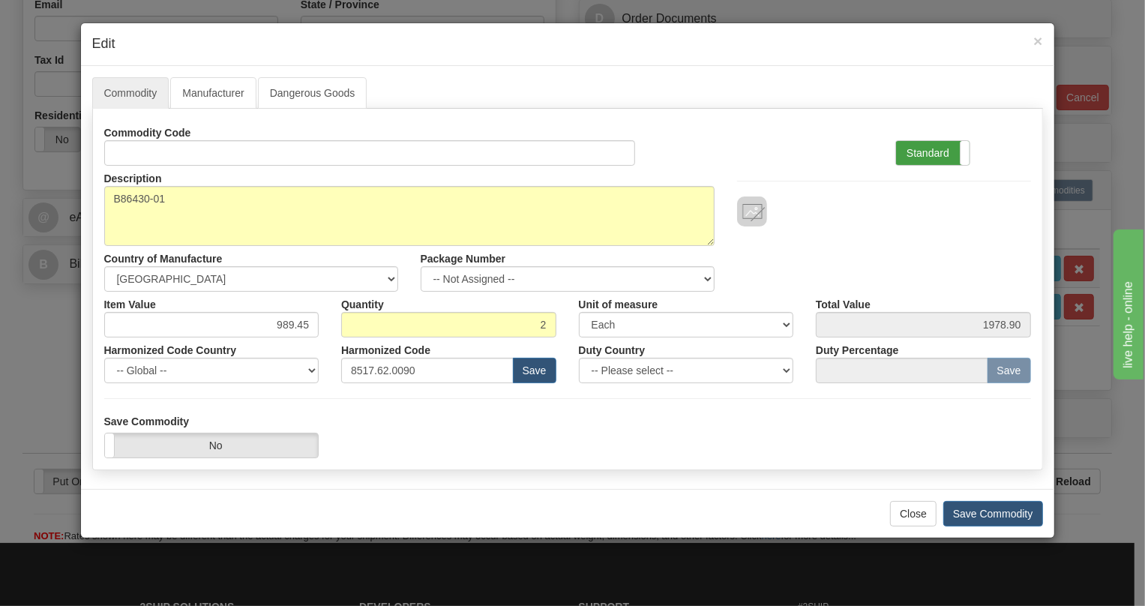
click at [925, 152] on label "Standard" at bounding box center [932, 153] width 73 height 24
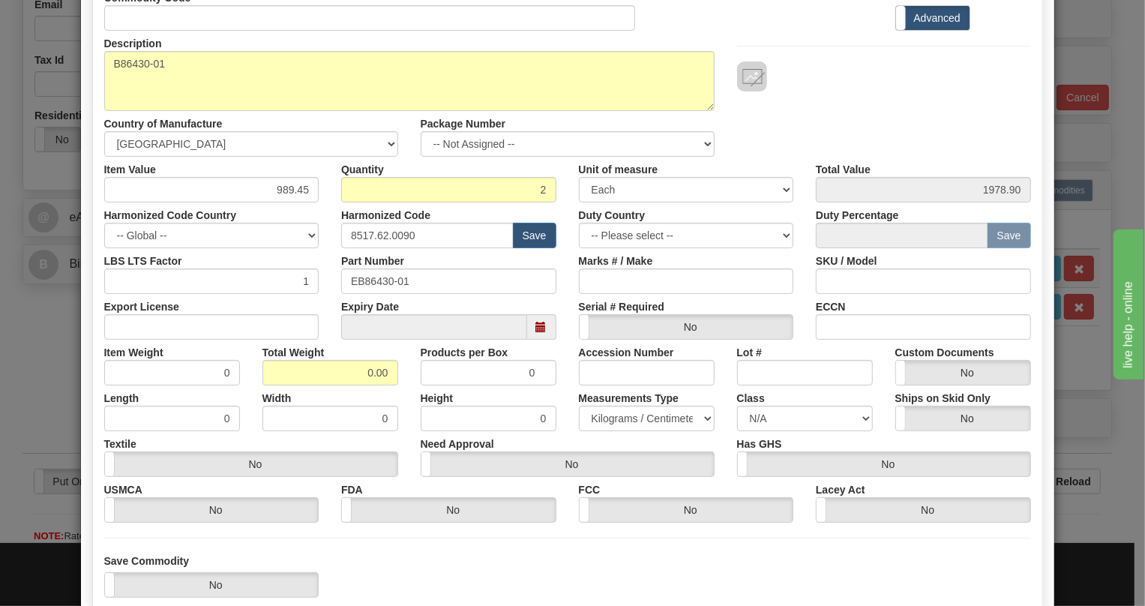
scroll to position [136, 0]
click at [355, 364] on input "0.00" at bounding box center [330, 371] width 136 height 25
type input "1.00"
type input "0.5000"
click at [615, 413] on select "Pounds / Inches Kilograms / Centimeters" at bounding box center [647, 417] width 136 height 25
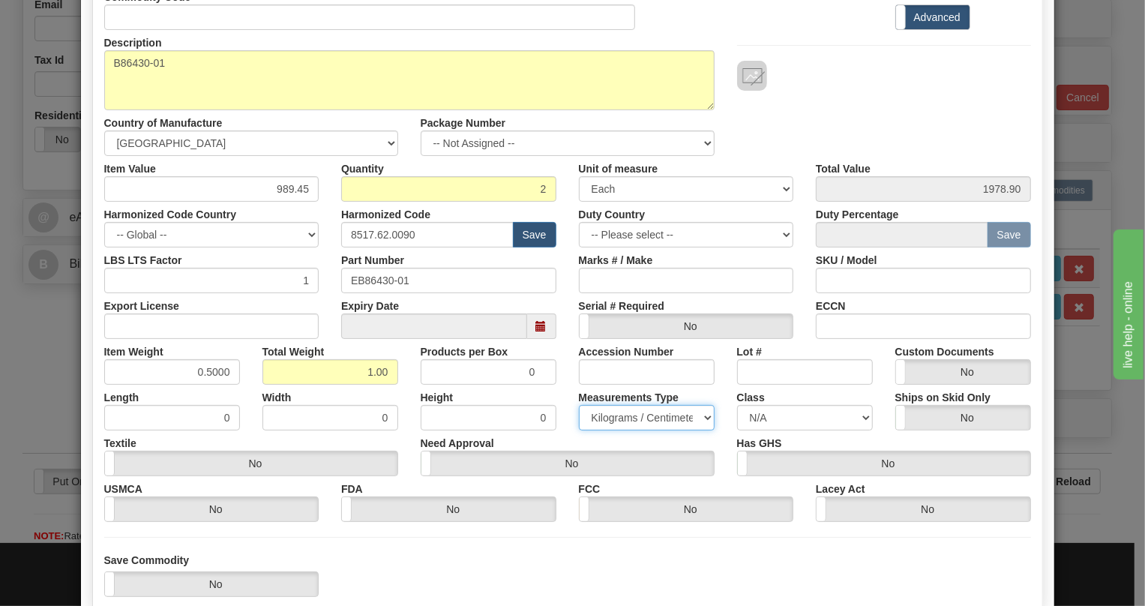
select select "0"
click at [579, 405] on select "Pounds / Inches Kilograms / Centimeters" at bounding box center [647, 417] width 136 height 25
click at [558, 391] on div "Height 0" at bounding box center [488, 408] width 158 height 46
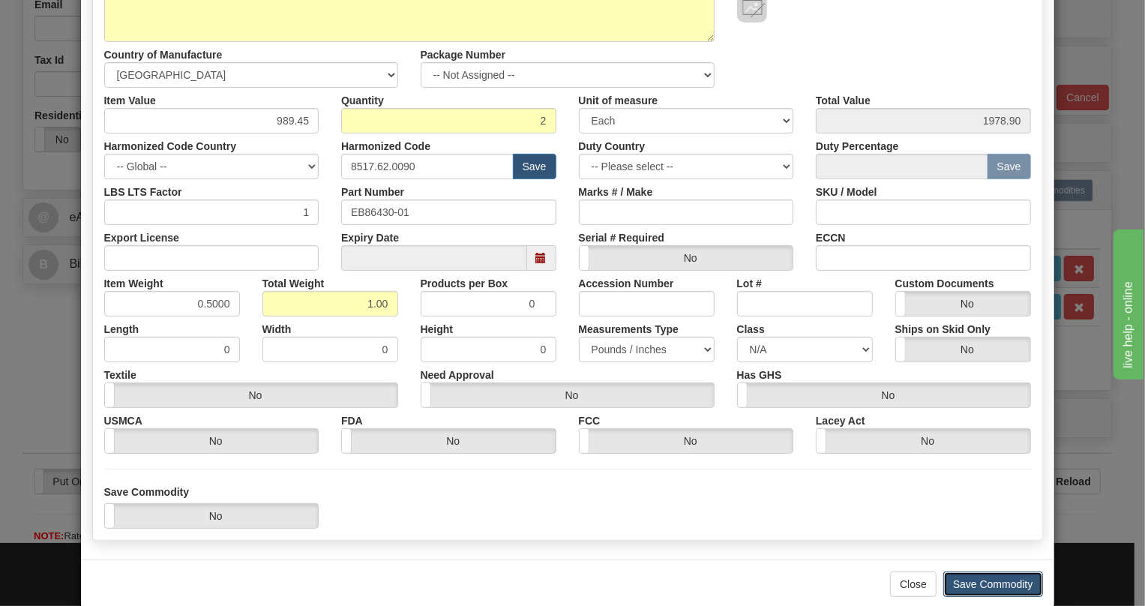
click at [989, 580] on button "Save Commodity" at bounding box center [993, 583] width 100 height 25
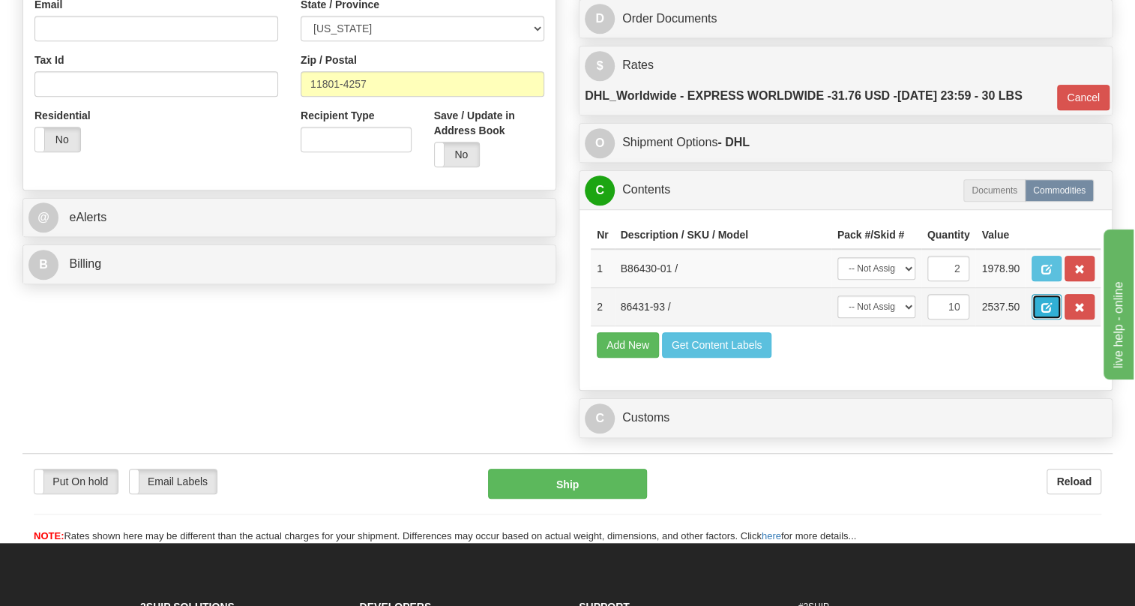
click at [1048, 313] on span "button" at bounding box center [1046, 308] width 10 height 10
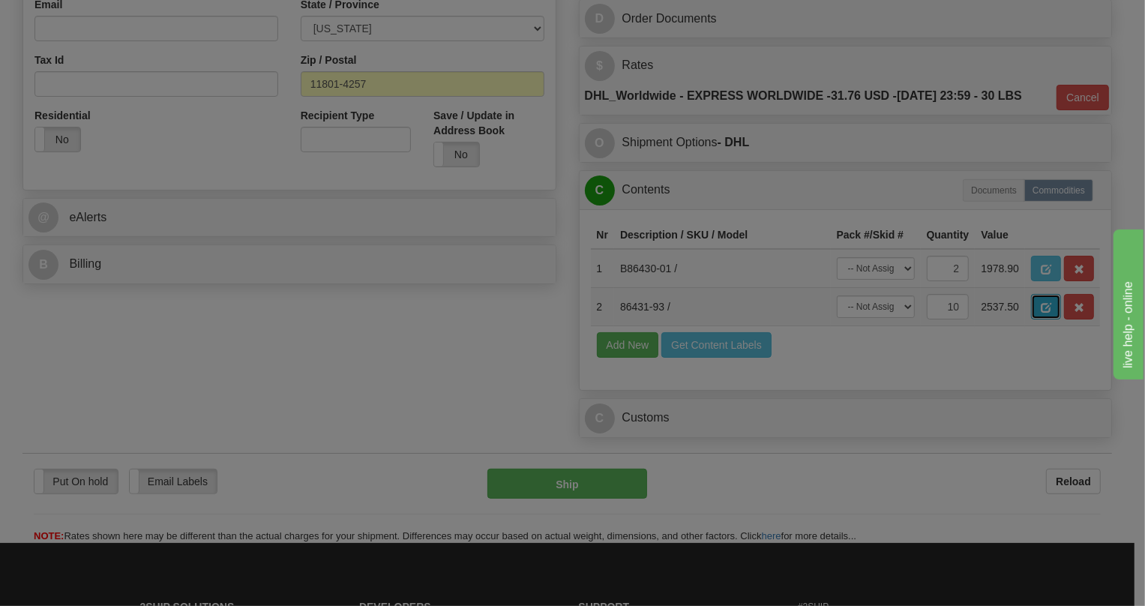
scroll to position [0, 0]
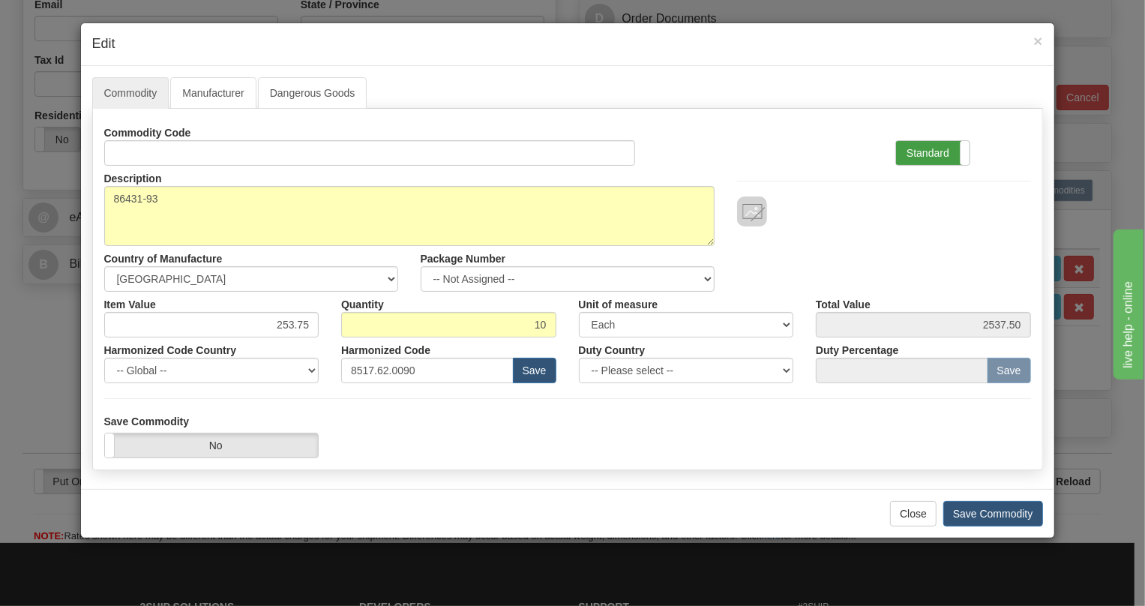
click at [932, 148] on label "Standard" at bounding box center [932, 153] width 73 height 24
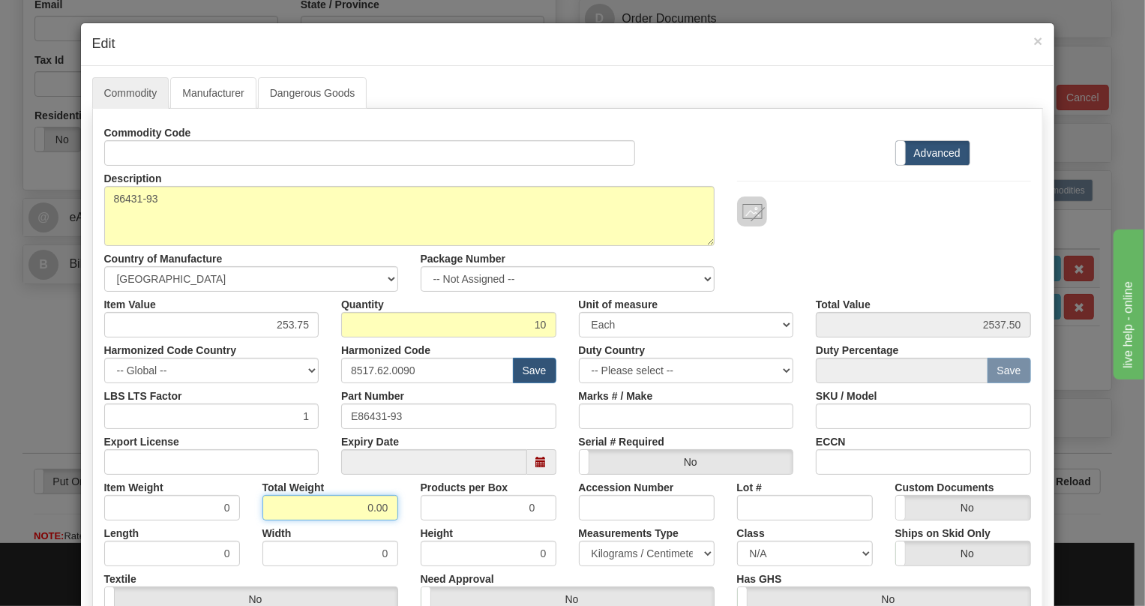
click at [352, 514] on input "0.00" at bounding box center [330, 507] width 136 height 25
type input "1.00"
type input "0.1000"
click at [600, 555] on select "Pounds / Inches Kilograms / Centimeters" at bounding box center [647, 552] width 136 height 25
select select "0"
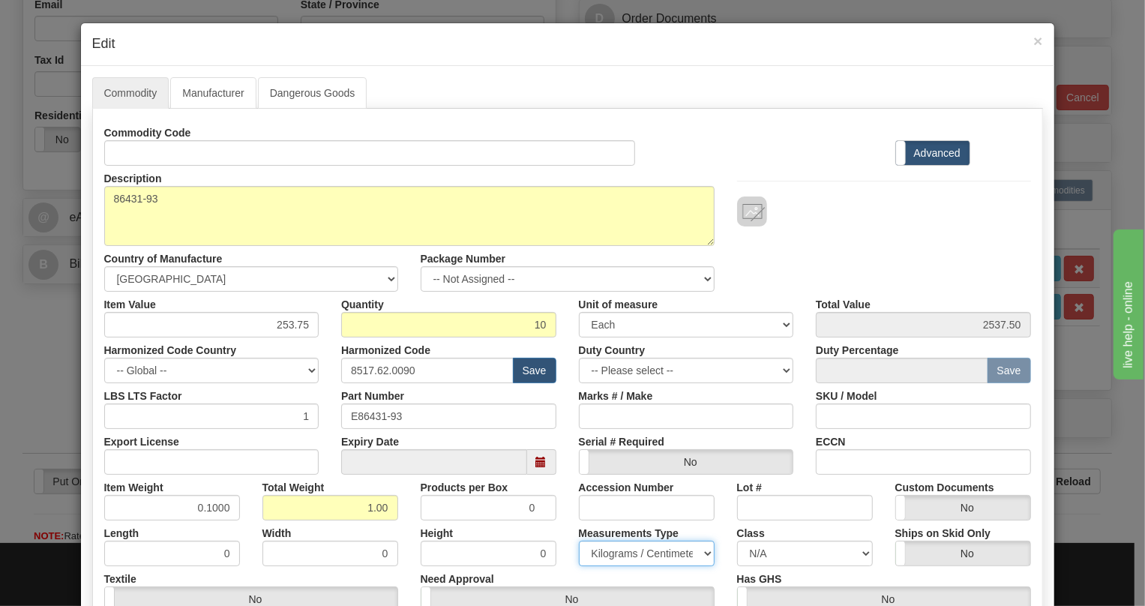
click at [579, 540] on select "Pounds / Inches Kilograms / Centimeters" at bounding box center [647, 552] width 136 height 25
click at [557, 536] on div "Height 0" at bounding box center [488, 543] width 158 height 46
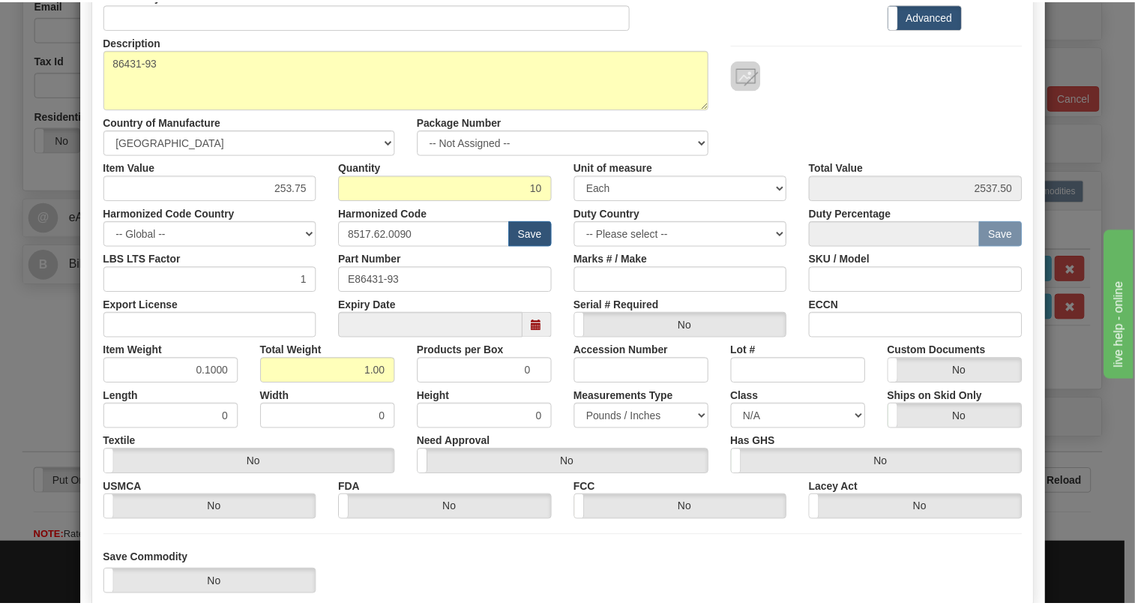
scroll to position [204, 0]
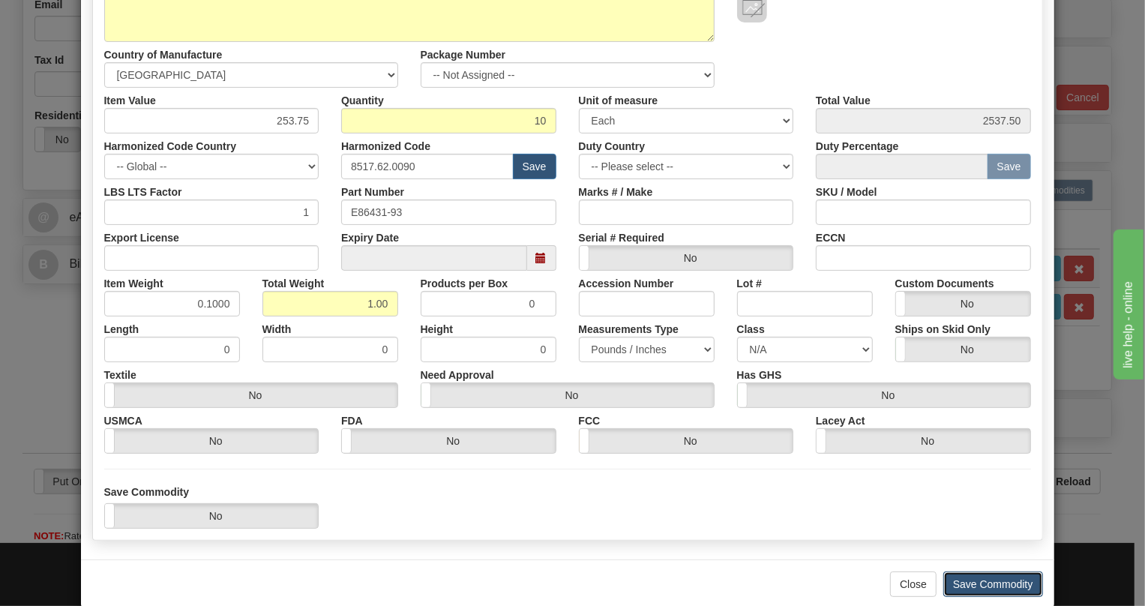
click at [974, 587] on button "Save Commodity" at bounding box center [993, 583] width 100 height 25
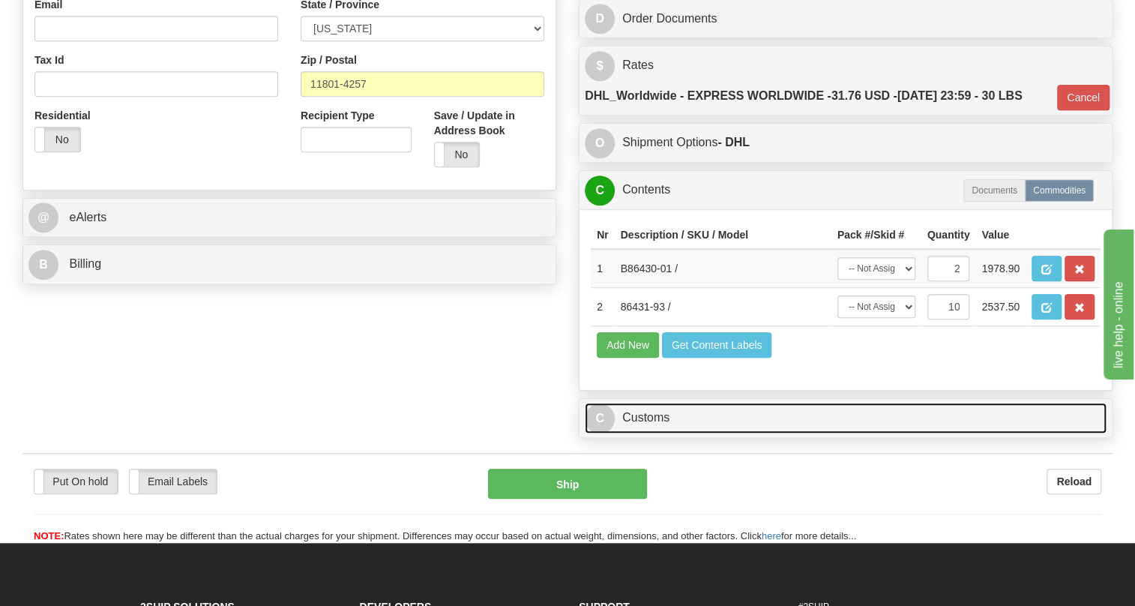
click at [663, 433] on link "C Customs" at bounding box center [846, 418] width 522 height 31
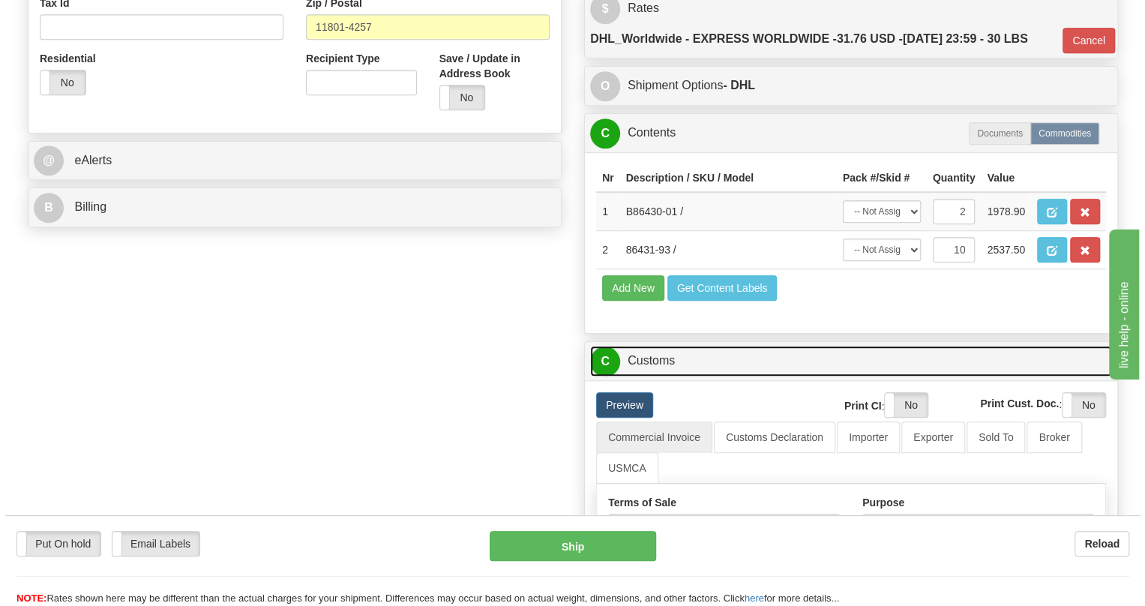
scroll to position [613, 0]
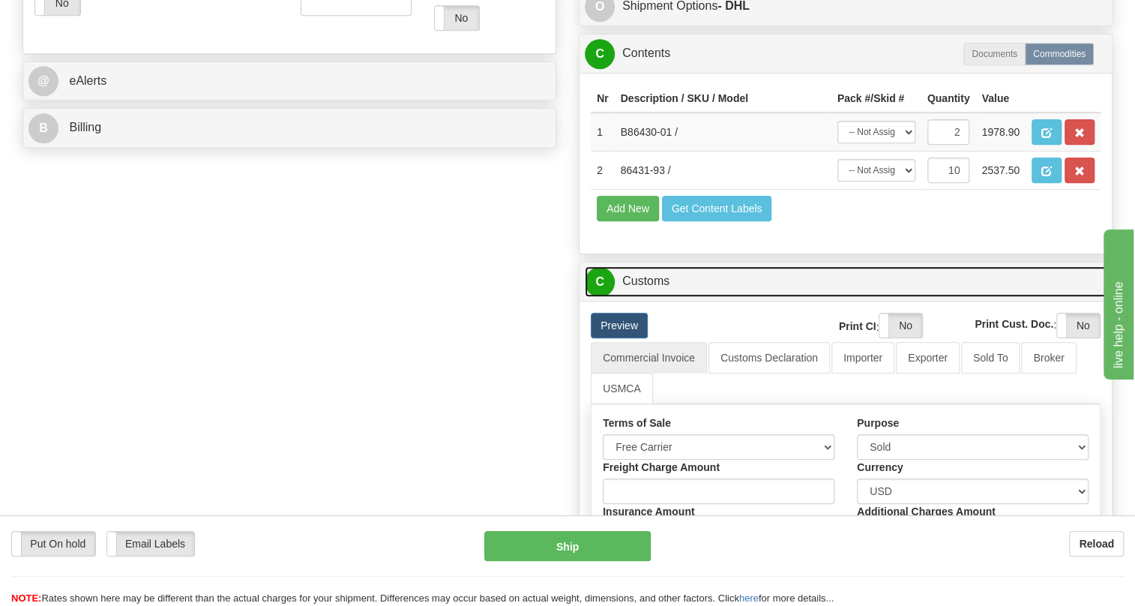
click at [658, 297] on link "C Customs" at bounding box center [846, 281] width 522 height 31
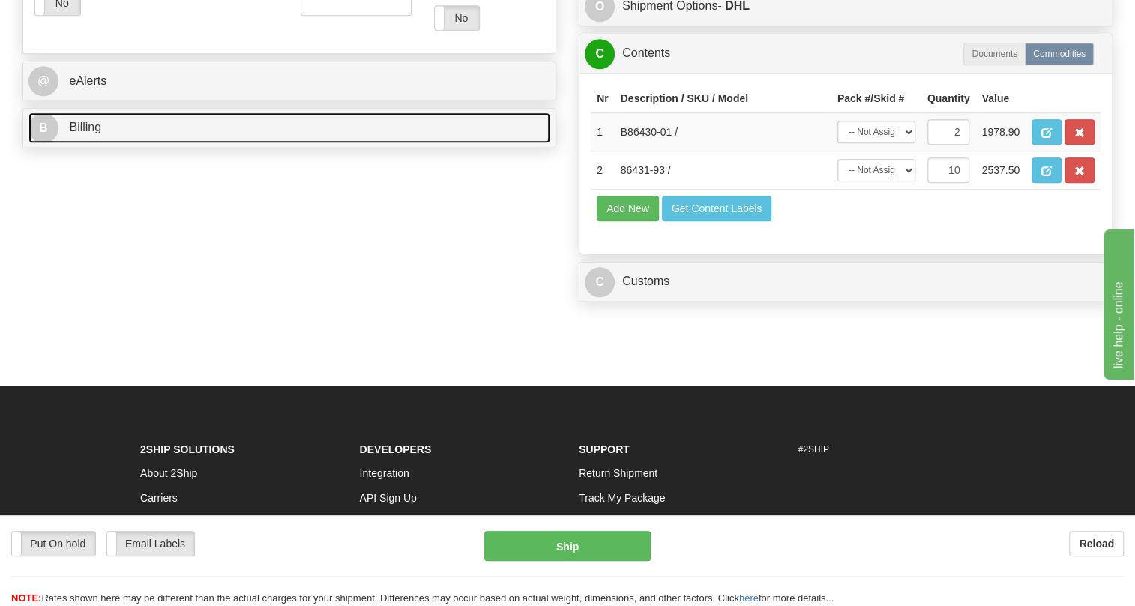
click at [97, 133] on span "Billing" at bounding box center [85, 127] width 32 height 13
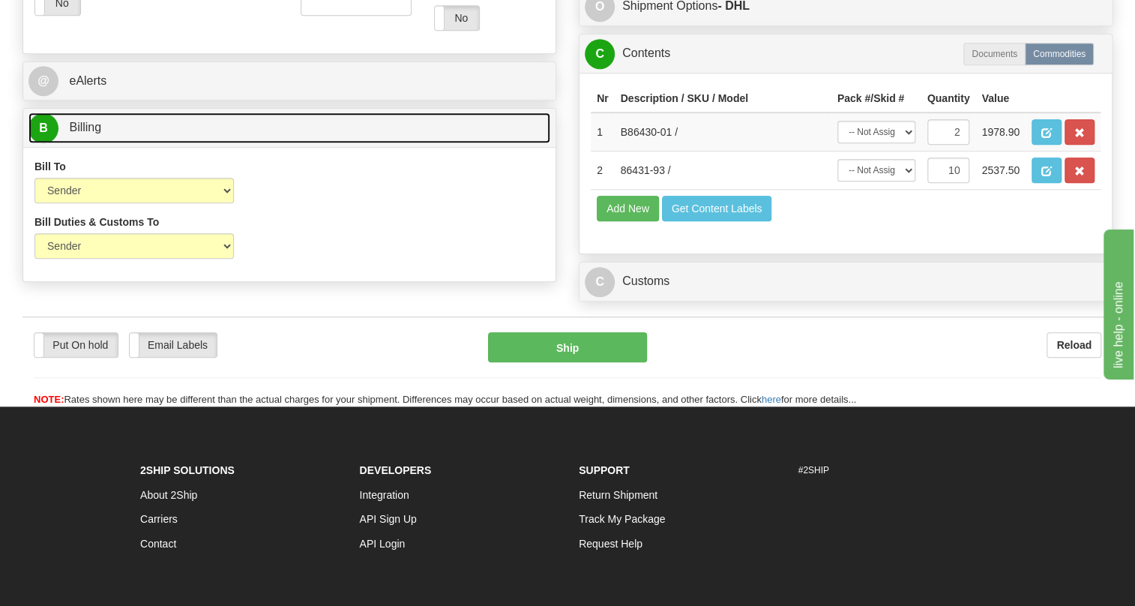
click at [97, 133] on span "Billing" at bounding box center [85, 127] width 32 height 13
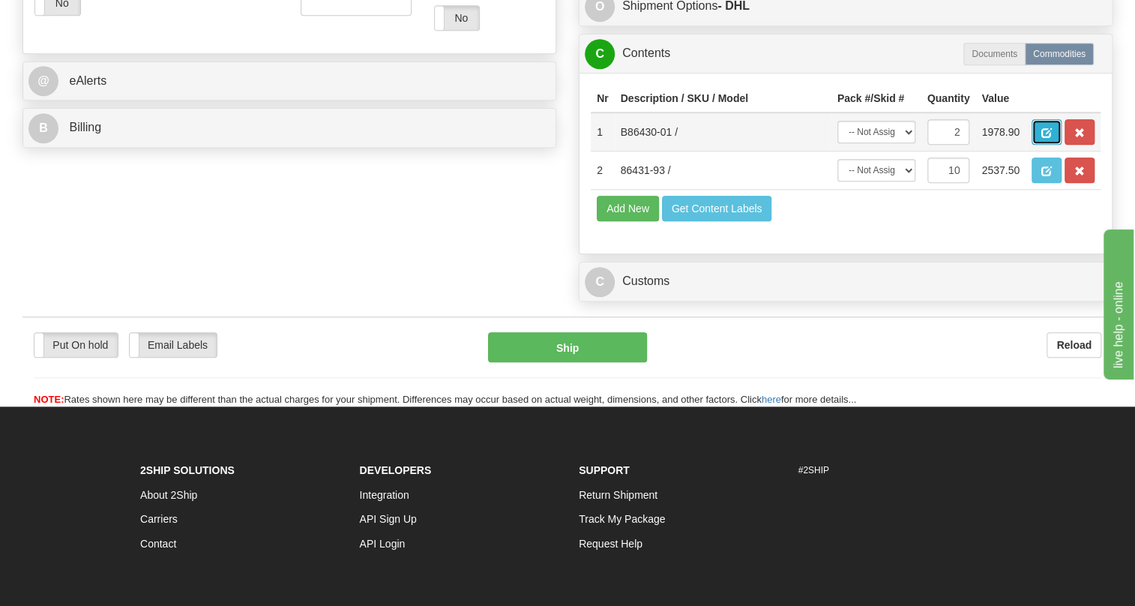
click at [1046, 138] on span "button" at bounding box center [1046, 133] width 10 height 10
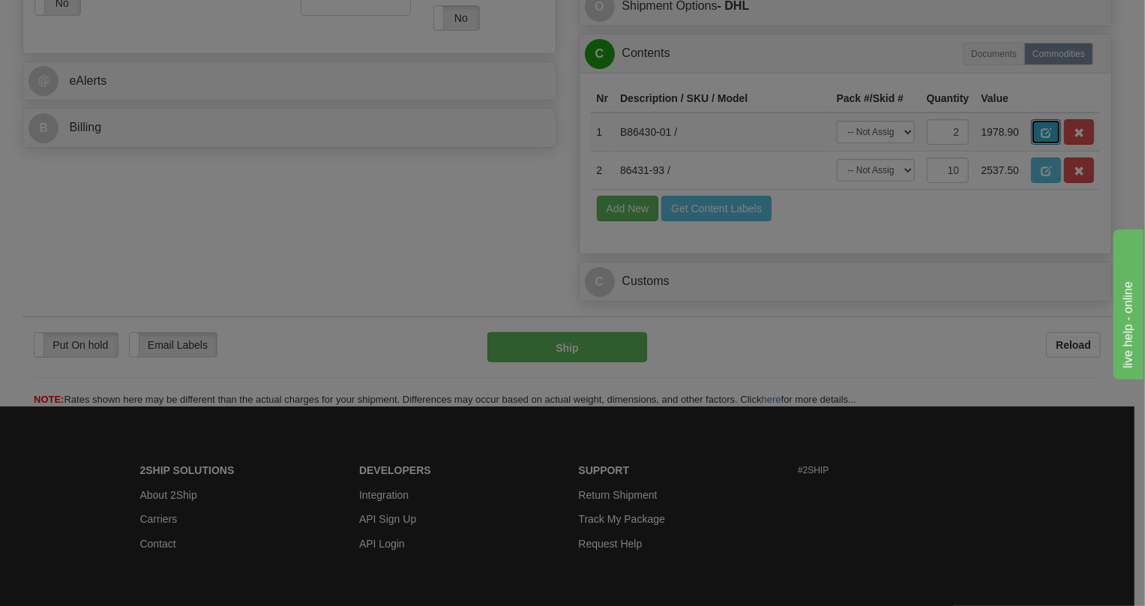
scroll to position [0, 0]
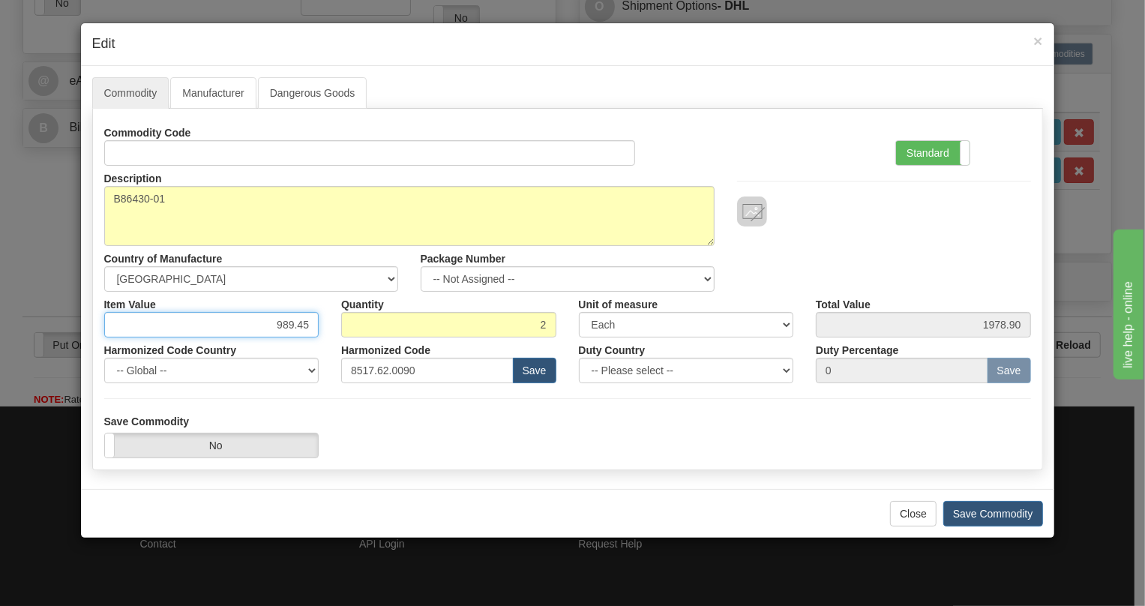
click at [310, 325] on input "989.45" at bounding box center [211, 324] width 215 height 25
paste input "1.709,68"
click at [279, 330] on input "1.709,68" at bounding box center [211, 324] width 215 height 25
click at [298, 328] on input "1709,68" at bounding box center [211, 324] width 215 height 25
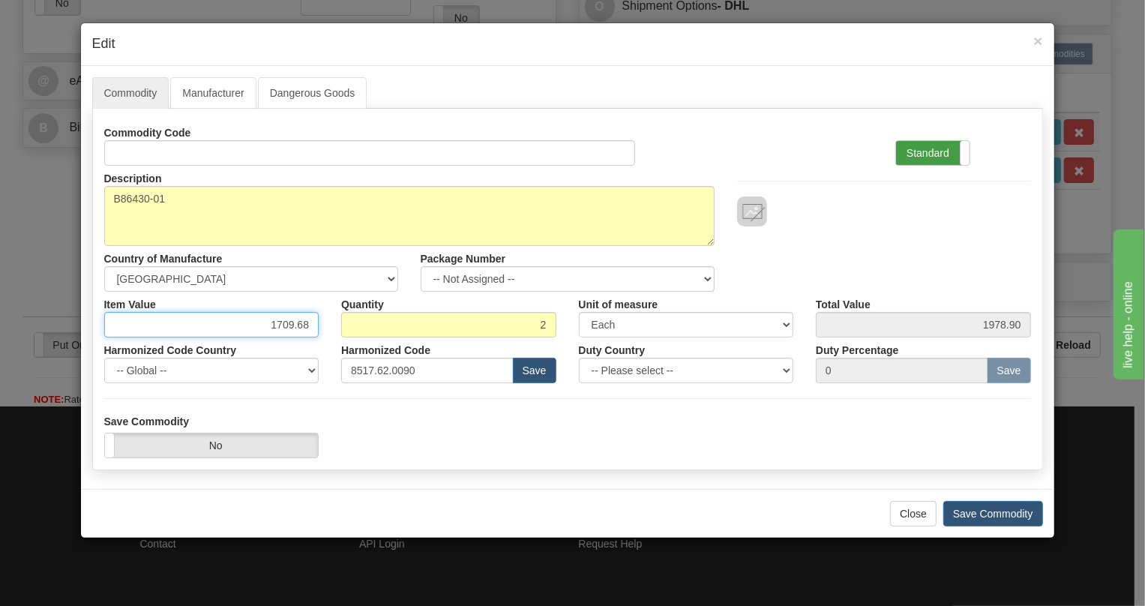
type input "1709.68"
type input "3419.36"
click at [926, 149] on label "Standard" at bounding box center [932, 153] width 73 height 24
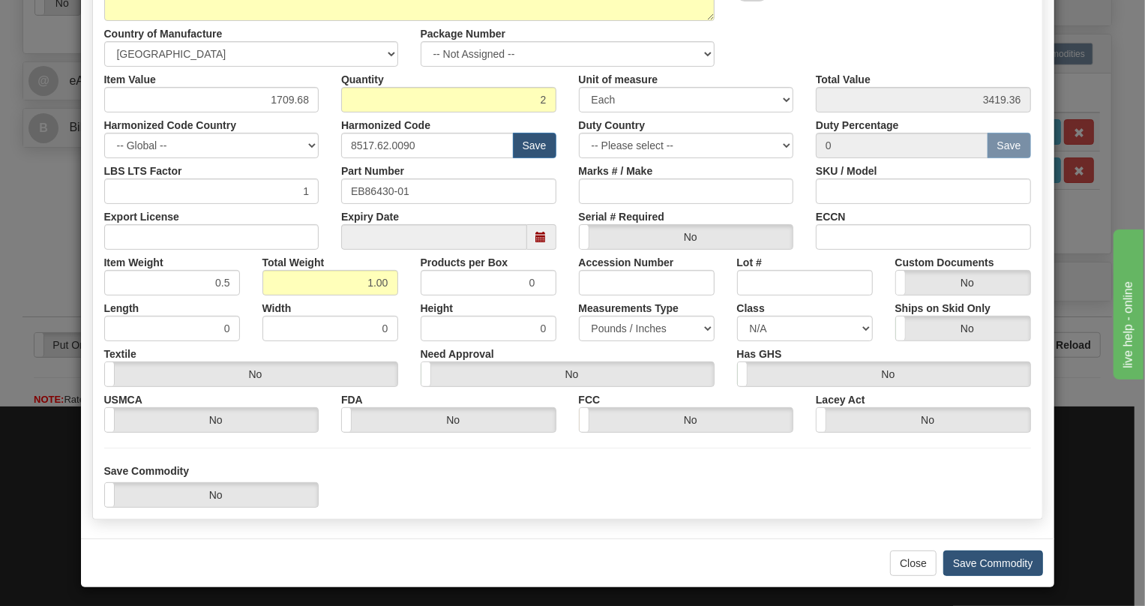
scroll to position [228, 0]
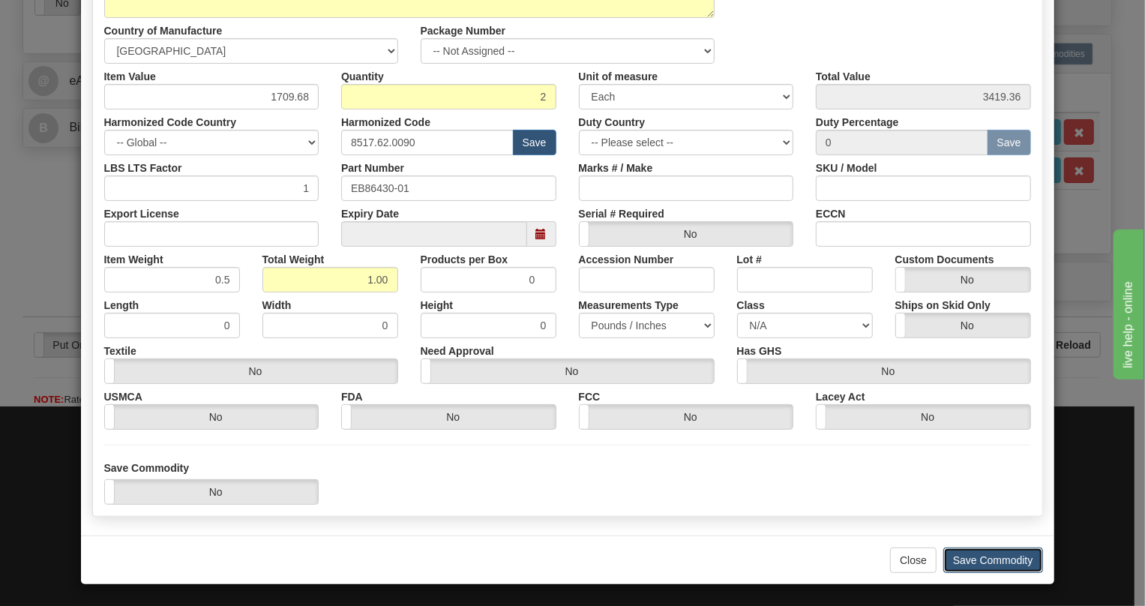
click at [998, 559] on button "Save Commodity" at bounding box center [993, 559] width 100 height 25
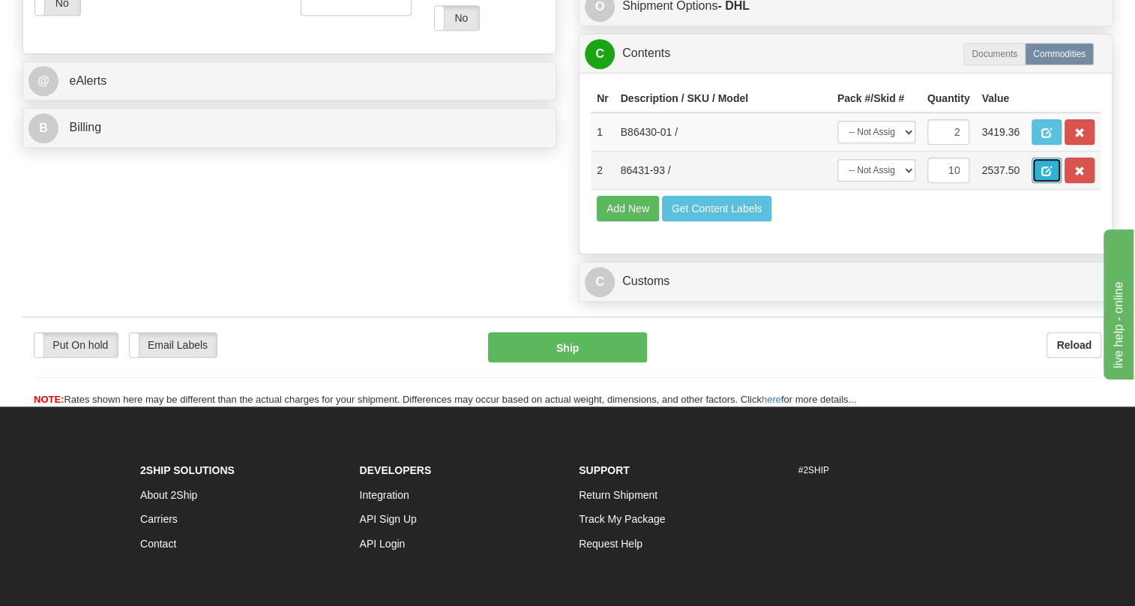
click at [1046, 176] on span "button" at bounding box center [1046, 171] width 10 height 10
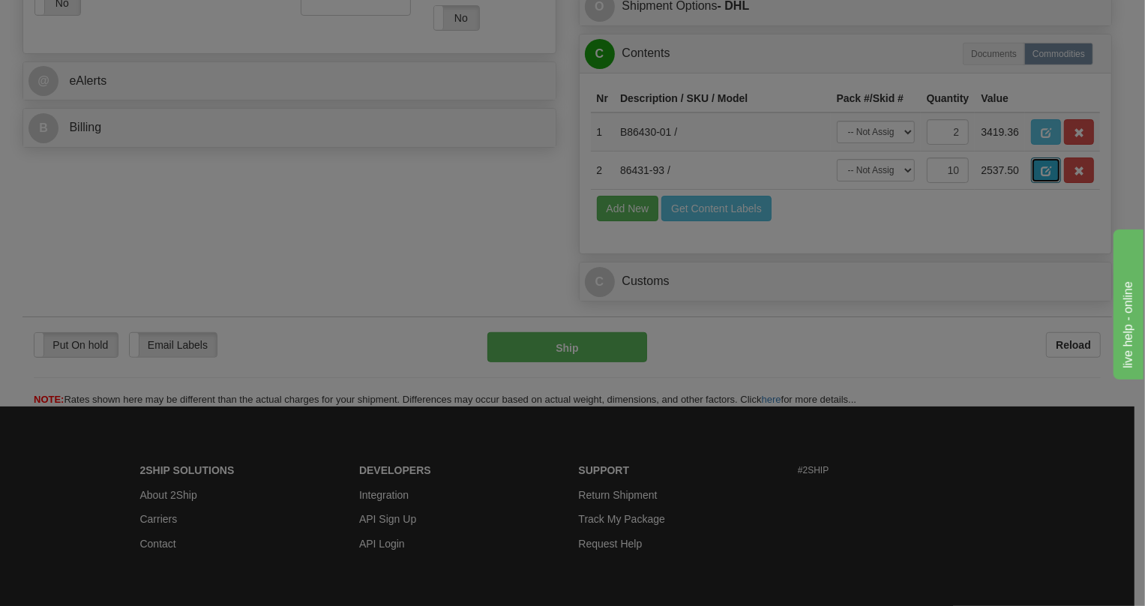
scroll to position [0, 0]
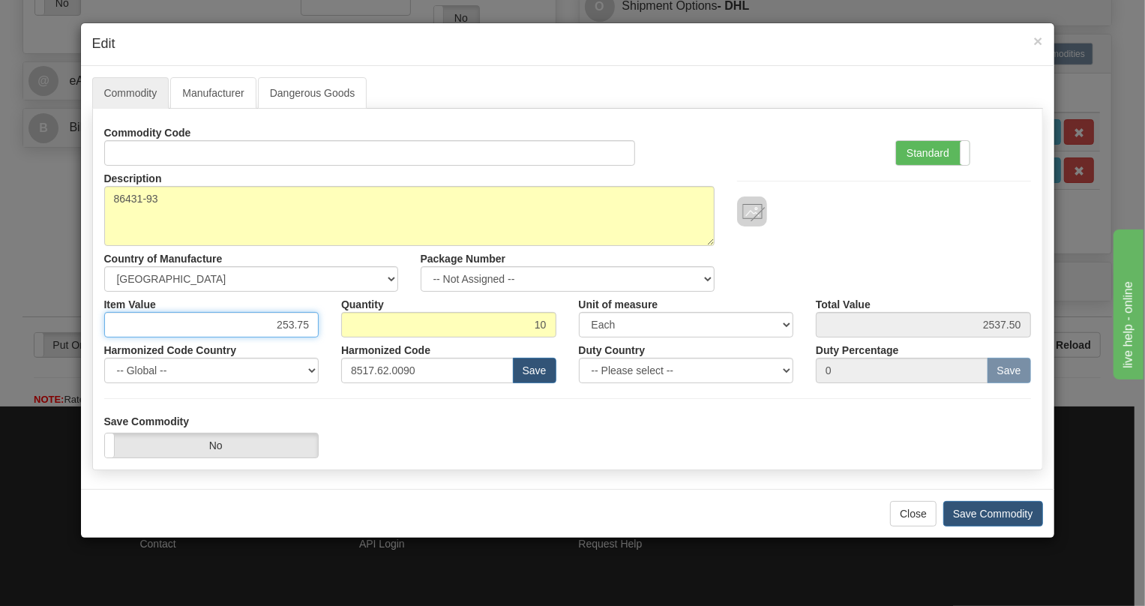
click at [310, 325] on input "253.75" at bounding box center [211, 324] width 215 height 25
paste input "21,21"
click at [298, 331] on input "221,21" at bounding box center [211, 324] width 215 height 25
type input "221.21"
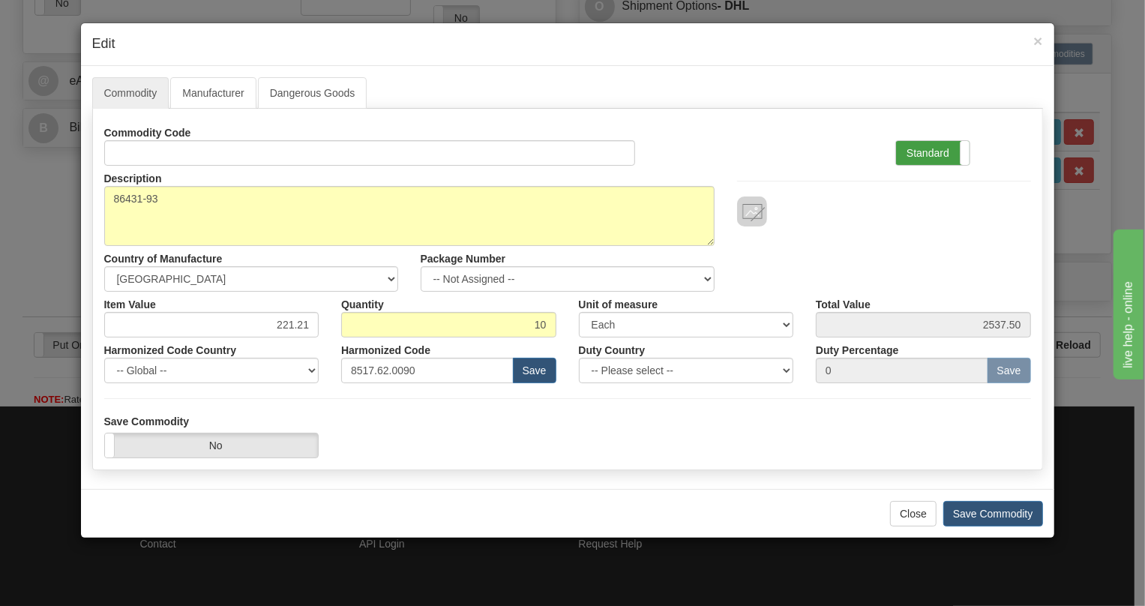
type input "2212.10"
click at [917, 151] on label "Standard" at bounding box center [932, 153] width 73 height 24
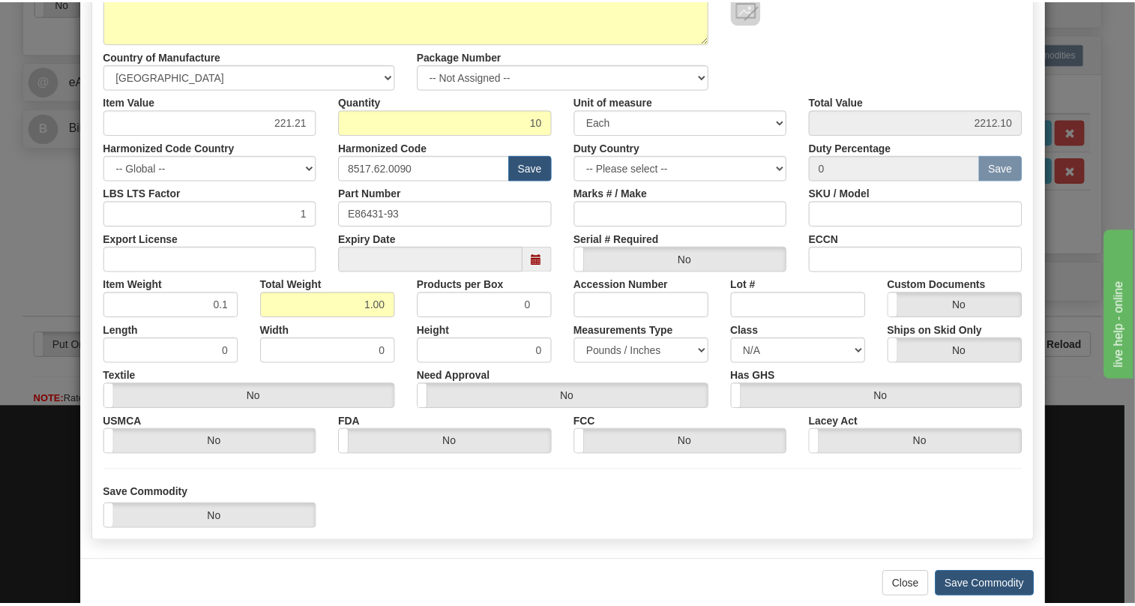
scroll to position [228, 0]
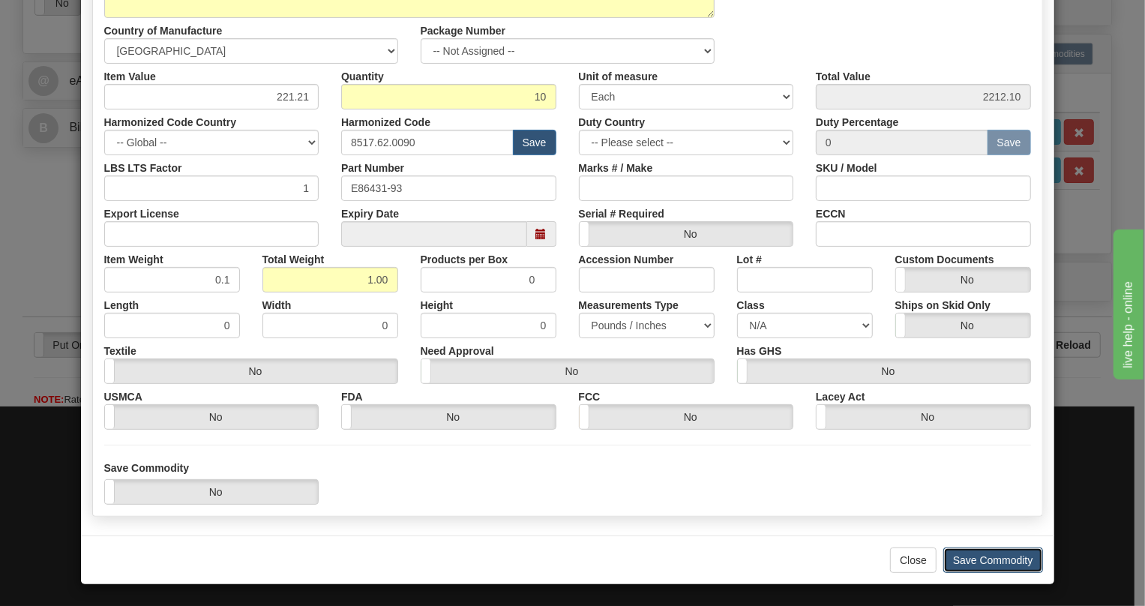
click at [988, 555] on button "Save Commodity" at bounding box center [993, 559] width 100 height 25
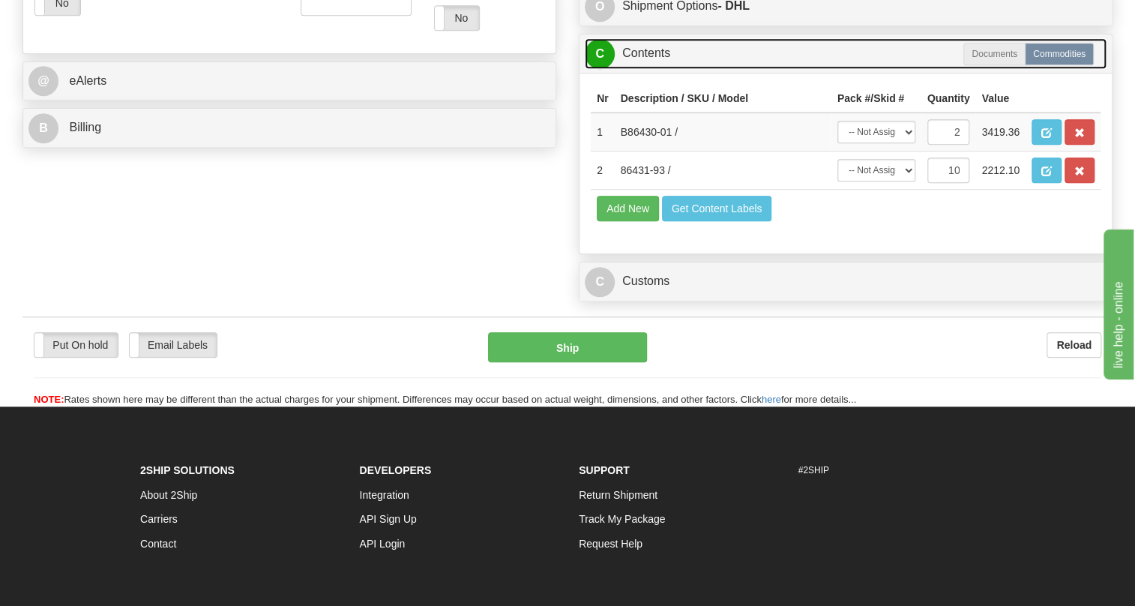
click at [651, 69] on link "C Contents" at bounding box center [846, 53] width 522 height 31
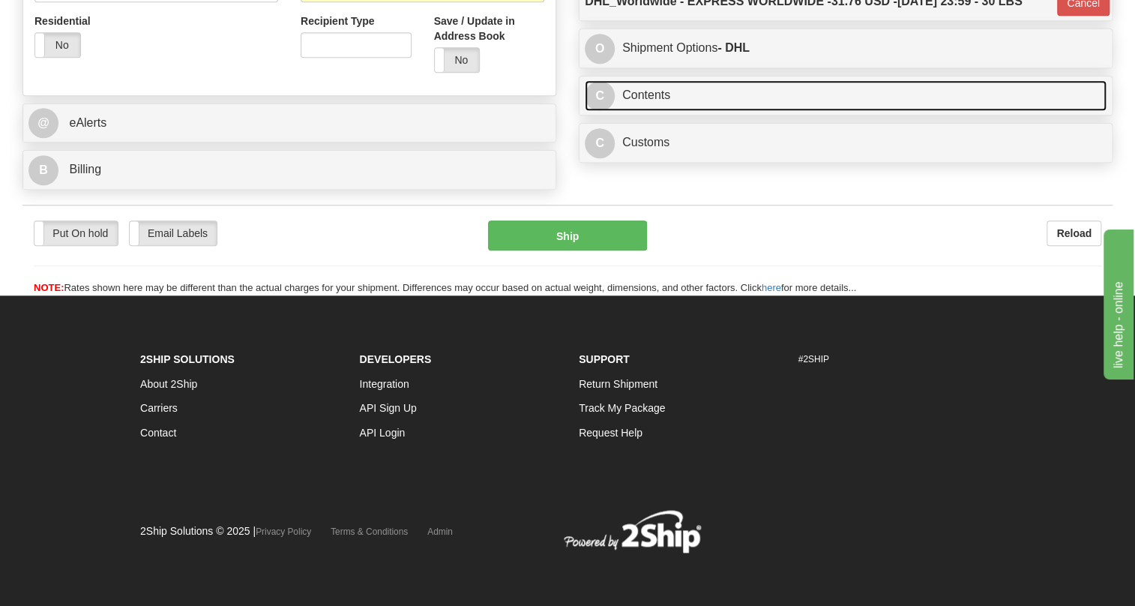
click at [651, 88] on link "C Contents" at bounding box center [846, 95] width 522 height 31
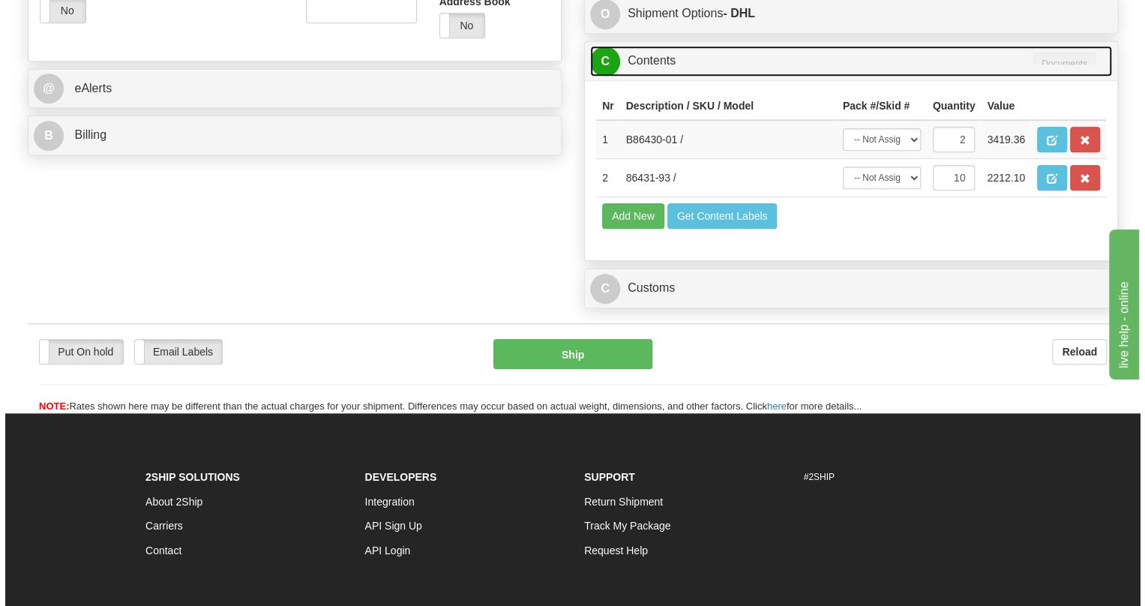
scroll to position [613, 0]
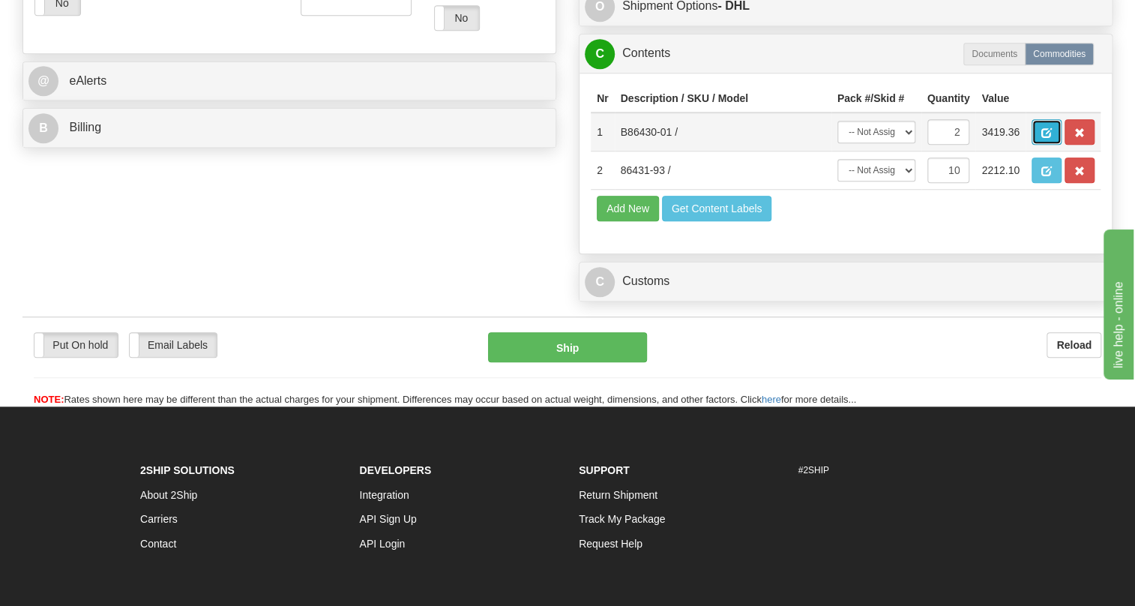
click at [1042, 138] on span "button" at bounding box center [1046, 133] width 10 height 10
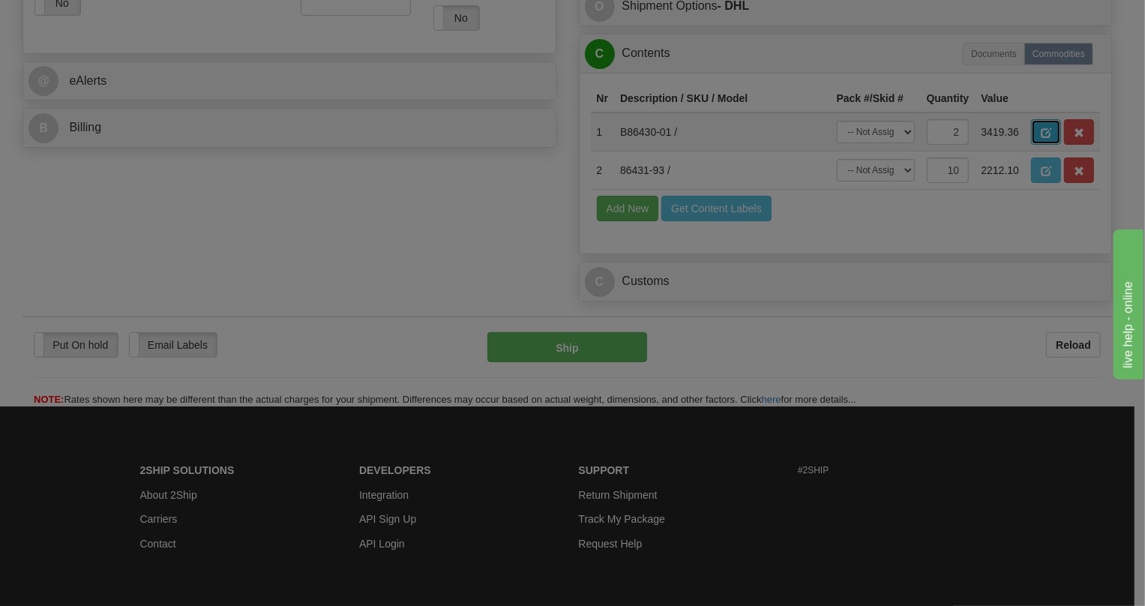
scroll to position [0, 0]
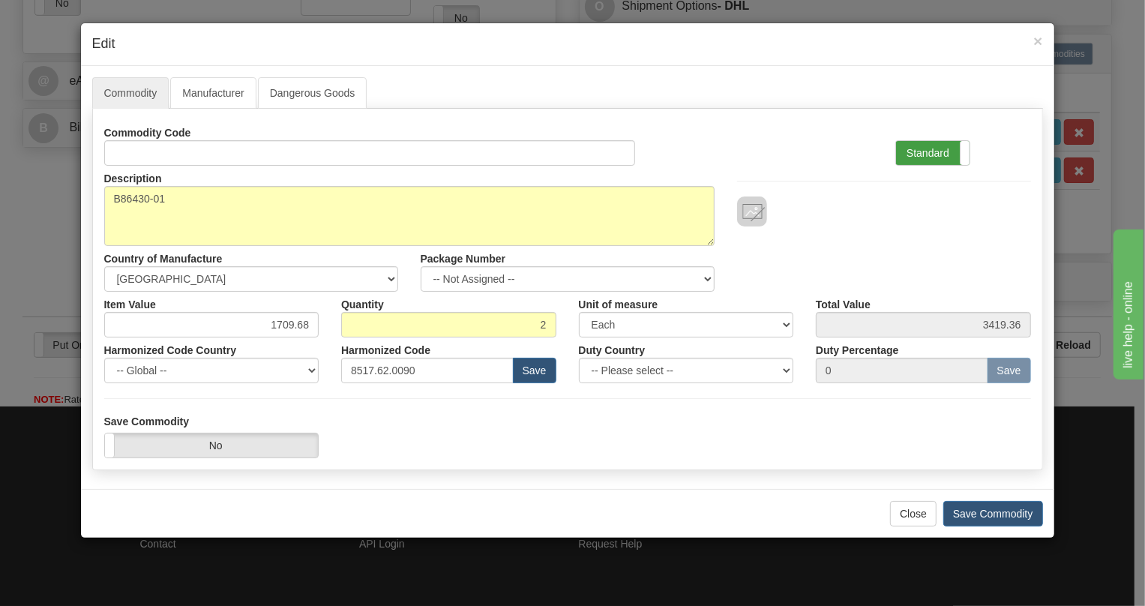
click at [923, 151] on label "Standard" at bounding box center [932, 153] width 73 height 24
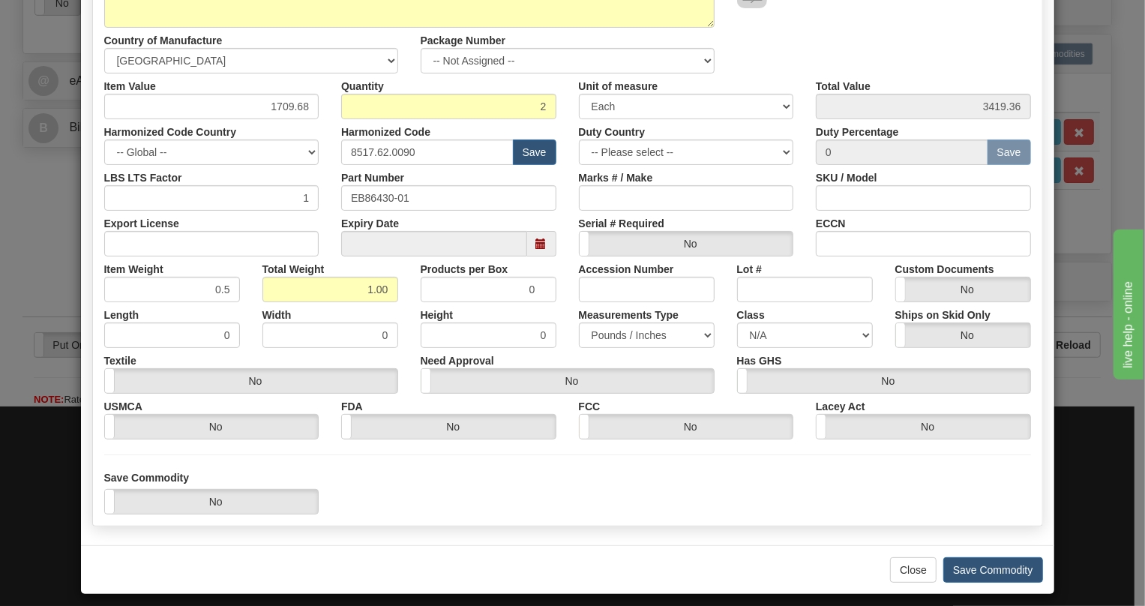
scroll to position [228, 0]
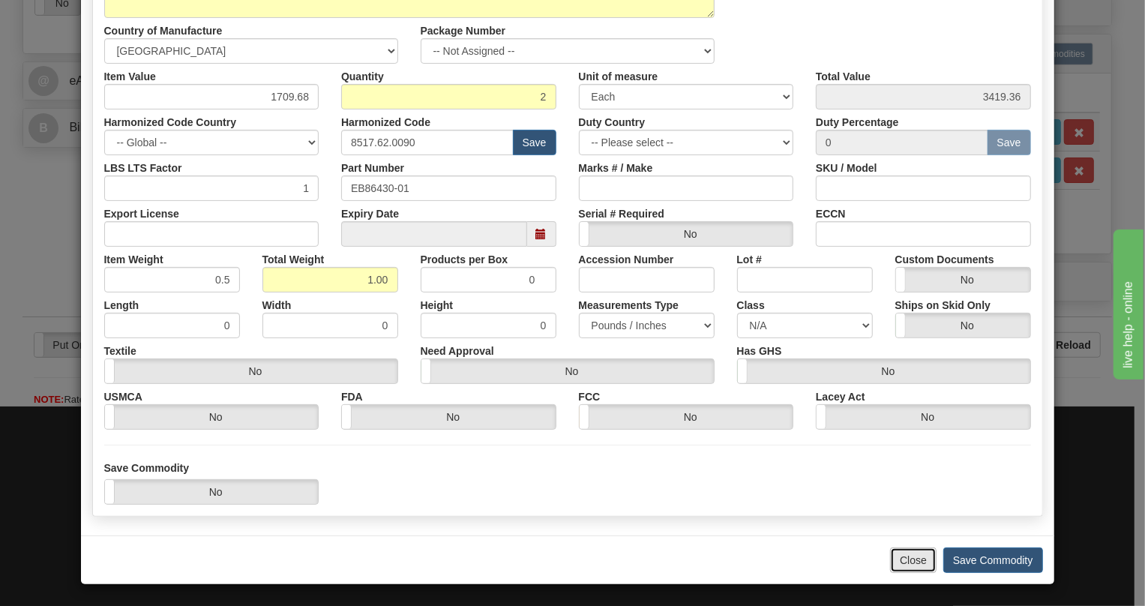
click at [909, 558] on button "Close" at bounding box center [913, 559] width 46 height 25
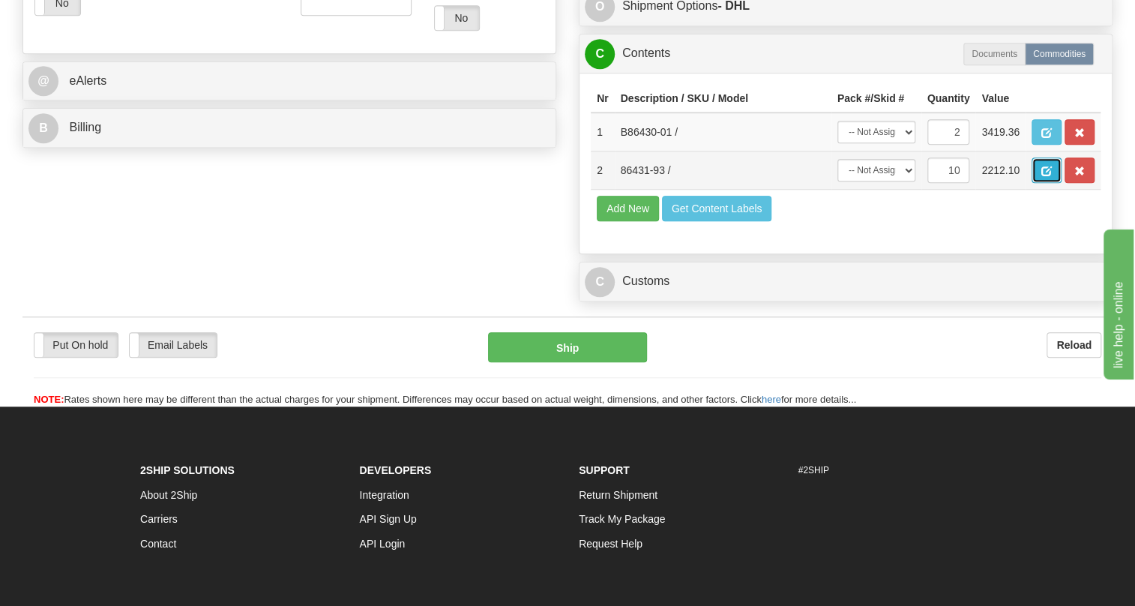
click at [1042, 176] on span "button" at bounding box center [1046, 171] width 10 height 10
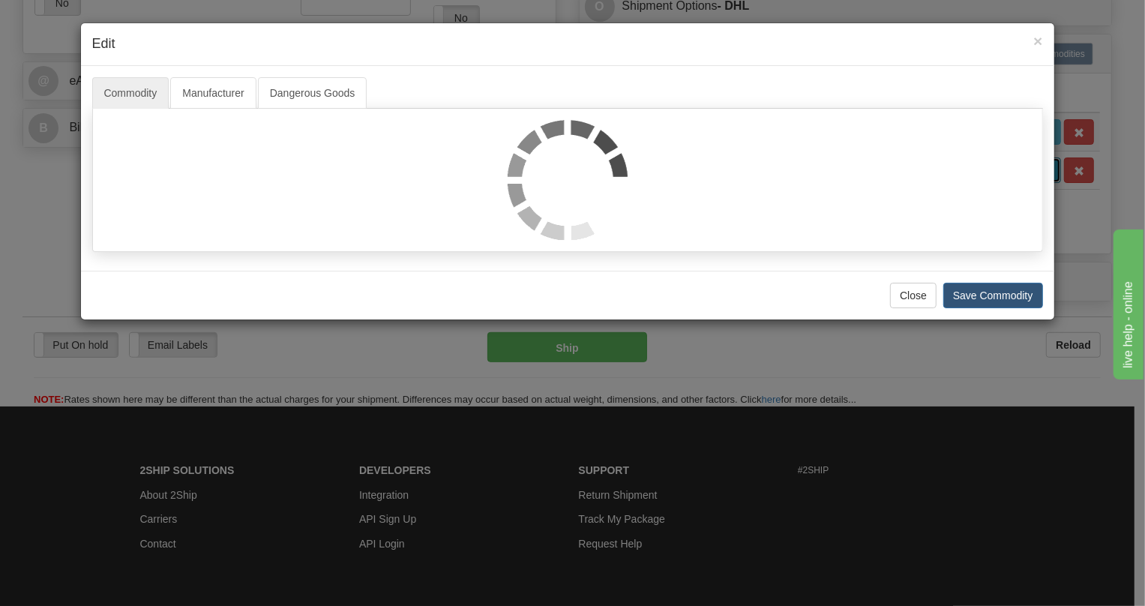
scroll to position [0, 0]
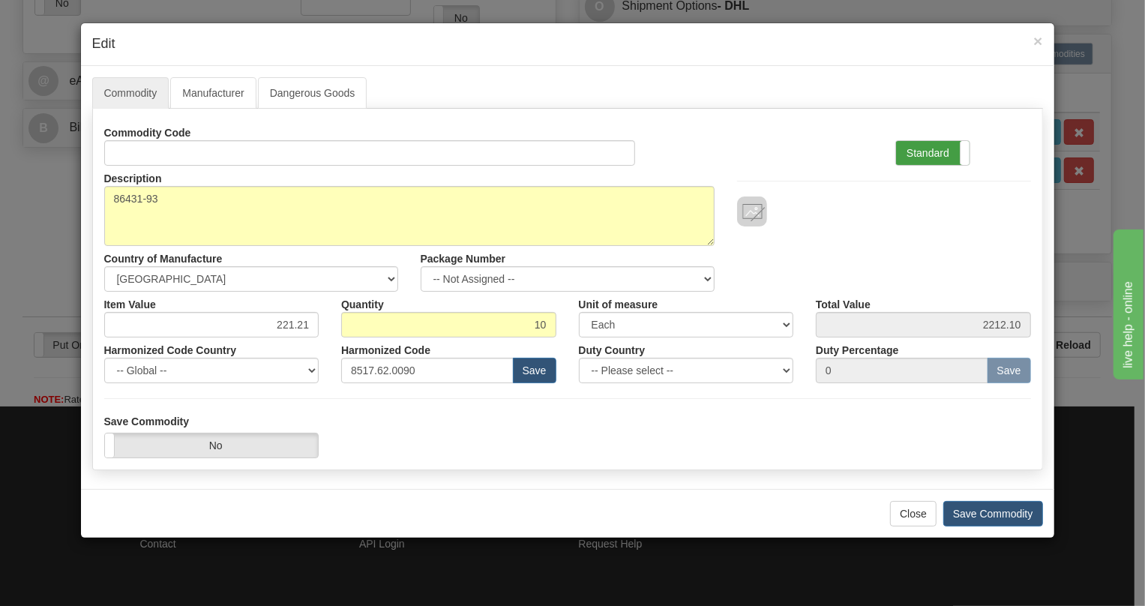
click at [918, 152] on label "Standard" at bounding box center [932, 153] width 73 height 24
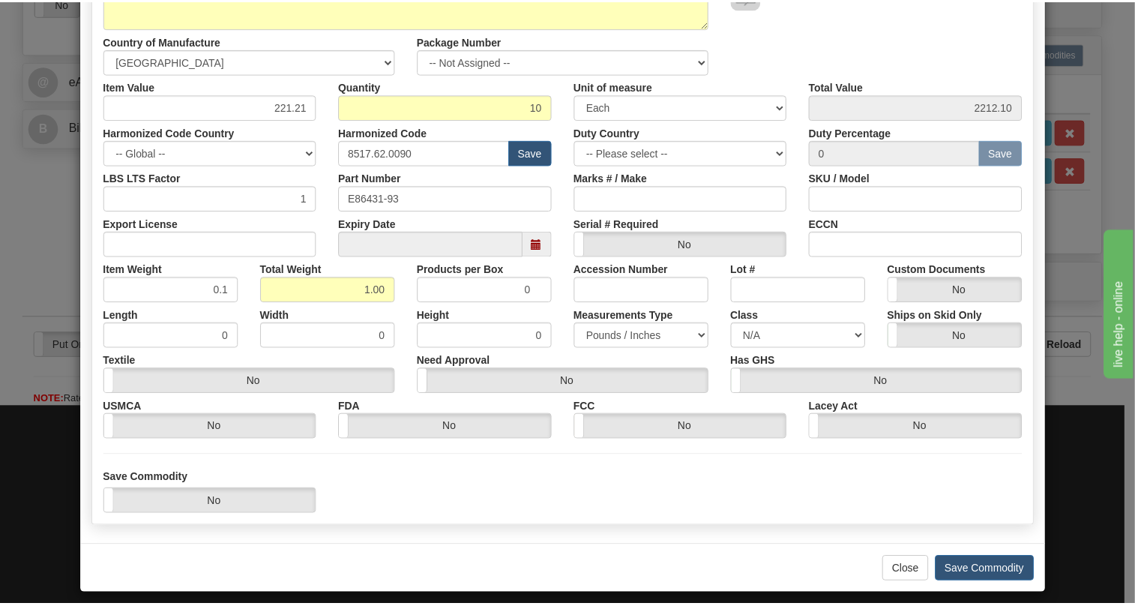
scroll to position [228, 0]
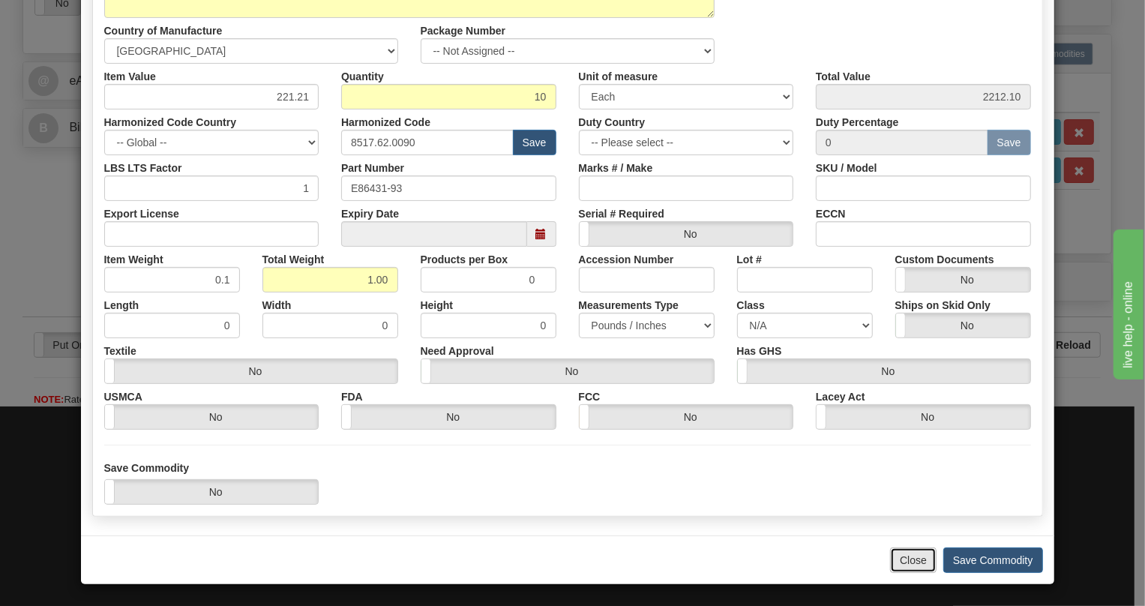
click at [904, 560] on button "Close" at bounding box center [913, 559] width 46 height 25
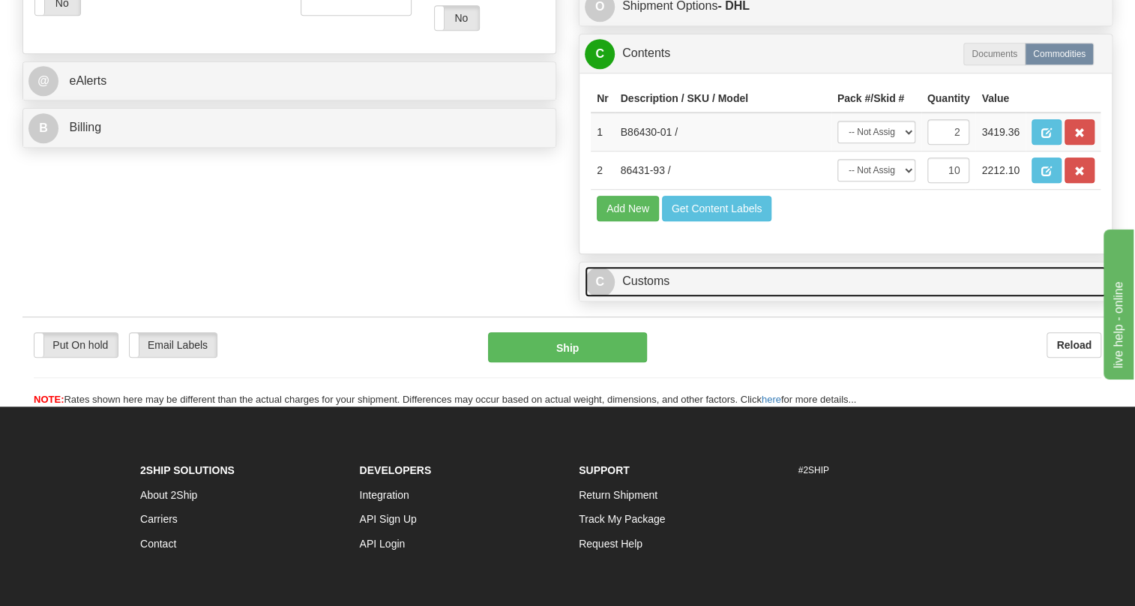
click at [654, 297] on link "C Customs" at bounding box center [846, 281] width 522 height 31
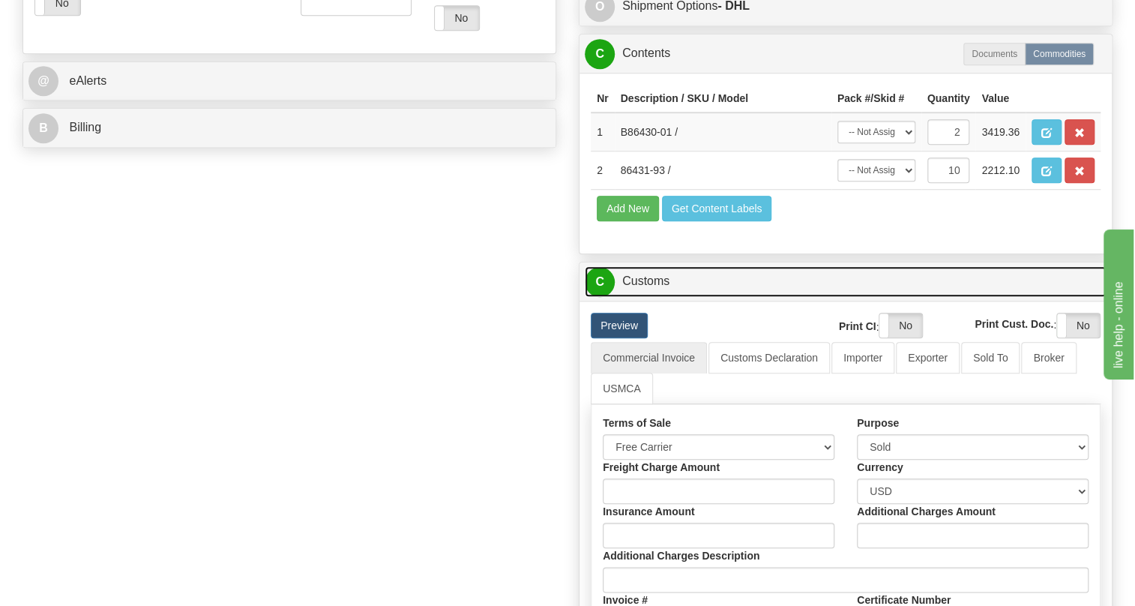
click at [654, 297] on link "C Customs" at bounding box center [846, 281] width 522 height 31
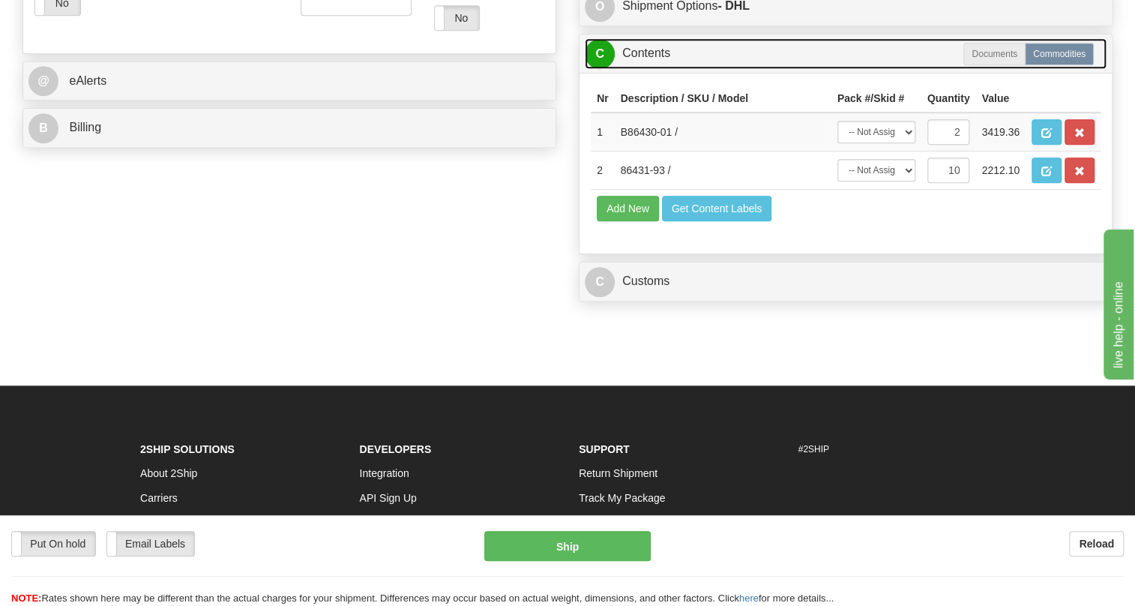
click at [650, 69] on link "C Contents" at bounding box center [846, 53] width 522 height 31
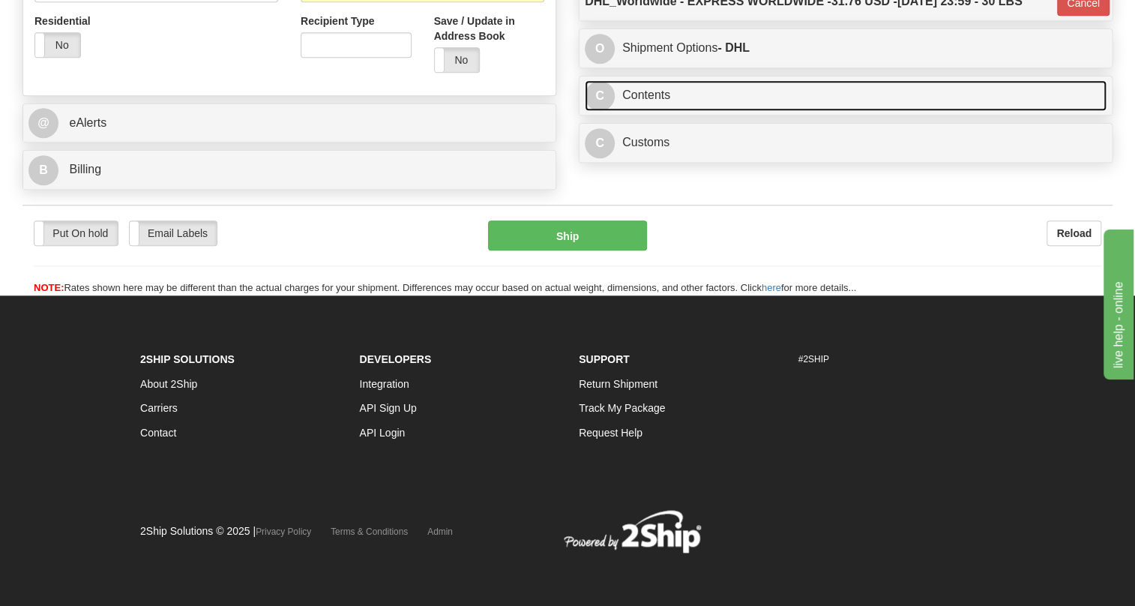
scroll to position [606, 0]
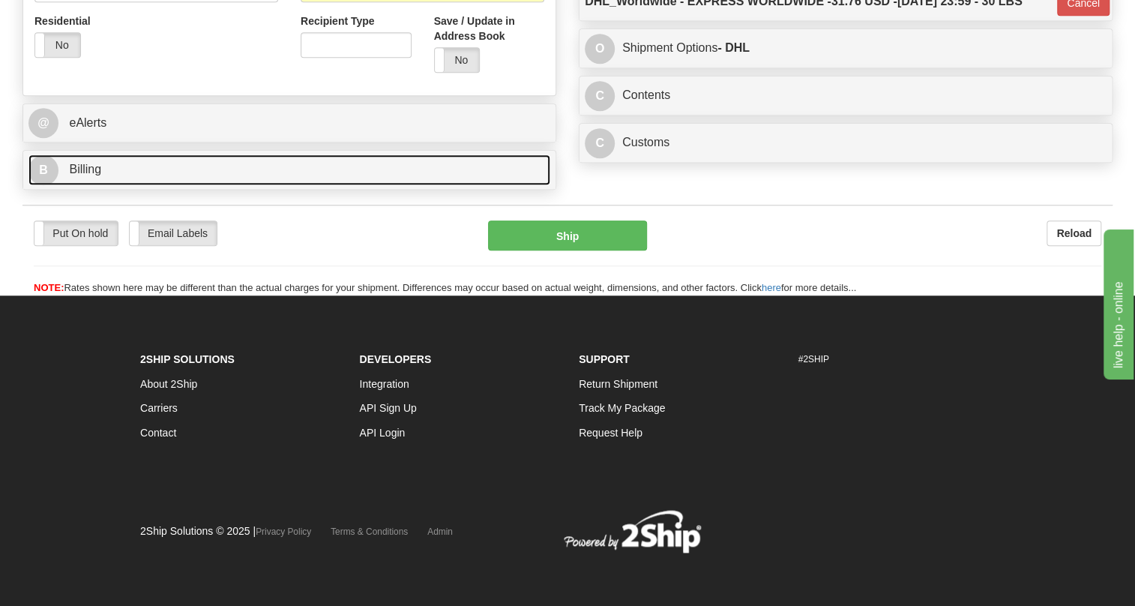
click at [93, 167] on span "Billing" at bounding box center [85, 169] width 32 height 13
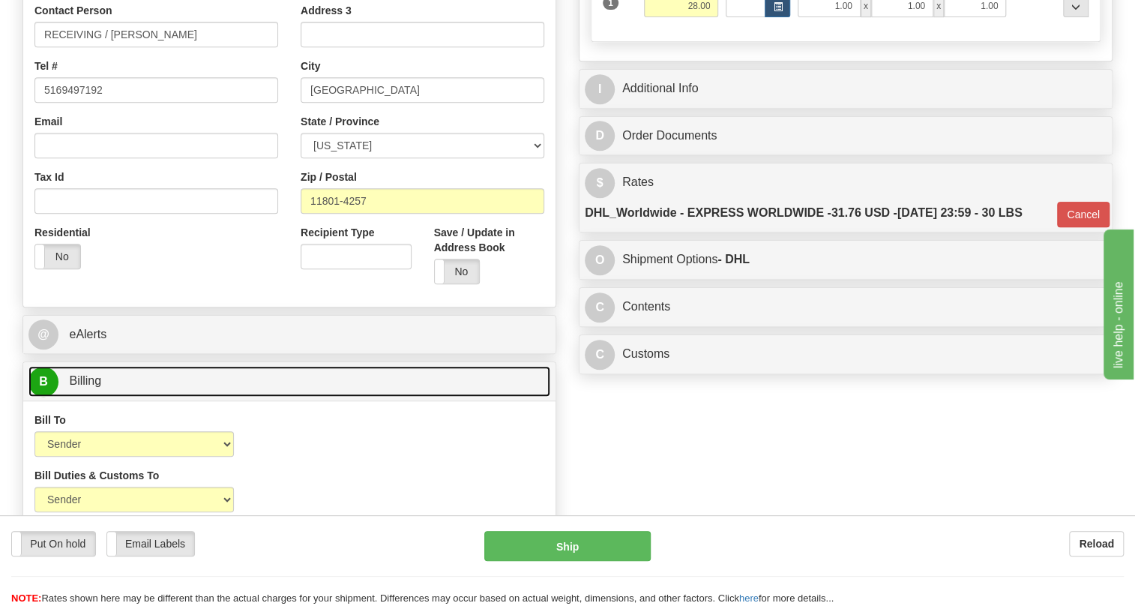
scroll to position [333, 0]
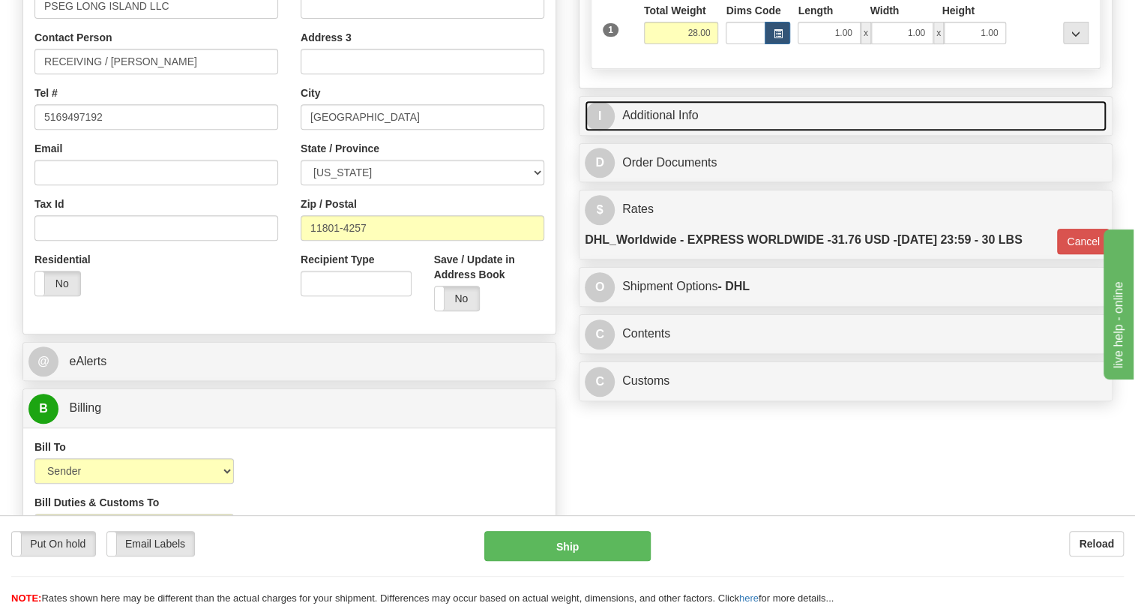
click at [664, 131] on link "I Additional Info" at bounding box center [846, 115] width 522 height 31
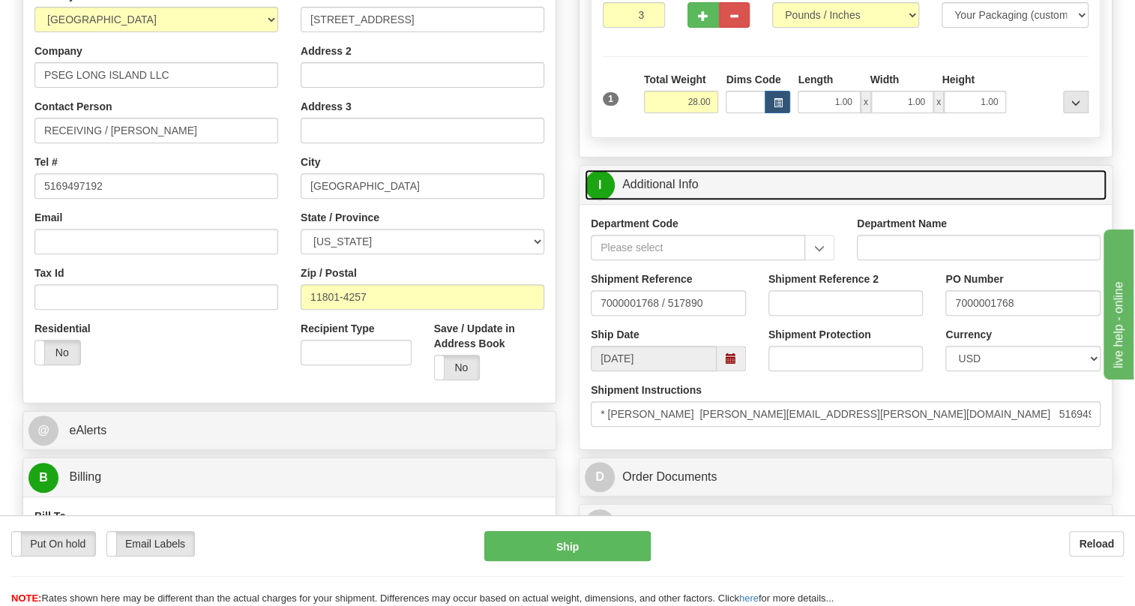
scroll to position [265, 0]
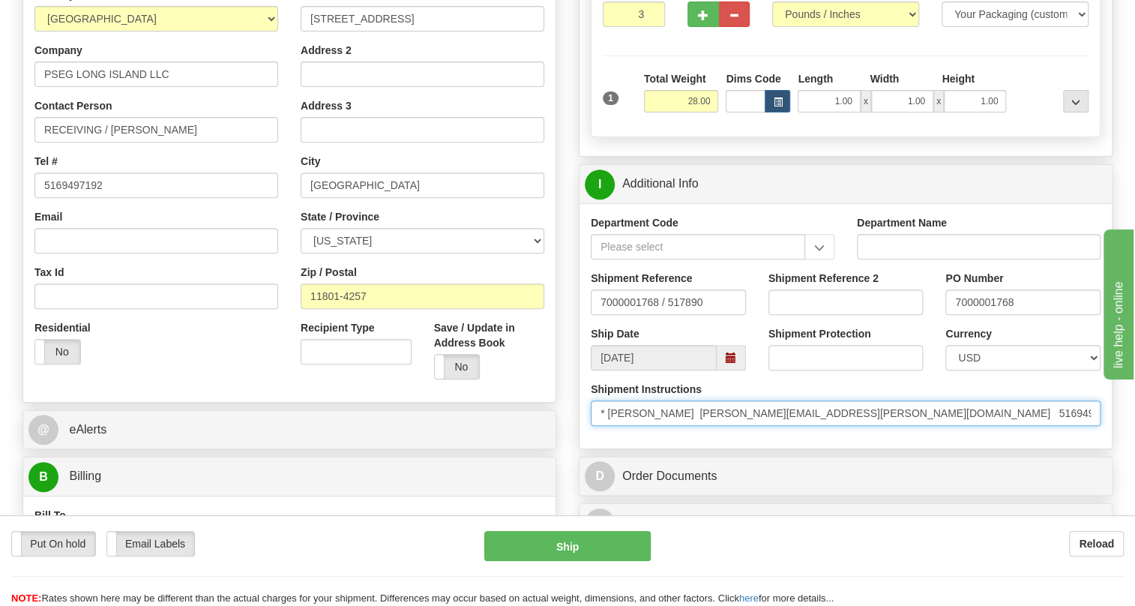
drag, startPoint x: 929, startPoint y: 447, endPoint x: 908, endPoint y: 446, distance: 21.0
click at [908, 426] on input "* [PERSON_NAME] [PERSON_NAME][EMAIL_ADDRESS][PERSON_NAME][DOMAIN_NAME] 51694971…" at bounding box center [846, 412] width 510 height 25
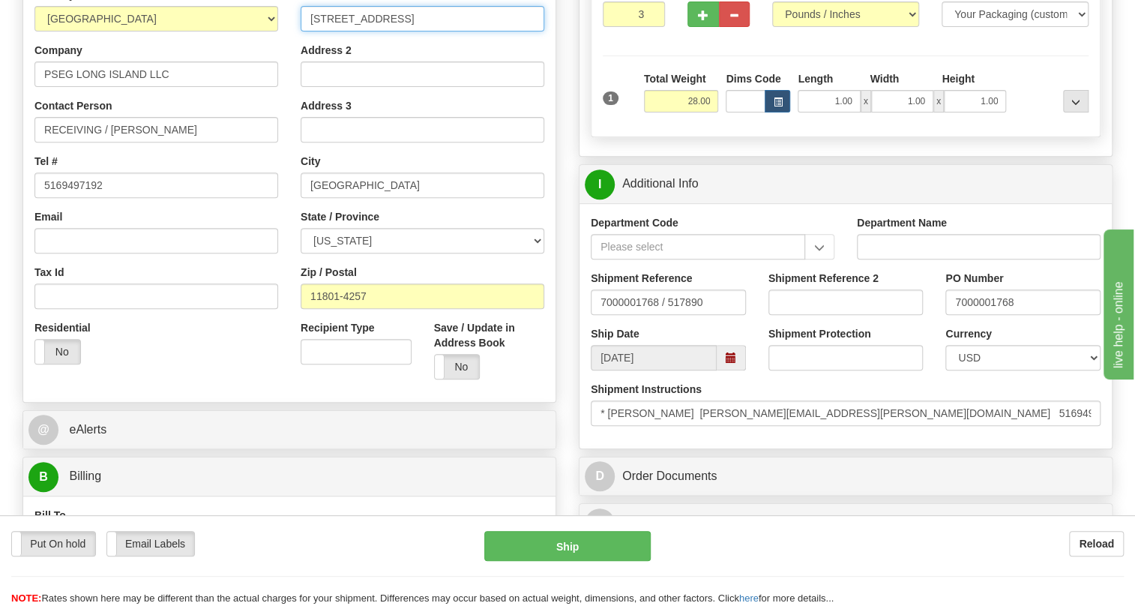
click at [336, 31] on input "[STREET_ADDRESS]" at bounding box center [423, 18] width 244 height 25
click at [333, 31] on input "[STREET_ADDRESS]" at bounding box center [423, 18] width 244 height 25
paste input "ast"
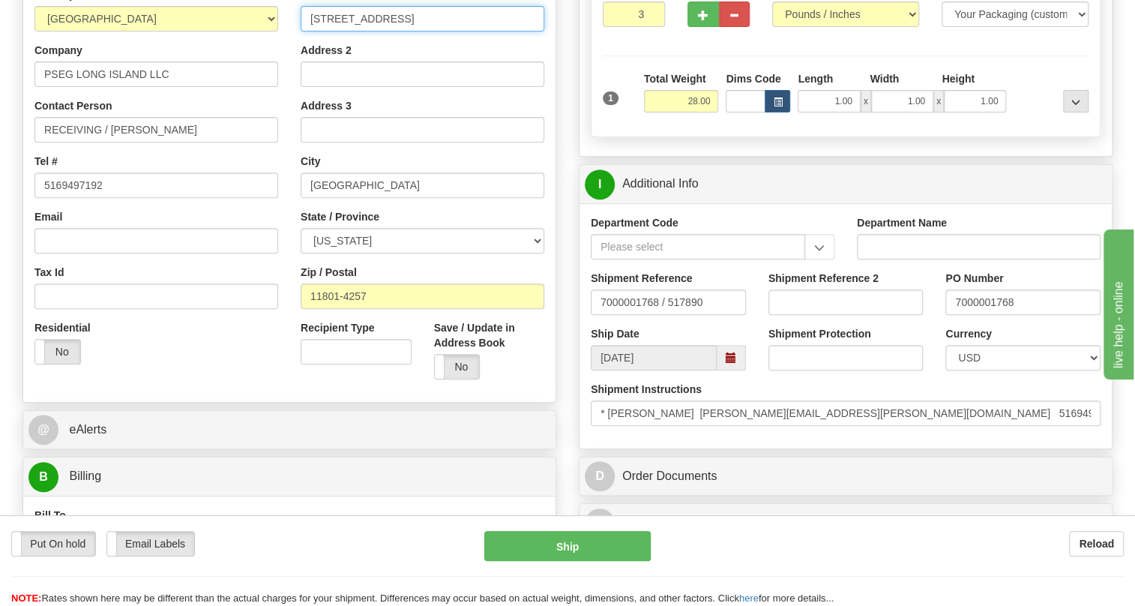
click at [435, 31] on input "[STREET_ADDRESS]" at bounding box center [423, 18] width 244 height 25
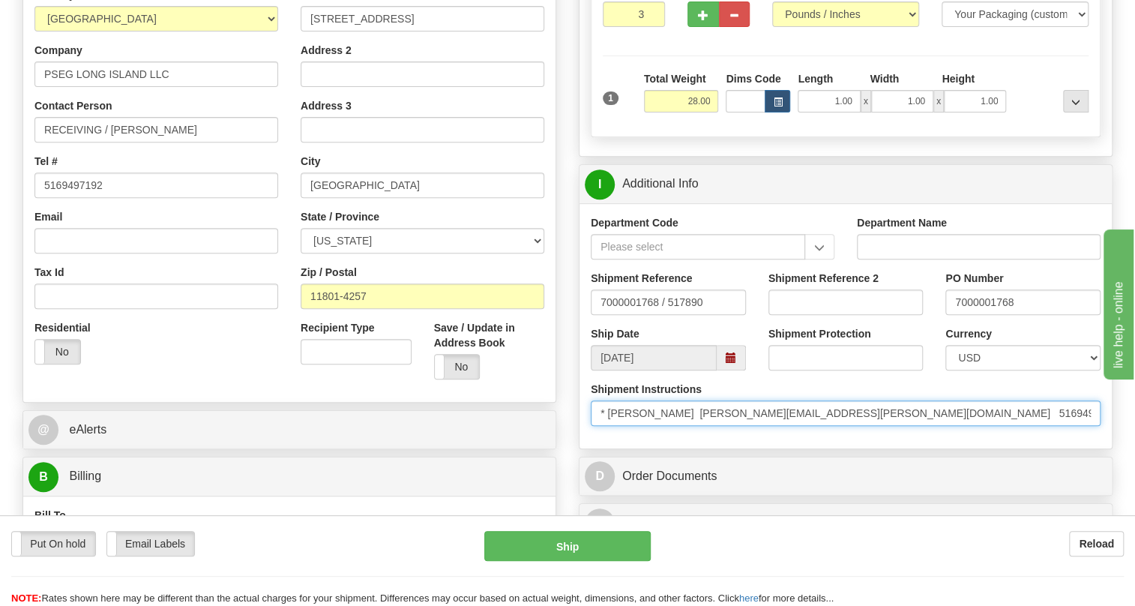
click at [1006, 426] on input "* [PERSON_NAME] [PERSON_NAME][EMAIL_ADDRESS][PERSON_NAME][DOMAIN_NAME] 51694971…" at bounding box center [846, 412] width 510 height 25
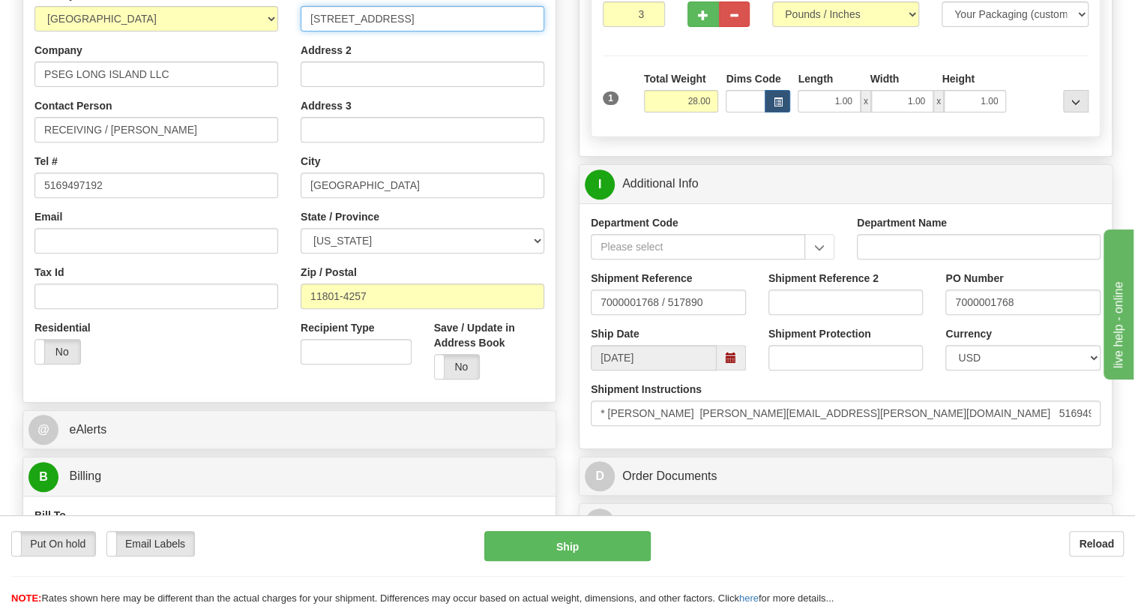
click at [421, 31] on input "[STREET_ADDRESS]" at bounding box center [423, 18] width 244 height 25
paste input "oad"
type input "[STREET_ADDRESS]"
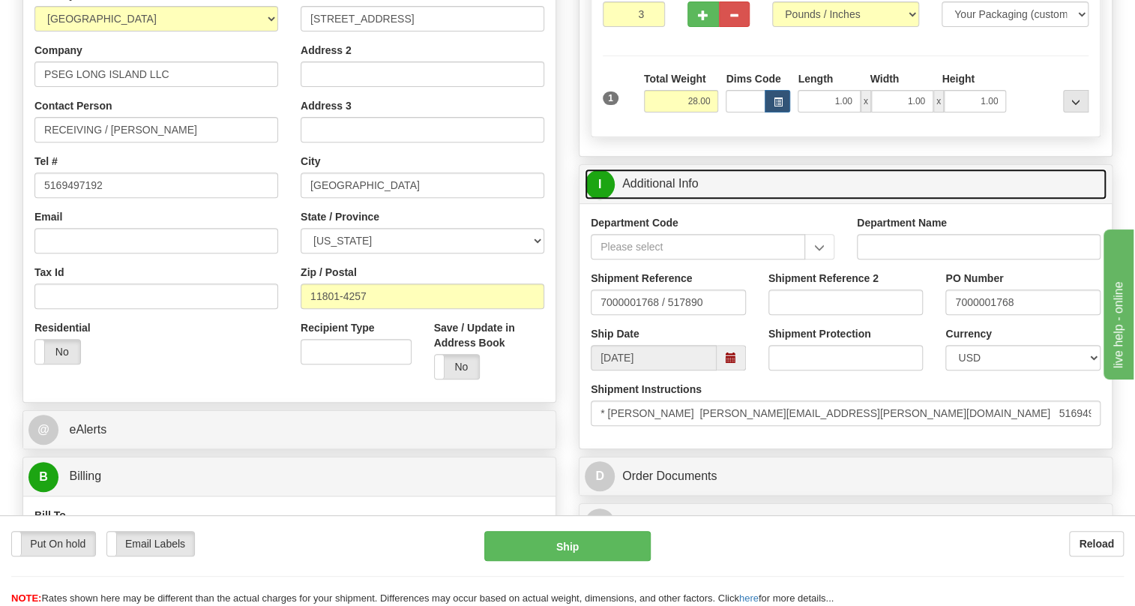
click at [663, 199] on link "I Additional Info" at bounding box center [846, 184] width 522 height 31
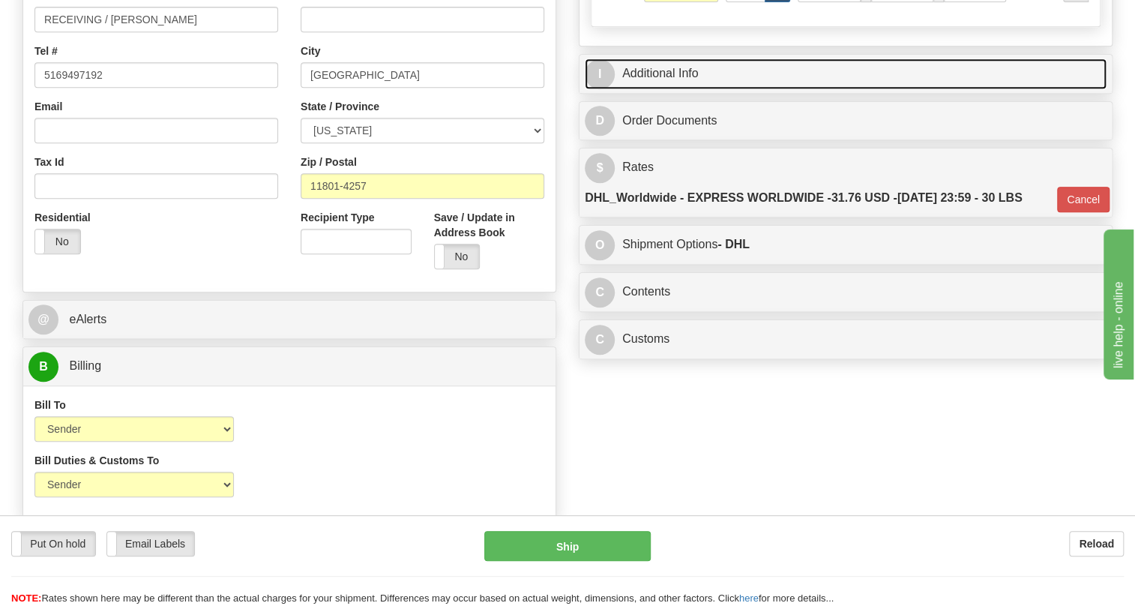
scroll to position [401, 0]
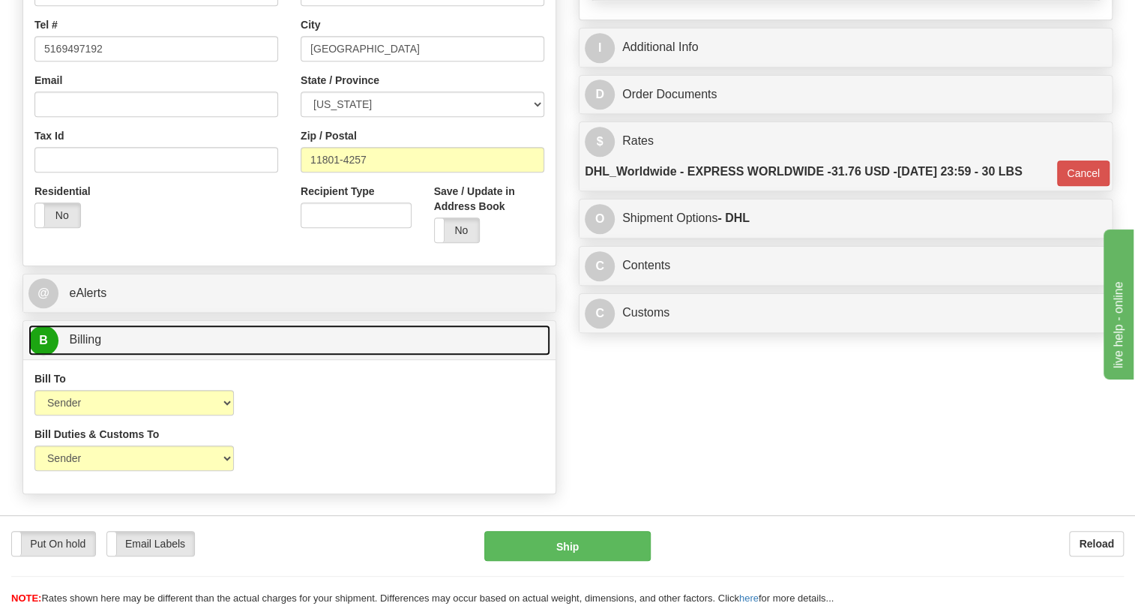
click at [97, 346] on span "Billing" at bounding box center [85, 339] width 32 height 13
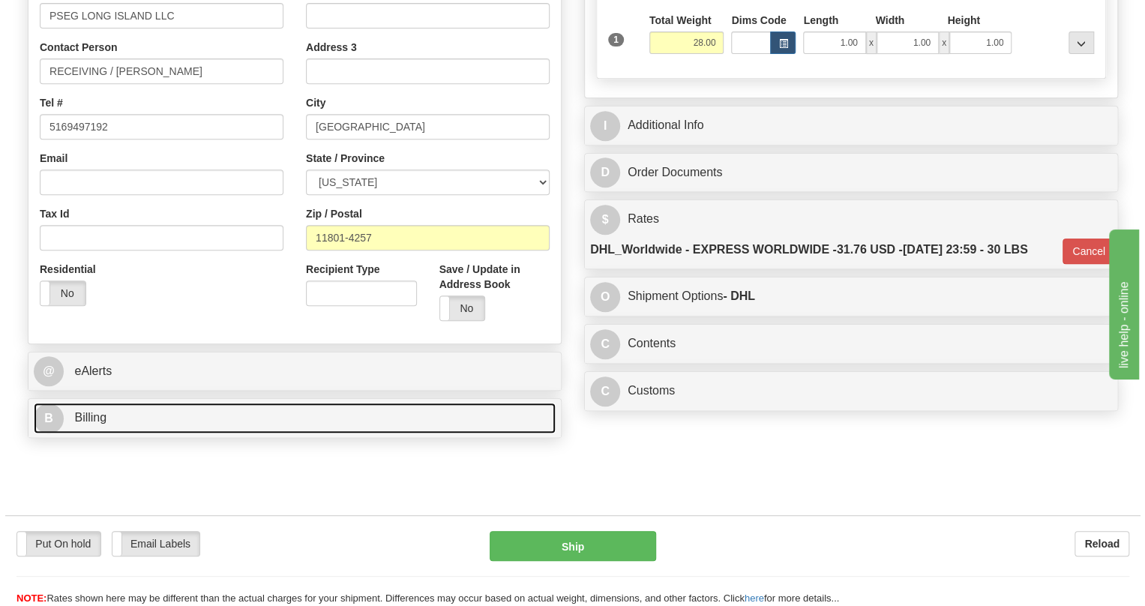
scroll to position [128, 0]
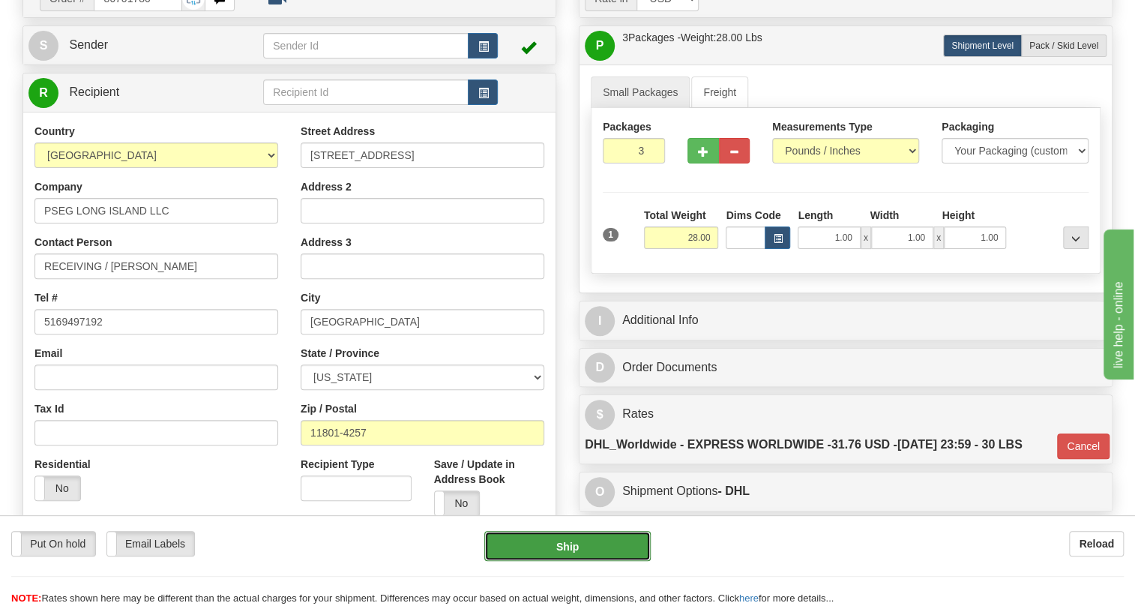
click at [569, 547] on button "Ship" at bounding box center [567, 546] width 166 height 30
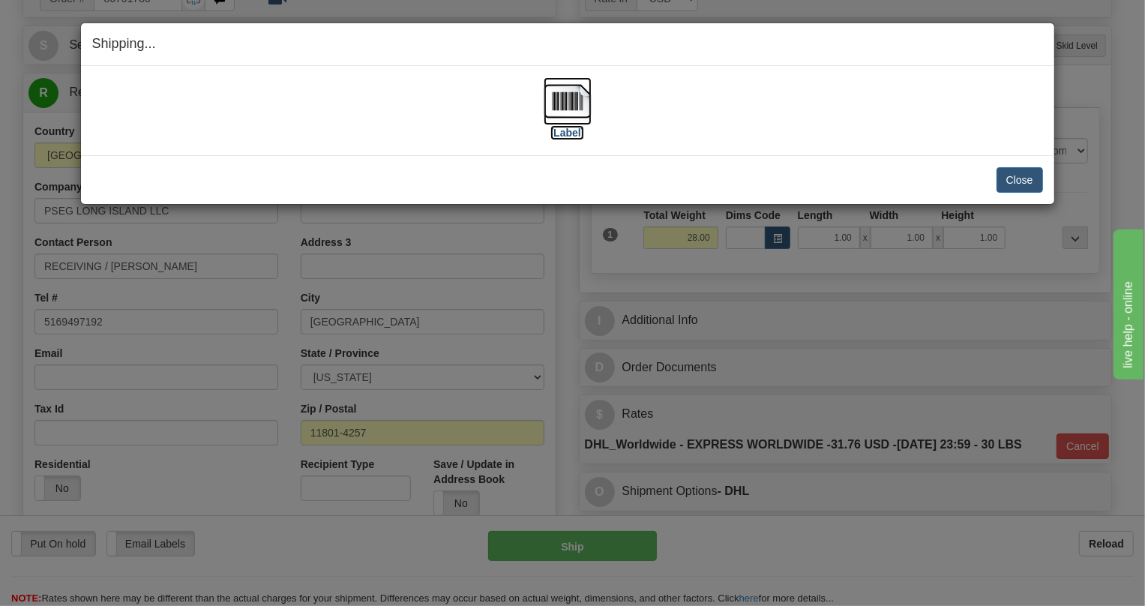
click at [564, 107] on img at bounding box center [567, 101] width 48 height 48
click at [1013, 181] on button "Close" at bounding box center [1019, 179] width 46 height 25
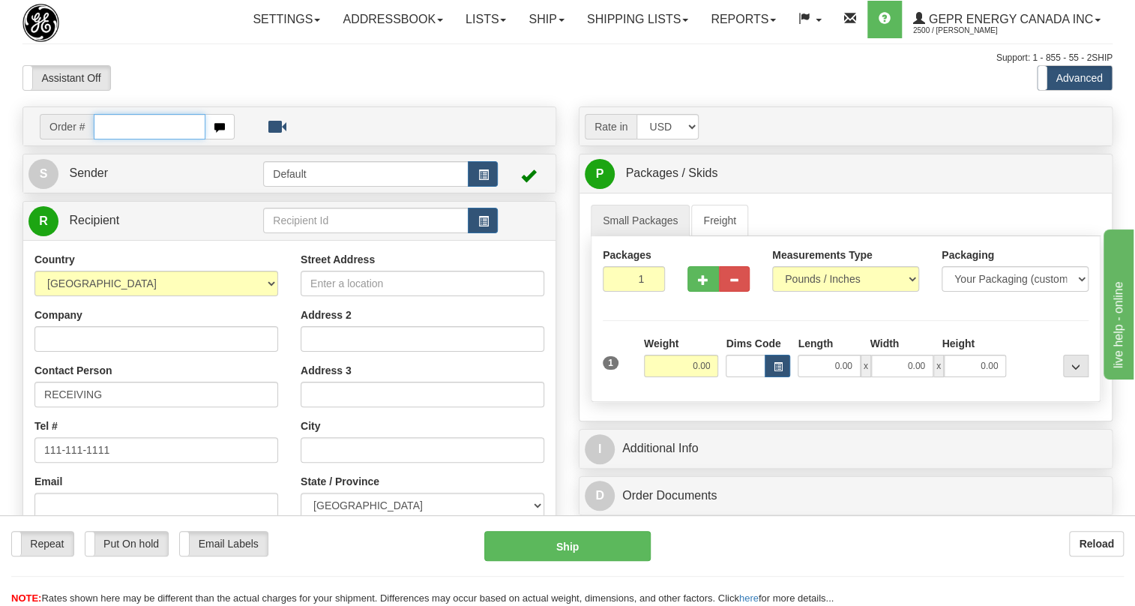
click at [133, 139] on input "text" at bounding box center [150, 126] width 112 height 25
paste input "0086701887"
click at [112, 139] on input "0086701887" at bounding box center [150, 126] width 112 height 25
type input "86701887"
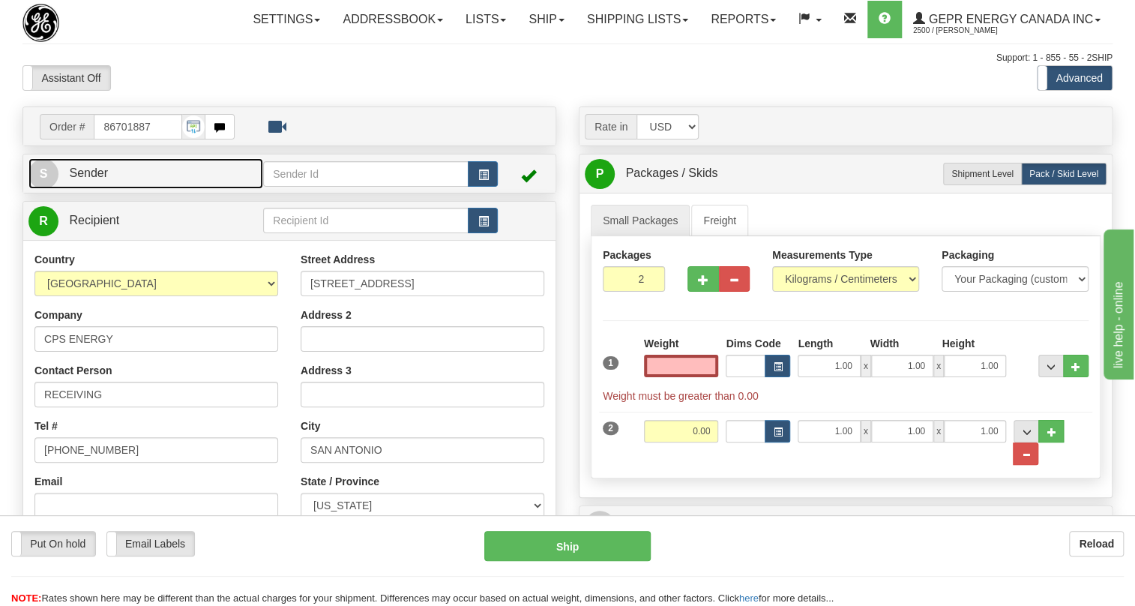
type input "0.00"
click at [101, 179] on span "Sender" at bounding box center [88, 172] width 39 height 13
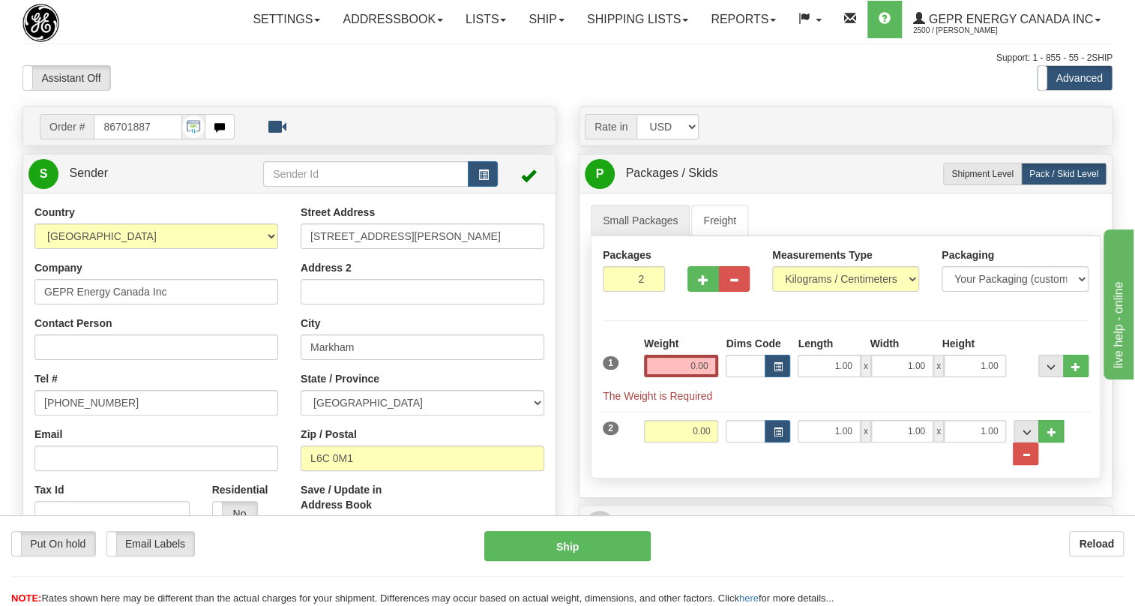
type input "MARKHAM"
click at [94, 415] on input "[PHONE_NUMBER]" at bounding box center [156, 402] width 244 height 25
paste input "[PHONE_NUMBER]"
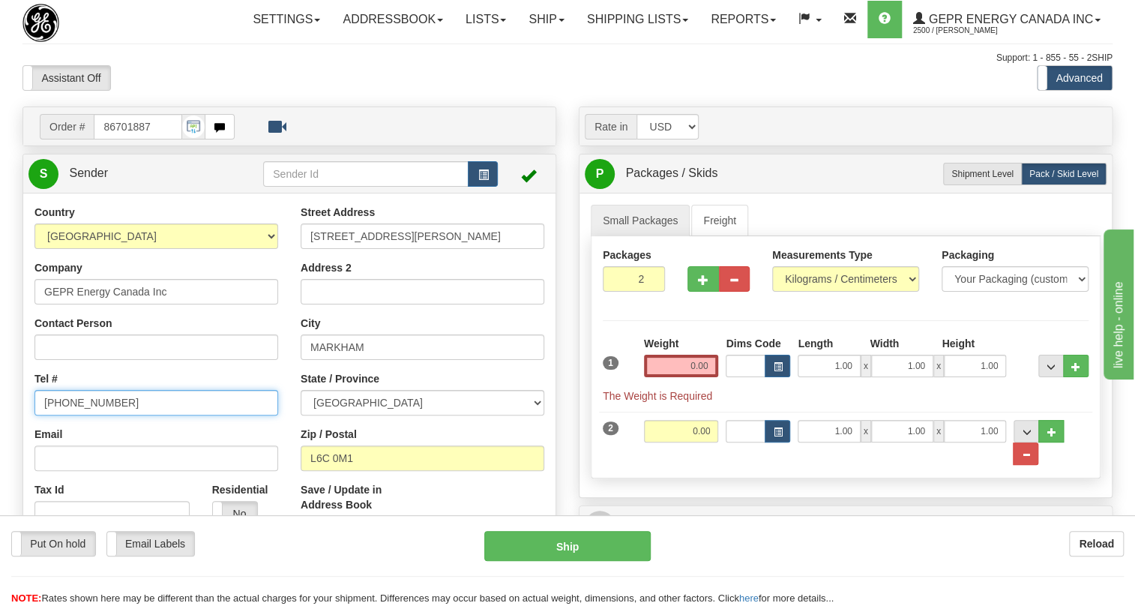
type input "[PHONE_NUMBER]"
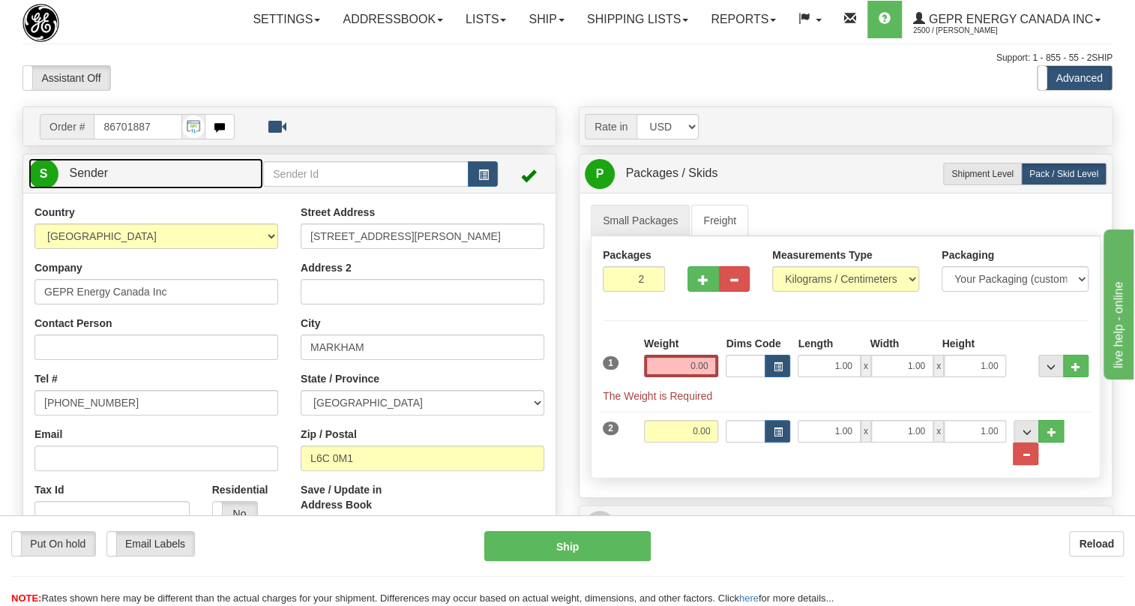
click at [99, 179] on span "Sender" at bounding box center [88, 172] width 39 height 13
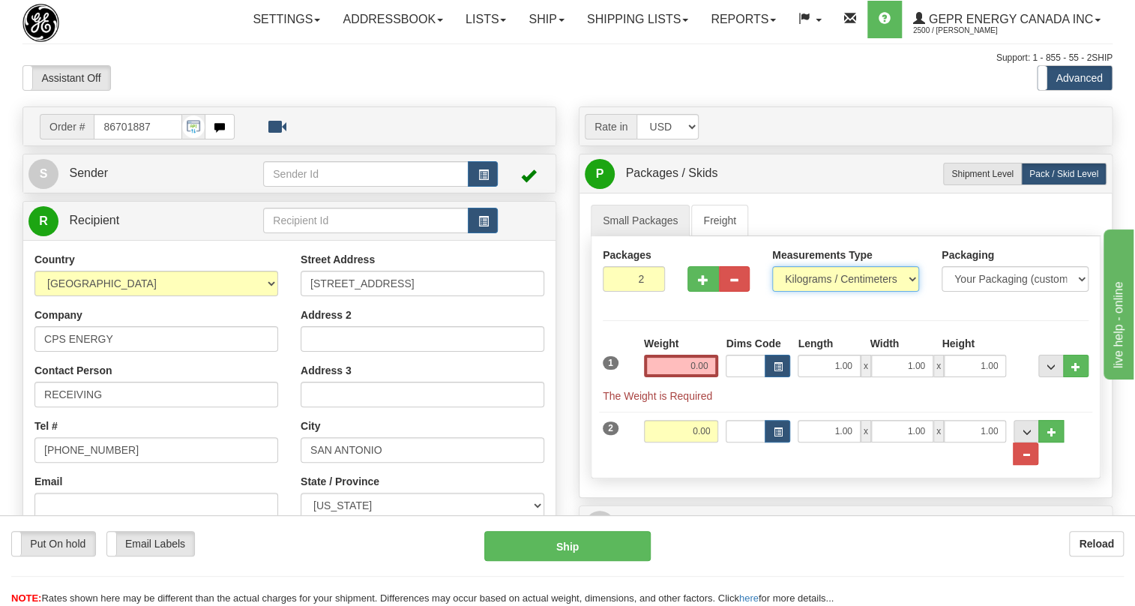
click at [838, 292] on select "Pounds / Inches Kilograms / Centimeters" at bounding box center [845, 278] width 147 height 25
select select "0"
click at [772, 292] on select "Pounds / Inches Kilograms / Centimeters" at bounding box center [845, 278] width 147 height 25
click at [687, 377] on input "0.00" at bounding box center [681, 366] width 75 height 22
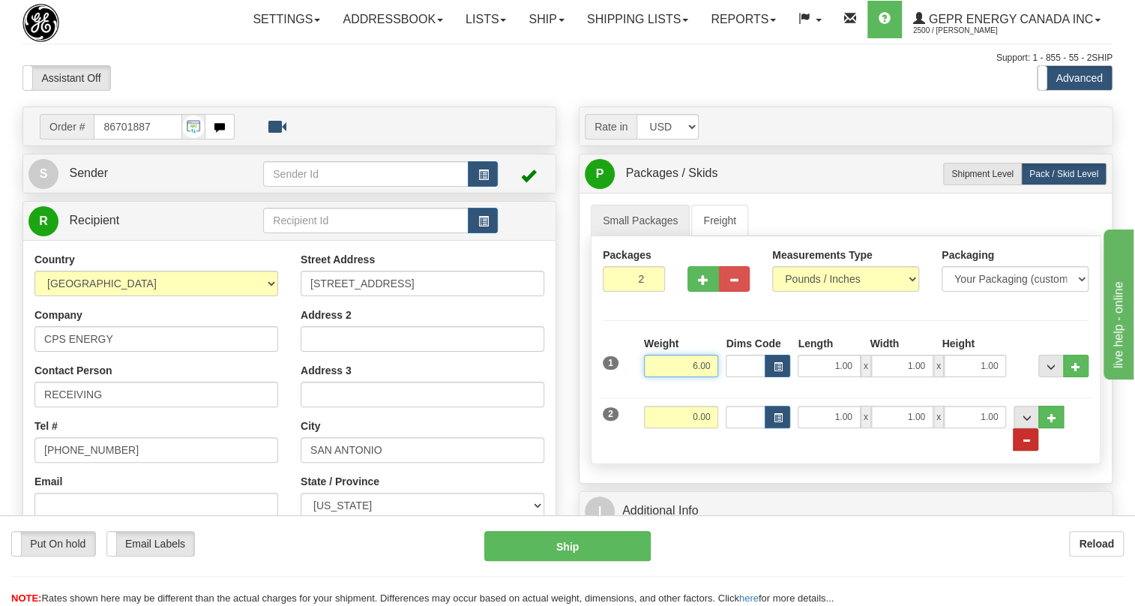
type input "6.00"
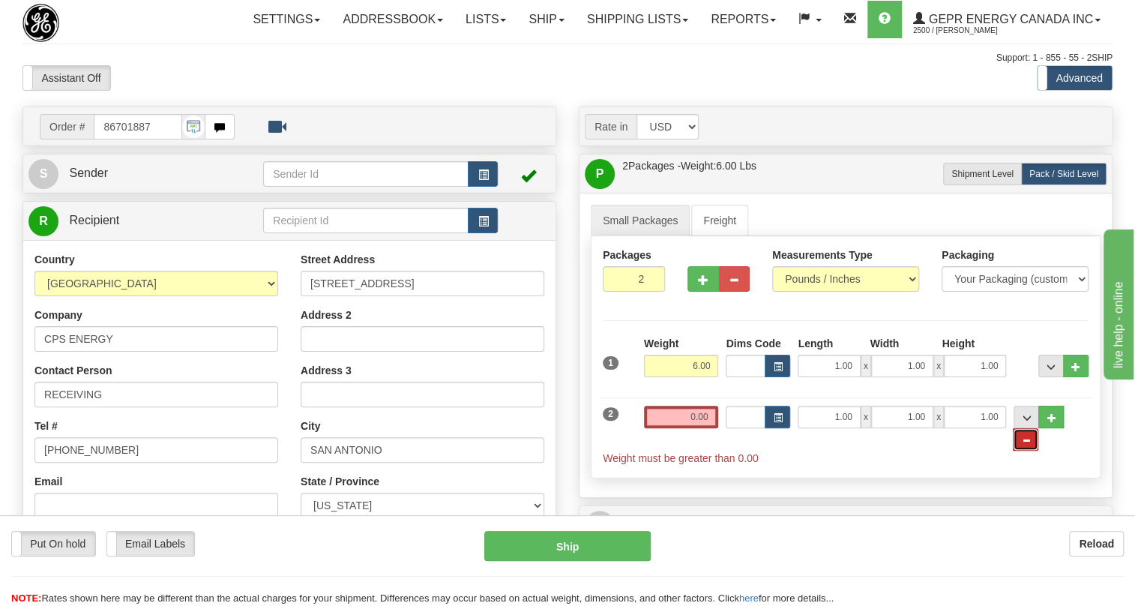
click at [1038, 450] on button "..." at bounding box center [1025, 439] width 25 height 22
type input "1"
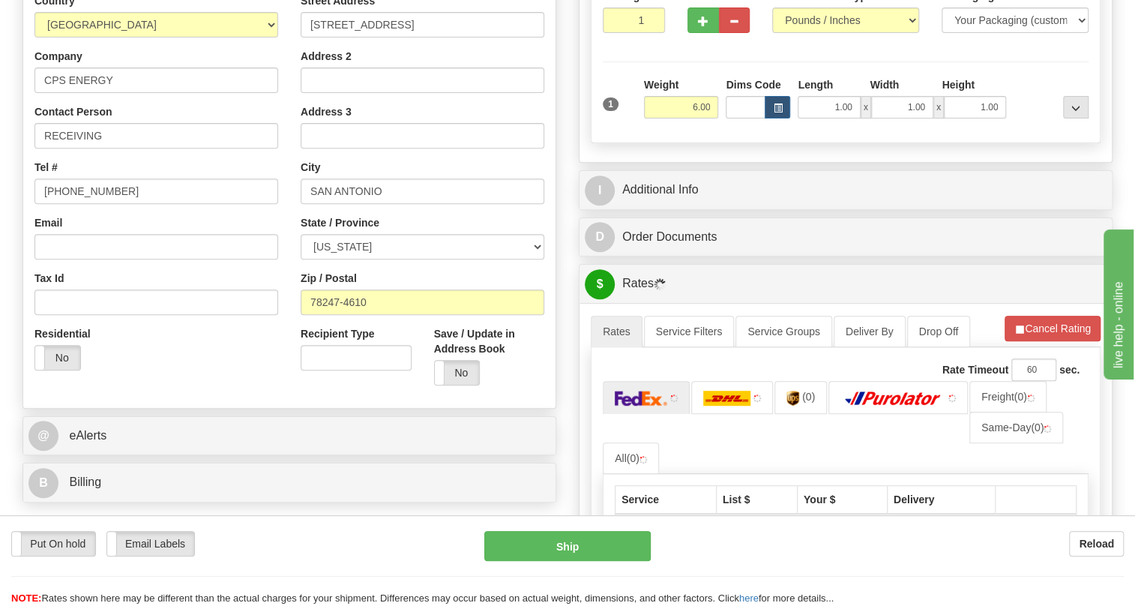
scroll to position [272, 0]
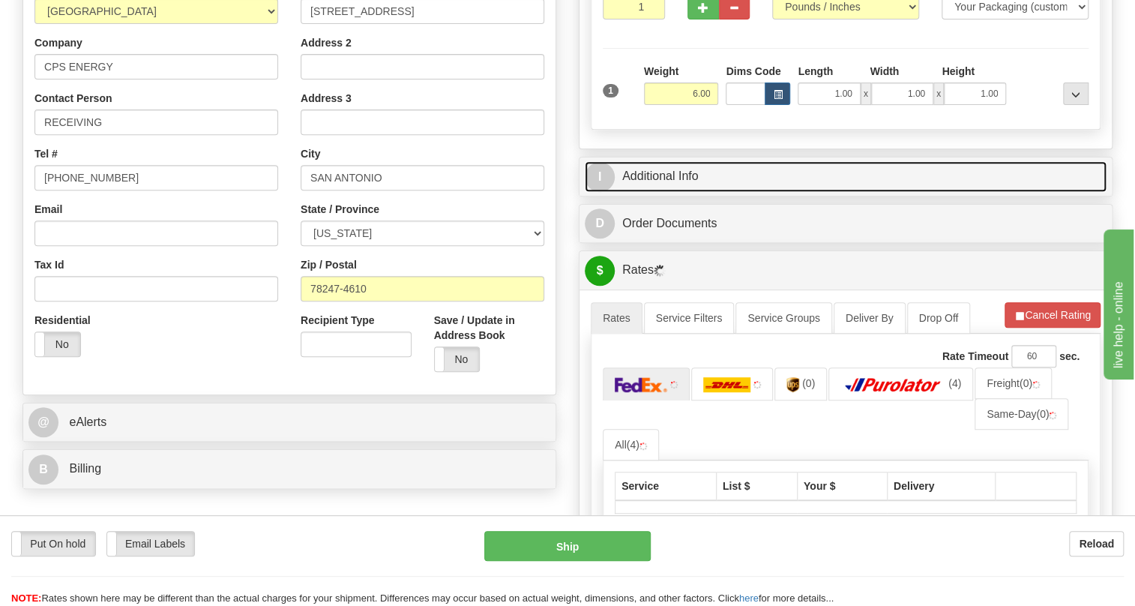
click at [681, 192] on link "I Additional Info" at bounding box center [846, 176] width 522 height 31
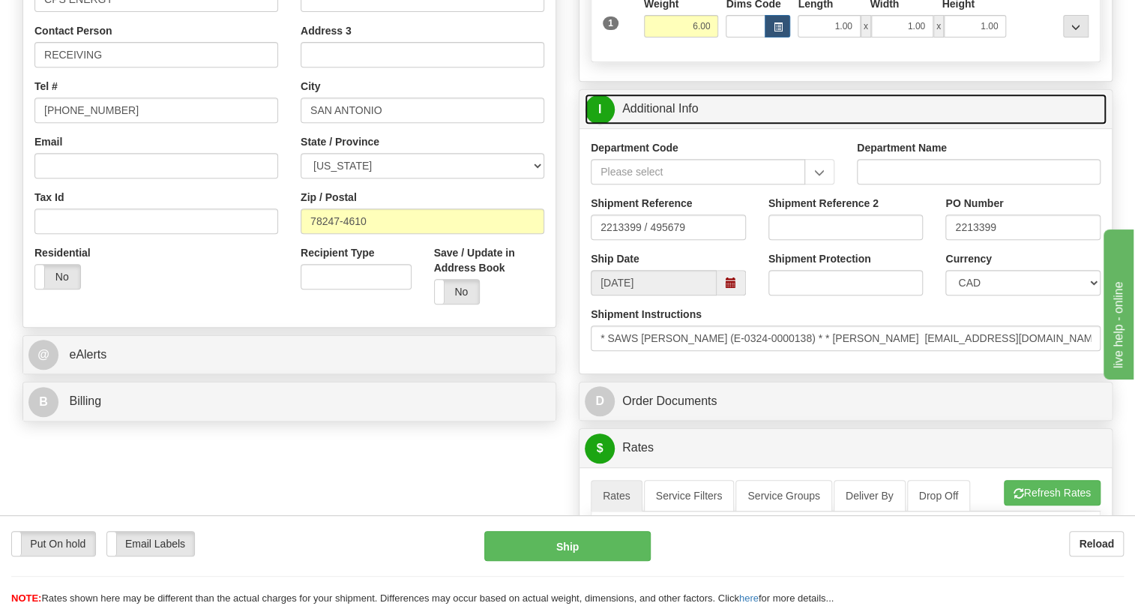
scroll to position [340, 0]
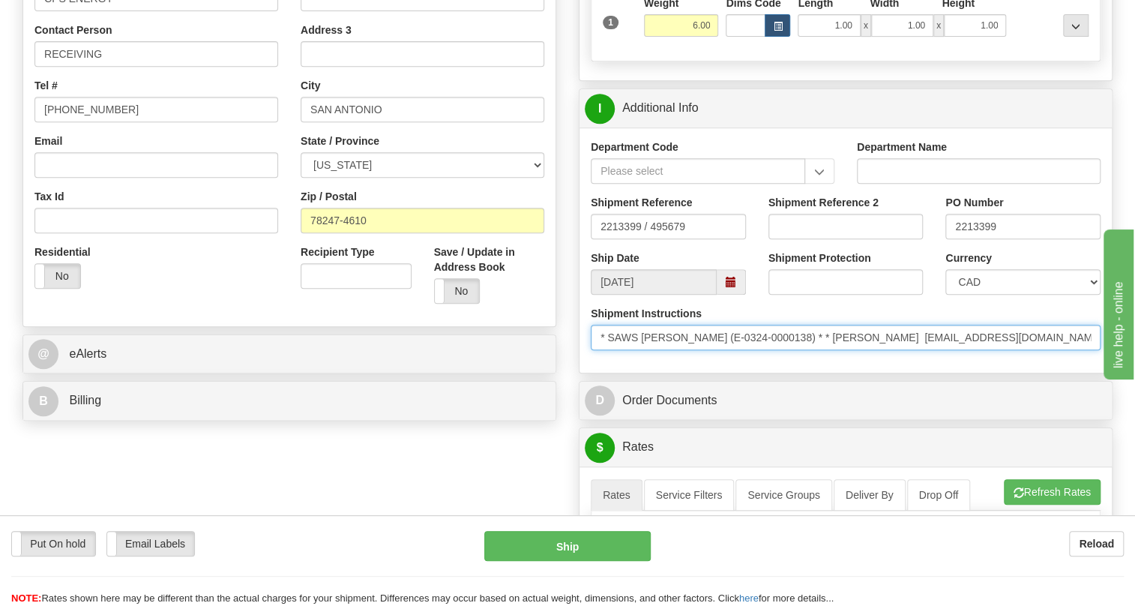
click at [864, 350] on input "* SAWS Seale (E-0324-0000138) * * Rosalinda Ramirez mrramirez@cpsenergy.com * *…" at bounding box center [846, 337] width 510 height 25
drag, startPoint x: 865, startPoint y: 373, endPoint x: 774, endPoint y: 372, distance: 90.7
click at [774, 350] on input "* SAWS Seale (E-0324-0000138) * * Rosalinda Ramirez mrramirez@cpsenergy.com * *…" at bounding box center [846, 337] width 510 height 25
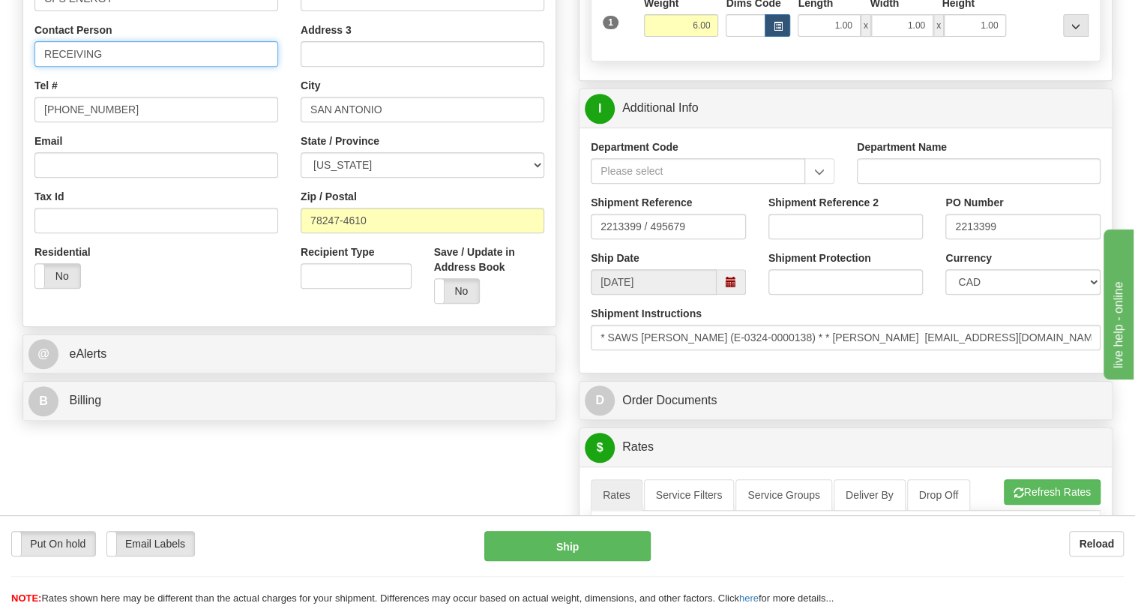
click at [89, 67] on input "RECEIVING" at bounding box center [156, 53] width 244 height 25
paste input "osalinda Ramirez"
type input "Rosalinda Ramirez / Vanessa Zuniga"
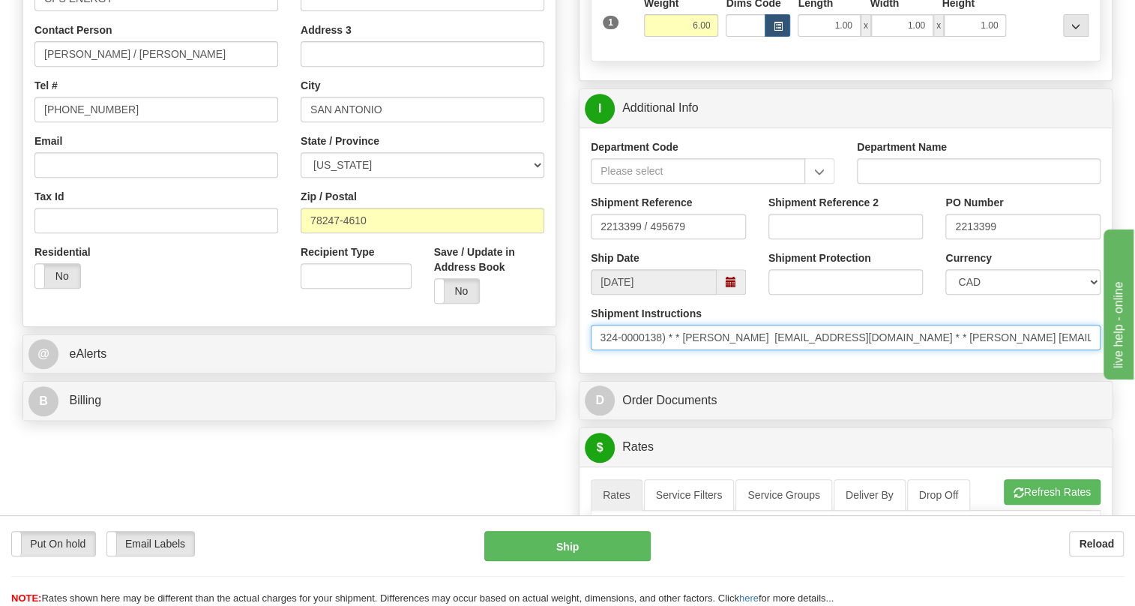
scroll to position [0, 192]
drag, startPoint x: 1010, startPoint y: 382, endPoint x: 1082, endPoint y: 385, distance: 72.1
click at [1082, 361] on div "Shipment Instructions * SAWS Seale (E-0324-0000138) * * Rosalinda Ramirez mrram…" at bounding box center [845, 333] width 532 height 55
click at [1028, 350] on input "* SAWS Seale (E-0324-0000138) * * Rosalinda Ramirez mrramirez@cpsenergy.com * *…" at bounding box center [846, 337] width 510 height 25
drag, startPoint x: 1028, startPoint y: 370, endPoint x: 1091, endPoint y: 376, distance: 64.0
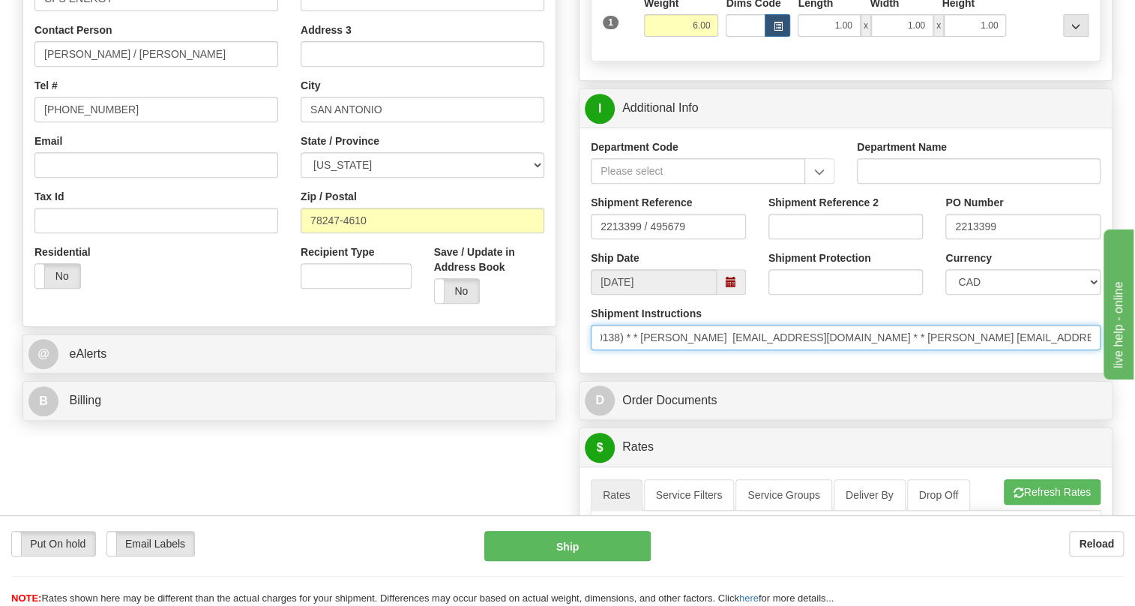
click at [1091, 350] on input "* SAWS Seale (E-0324-0000138) * * Rosalinda Ramirez mrramirez@cpsenergy.com * *…" at bounding box center [846, 337] width 510 height 25
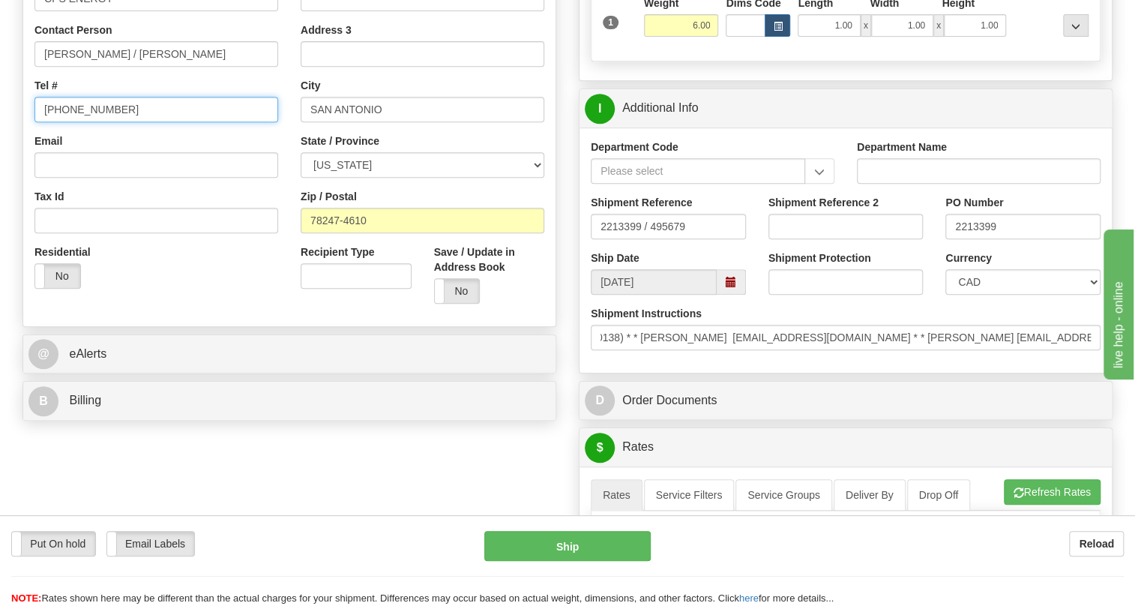
scroll to position [0, 0]
click at [95, 122] on input "[PHONE_NUMBER]" at bounding box center [156, 109] width 244 height 25
paste input "210.353.2316"
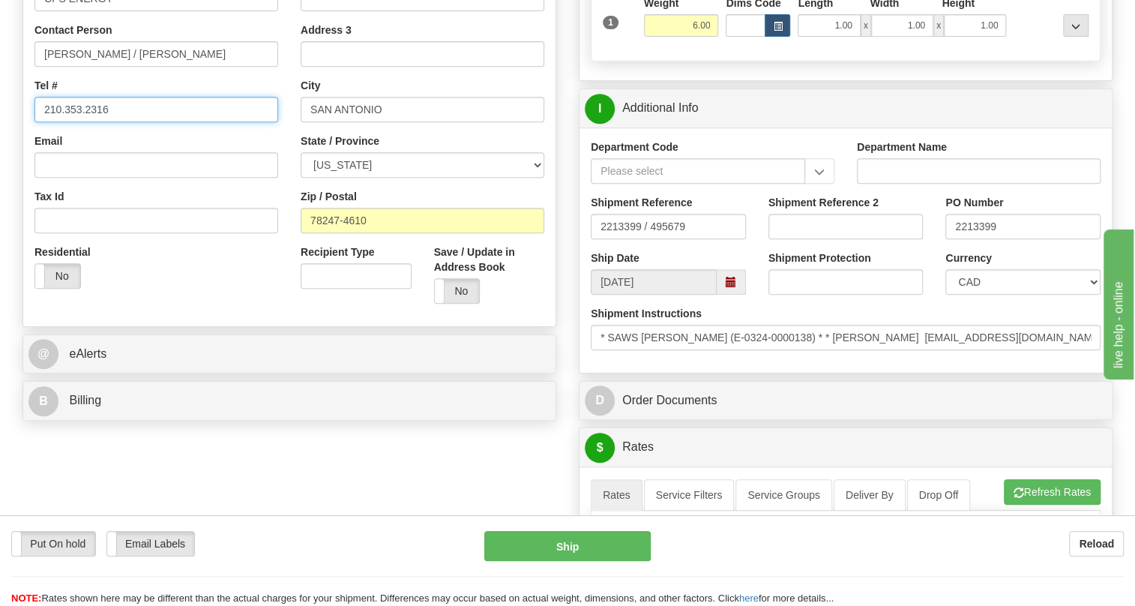
type input "210.353.2316"
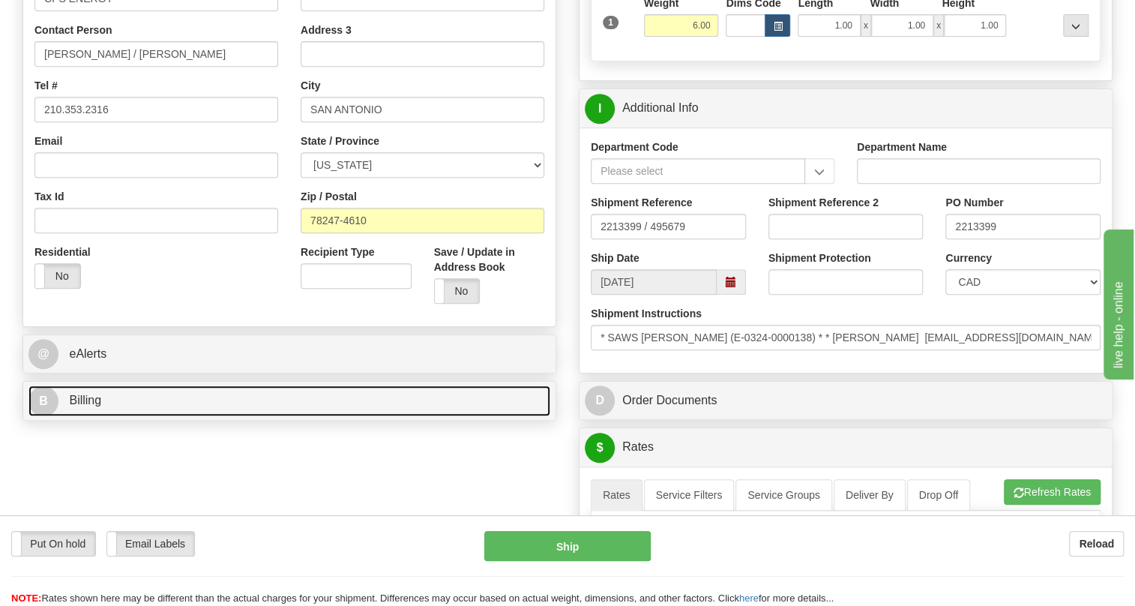
click at [91, 406] on span "Billing" at bounding box center [85, 400] width 32 height 13
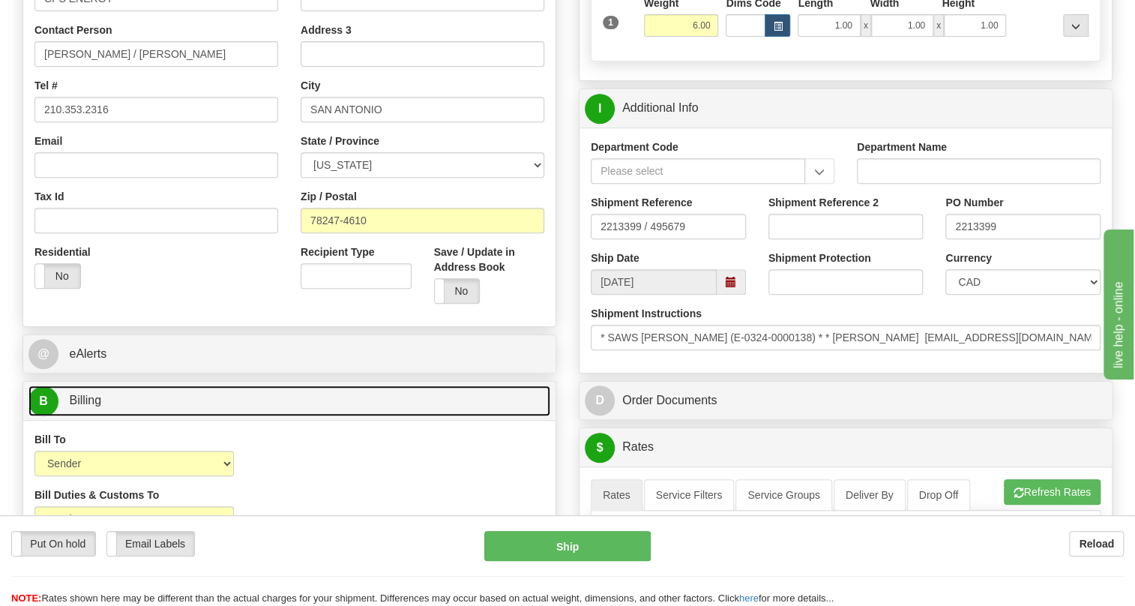
click at [88, 406] on span "Billing" at bounding box center [85, 400] width 32 height 13
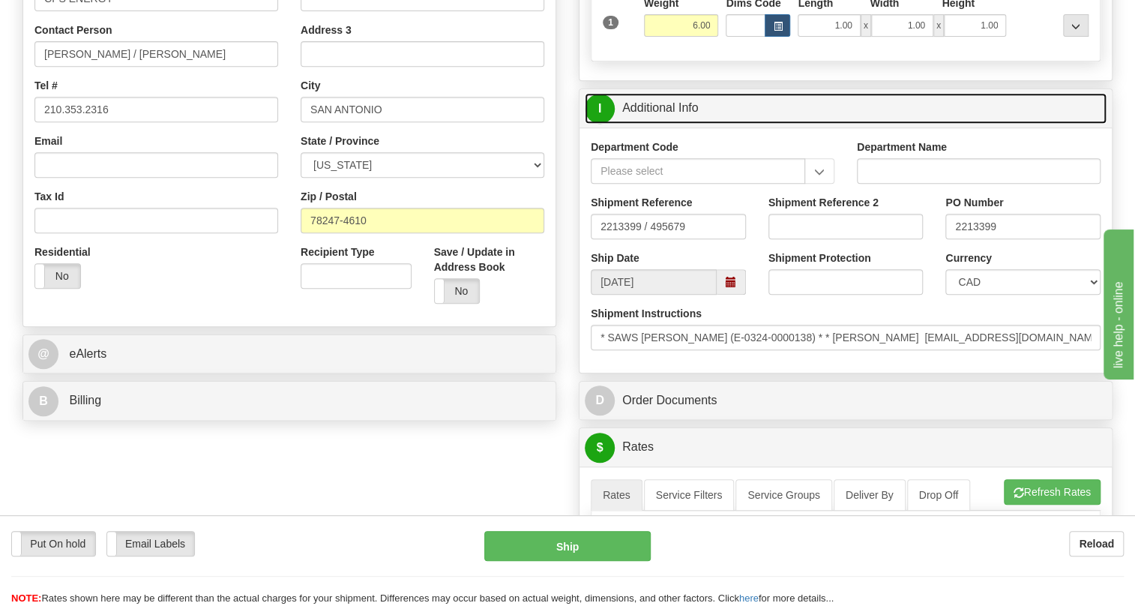
click at [659, 124] on link "I Additional Info" at bounding box center [846, 108] width 522 height 31
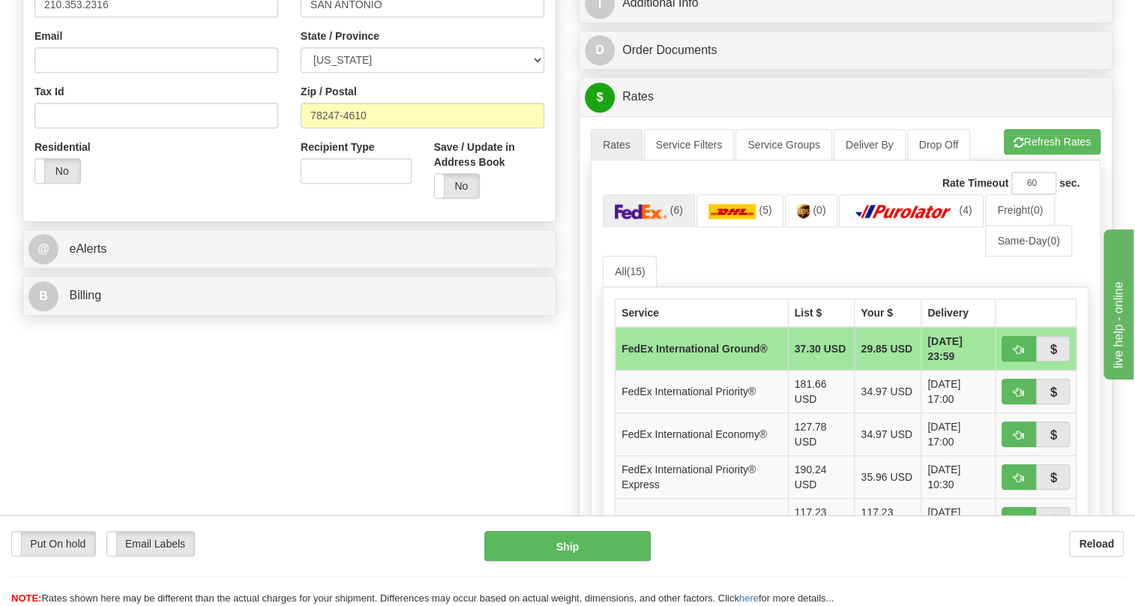
scroll to position [340, 0]
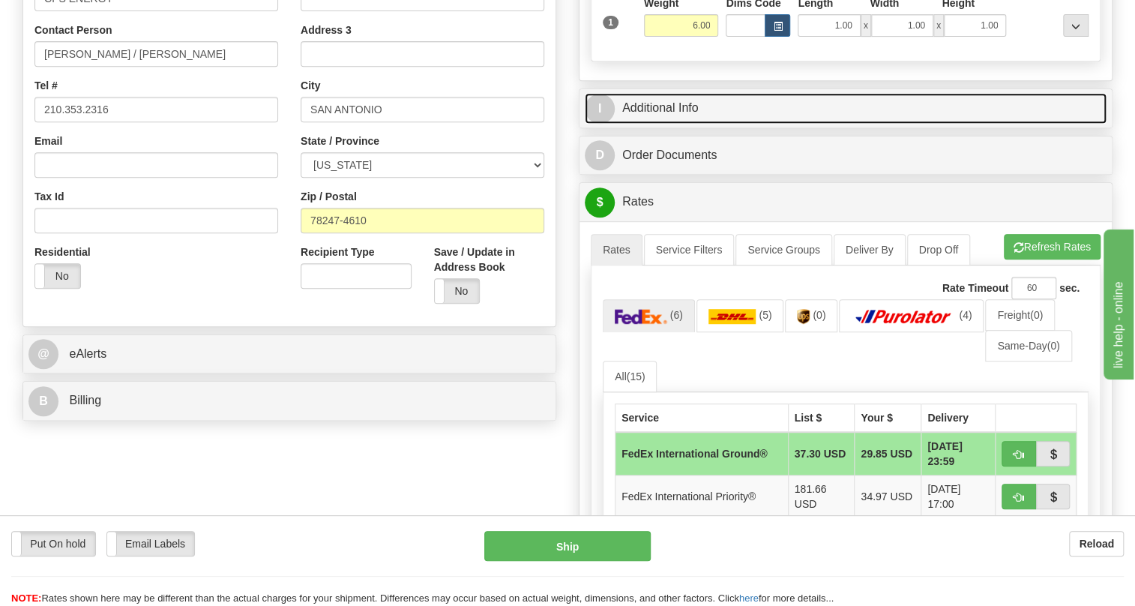
click at [658, 124] on link "I Additional Info" at bounding box center [846, 108] width 522 height 31
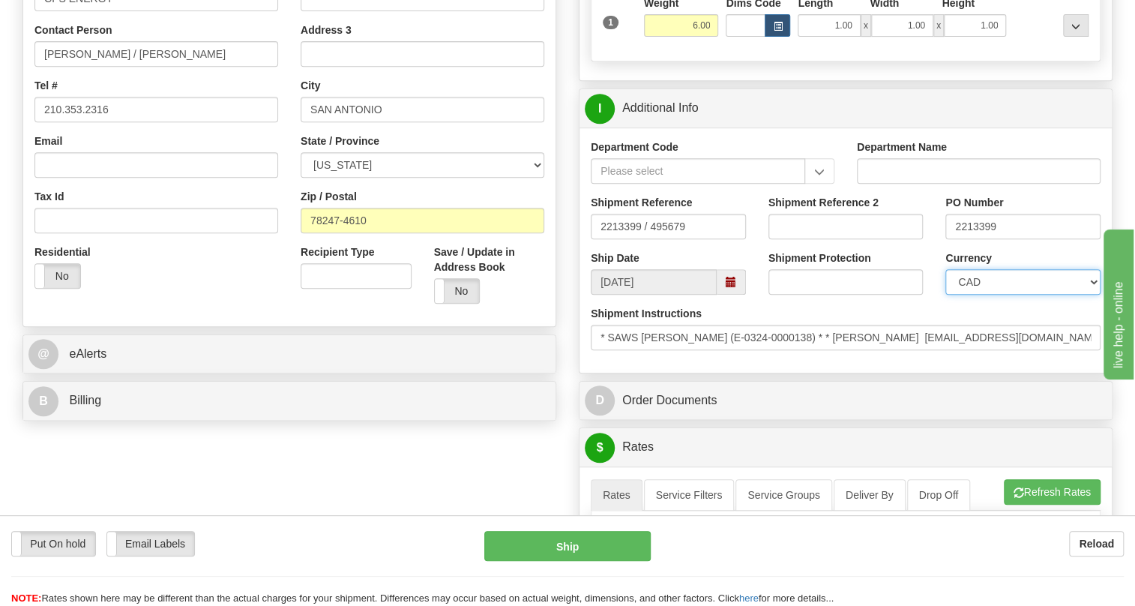
click at [1028, 295] on select "CAD USD EUR ZAR [PERSON_NAME] ARN AUD AUS AWG BBD BFR BGN BHD BMD BND BRC BRL C…" at bounding box center [1022, 281] width 155 height 25
select select "1"
click at [945, 295] on select "CAD USD EUR ZAR [PERSON_NAME] ARN AUD AUS AWG BBD BFR BGN BHD BMD BND BRC BRL C…" at bounding box center [1022, 281] width 155 height 25
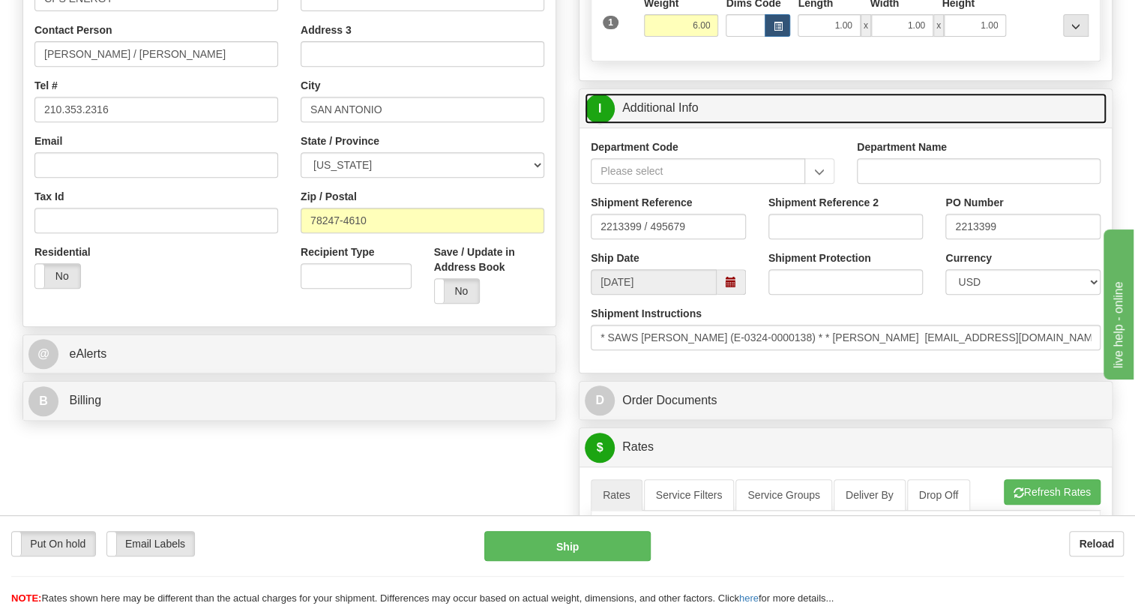
click at [685, 124] on link "I Additional Info" at bounding box center [846, 108] width 522 height 31
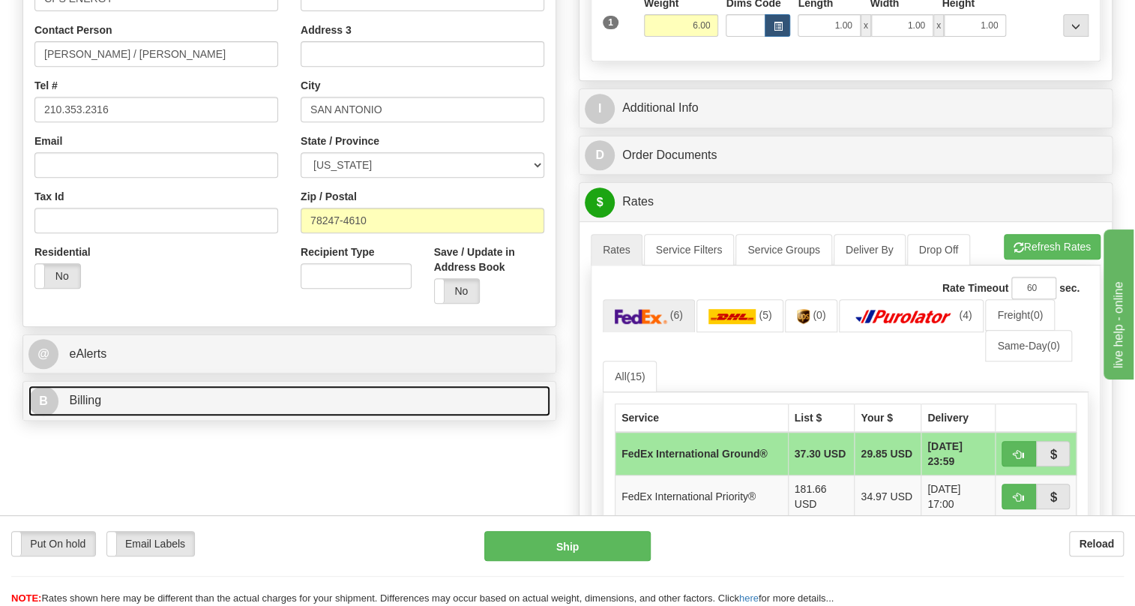
click at [85, 406] on span "Billing" at bounding box center [85, 400] width 32 height 13
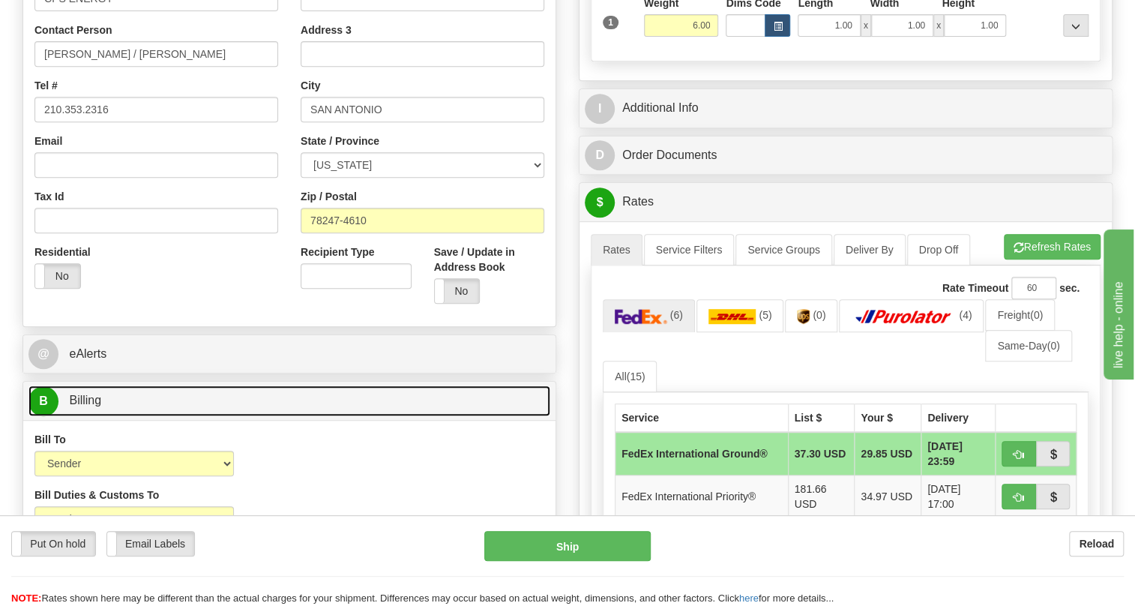
click at [90, 406] on span "Billing" at bounding box center [85, 400] width 32 height 13
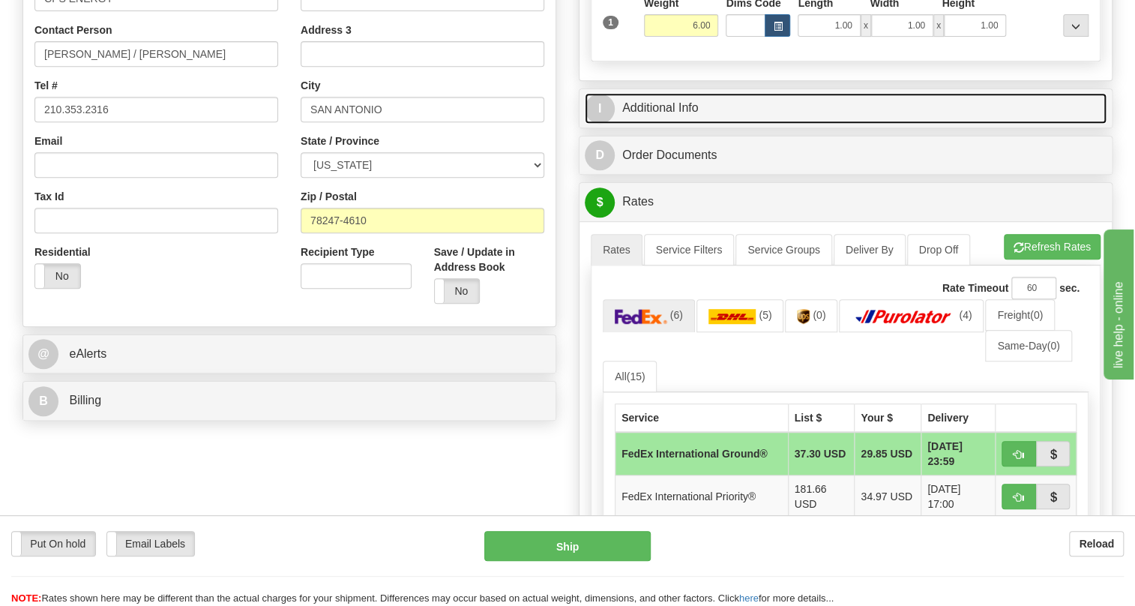
click at [690, 124] on link "I Additional Info" at bounding box center [846, 108] width 522 height 31
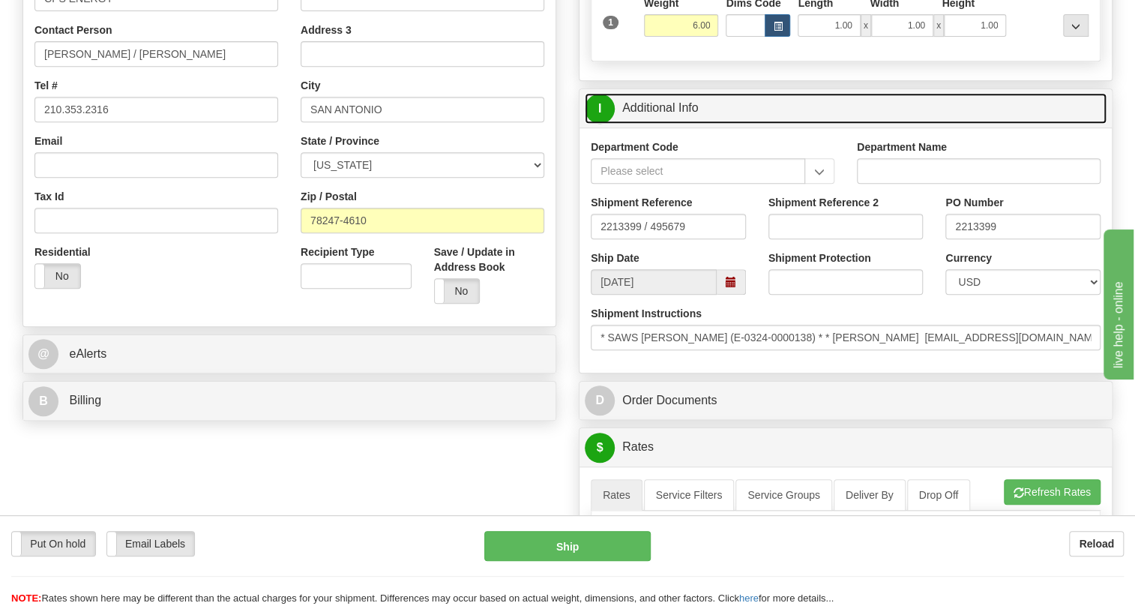
click at [690, 124] on link "I Additional Info" at bounding box center [846, 108] width 522 height 31
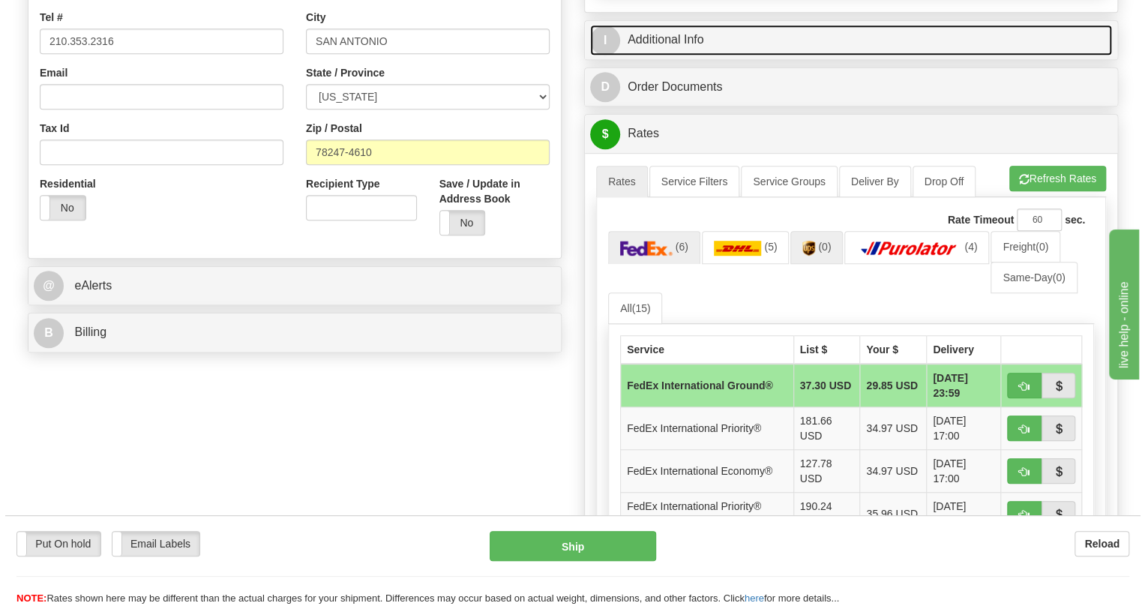
scroll to position [477, 0]
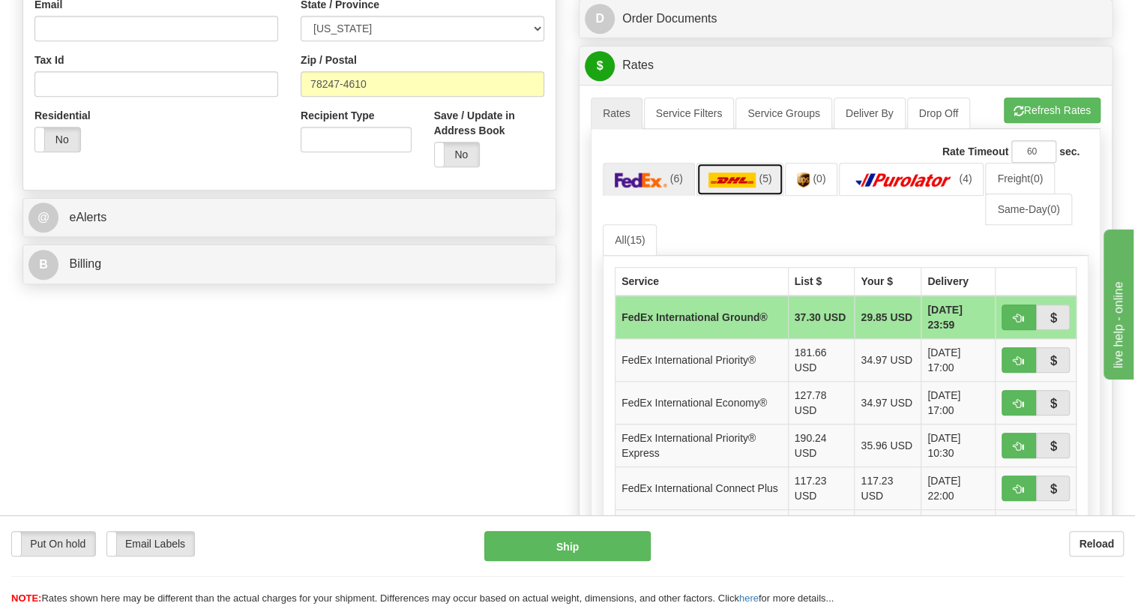
click at [720, 187] on img at bounding box center [732, 179] width 48 height 15
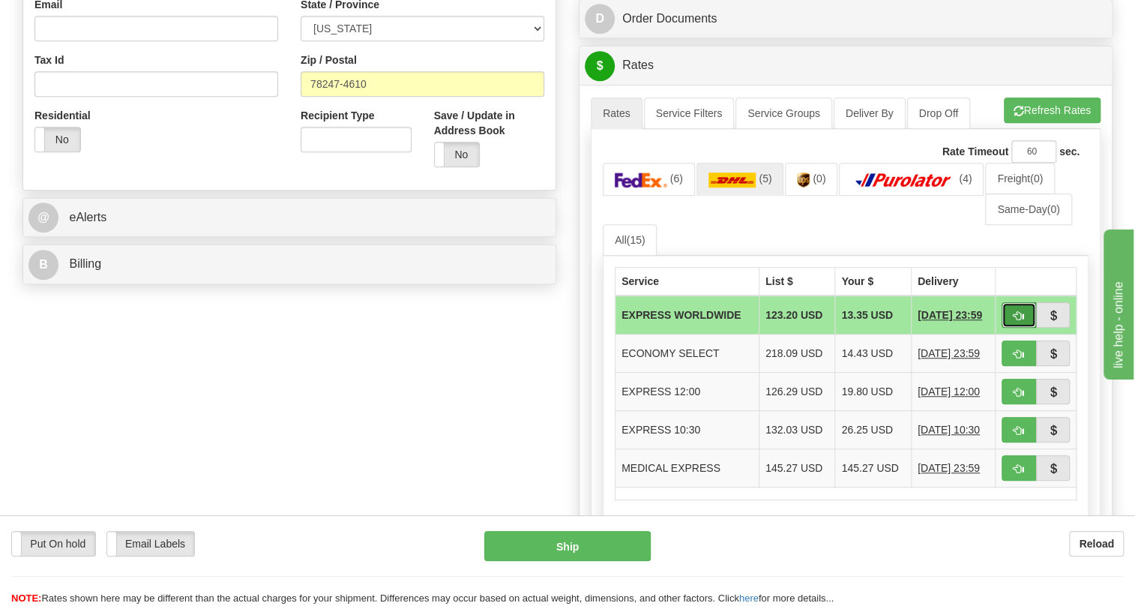
click at [1024, 328] on button "button" at bounding box center [1018, 314] width 34 height 25
type input "P"
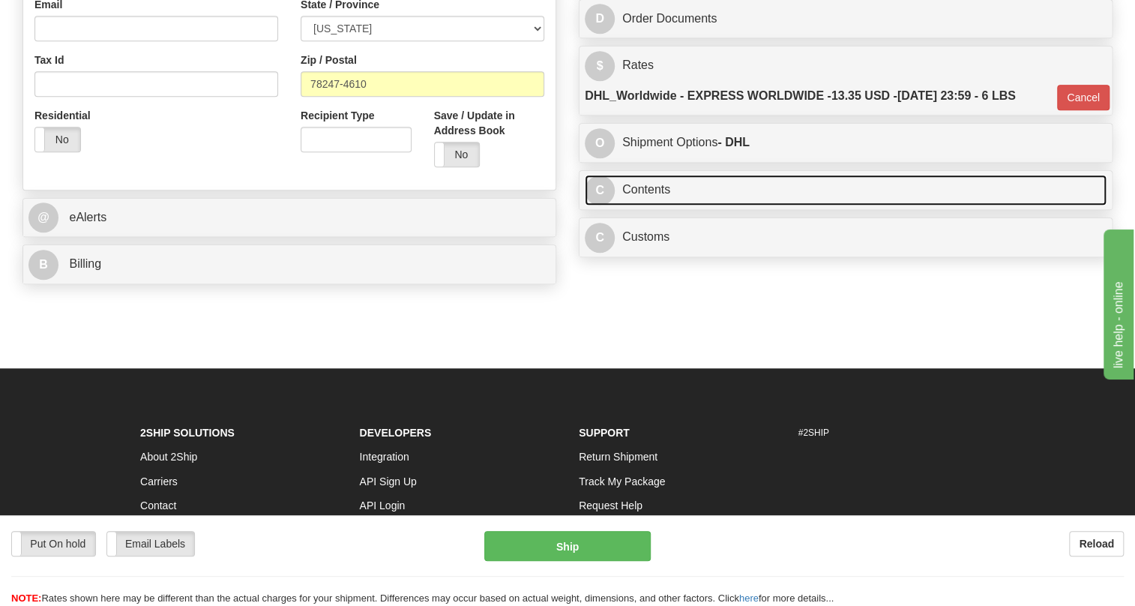
click at [663, 205] on link "C Contents" at bounding box center [846, 190] width 522 height 31
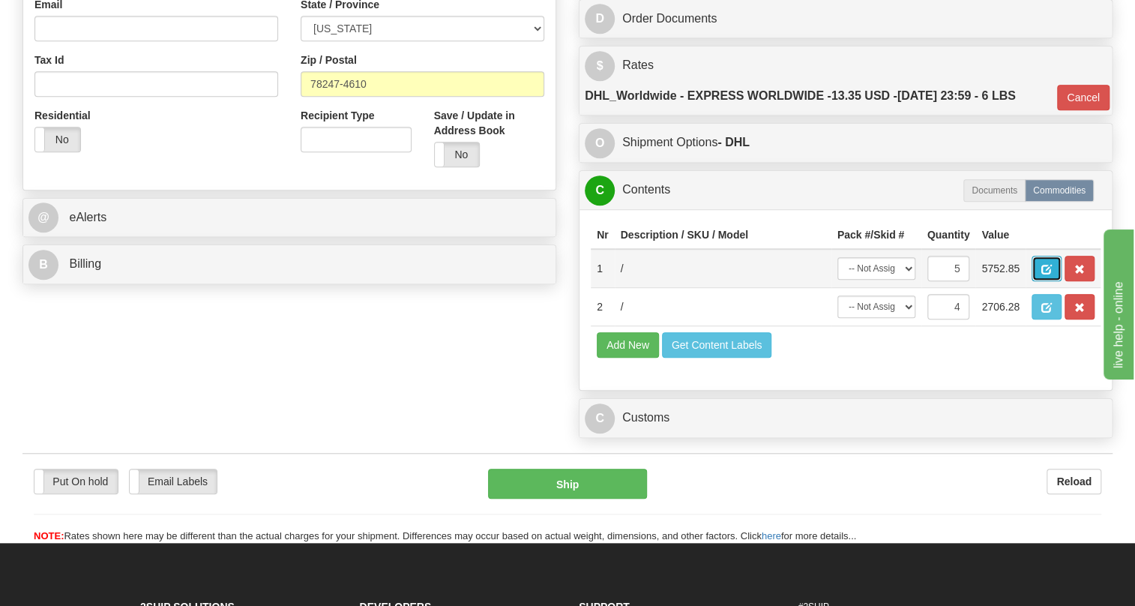
click at [1044, 274] on span "button" at bounding box center [1046, 270] width 10 height 10
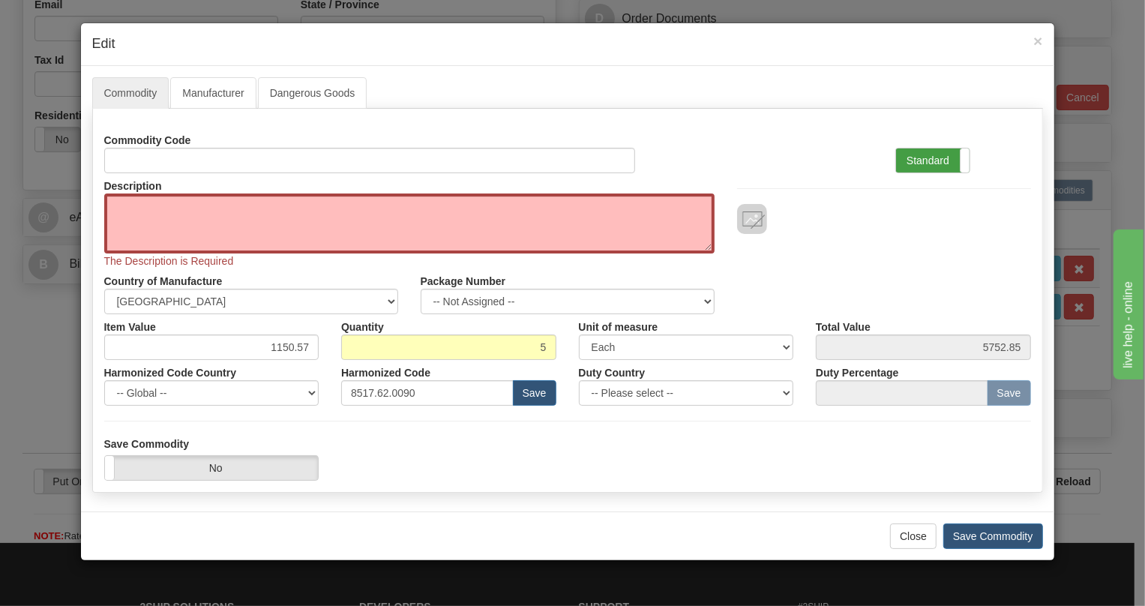
click at [921, 158] on label "Standard" at bounding box center [932, 160] width 73 height 24
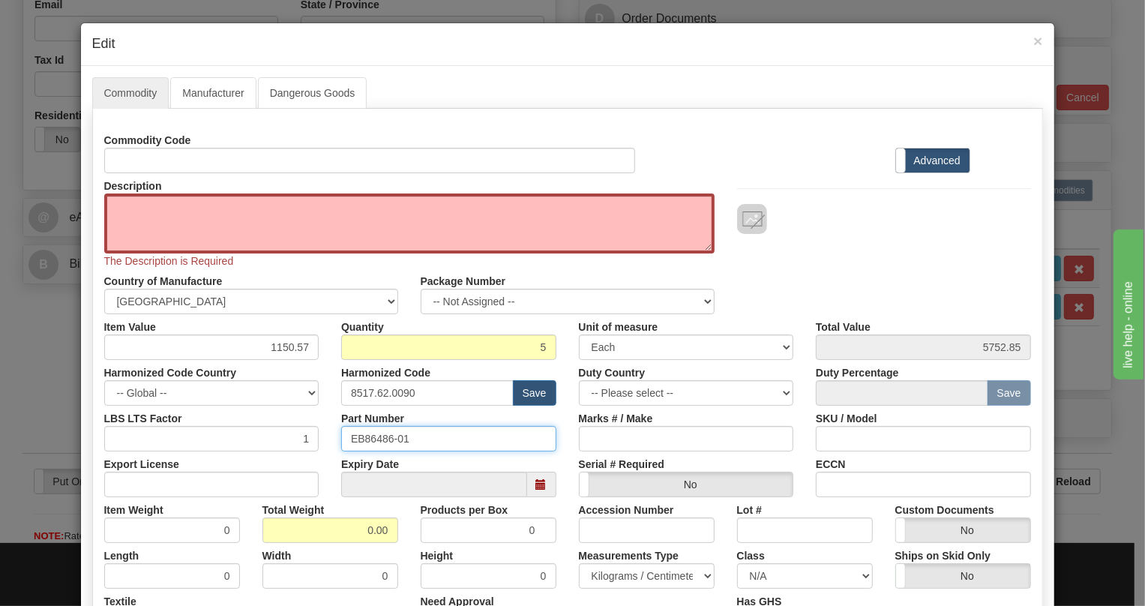
click at [373, 437] on input "EB86486-01" at bounding box center [448, 438] width 215 height 25
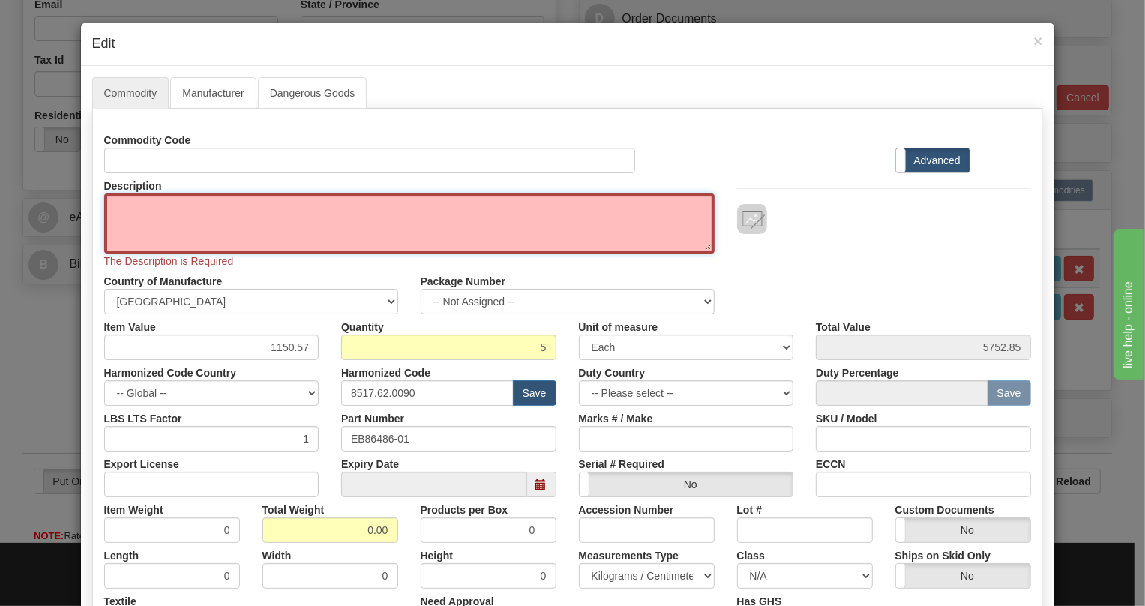
click at [153, 203] on textarea "Description" at bounding box center [409, 223] width 610 height 60
paste textarea "COAX UNIT"
type textarea "COAX UNIT"
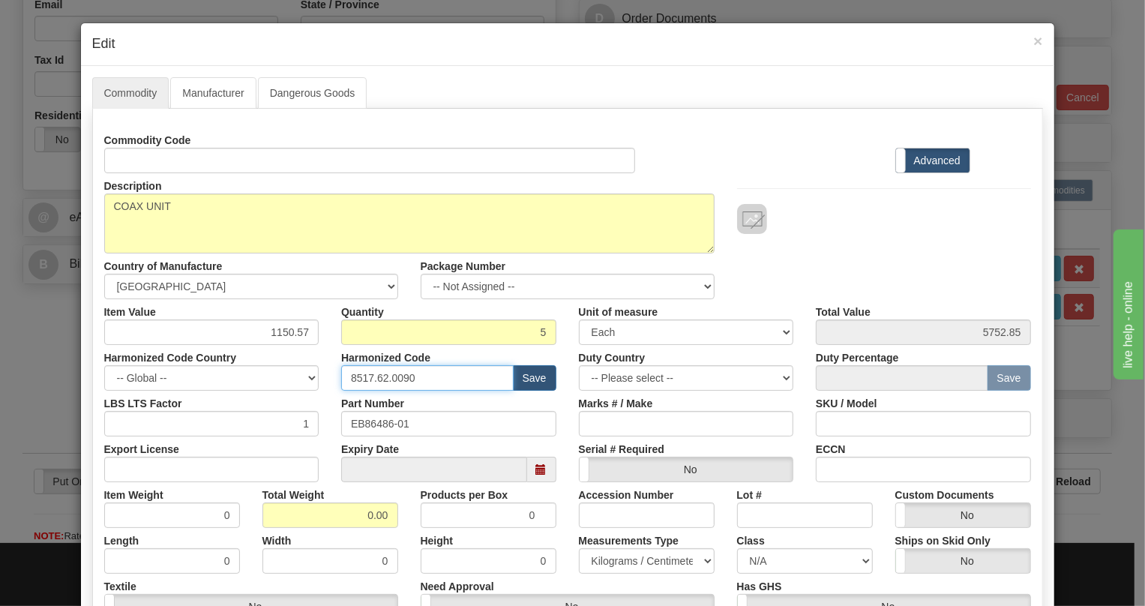
click at [389, 376] on input "8517.62.0090" at bounding box center [427, 377] width 172 height 25
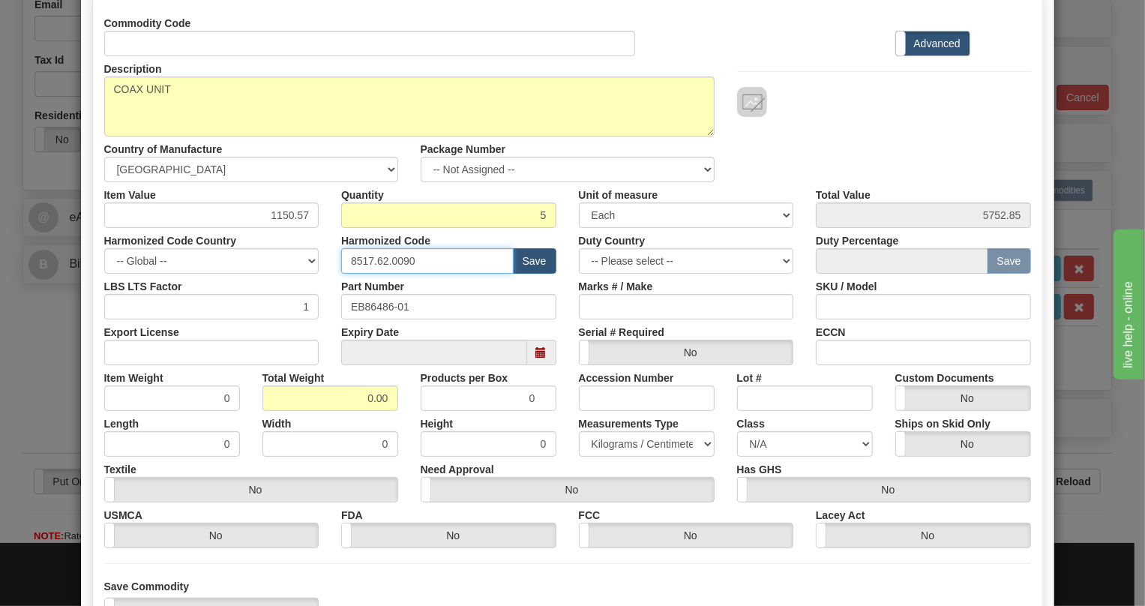
scroll to position [136, 0]
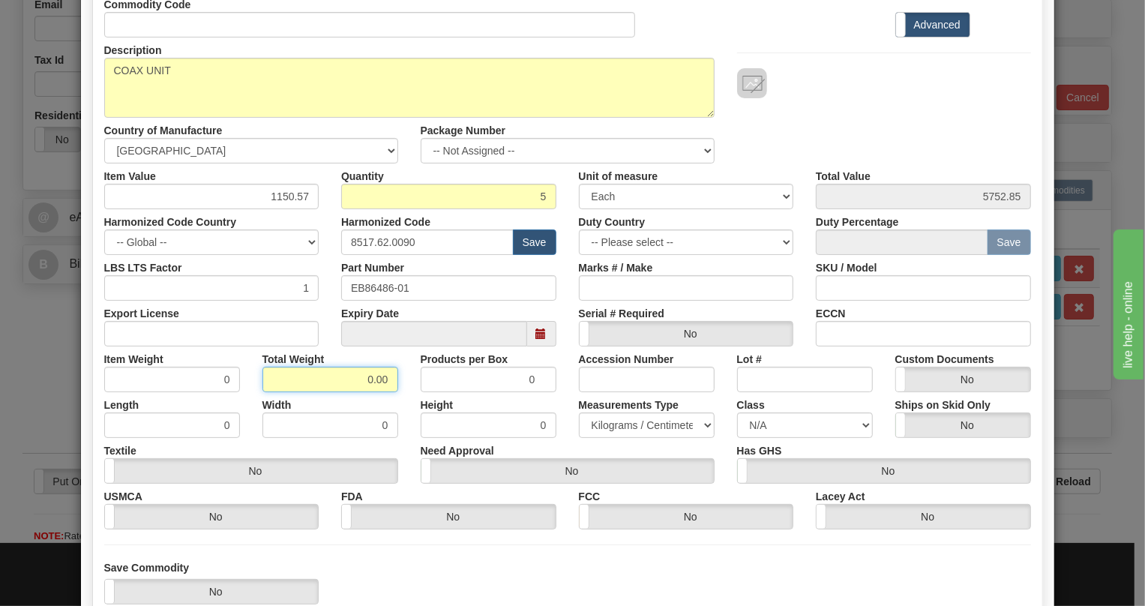
click at [357, 380] on input "0.00" at bounding box center [330, 379] width 136 height 25
type input "1.00"
type input "0.2000"
drag, startPoint x: 617, startPoint y: 423, endPoint x: 609, endPoint y: 435, distance: 13.5
click at [618, 425] on select "Pounds / Inches Kilograms / Centimeters" at bounding box center [647, 424] width 136 height 25
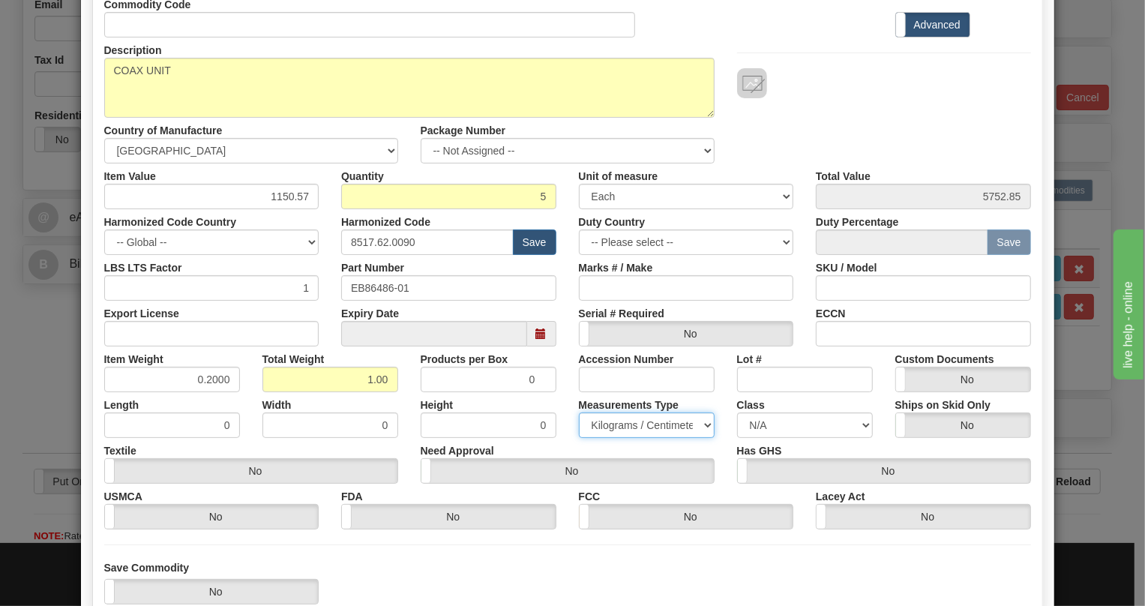
select select "0"
click at [579, 412] on select "Pounds / Inches Kilograms / Centimeters" at bounding box center [647, 424] width 136 height 25
click at [303, 199] on input "1150.57" at bounding box center [211, 196] width 215 height 25
paste input "920,45"
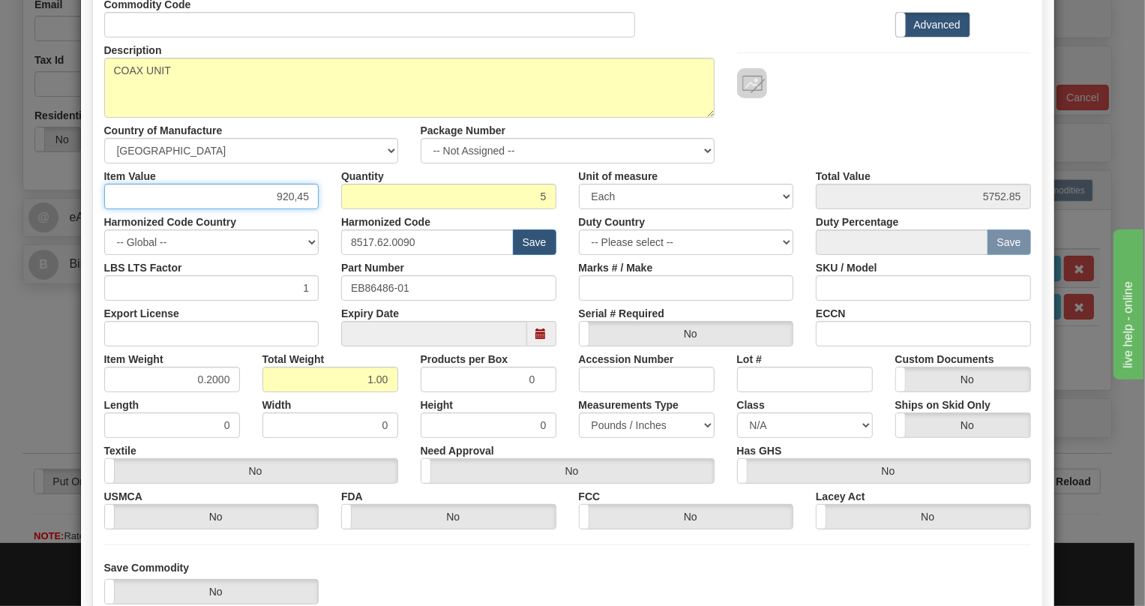
click at [293, 197] on input "920,45" at bounding box center [211, 196] width 215 height 25
type input "920.45"
type input "4602.25"
click at [409, 400] on div "Height 0" at bounding box center [488, 415] width 158 height 46
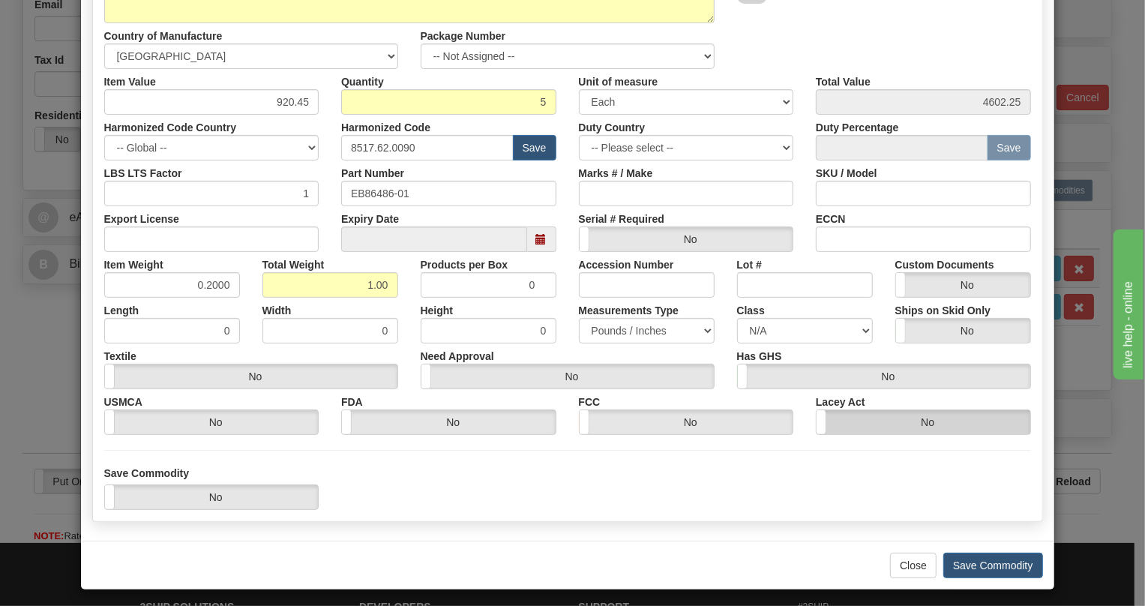
scroll to position [235, 0]
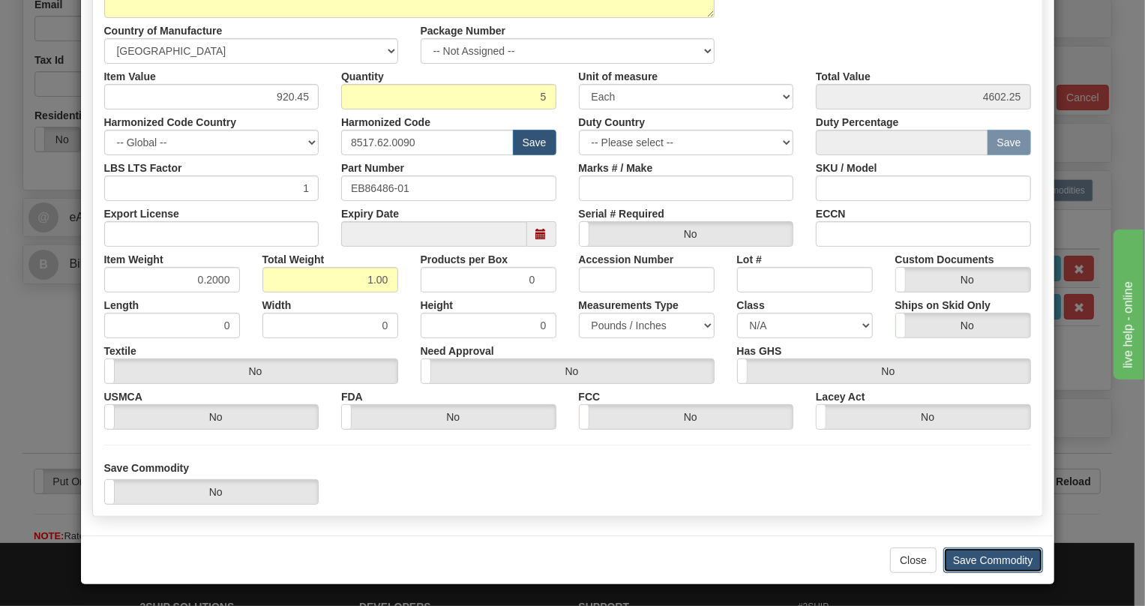
click at [983, 558] on button "Save Commodity" at bounding box center [993, 559] width 100 height 25
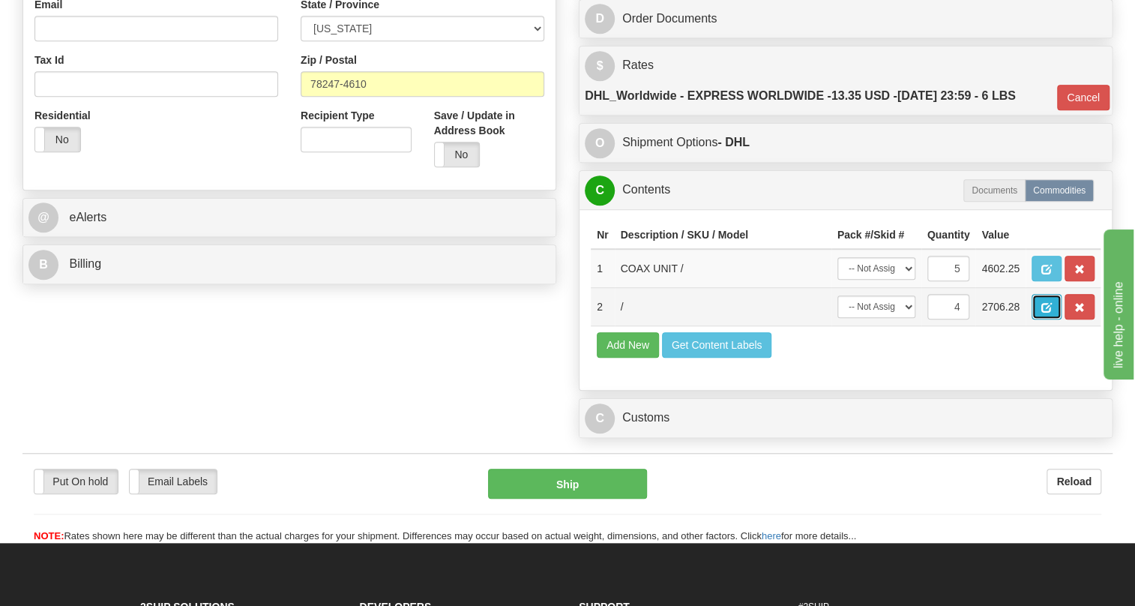
click at [1046, 313] on span "button" at bounding box center [1046, 308] width 10 height 10
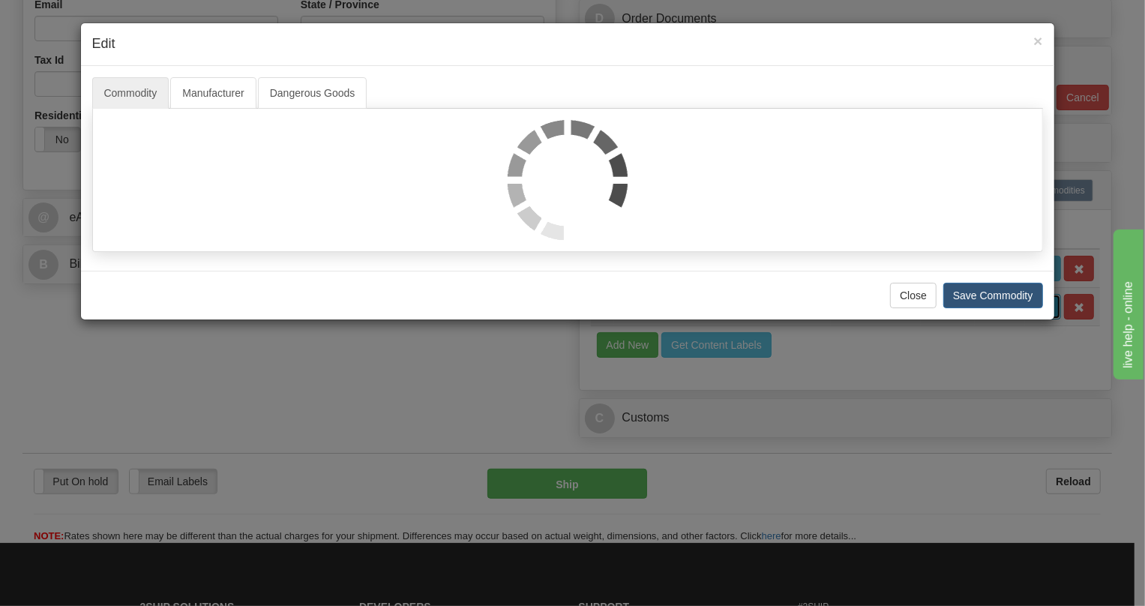
scroll to position [0, 0]
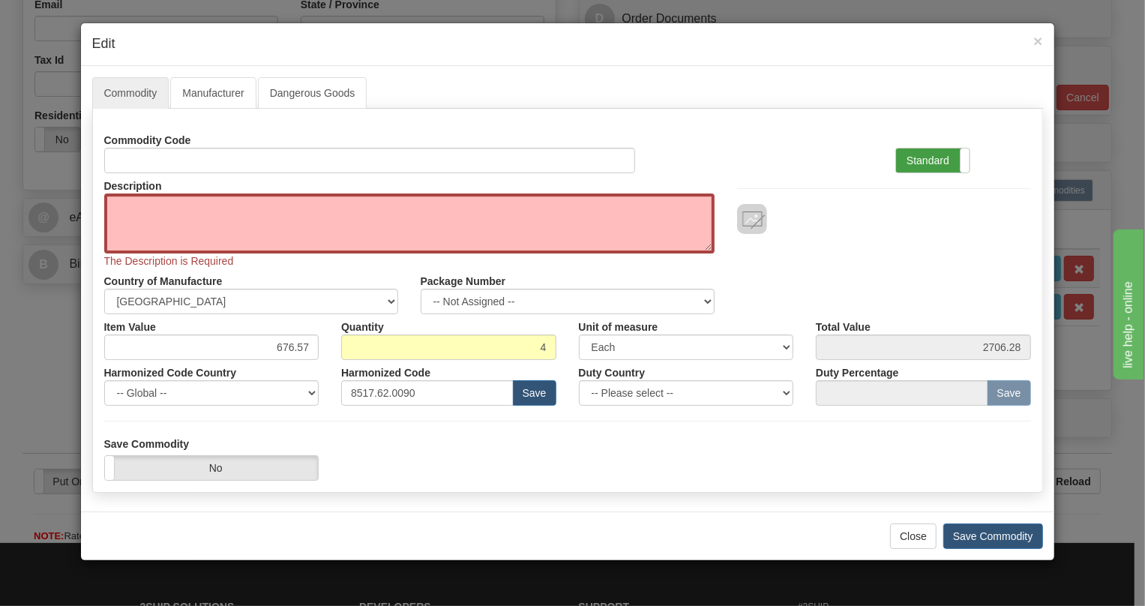
drag, startPoint x: 935, startPoint y: 157, endPoint x: 922, endPoint y: 161, distance: 13.3
click at [932, 158] on label "Standard" at bounding box center [932, 160] width 73 height 24
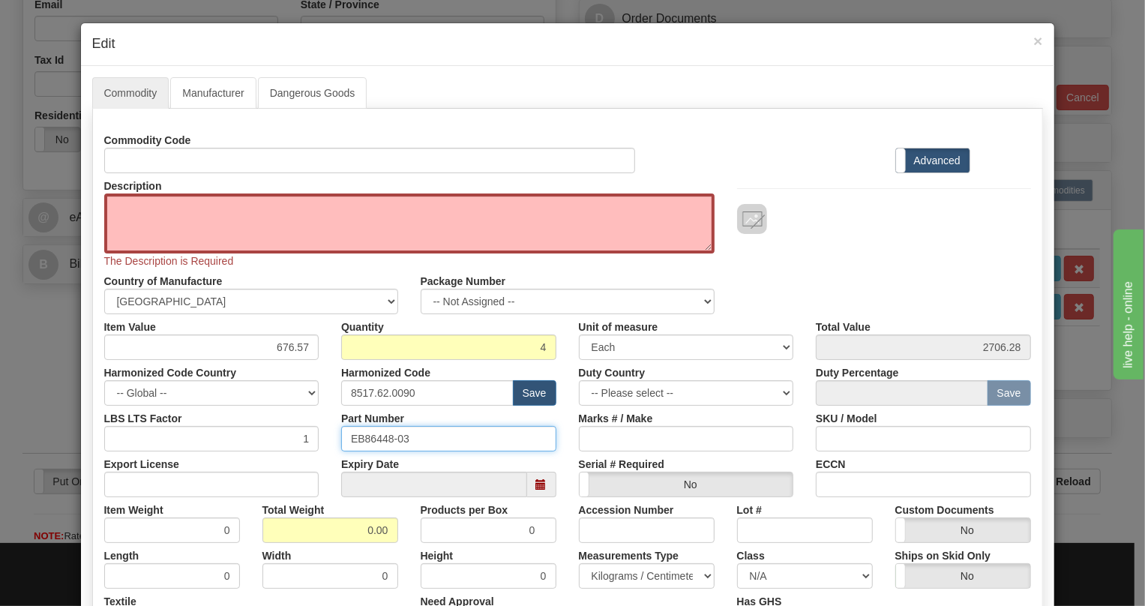
click at [382, 438] on input "EB86448-03" at bounding box center [448, 438] width 215 height 25
click at [139, 205] on textarea "Description" at bounding box center [409, 223] width 610 height 60
paste textarea "DATA-LS UNIT"
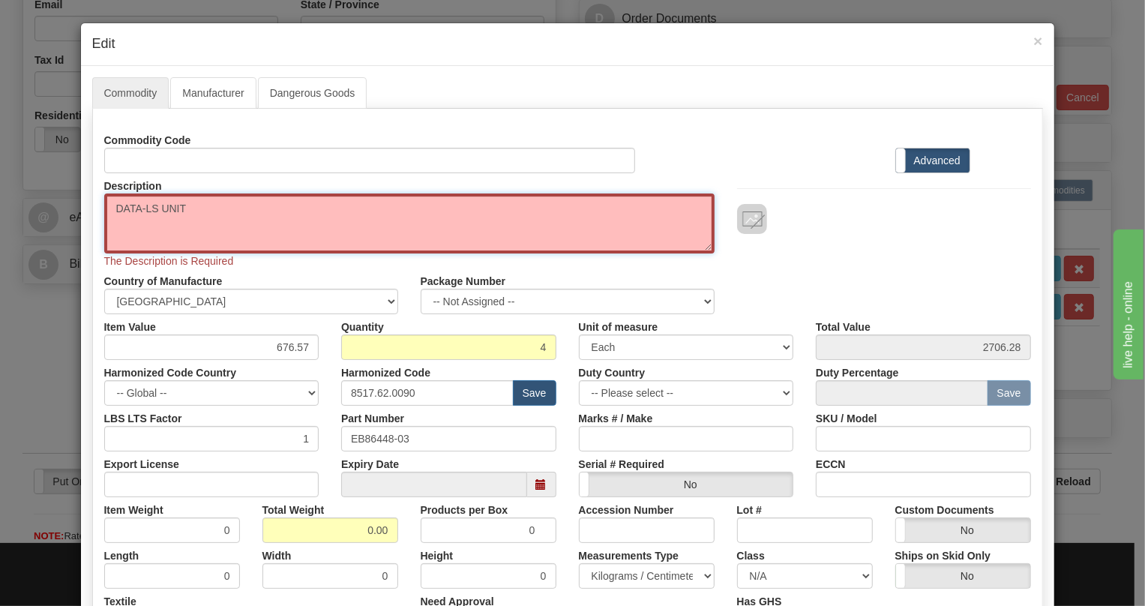
type textarea "DATA-LS UNIT"
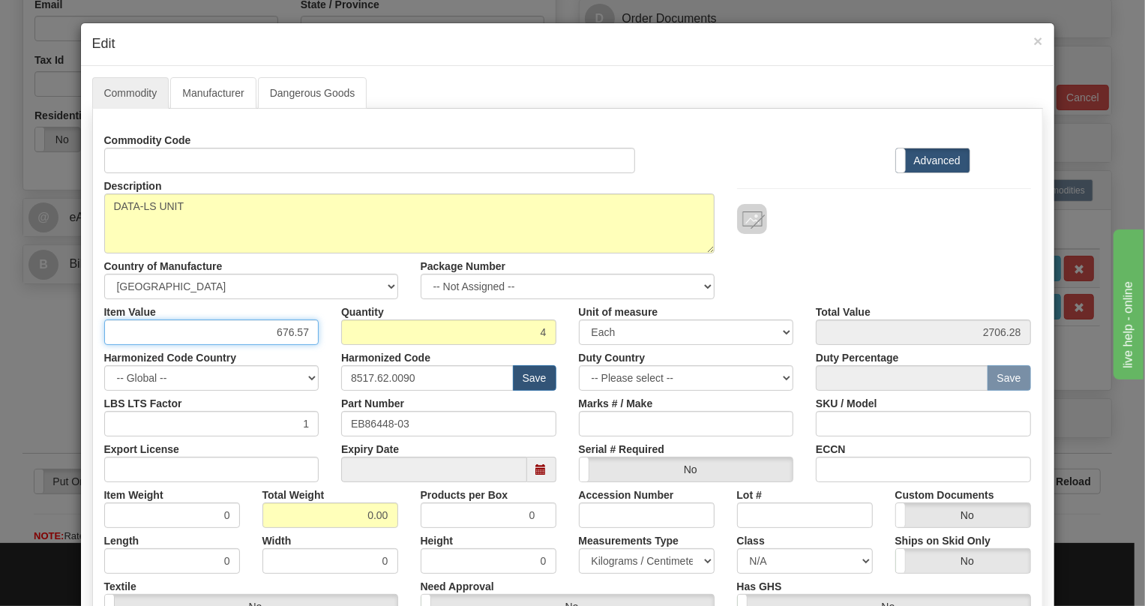
click at [292, 334] on input "676.57" at bounding box center [211, 331] width 215 height 25
paste input "541,25"
click at [290, 336] on input "541,25" at bounding box center [211, 331] width 215 height 25
type input "541.25"
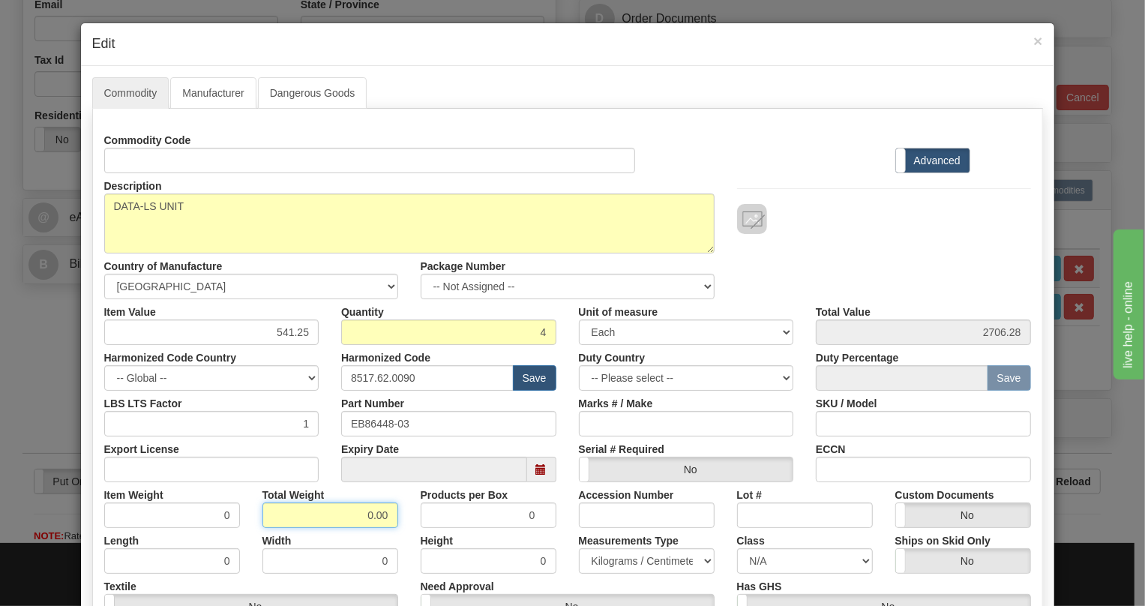
type input "2165.00"
click at [351, 522] on input "0.00" at bounding box center [330, 514] width 136 height 25
type input "1.00"
type input "0.2500"
click at [614, 561] on select "Pounds / Inches Kilograms / Centimeters" at bounding box center [647, 560] width 136 height 25
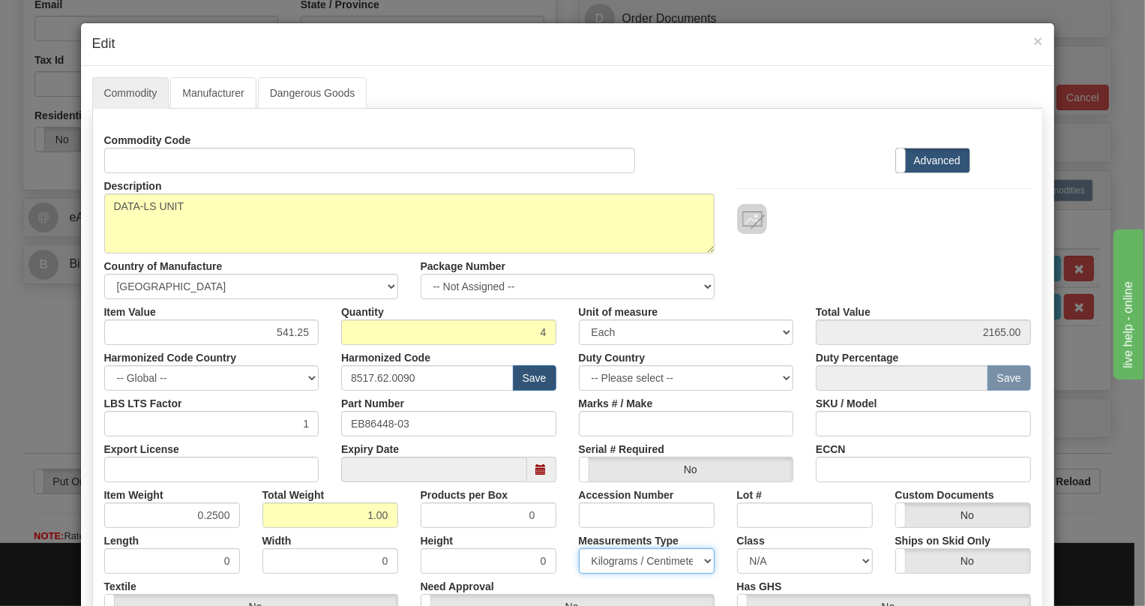
select select "0"
click at [579, 548] on select "Pounds / Inches Kilograms / Centimeters" at bounding box center [647, 560] width 136 height 25
click at [556, 517] on div "Products per Box 0" at bounding box center [488, 505] width 158 height 46
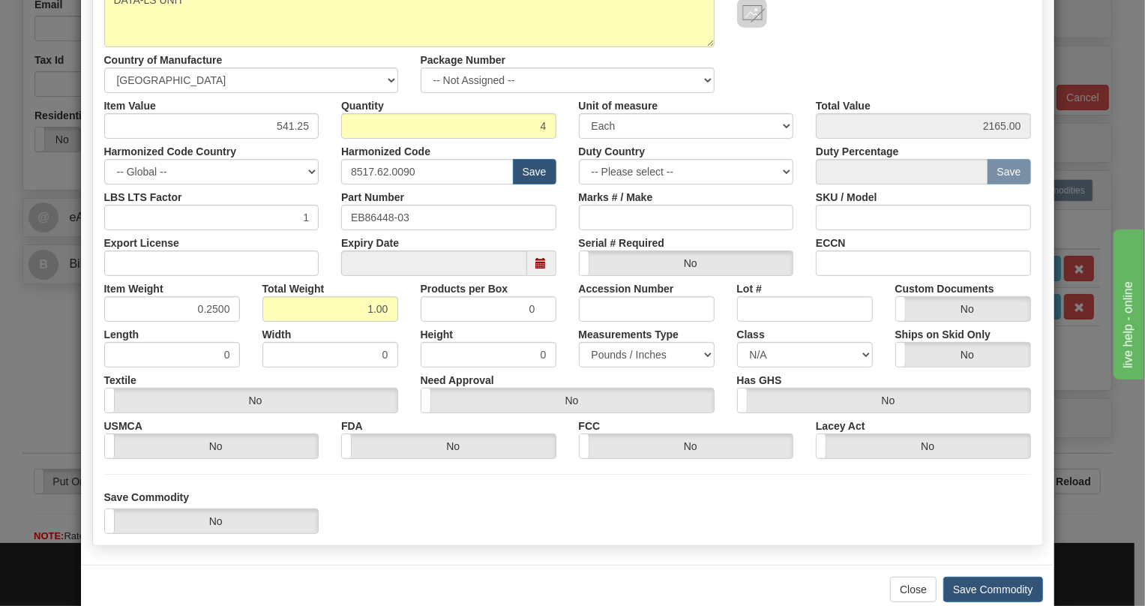
scroll to position [235, 0]
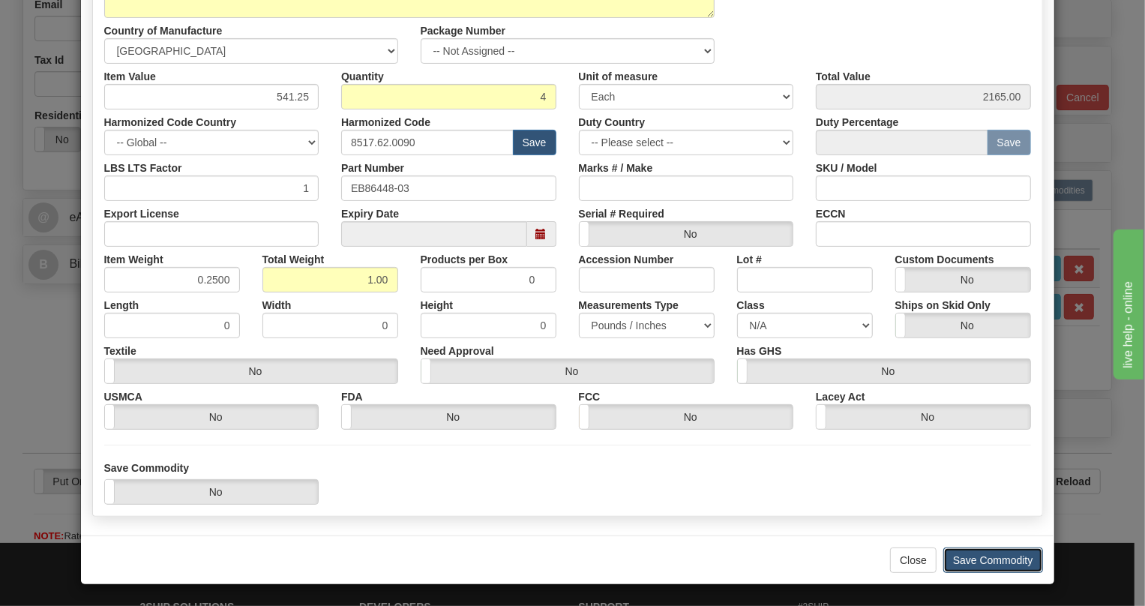
click at [980, 557] on button "Save Commodity" at bounding box center [993, 559] width 100 height 25
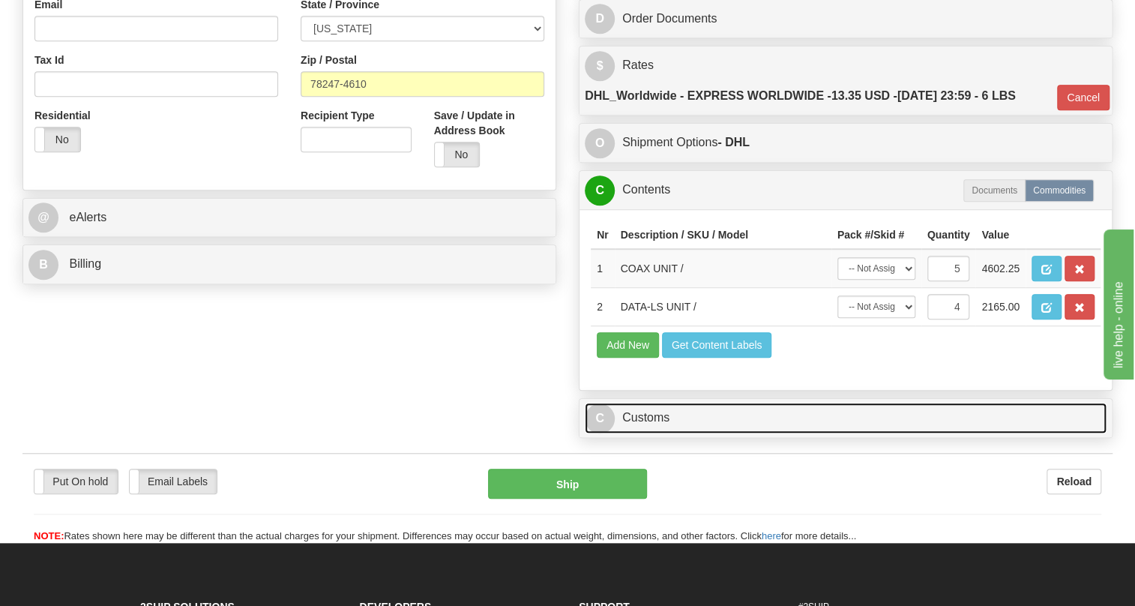
click at [654, 433] on link "C Customs" at bounding box center [846, 418] width 522 height 31
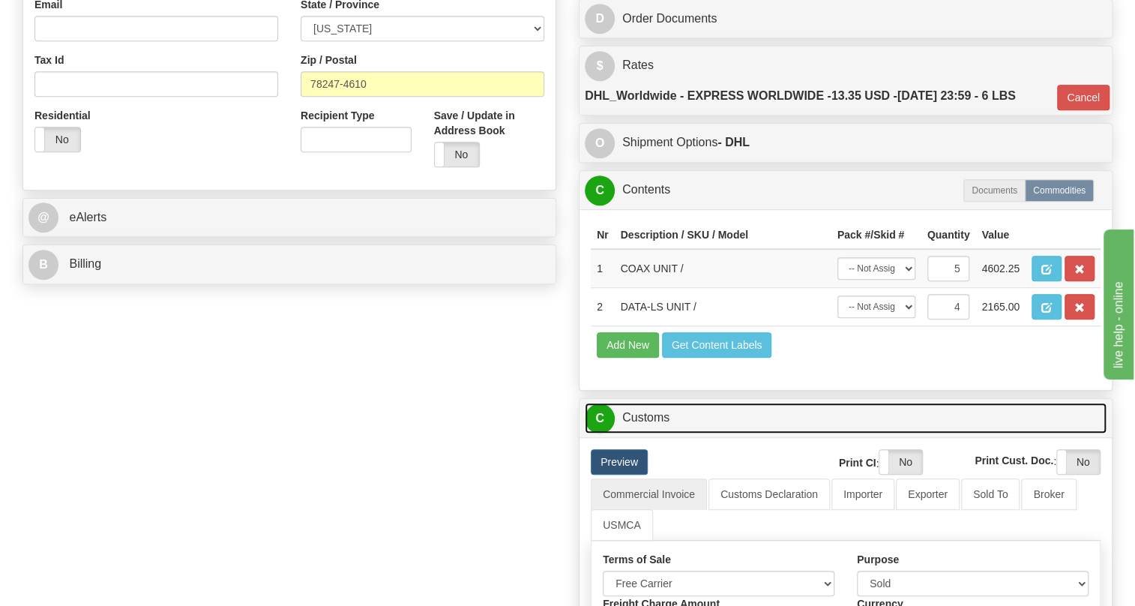
click at [654, 433] on link "C Customs" at bounding box center [846, 418] width 522 height 31
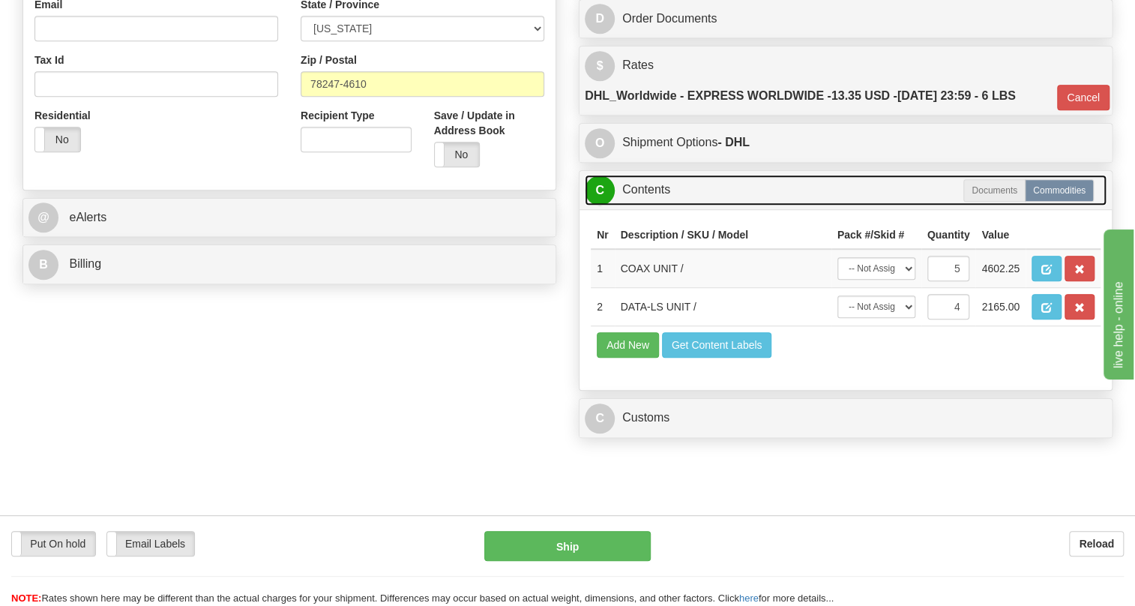
click at [659, 205] on link "C Contents" at bounding box center [846, 190] width 522 height 31
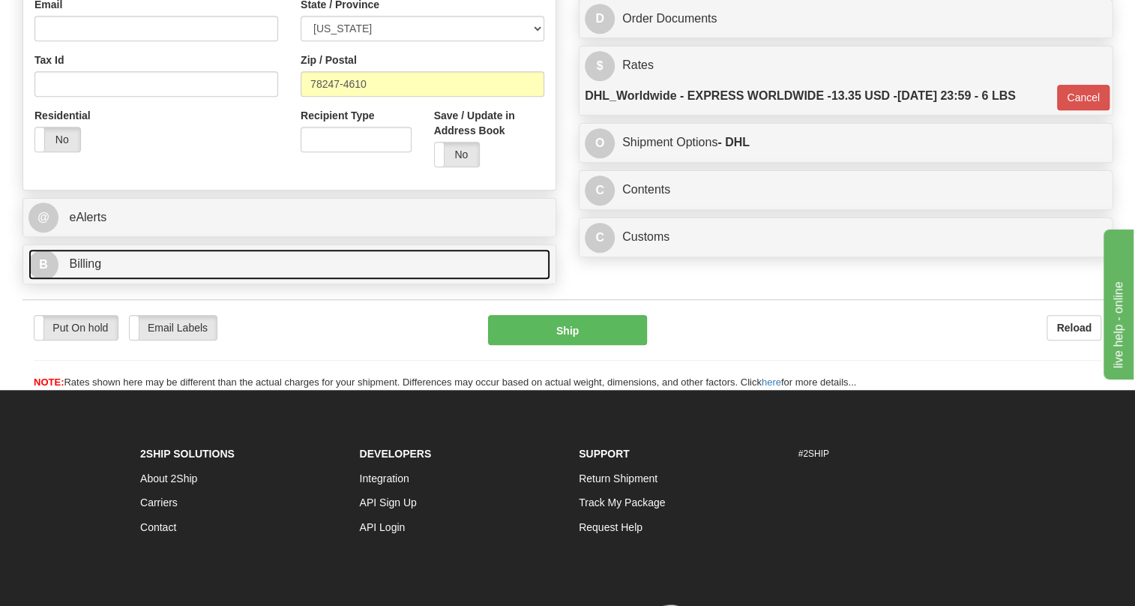
click at [93, 270] on span "Billing" at bounding box center [85, 263] width 32 height 13
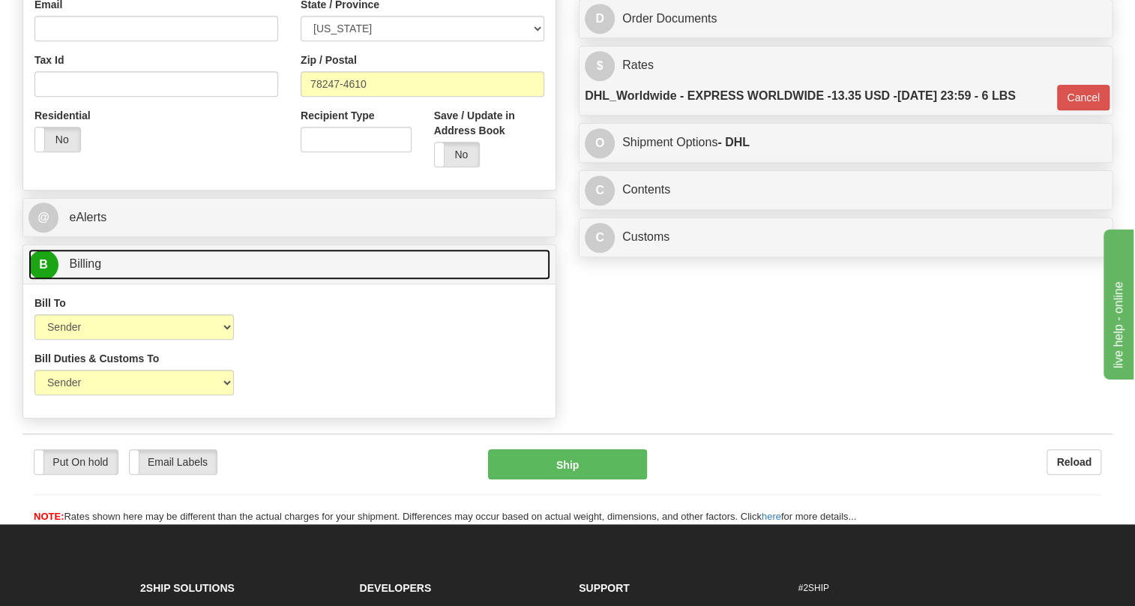
click at [93, 270] on span "Billing" at bounding box center [85, 263] width 32 height 13
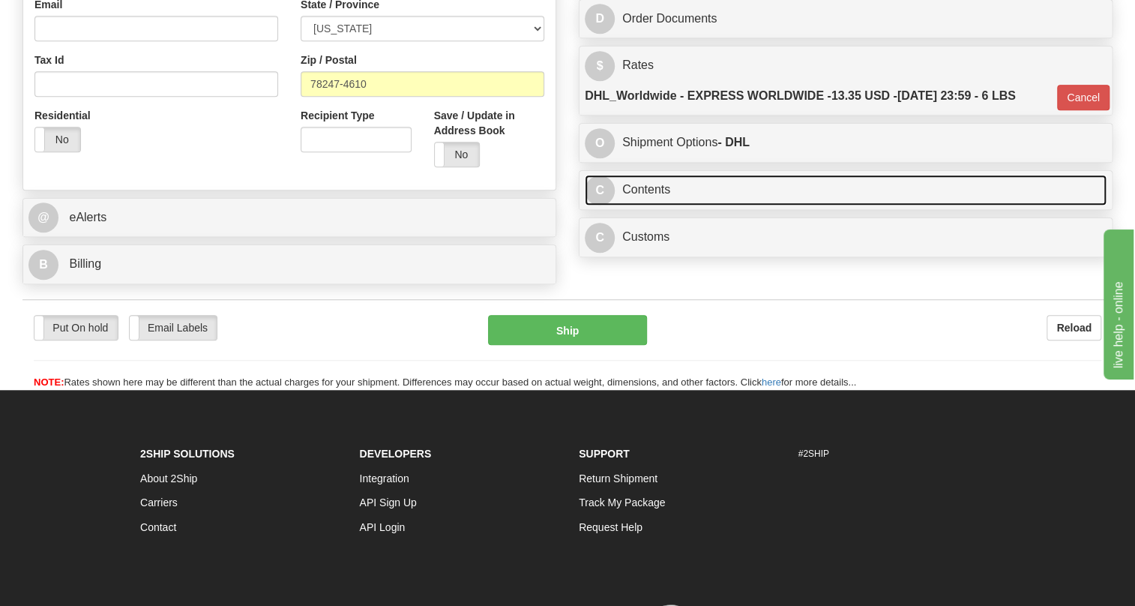
click at [646, 205] on link "C Contents" at bounding box center [846, 190] width 522 height 31
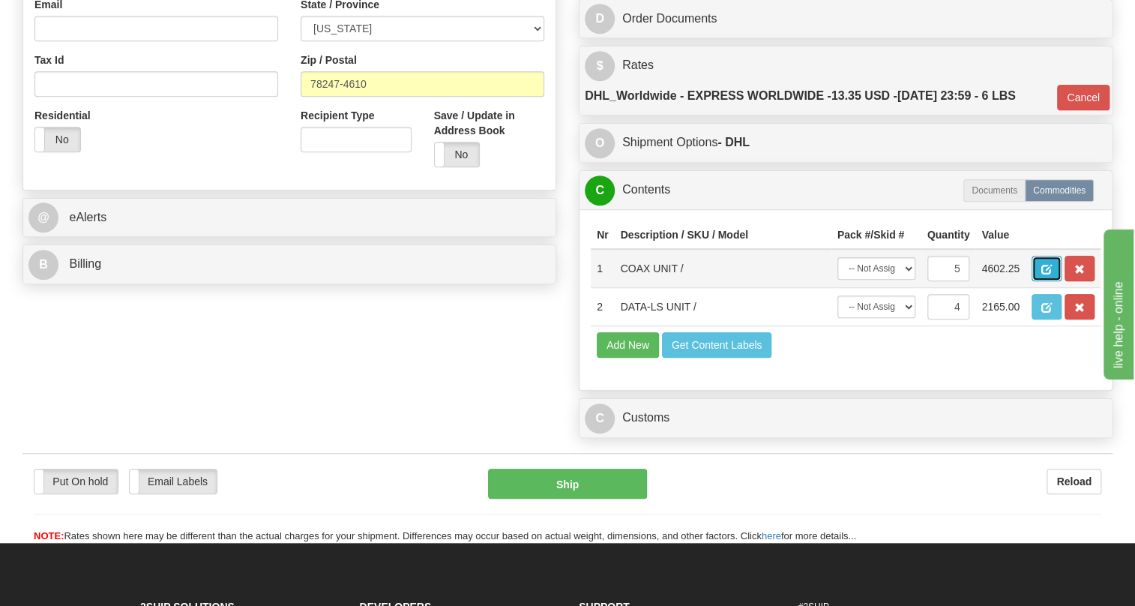
click at [1043, 274] on span "button" at bounding box center [1046, 270] width 10 height 10
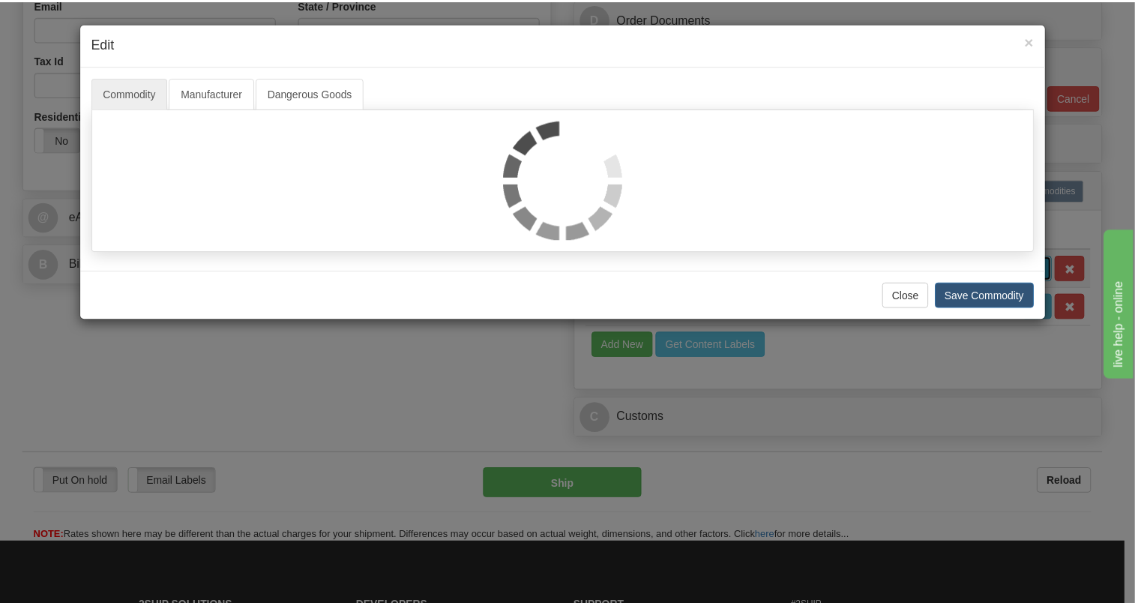
scroll to position [0, 0]
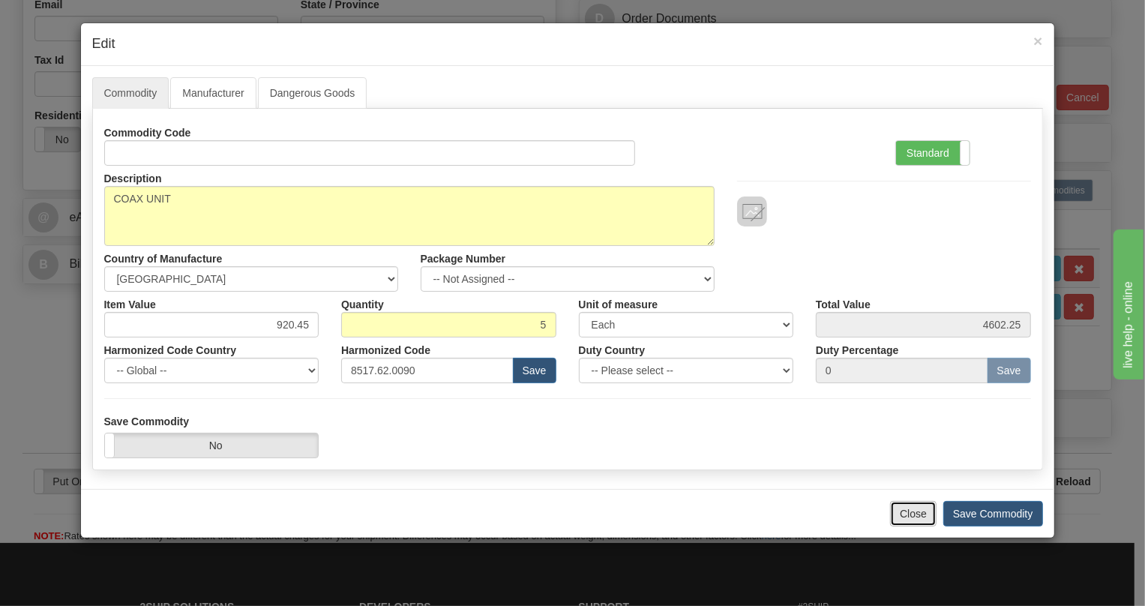
click at [905, 517] on button "Close" at bounding box center [913, 513] width 46 height 25
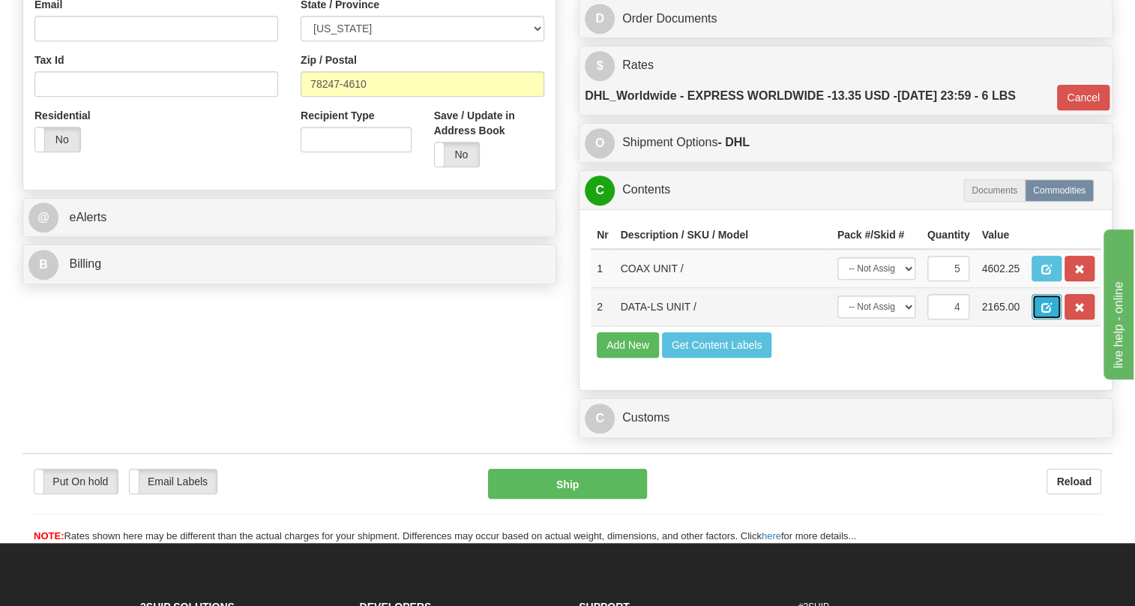
click at [1055, 319] on button "button" at bounding box center [1046, 306] width 30 height 25
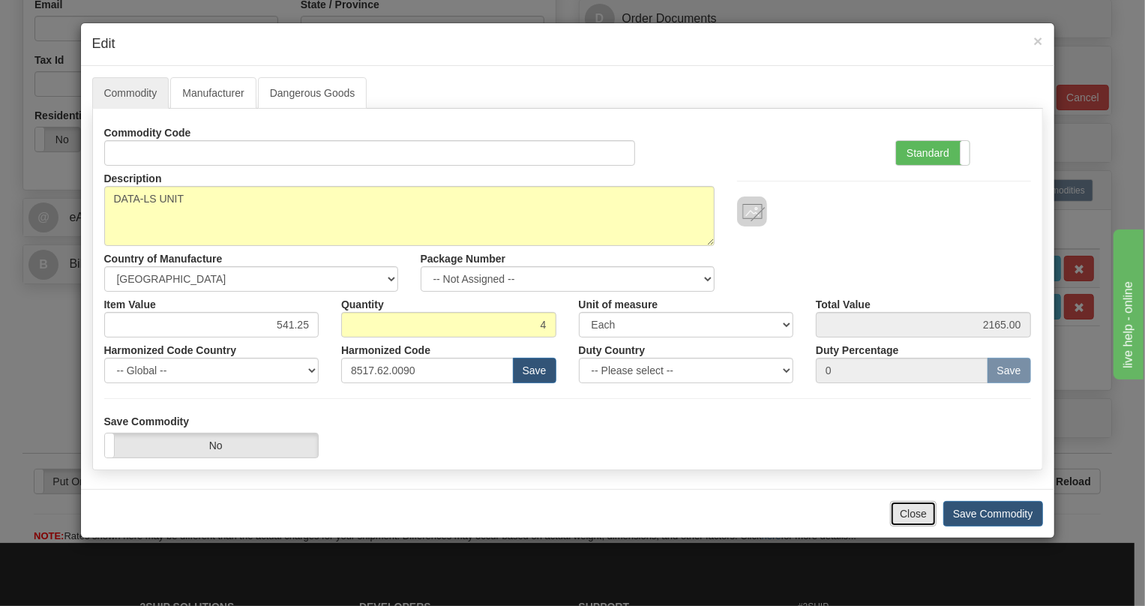
click at [902, 524] on button "Close" at bounding box center [913, 513] width 46 height 25
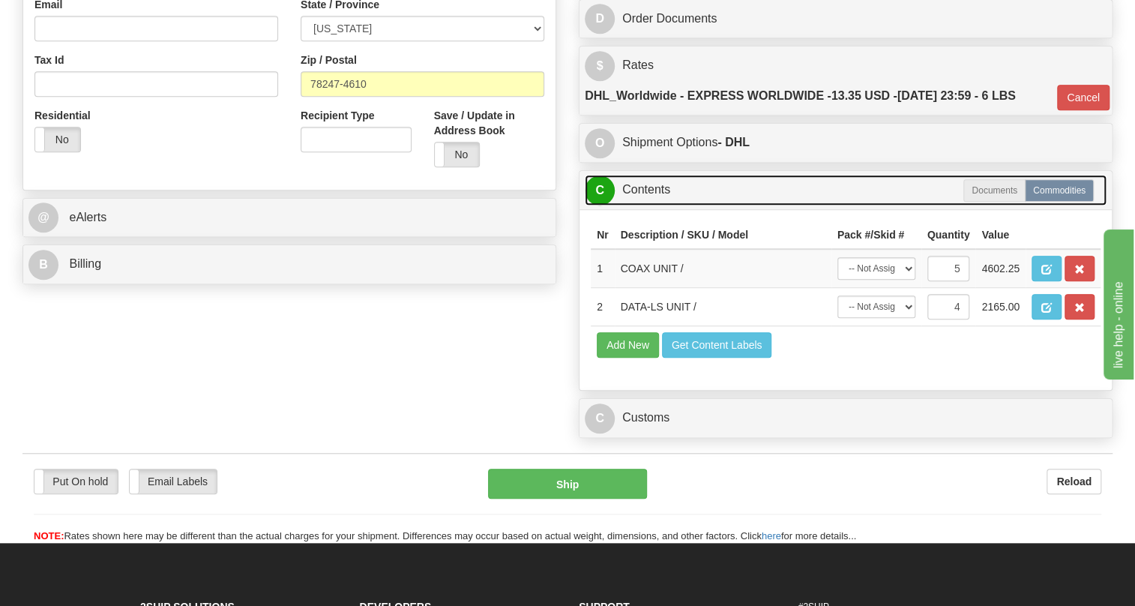
click at [639, 205] on link "C Contents" at bounding box center [846, 190] width 522 height 31
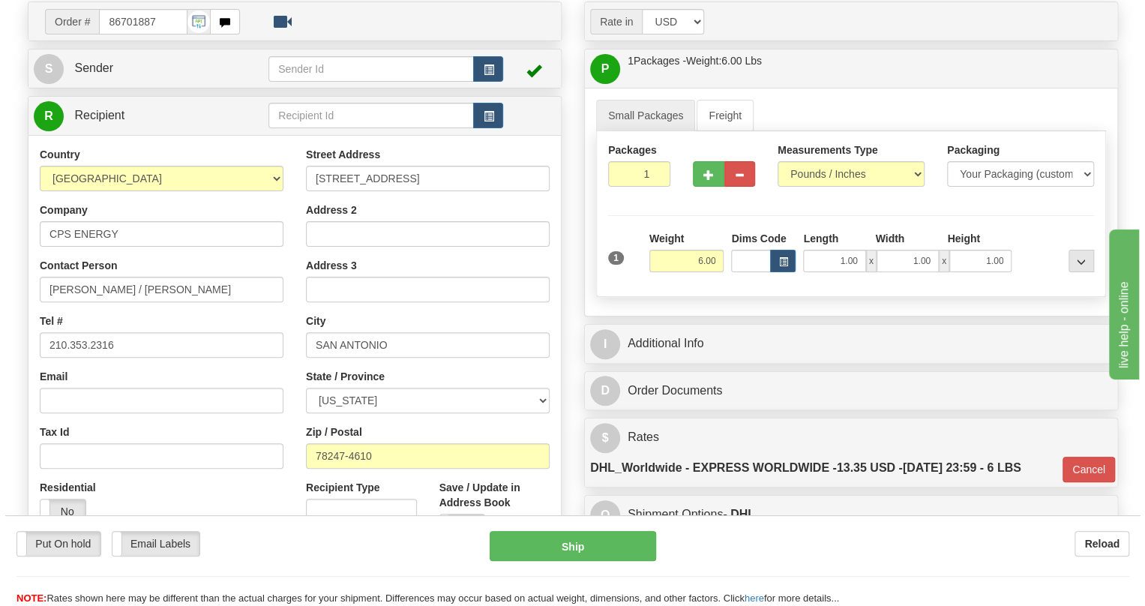
scroll to position [204, 0]
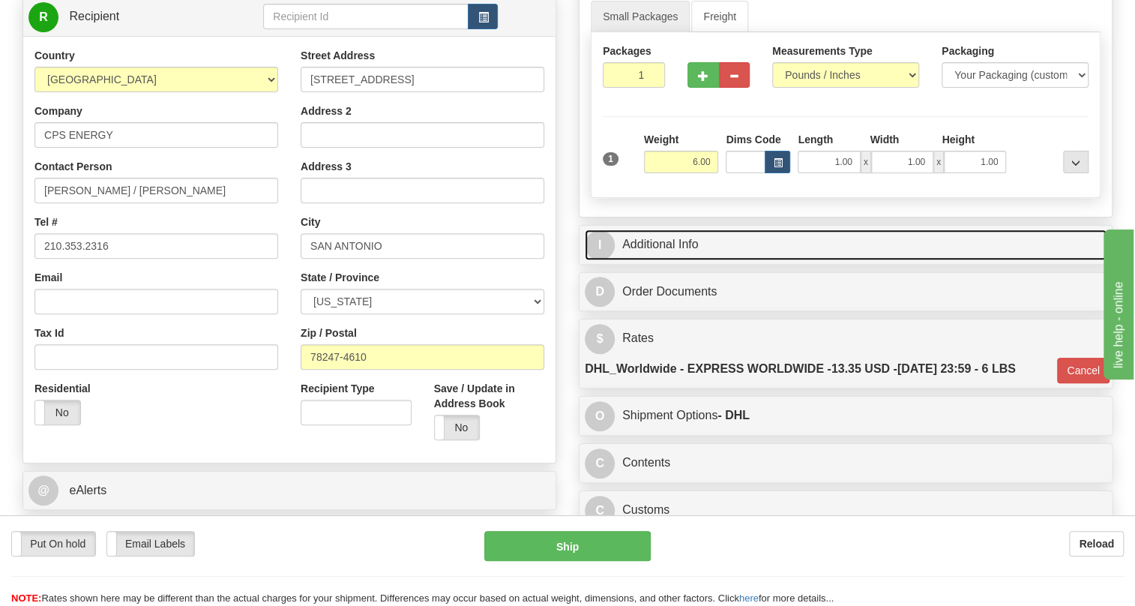
click at [684, 260] on link "I Additional Info" at bounding box center [846, 244] width 522 height 31
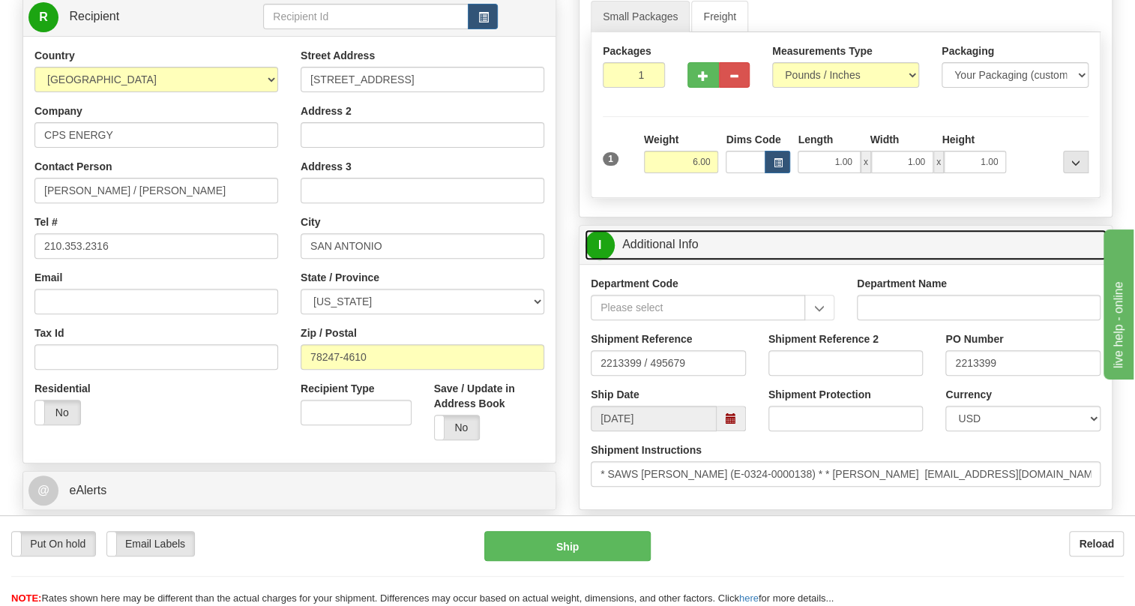
click at [684, 260] on link "I Additional Info" at bounding box center [846, 244] width 522 height 31
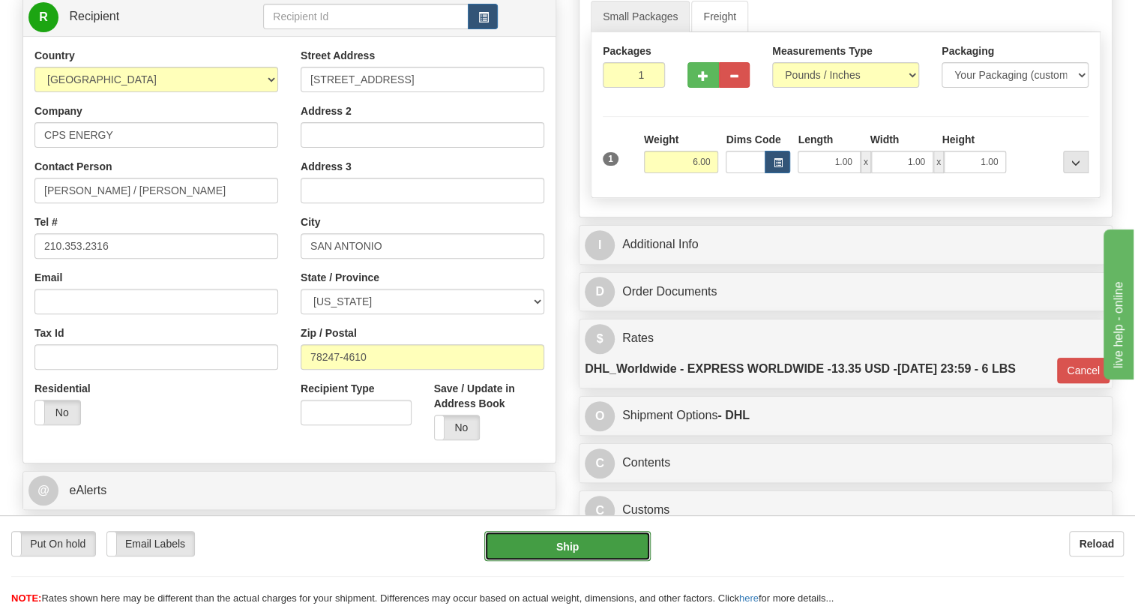
click at [578, 543] on button "Ship" at bounding box center [567, 546] width 166 height 30
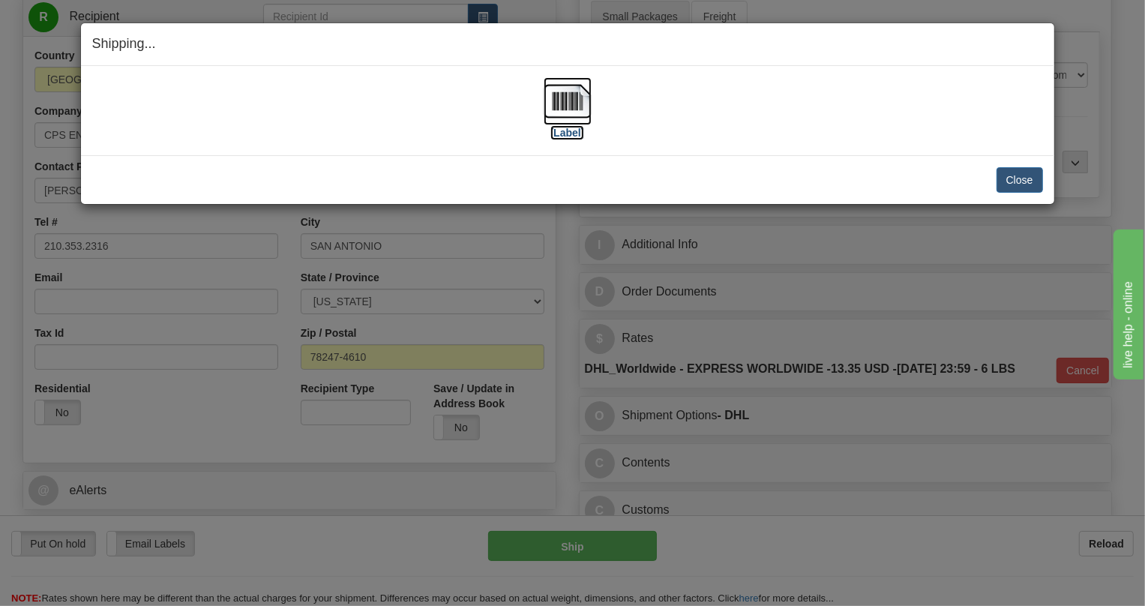
click at [566, 108] on img at bounding box center [567, 101] width 48 height 48
click at [1021, 178] on button "Close" at bounding box center [1019, 179] width 46 height 25
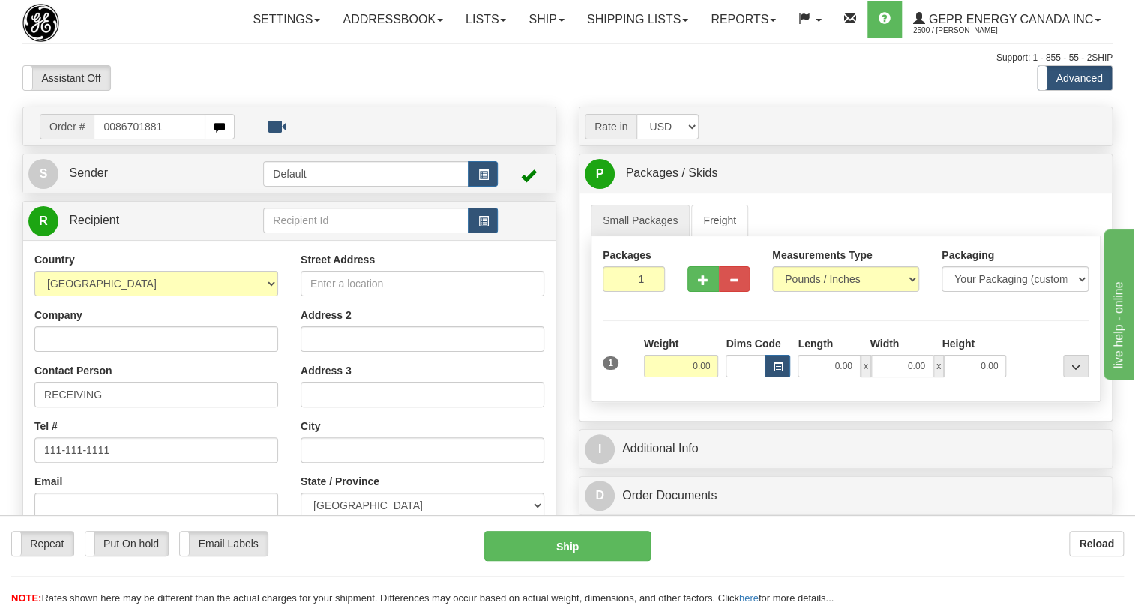
click at [113, 139] on input "0086701881" at bounding box center [150, 126] width 112 height 25
type input "86701881"
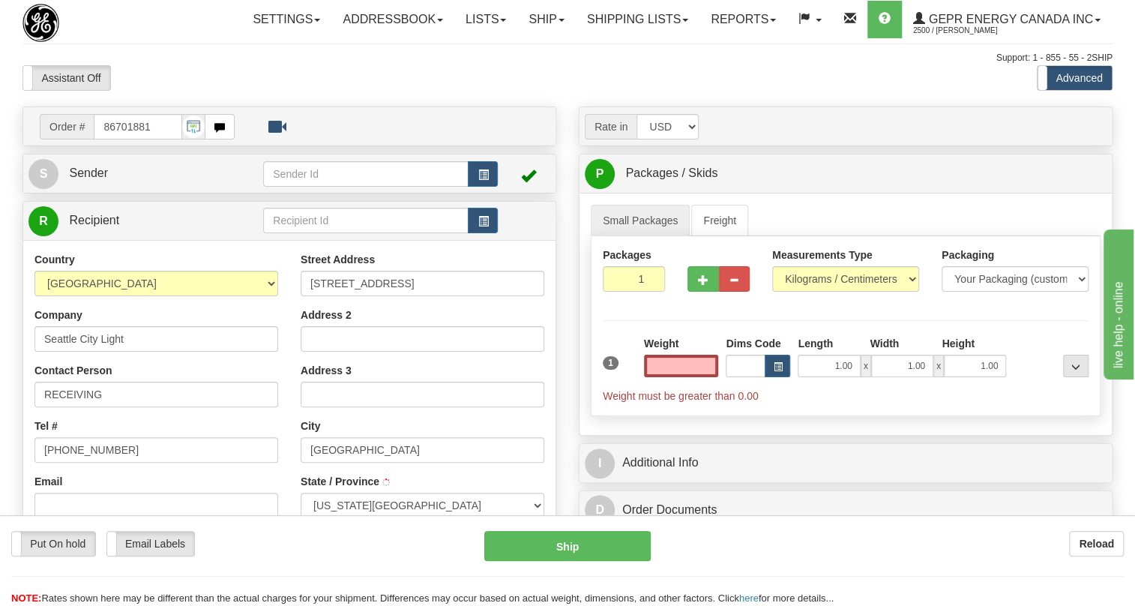
type input "[GEOGRAPHIC_DATA]"
type input "0.00"
click at [85, 179] on span "Sender" at bounding box center [88, 172] width 39 height 13
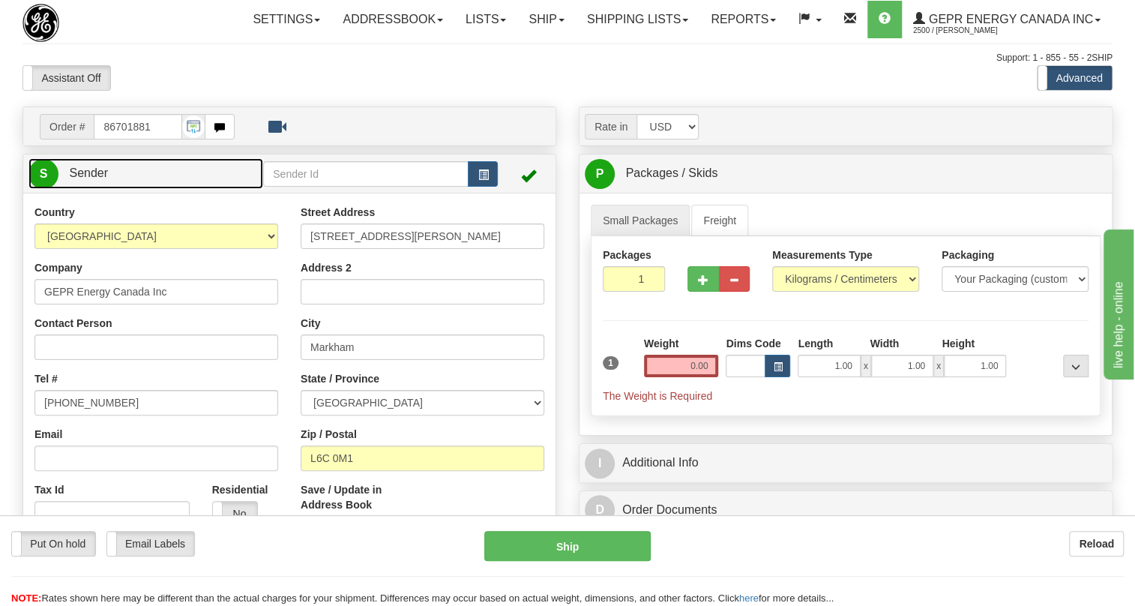
type input "MARKHAM"
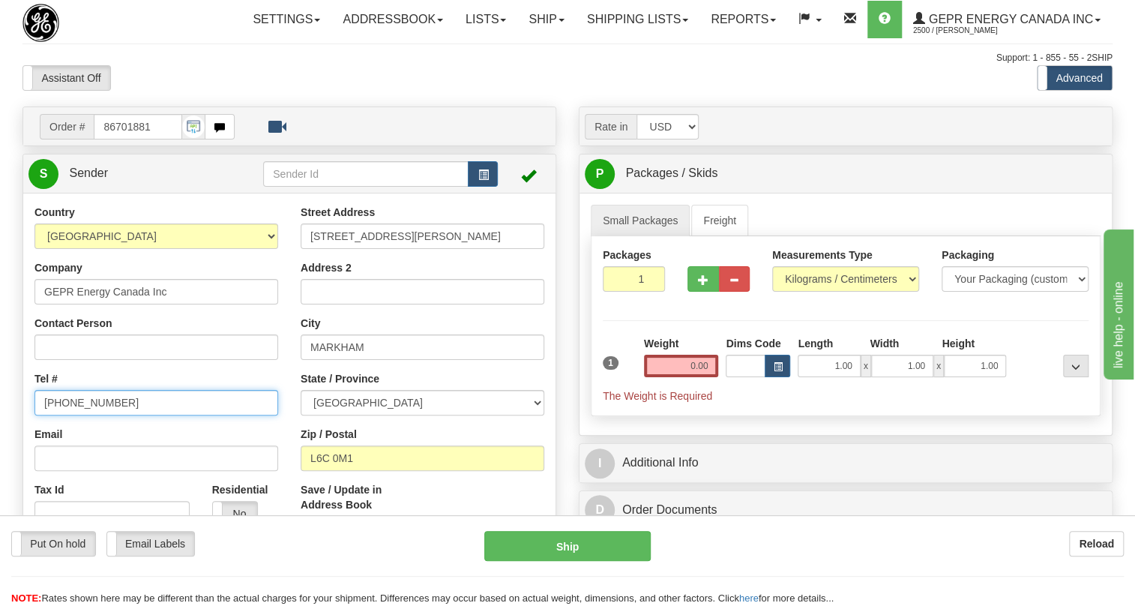
click at [102, 415] on input "[PHONE_NUMBER]" at bounding box center [156, 402] width 244 height 25
paste input "905-927-5013"
type input "905-927-5013"
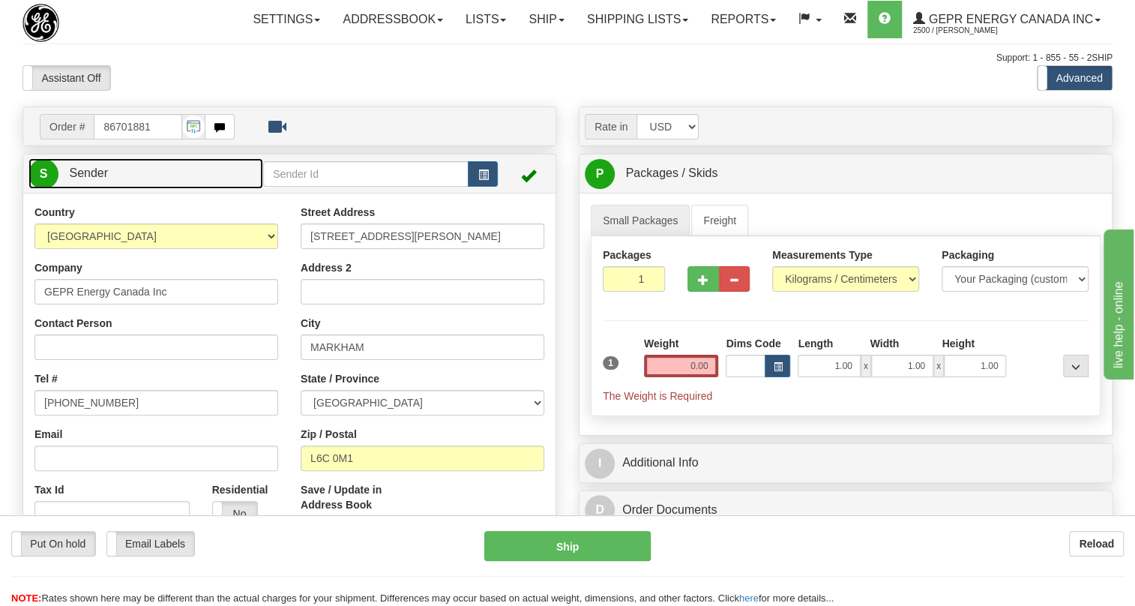
click at [103, 179] on span "Sender" at bounding box center [88, 172] width 39 height 13
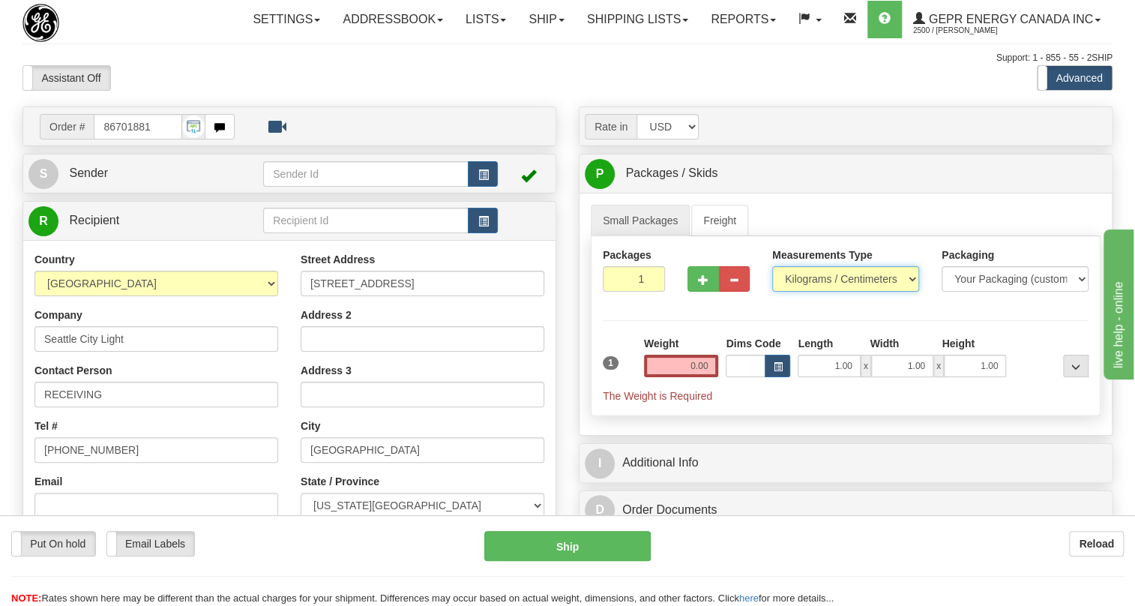
click at [865, 292] on select "Pounds / Inches Kilograms / Centimeters" at bounding box center [845, 278] width 147 height 25
select select "0"
click at [772, 292] on select "Pounds / Inches Kilograms / Centimeters" at bounding box center [845, 278] width 147 height 25
click at [681, 377] on input "0.00" at bounding box center [681, 366] width 75 height 22
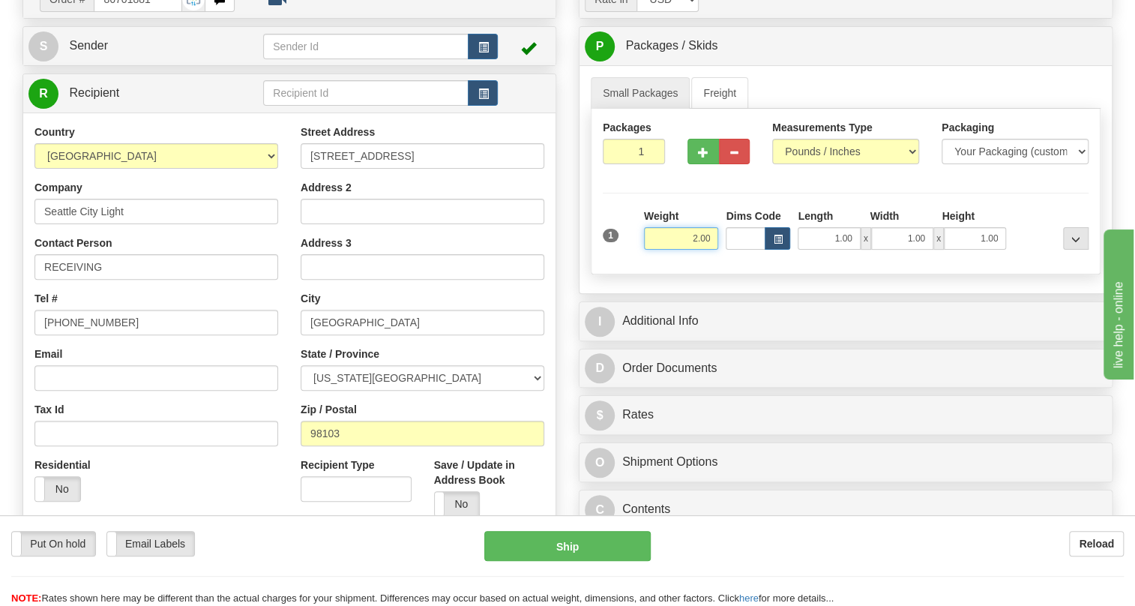
scroll to position [136, 0]
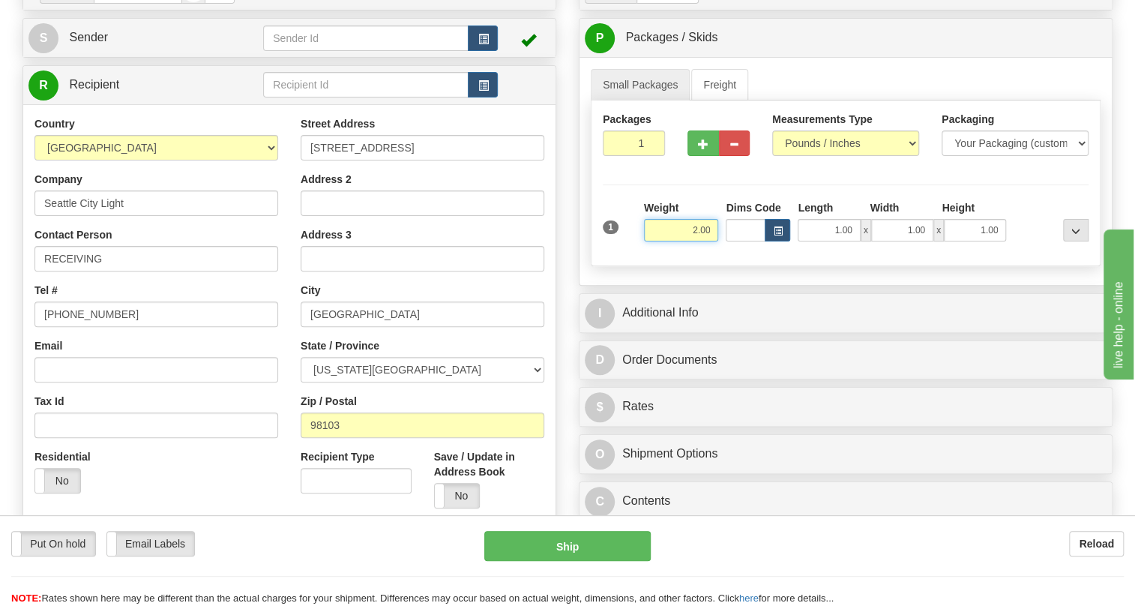
type input "2.00"
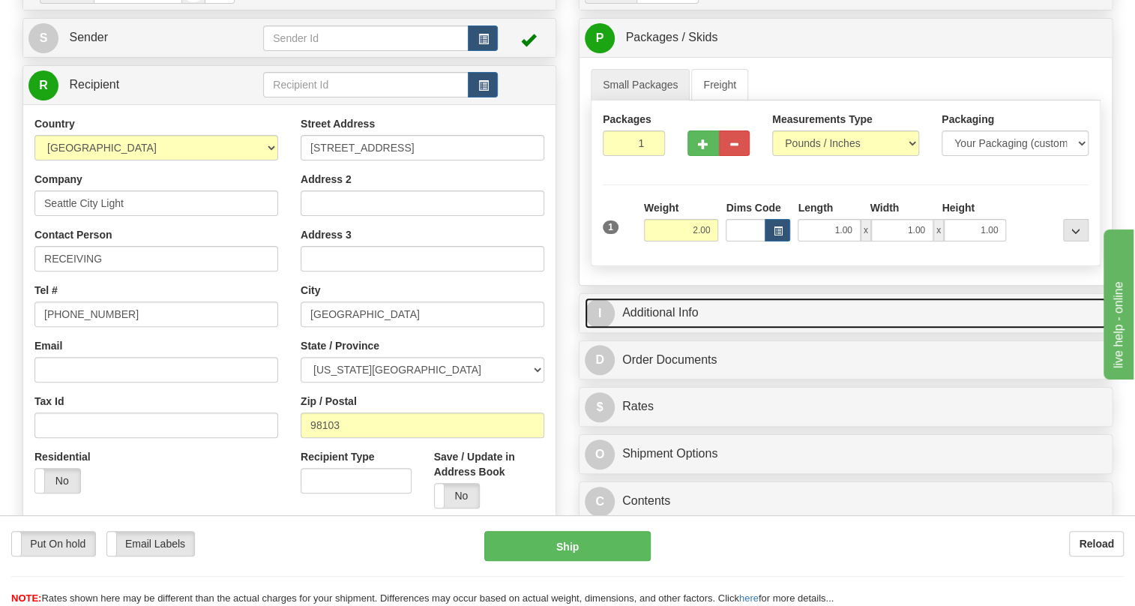
click at [672, 328] on link "I Additional Info" at bounding box center [846, 313] width 522 height 31
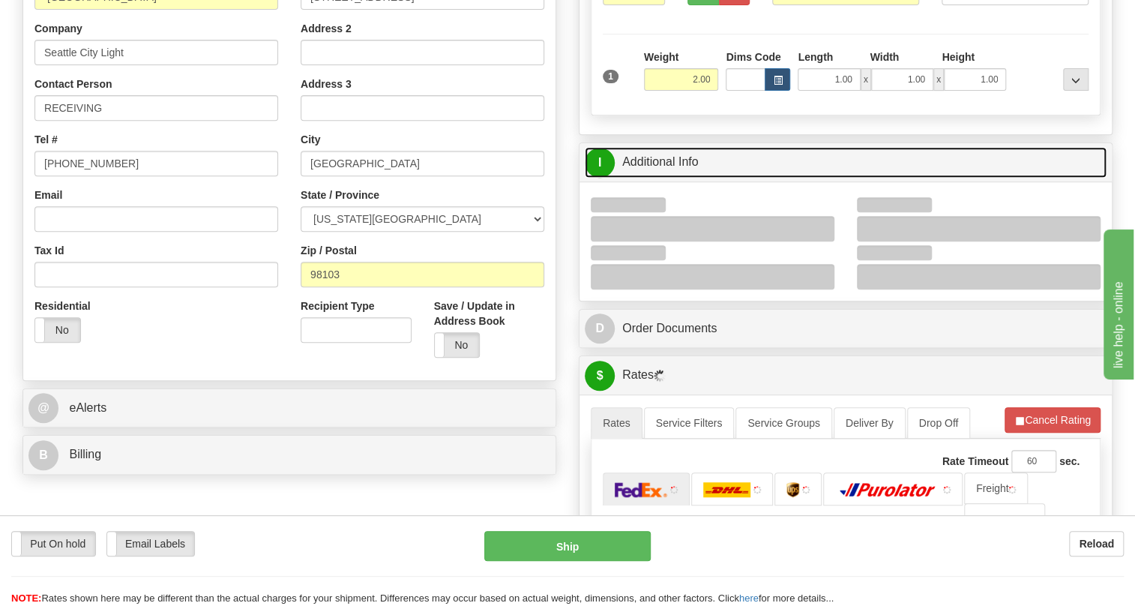
scroll to position [340, 0]
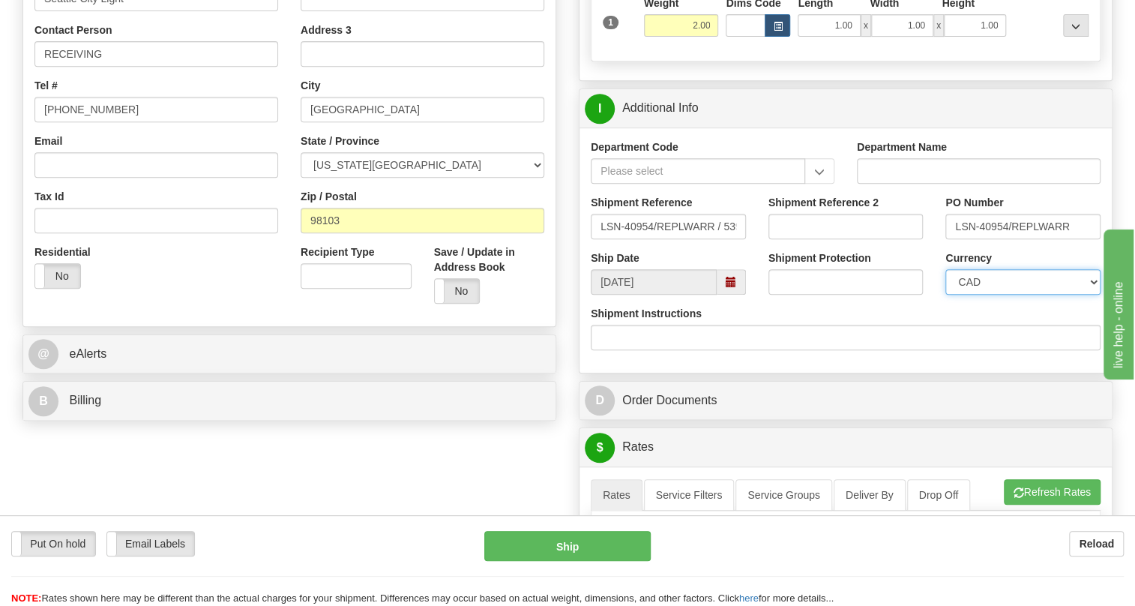
click at [1004, 295] on select "CAD USD EUR ZAR [PERSON_NAME] ARN AUD AUS AWG BBD BFR BGN BHD BMD BND BRC BRL C…" at bounding box center [1022, 281] width 155 height 25
select select "1"
click at [945, 295] on select "CAD USD EUR ZAR [PERSON_NAME] ARN AUD AUS AWG BBD BFR BGN BHD BMD BND BRC BRL C…" at bounding box center [1022, 281] width 155 height 25
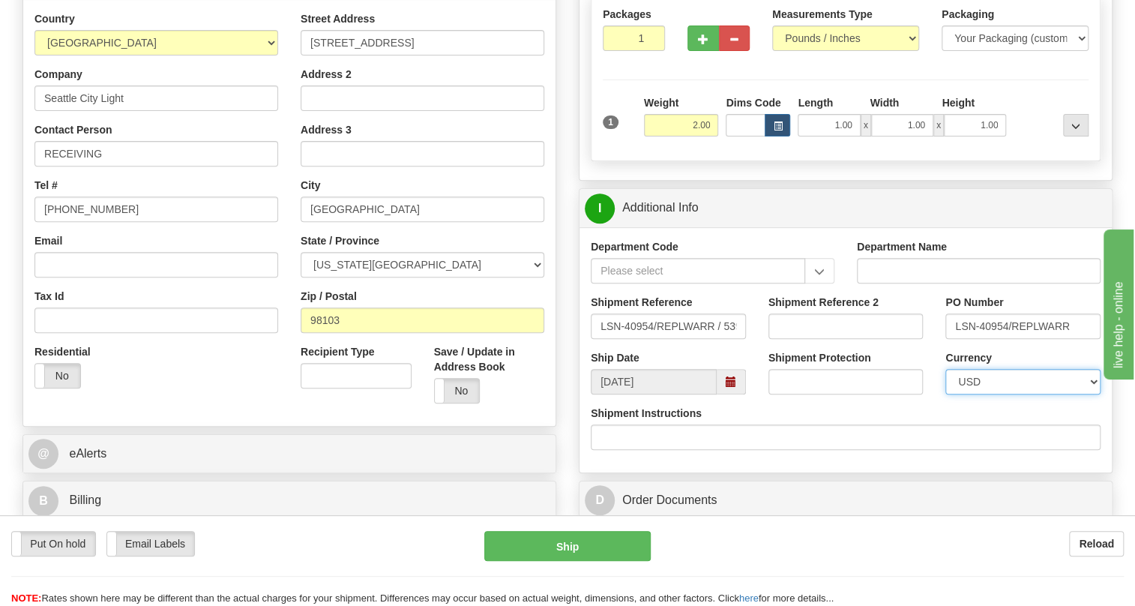
scroll to position [272, 0]
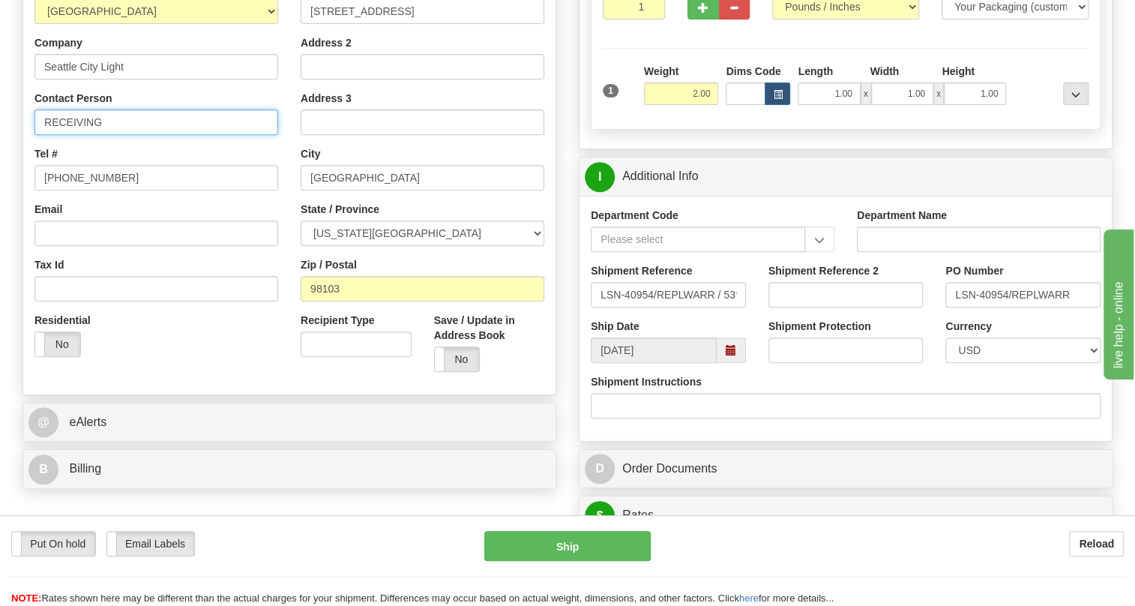
click at [120, 135] on input "RECEIVING" at bounding box center [156, 121] width 244 height 25
type input "RECEIVING/ Amy Hicks"
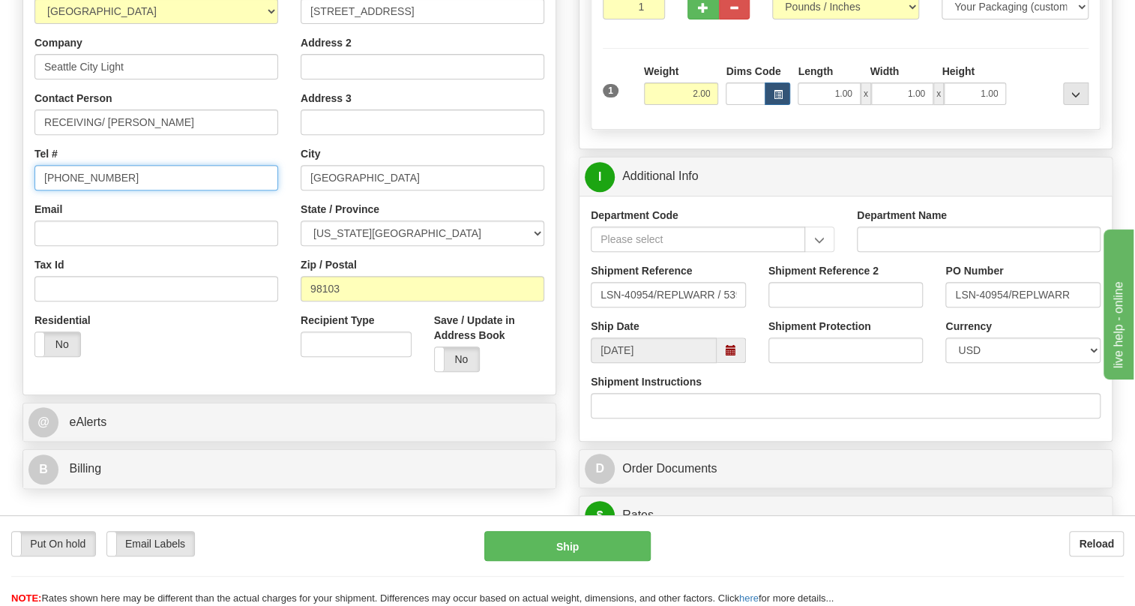
click at [103, 190] on input "[PHONE_NUMBER]" at bounding box center [156, 177] width 244 height 25
click at [101, 190] on input "[PHONE_NUMBER]" at bounding box center [156, 177] width 244 height 25
click at [67, 190] on input "603.444-2915" at bounding box center [156, 177] width 244 height 25
click at [65, 190] on input "603.444-2915" at bounding box center [156, 177] width 244 height 25
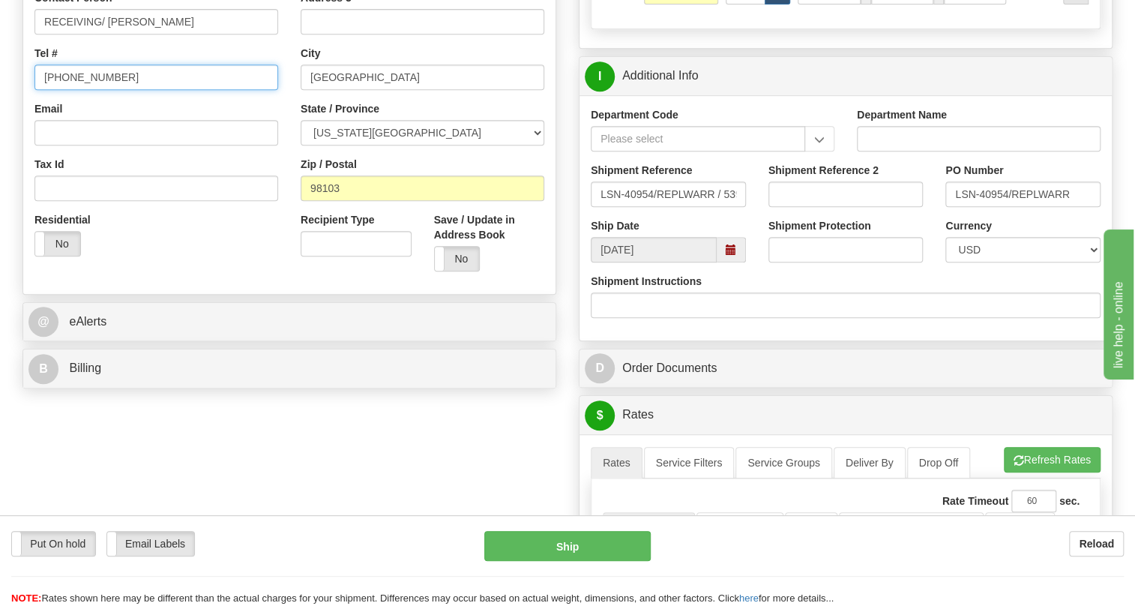
scroll to position [409, 0]
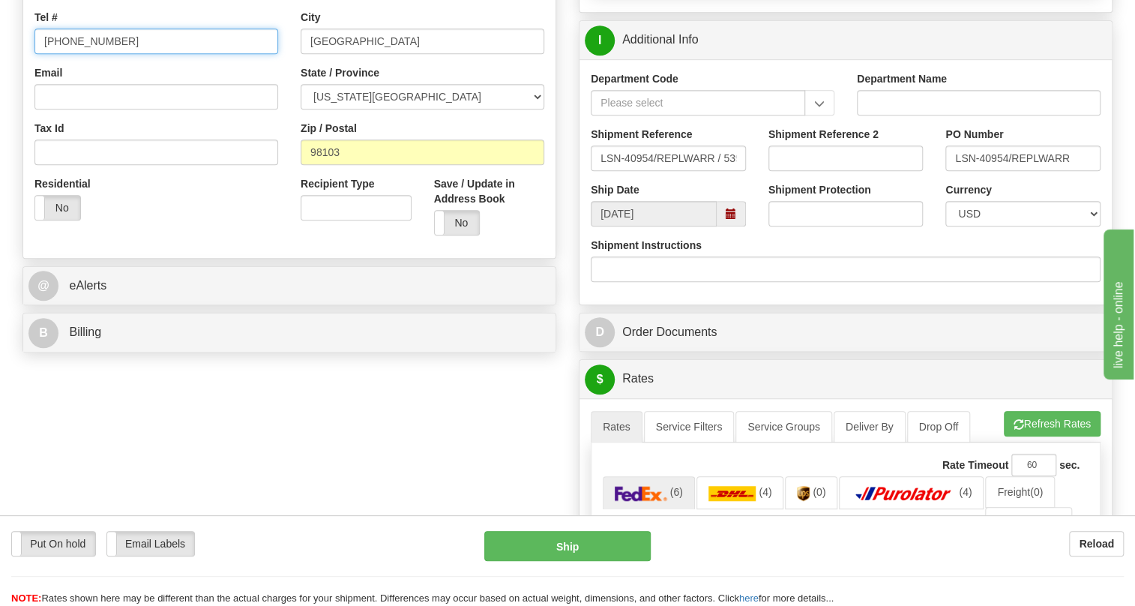
type input "603-444-2915"
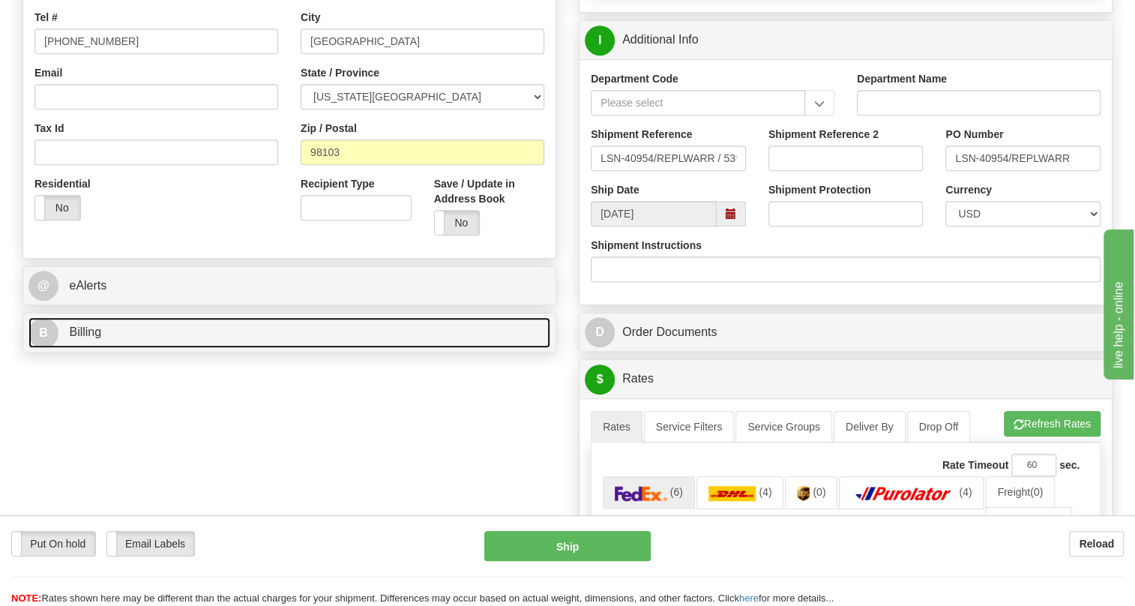
click at [98, 338] on span "Billing" at bounding box center [85, 331] width 32 height 13
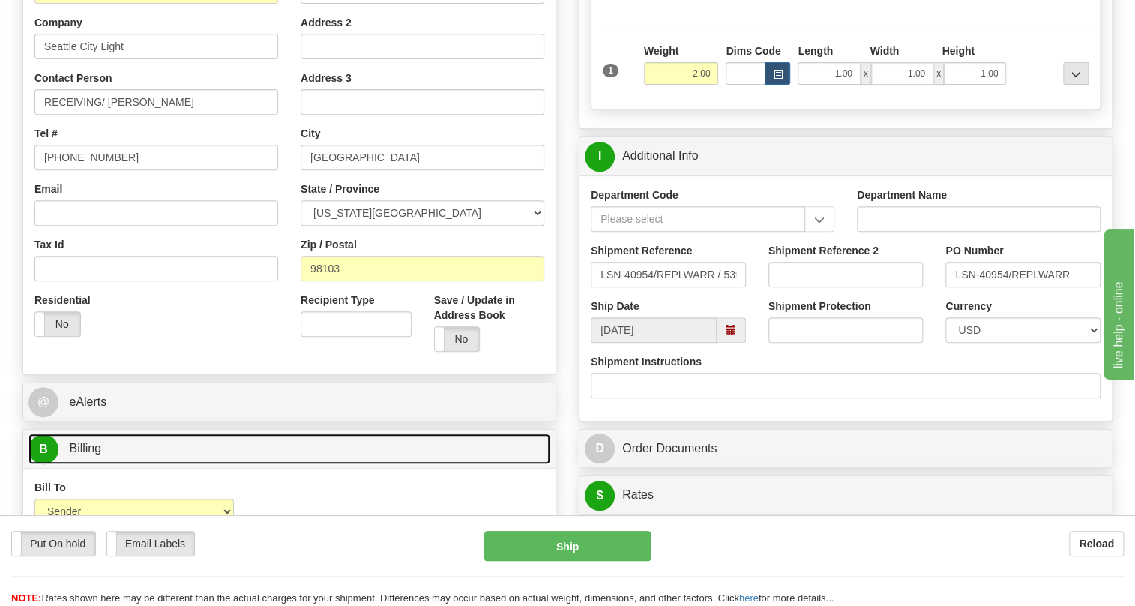
scroll to position [272, 0]
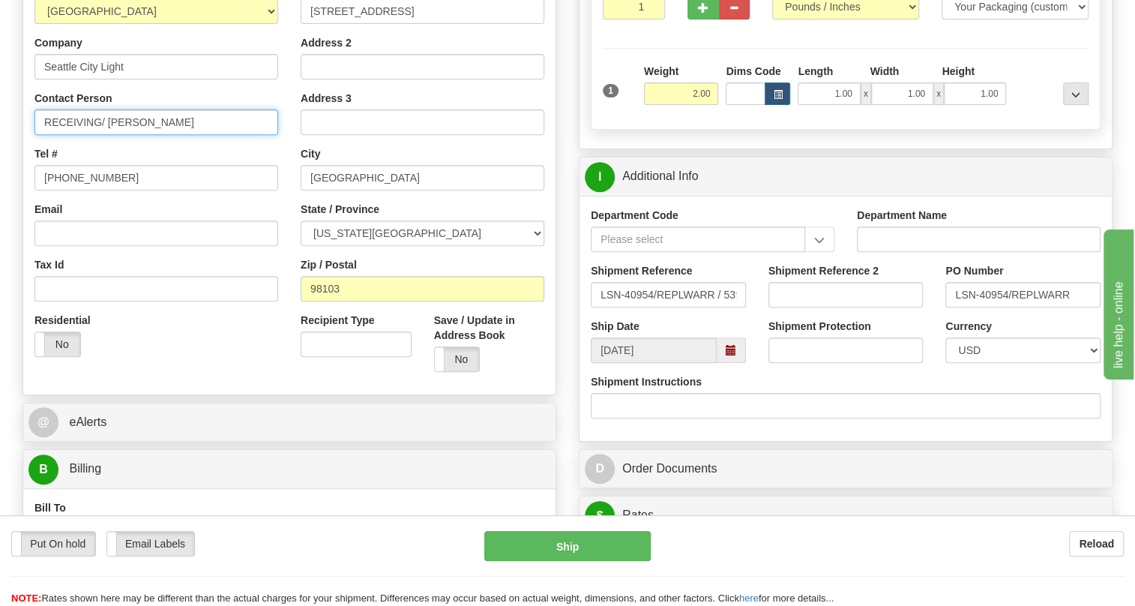
drag, startPoint x: 109, startPoint y: 156, endPoint x: 28, endPoint y: 182, distance: 84.4
click at [30, 181] on div "Country AFGHANISTAN ALAND ISLANDS ALBANIA ALGERIA AMERICAN SAMOA ANDORRA ANGOLA…" at bounding box center [156, 174] width 266 height 388
click at [115, 135] on input "Amy Hicks" at bounding box center [156, 121] width 244 height 25
type input "Amy Hicks / Kris Mott (206) 702-4539"
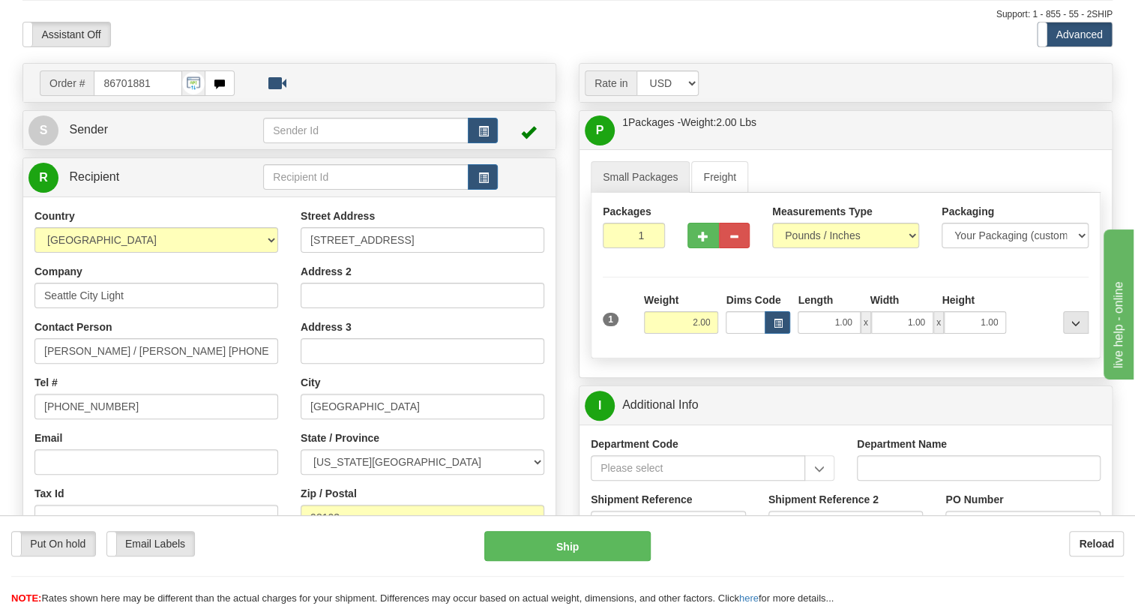
scroll to position [0, 0]
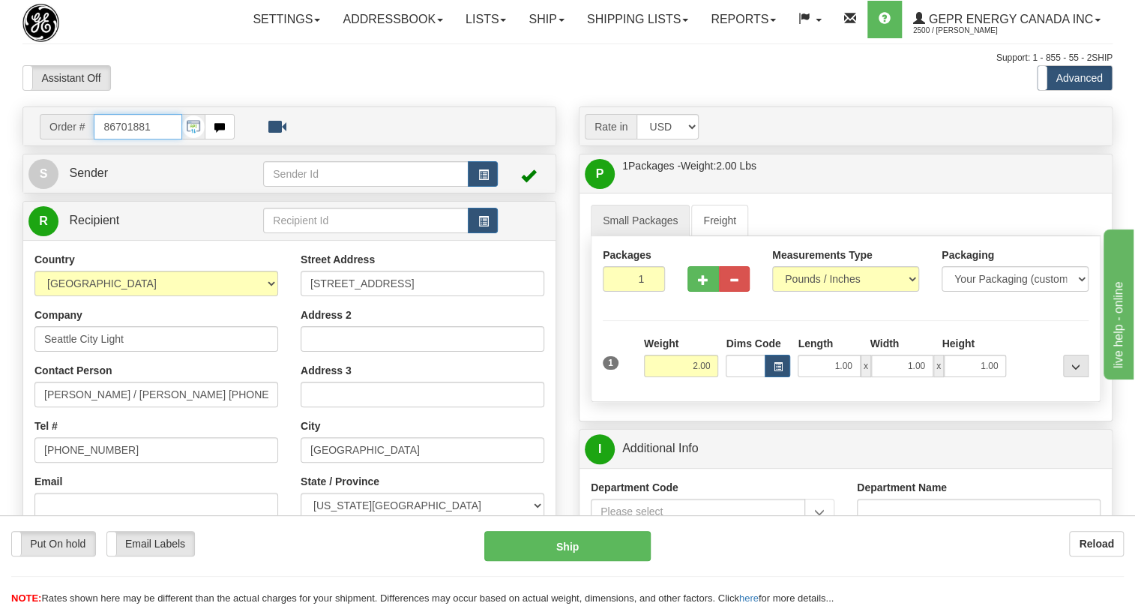
drag, startPoint x: 154, startPoint y: 157, endPoint x: 91, endPoint y: 166, distance: 62.8
click at [91, 139] on div "Order # 86701881" at bounding box center [137, 126] width 195 height 25
click at [163, 139] on input "86701881" at bounding box center [138, 126] width 88 height 25
click at [139, 139] on input "86701881" at bounding box center [138, 126] width 88 height 25
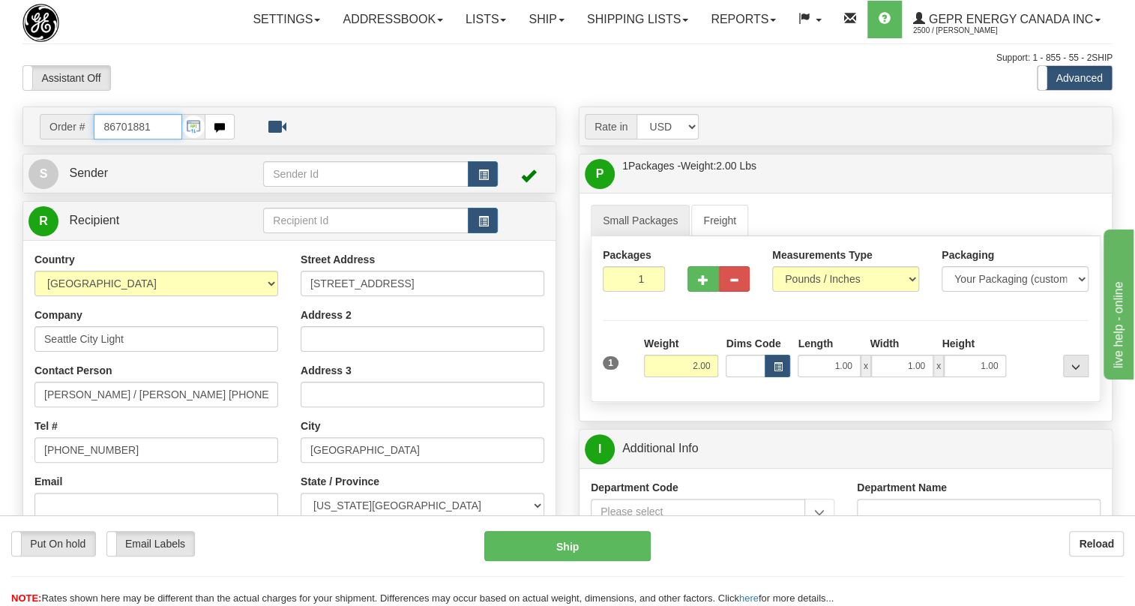
click at [139, 139] on input "86701881" at bounding box center [138, 126] width 88 height 25
paste input "0086701879"
click at [114, 139] on input "0086701879" at bounding box center [138, 126] width 88 height 25
type input "86701879"
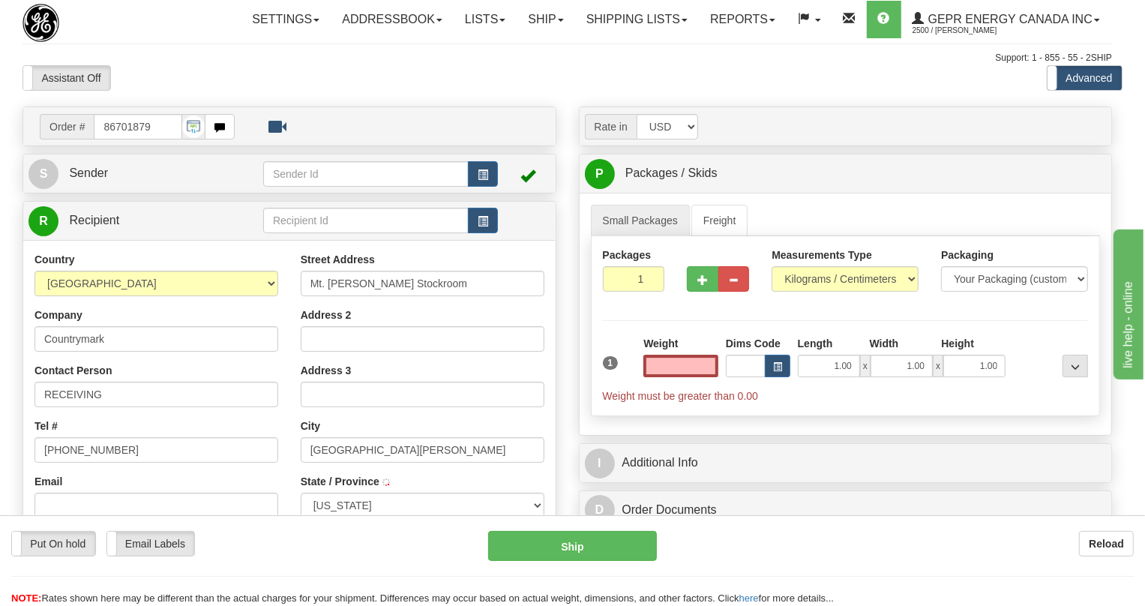
type input "[GEOGRAPHIC_DATA][PERSON_NAME]"
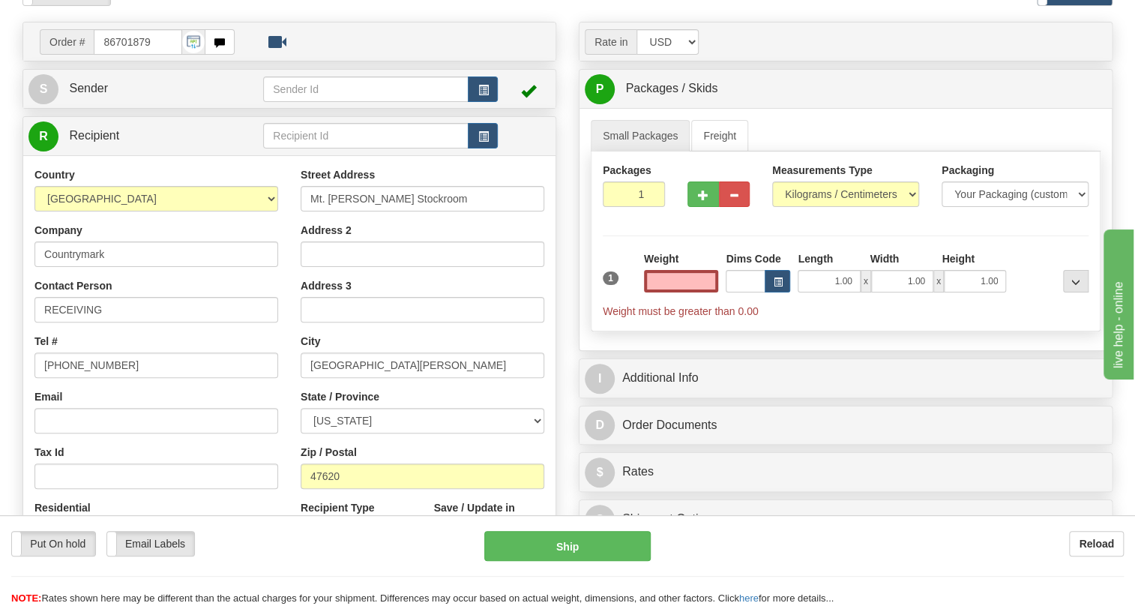
scroll to position [204, 0]
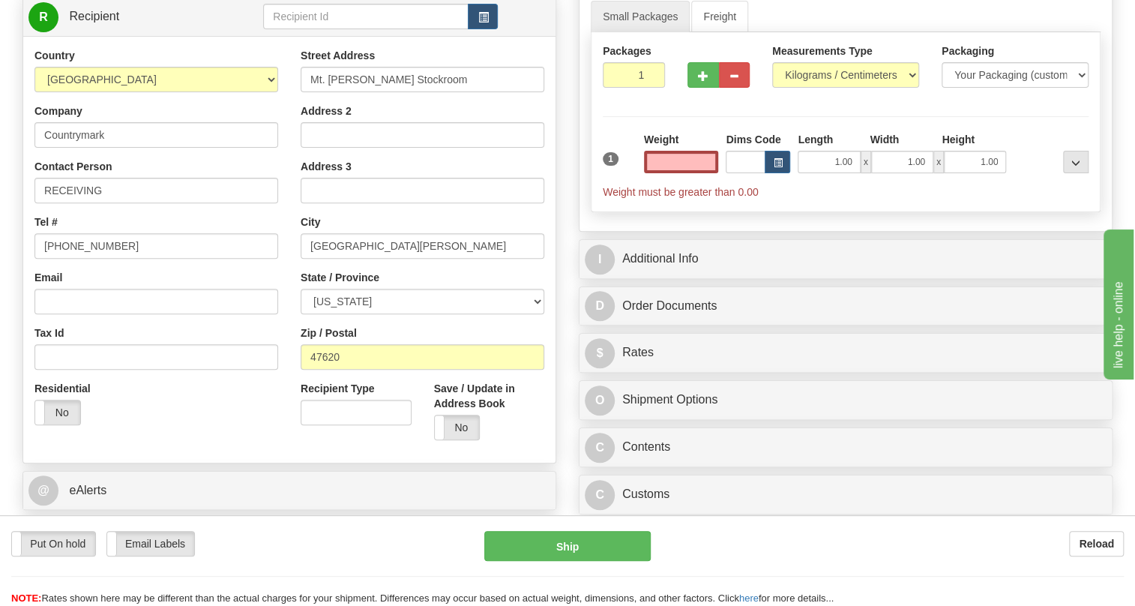
type input "0.00"
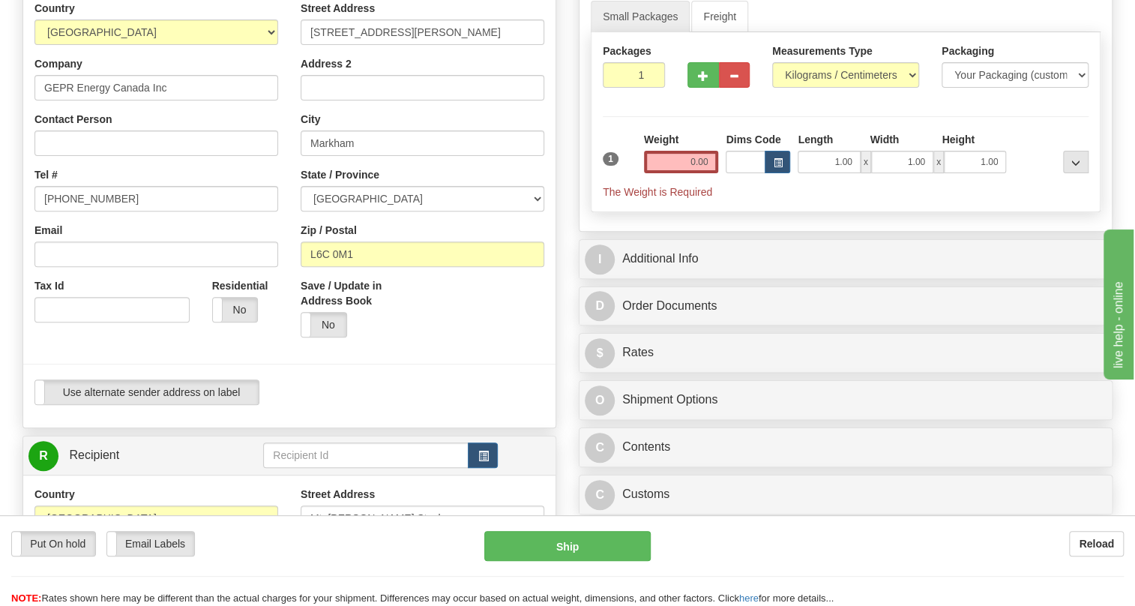
type input "MARKHAM"
click at [89, 211] on input "[PHONE_NUMBER]" at bounding box center [156, 198] width 244 height 25
paste input "905-927-5013"
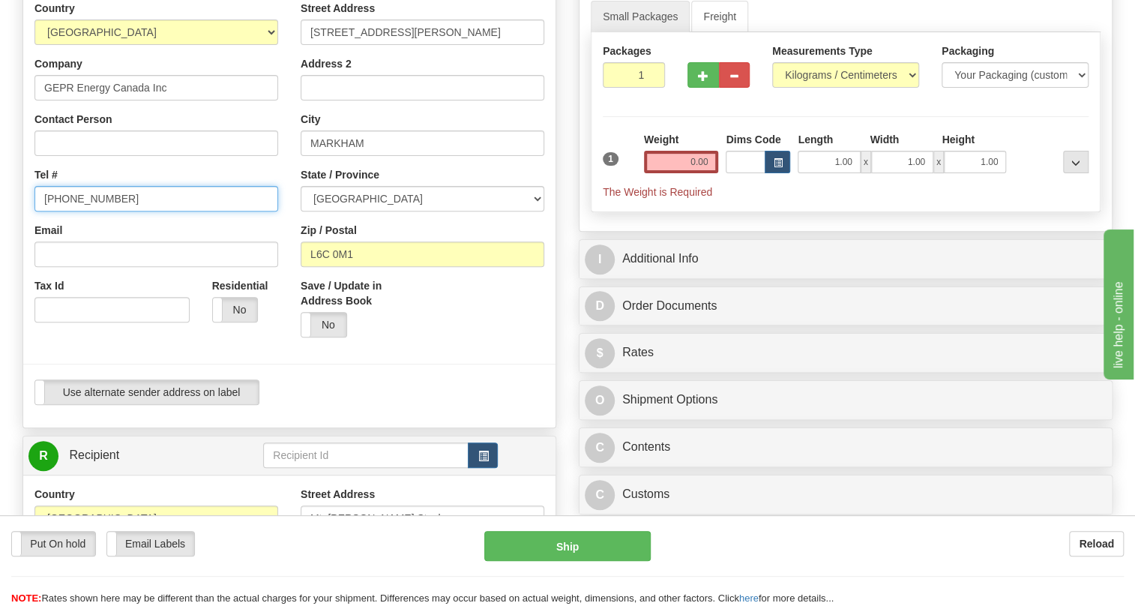
type input "905-927-5013"
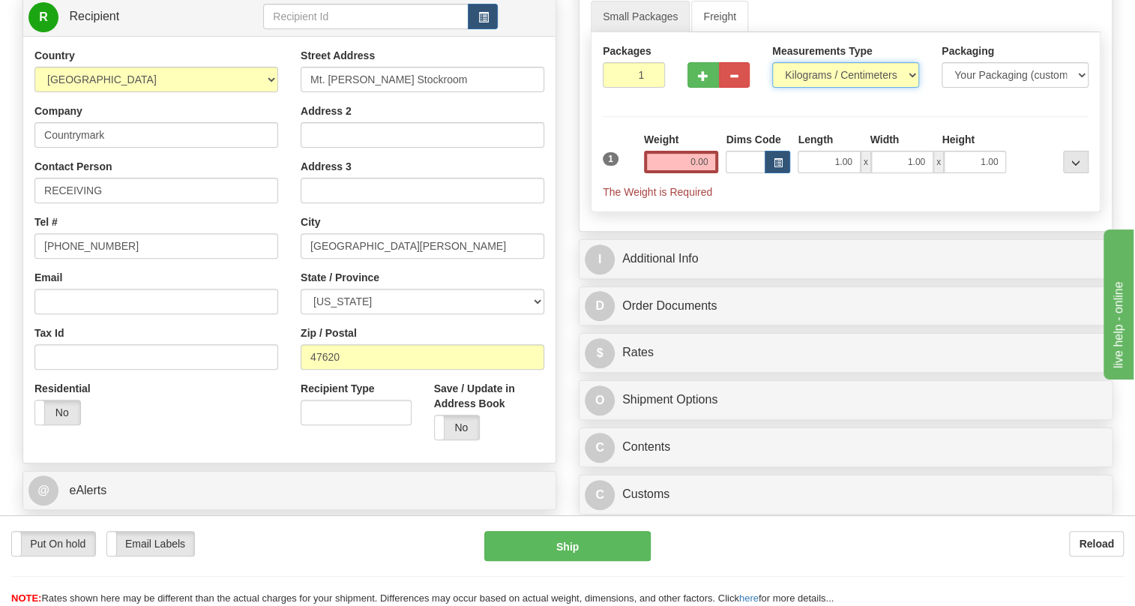
click at [820, 88] on select "Pounds / Inches Kilograms / Centimeters" at bounding box center [845, 74] width 147 height 25
select select "0"
click at [772, 88] on select "Pounds / Inches Kilograms / Centimeters" at bounding box center [845, 74] width 147 height 25
click at [696, 173] on input "0.00" at bounding box center [681, 162] width 75 height 22
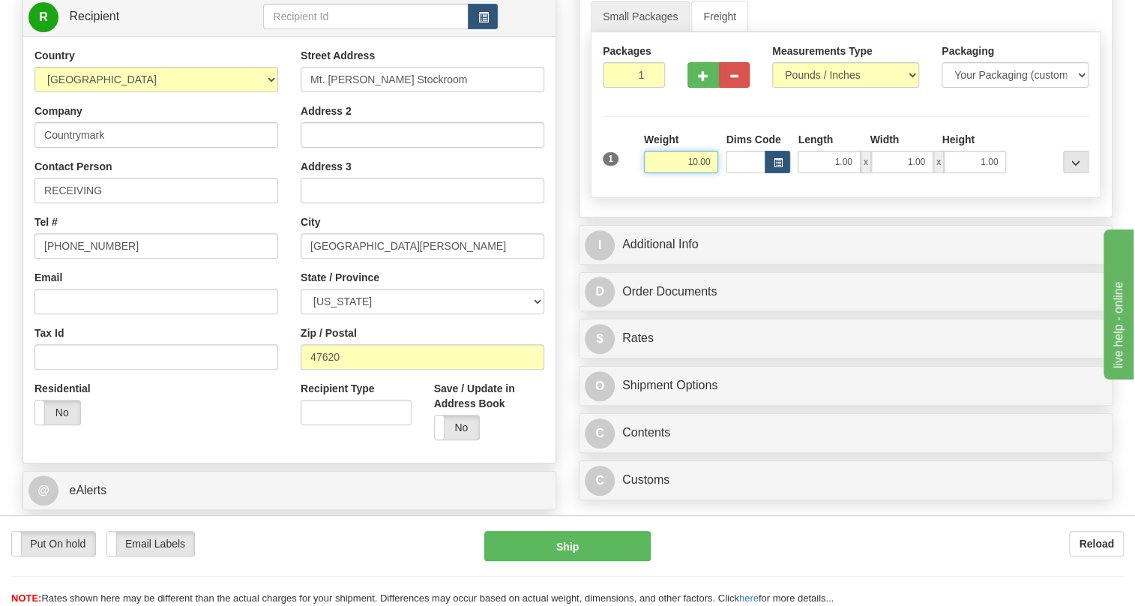
type input "10.00"
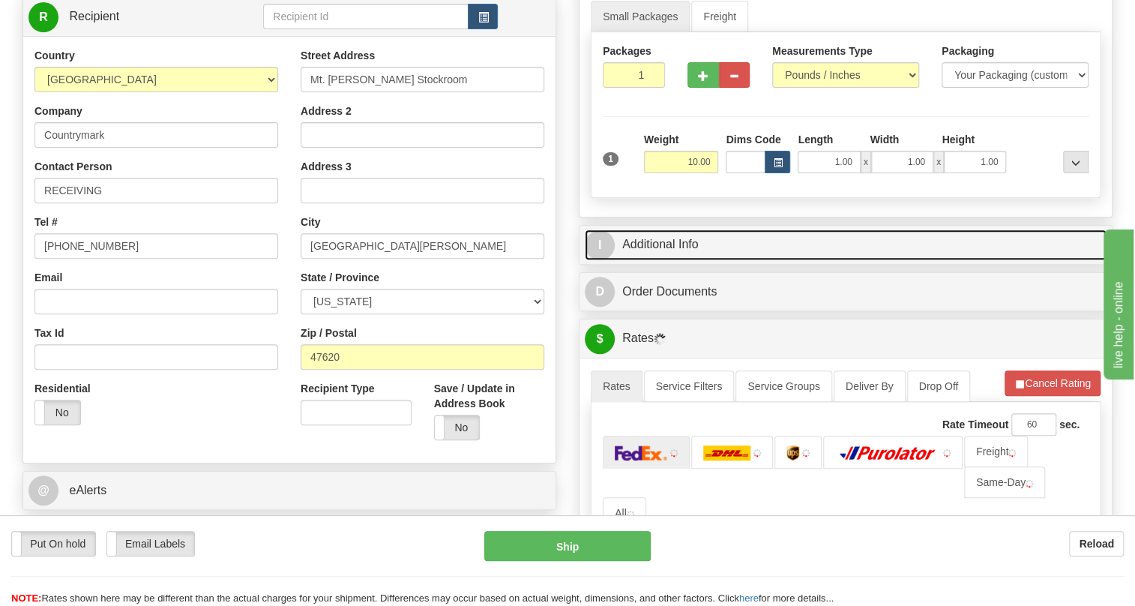
click at [671, 260] on link "I Additional Info" at bounding box center [846, 244] width 522 height 31
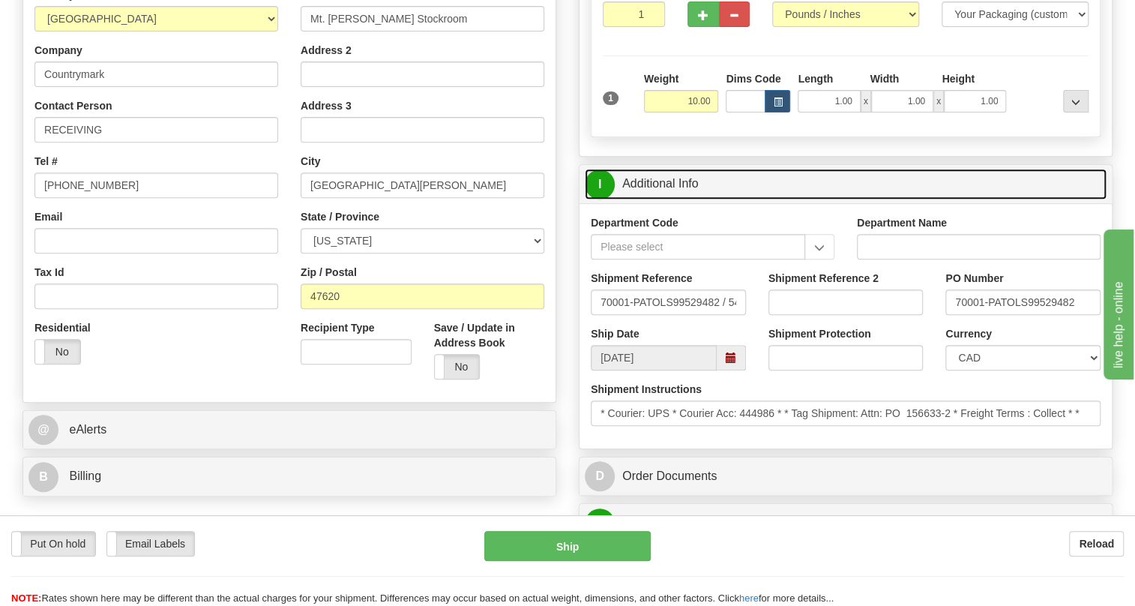
scroll to position [272, 0]
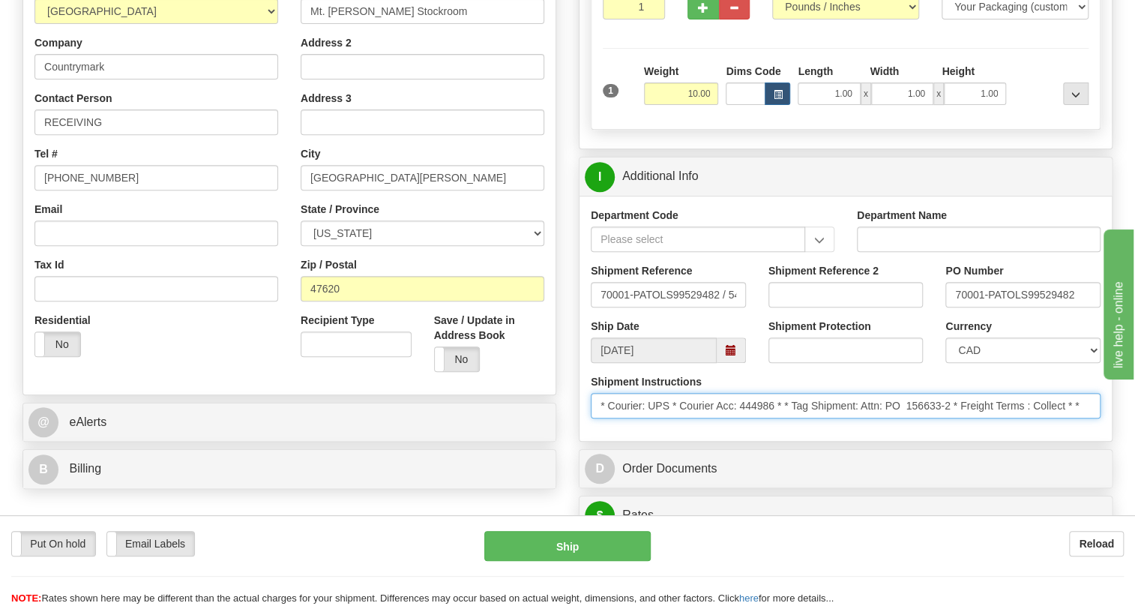
drag, startPoint x: 882, startPoint y: 438, endPoint x: 1121, endPoint y: 438, distance: 238.4
click at [1121, 438] on div "Rate in Account Currency ARN AWG AUD AUS BHD BBD BFR BMD BRC BRL GBP UKL BND BG…" at bounding box center [845, 560] width 556 height 1452
drag, startPoint x: 595, startPoint y: 438, endPoint x: 1117, endPoint y: 441, distance: 521.7
click at [1117, 441] on div "Rate in Account Currency ARN AWG AUD AUS BHD BBD BFR BMD BRC BRL GBP UKL BND BG…" at bounding box center [845, 560] width 556 height 1452
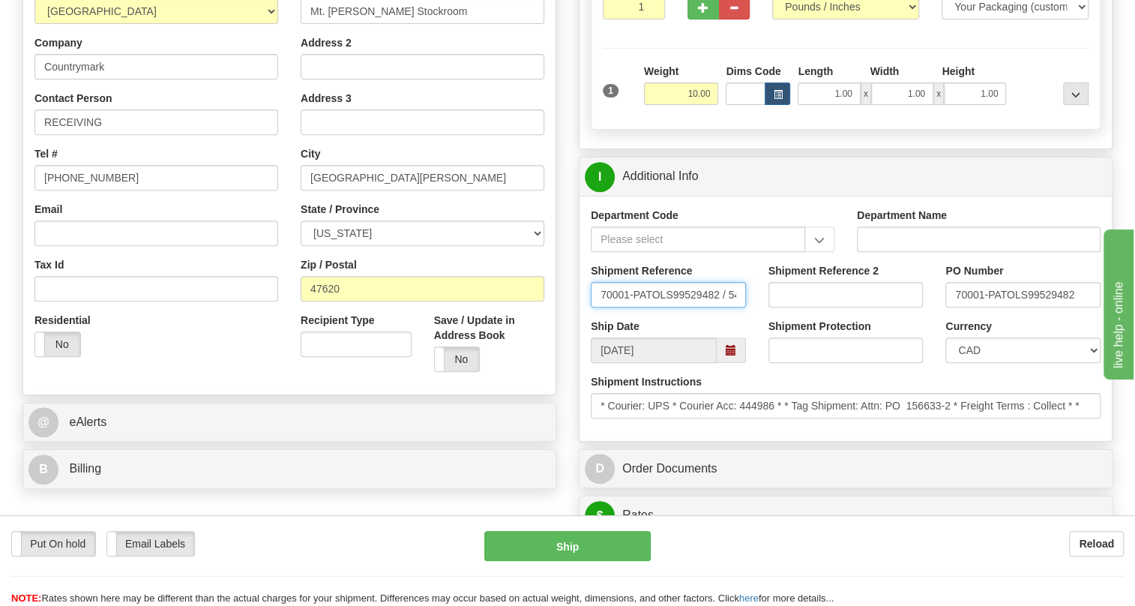
click at [591, 307] on input "70001-PATOLS99529482 / 542130" at bounding box center [668, 294] width 155 height 25
drag, startPoint x: 592, startPoint y: 327, endPoint x: 755, endPoint y: 334, distance: 162.8
click at [755, 319] on div "Shipment Reference 70001-PATOLS99529482 / 542130" at bounding box center [668, 290] width 178 height 55
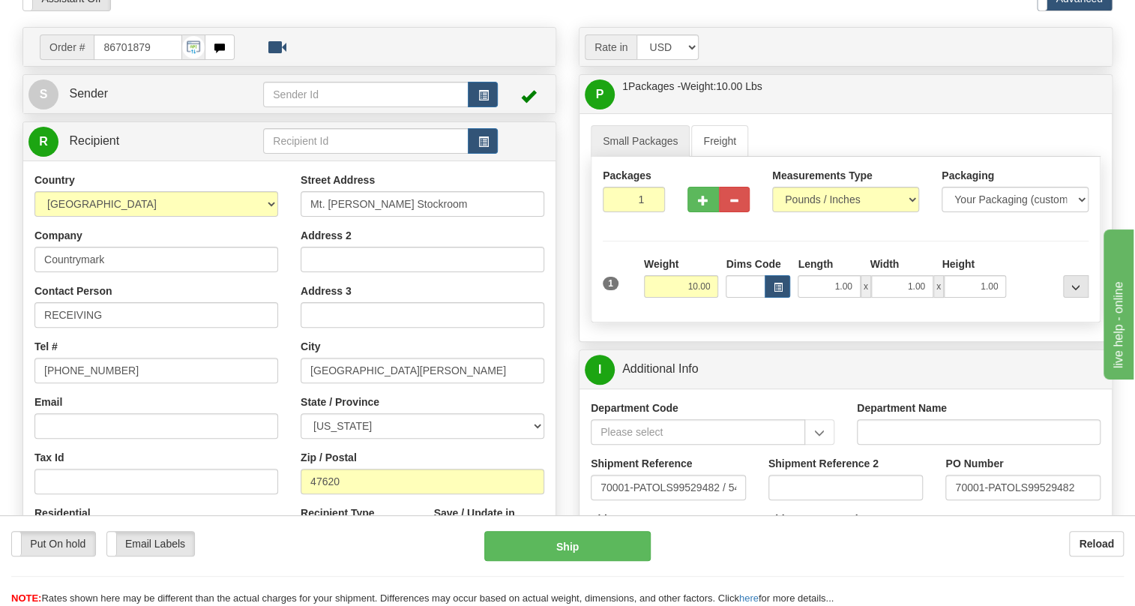
scroll to position [67, 0]
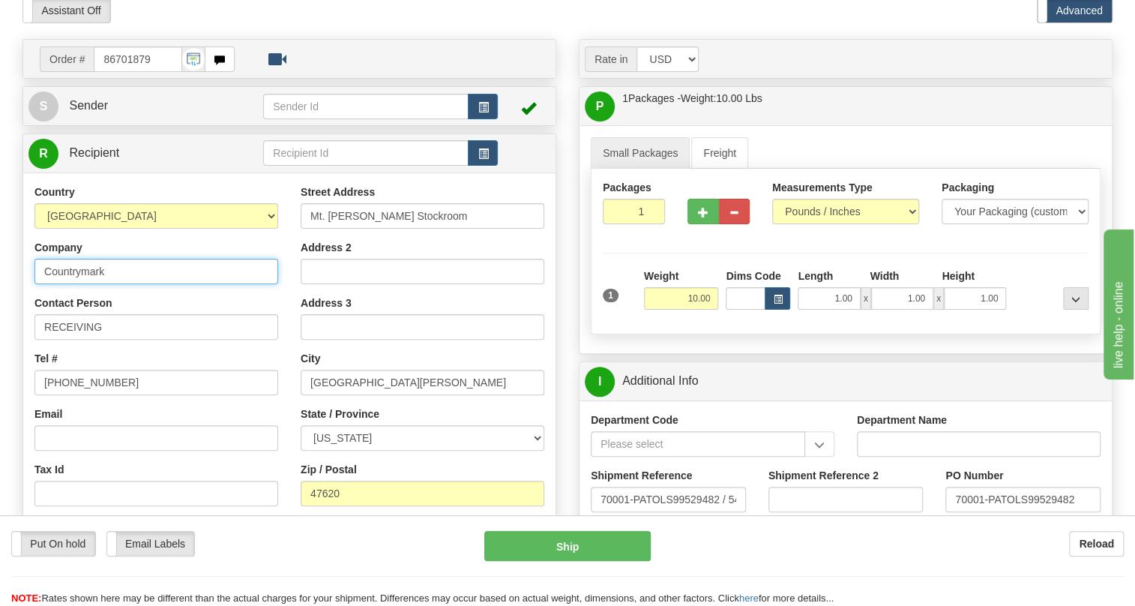
drag, startPoint x: 105, startPoint y: 306, endPoint x: 43, endPoint y: 310, distance: 62.4
click at [43, 284] on input "Countrymark" at bounding box center [156, 271] width 244 height 25
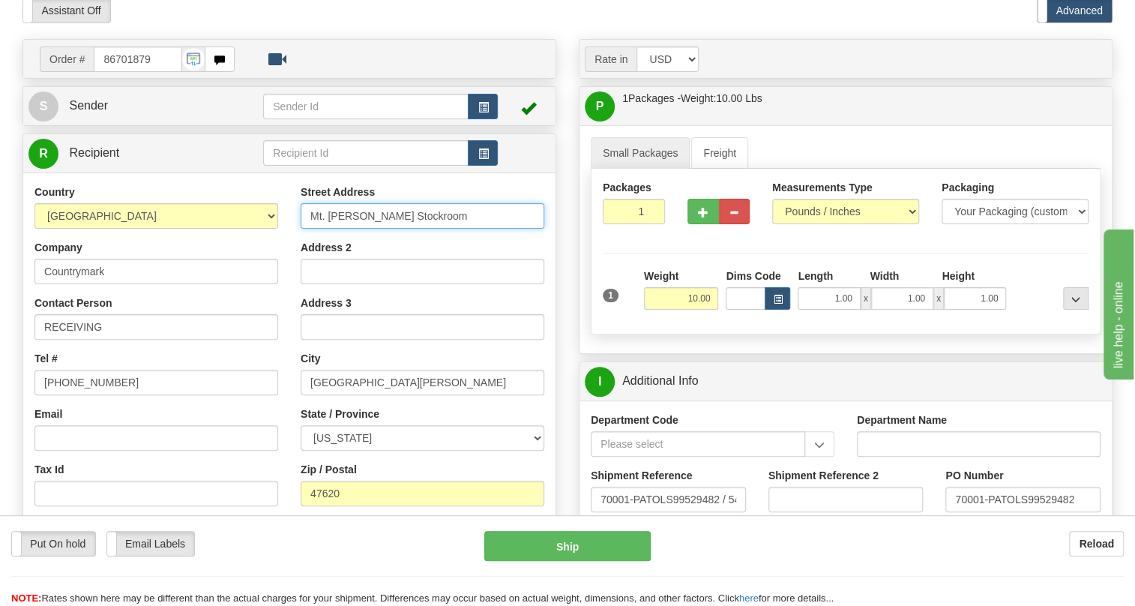
drag, startPoint x: 415, startPoint y: 251, endPoint x: 307, endPoint y: 255, distance: 108.0
click at [307, 229] on input "Mt. [PERSON_NAME] Stockroom" at bounding box center [423, 215] width 244 height 25
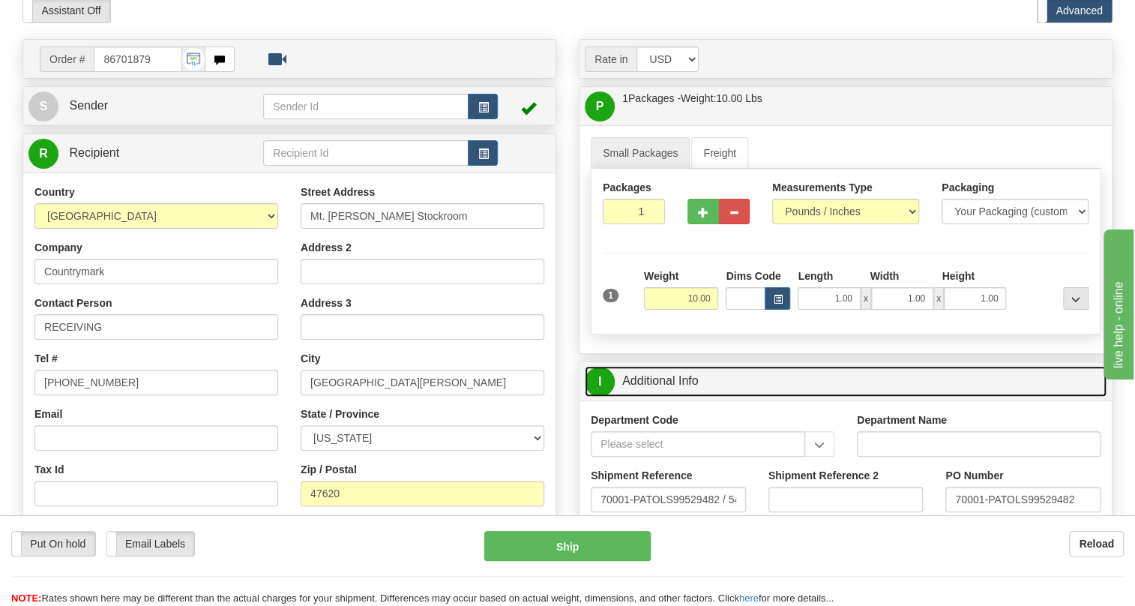
click at [677, 397] on link "I Additional Info" at bounding box center [846, 381] width 522 height 31
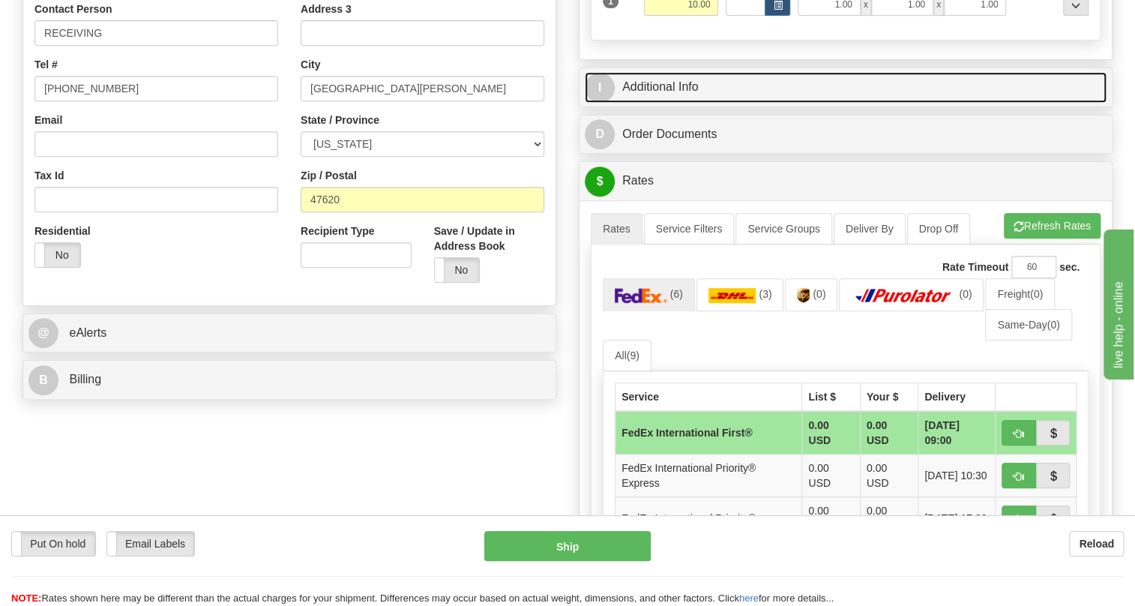
scroll to position [409, 0]
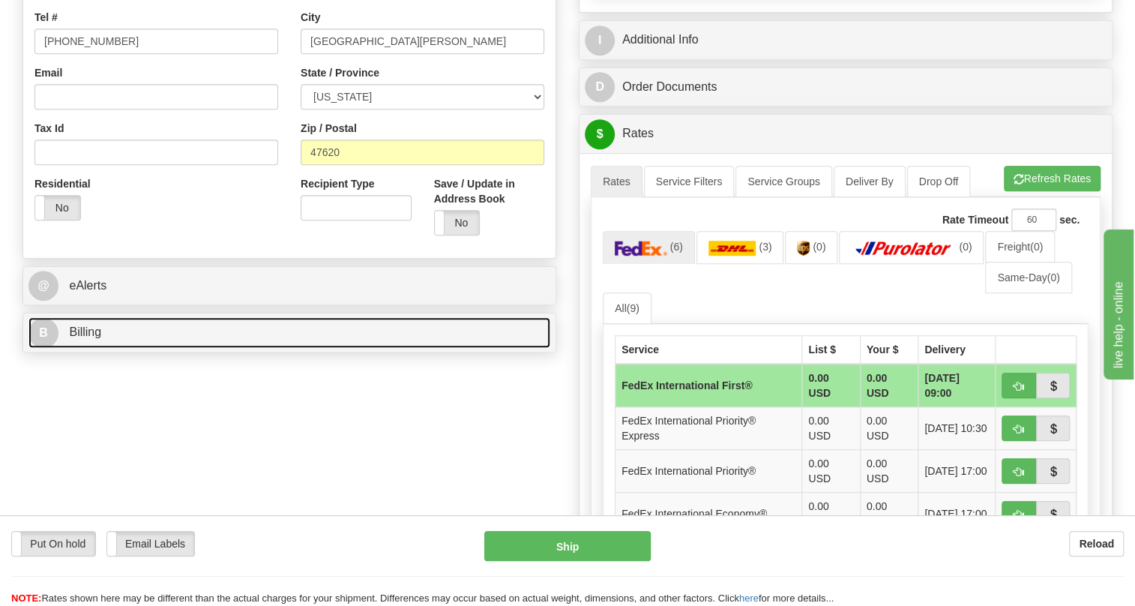
click at [97, 338] on span "Billing" at bounding box center [85, 331] width 32 height 13
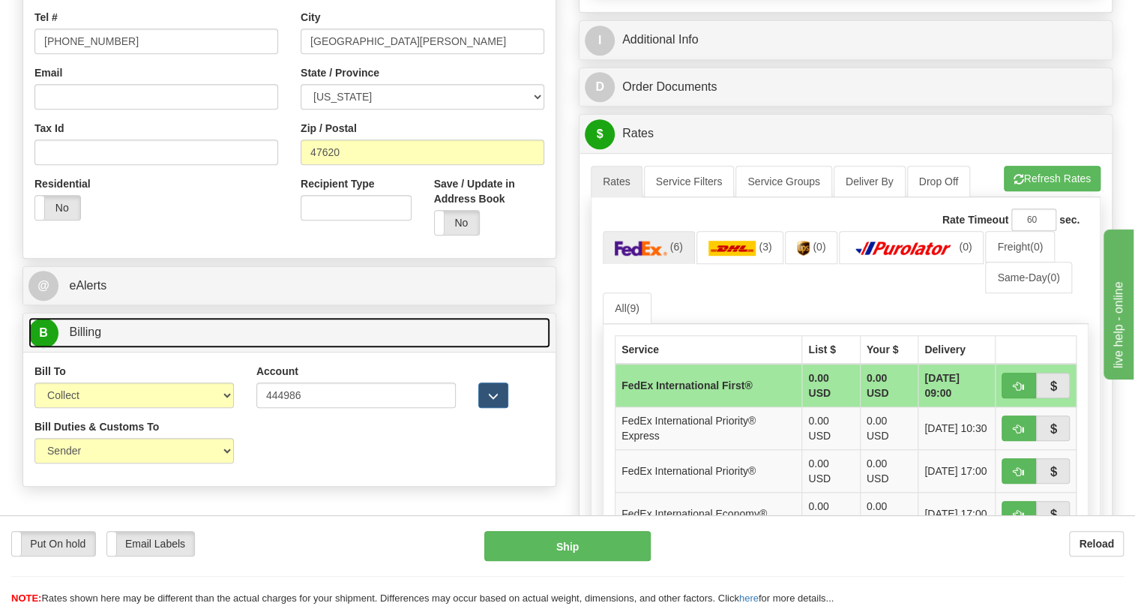
click at [100, 338] on span "Billing" at bounding box center [85, 331] width 32 height 13
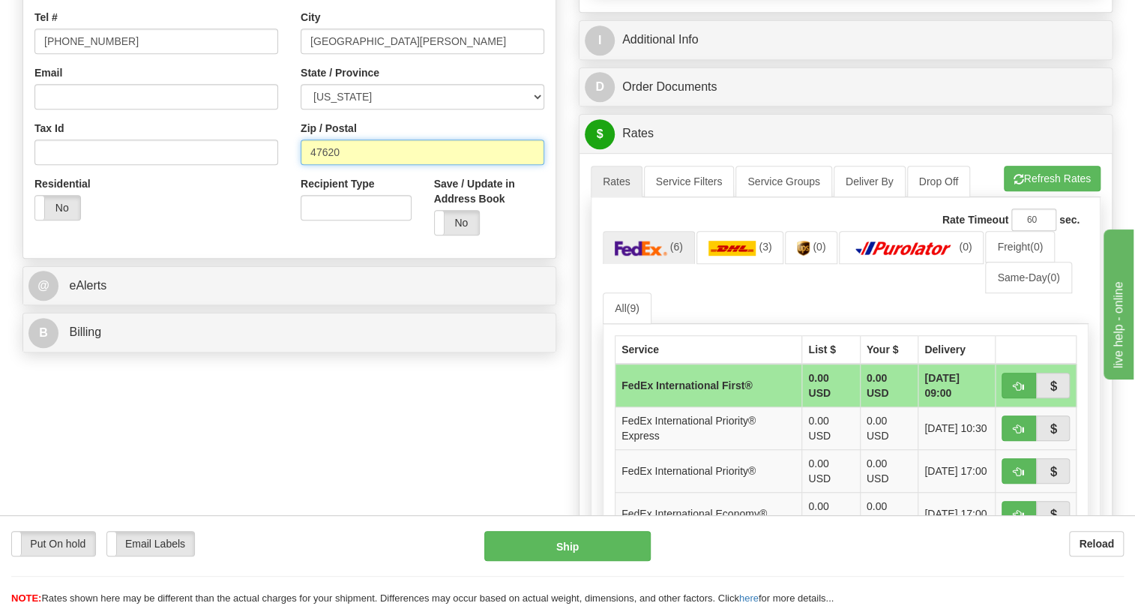
drag, startPoint x: 343, startPoint y: 186, endPoint x: 307, endPoint y: 192, distance: 36.5
click at [307, 165] on input "47620" at bounding box center [423, 151] width 244 height 25
click at [397, 54] on input "[GEOGRAPHIC_DATA][PERSON_NAME]" at bounding box center [423, 40] width 244 height 25
drag, startPoint x: 397, startPoint y: 75, endPoint x: 295, endPoint y: 79, distance: 102.0
click at [295, 79] on div "Street Address Mt. Vernon Stockroom Address 2 Address 3 City MOUNT VERNON State…" at bounding box center [422, 44] width 266 height 403
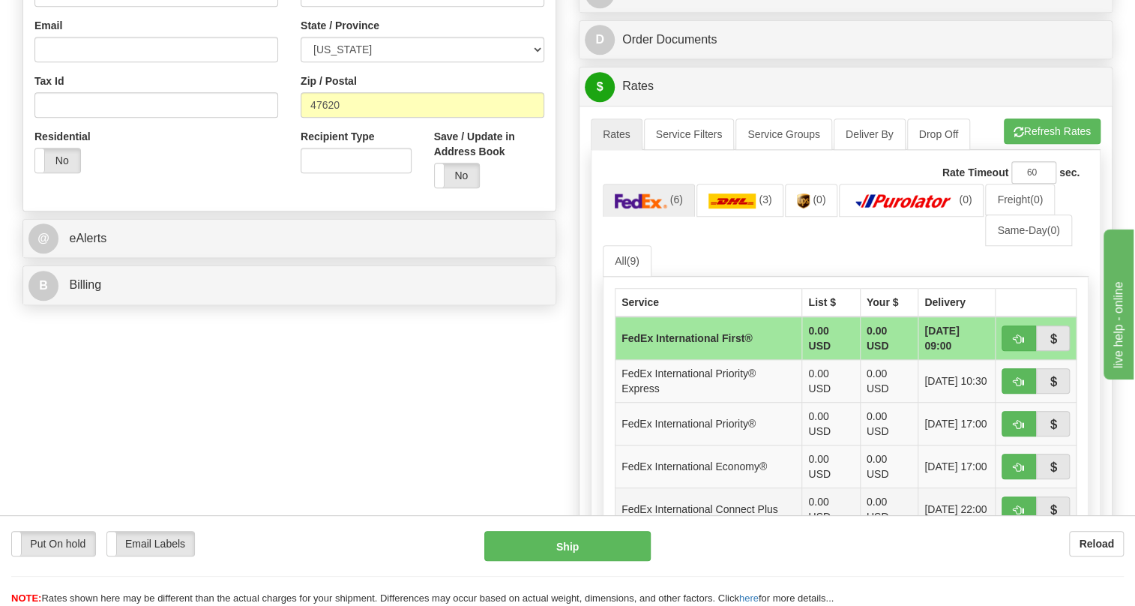
scroll to position [477, 0]
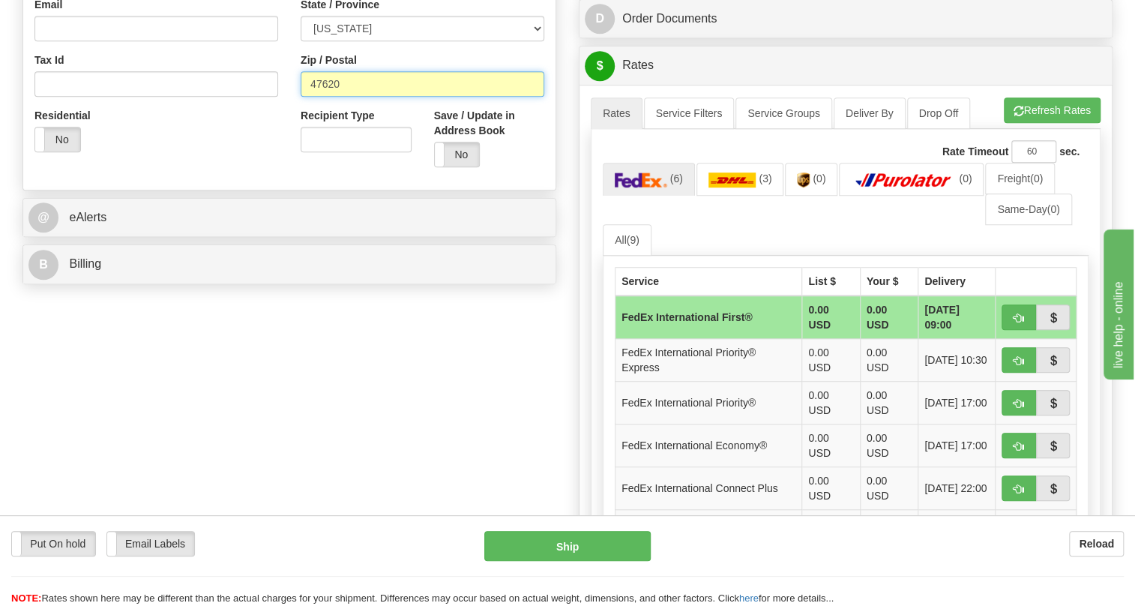
drag, startPoint x: 342, startPoint y: 118, endPoint x: 307, endPoint y: 120, distance: 34.6
click at [307, 97] on input "47620" at bounding box center [423, 83] width 244 height 25
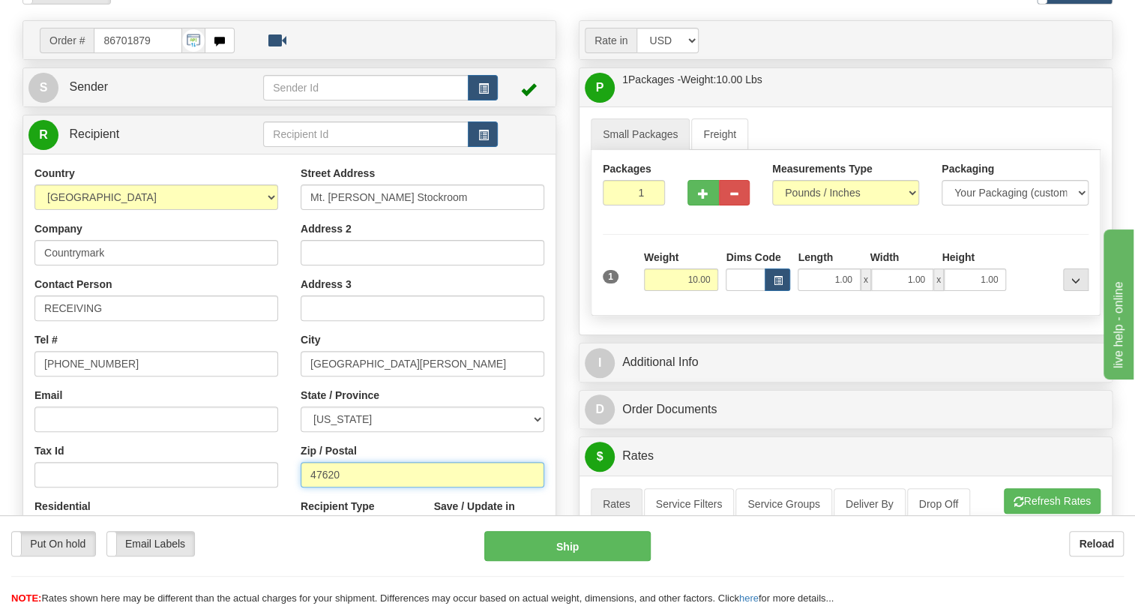
scroll to position [0, 0]
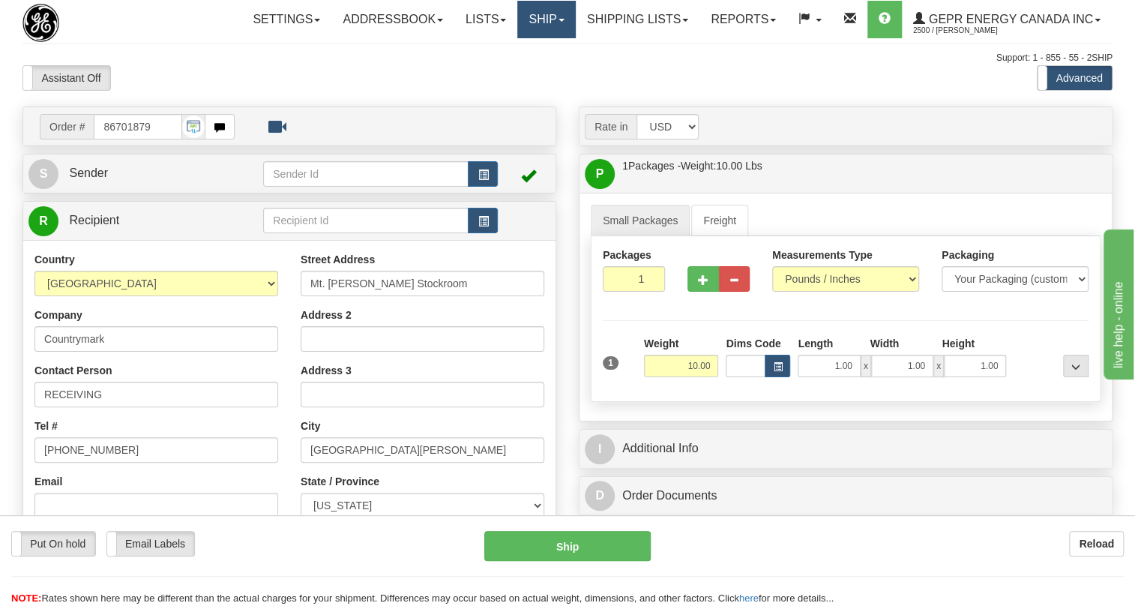
click at [552, 25] on link "Ship" at bounding box center [546, 19] width 58 height 37
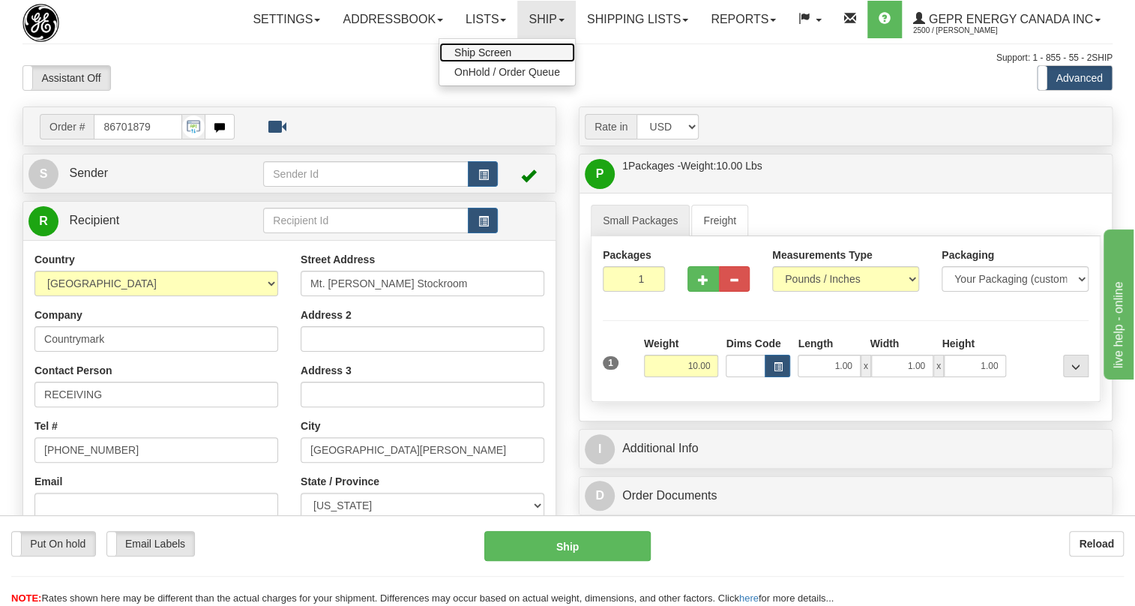
click at [476, 48] on span "Ship Screen" at bounding box center [482, 52] width 57 height 12
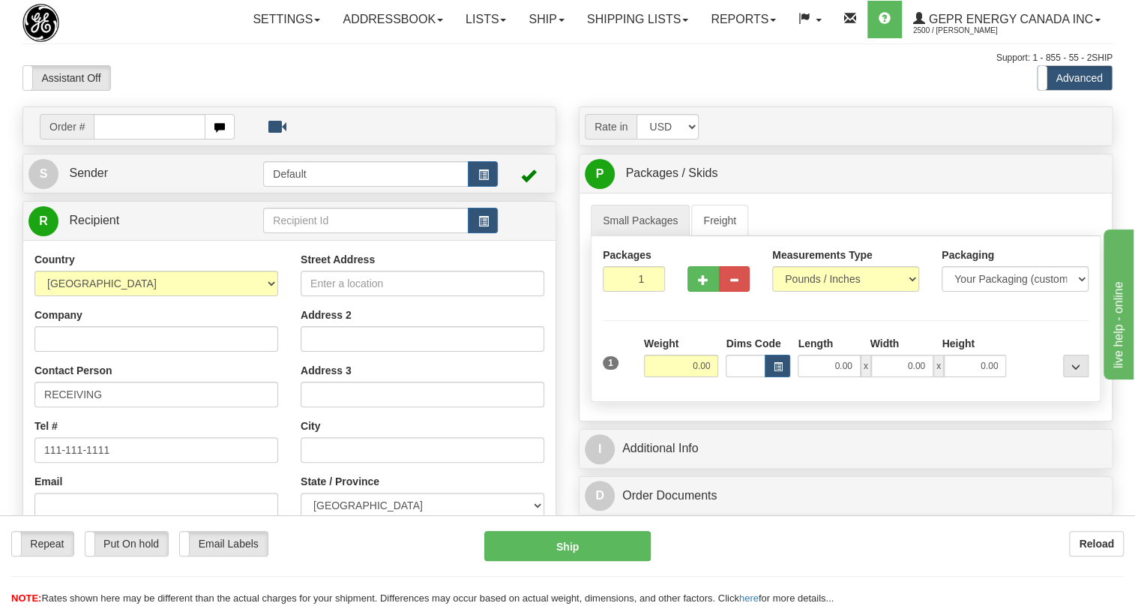
type input "47620"
drag, startPoint x: 127, startPoint y: 164, endPoint x: 90, endPoint y: 163, distance: 37.5
click at [90, 139] on div "Order # 47620" at bounding box center [137, 126] width 195 height 25
click at [268, 296] on select "[GEOGRAPHIC_DATA] [GEOGRAPHIC_DATA] [GEOGRAPHIC_DATA] [GEOGRAPHIC_DATA] [US_STA…" at bounding box center [156, 283] width 244 height 25
select select "US"
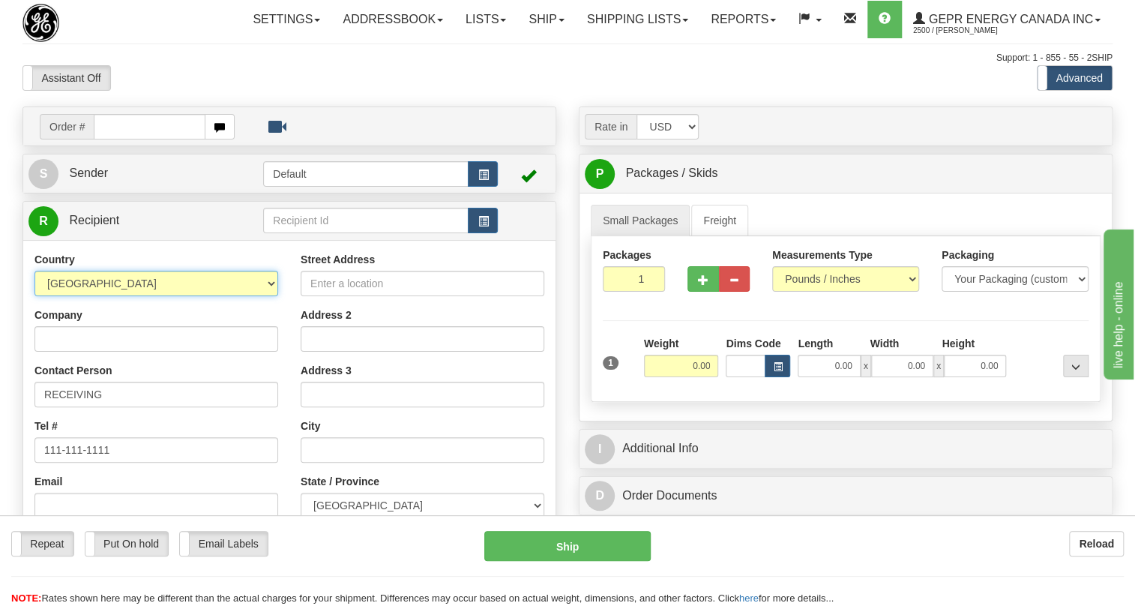
click at [34, 296] on select "[GEOGRAPHIC_DATA] [GEOGRAPHIC_DATA] [GEOGRAPHIC_DATA] [GEOGRAPHIC_DATA] [US_STA…" at bounding box center [156, 283] width 244 height 25
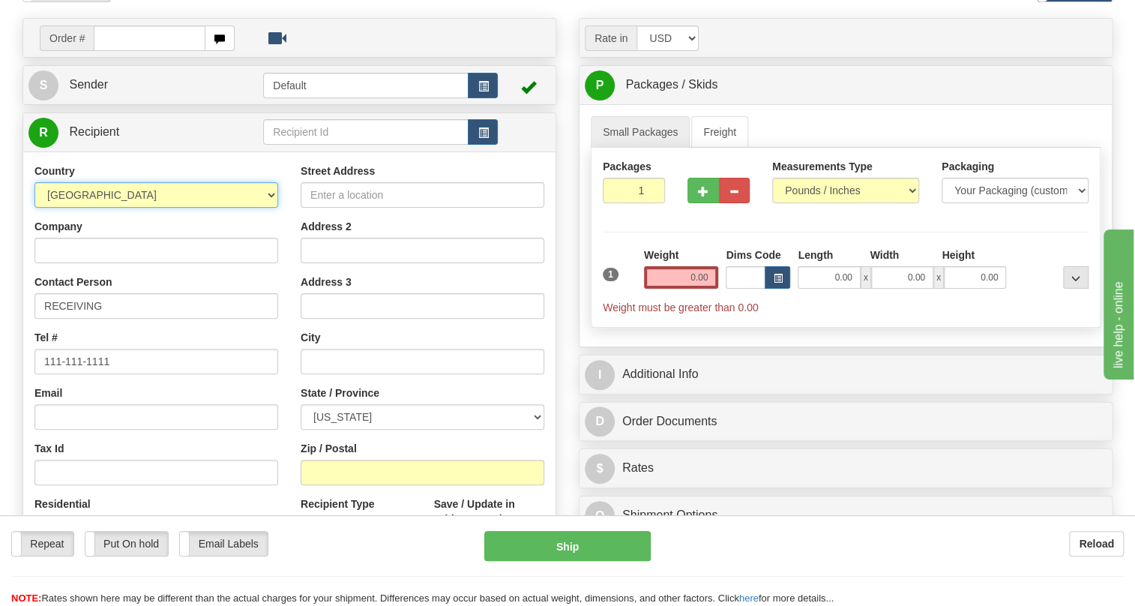
scroll to position [272, 0]
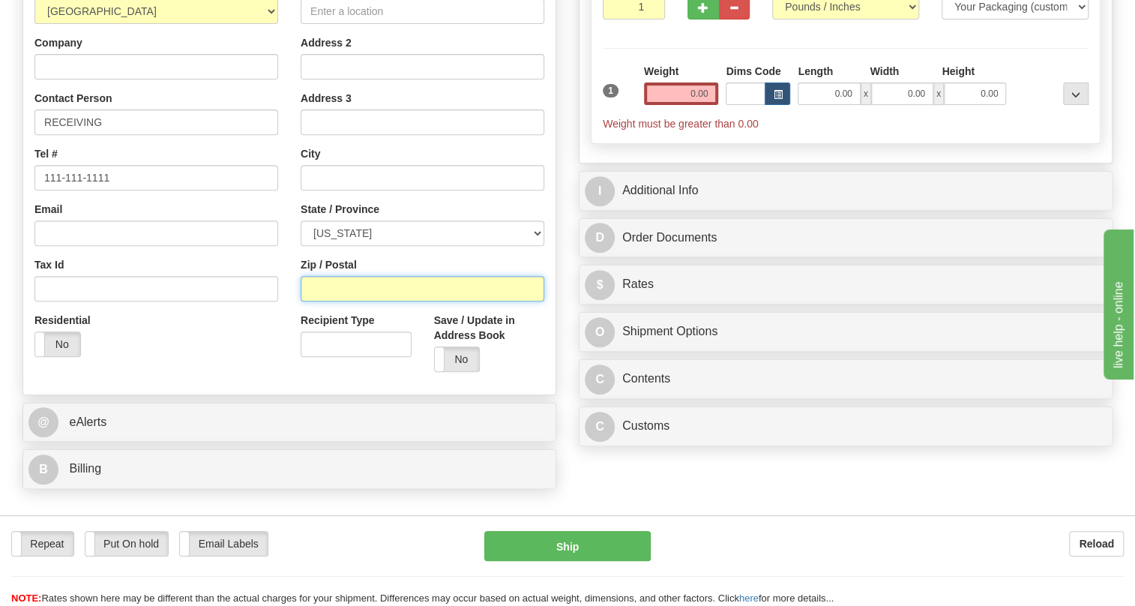
click at [325, 301] on input "Zip / Postal" at bounding box center [423, 288] width 244 height 25
paste input "47620"
type input "47620"
click at [290, 190] on div "Street Address Address 2 Address 3 City State / Province [US_STATE] [US_STATE] …" at bounding box center [422, 181] width 266 height 403
type input "[GEOGRAPHIC_DATA][PERSON_NAME]"
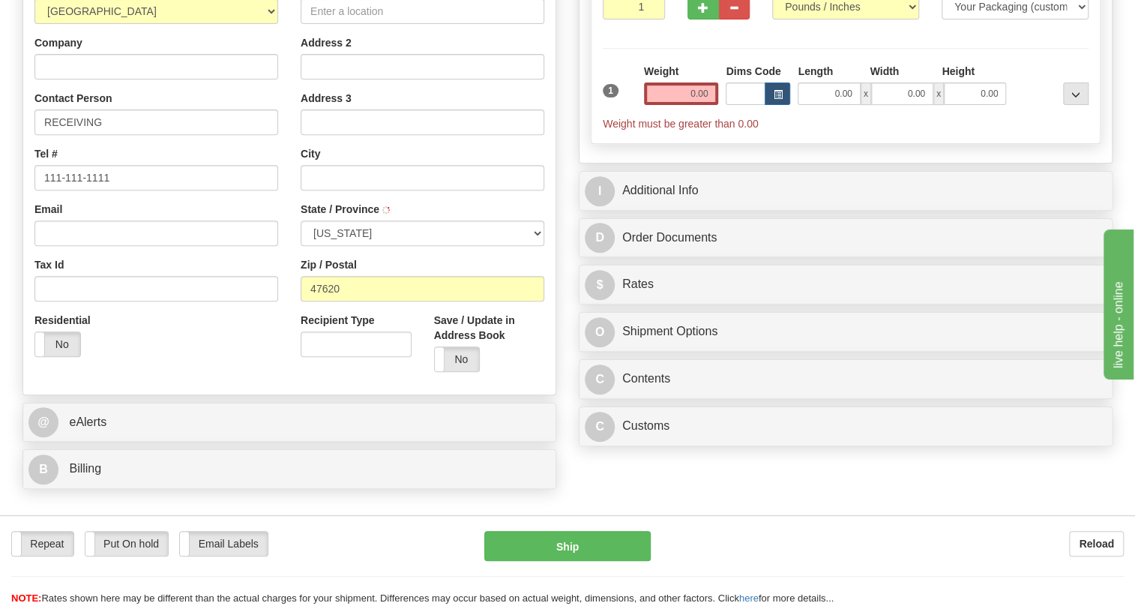
select select "IN"
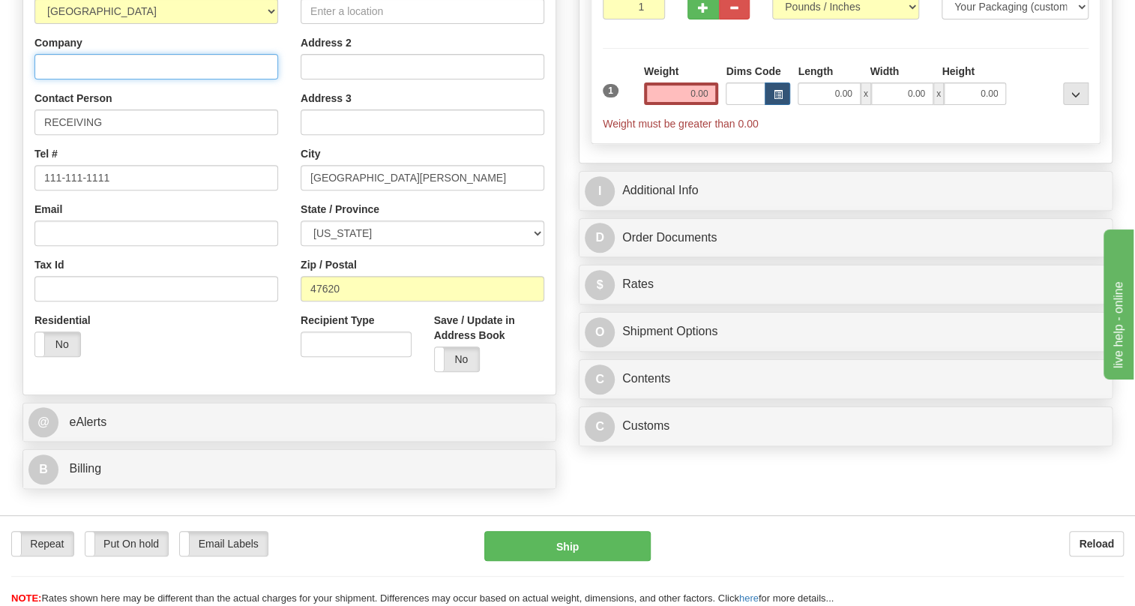
click at [73, 79] on input "Company" at bounding box center [156, 66] width 244 height 25
paste input "Countrymark"
type input "Countrymark"
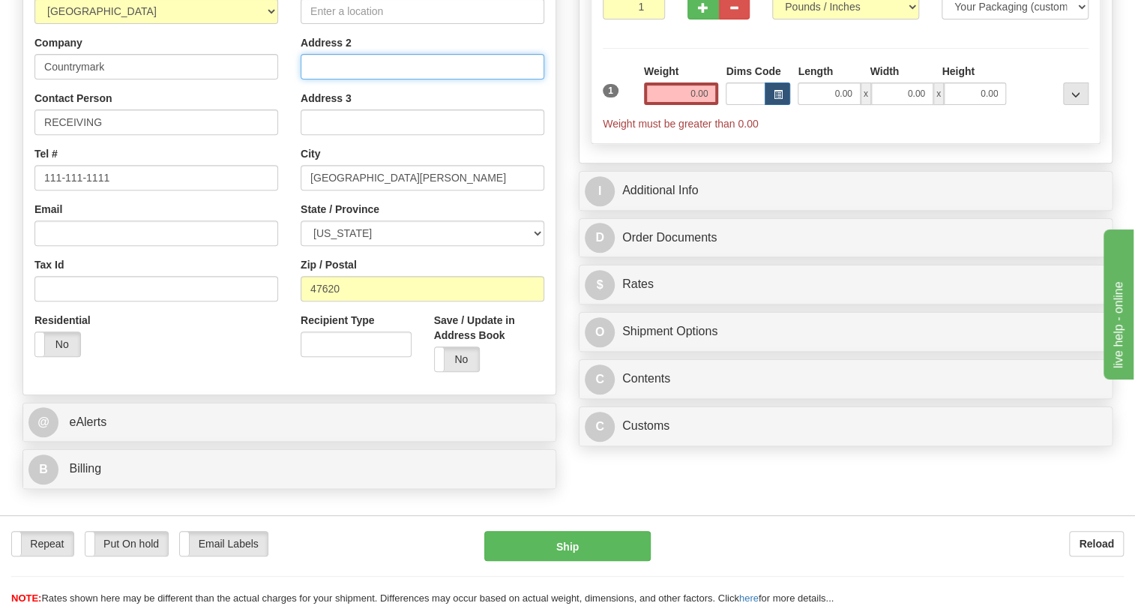
click at [334, 79] on input "Address 2" at bounding box center [423, 66] width 244 height 25
paste input "Mt. [PERSON_NAME] Stockroom"
type input "Mt. [PERSON_NAME] Stockroom"
click at [675, 105] on input "0.00" at bounding box center [681, 93] width 75 height 22
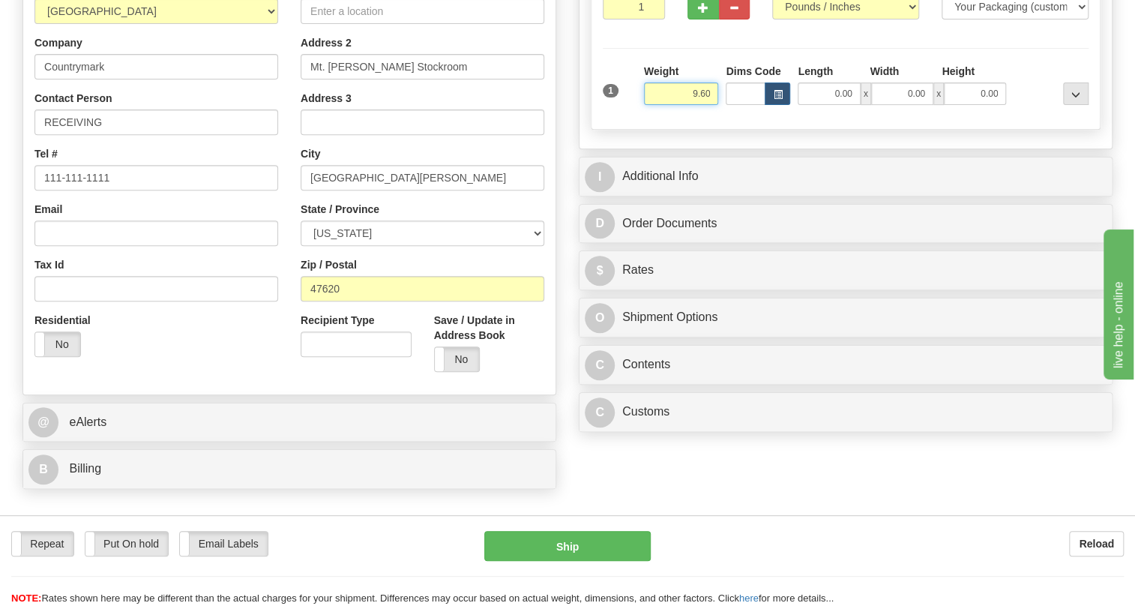
type input "9.60"
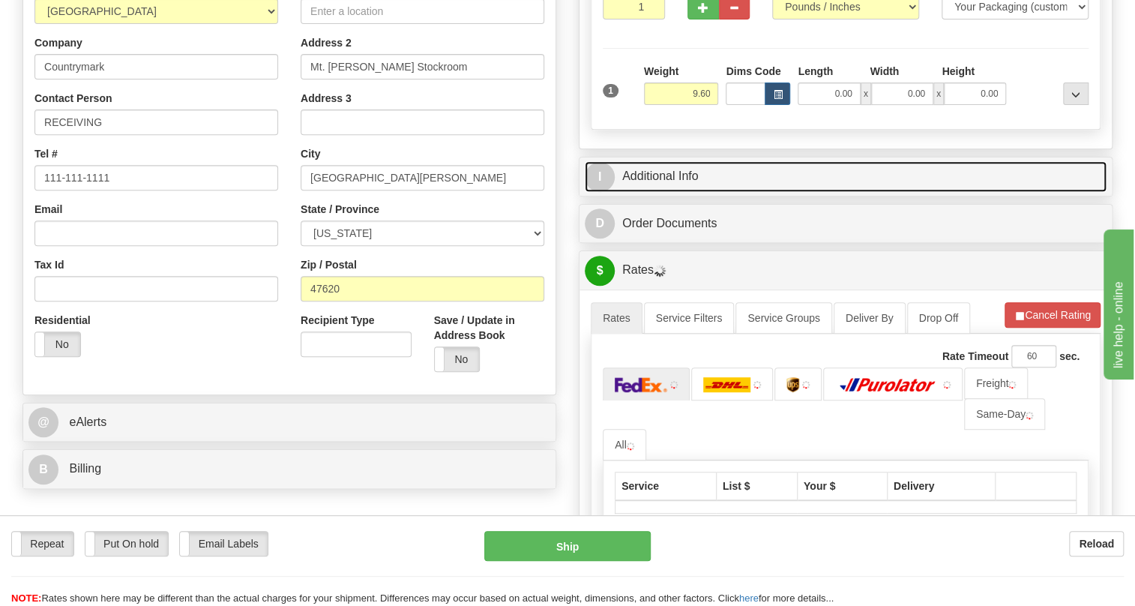
click at [684, 192] on link "I Additional Info" at bounding box center [846, 176] width 522 height 31
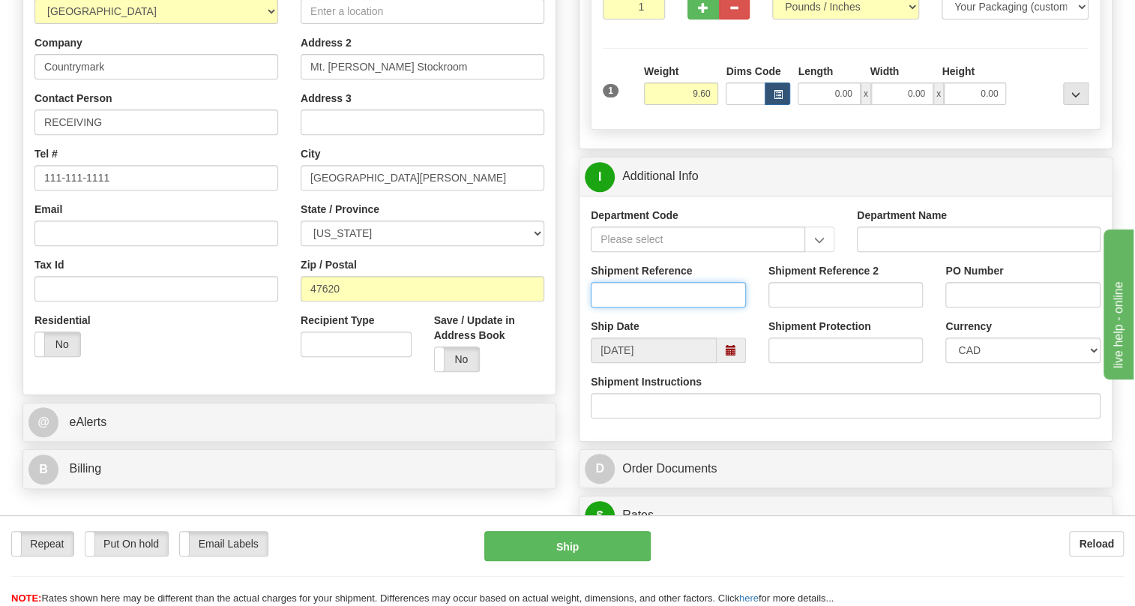
click at [636, 307] on input "Shipment Reference" at bounding box center [668, 294] width 155 height 25
paste input "70001-PATOLS99529482 / 542130"
click at [681, 307] on input "70001-PATOLS99529482 / 542130" at bounding box center [668, 294] width 155 height 25
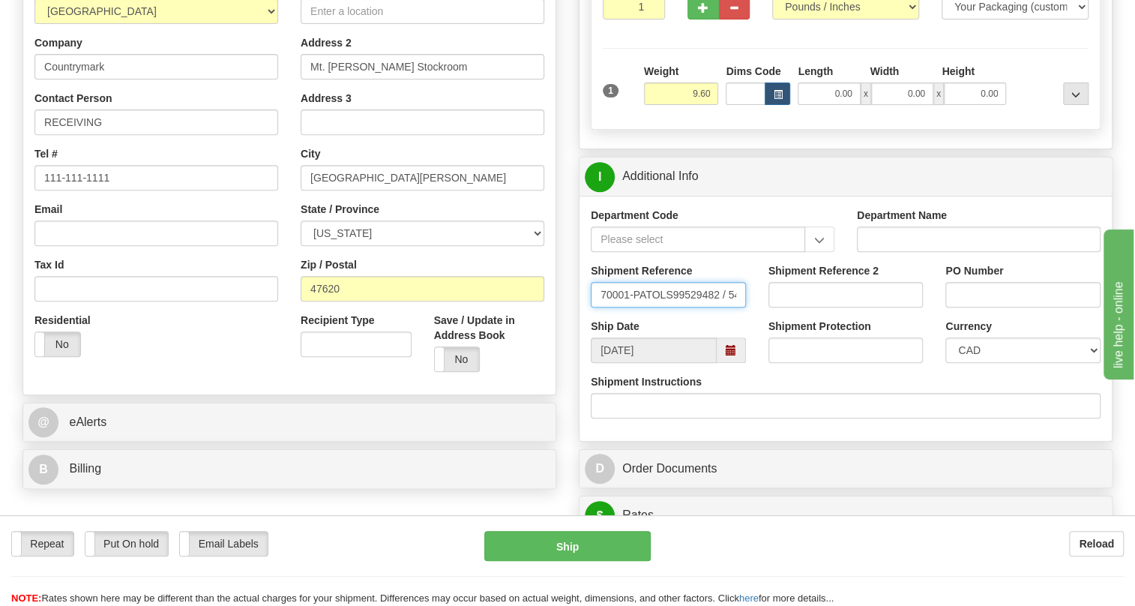
drag, startPoint x: 681, startPoint y: 328, endPoint x: 592, endPoint y: 328, distance: 88.5
click at [592, 307] on input "70001-PATOLS99529482 / 542130" at bounding box center [668, 294] width 155 height 25
type input "70001-PATOLS99529482 / 542130"
click at [961, 307] on input "PO Number" at bounding box center [1022, 294] width 155 height 25
paste input "70001-PATOLS99529482"
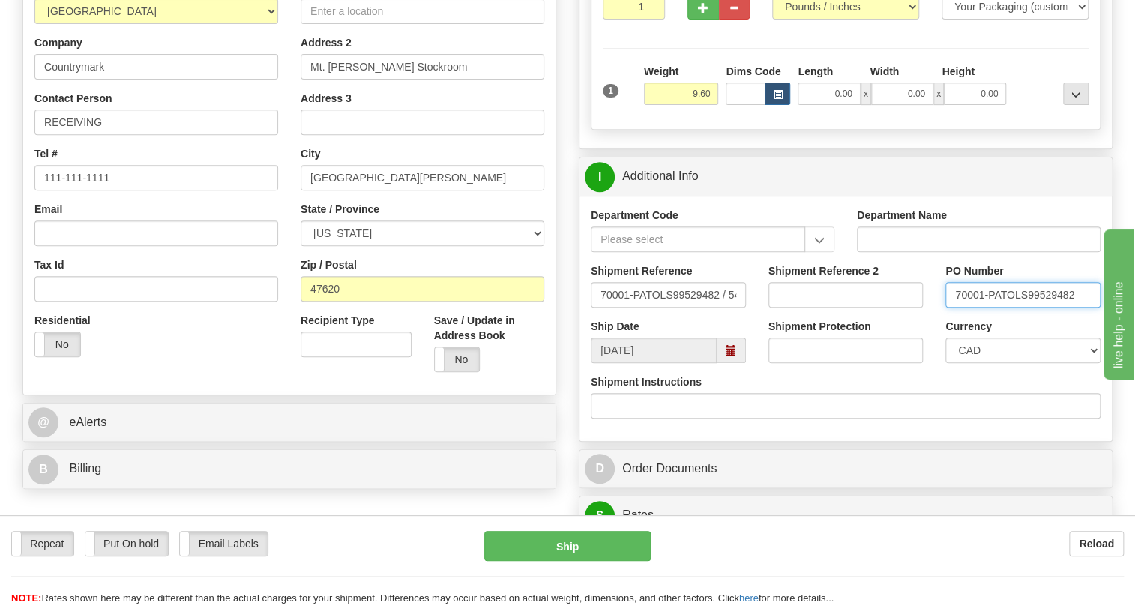
type input "70001-PATOLS99529482"
click at [976, 363] on select "CAD USD EUR ZAR [PERSON_NAME] ARN AUD AUS AWG BBD BFR BGN BHD BMD BND BRC BRL C…" at bounding box center [1022, 349] width 155 height 25
select select "1"
click at [945, 363] on select "CAD USD EUR ZAR [PERSON_NAME] ARN AUD AUS AWG BBD BFR BGN BHD BMD BND BRC BRL C…" at bounding box center [1022, 349] width 155 height 25
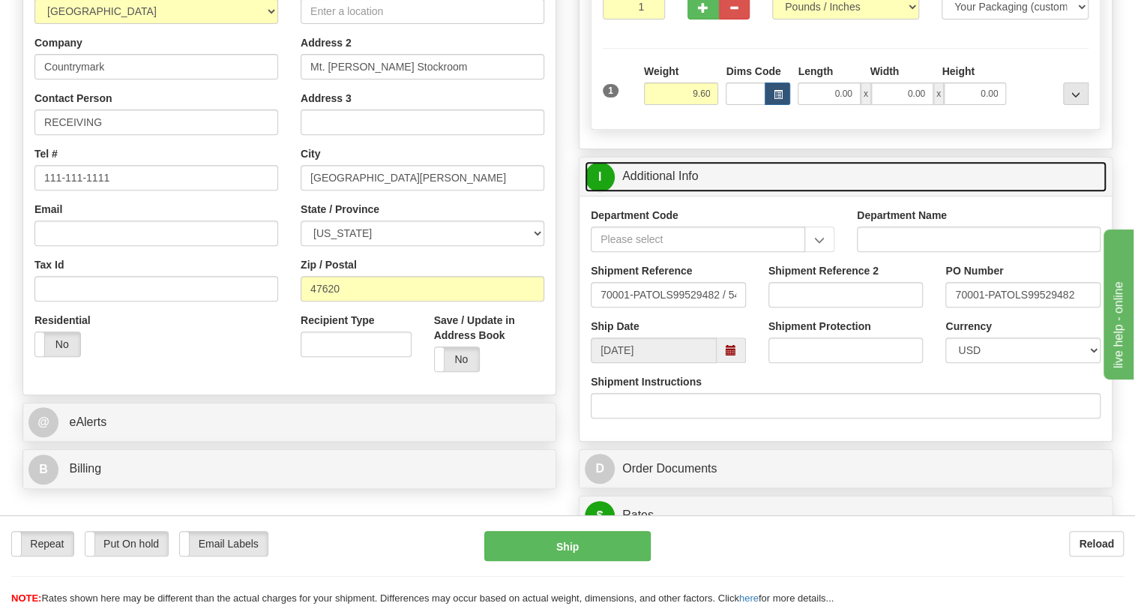
click at [678, 192] on link "I Additional Info" at bounding box center [846, 176] width 522 height 31
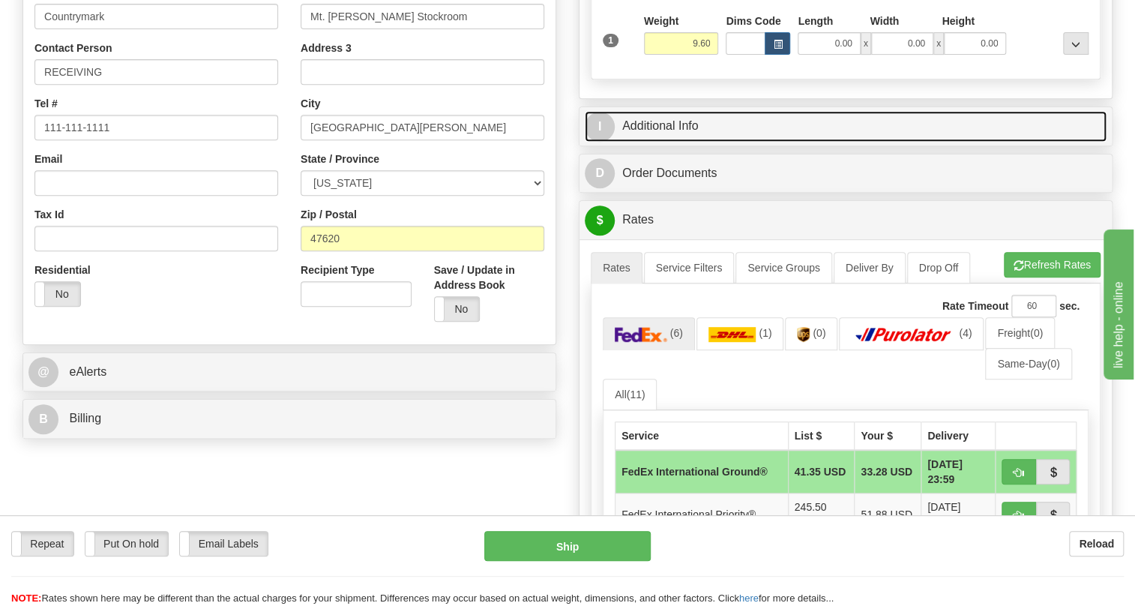
scroll to position [409, 0]
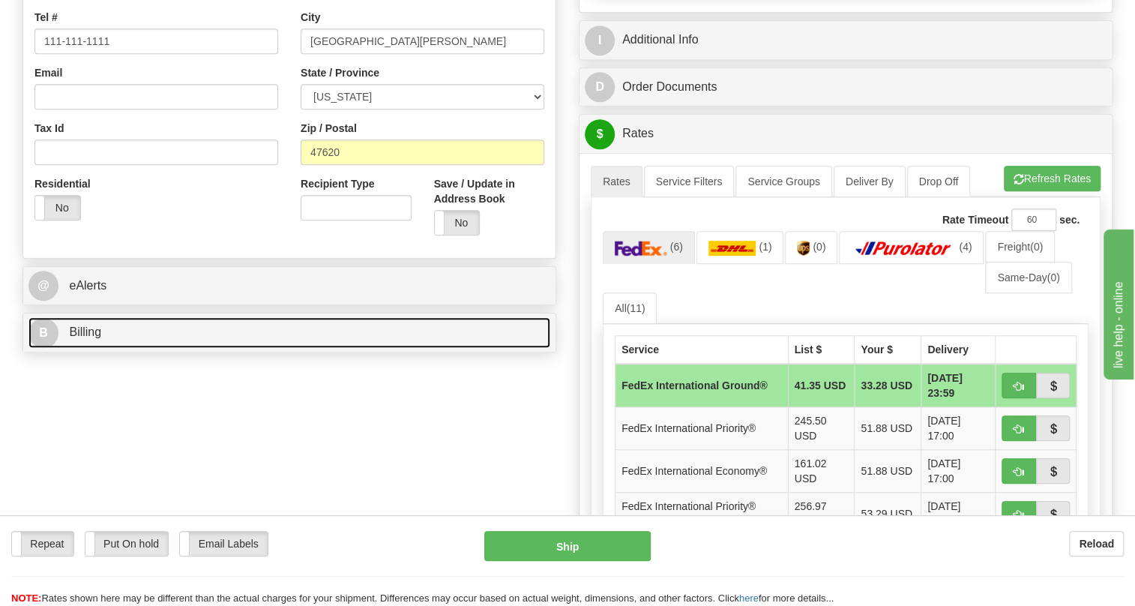
click at [101, 348] on link "B Billing" at bounding box center [289, 332] width 522 height 31
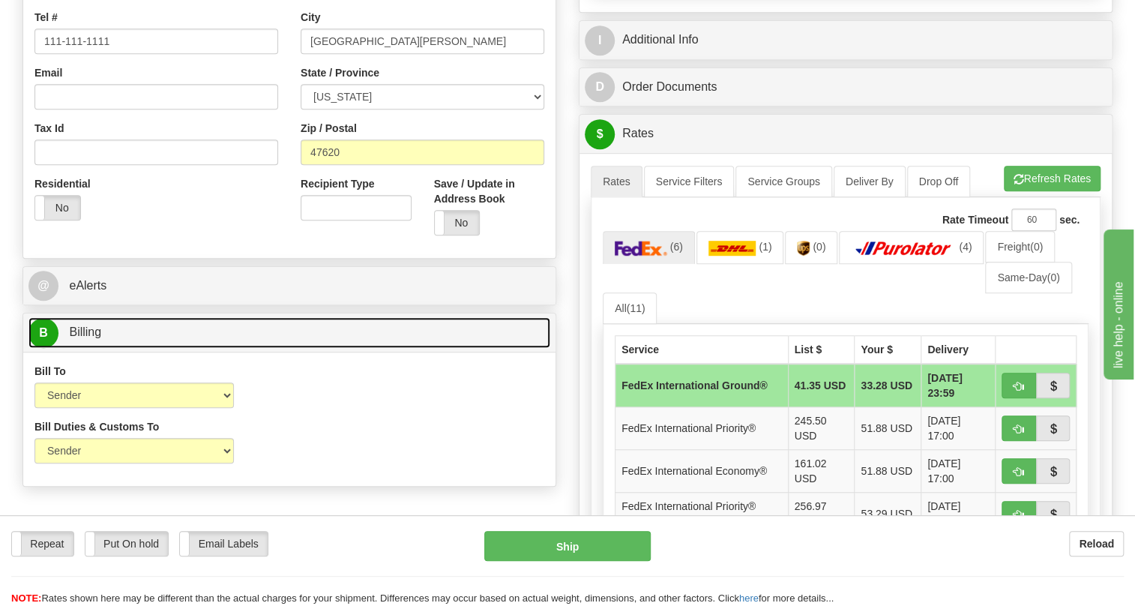
click at [100, 338] on span "Billing" at bounding box center [85, 331] width 32 height 13
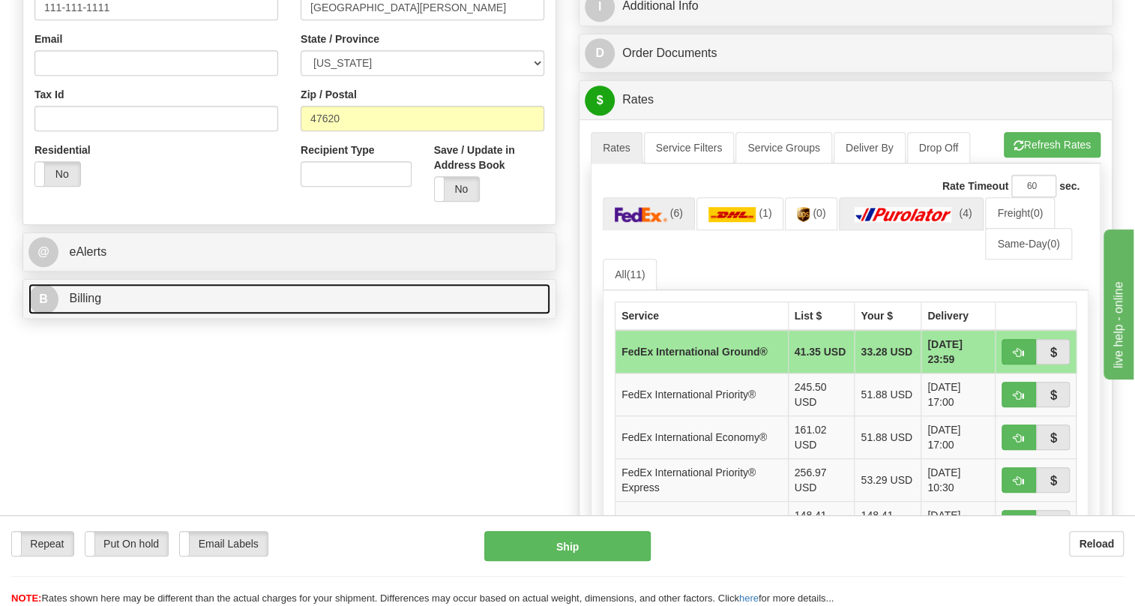
scroll to position [477, 0]
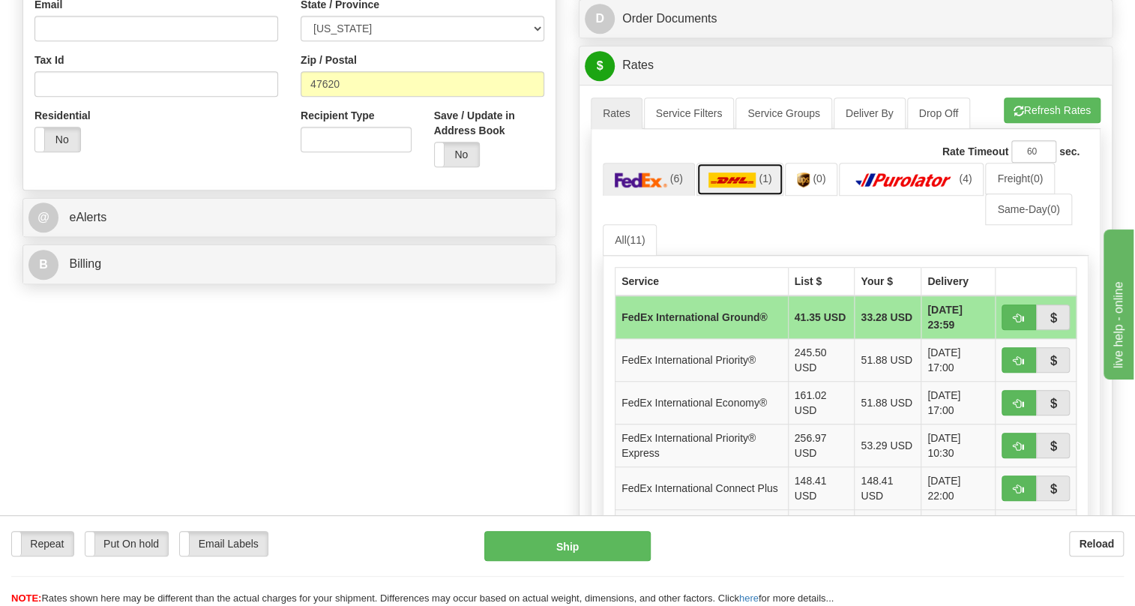
click at [734, 187] on img at bounding box center [732, 179] width 48 height 15
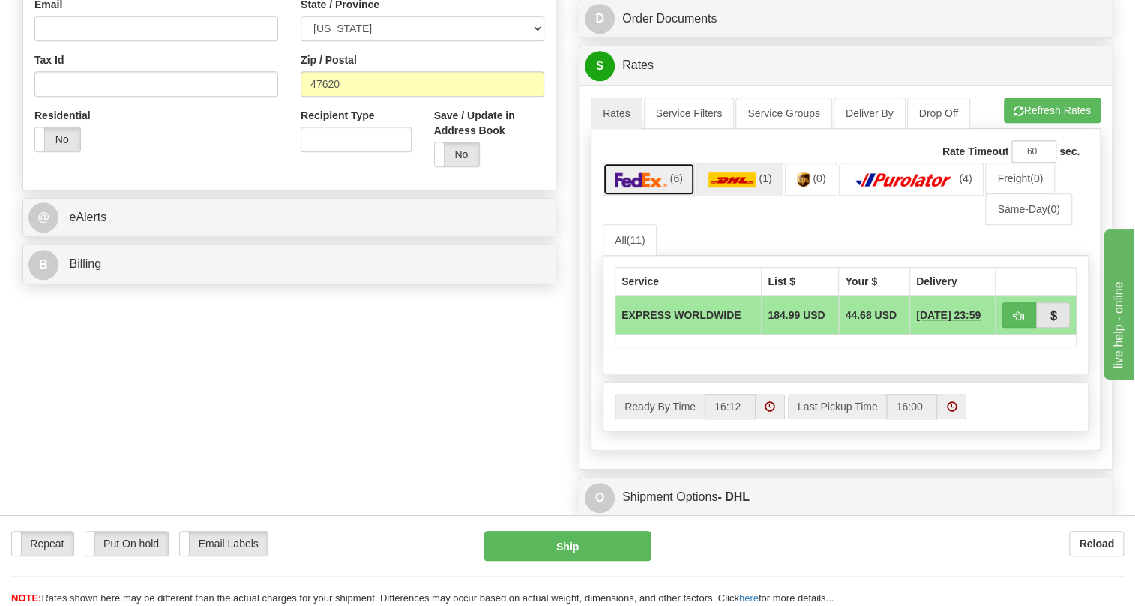
click at [636, 187] on img at bounding box center [641, 179] width 52 height 15
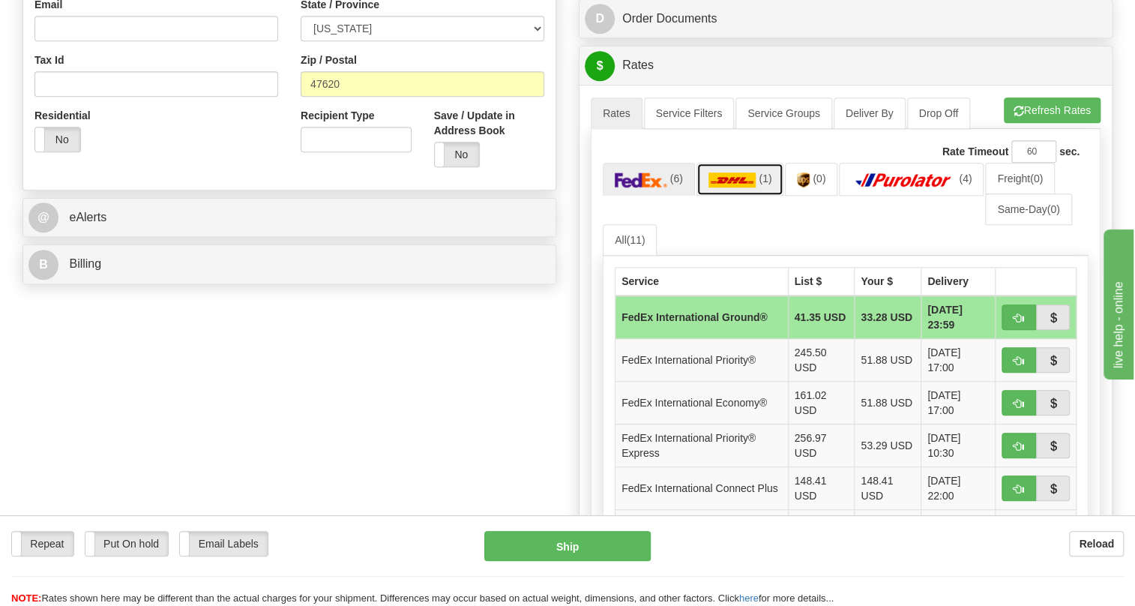
click at [751, 187] on img at bounding box center [732, 179] width 48 height 15
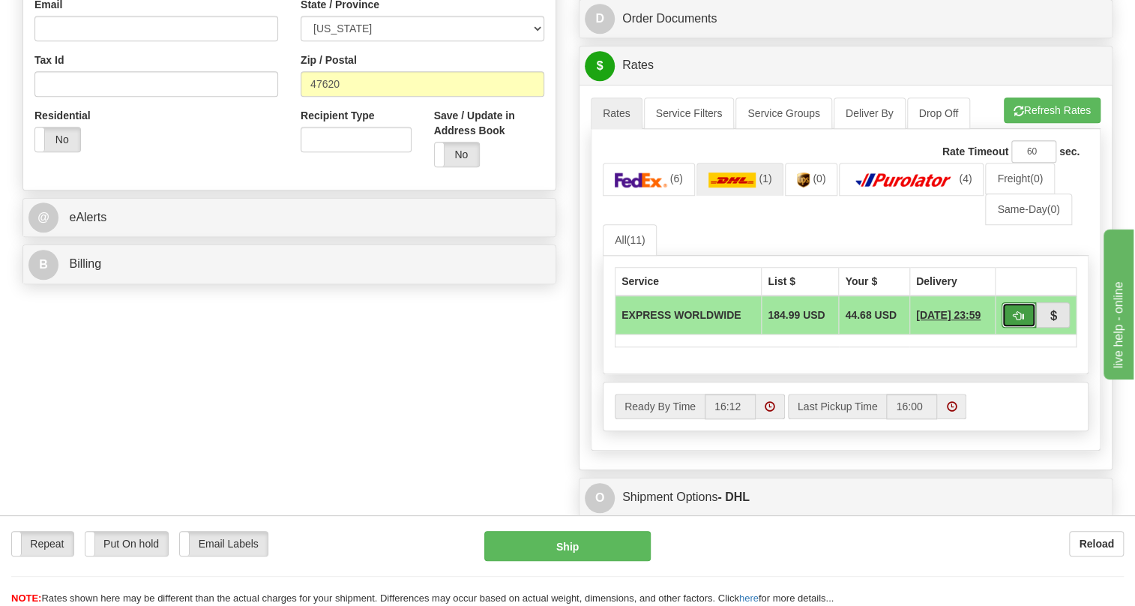
click at [1009, 328] on button "button" at bounding box center [1018, 314] width 34 height 25
type input "D"
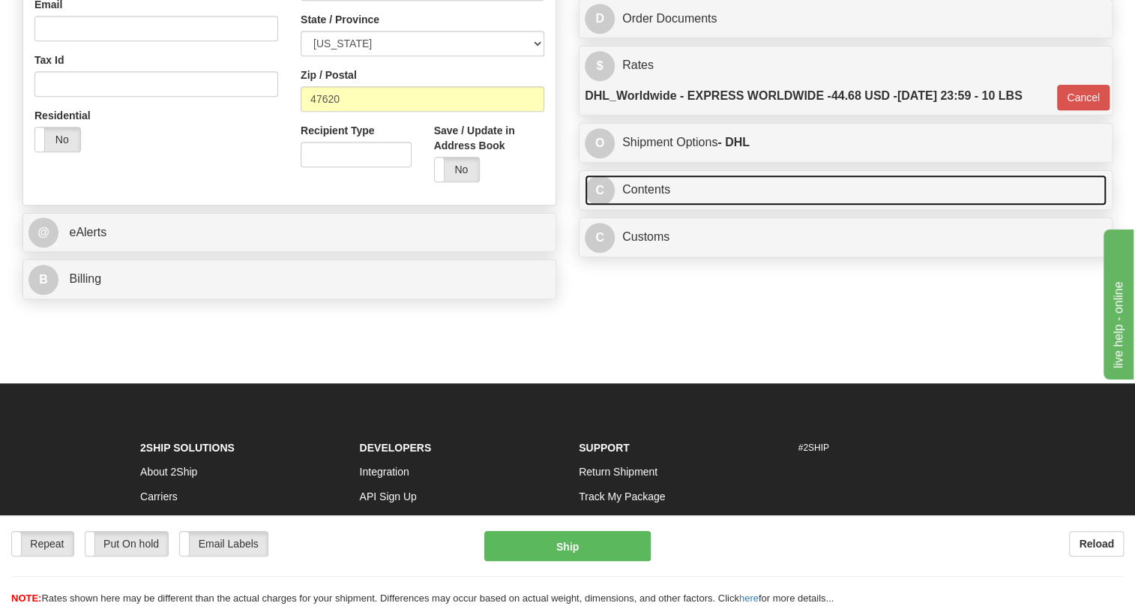
click at [641, 205] on link "C Contents" at bounding box center [846, 190] width 522 height 31
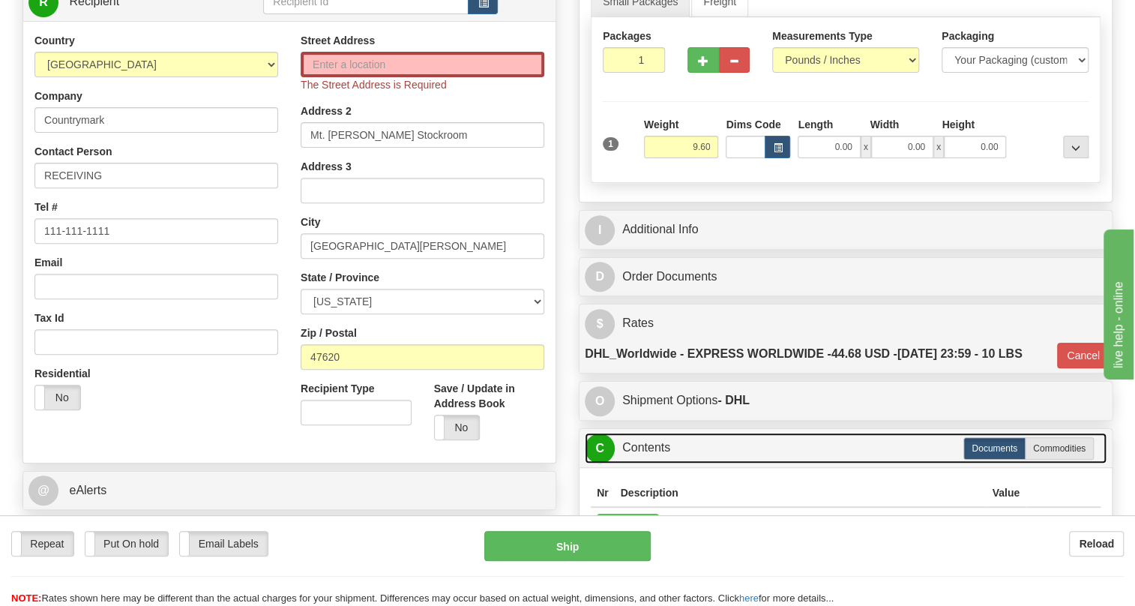
scroll to position [204, 0]
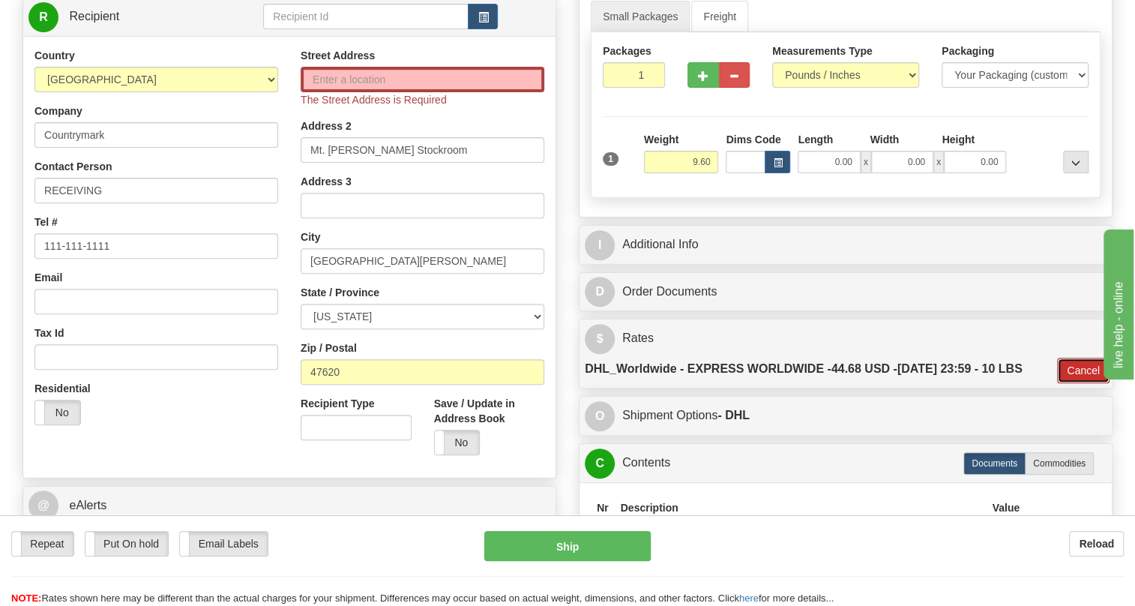
click at [1083, 383] on button "Cancel" at bounding box center [1083, 370] width 52 height 25
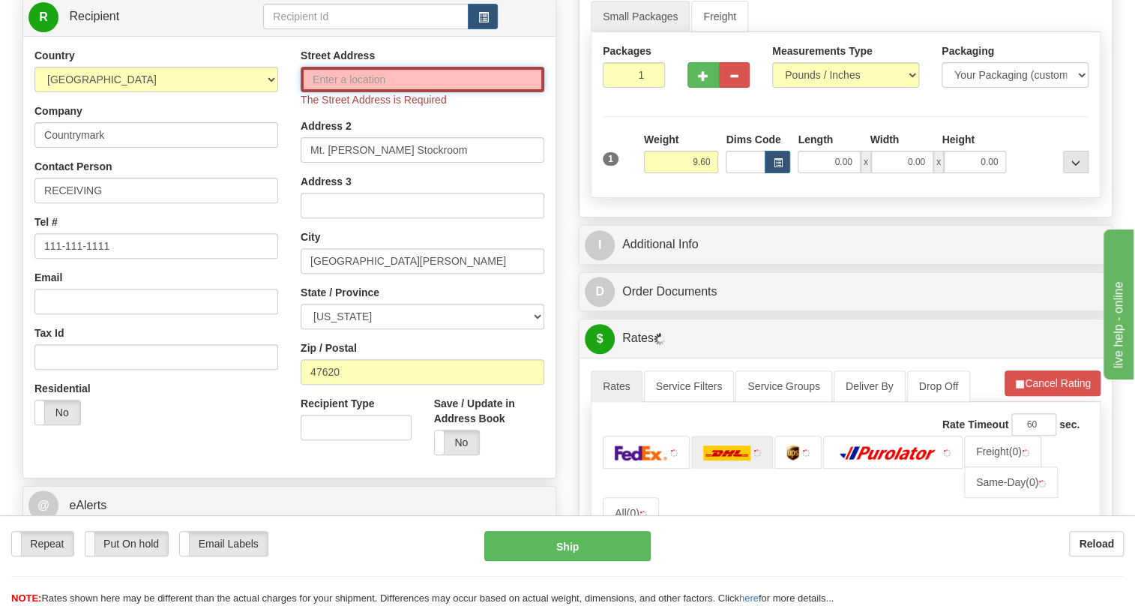
click at [343, 92] on input "Street Address" at bounding box center [423, 79] width 244 height 25
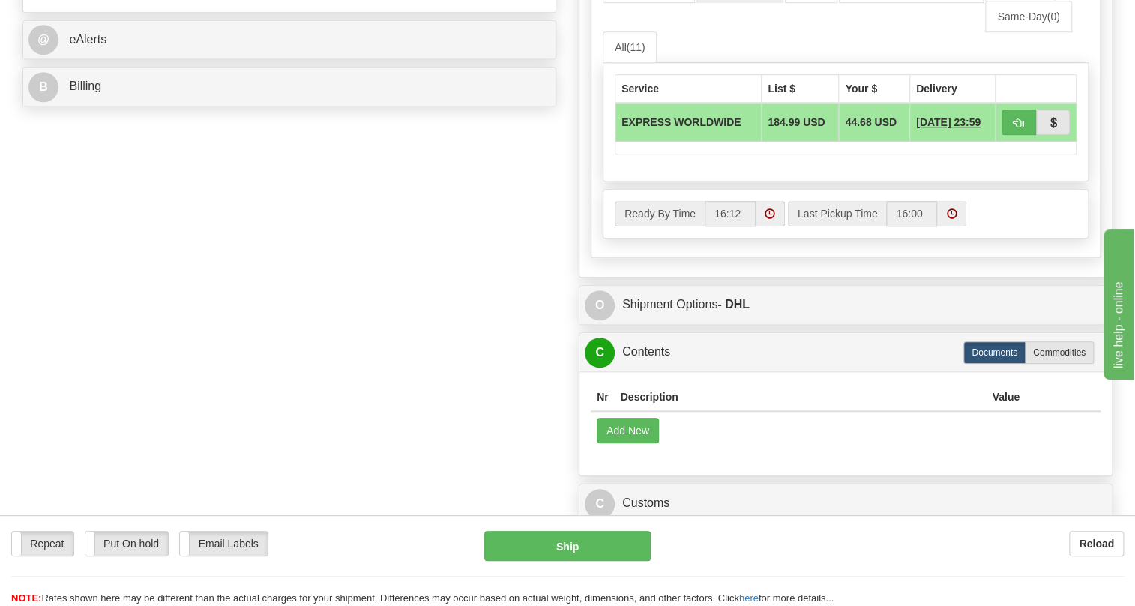
scroll to position [681, 0]
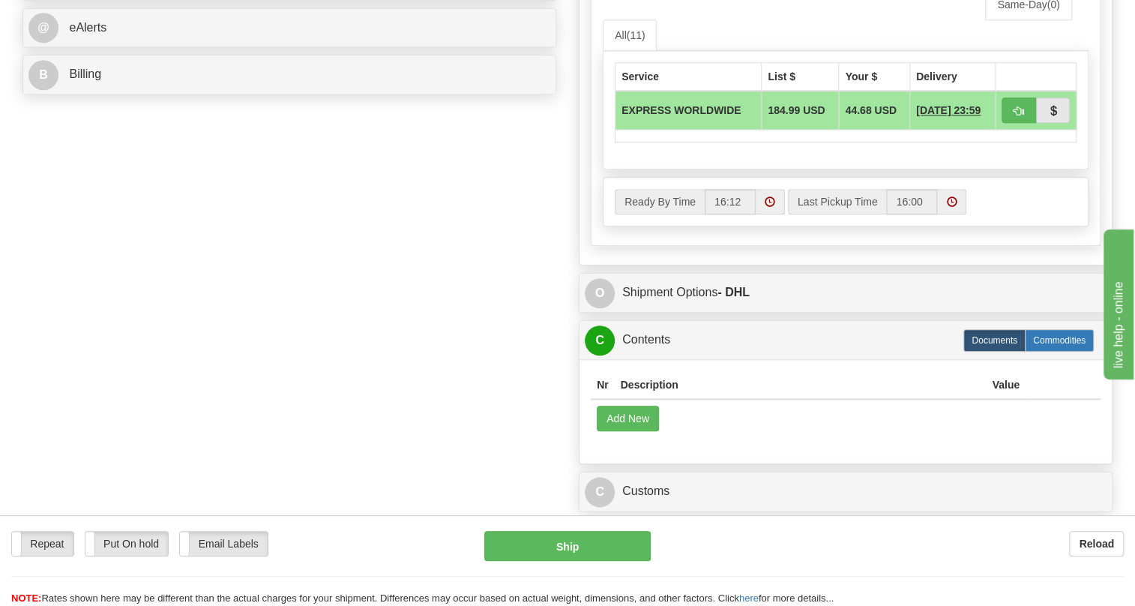
click at [1049, 352] on label "Commodities" at bounding box center [1059, 340] width 69 height 22
radio input "true"
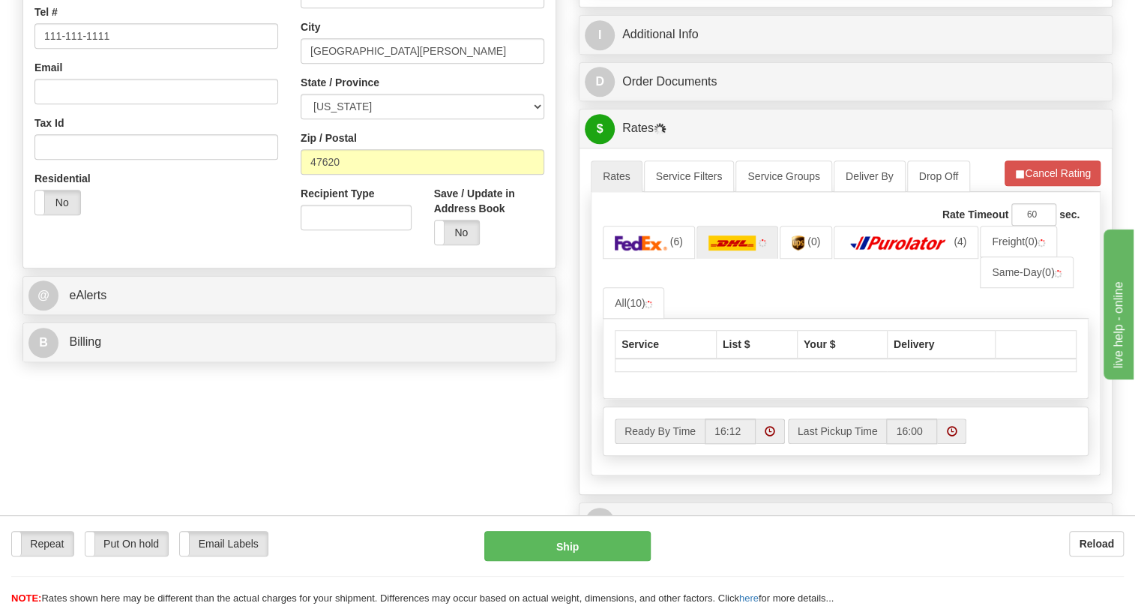
scroll to position [409, 0]
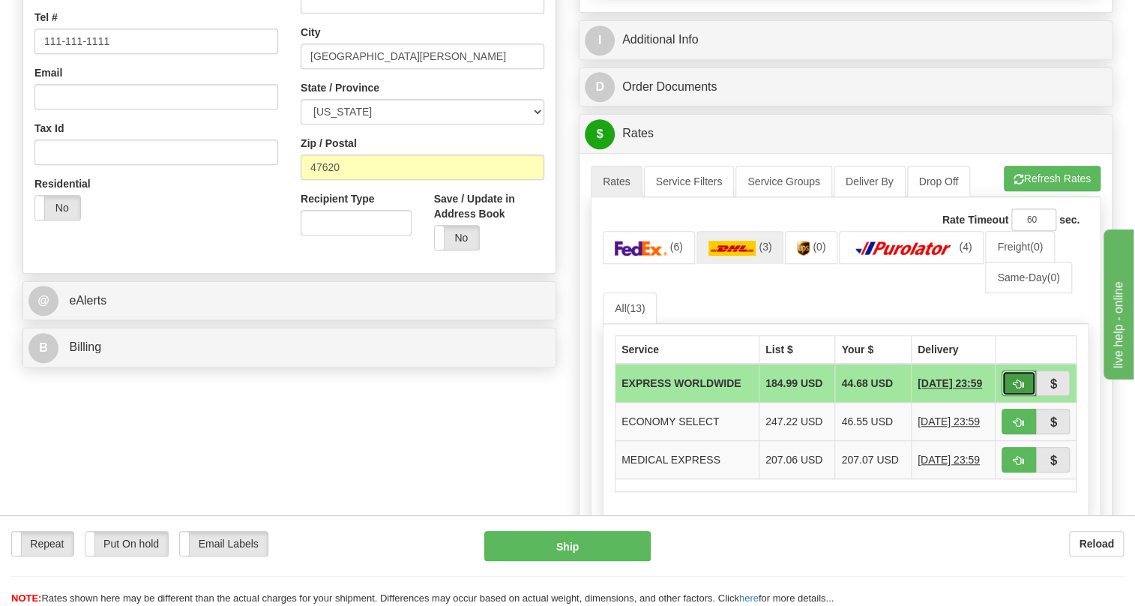
click at [1011, 396] on button "button" at bounding box center [1018, 382] width 34 height 25
type input "P"
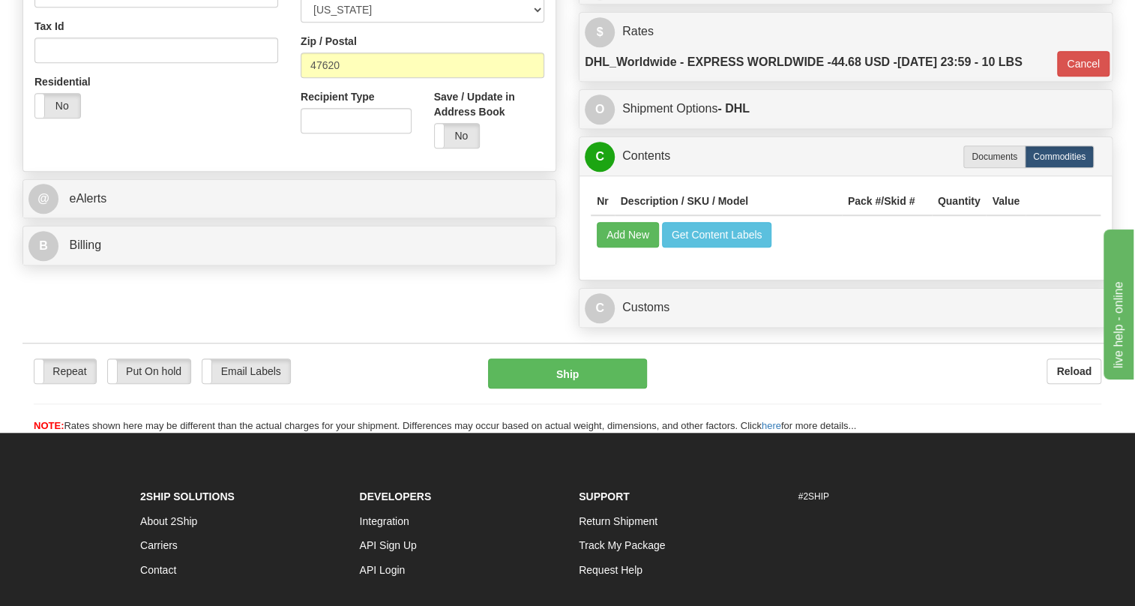
scroll to position [545, 0]
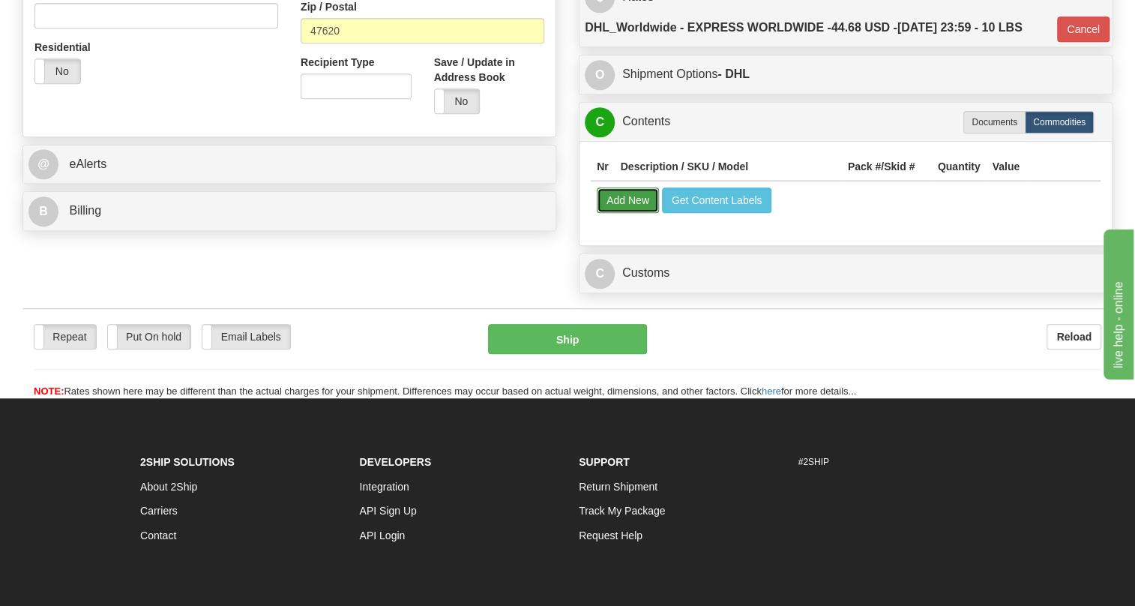
click at [622, 213] on button "Add New" at bounding box center [628, 199] width 62 height 25
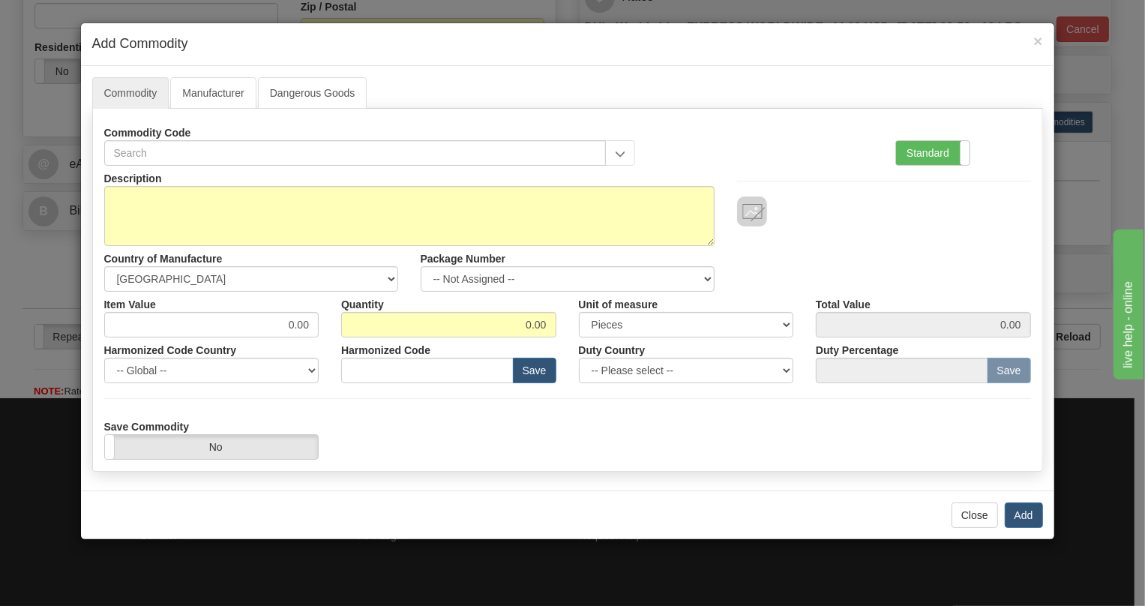
click at [316, 42] on h4 "Add Commodity" at bounding box center [567, 43] width 950 height 19
click at [963, 507] on button "Close" at bounding box center [974, 514] width 46 height 25
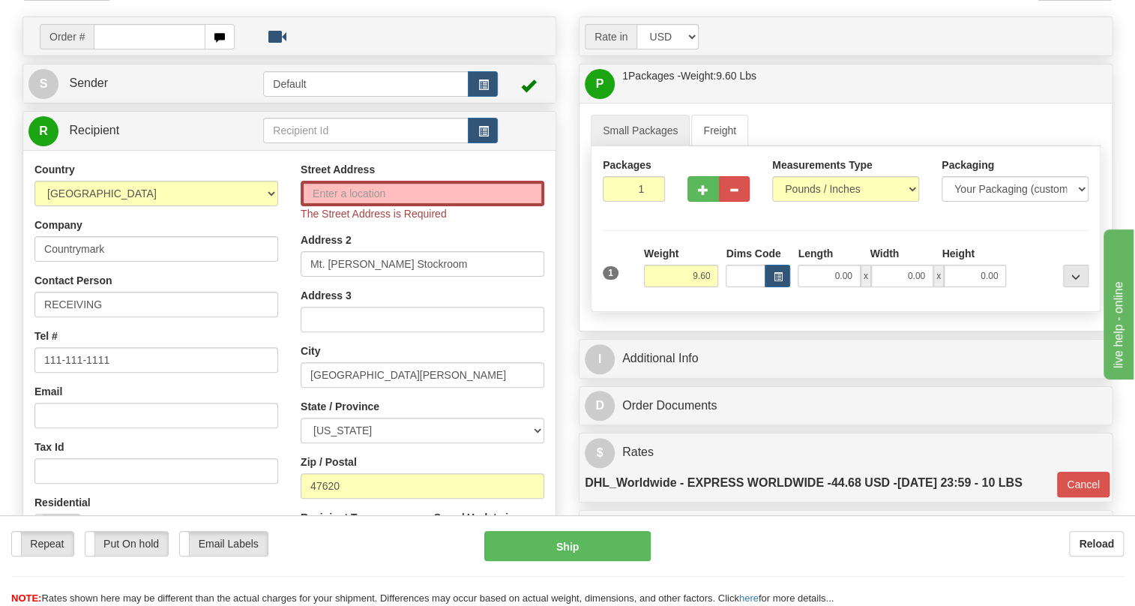
scroll to position [0, 0]
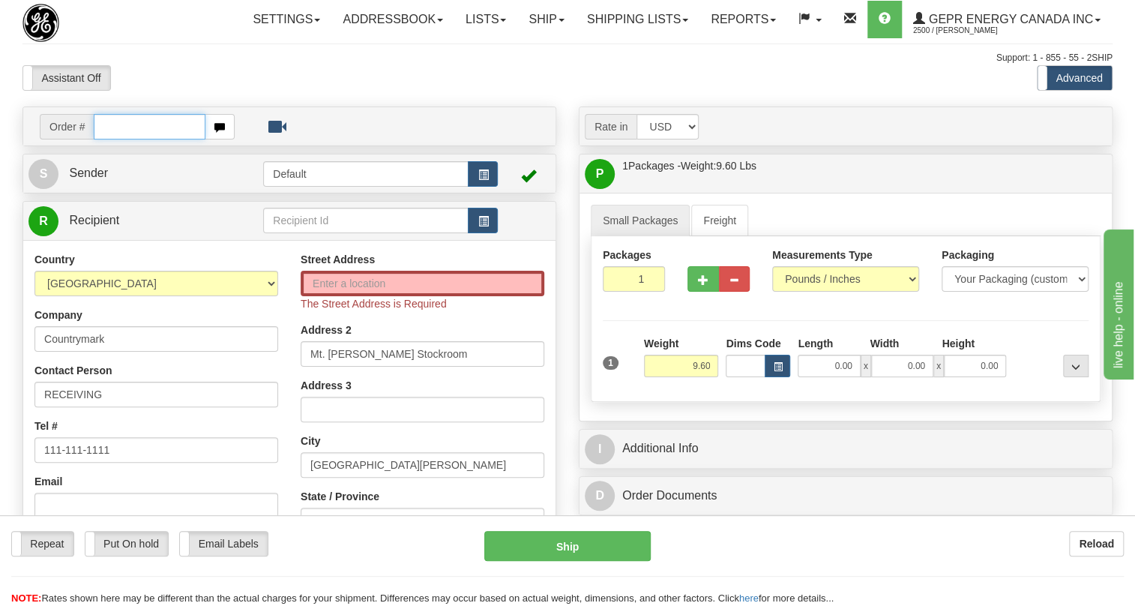
click at [128, 139] on input "text" at bounding box center [150, 126] width 112 height 25
paste input "0086701876"
click at [115, 139] on input "0086701876" at bounding box center [150, 126] width 112 height 25
type input "86701876"
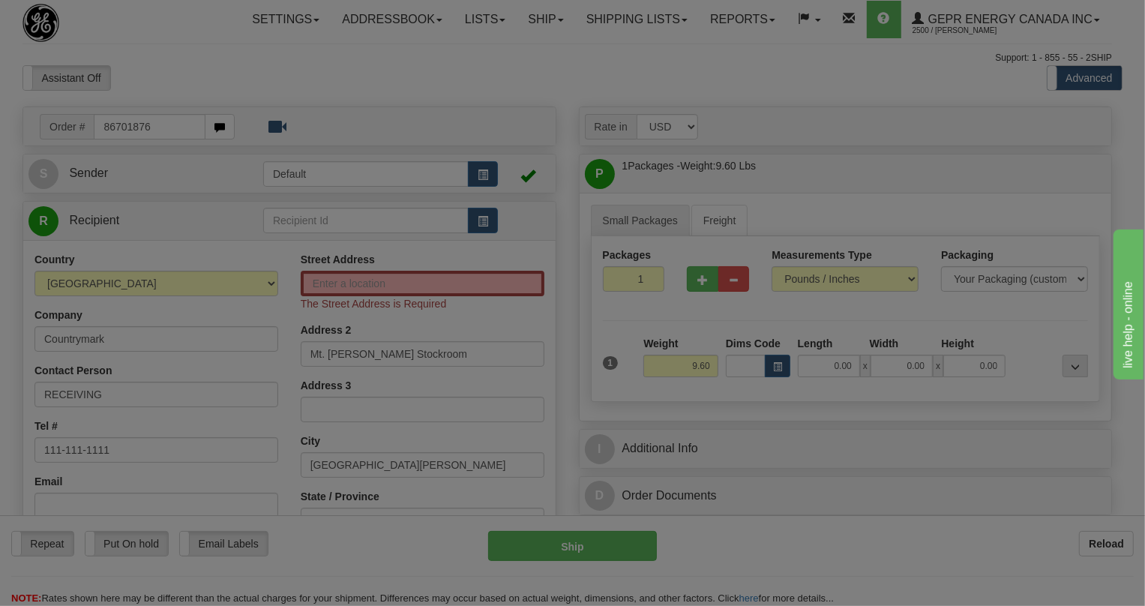
click at [202, 125] on body "Training Course Close Toggle navigation Settings Shipping Preferences New Recip…" at bounding box center [572, 303] width 1145 height 606
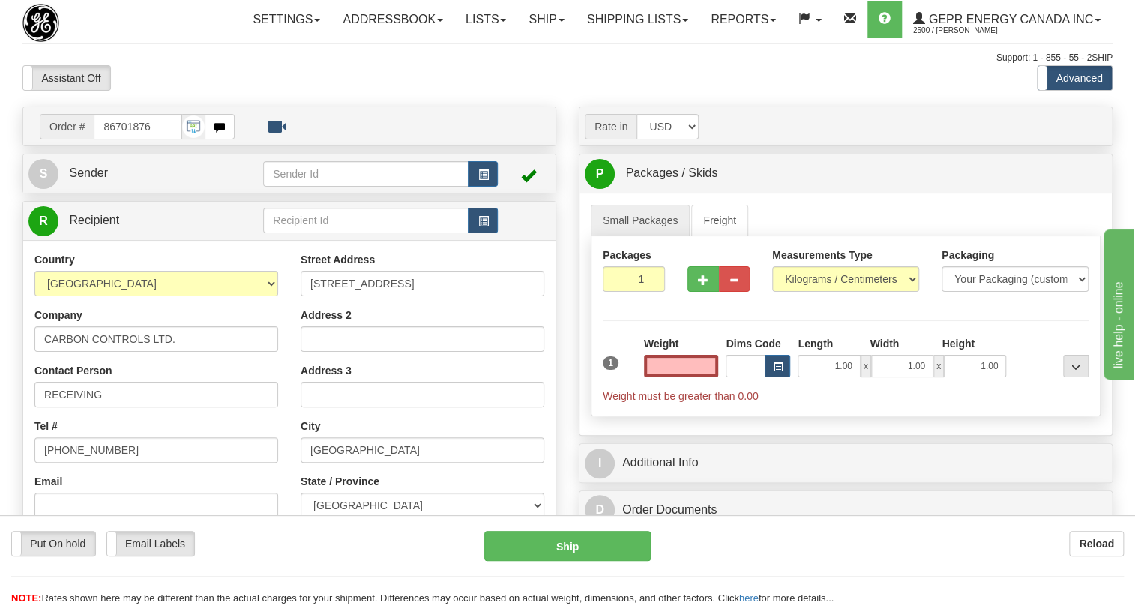
type input "0.00"
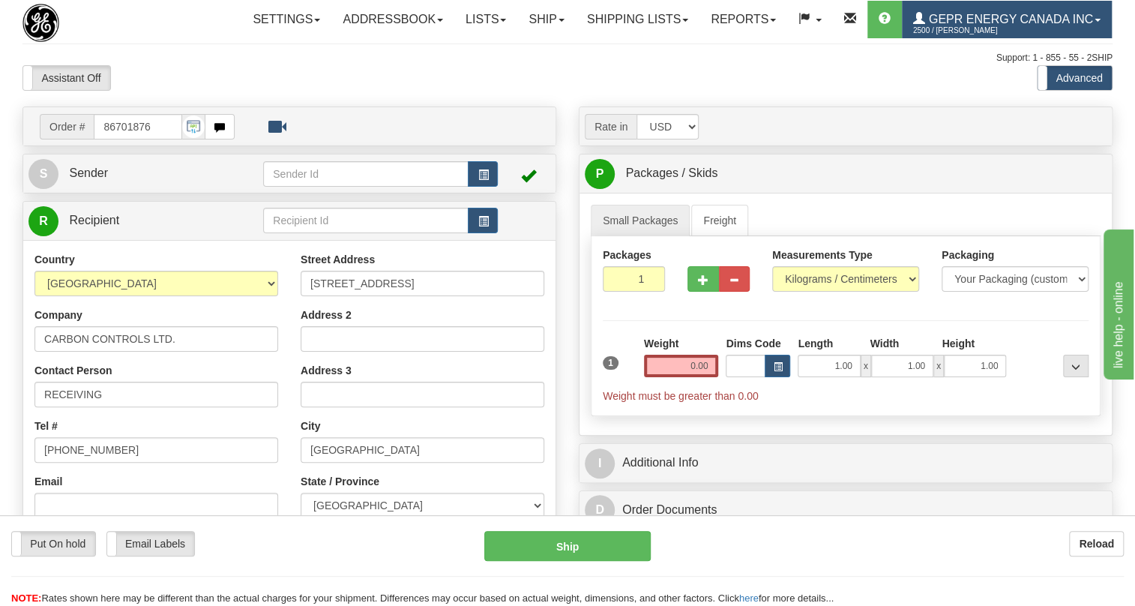
click at [902, 38] on link "GEPR Energy Canada Inc 2500 / [PERSON_NAME]" at bounding box center [1007, 19] width 210 height 37
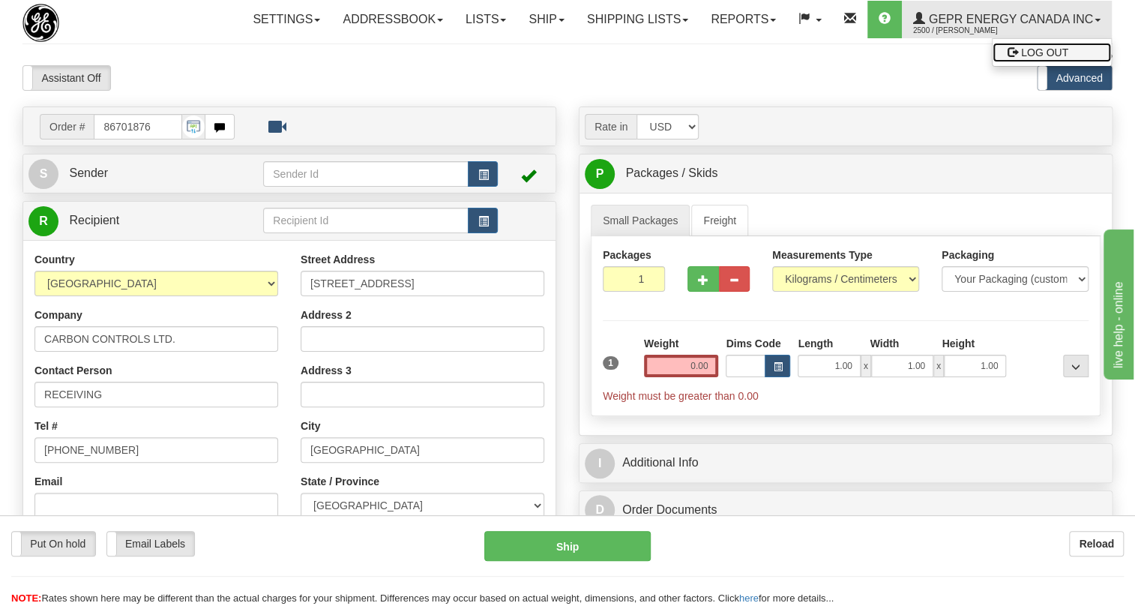
click at [1021, 58] on span "LOG OUT" at bounding box center [1044, 52] width 47 height 12
